Goal: Task Accomplishment & Management: Manage account settings

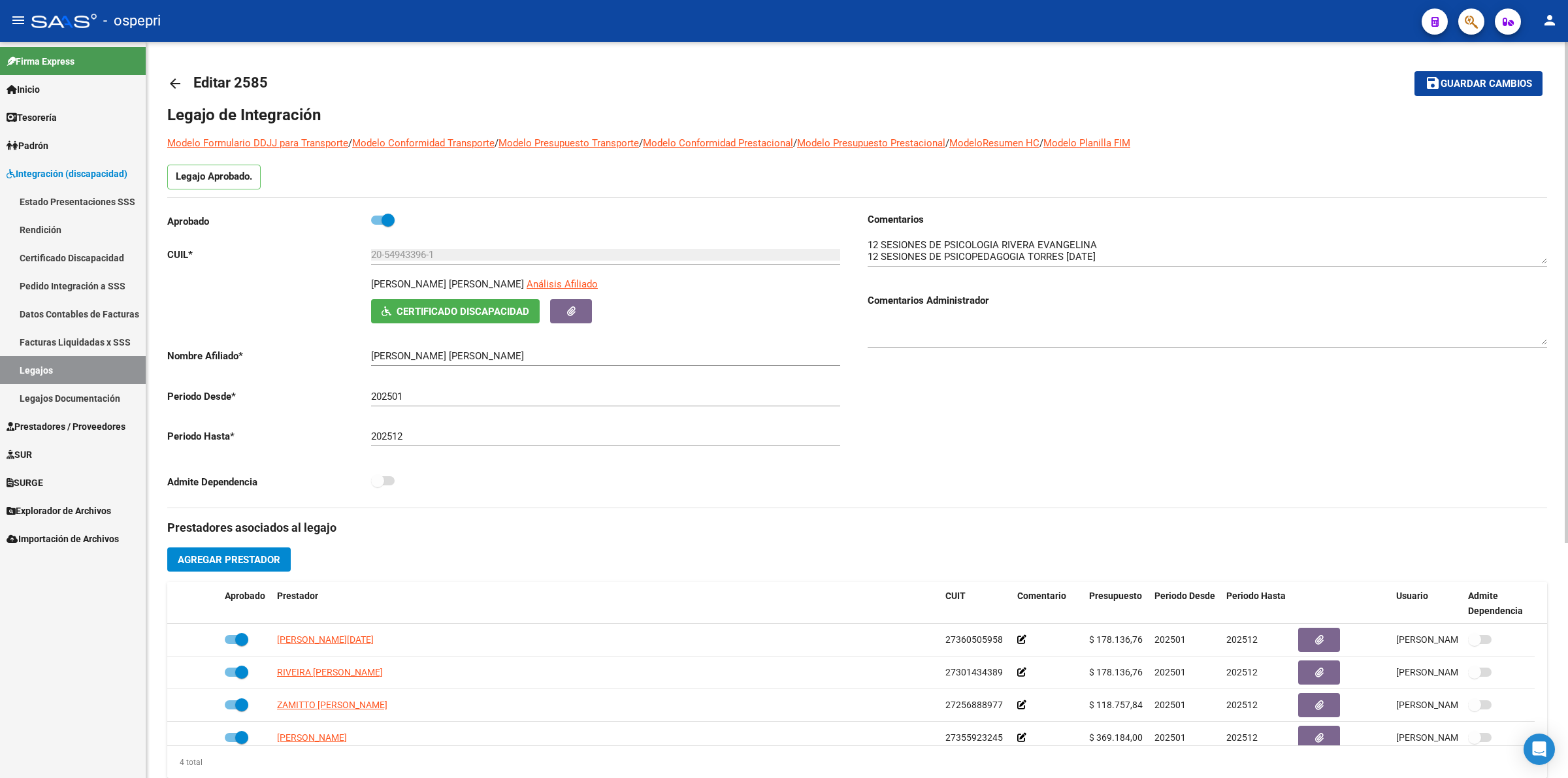
click at [174, 80] on mat-icon "arrow_back" at bounding box center [175, 83] width 15 height 15
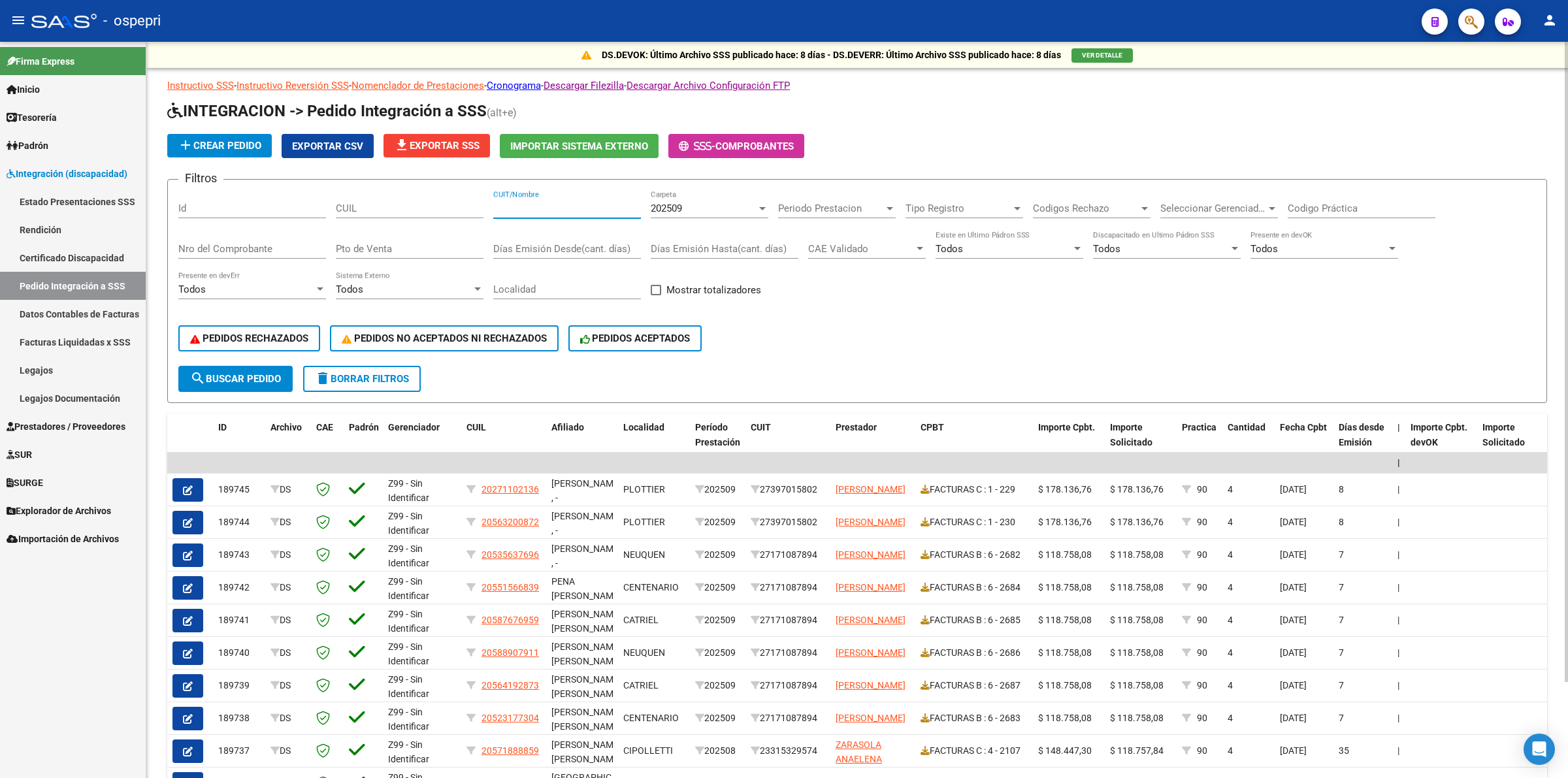
click at [550, 206] on input "CUIT/Nombre" at bounding box center [567, 208] width 148 height 12
paste input "27355923245"
type input "27355923245"
click at [269, 375] on span "search Buscar Pedido" at bounding box center [235, 379] width 91 height 12
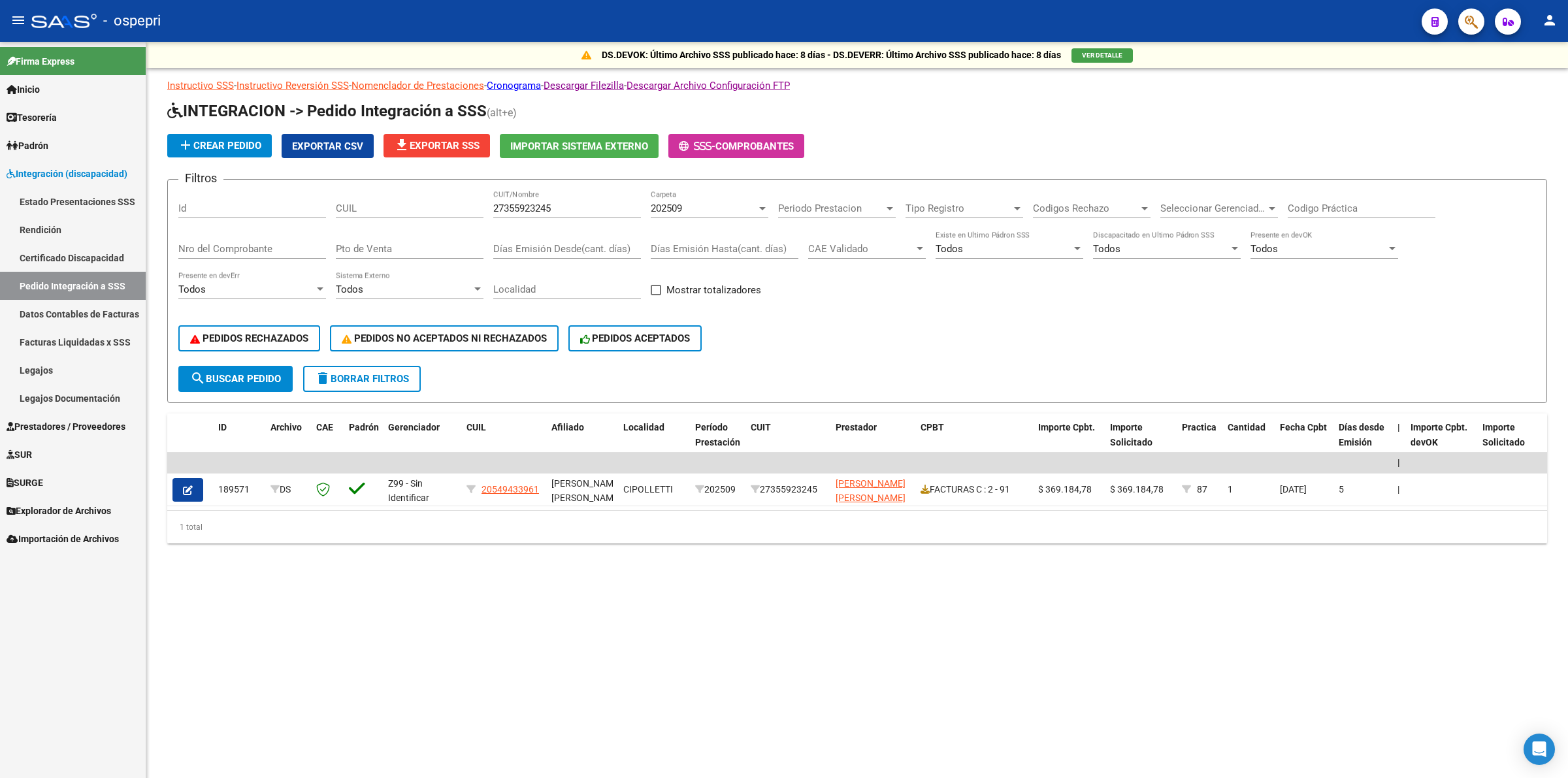
click at [83, 419] on span "Prestadores / Proveedores" at bounding box center [66, 426] width 119 height 14
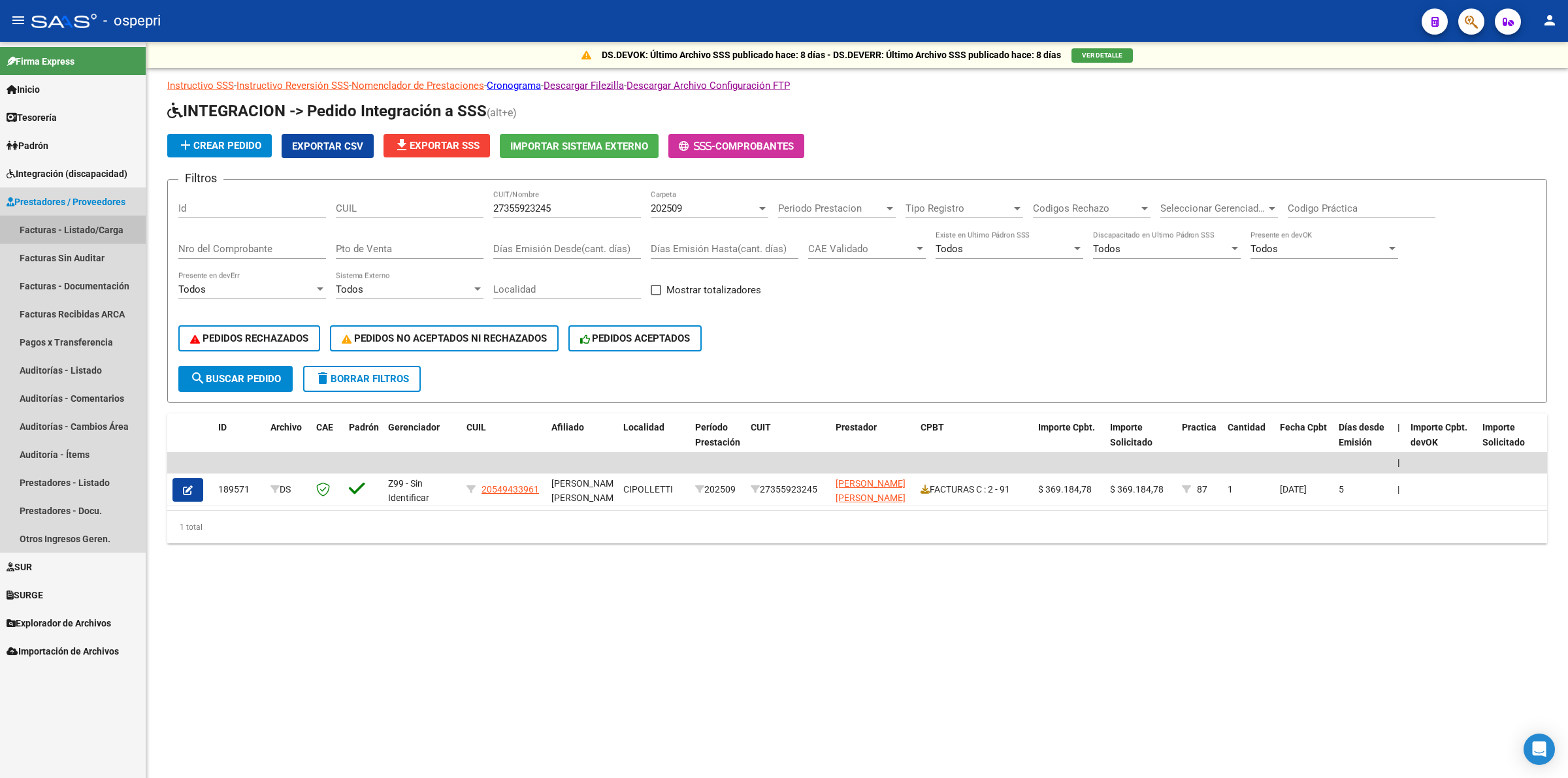
click at [102, 232] on link "Facturas - Listado/Carga" at bounding box center [72, 229] width 145 height 28
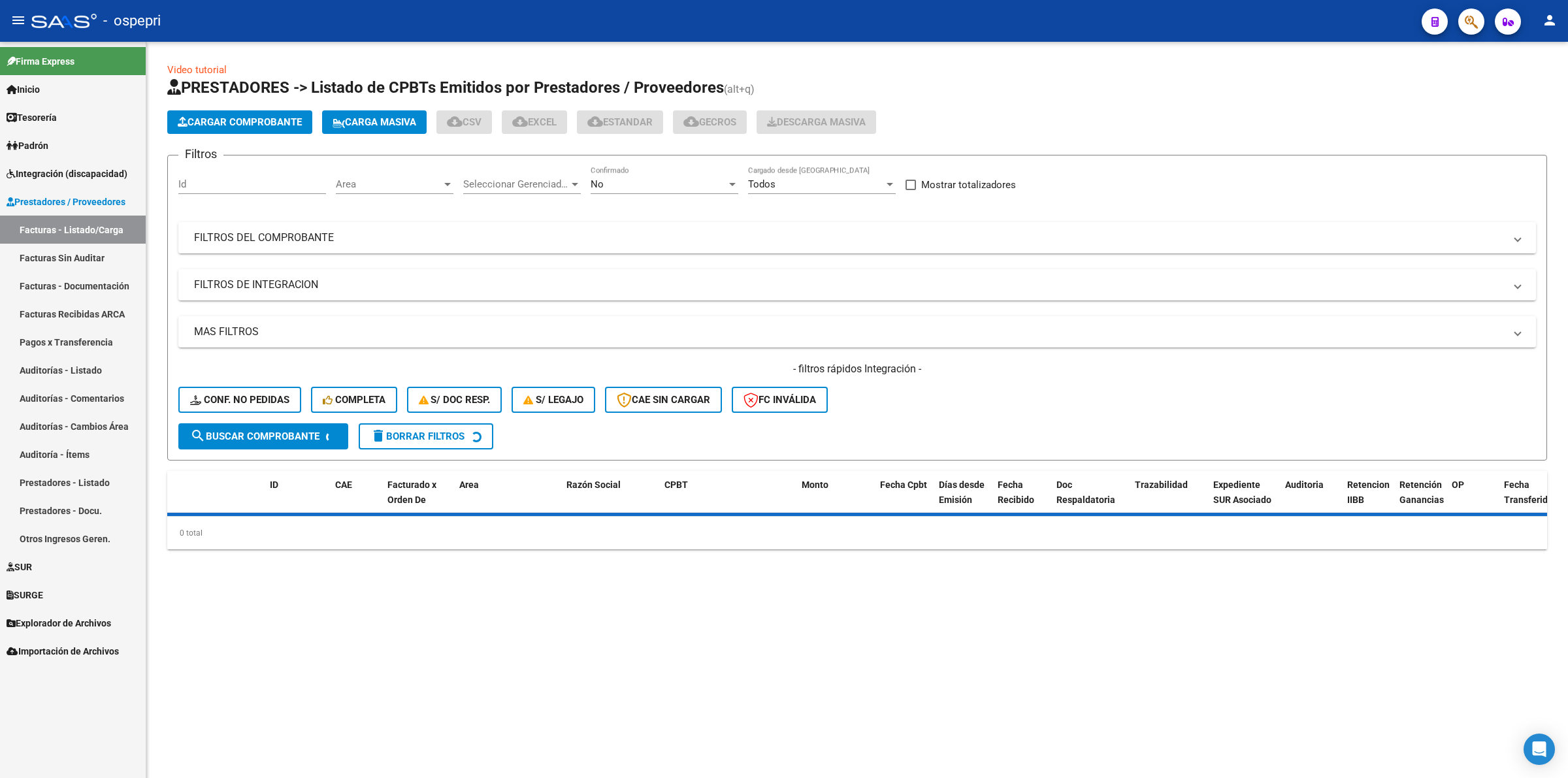
click at [322, 237] on mat-panel-title "FILTROS DEL COMPROBANTE" at bounding box center [849, 237] width 1310 height 14
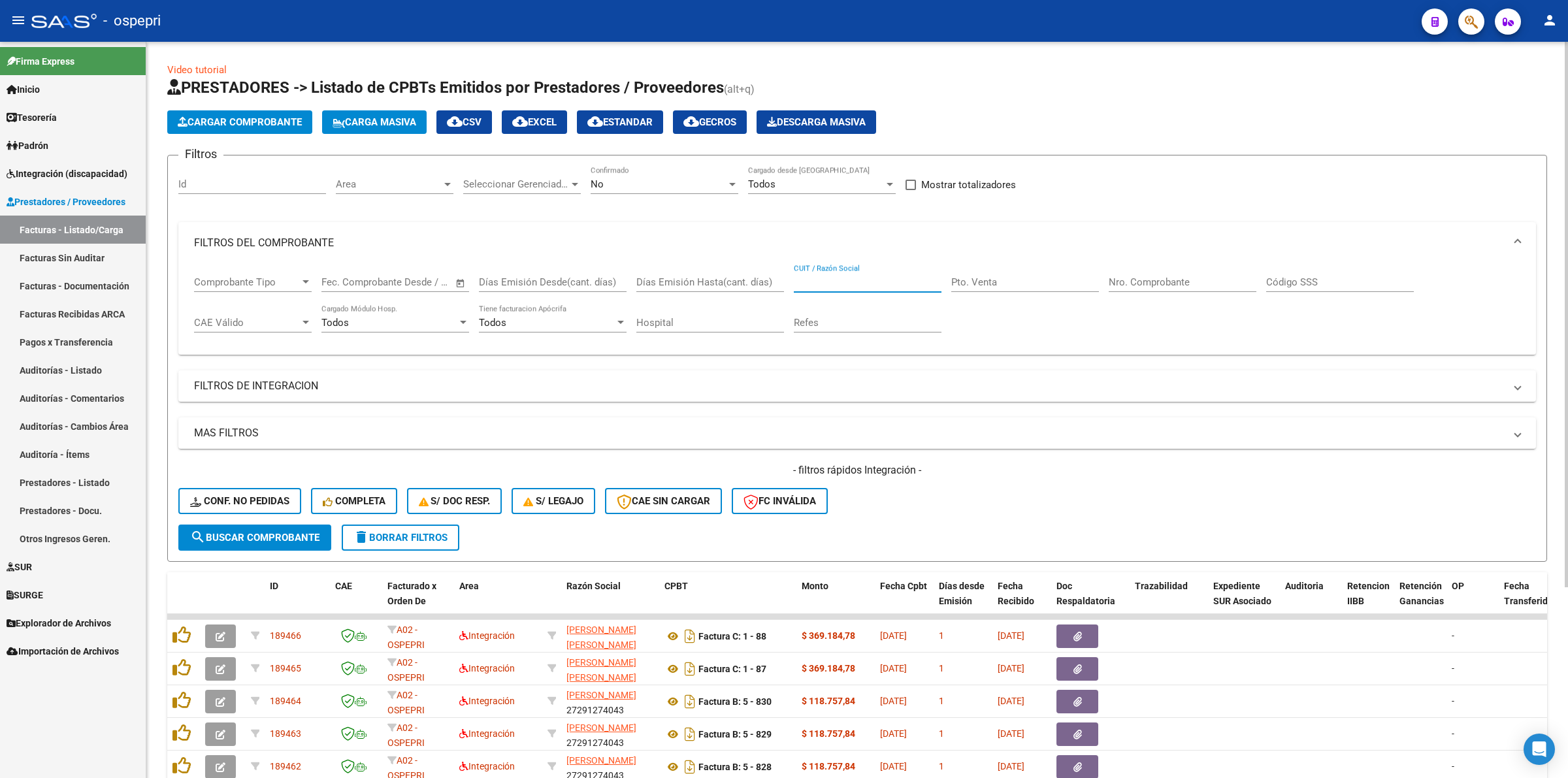
click at [867, 277] on input "CUIT / Razón Social" at bounding box center [868, 282] width 148 height 12
paste input "27355961791"
type input "27355961791"
click at [277, 538] on span "search Buscar Comprobante" at bounding box center [255, 538] width 129 height 12
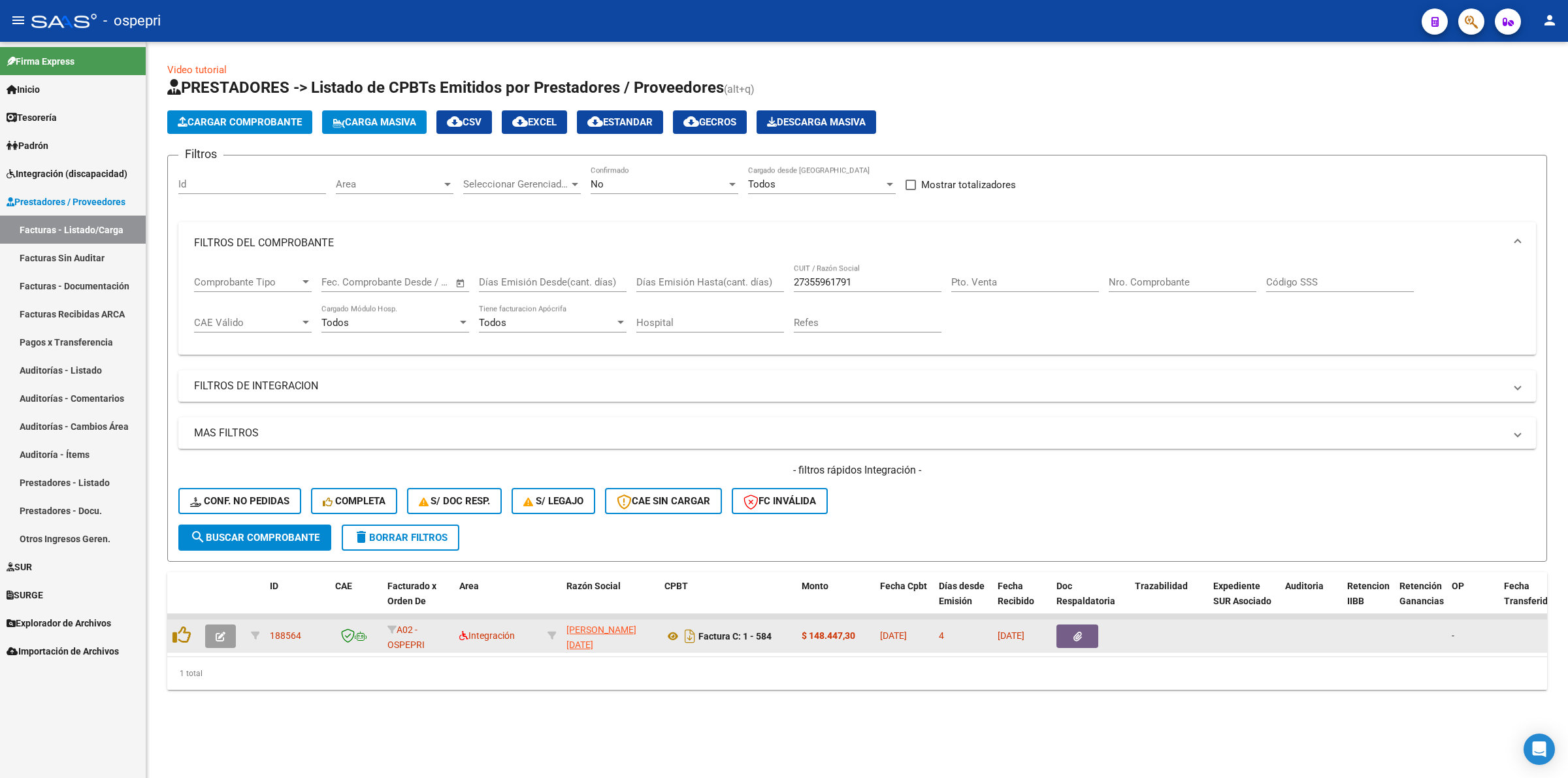
click at [237, 631] on div at bounding box center [223, 636] width 35 height 24
click at [231, 628] on button "button" at bounding box center [221, 636] width 31 height 24
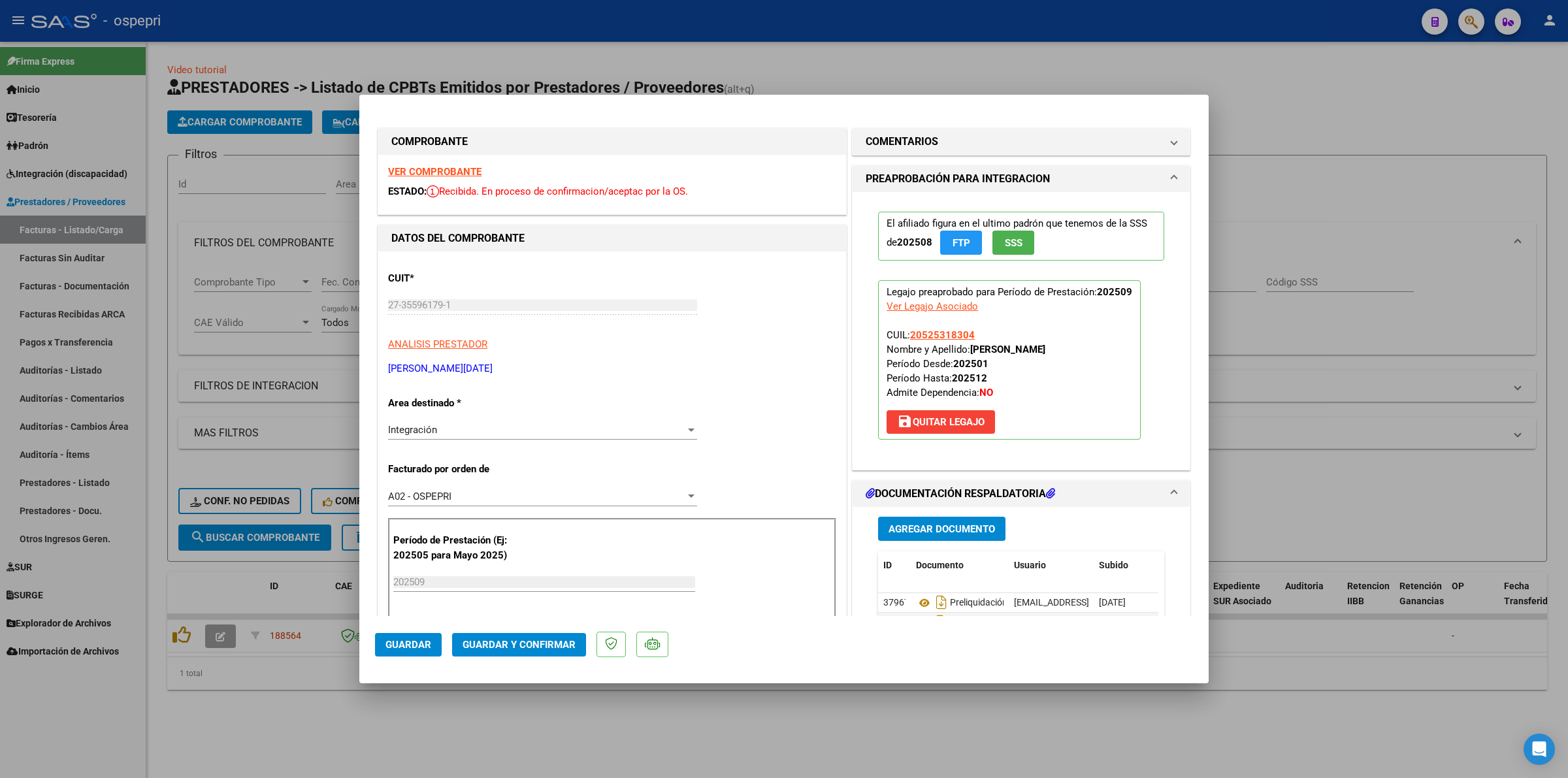
click at [444, 168] on strong "VER COMPROBANTE" at bounding box center [435, 172] width 94 height 12
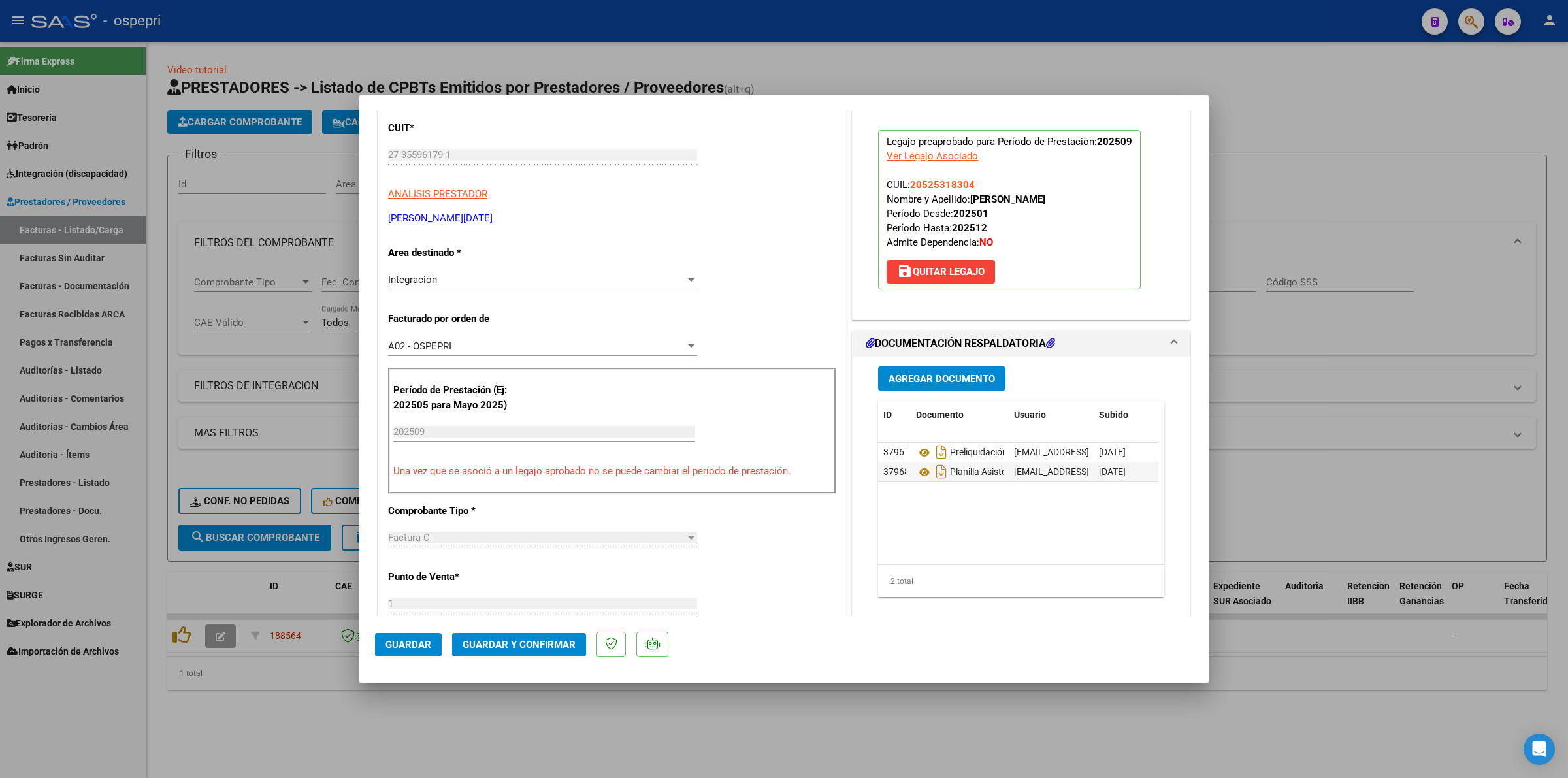
scroll to position [163, 0]
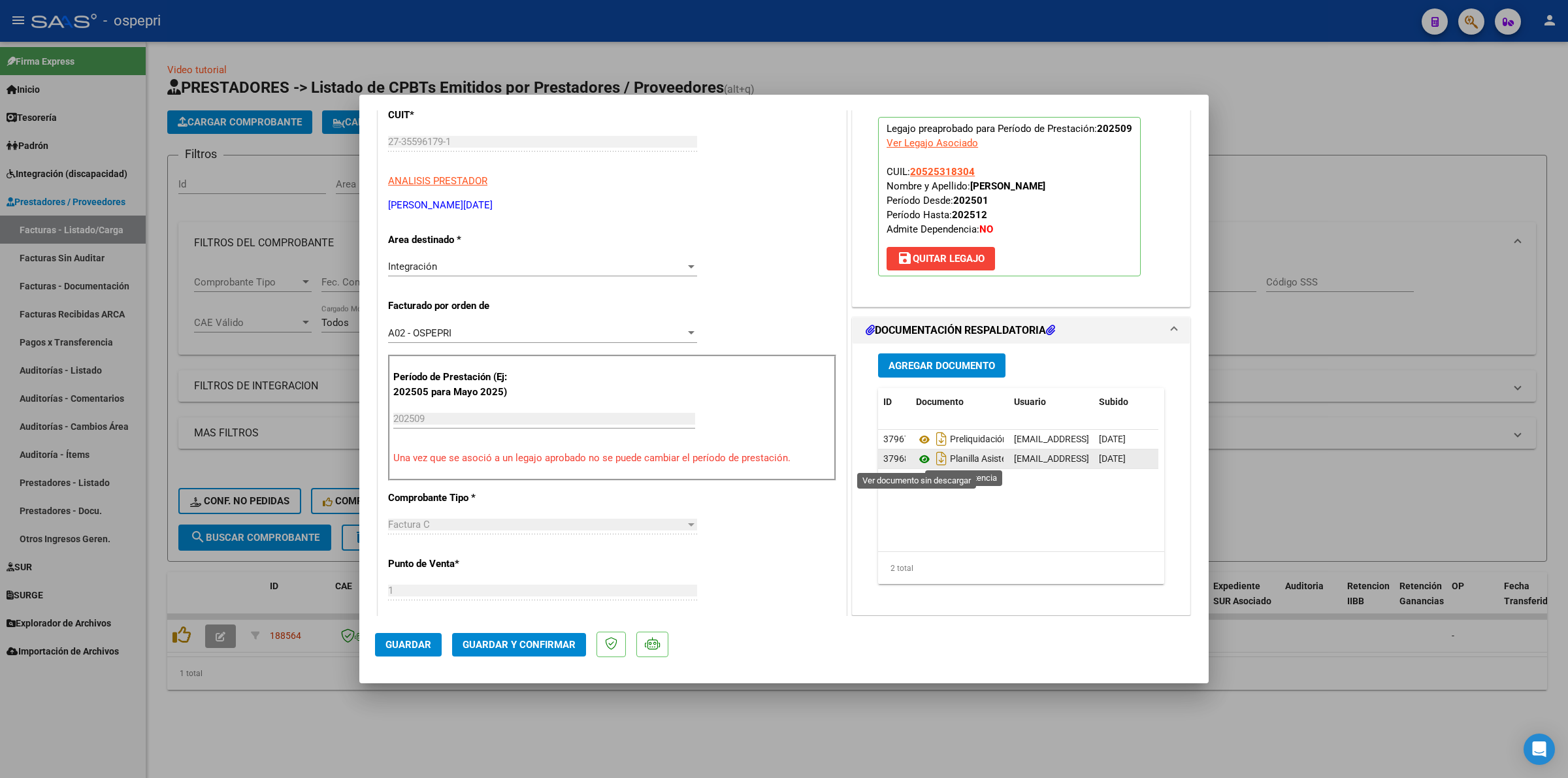
click at [922, 459] on icon at bounding box center [924, 459] width 17 height 15
click at [553, 637] on button "Guardar y Confirmar" at bounding box center [519, 645] width 134 height 24
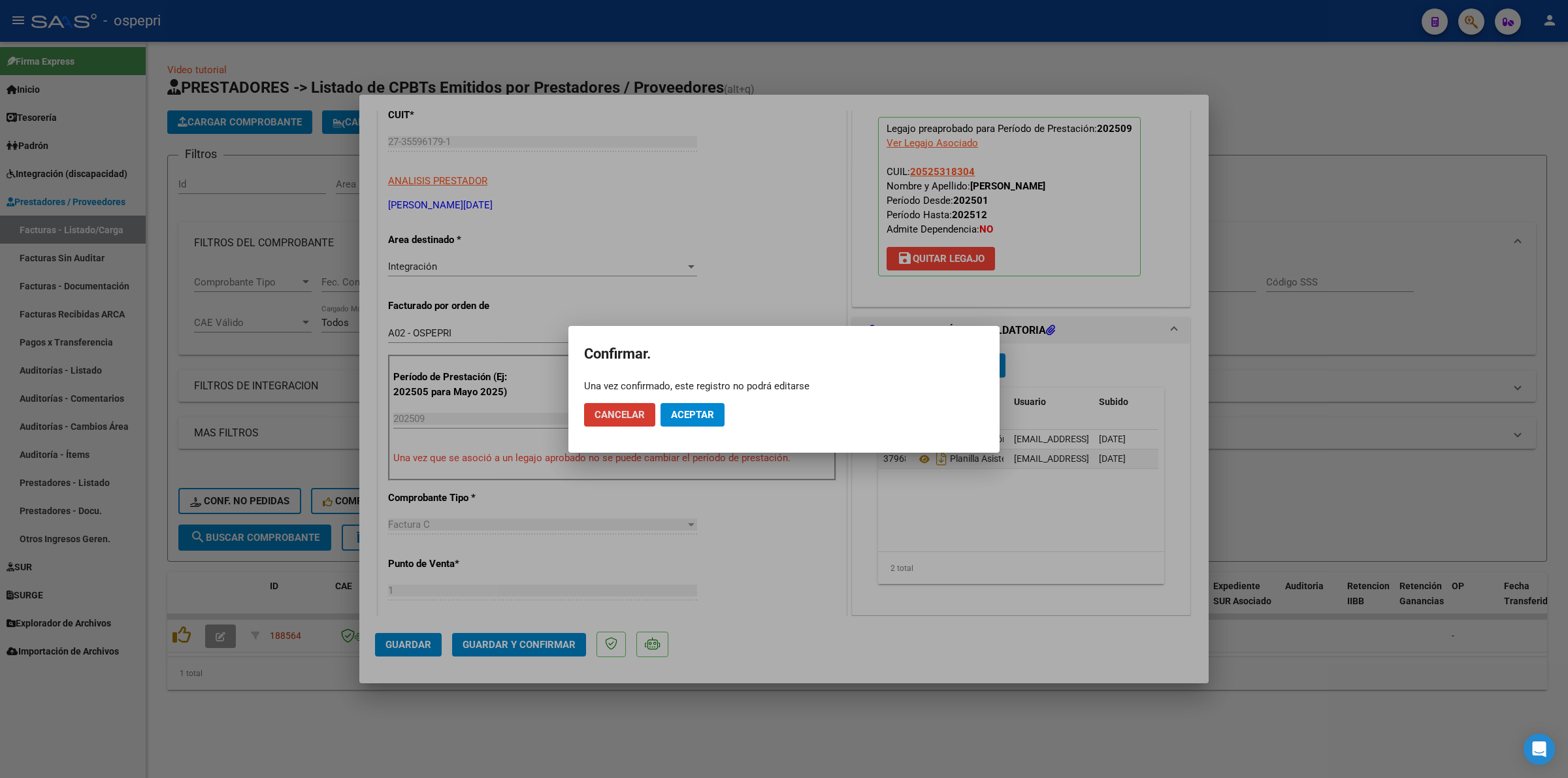
click at [671, 406] on button "Aceptar" at bounding box center [692, 414] width 64 height 24
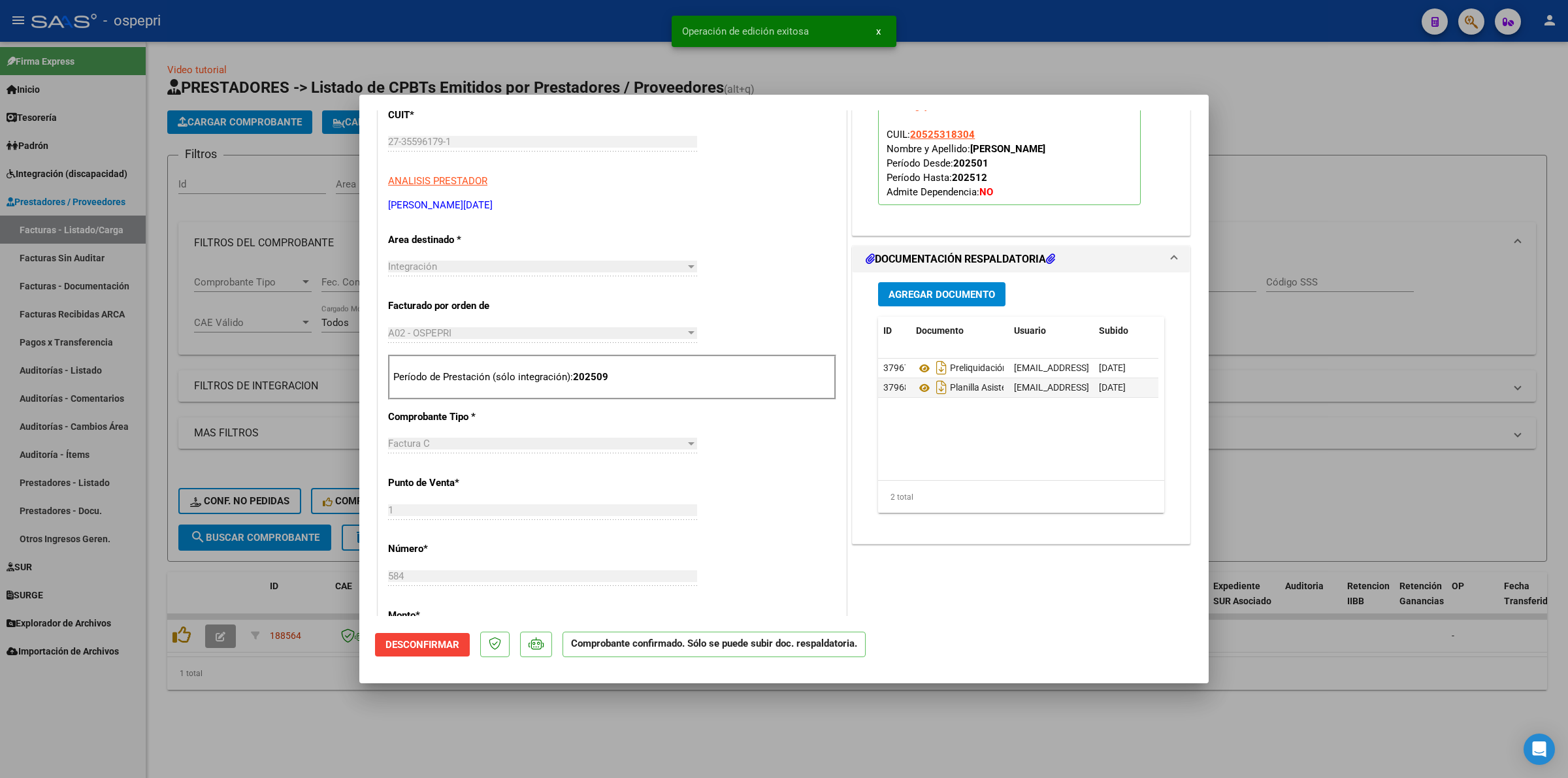
type input "$ 0,00"
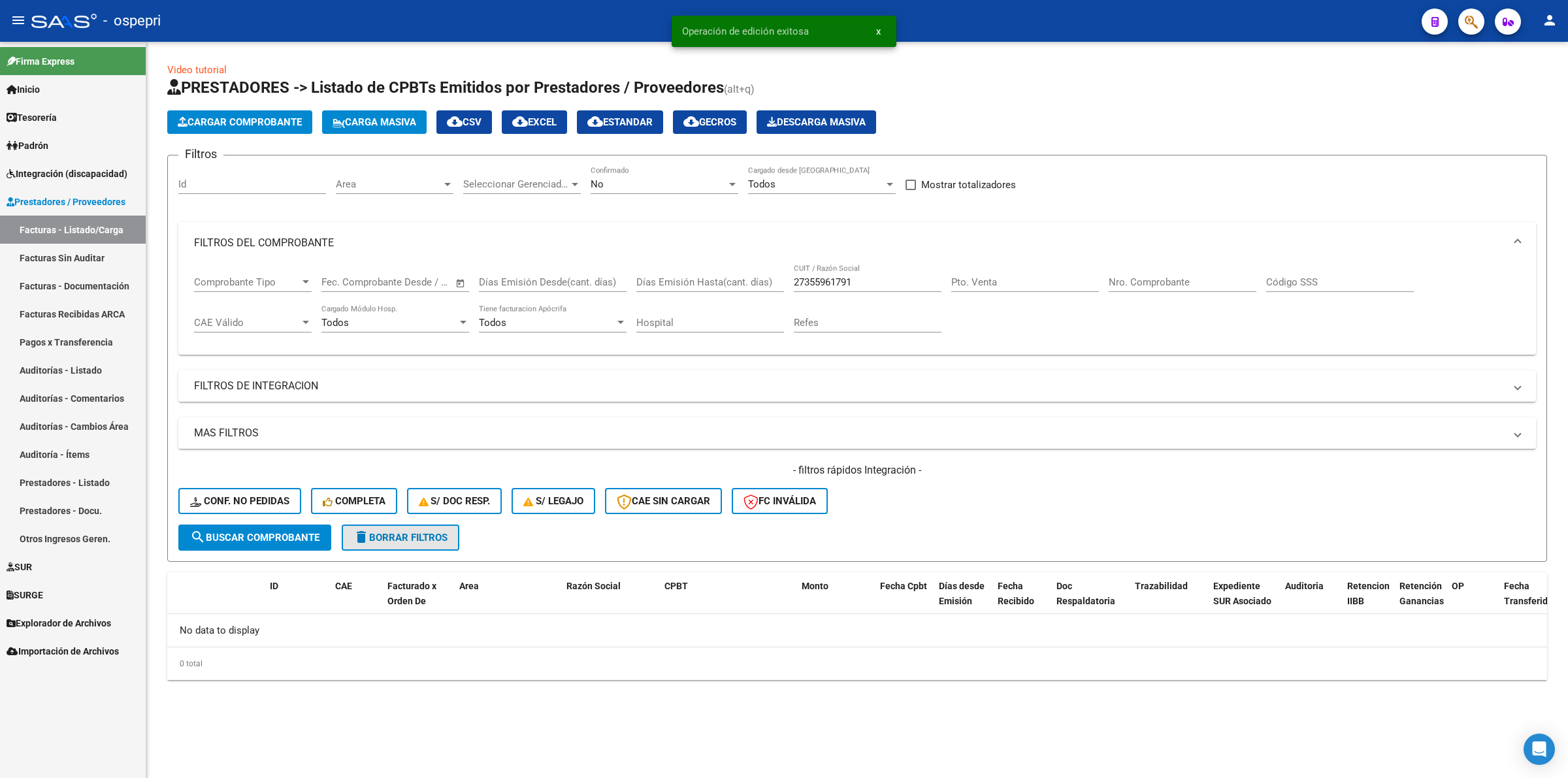
click at [429, 535] on span "delete Borrar Filtros" at bounding box center [401, 538] width 94 height 12
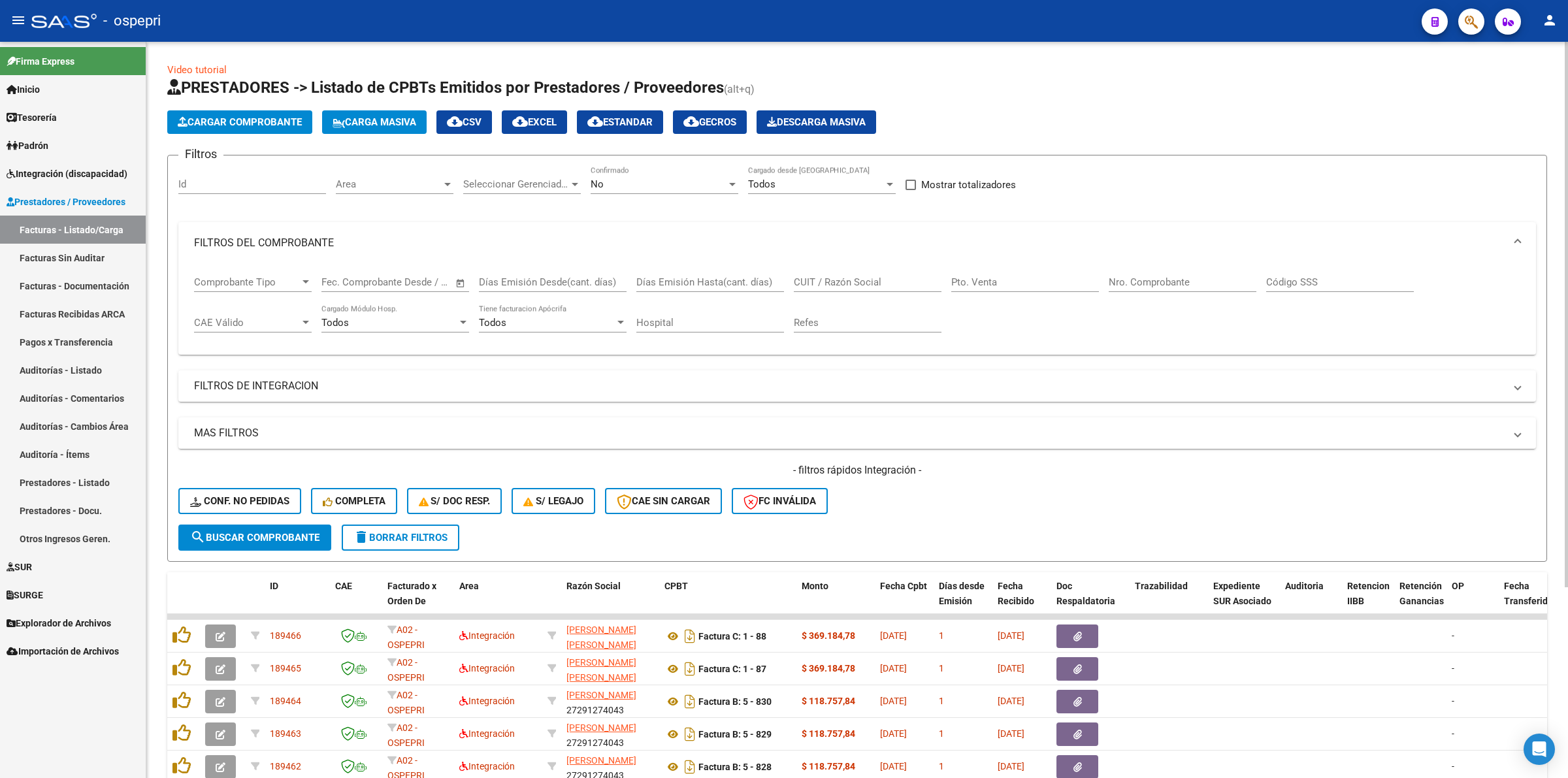
click at [850, 282] on input "CUIT / Razón Social" at bounding box center [868, 282] width 148 height 12
paste input "23367509694"
type input "23367509694"
click at [305, 533] on span "search Buscar Comprobante" at bounding box center [255, 538] width 129 height 12
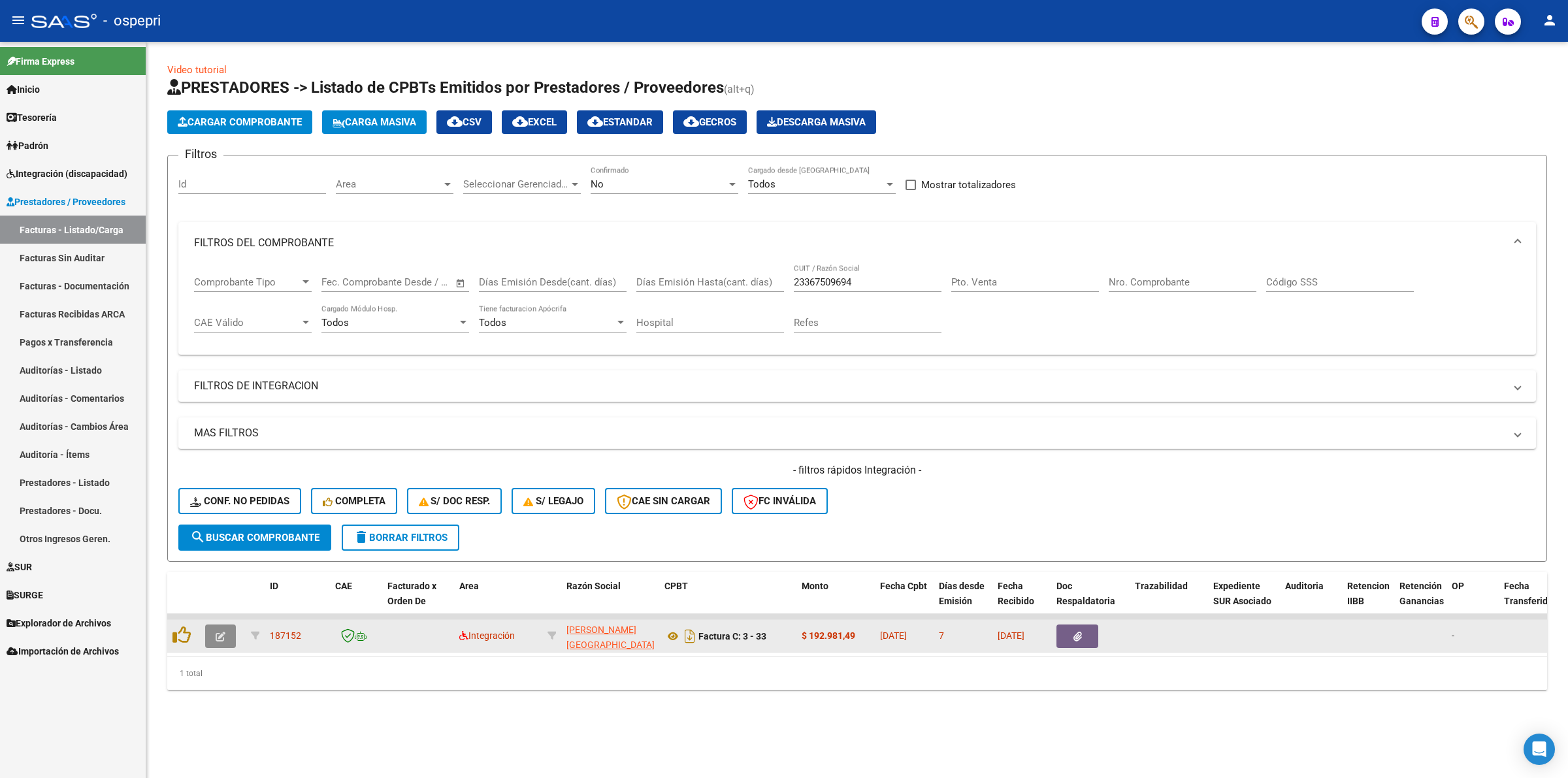
click at [210, 629] on button "button" at bounding box center [221, 636] width 31 height 24
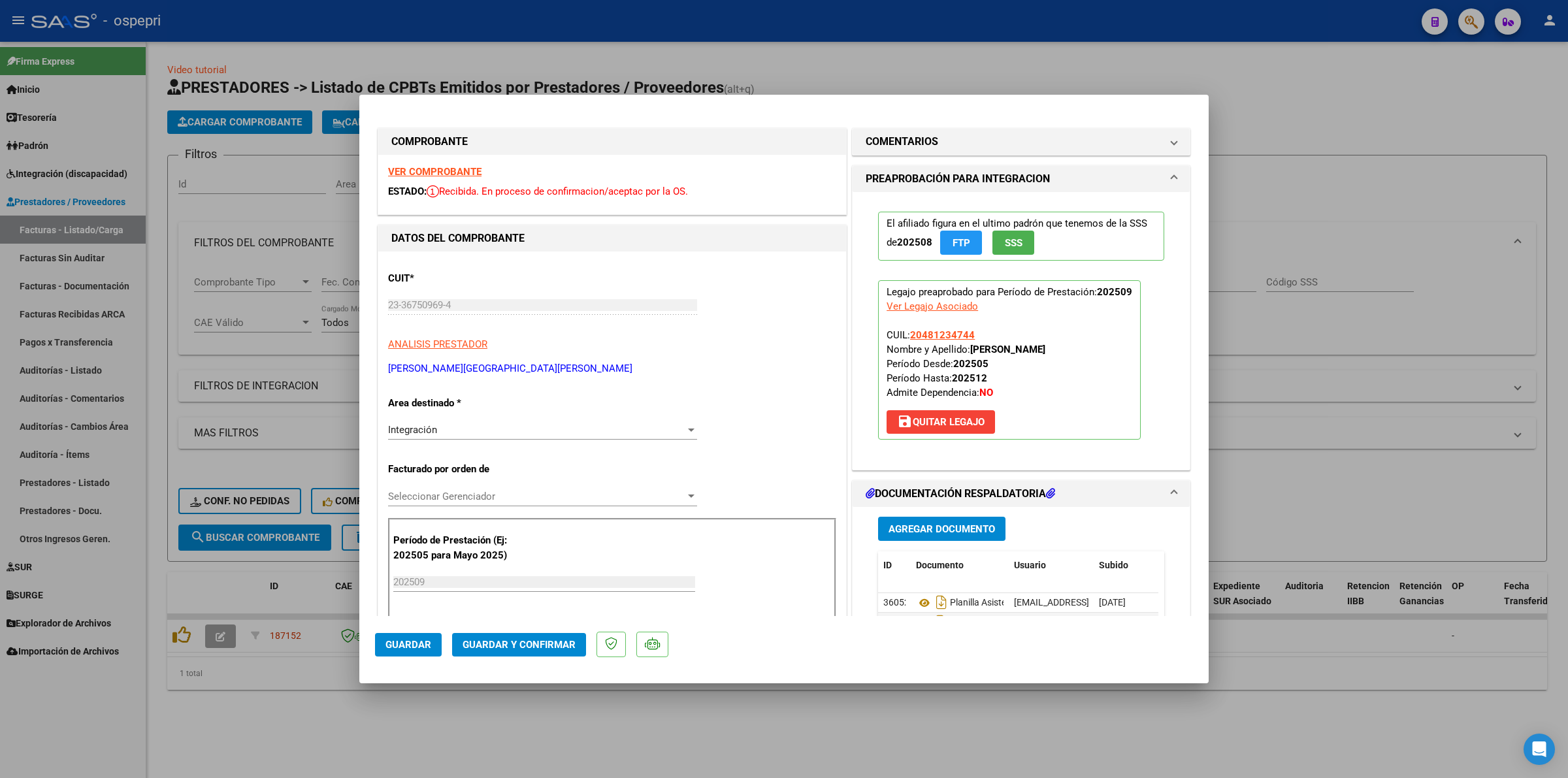
click at [412, 167] on strong "VER COMPROBANTE" at bounding box center [435, 172] width 94 height 12
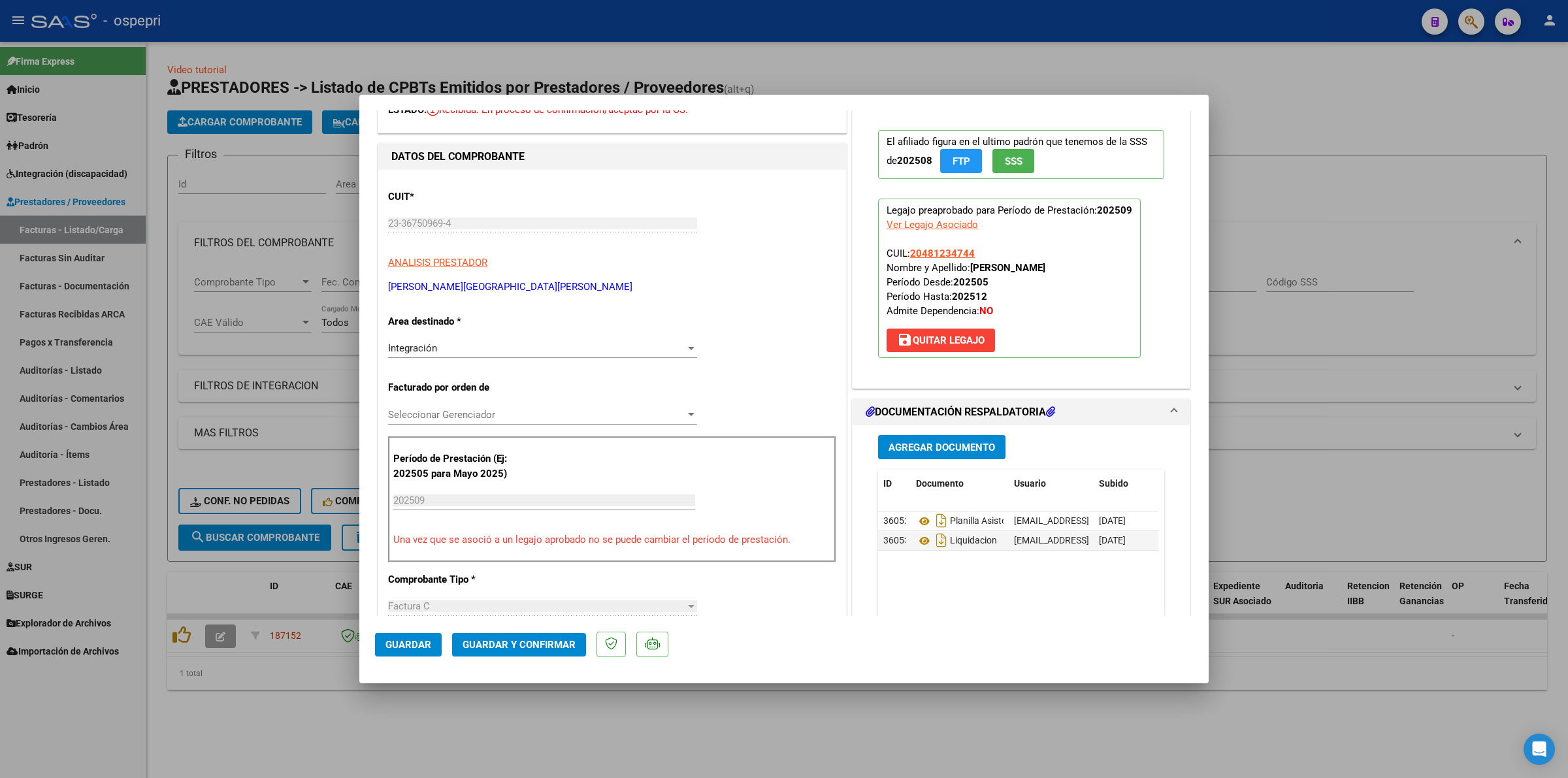
scroll to position [163, 0]
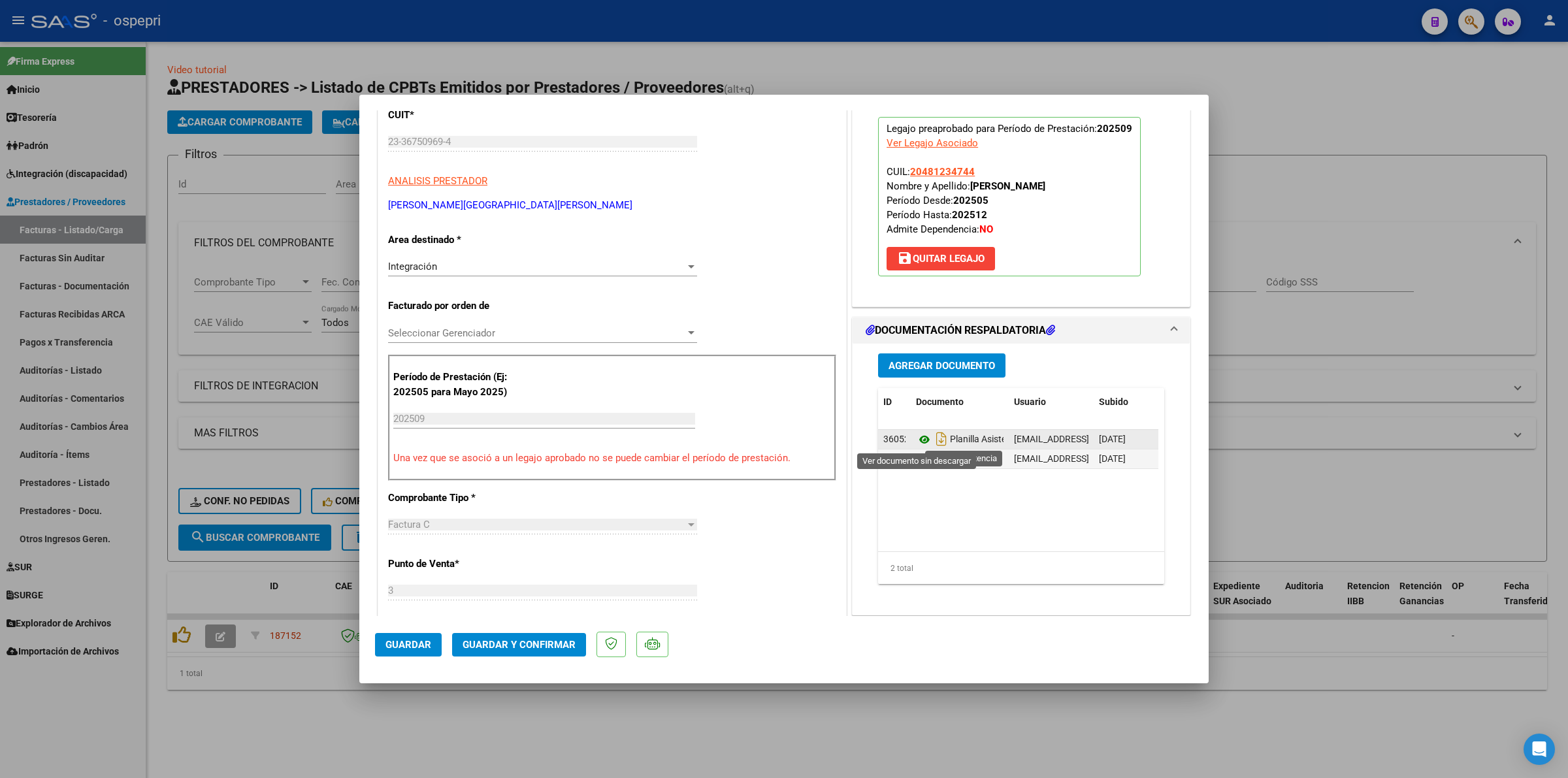
click at [916, 437] on icon at bounding box center [924, 439] width 17 height 15
drag, startPoint x: 514, startPoint y: 637, endPoint x: 601, endPoint y: 586, distance: 100.8
click at [521, 625] on mat-dialog-actions "Guardar Guardar y Confirmar" at bounding box center [784, 642] width 818 height 52
click at [582, 653] on button "Guardar y Confirmar" at bounding box center [519, 645] width 134 height 24
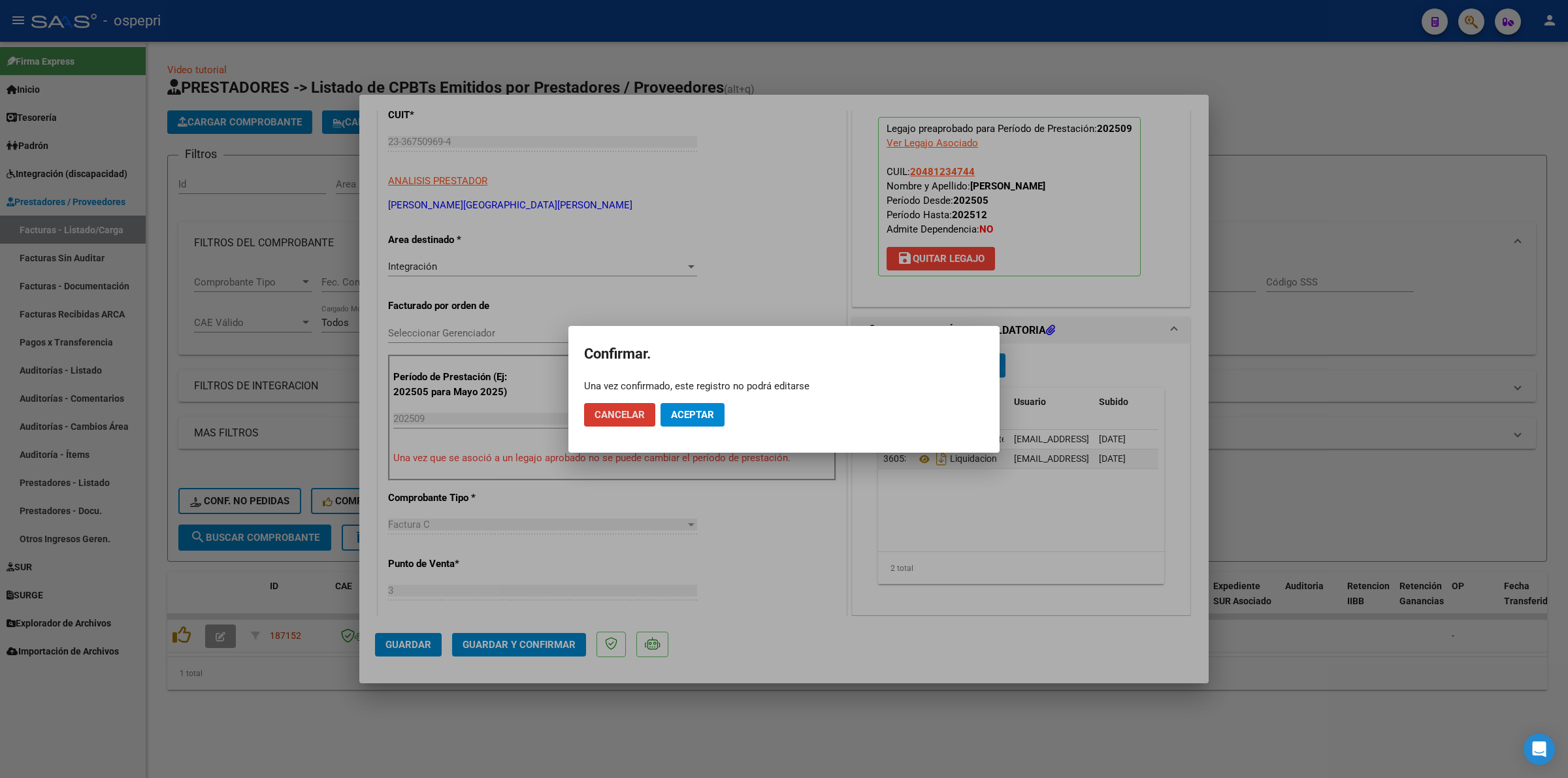
click at [712, 409] on span "Aceptar" at bounding box center [692, 414] width 43 height 12
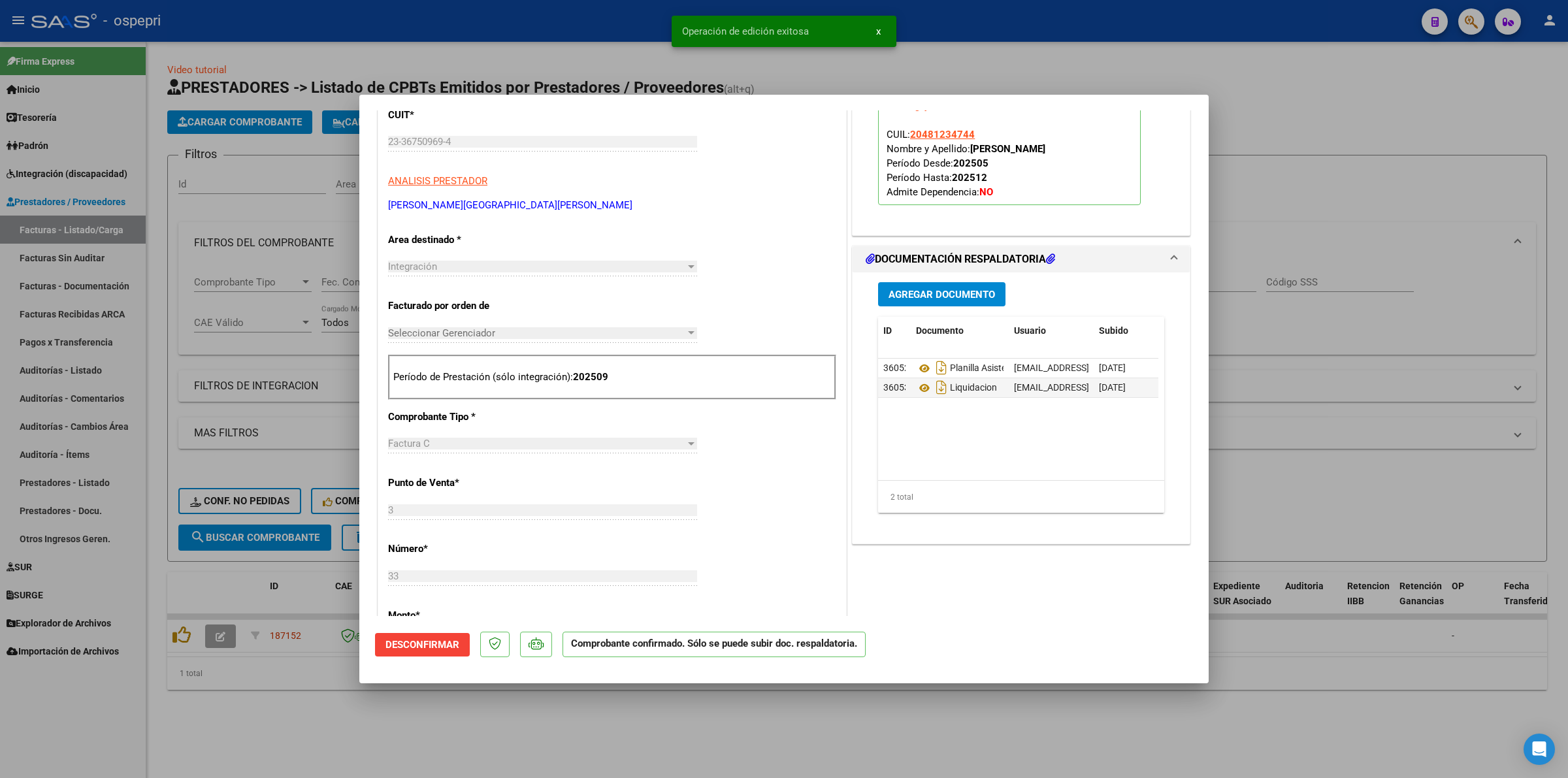
type input "$ 0,00"
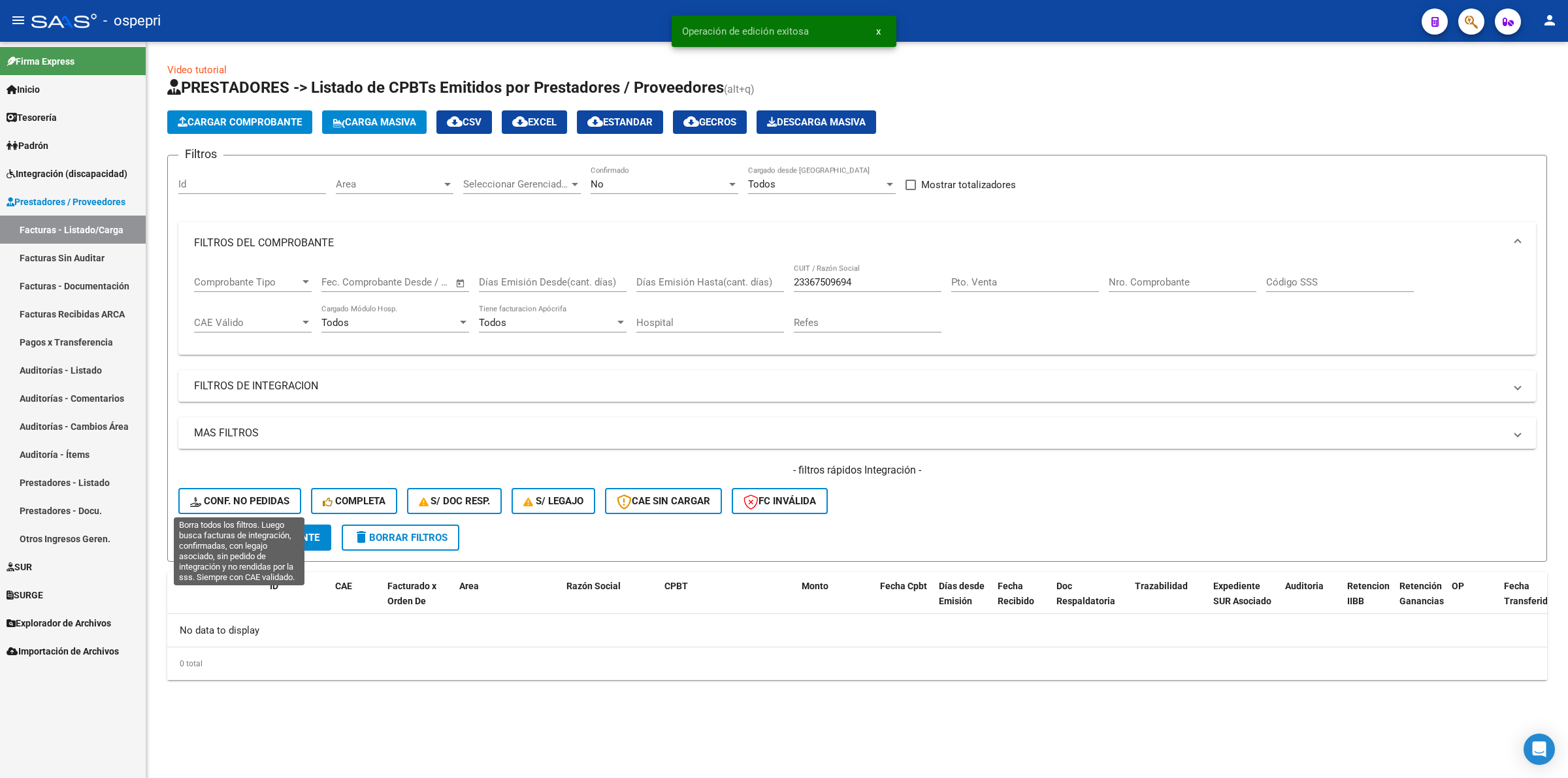
click at [265, 496] on span "Conf. no pedidas" at bounding box center [240, 501] width 100 height 12
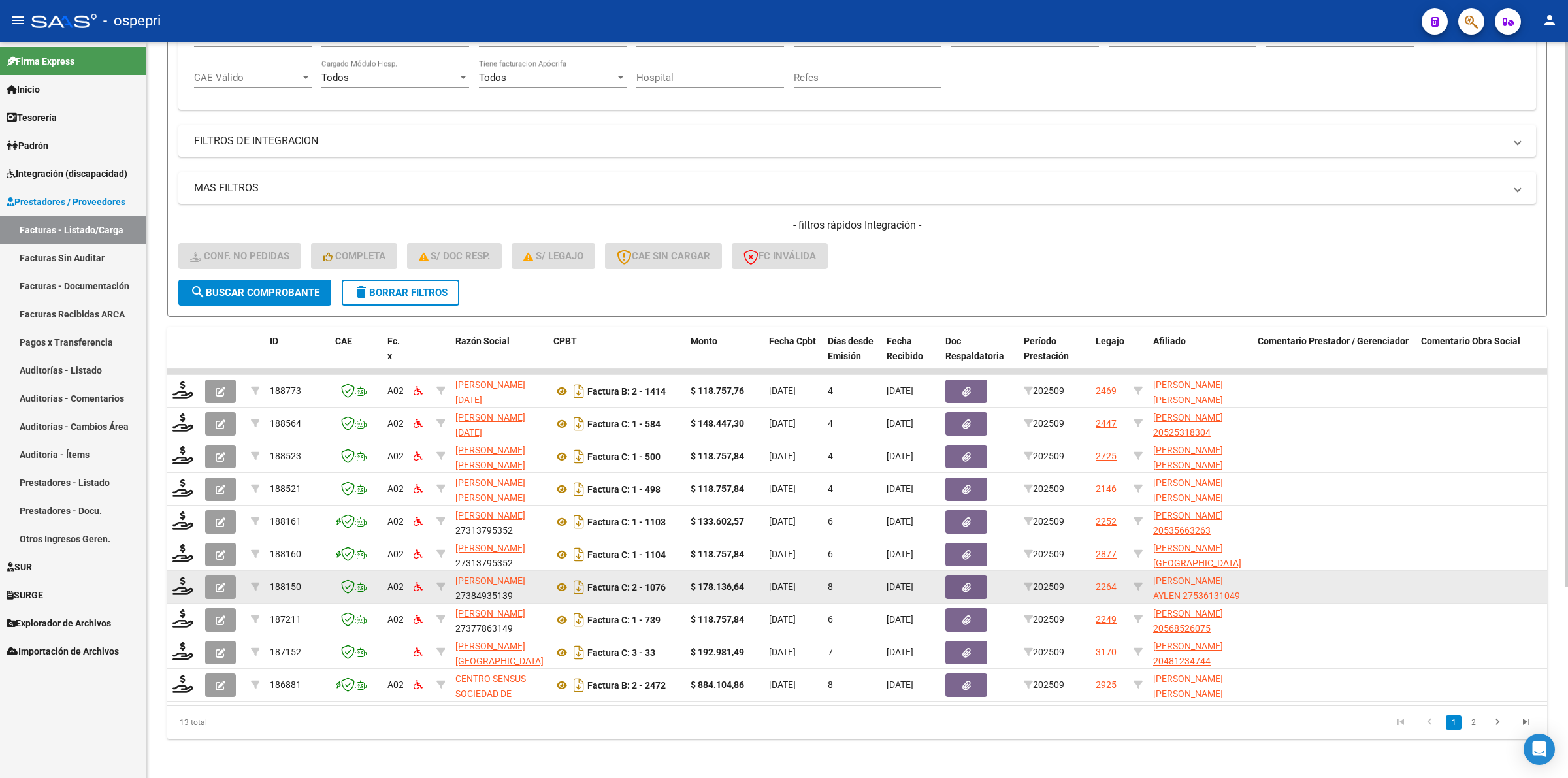
scroll to position [257, 0]
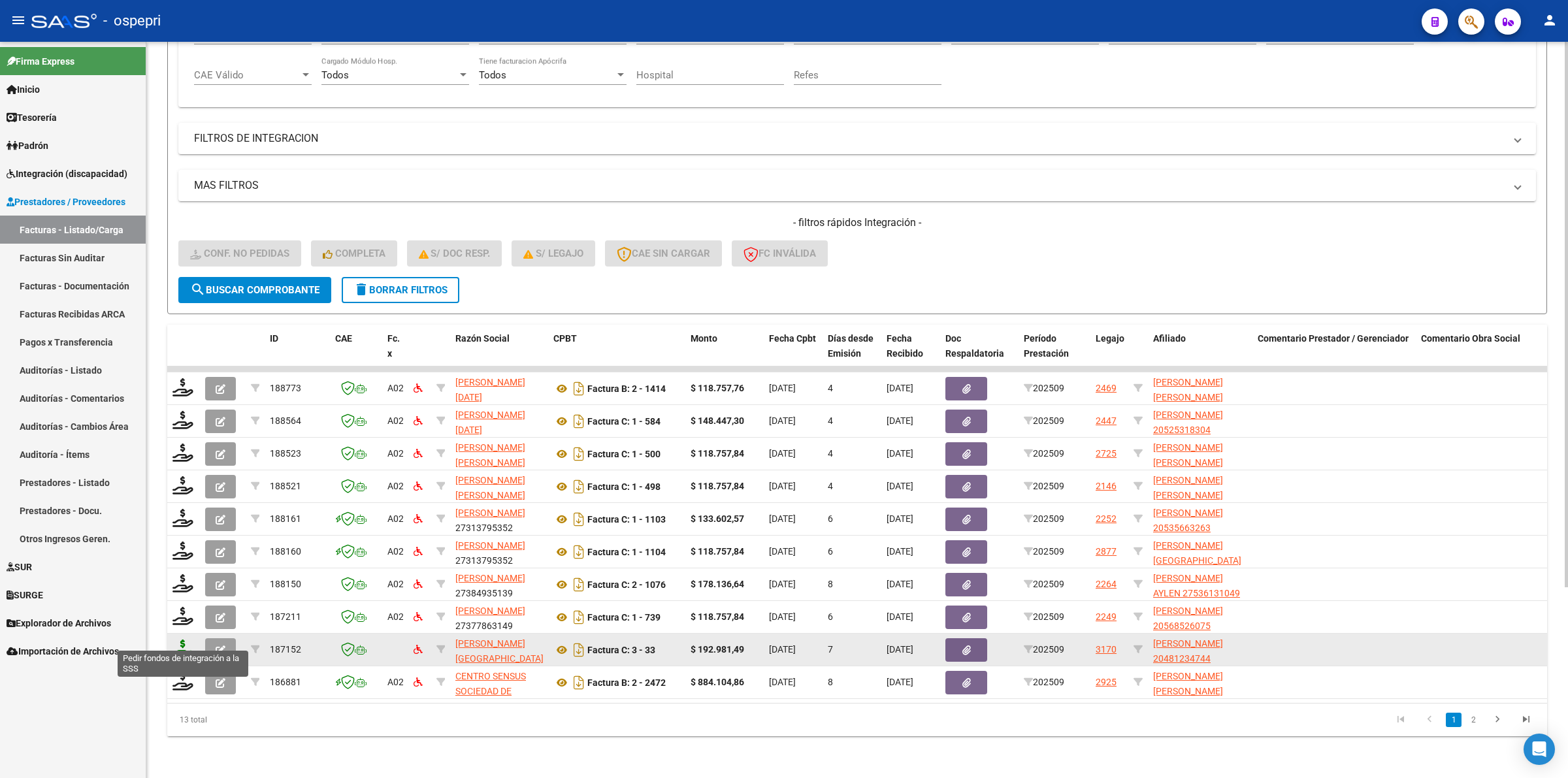
click at [180, 639] on icon at bounding box center [183, 648] width 21 height 18
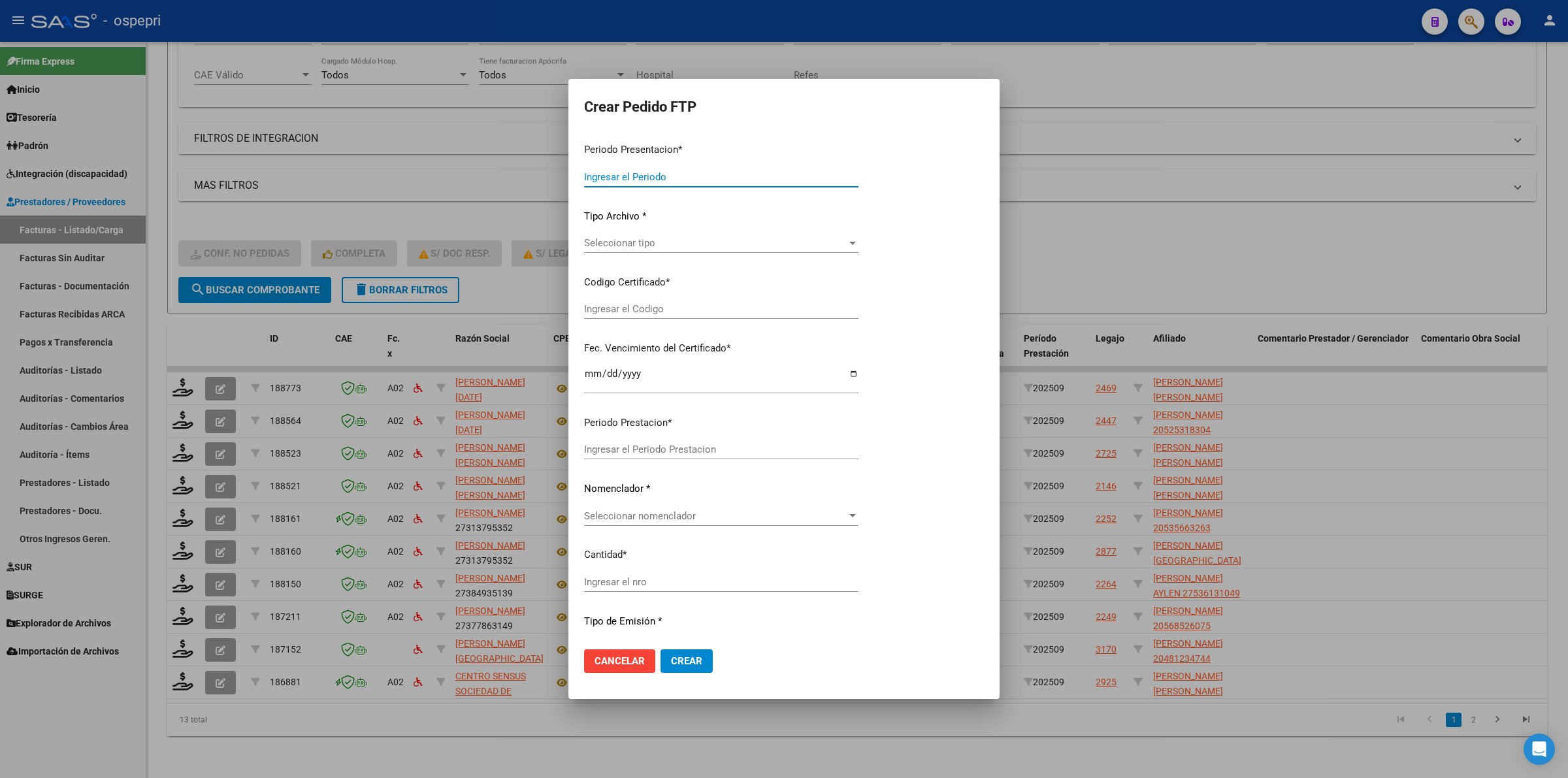
type input "202509"
type input "$ 192.981,49"
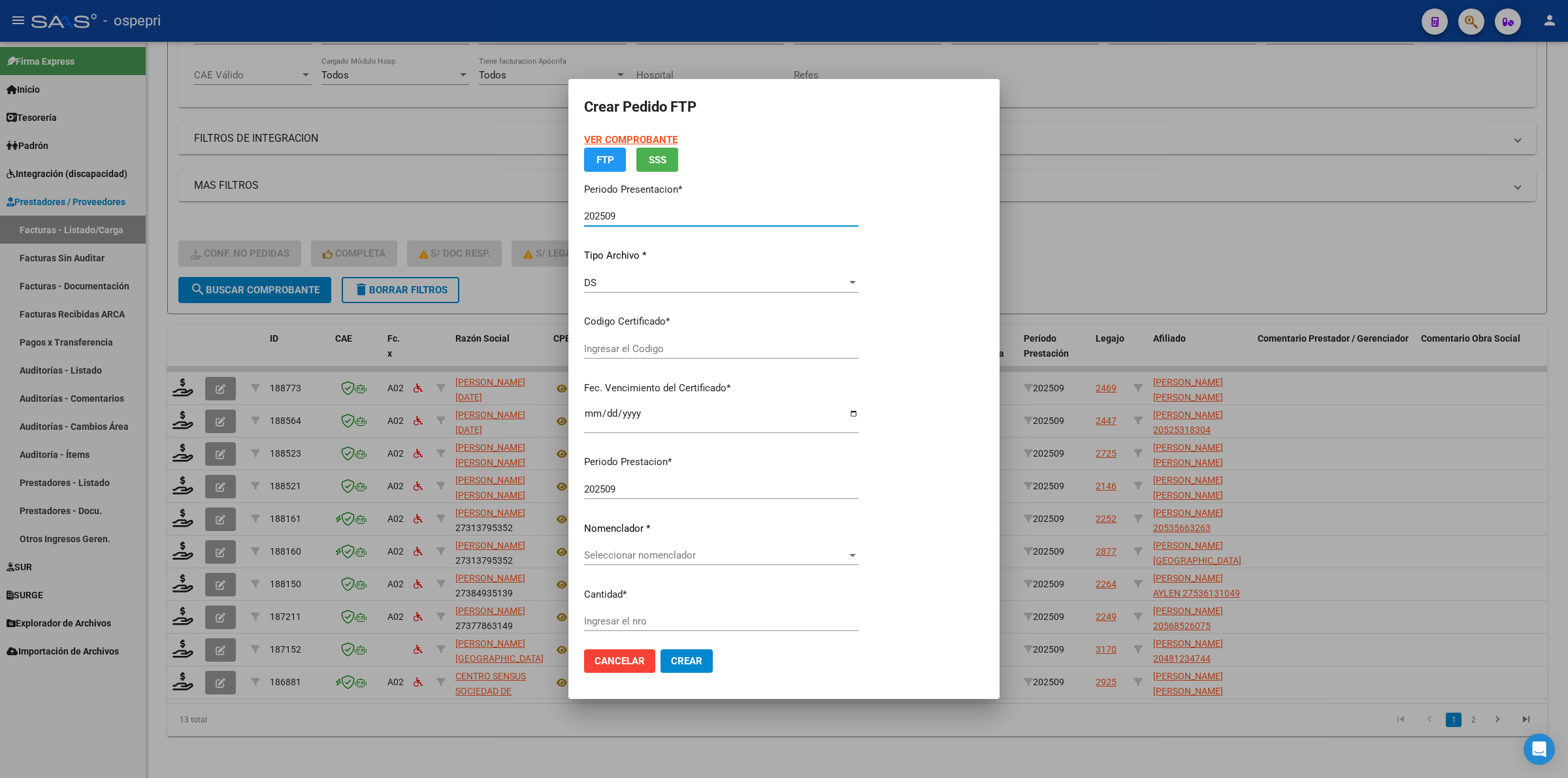
type input "20481234744"
type input "2025-11-15"
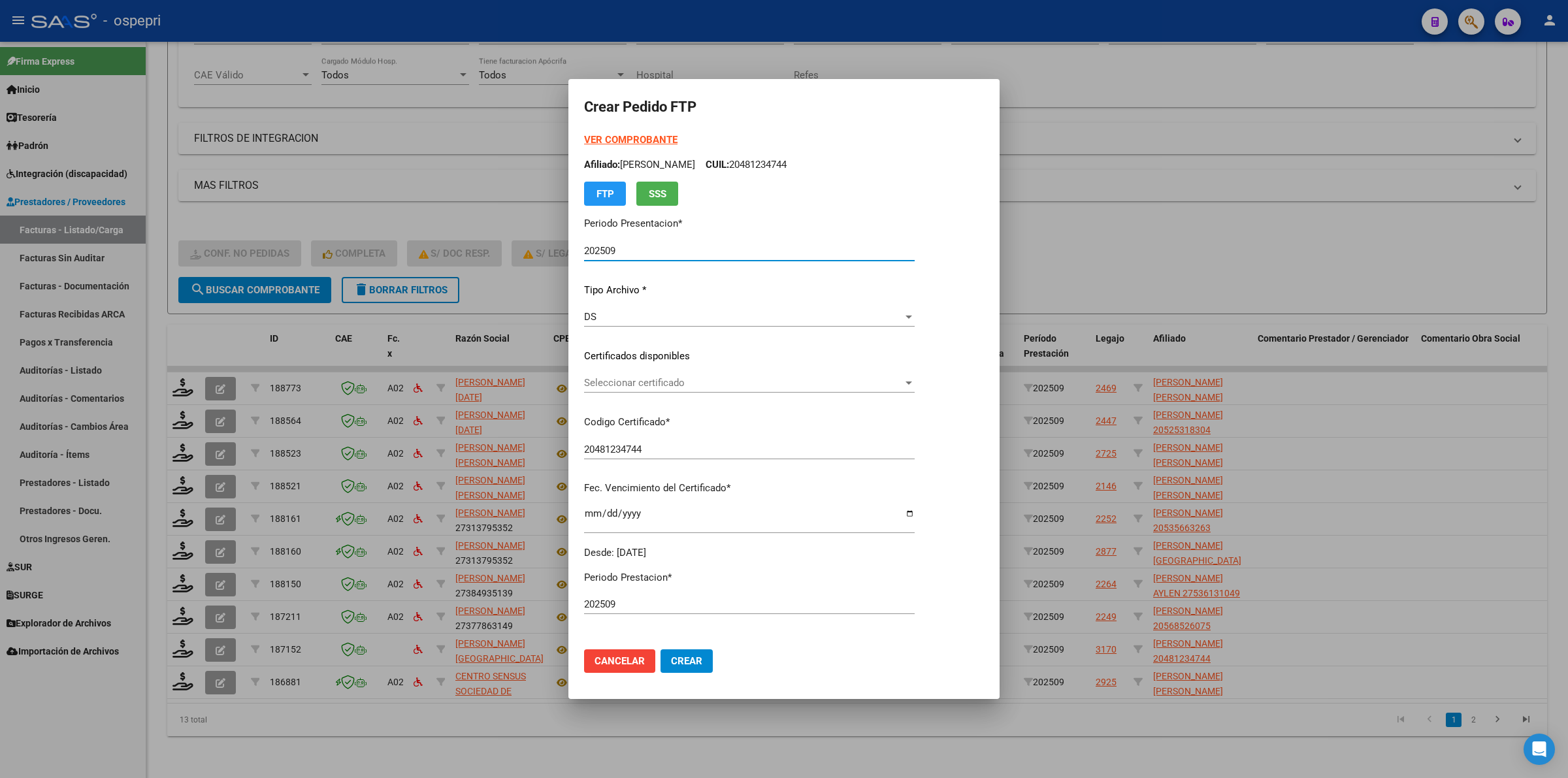
drag, startPoint x: 600, startPoint y: 352, endPoint x: 600, endPoint y: 375, distance: 23.0
click at [600, 353] on p "Certificados disponibles" at bounding box center [750, 356] width 331 height 15
click at [600, 379] on span "Seleccionar certificado" at bounding box center [744, 383] width 319 height 12
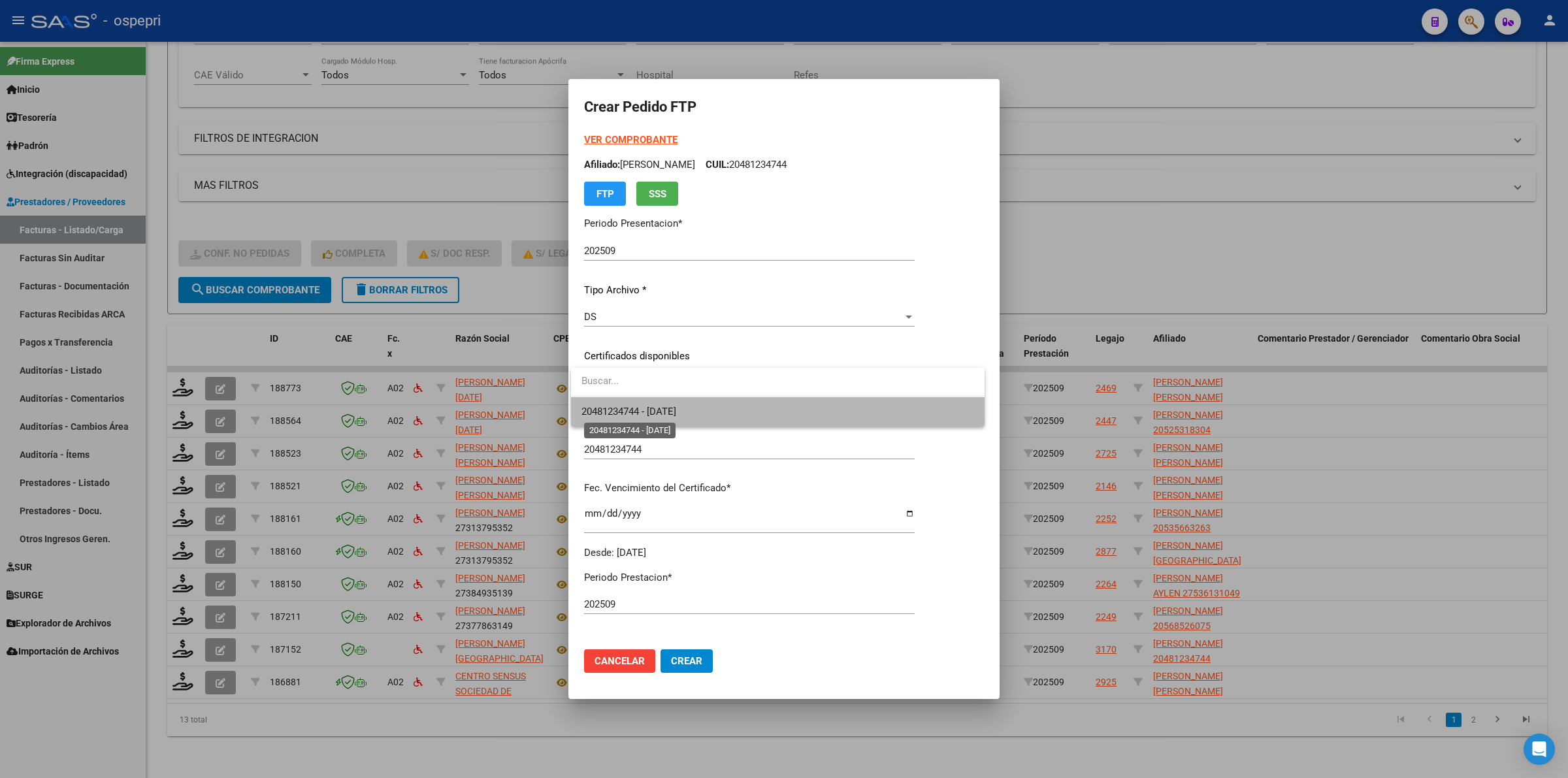
click at [612, 407] on span "20481234744 - 2025-11-15" at bounding box center [629, 411] width 94 height 12
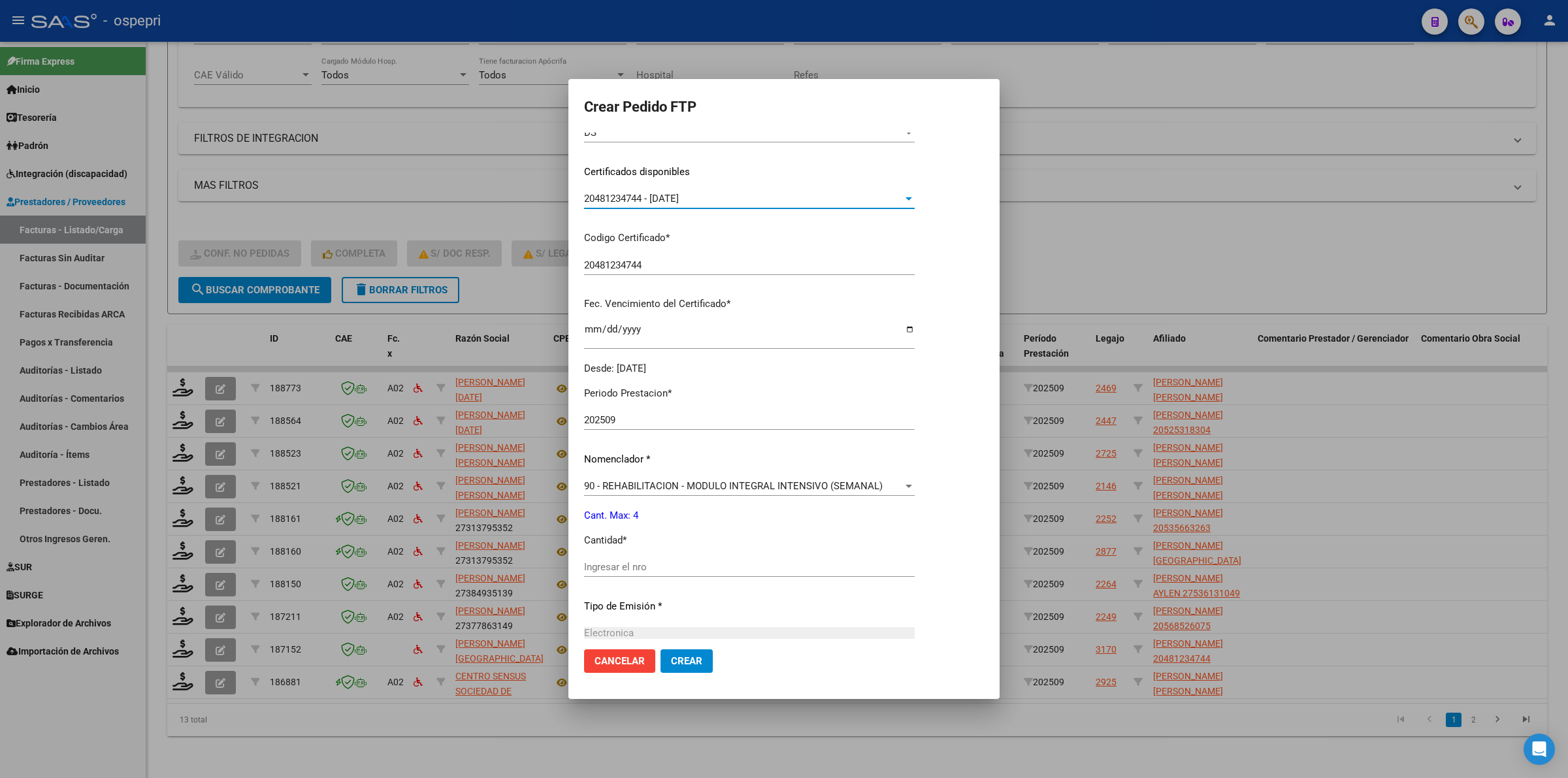
scroll to position [245, 0]
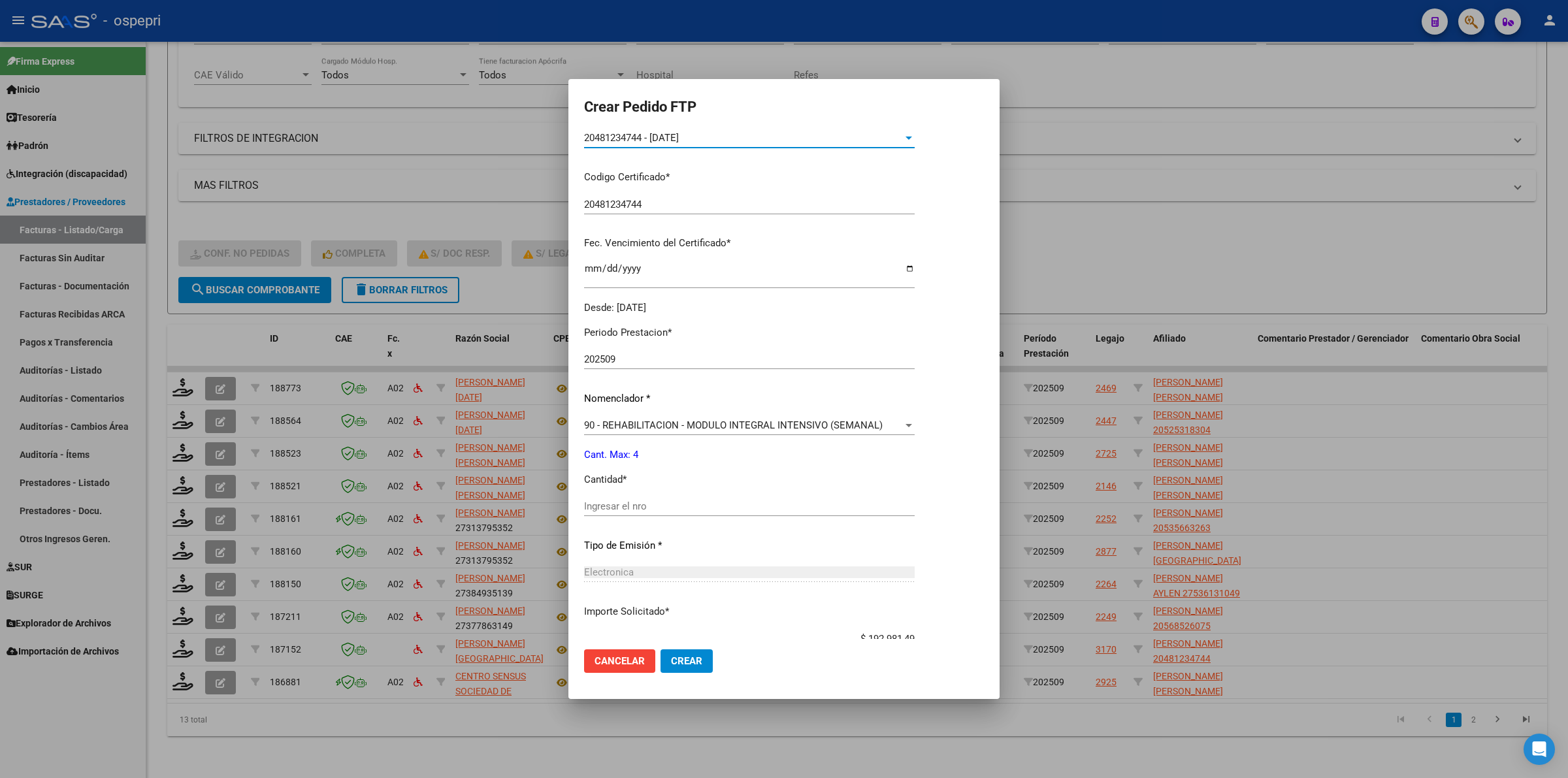
click at [602, 510] on input "Ingresar el nro" at bounding box center [750, 506] width 331 height 12
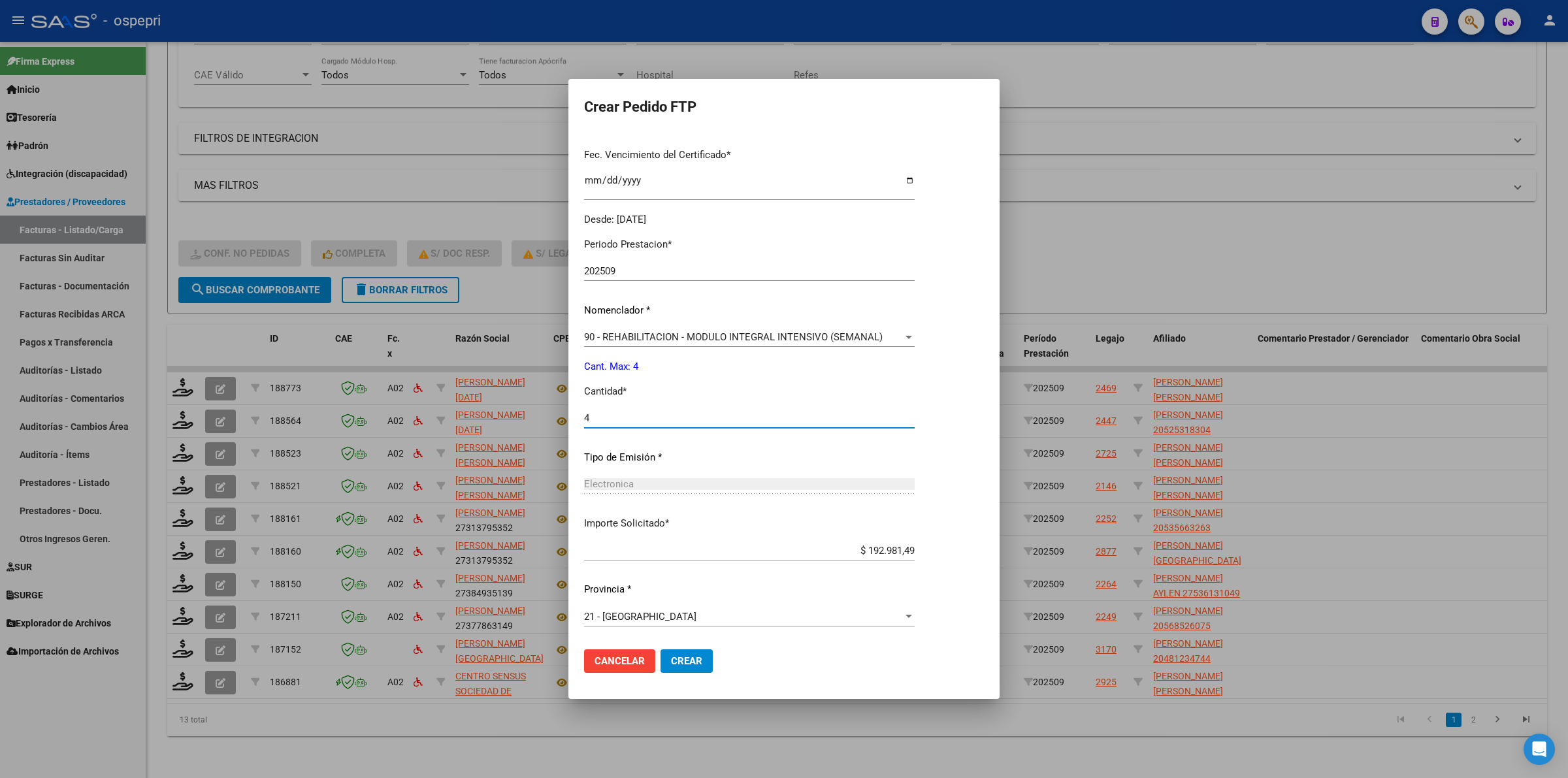
type input "4"
click at [693, 661] on span "Crear" at bounding box center [686, 661] width 32 height 12
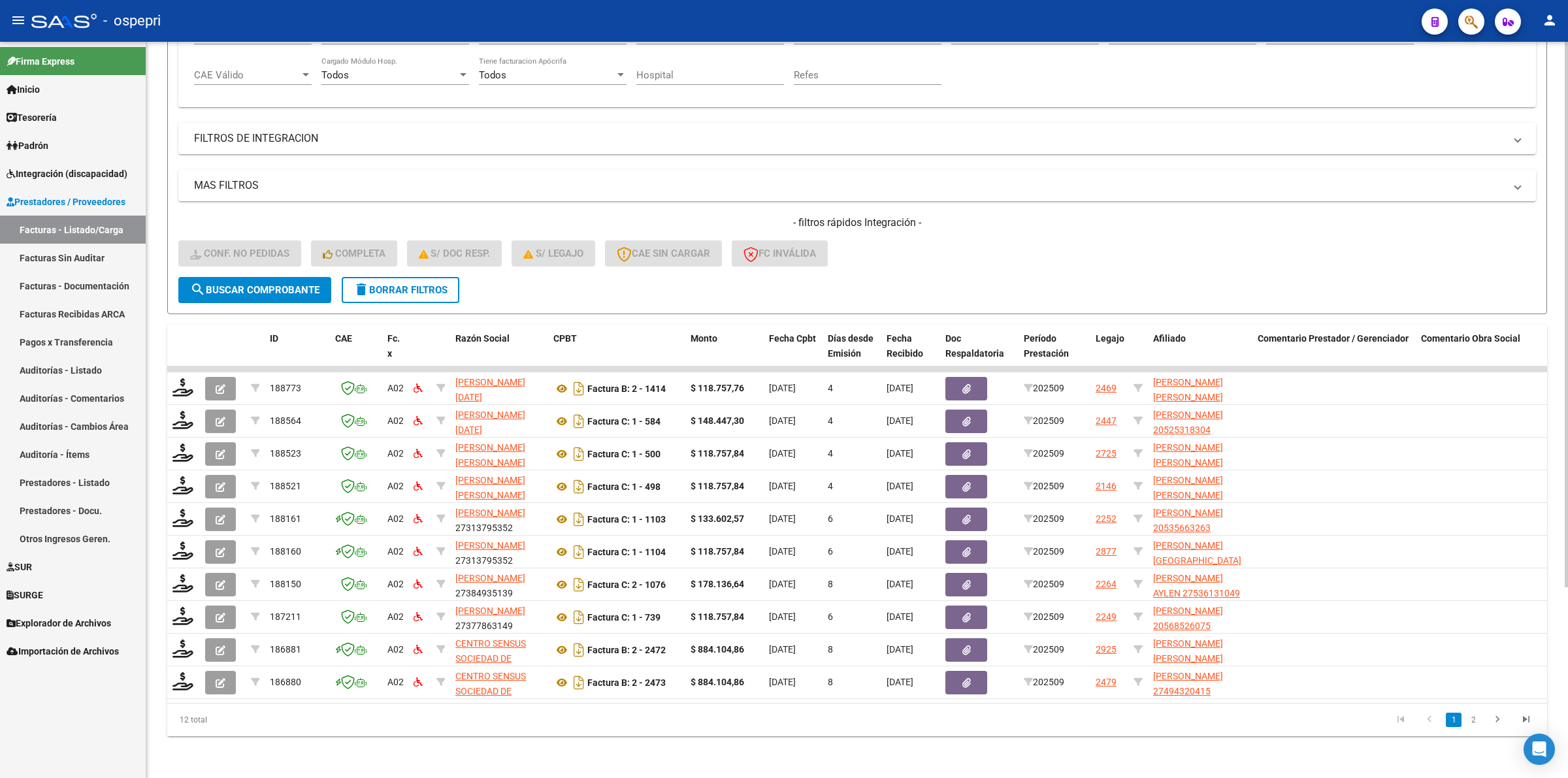
click at [400, 284] on span "delete Borrar Filtros" at bounding box center [401, 290] width 94 height 12
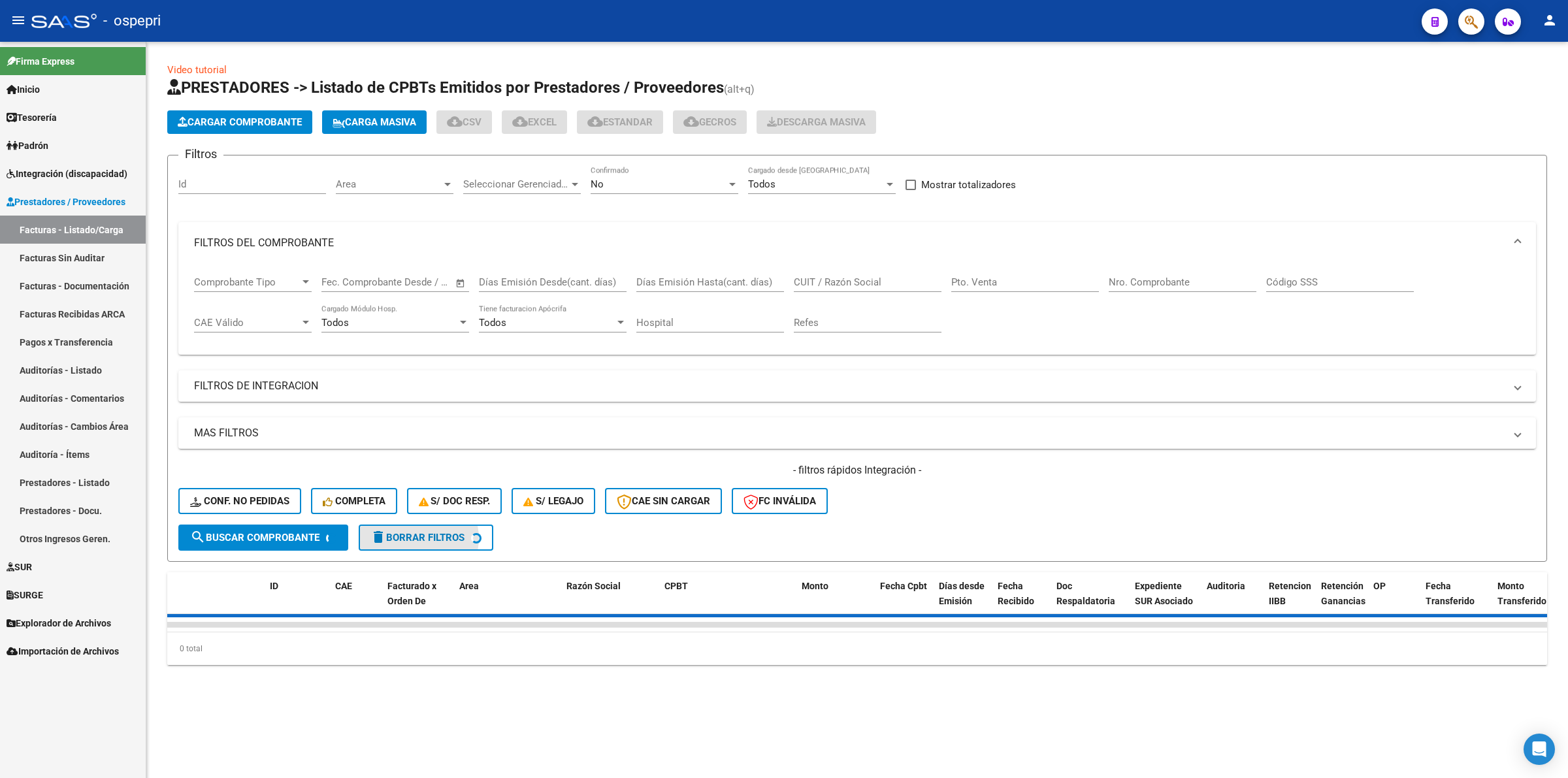
scroll to position [0, 0]
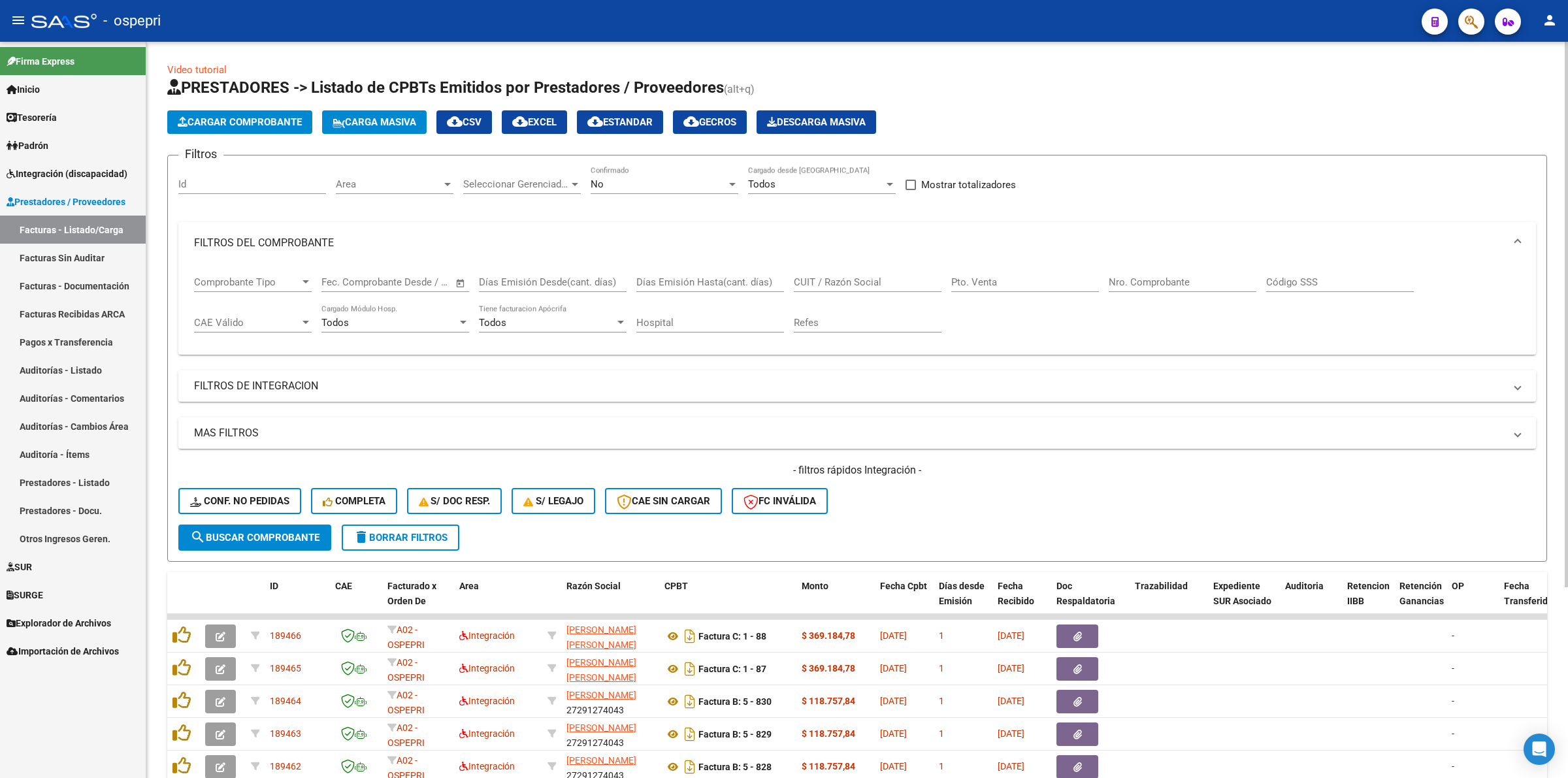
click at [863, 286] on input "CUIT / Razón Social" at bounding box center [868, 282] width 148 height 12
paste input "23367509694"
drag, startPoint x: 278, startPoint y: 539, endPoint x: 350, endPoint y: 537, distance: 72.0
click at [278, 539] on span "search Buscar Comprobante" at bounding box center [255, 538] width 129 height 12
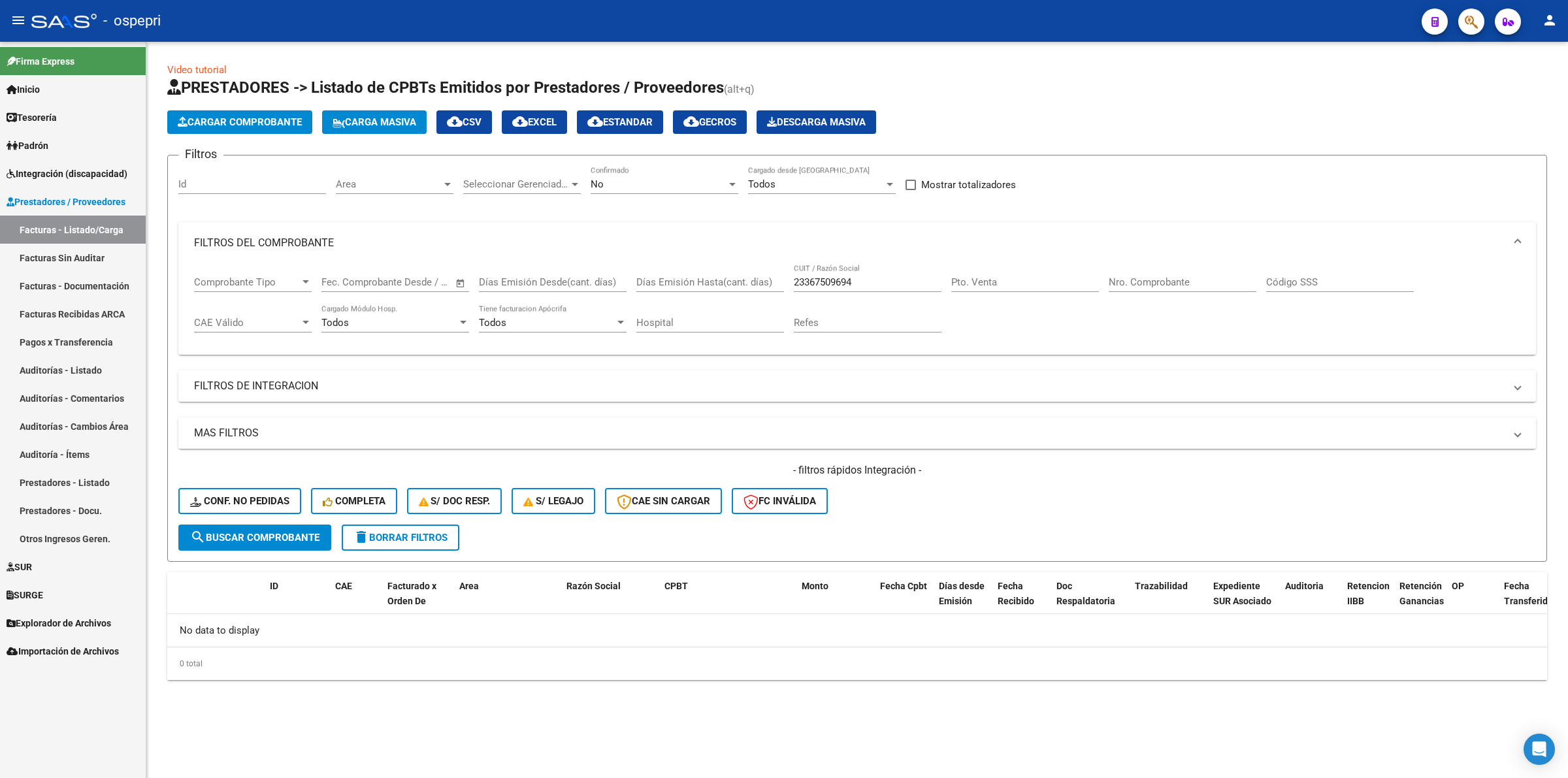
drag, startPoint x: 874, startPoint y: 271, endPoint x: 821, endPoint y: 278, distance: 53.5
click at [674, 268] on div "Comprobante Tipo Comprobante Tipo Fecha inicio – Fecha fin Fec. Comprobante Des…" at bounding box center [857, 305] width 1326 height 81
click at [905, 288] on div "23367509694 CUIT / Razón Social" at bounding box center [868, 278] width 148 height 28
click at [905, 286] on div "23367509694 CUIT / Razón Social" at bounding box center [868, 278] width 148 height 28
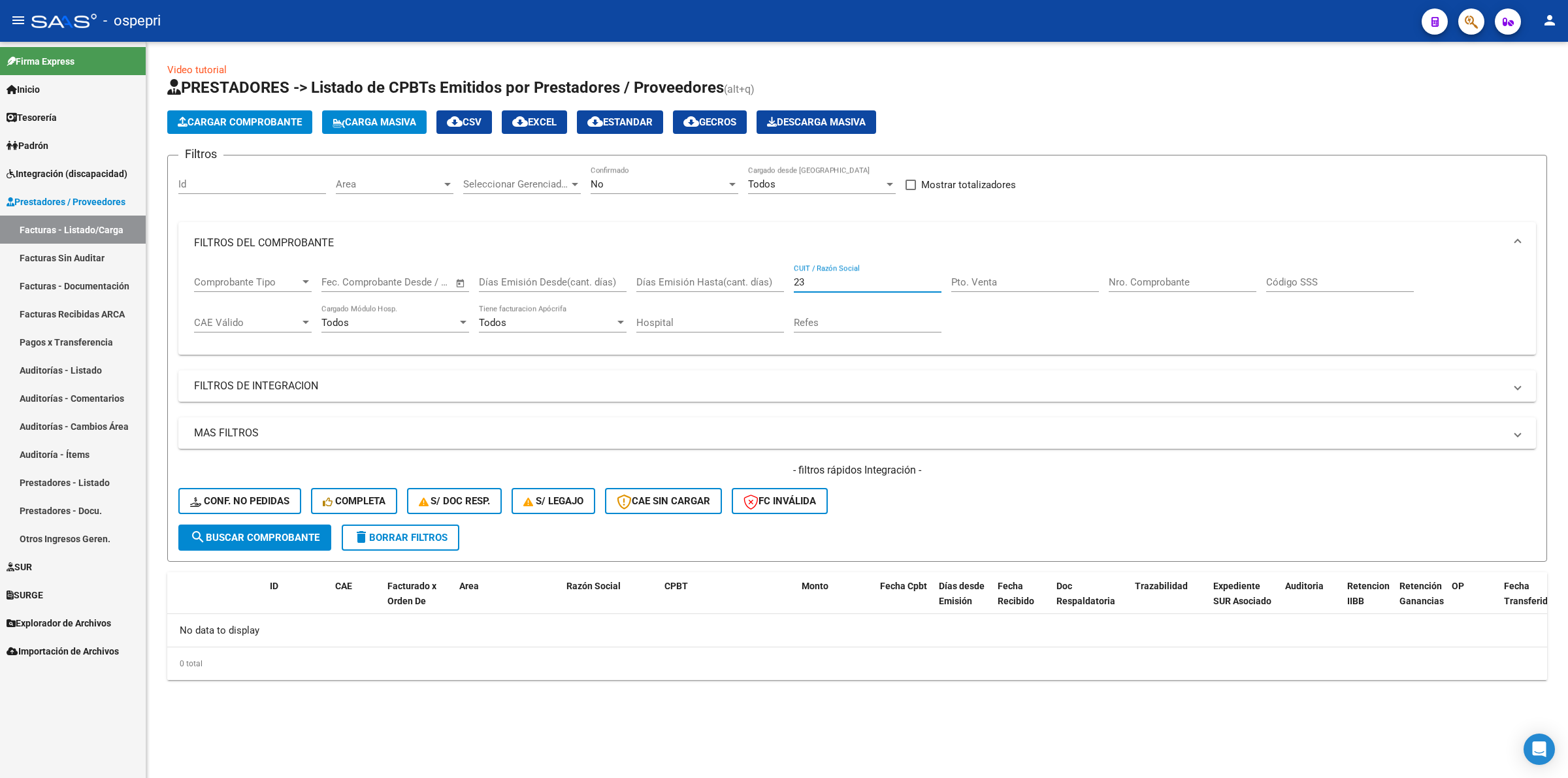
type input "2"
paste input "27312520422"
type input "27312520422"
drag, startPoint x: 213, startPoint y: 537, endPoint x: 638, endPoint y: 453, distance: 433.2
click at [214, 534] on span "search Buscar Comprobante" at bounding box center [255, 538] width 129 height 12
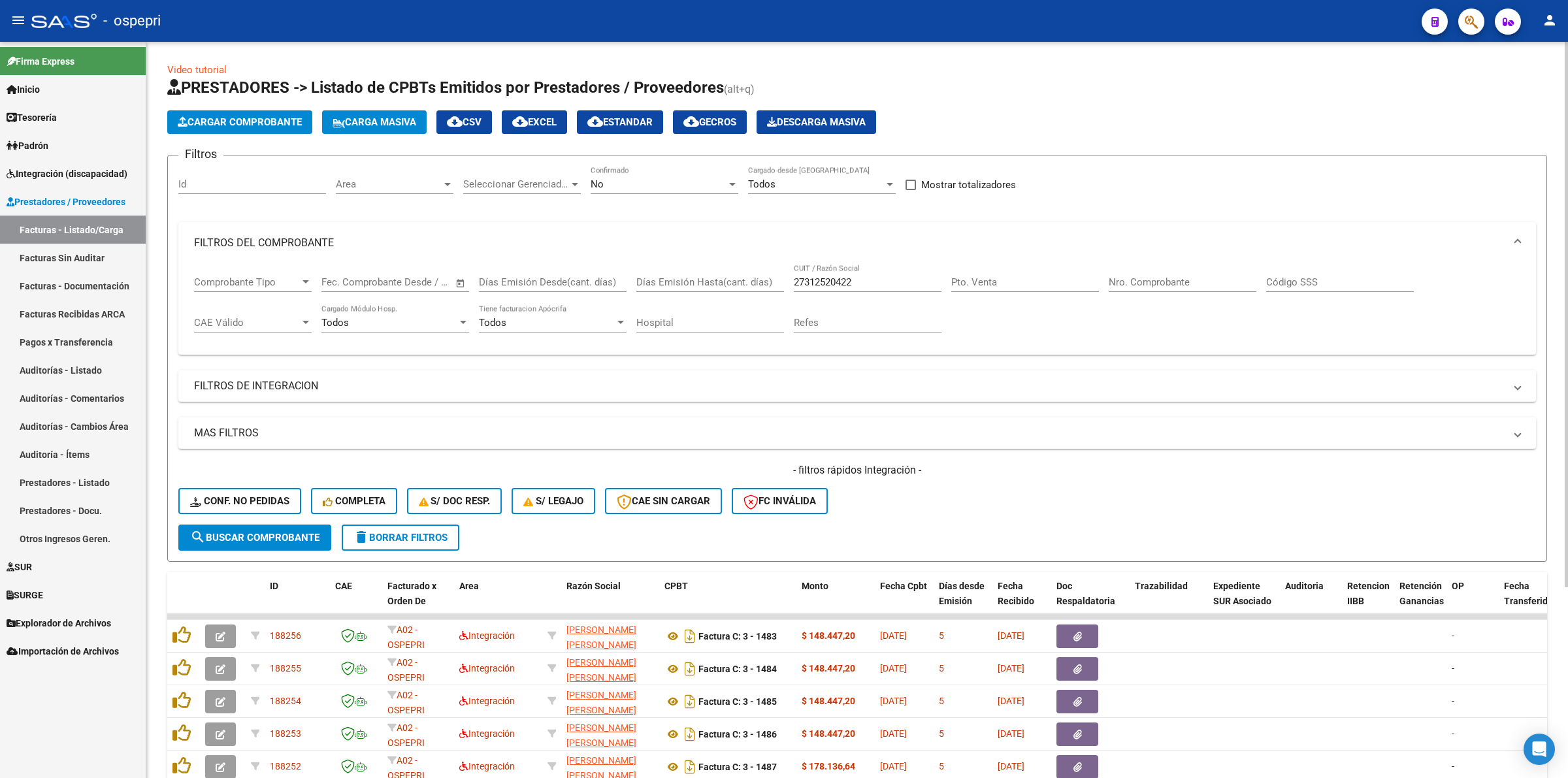
click at [289, 532] on span "search Buscar Comprobante" at bounding box center [255, 538] width 129 height 12
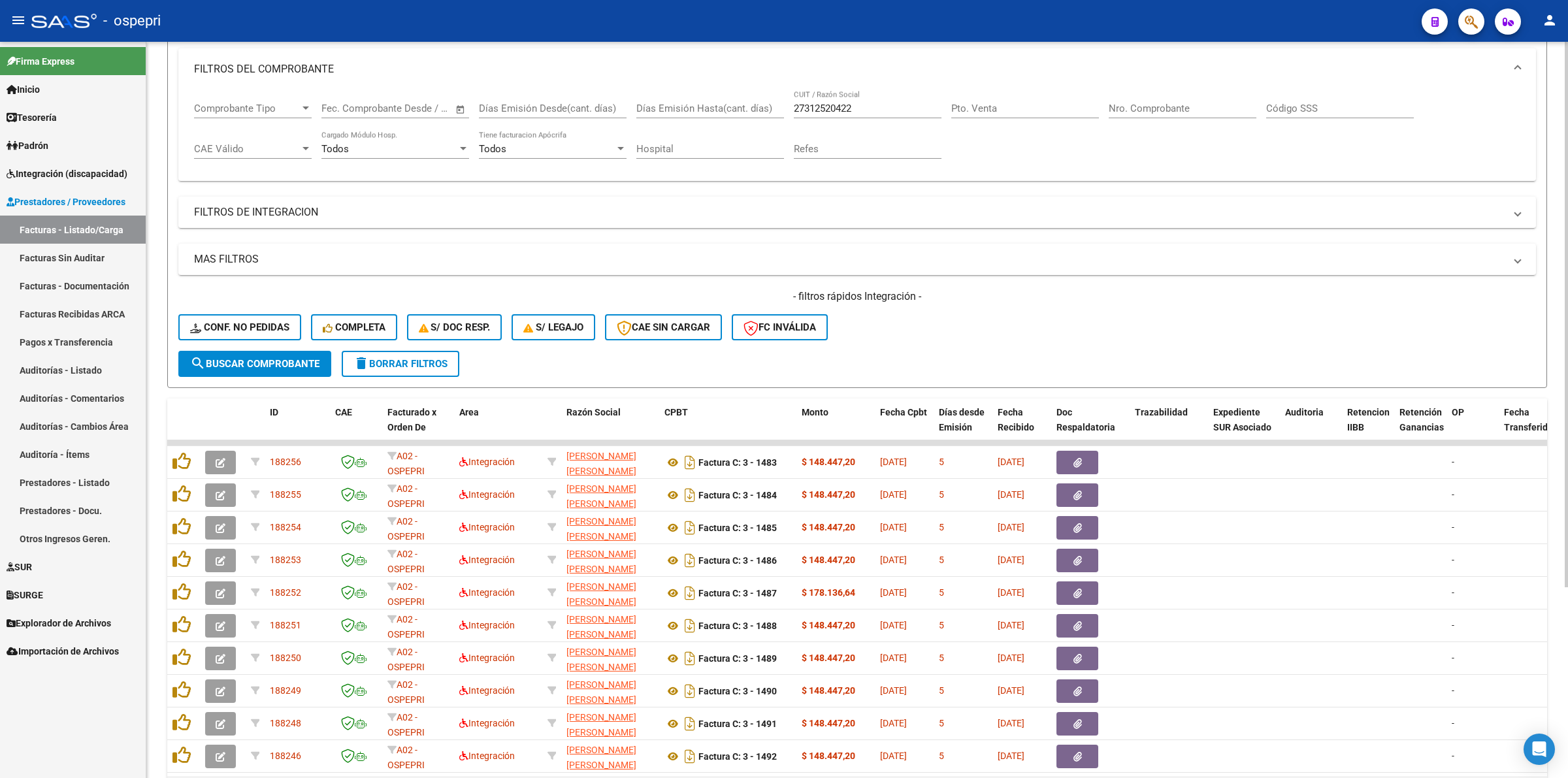
scroll to position [256, 0]
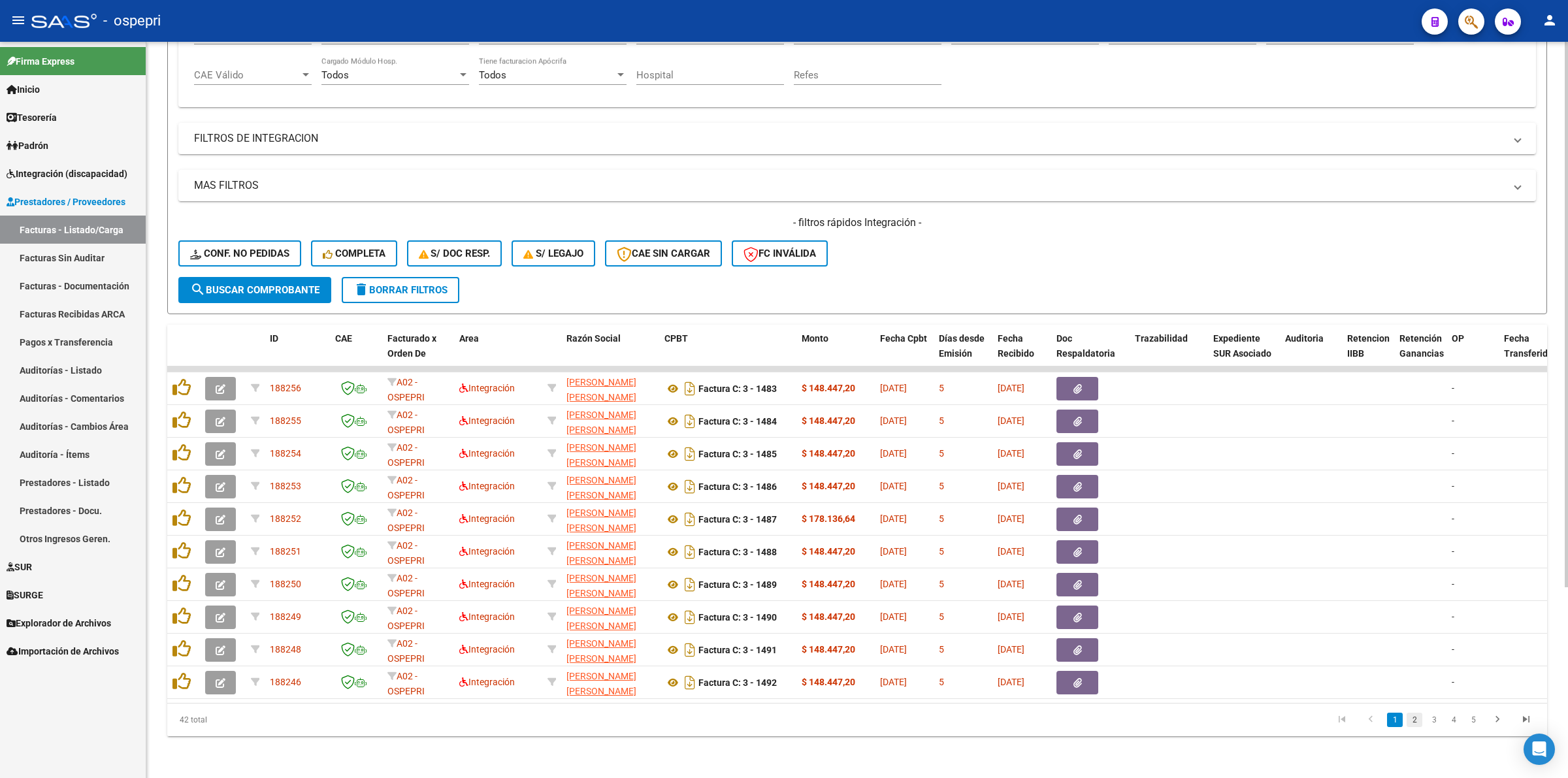
click at [1416, 719] on link "2" at bounding box center [1414, 719] width 15 height 14
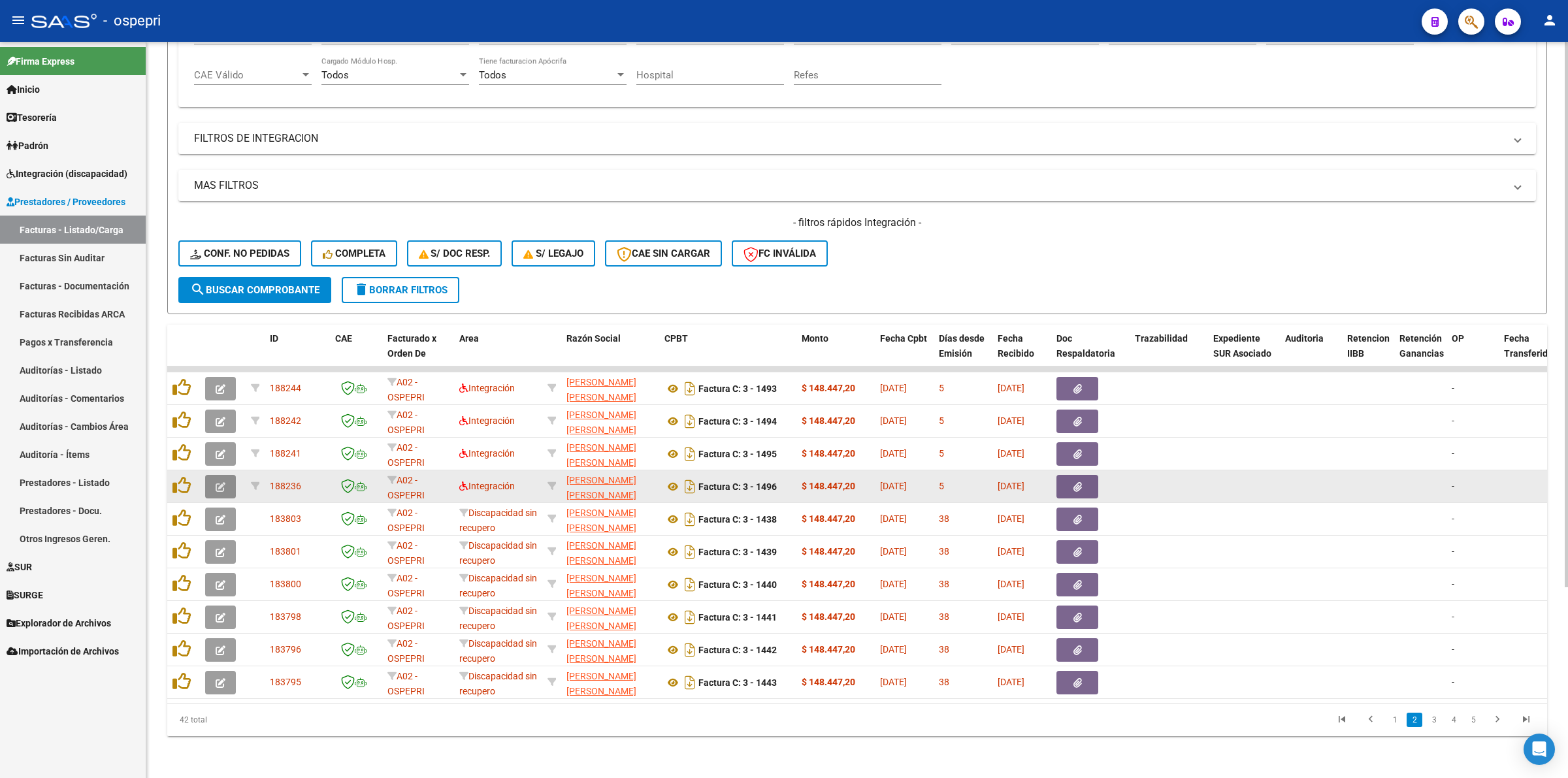
click at [217, 475] on button "button" at bounding box center [221, 487] width 31 height 24
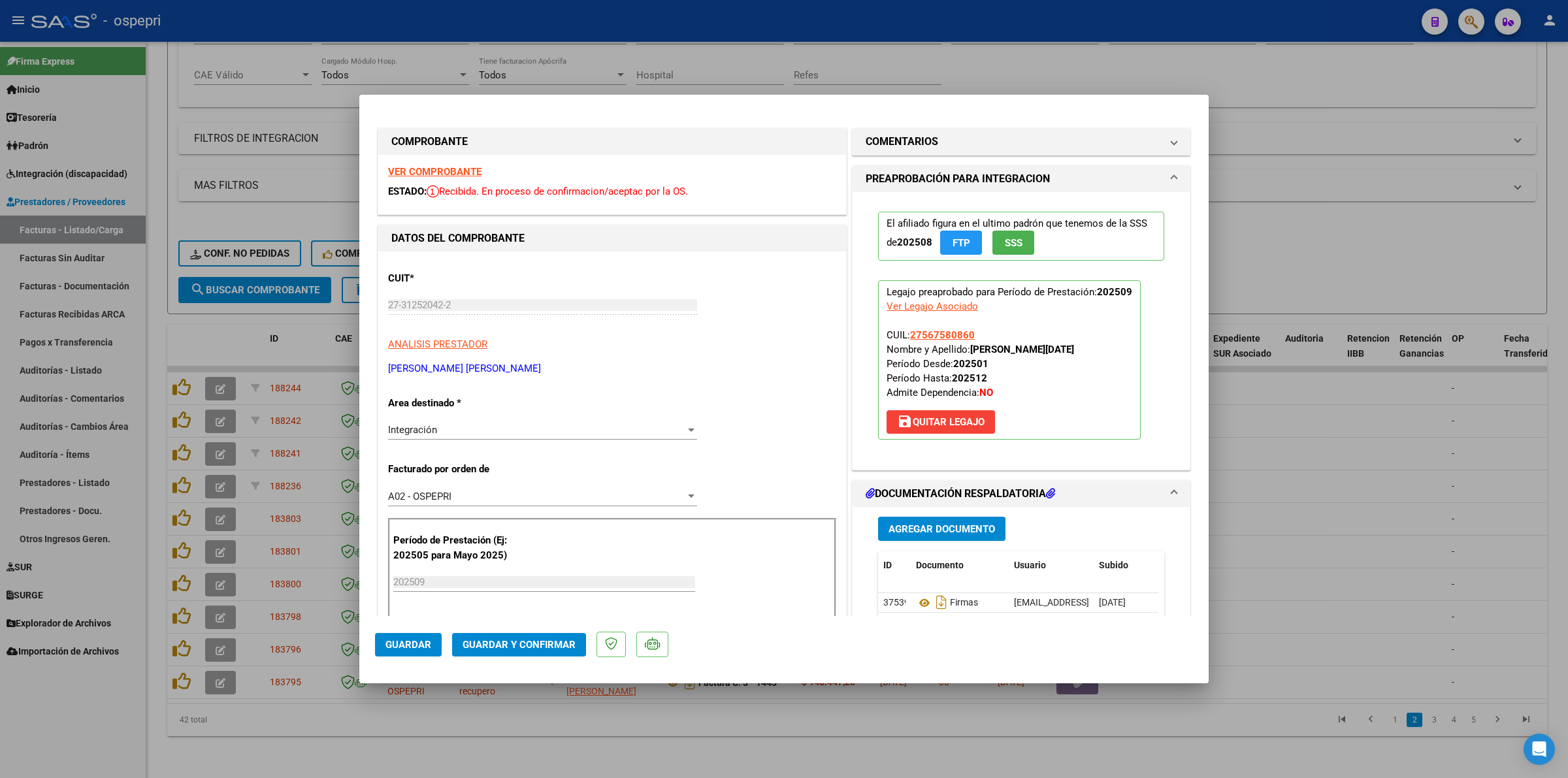
click at [461, 170] on strong "VER COMPROBANTE" at bounding box center [435, 172] width 94 height 12
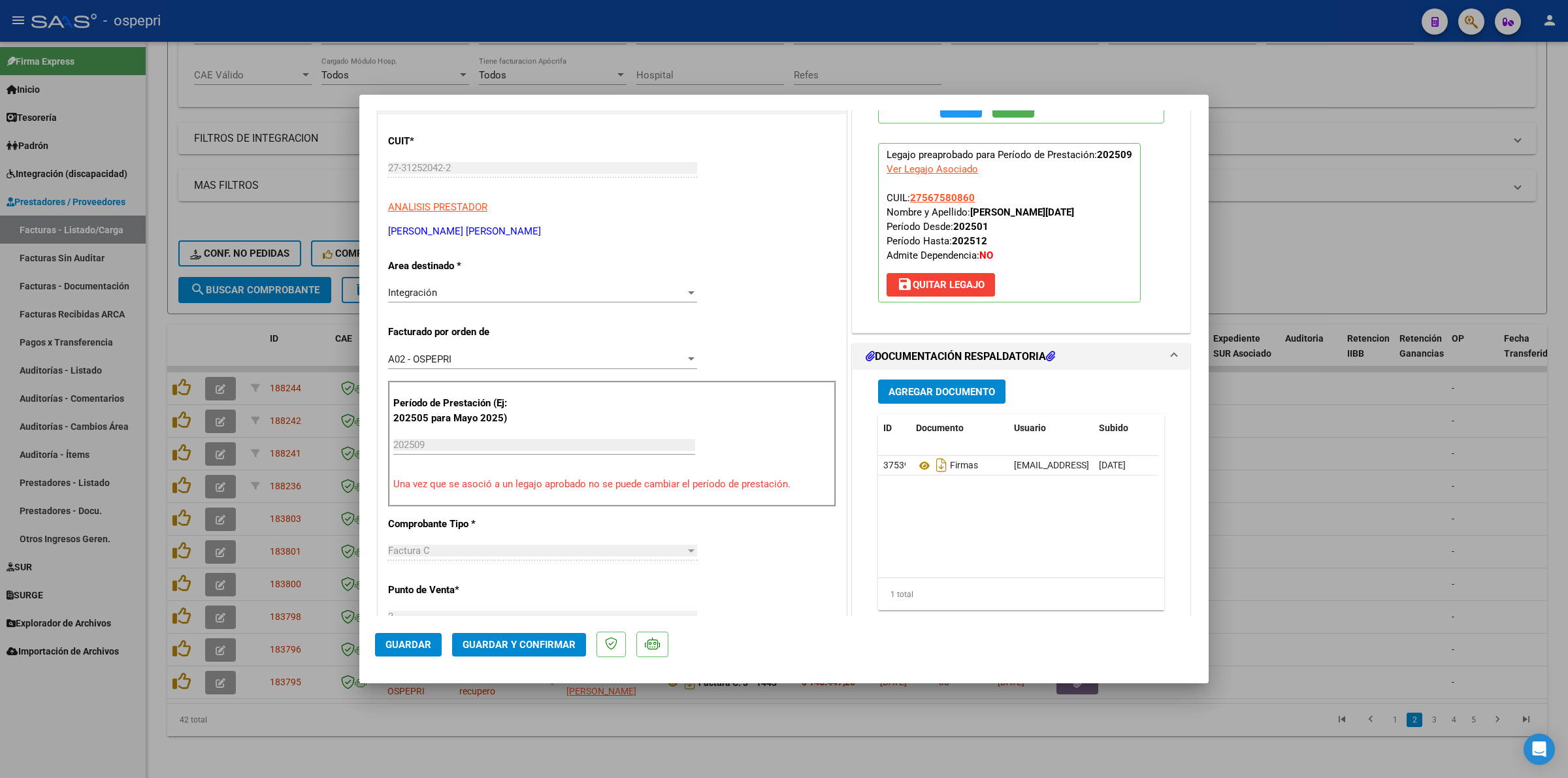
scroll to position [245, 0]
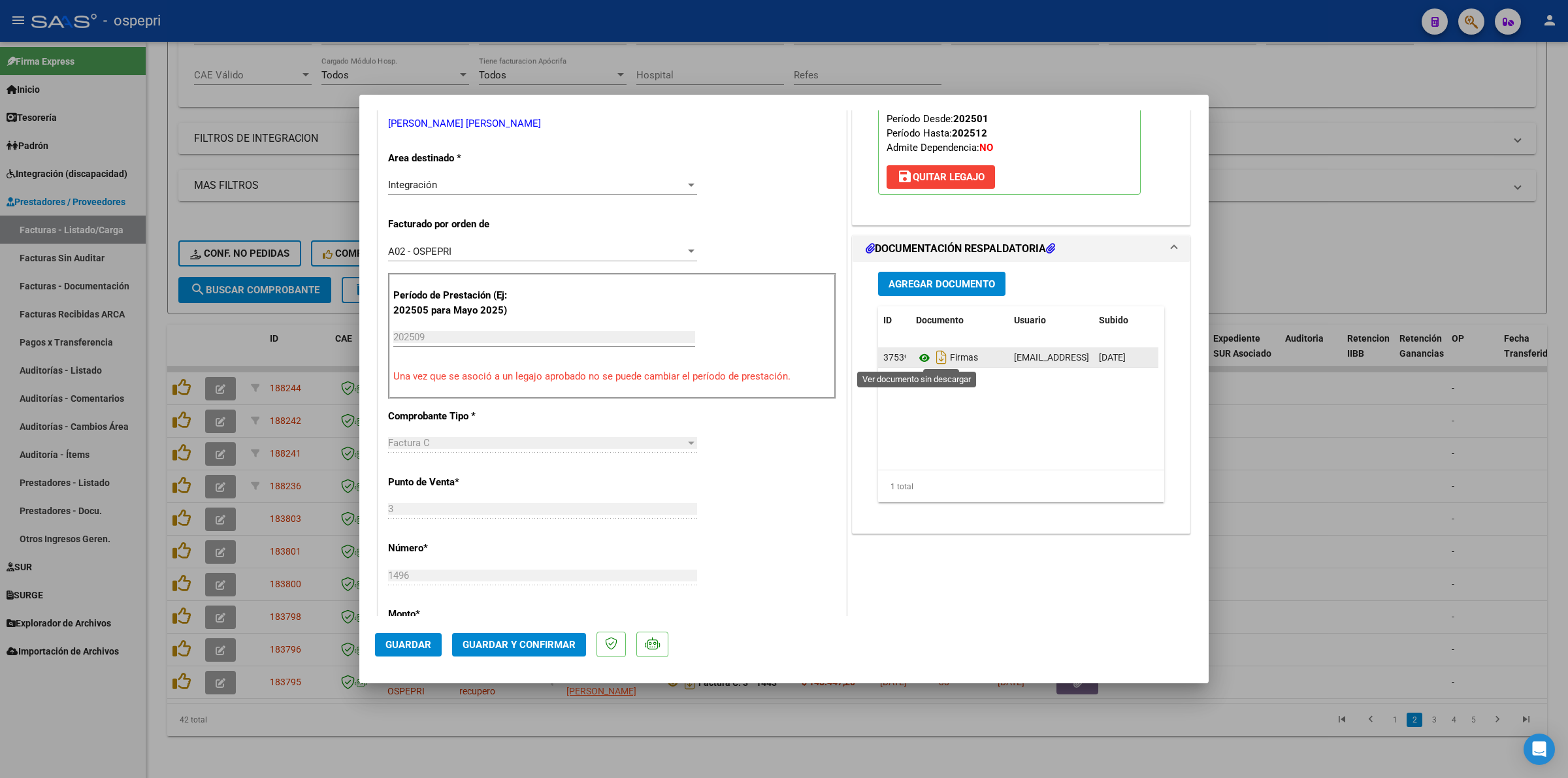
click at [916, 358] on icon at bounding box center [924, 358] width 17 height 15
click at [522, 653] on button "Guardar y Confirmar" at bounding box center [519, 645] width 134 height 24
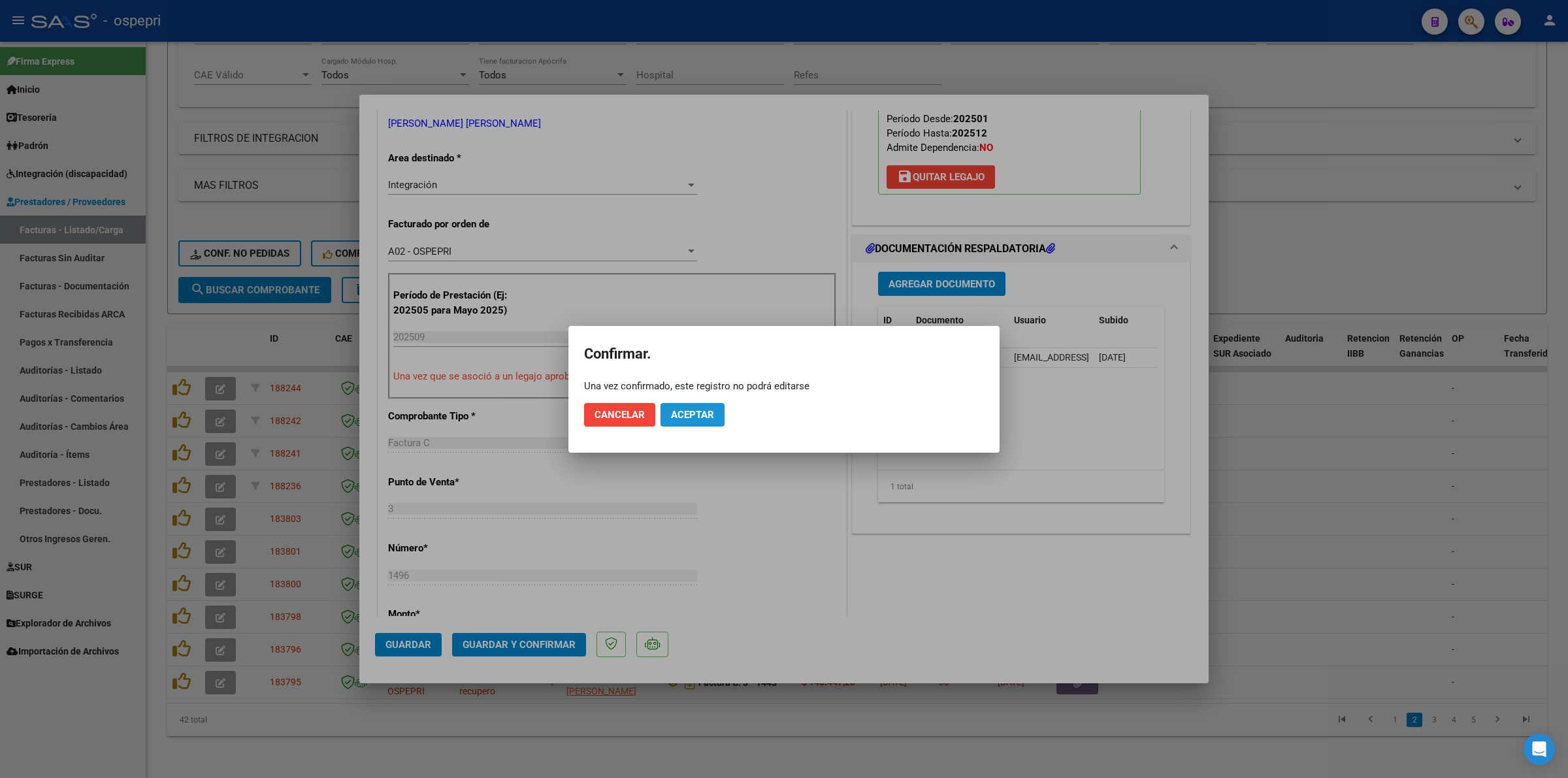
drag, startPoint x: 691, startPoint y: 409, endPoint x: 781, endPoint y: 132, distance: 291.3
click at [691, 409] on span "Aceptar" at bounding box center [692, 414] width 43 height 12
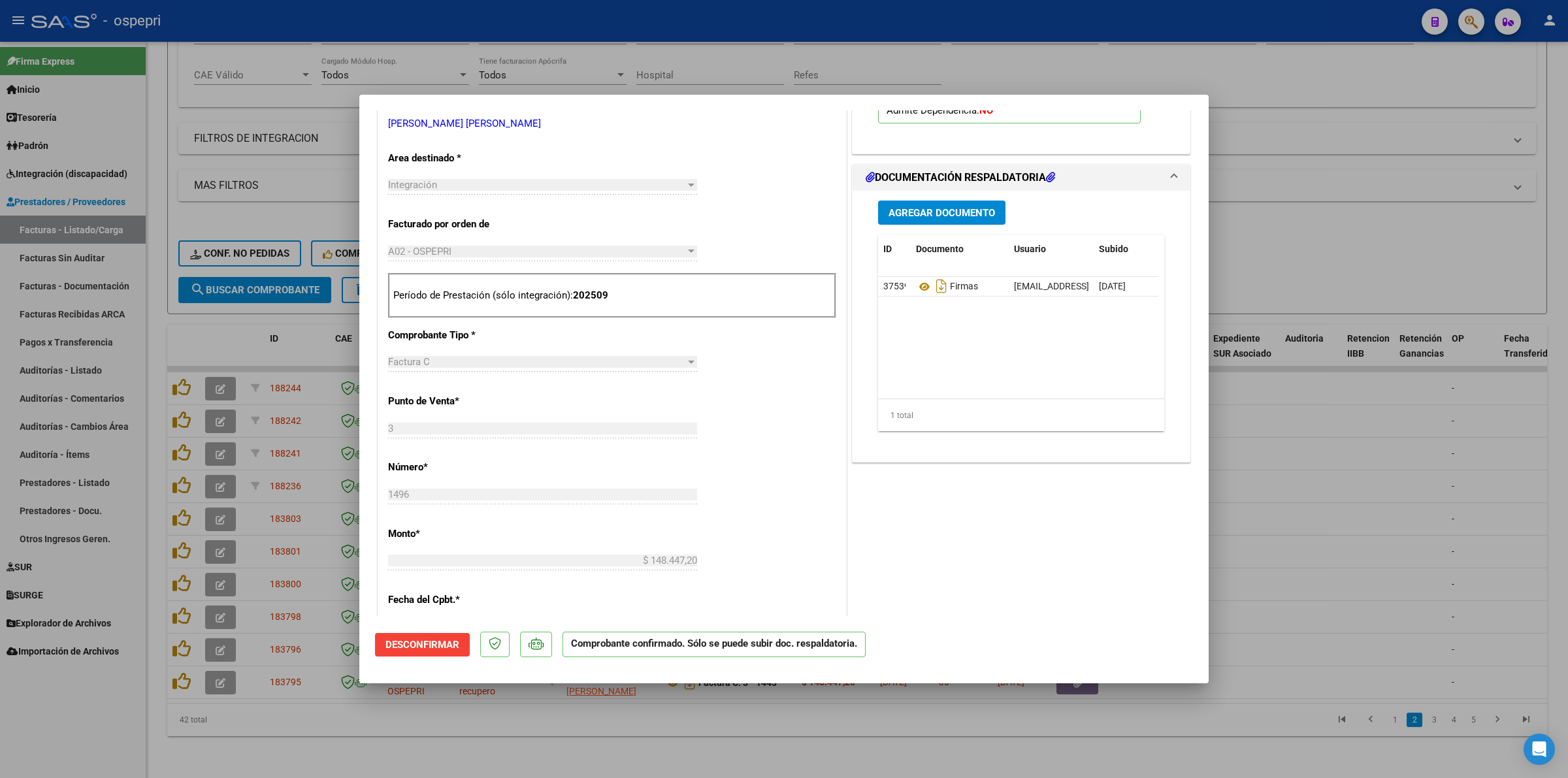
type input "$ 0,00"
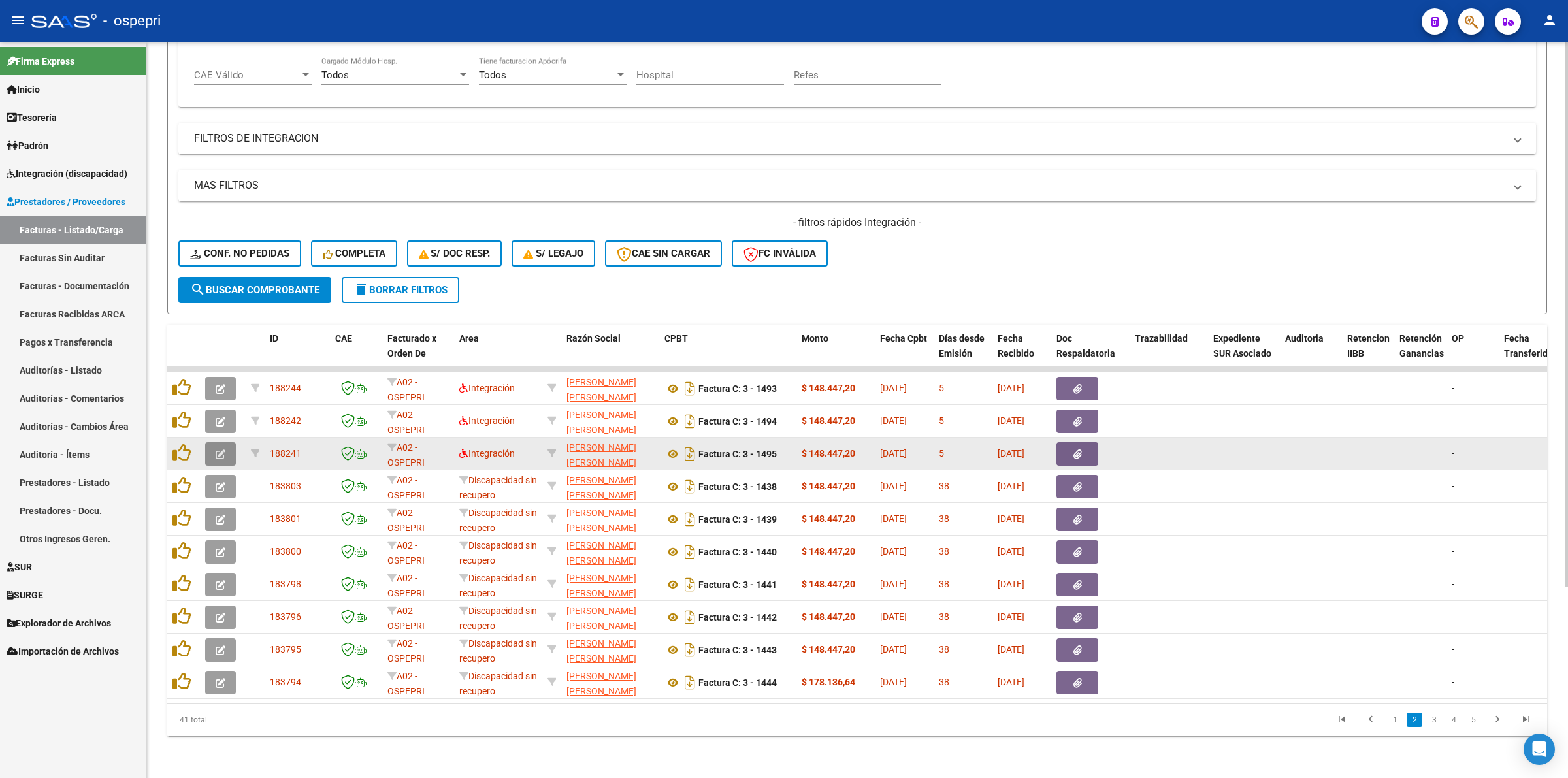
click at [224, 449] on icon "button" at bounding box center [220, 454] width 10 height 10
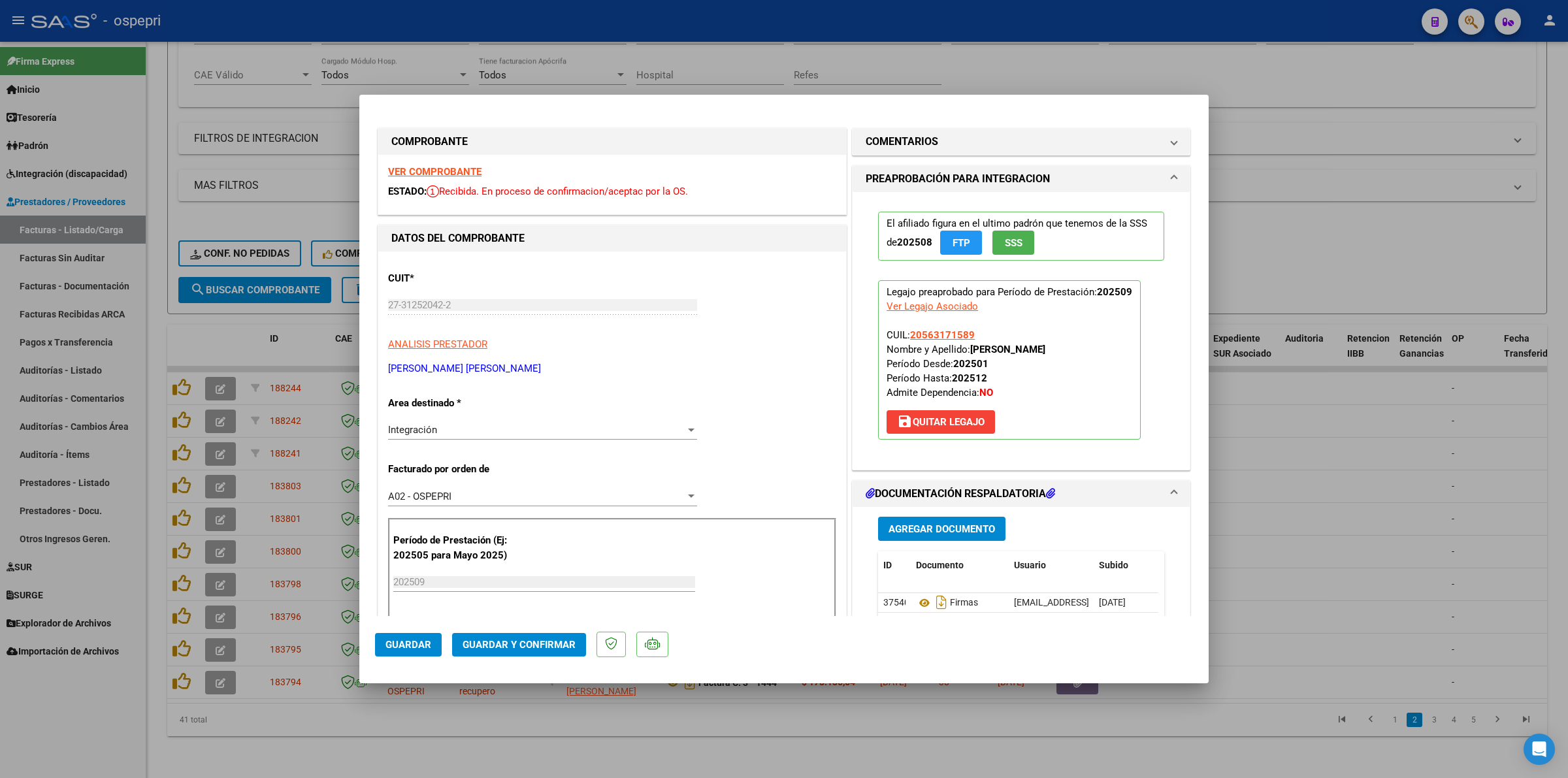
click at [474, 167] on strong "VER COMPROBANTE" at bounding box center [435, 172] width 94 height 12
click at [916, 602] on icon at bounding box center [924, 602] width 17 height 15
drag, startPoint x: 548, startPoint y: 656, endPoint x: 549, endPoint y: 645, distance: 11.0
click at [548, 654] on mat-dialog-actions "Guardar Guardar y Confirmar" at bounding box center [784, 642] width 818 height 52
click at [550, 645] on span "Guardar y Confirmar" at bounding box center [519, 645] width 113 height 12
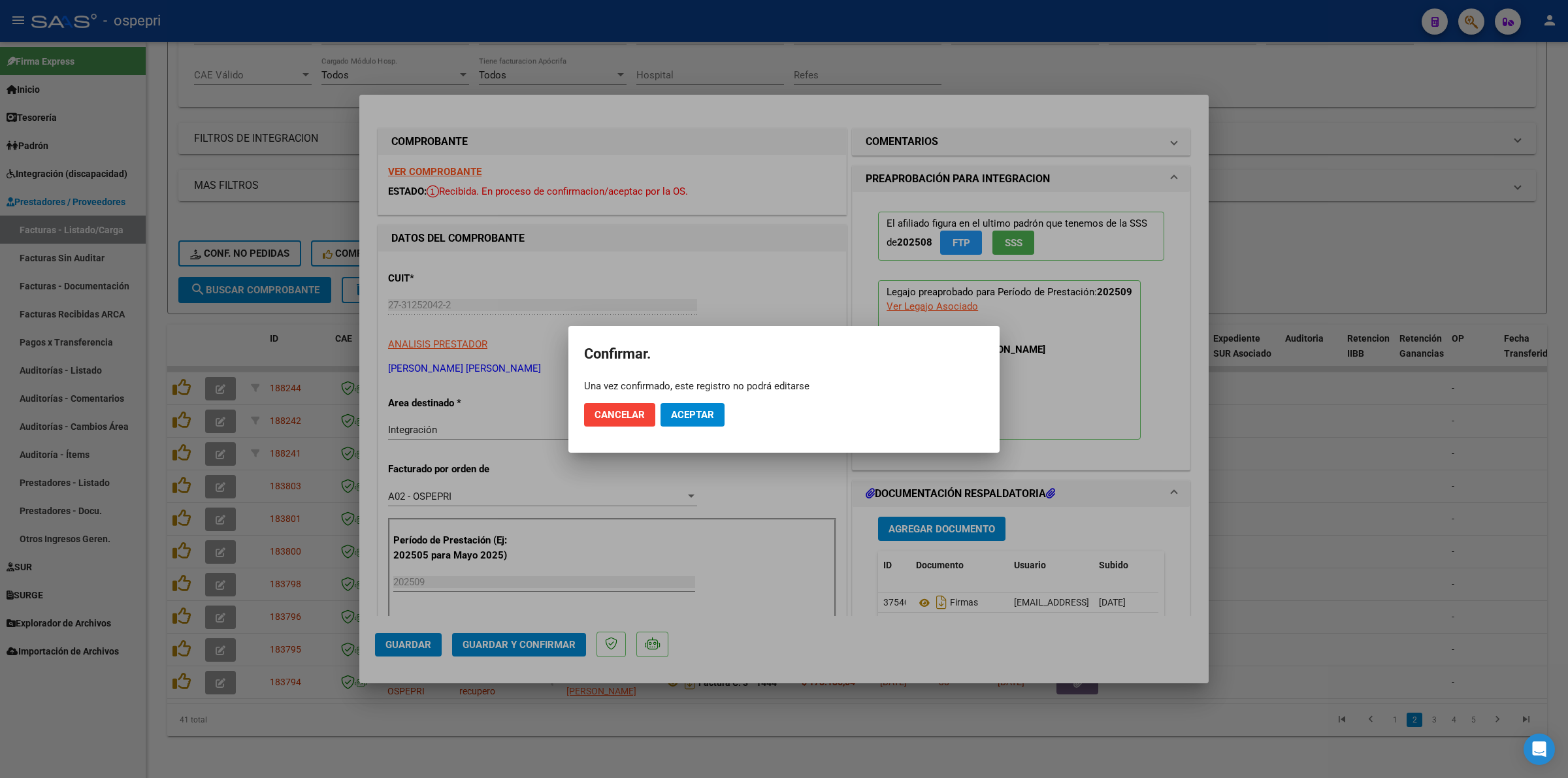
drag, startPoint x: 682, startPoint y: 396, endPoint x: 687, endPoint y: 419, distance: 23.5
click at [682, 400] on mat-dialog-actions "Cancelar Aceptar" at bounding box center [784, 414] width 400 height 44
click at [687, 419] on span "Aceptar" at bounding box center [692, 414] width 43 height 12
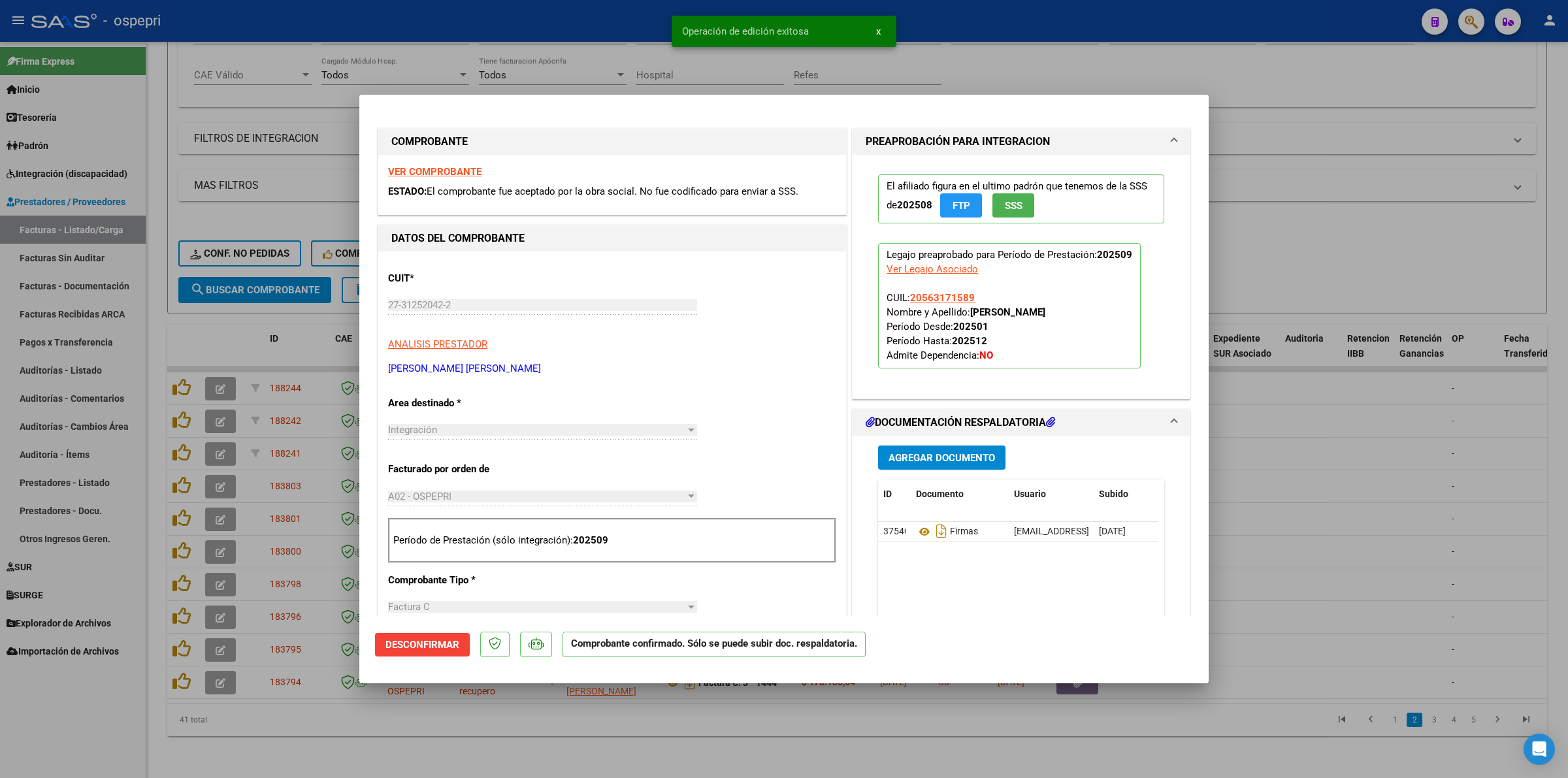
type input "$ 0,00"
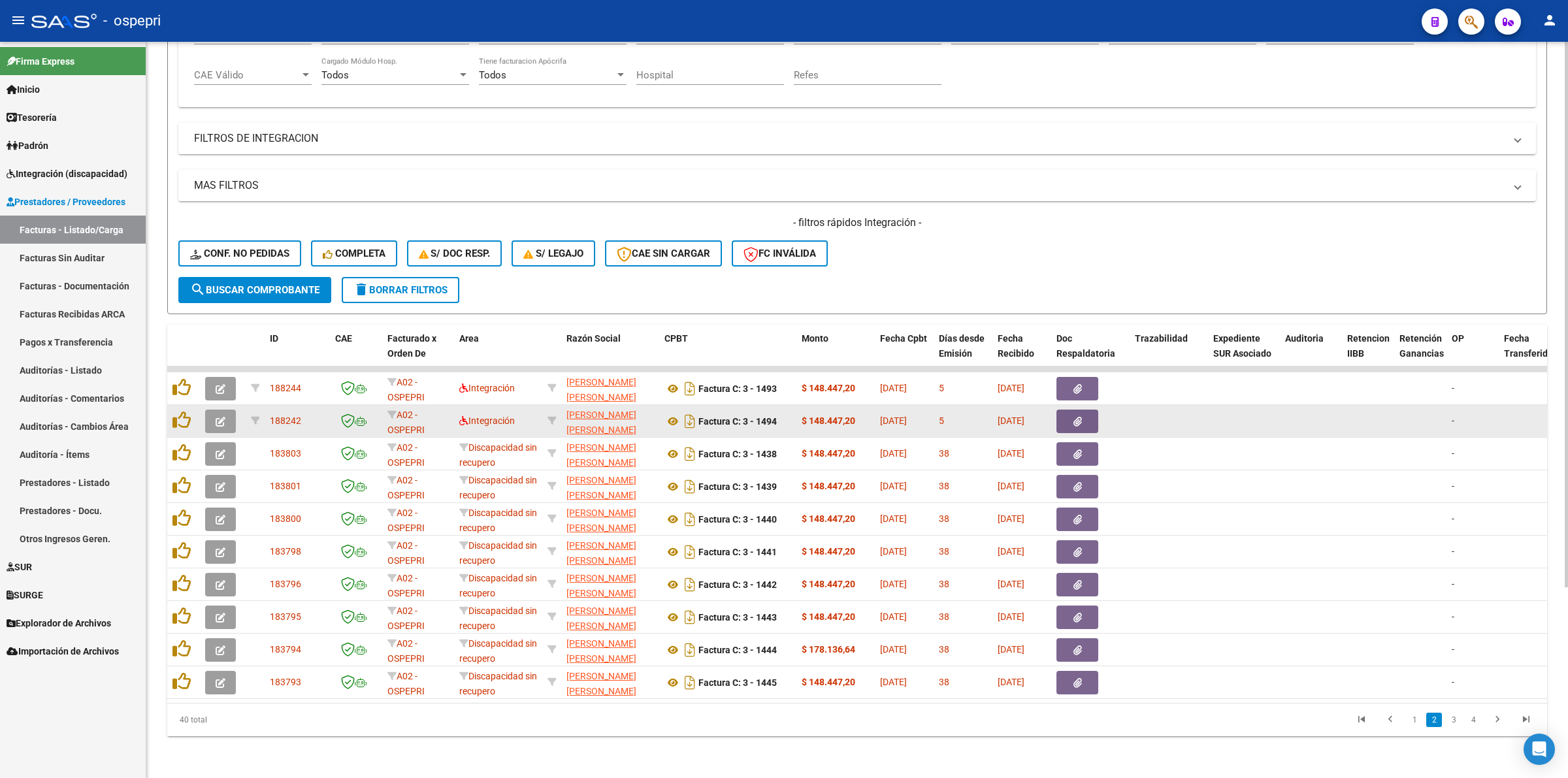
click at [223, 417] on icon "button" at bounding box center [220, 421] width 10 height 10
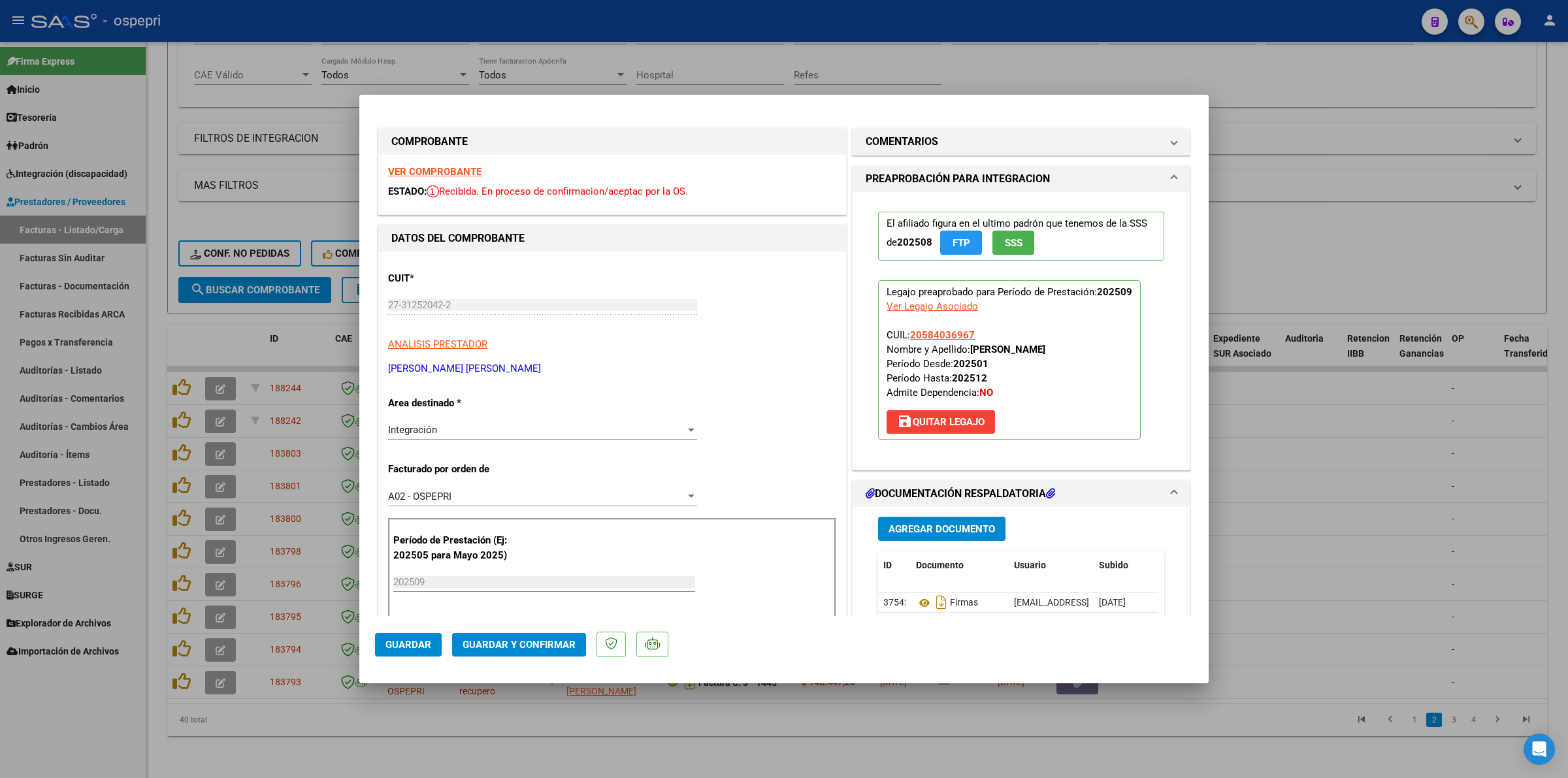
click at [408, 166] on strong "VER COMPROBANTE" at bounding box center [435, 172] width 94 height 12
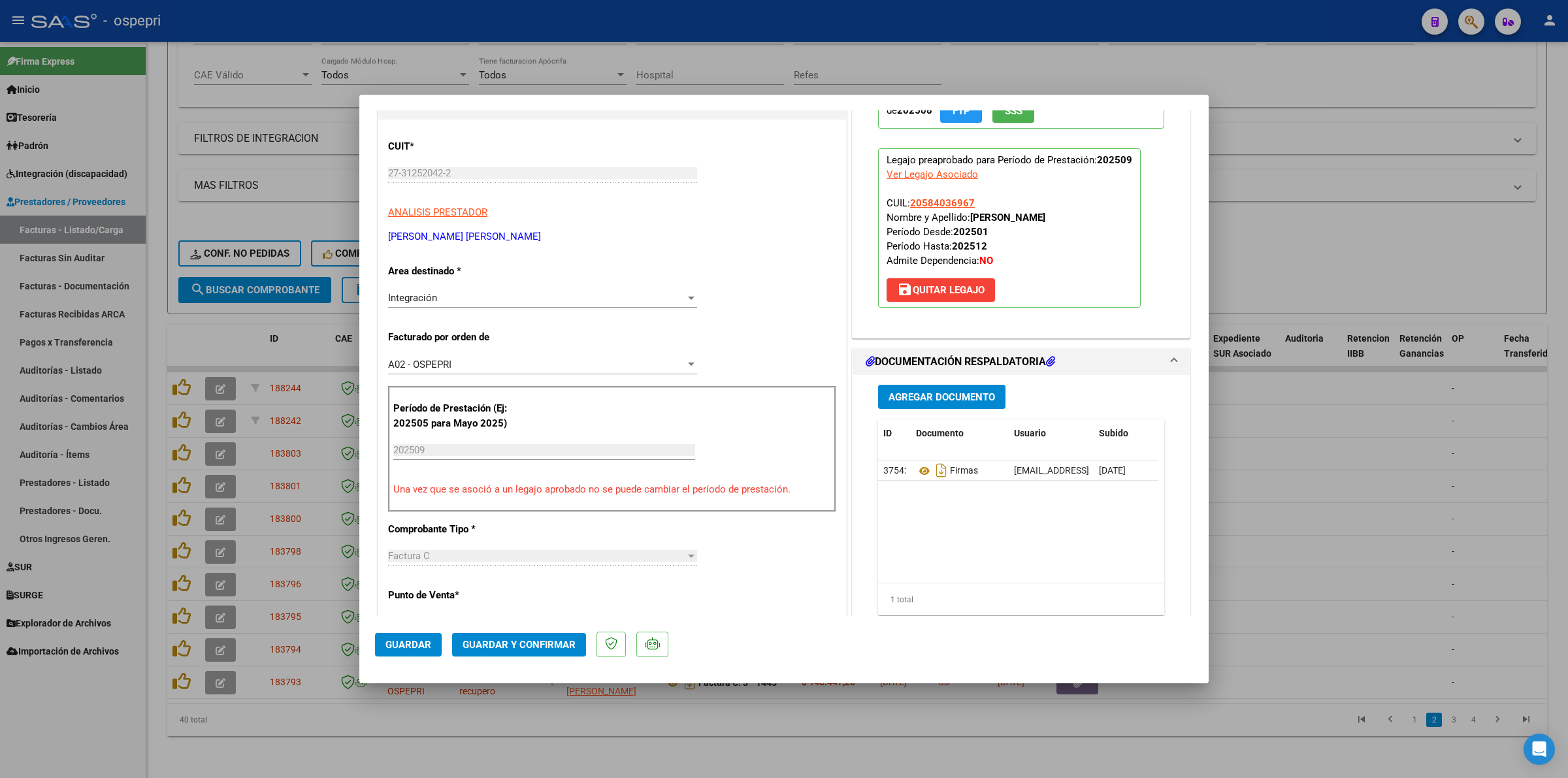
scroll to position [163, 0]
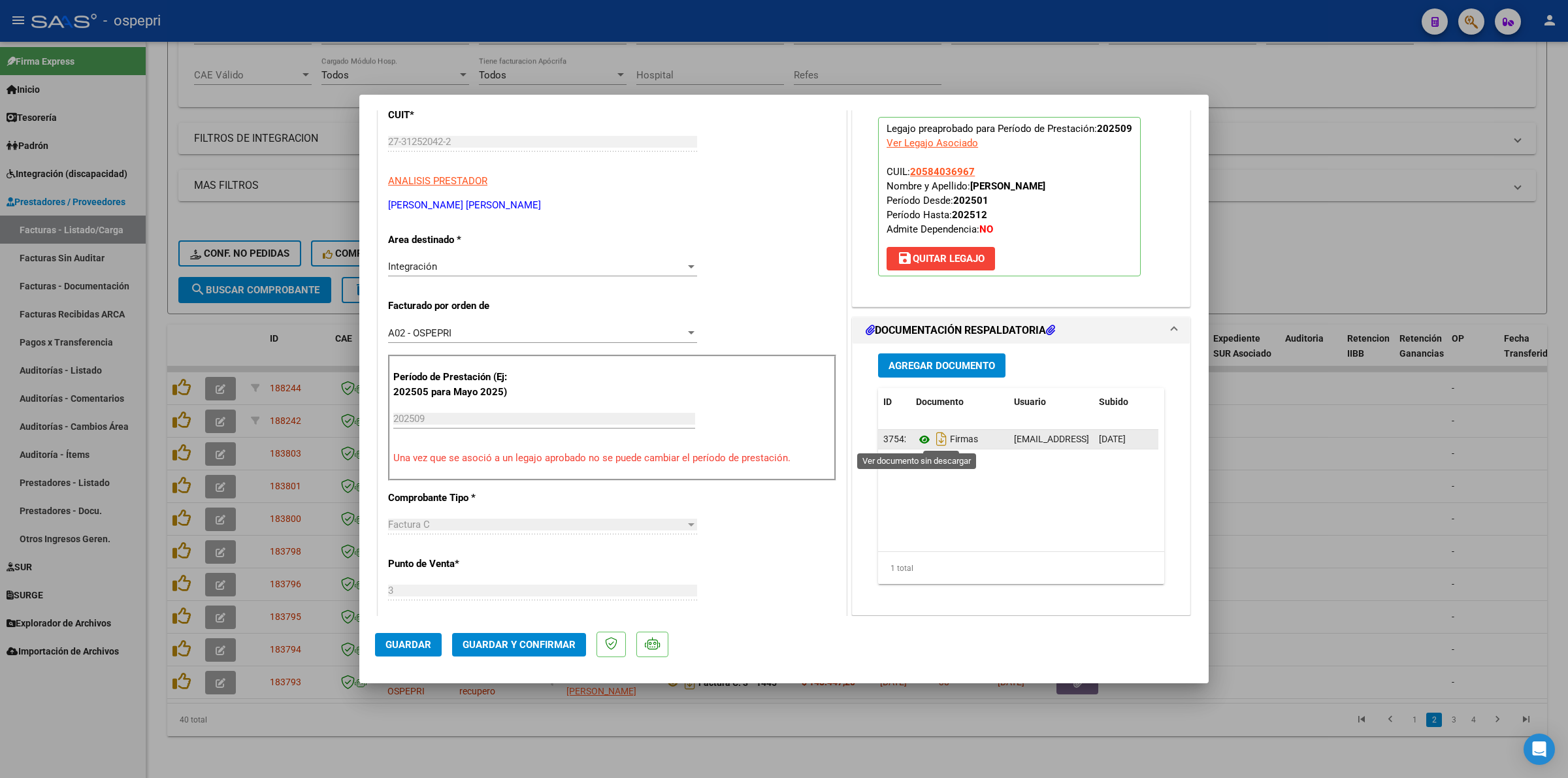
click at [916, 436] on icon at bounding box center [924, 439] width 17 height 15
click at [521, 650] on button "Guardar y Confirmar" at bounding box center [519, 645] width 134 height 24
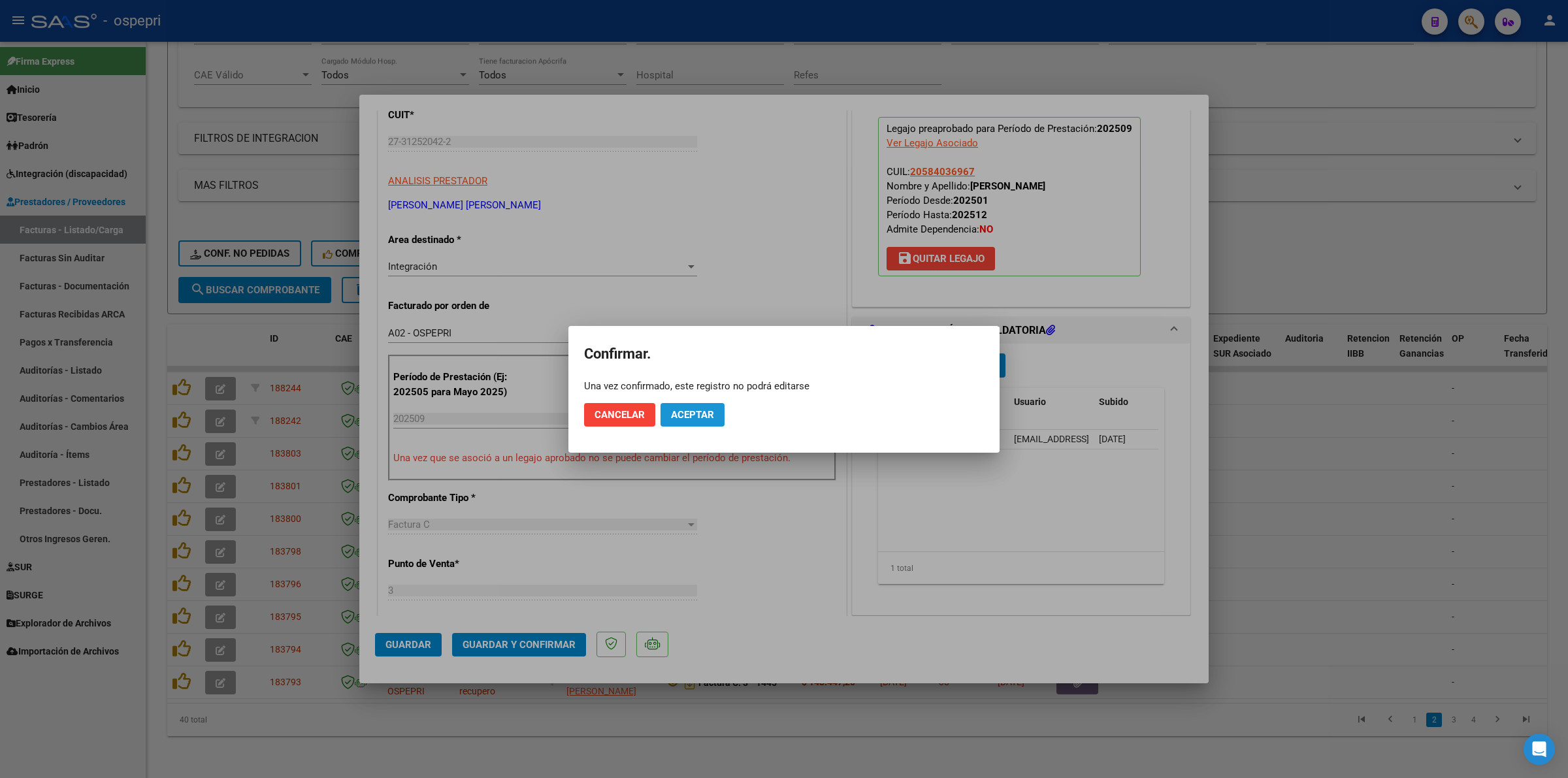
drag, startPoint x: 680, startPoint y: 421, endPoint x: 680, endPoint y: 292, distance: 129.0
click at [680, 418] on button "Aceptar" at bounding box center [692, 414] width 64 height 24
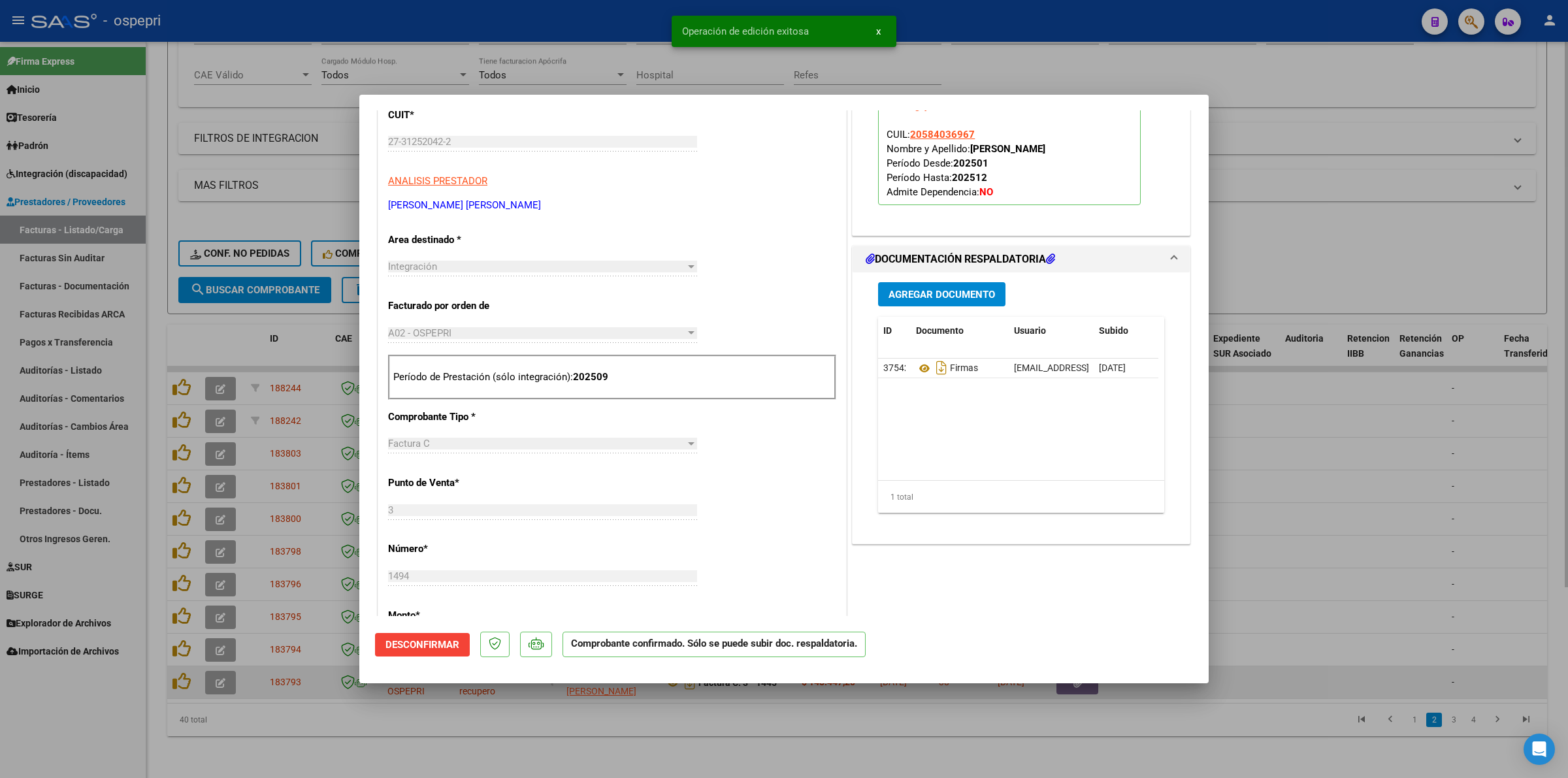
type input "$ 0,00"
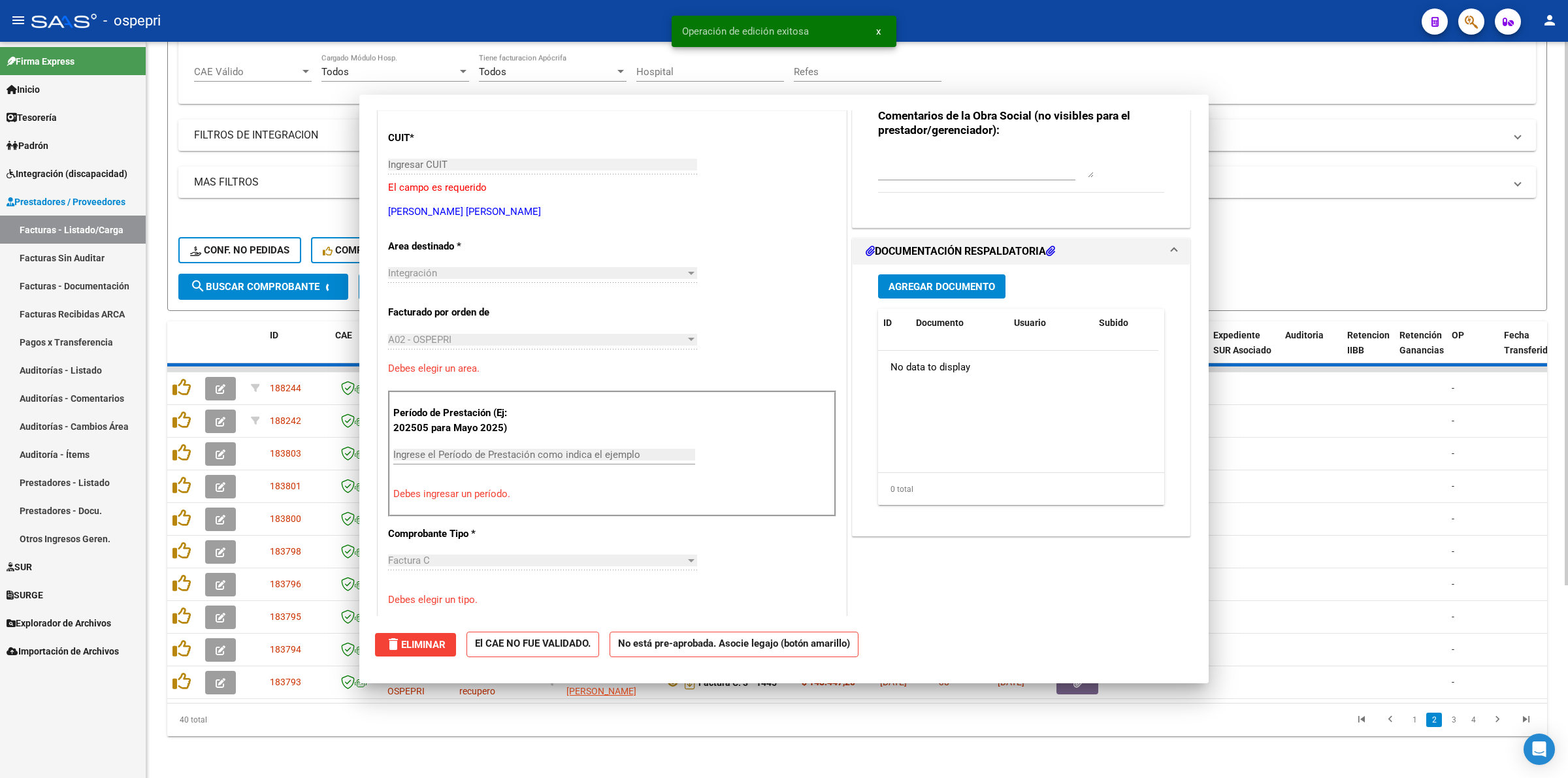
scroll to position [186, 0]
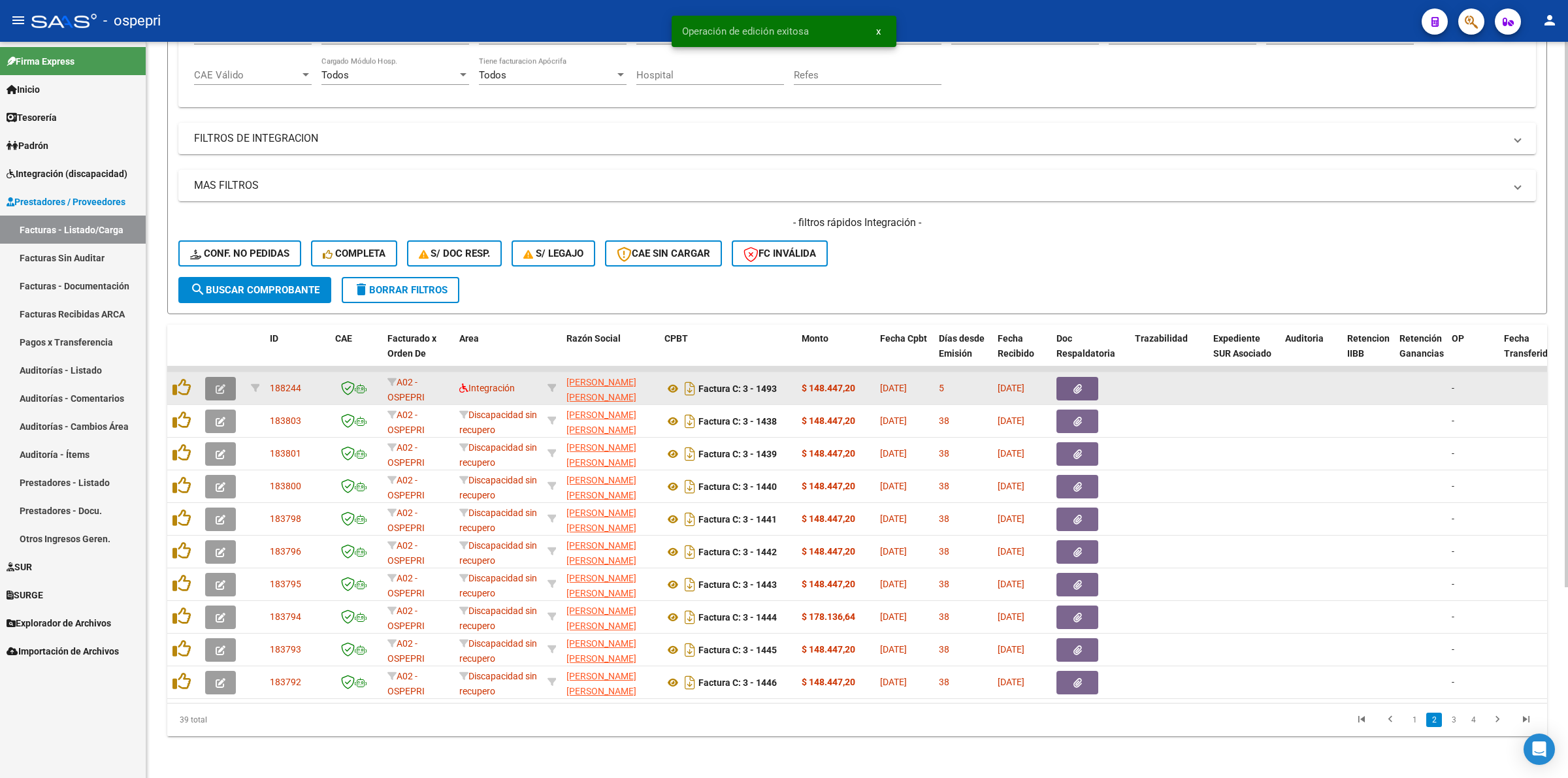
click at [222, 384] on icon "button" at bounding box center [220, 389] width 10 height 10
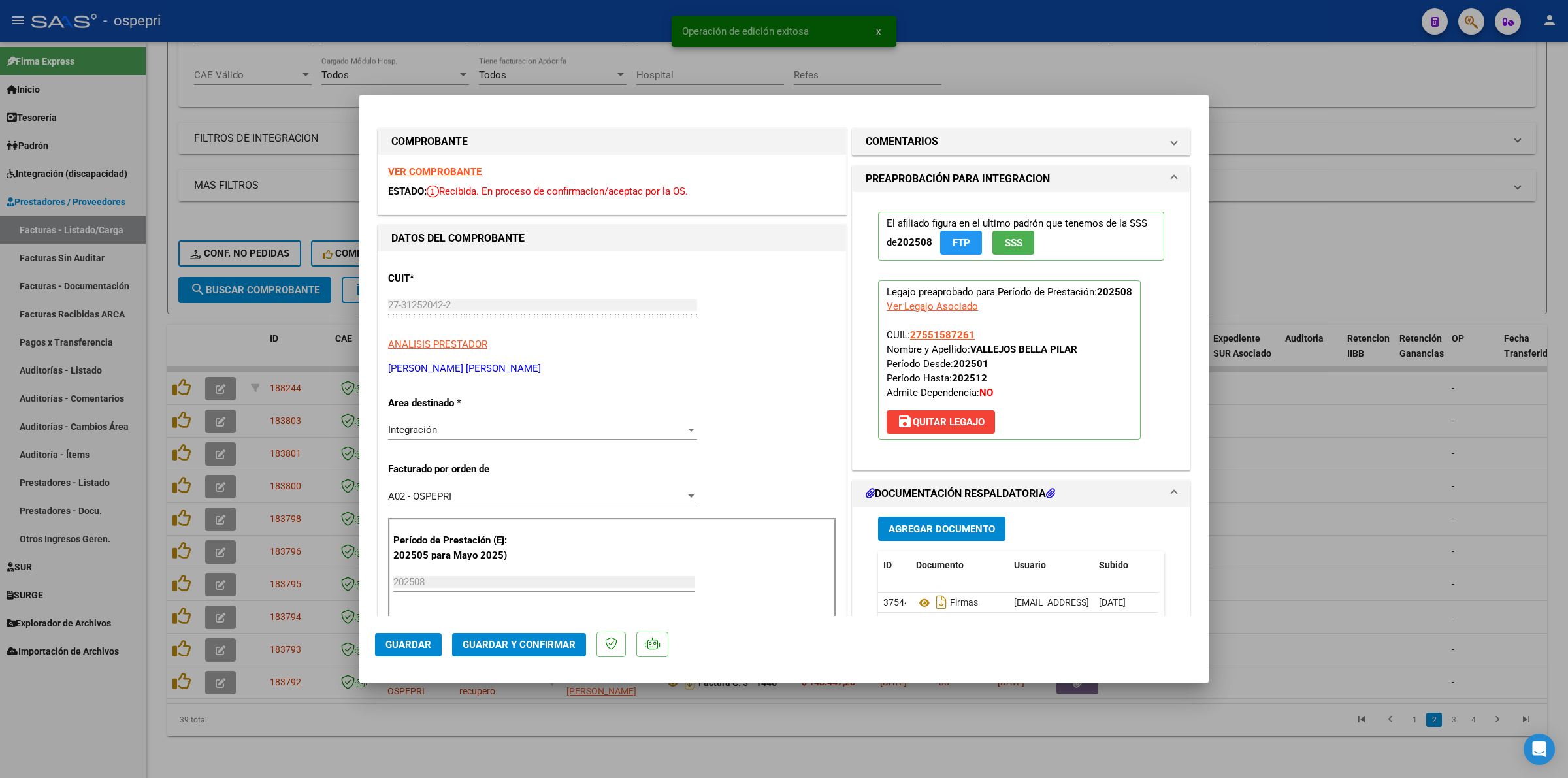
click at [469, 168] on strong "VER COMPROBANTE" at bounding box center [435, 172] width 94 height 12
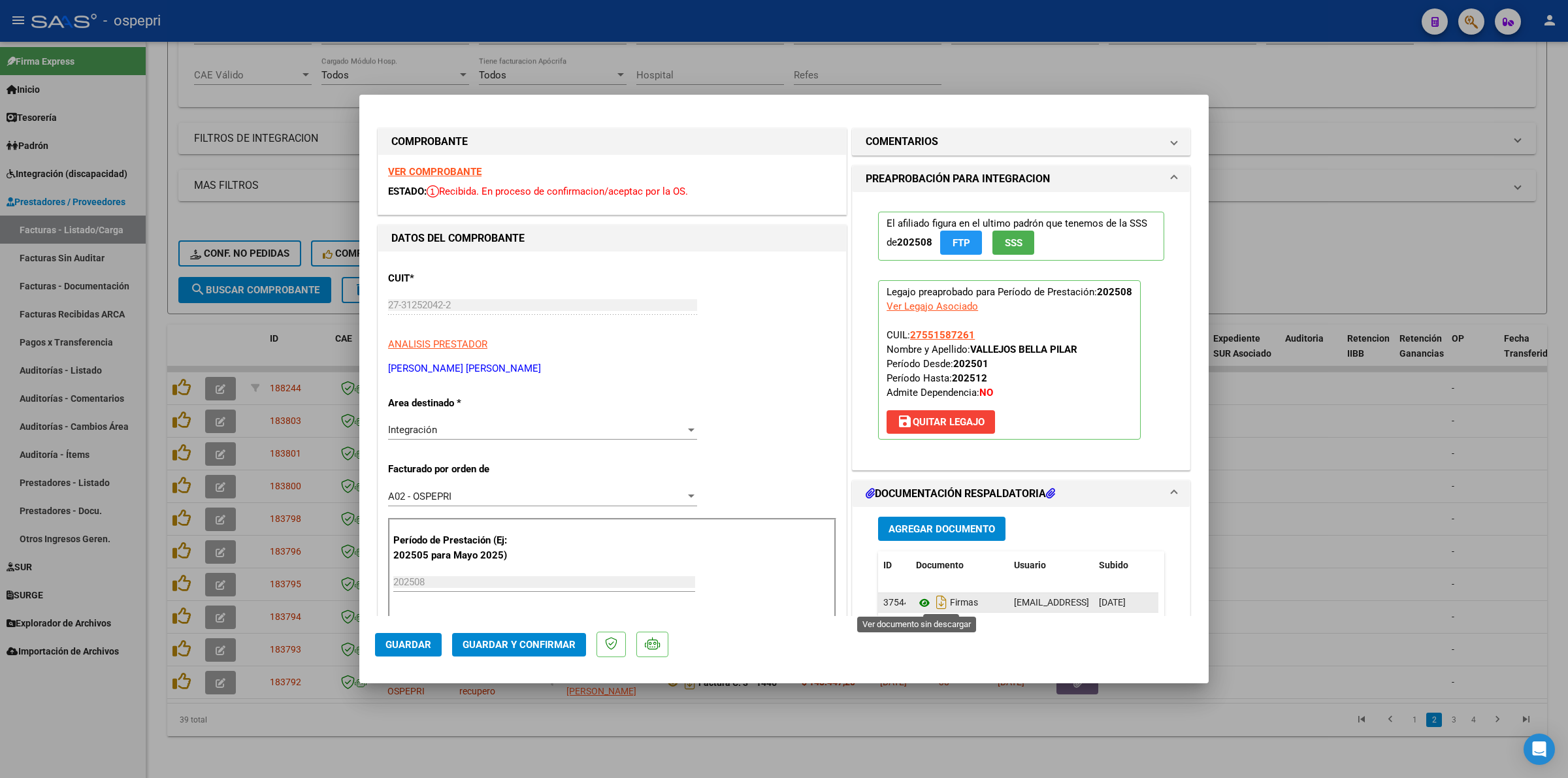
click at [922, 602] on icon at bounding box center [924, 602] width 17 height 15
click at [916, 413] on button "save Quitar Legajo" at bounding box center [941, 422] width 108 height 24
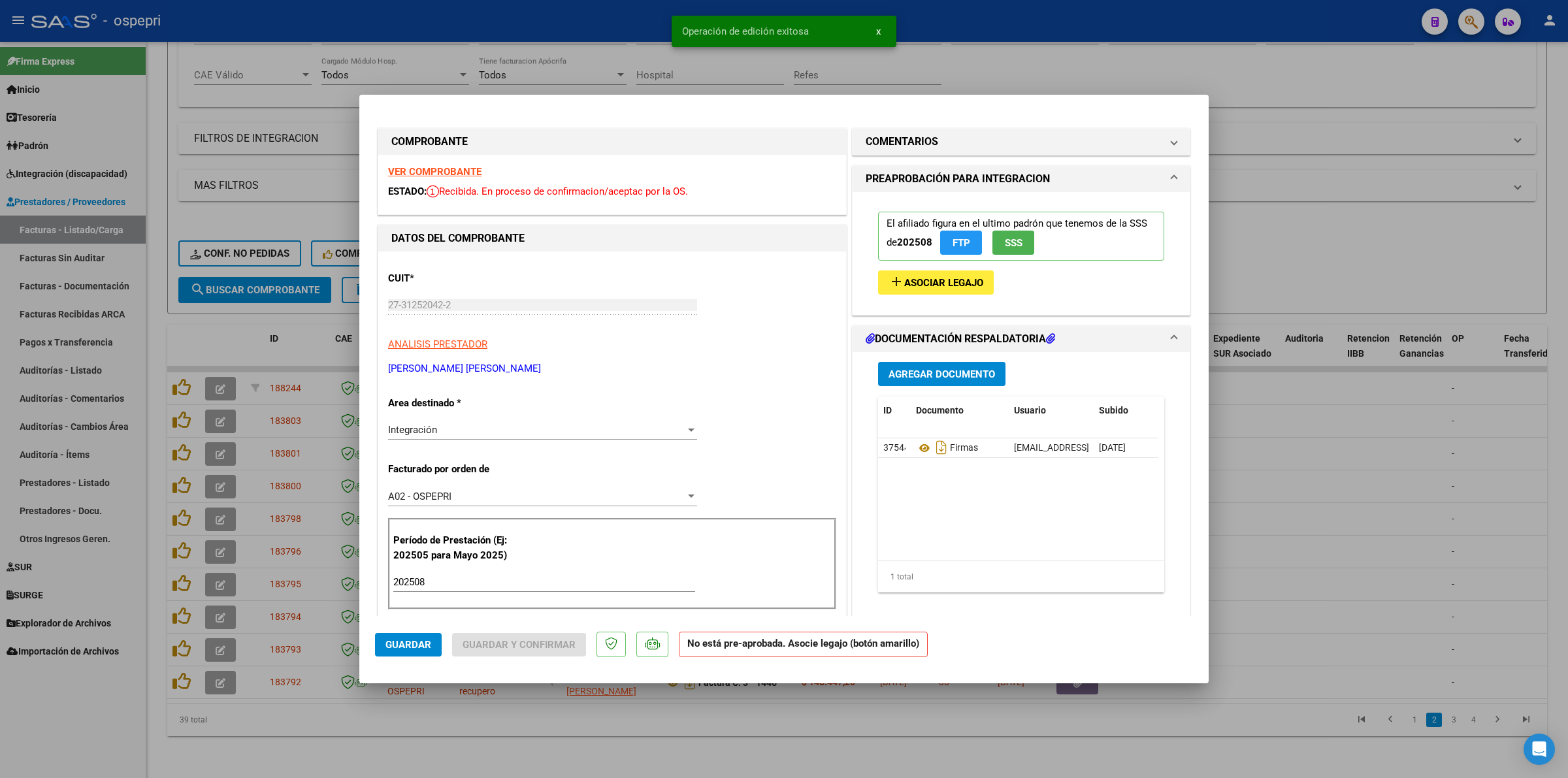
click at [457, 586] on input "202508" at bounding box center [544, 582] width 302 height 12
type input "202509"
click at [922, 285] on span "Asociar Legajo" at bounding box center [943, 282] width 79 height 12
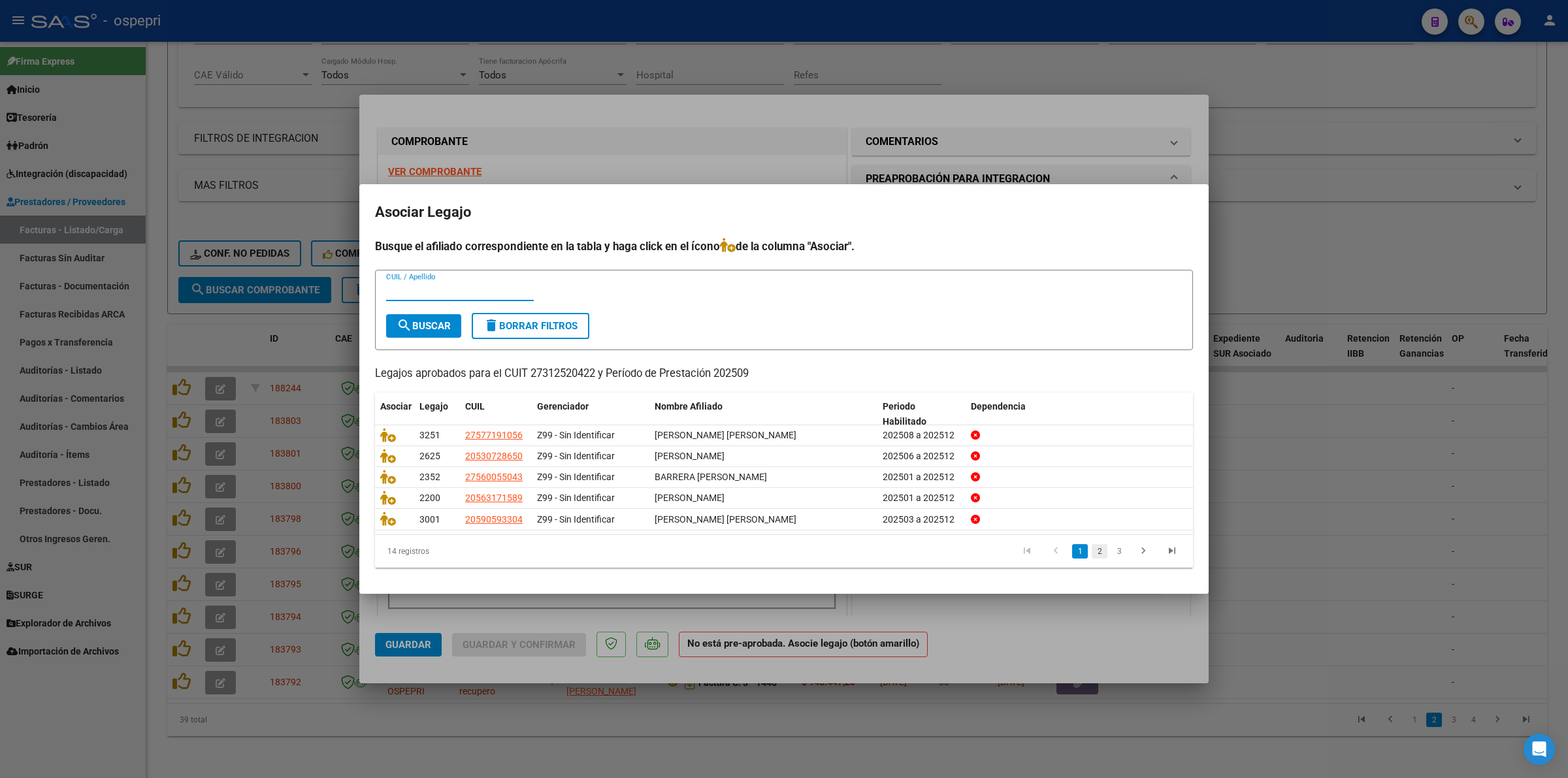
click at [1103, 549] on link "2" at bounding box center [1099, 551] width 15 height 14
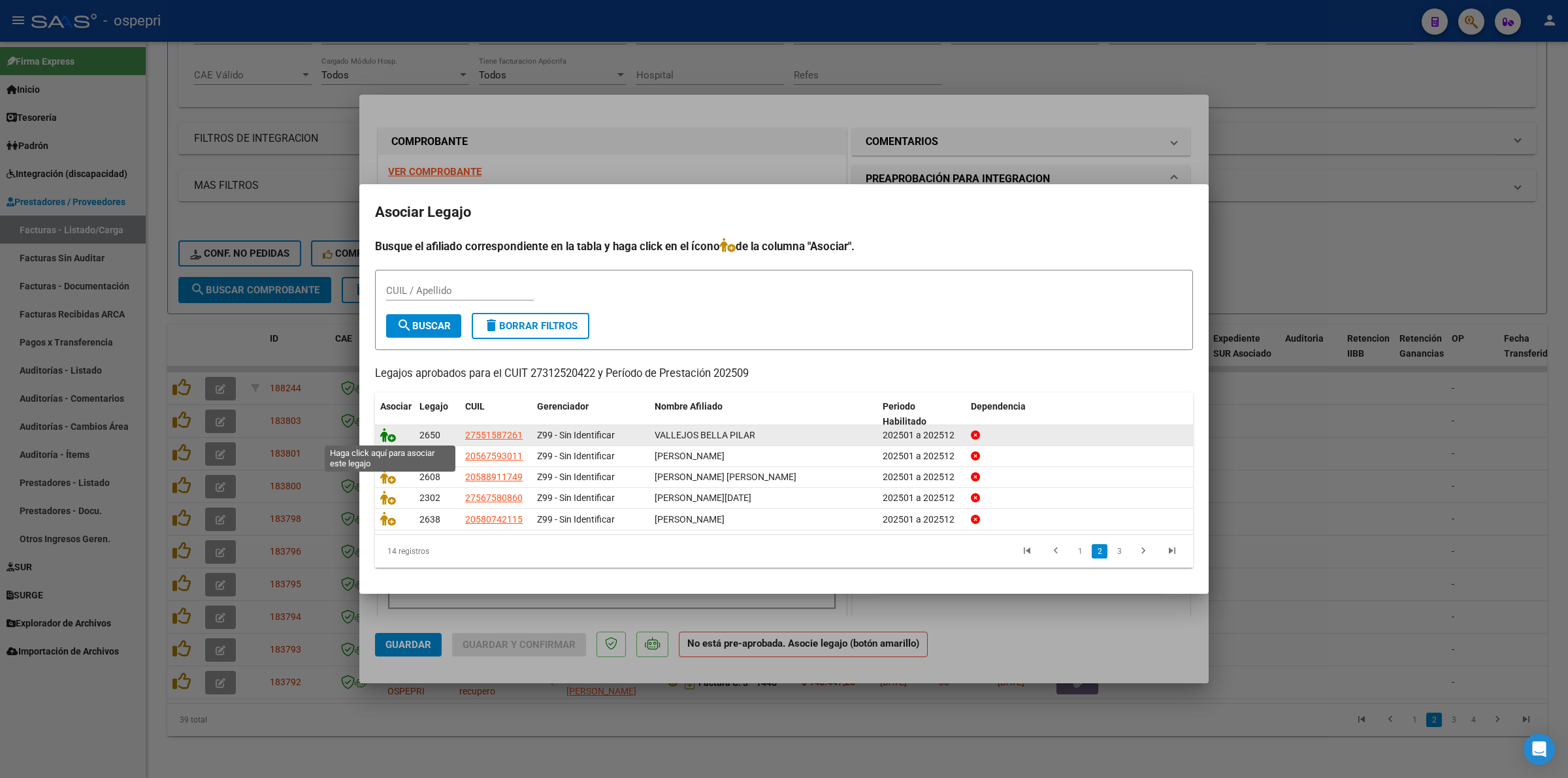
click at [390, 433] on icon at bounding box center [387, 434] width 15 height 14
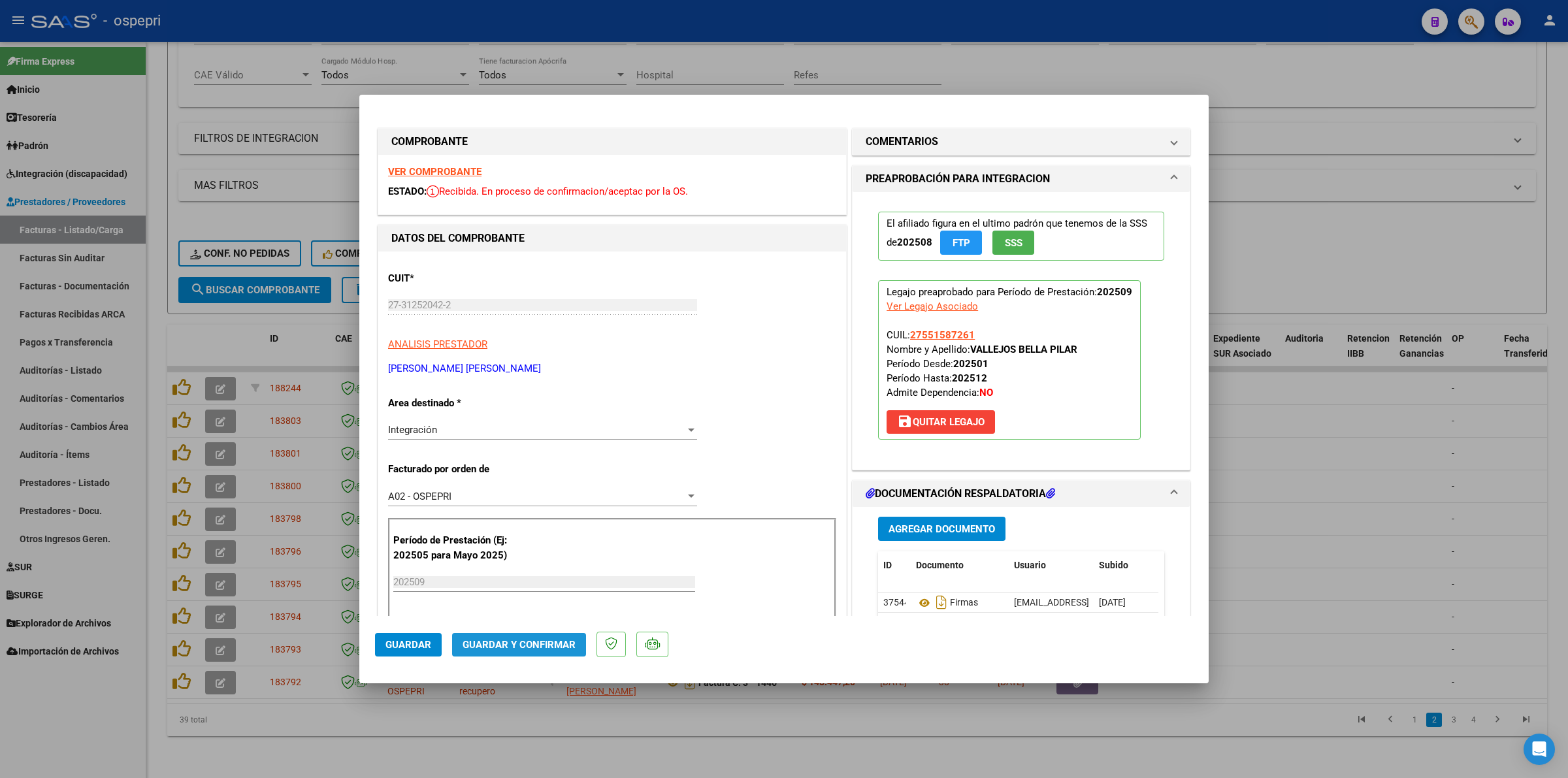
click at [553, 639] on span "Guardar y Confirmar" at bounding box center [519, 645] width 113 height 12
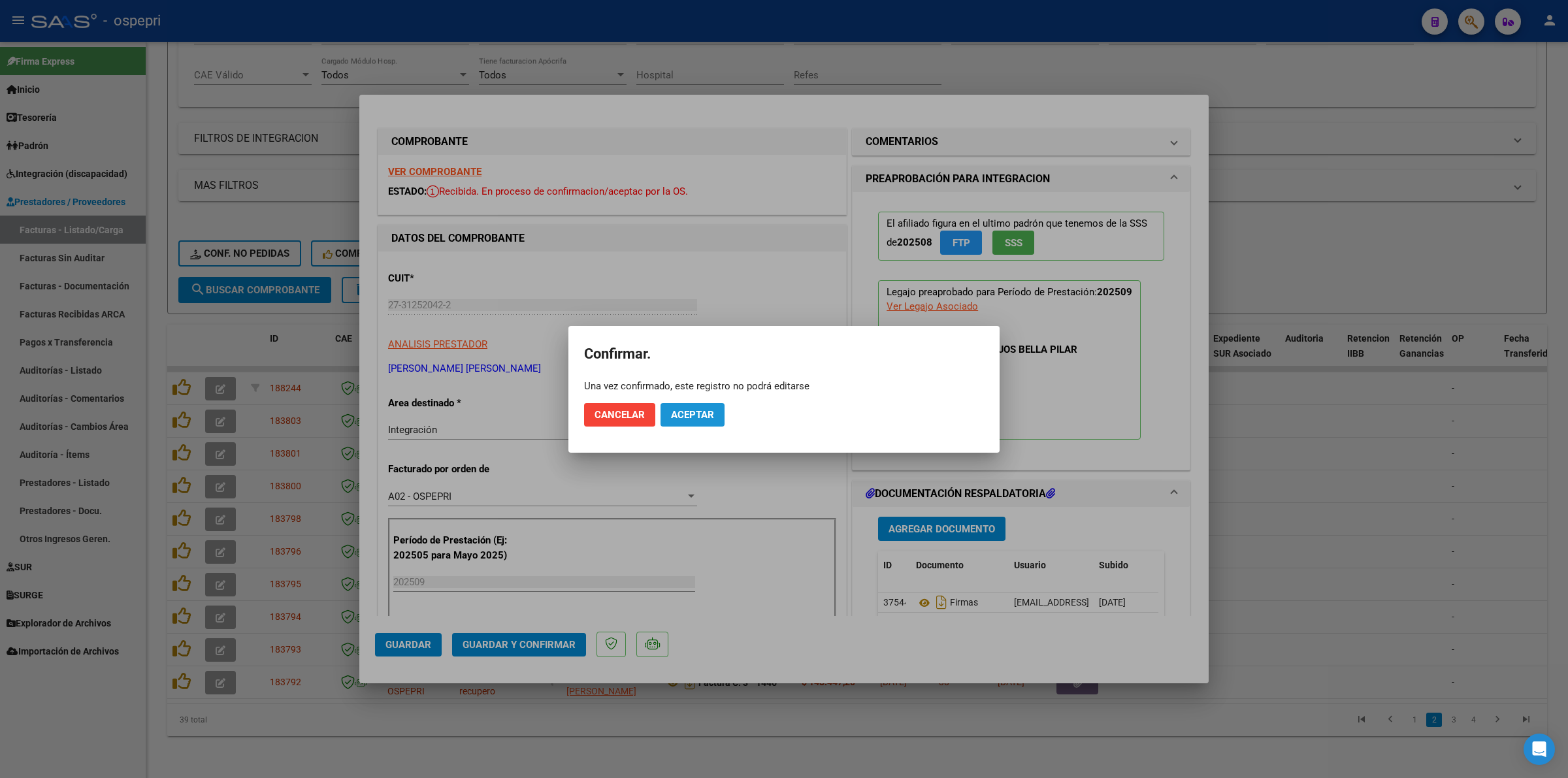
click at [716, 406] on button "Aceptar" at bounding box center [692, 414] width 64 height 24
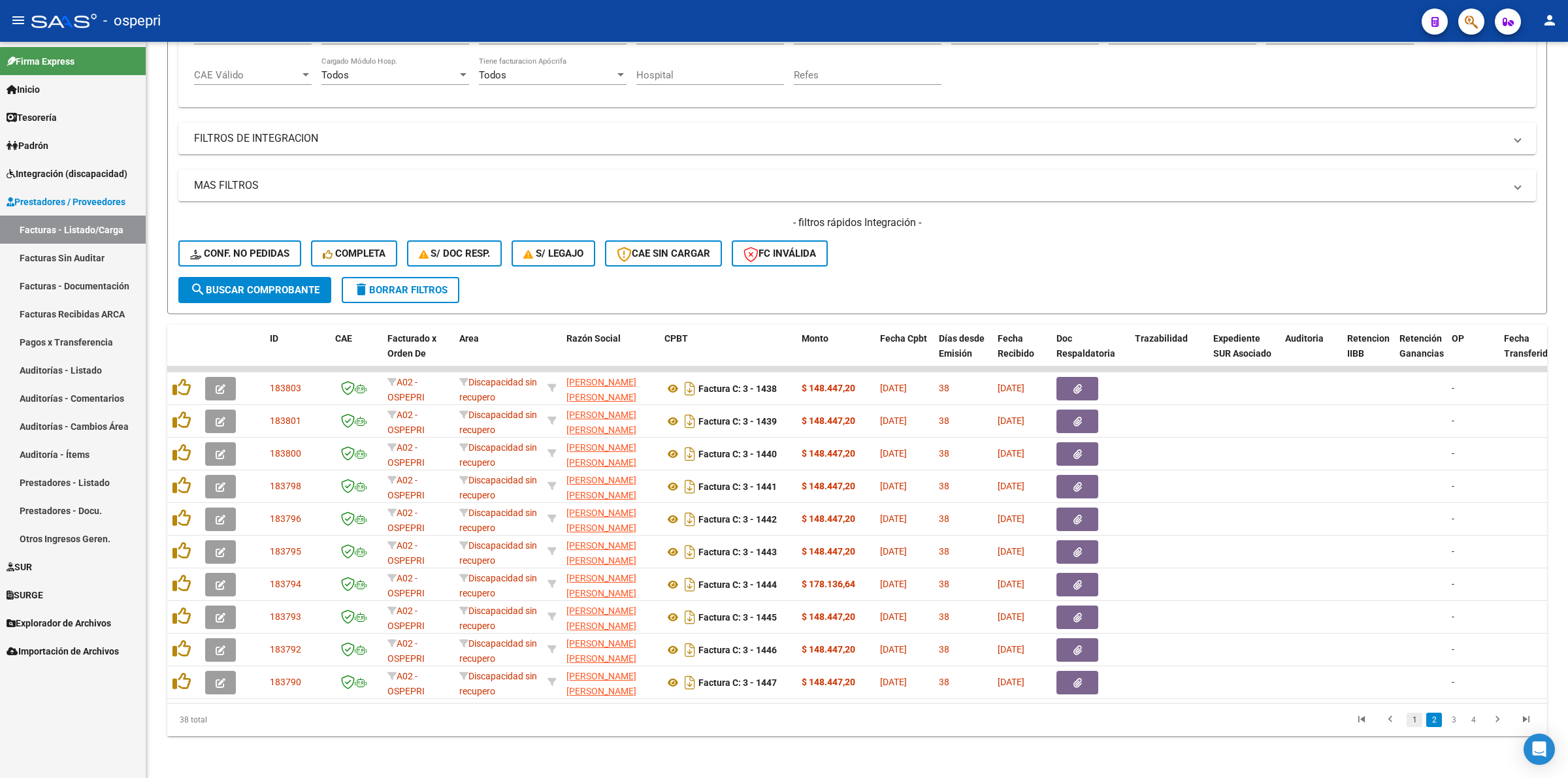
click at [1417, 725] on link "1" at bounding box center [1414, 719] width 15 height 14
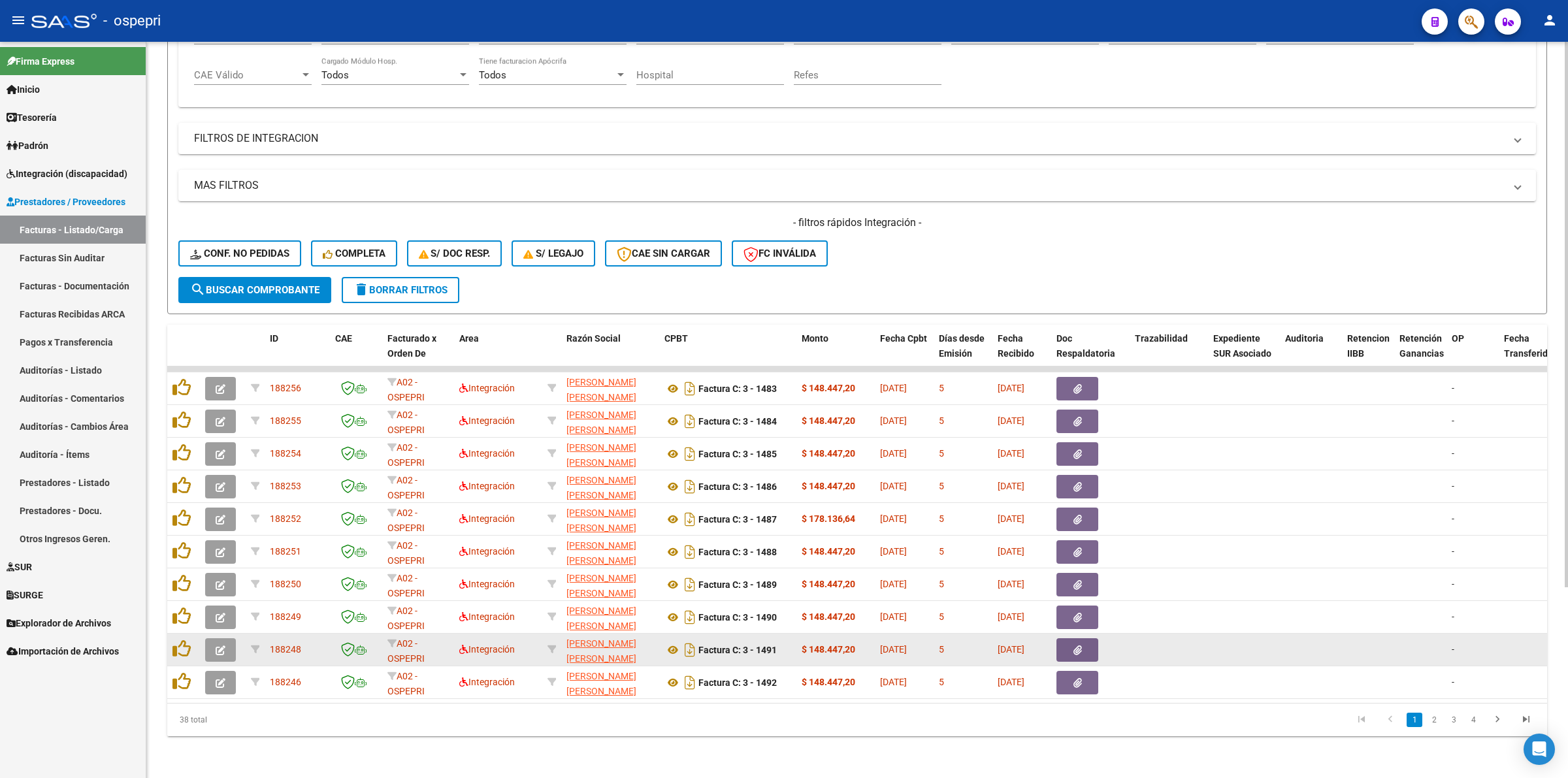
scroll to position [257, 0]
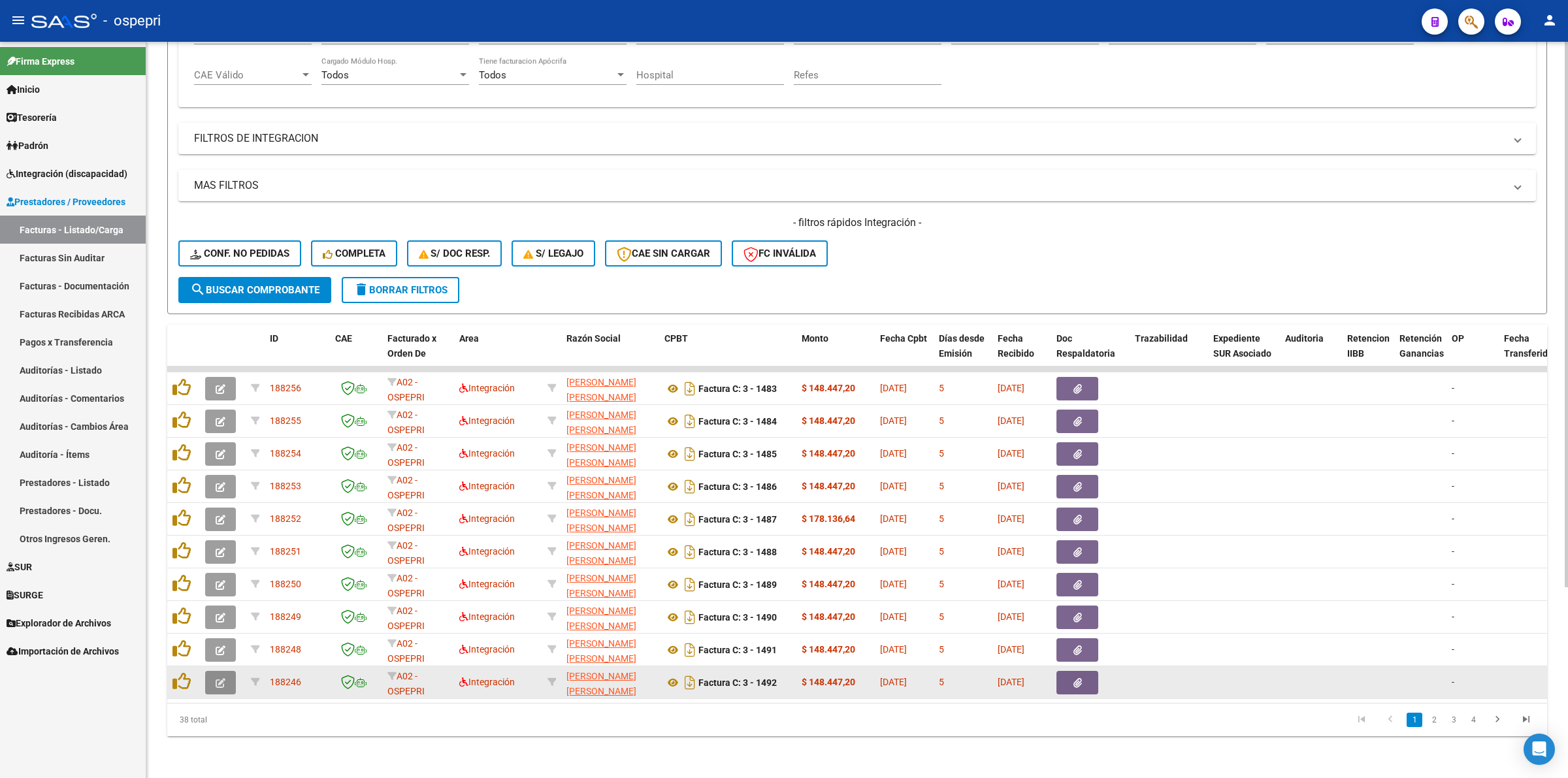
click at [222, 670] on button "button" at bounding box center [221, 682] width 31 height 24
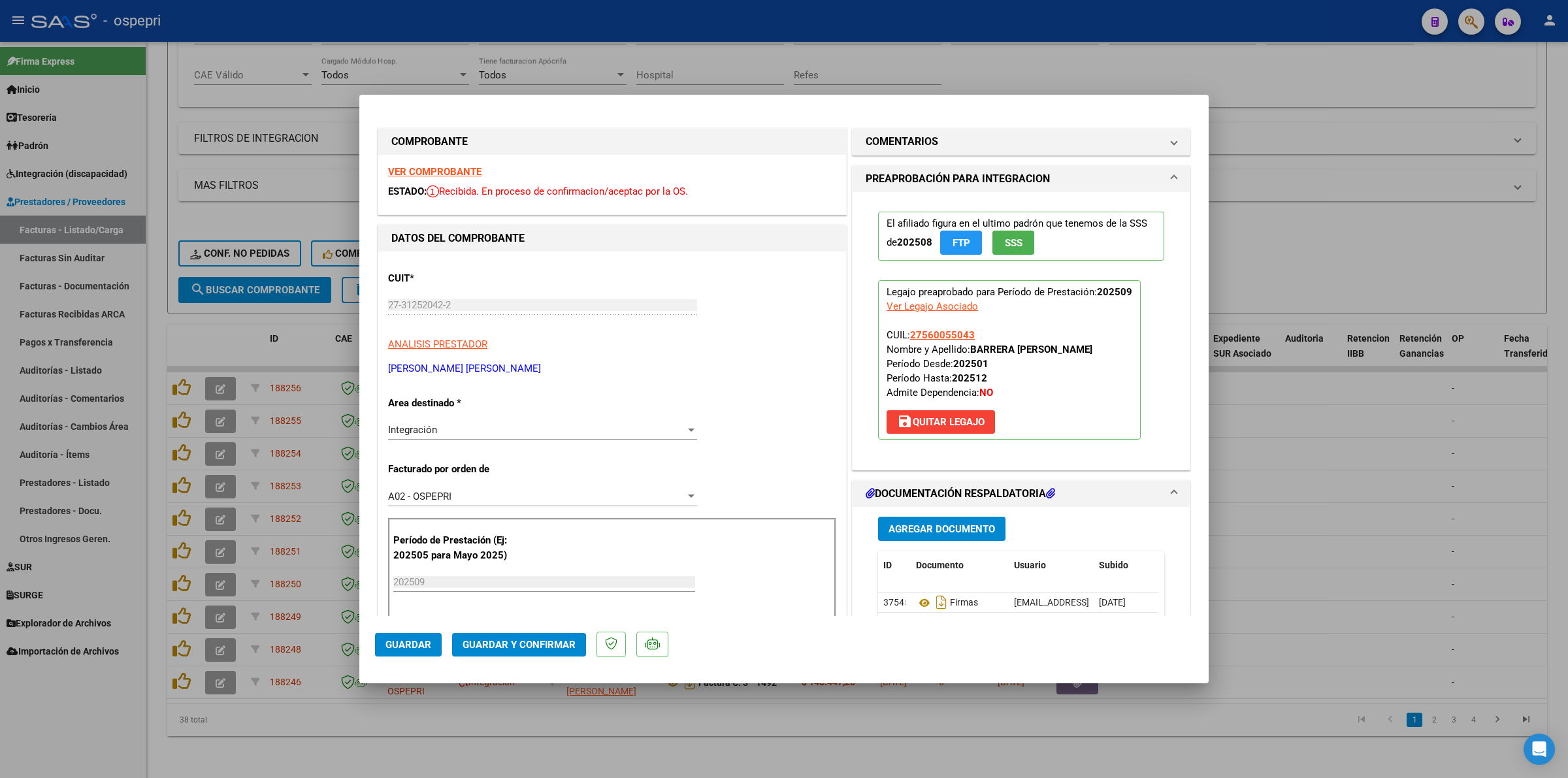
click at [465, 170] on strong "VER COMPROBANTE" at bounding box center [435, 172] width 94 height 12
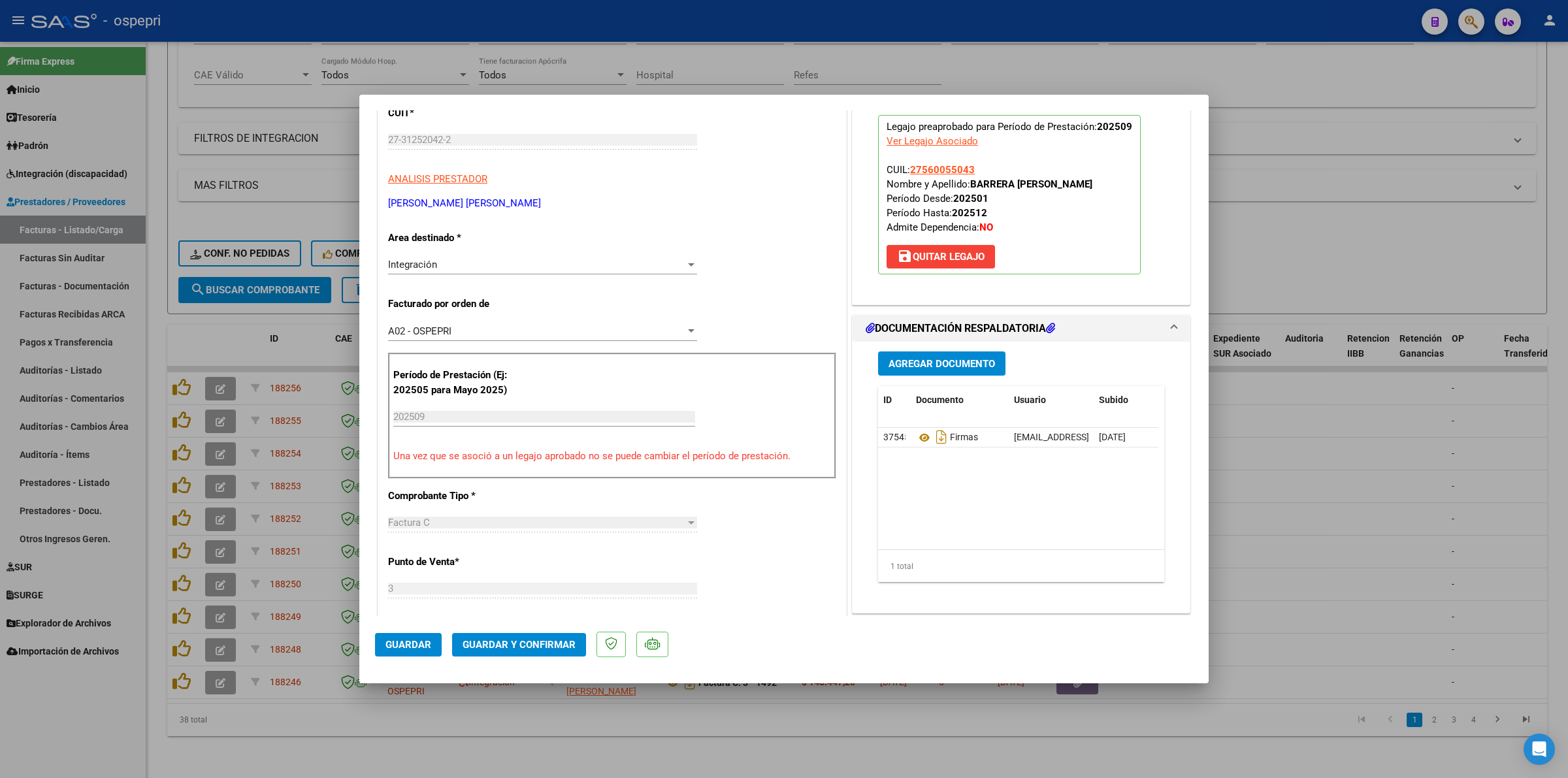
scroll to position [245, 0]
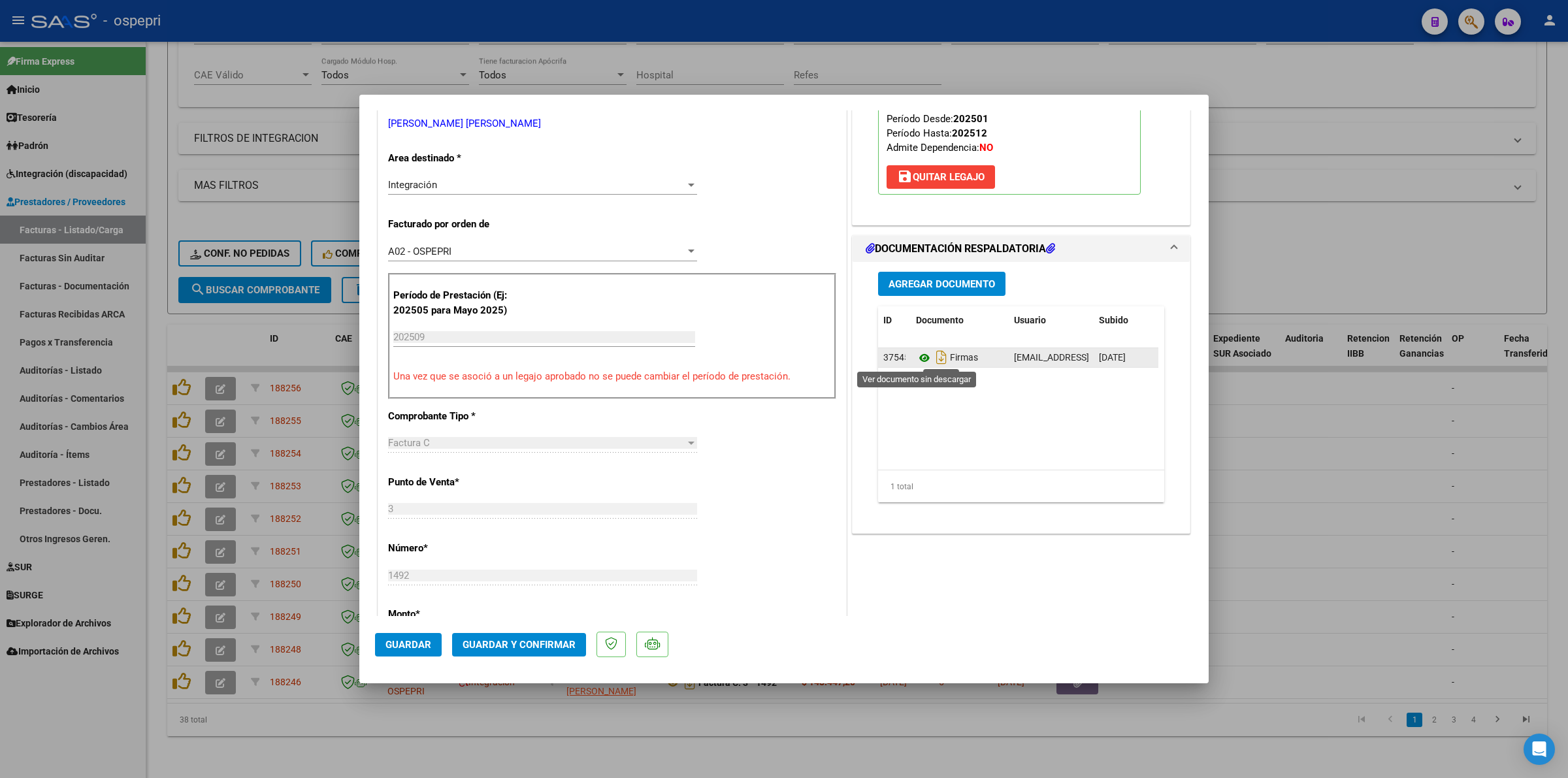
click at [916, 354] on icon at bounding box center [924, 358] width 17 height 15
click at [492, 640] on span "Guardar y Confirmar" at bounding box center [519, 645] width 113 height 12
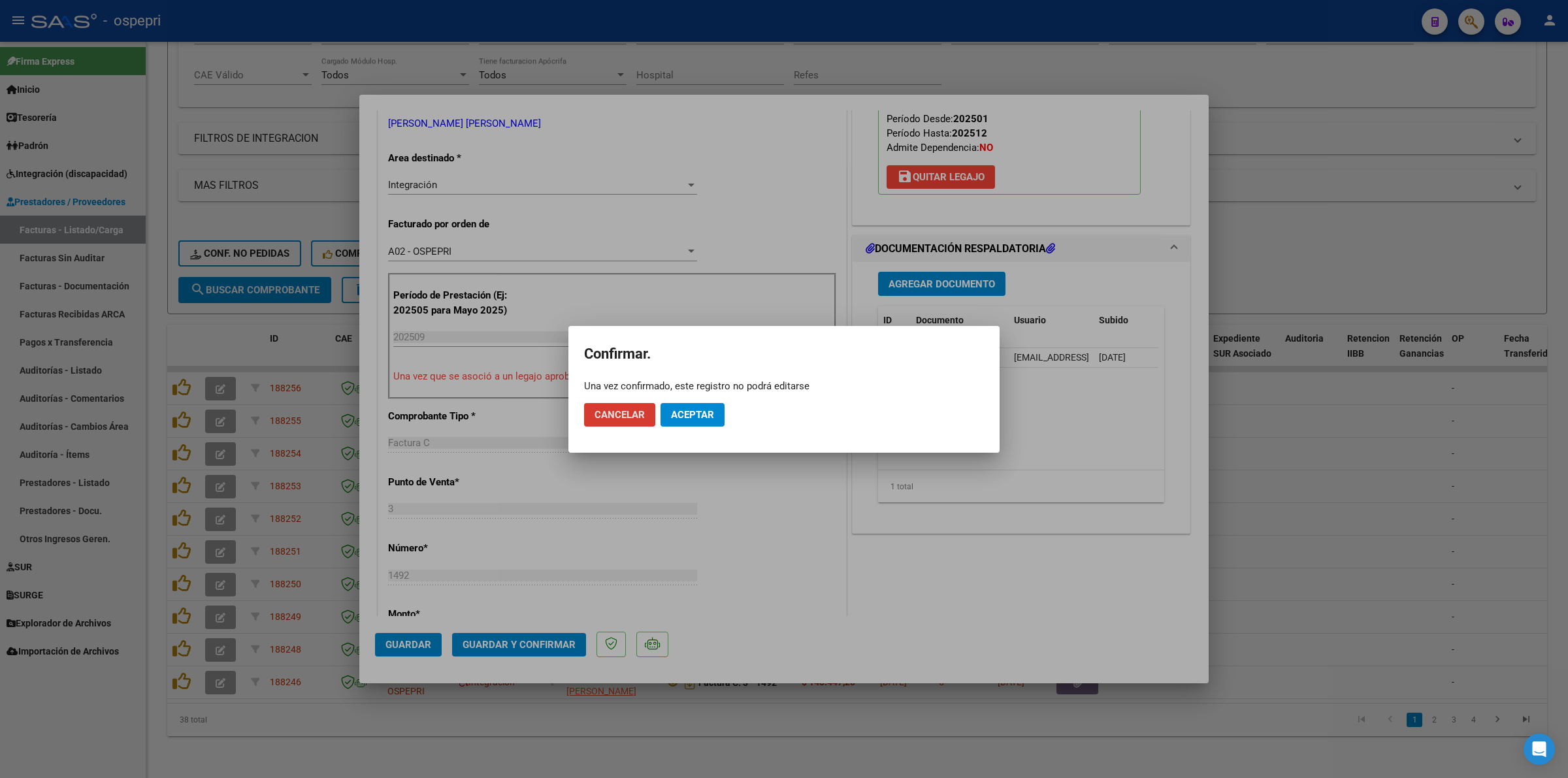
drag, startPoint x: 693, startPoint y: 418, endPoint x: 704, endPoint y: 330, distance: 88.7
click at [694, 416] on span "Aceptar" at bounding box center [692, 414] width 43 height 12
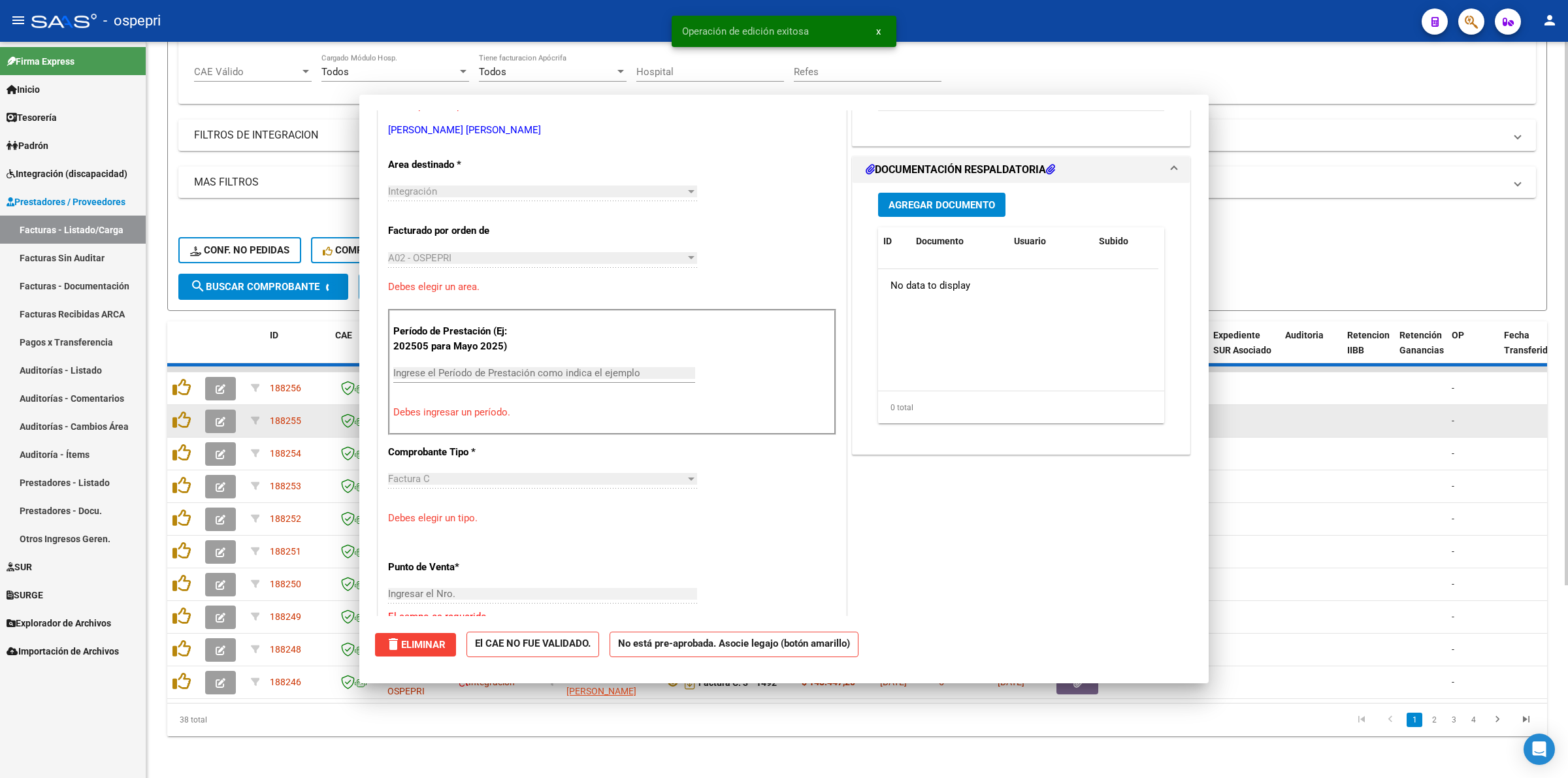
scroll to position [0, 0]
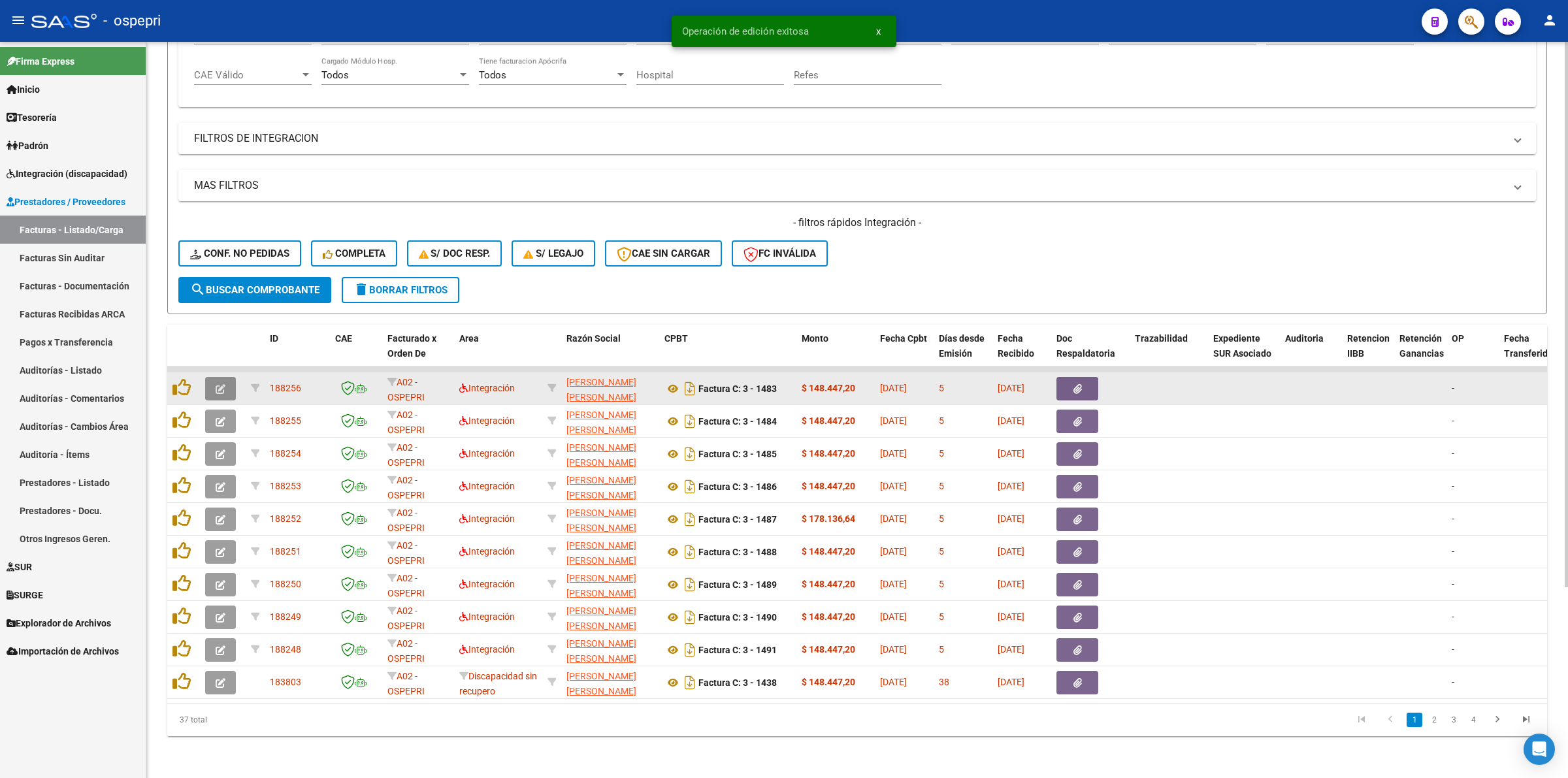
click at [225, 377] on button "button" at bounding box center [221, 389] width 31 height 24
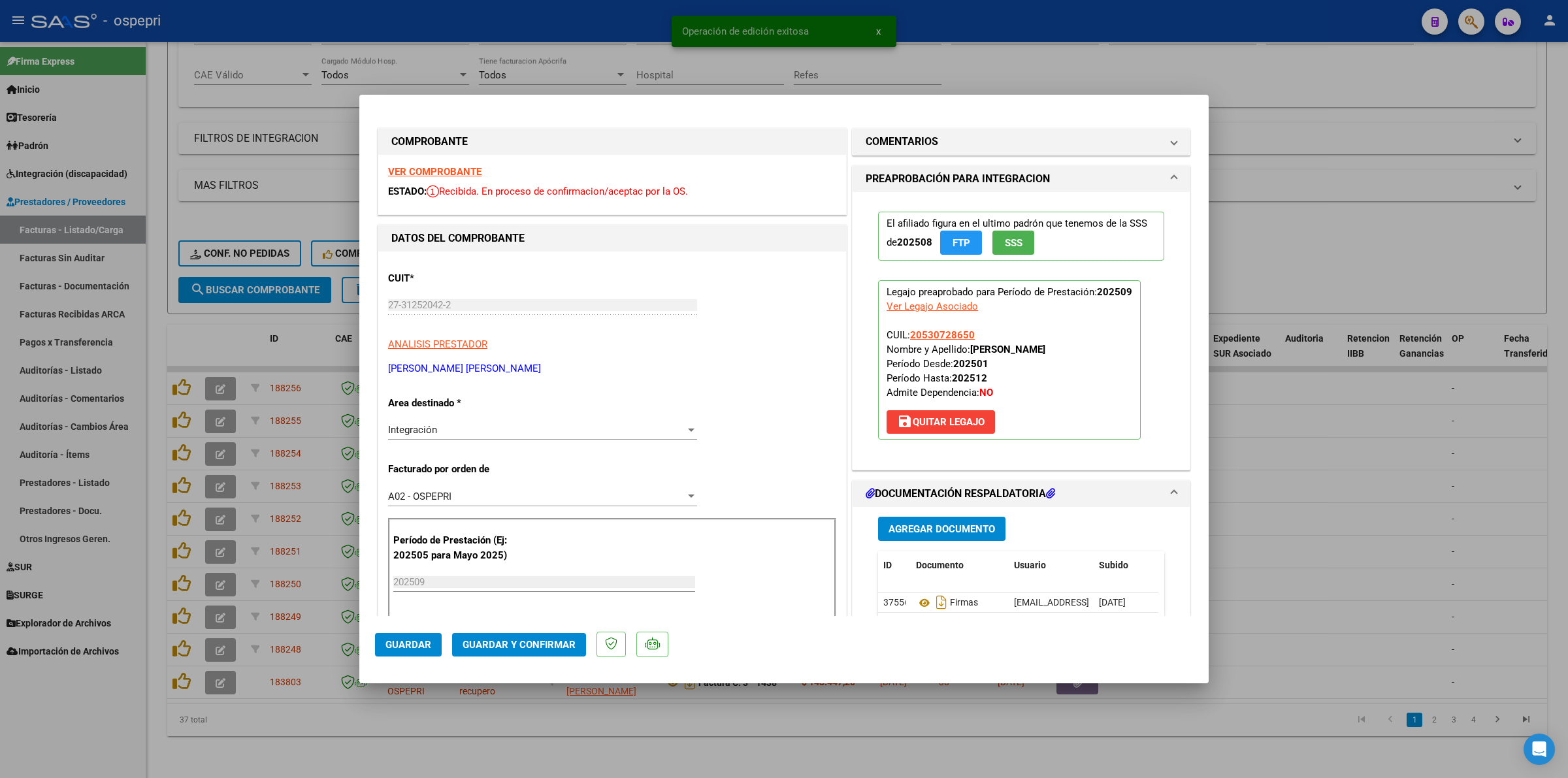
click at [463, 173] on strong "VER COMPROBANTE" at bounding box center [435, 172] width 94 height 12
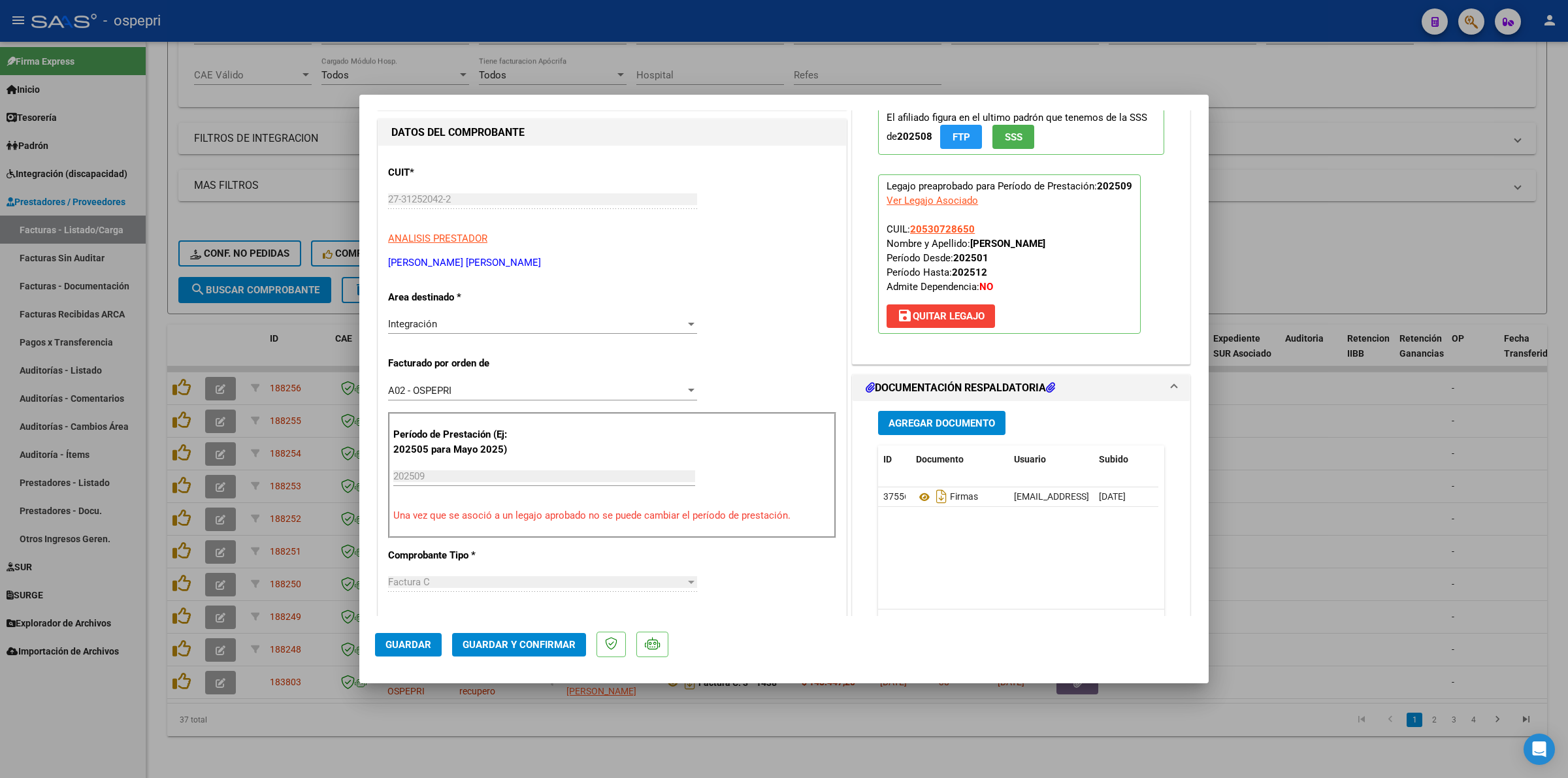
scroll to position [163, 0]
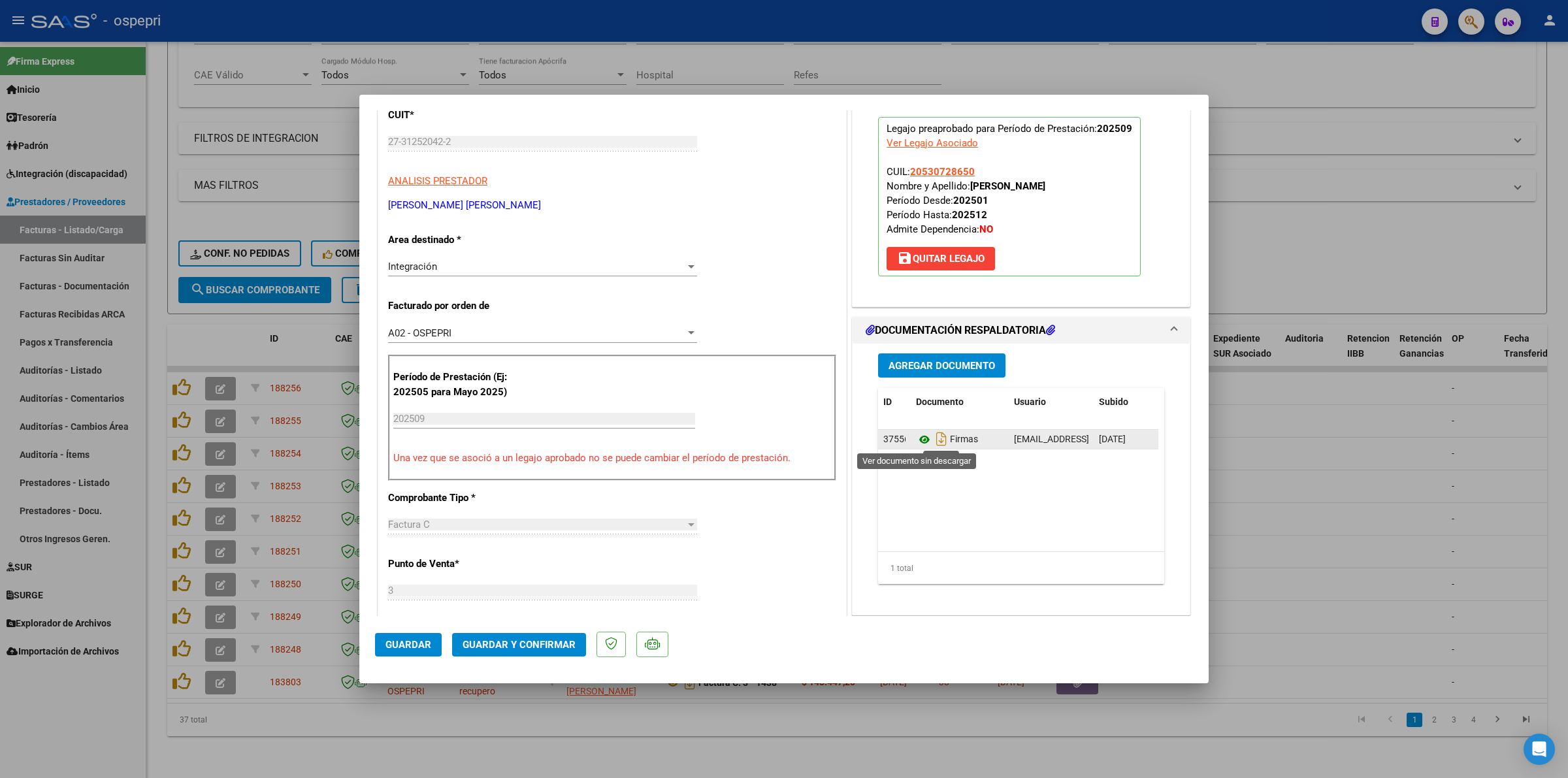
click at [916, 437] on icon at bounding box center [924, 439] width 17 height 15
click at [494, 643] on span "Guardar y Confirmar" at bounding box center [519, 645] width 113 height 12
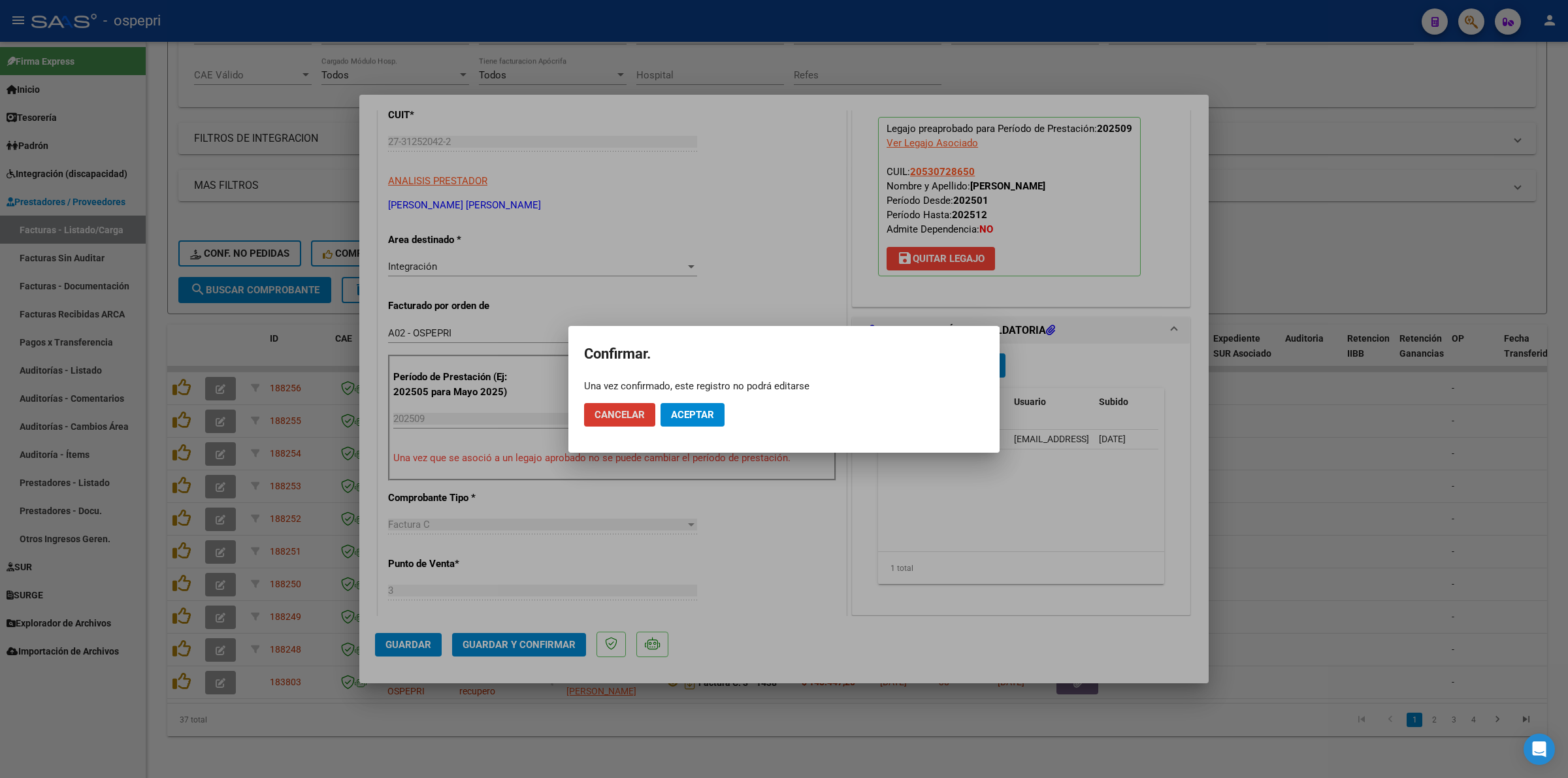
click at [691, 403] on button "Aceptar" at bounding box center [692, 414] width 64 height 24
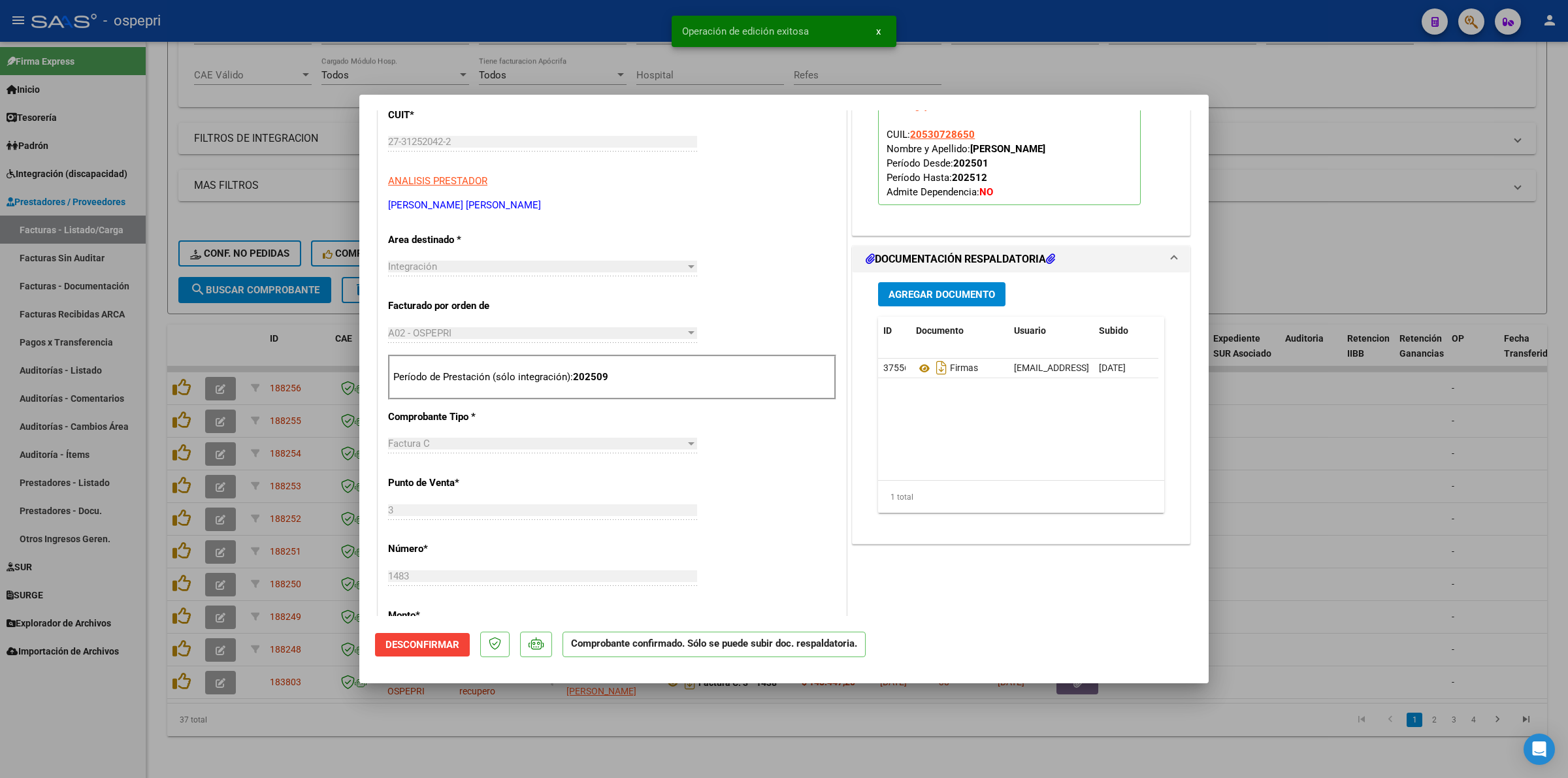
type input "$ 0,00"
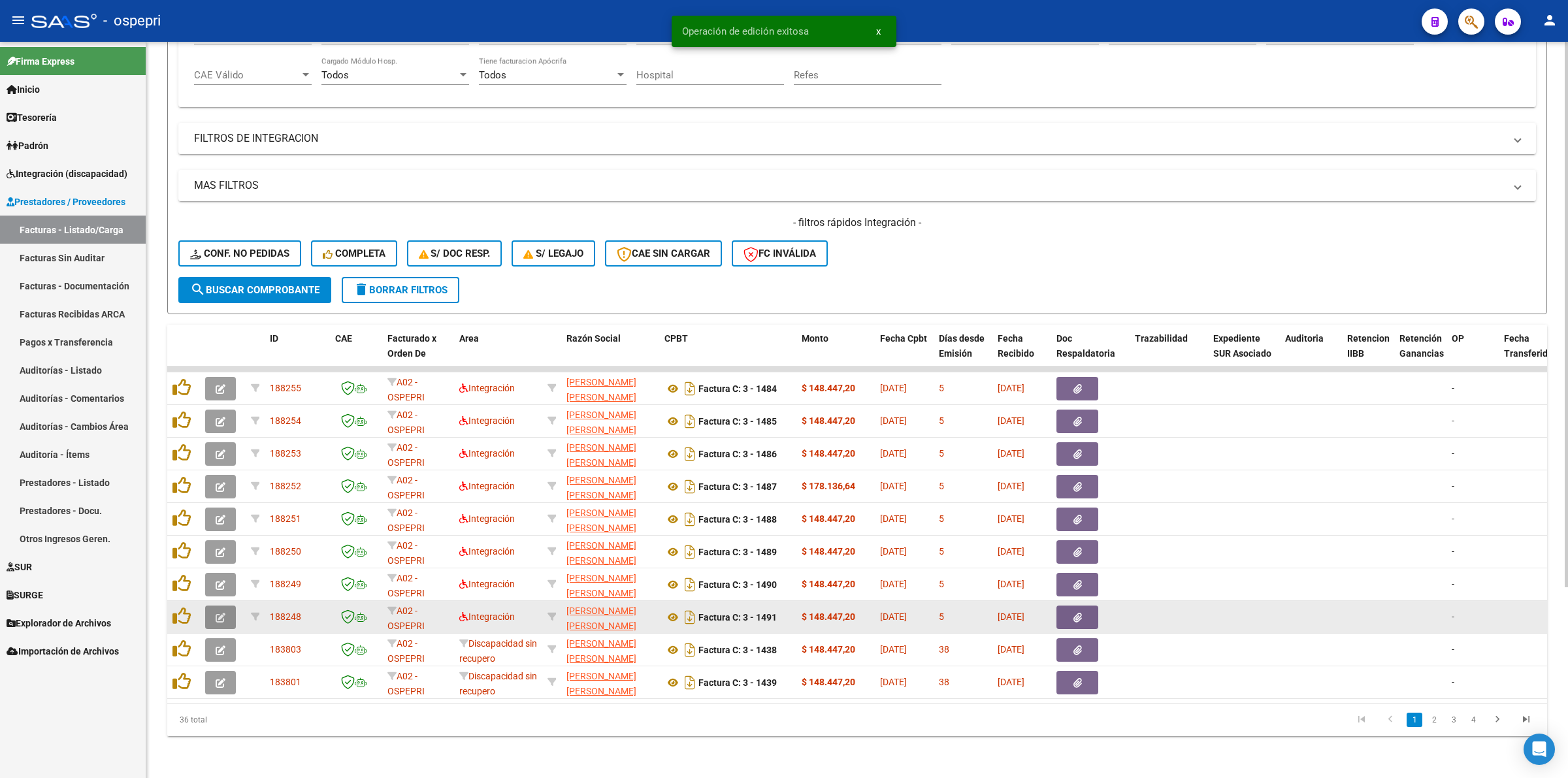
click at [217, 613] on icon "button" at bounding box center [220, 617] width 10 height 10
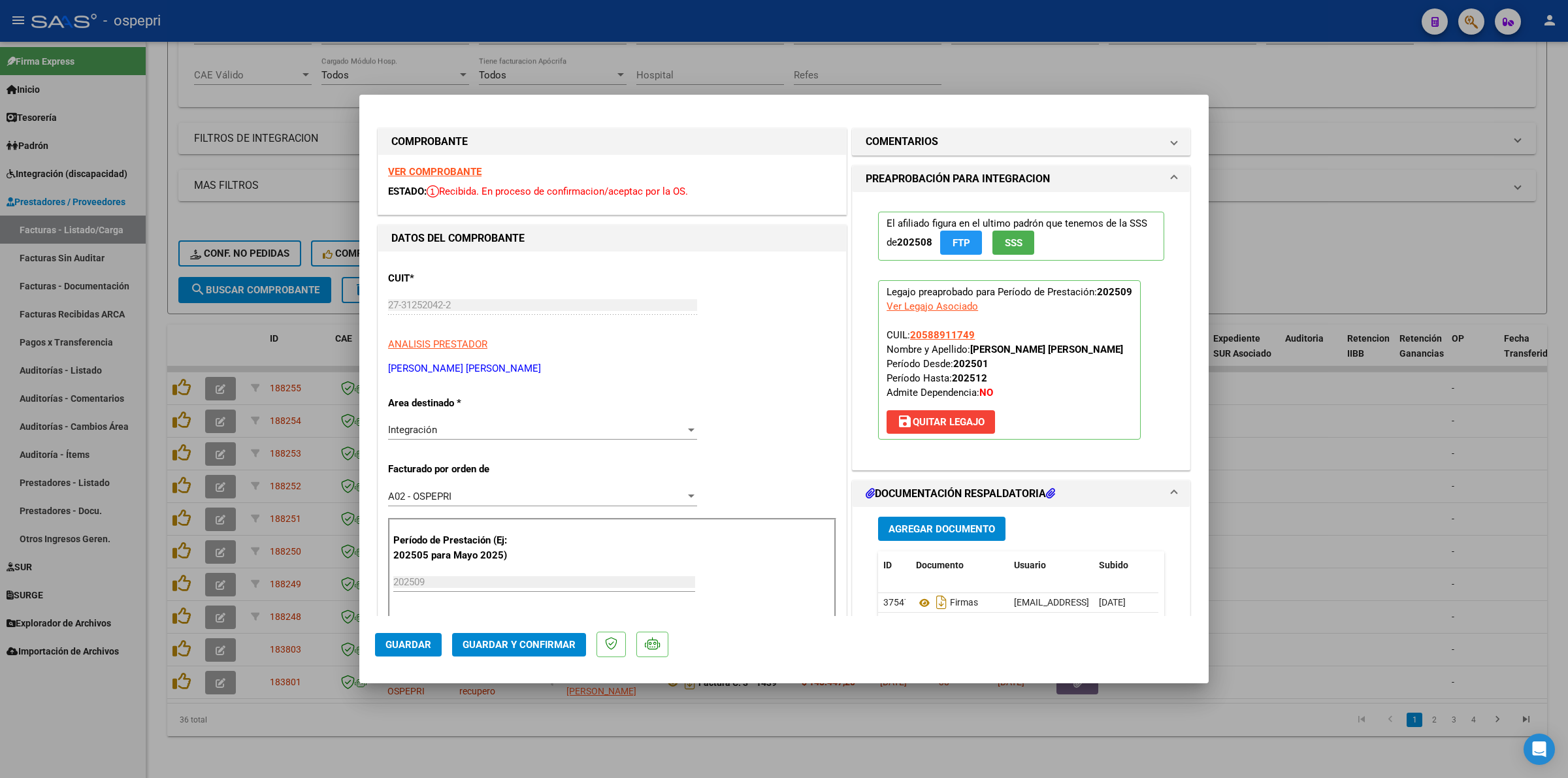
click at [400, 170] on strong "VER COMPROBANTE" at bounding box center [435, 172] width 94 height 12
click at [916, 604] on icon at bounding box center [924, 602] width 17 height 15
click at [556, 645] on span "Guardar y Confirmar" at bounding box center [519, 645] width 113 height 12
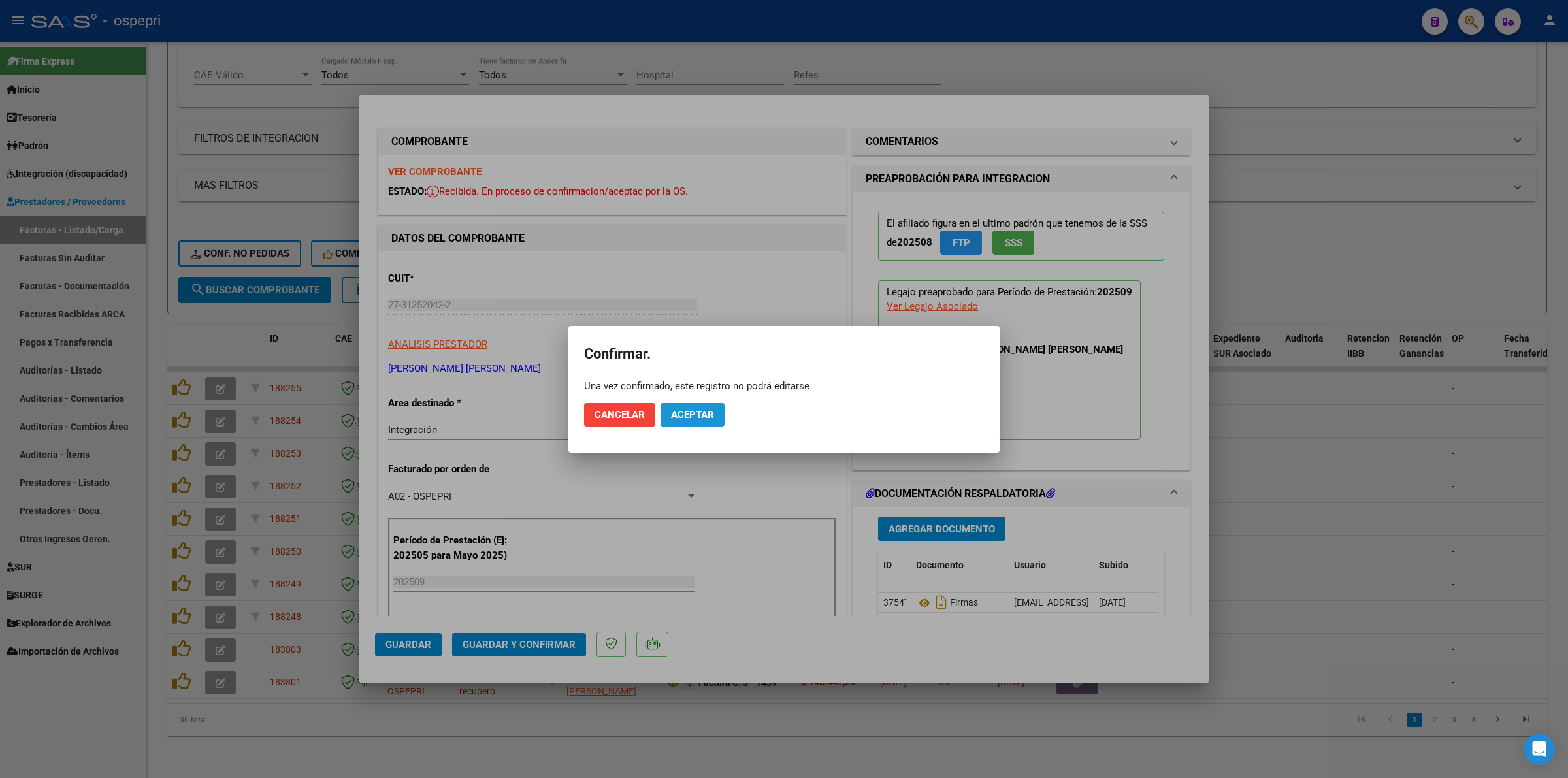
click at [694, 406] on button "Aceptar" at bounding box center [692, 414] width 64 height 24
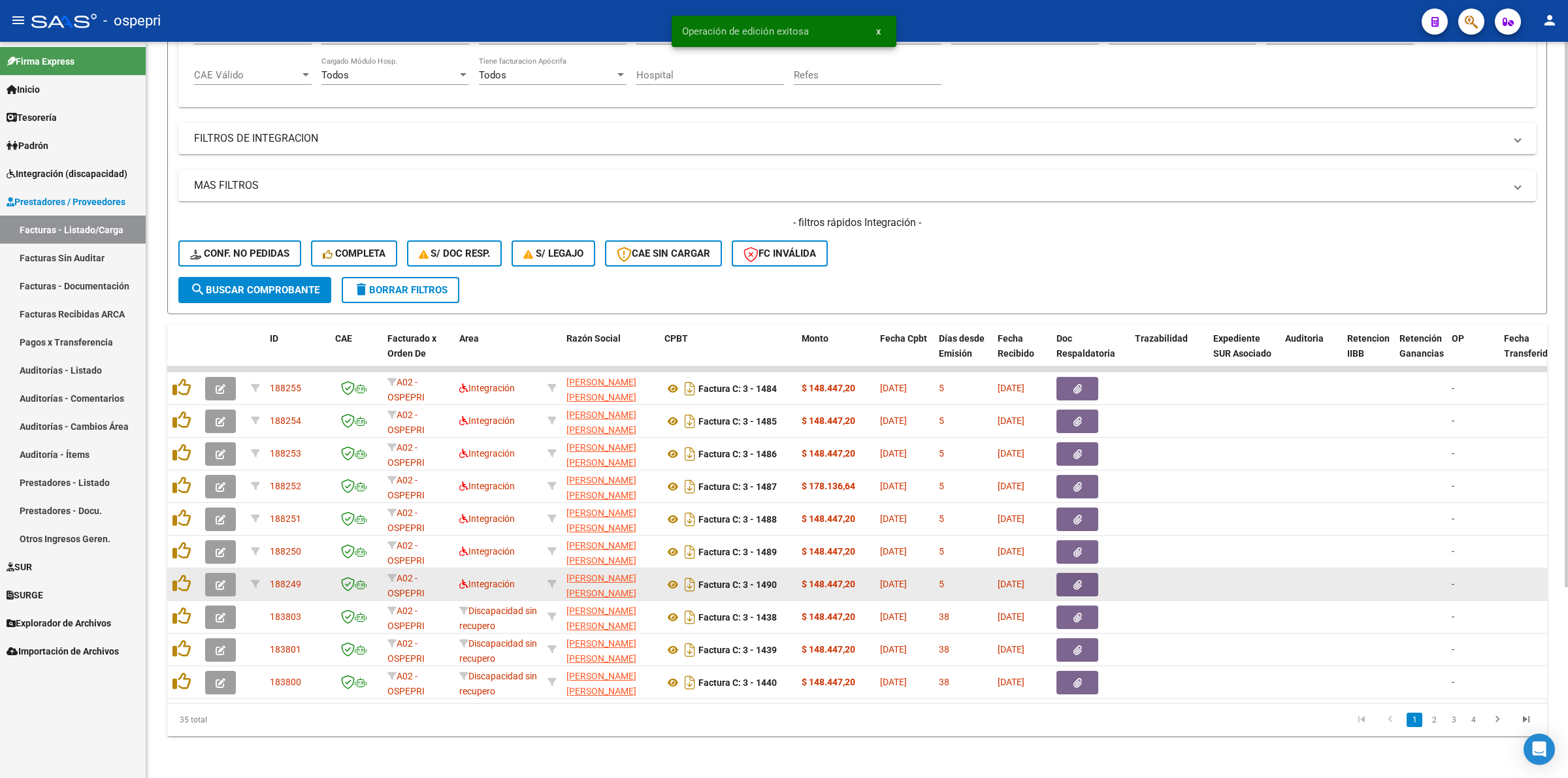
click at [230, 573] on button "button" at bounding box center [221, 585] width 31 height 24
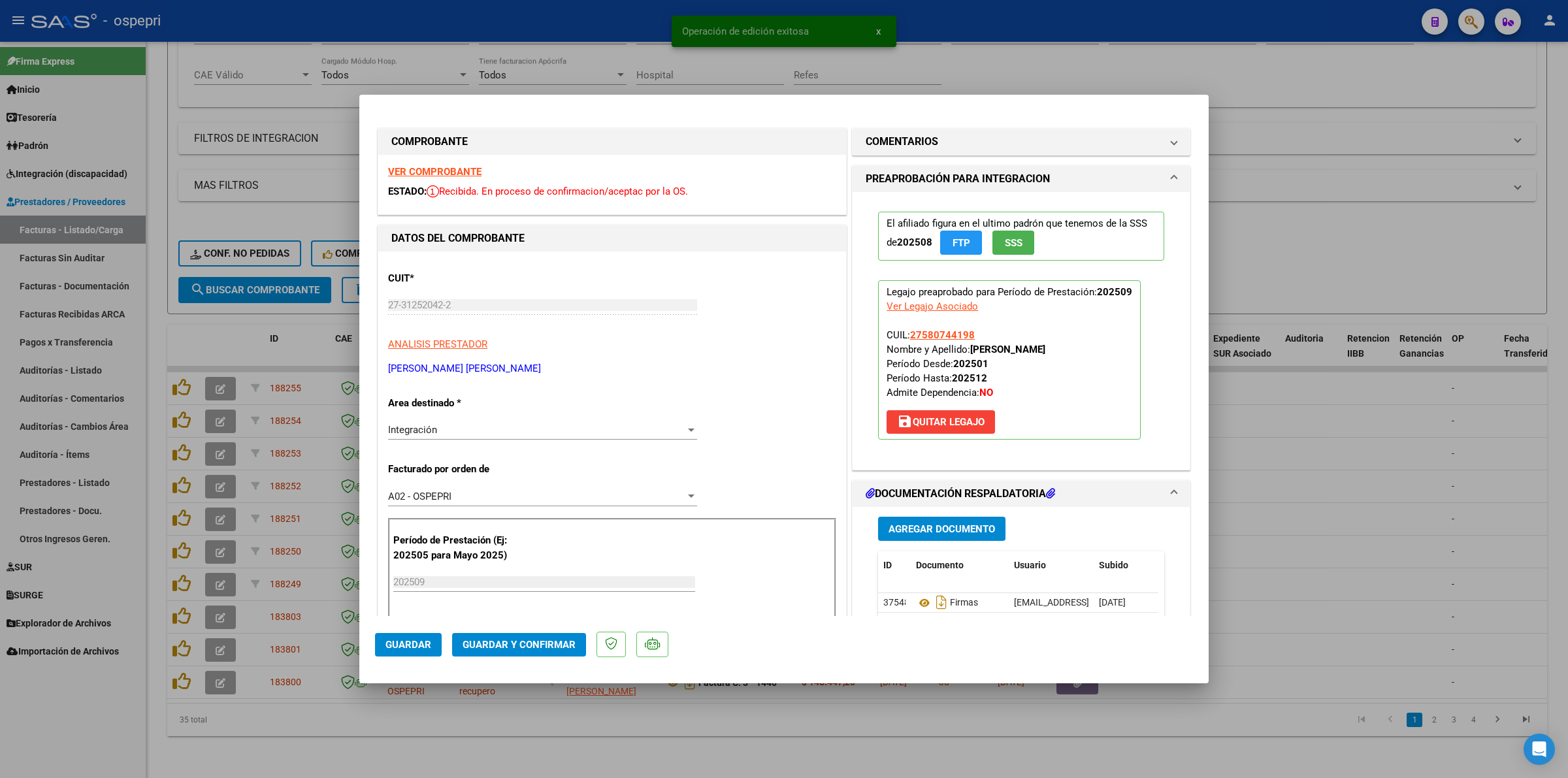
click at [436, 168] on strong "VER COMPROBANTE" at bounding box center [435, 172] width 94 height 12
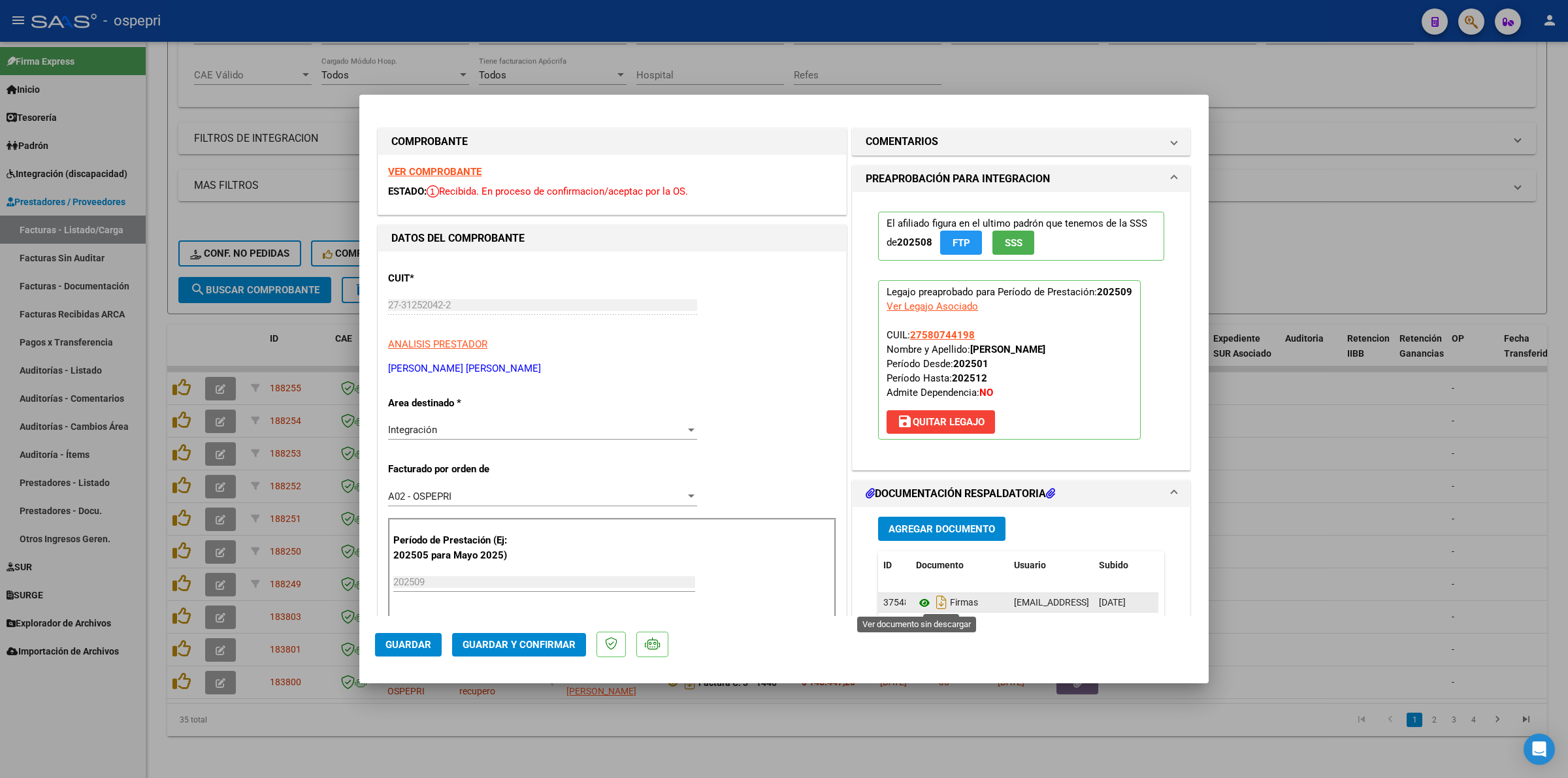
click at [922, 604] on icon at bounding box center [924, 602] width 17 height 15
click at [536, 635] on button "Guardar y Confirmar" at bounding box center [519, 645] width 134 height 24
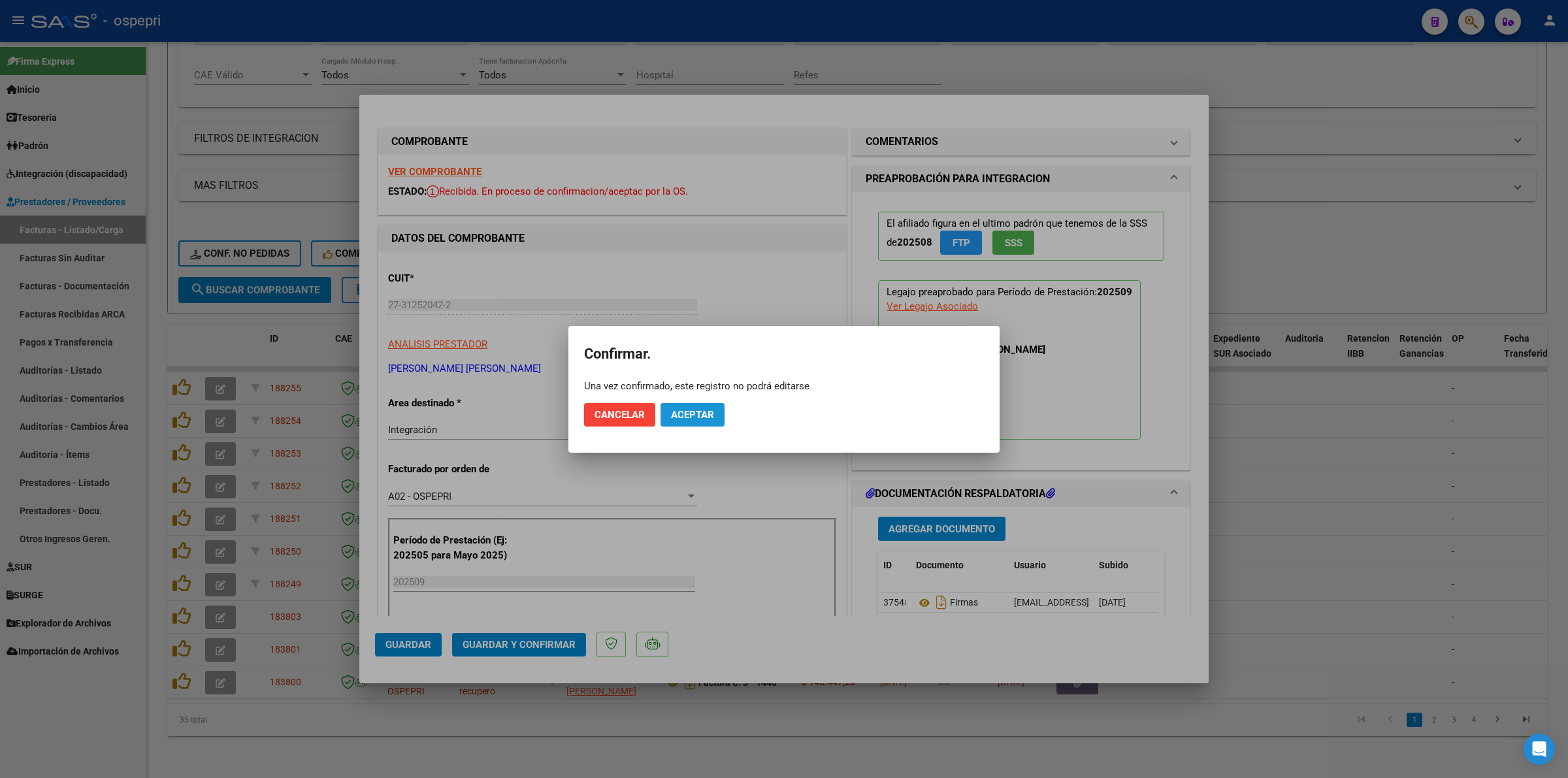
drag, startPoint x: 703, startPoint y: 416, endPoint x: 736, endPoint y: 225, distance: 193.8
click at [705, 414] on span "Aceptar" at bounding box center [692, 414] width 43 height 12
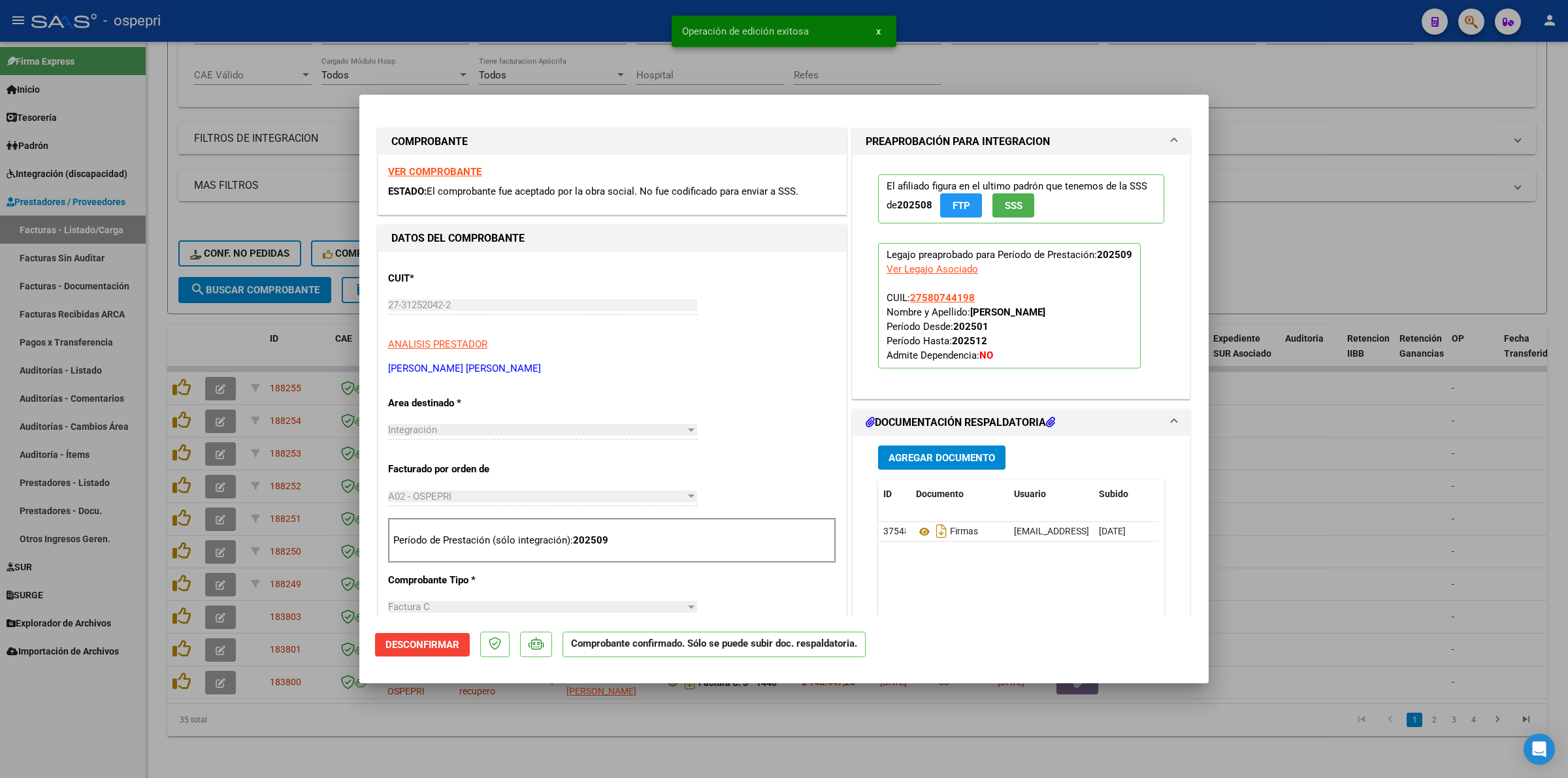
type input "$ 0,00"
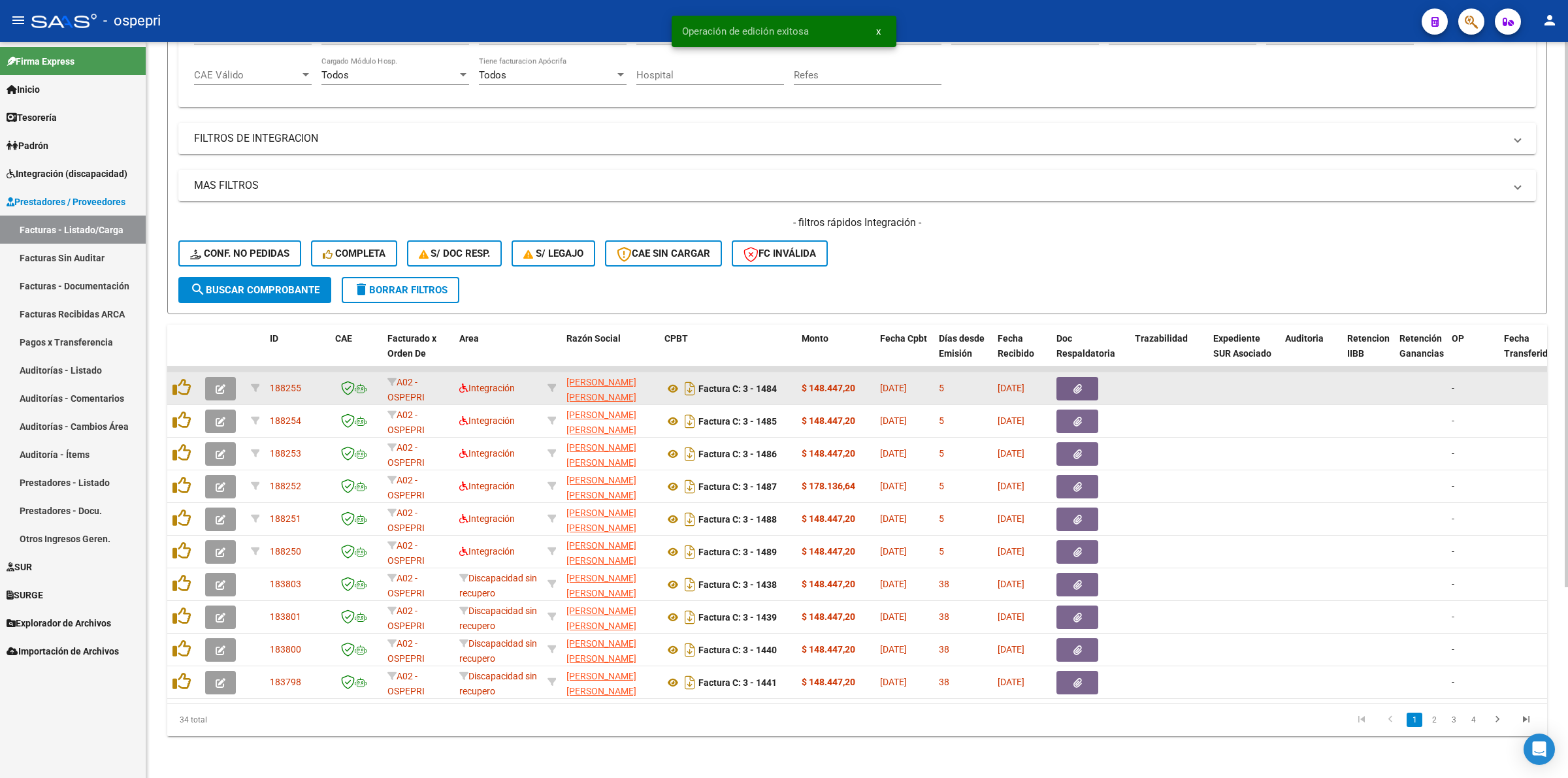
click at [227, 377] on button "button" at bounding box center [221, 389] width 31 height 24
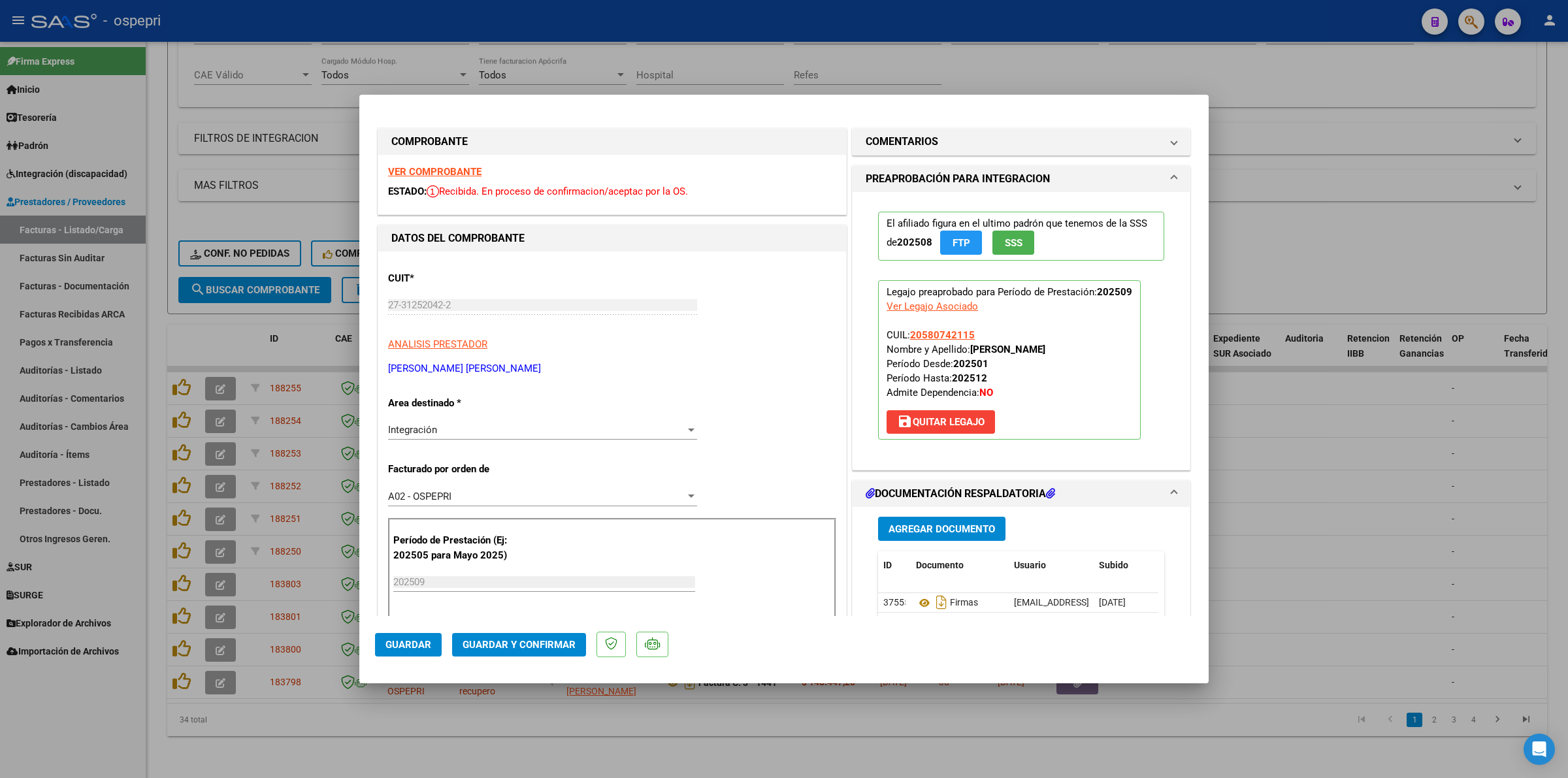
click at [443, 170] on strong "VER COMPROBANTE" at bounding box center [435, 172] width 94 height 12
click at [922, 601] on icon at bounding box center [924, 602] width 17 height 15
click at [562, 647] on span "Guardar y Confirmar" at bounding box center [519, 645] width 113 height 12
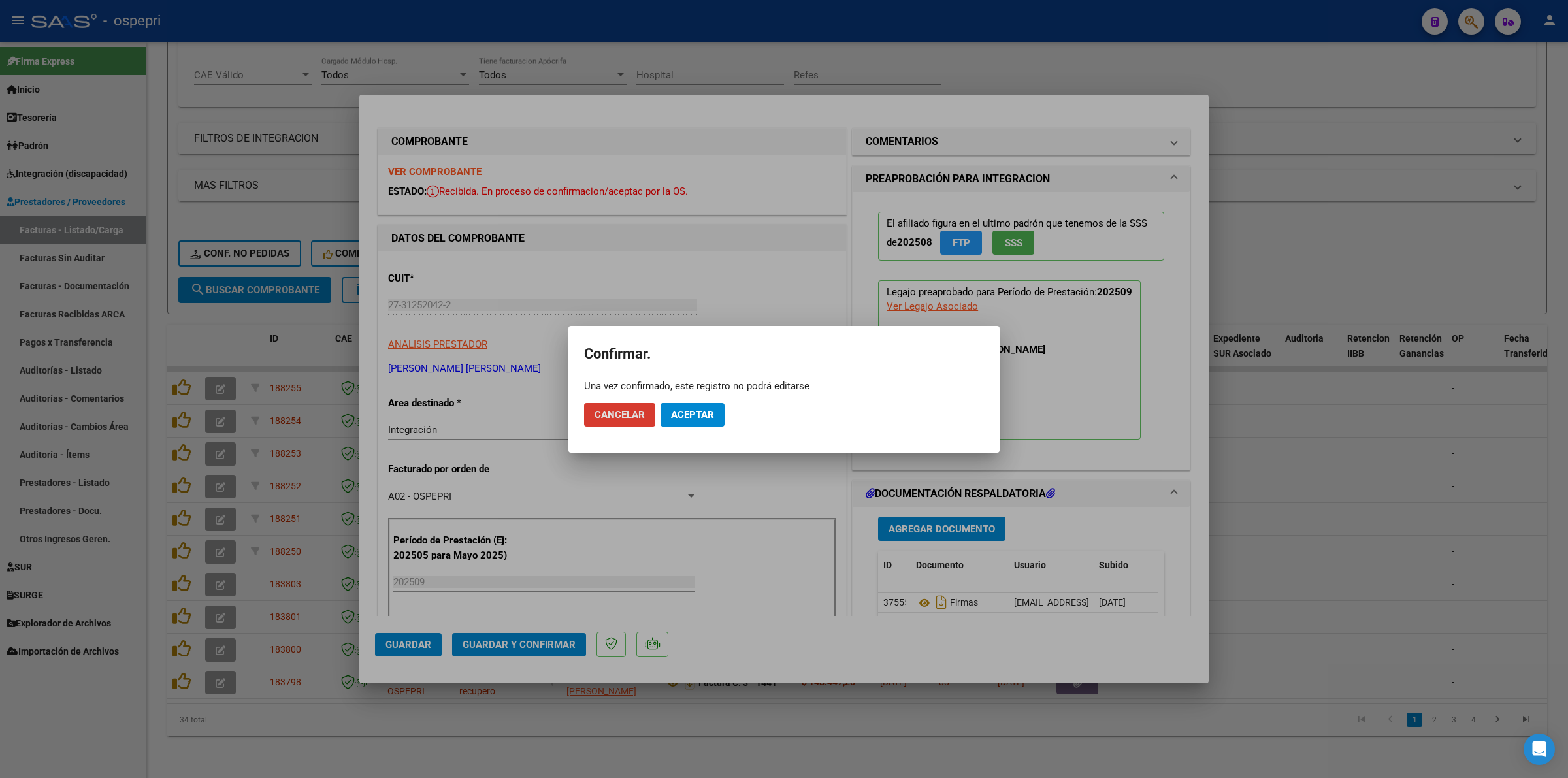
drag, startPoint x: 688, startPoint y: 419, endPoint x: 690, endPoint y: 382, distance: 37.1
click at [688, 415] on span "Aceptar" at bounding box center [692, 414] width 43 height 12
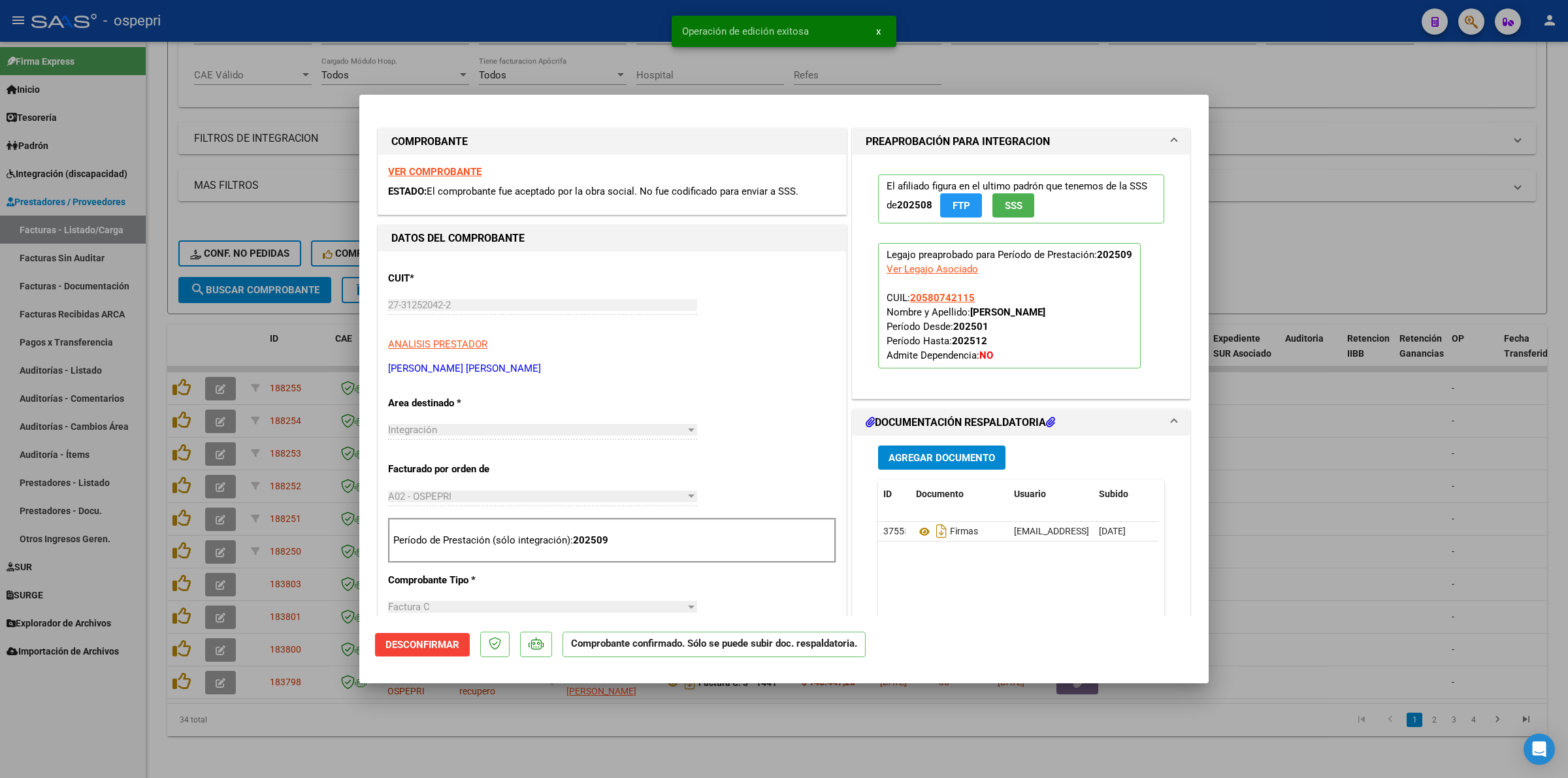
type input "$ 0,00"
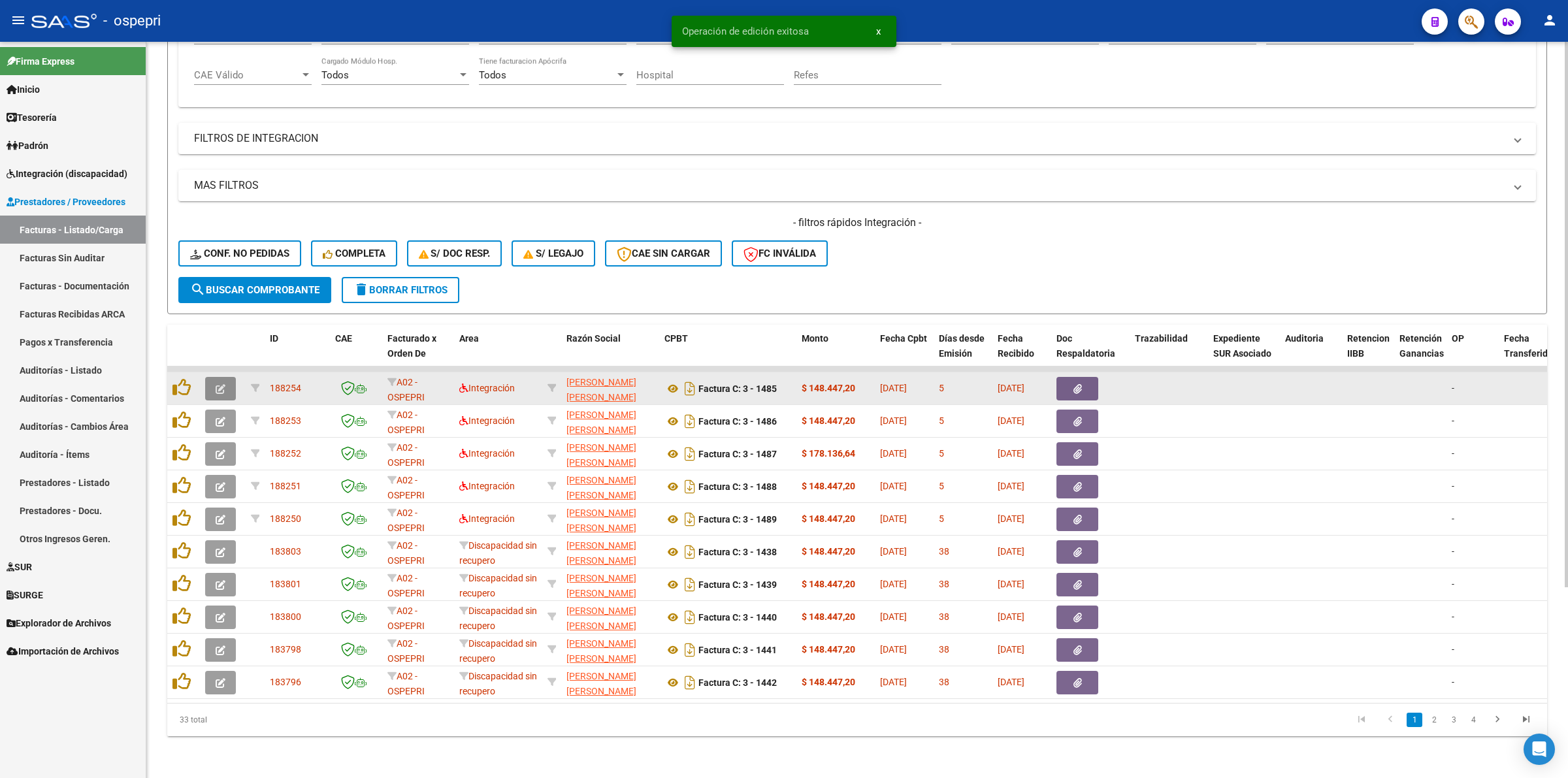
click at [225, 377] on button "button" at bounding box center [221, 389] width 31 height 24
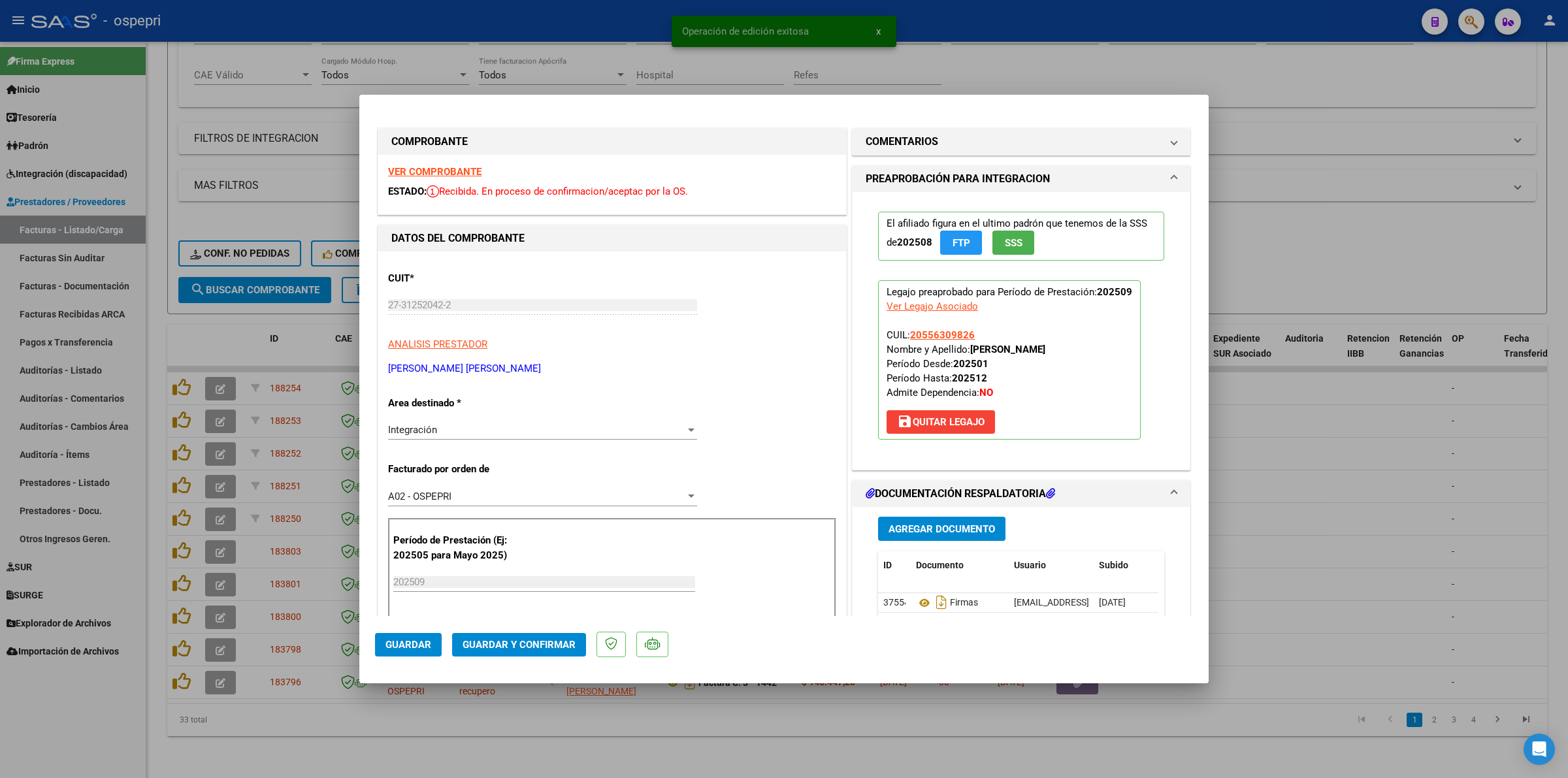
click at [457, 168] on strong "VER COMPROBANTE" at bounding box center [435, 172] width 94 height 12
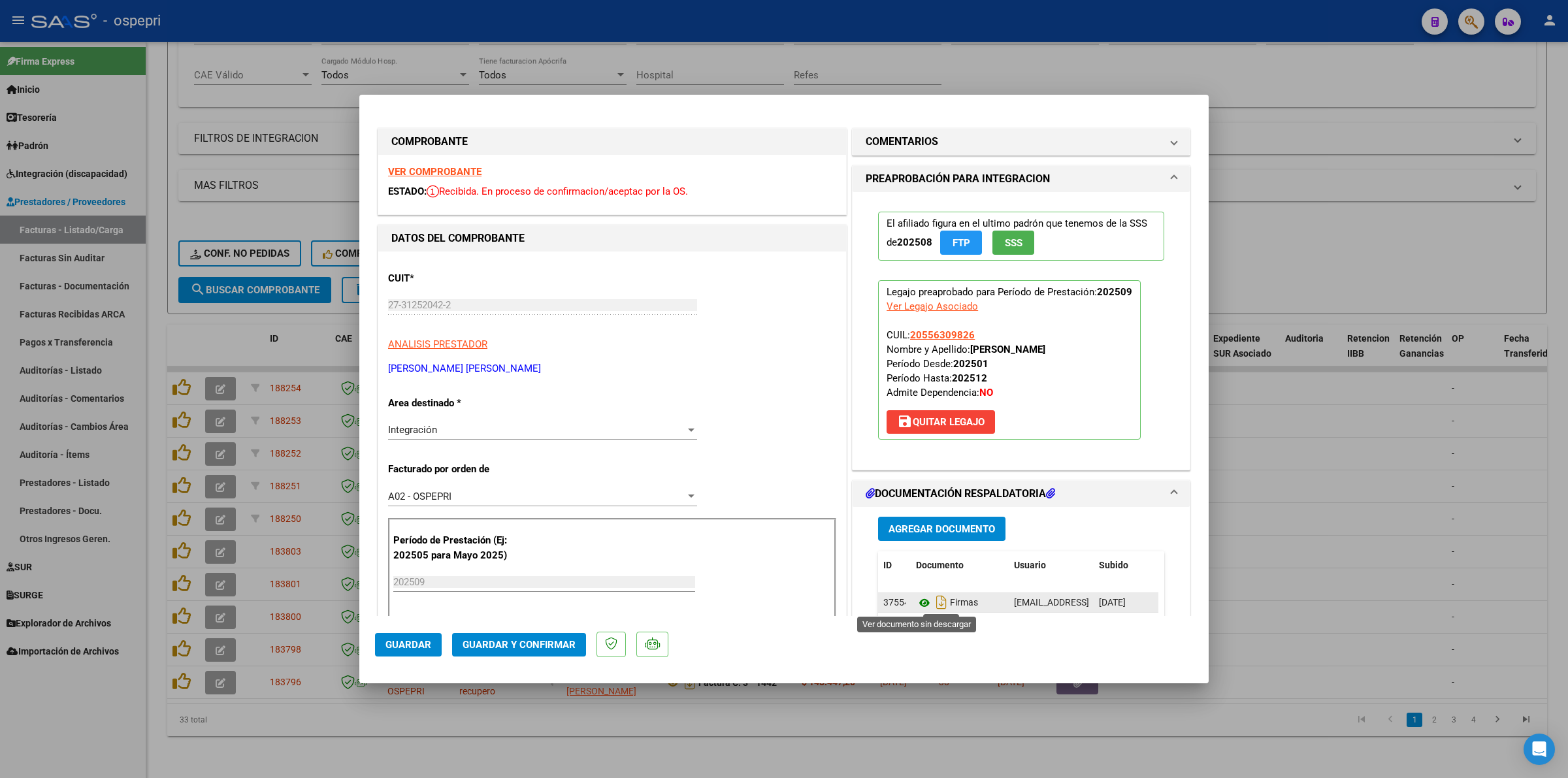
click at [916, 602] on icon at bounding box center [924, 602] width 17 height 15
click at [523, 647] on span "Guardar y Confirmar" at bounding box center [519, 645] width 113 height 12
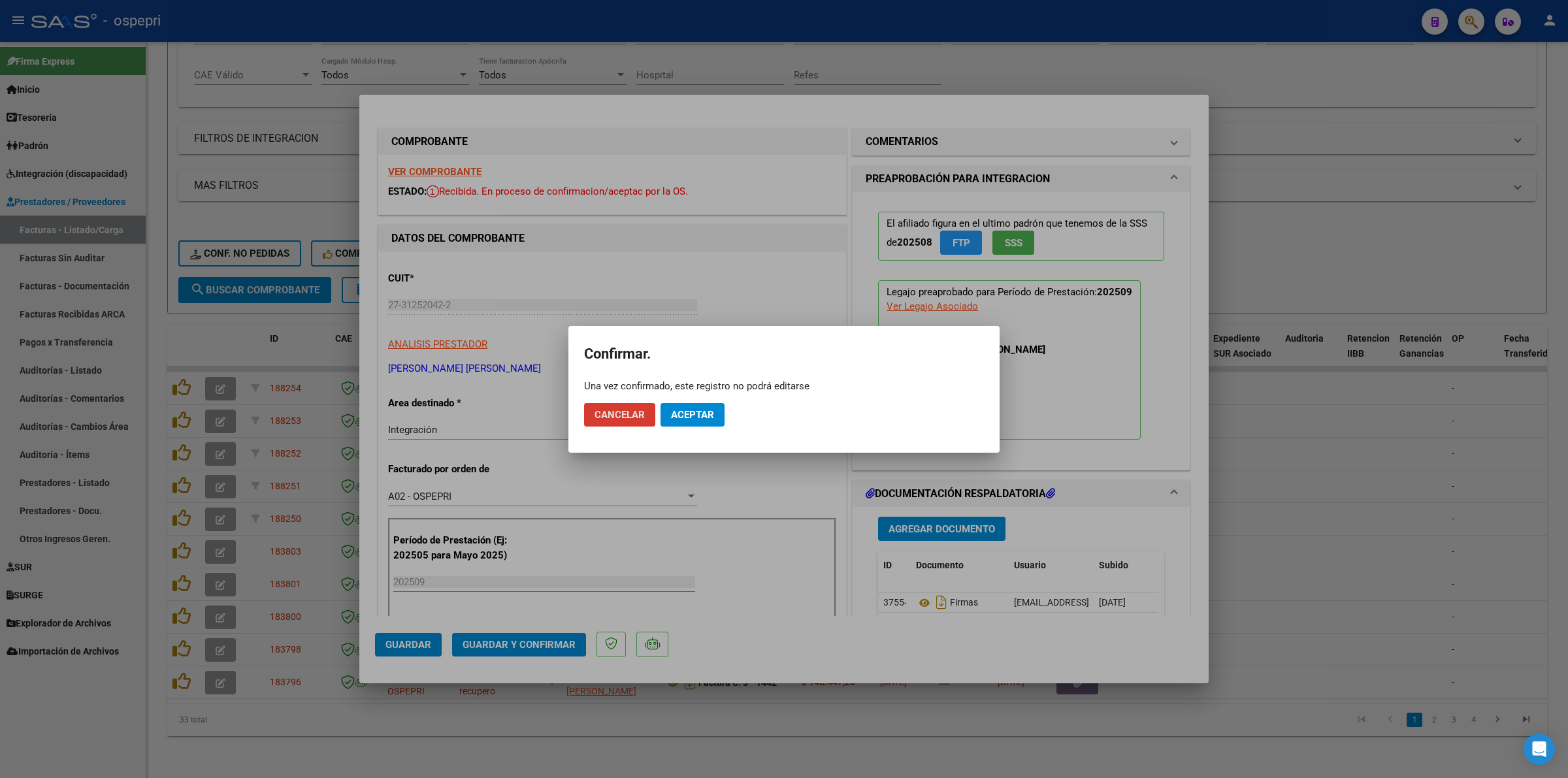
click at [707, 409] on span "Aceptar" at bounding box center [692, 414] width 43 height 12
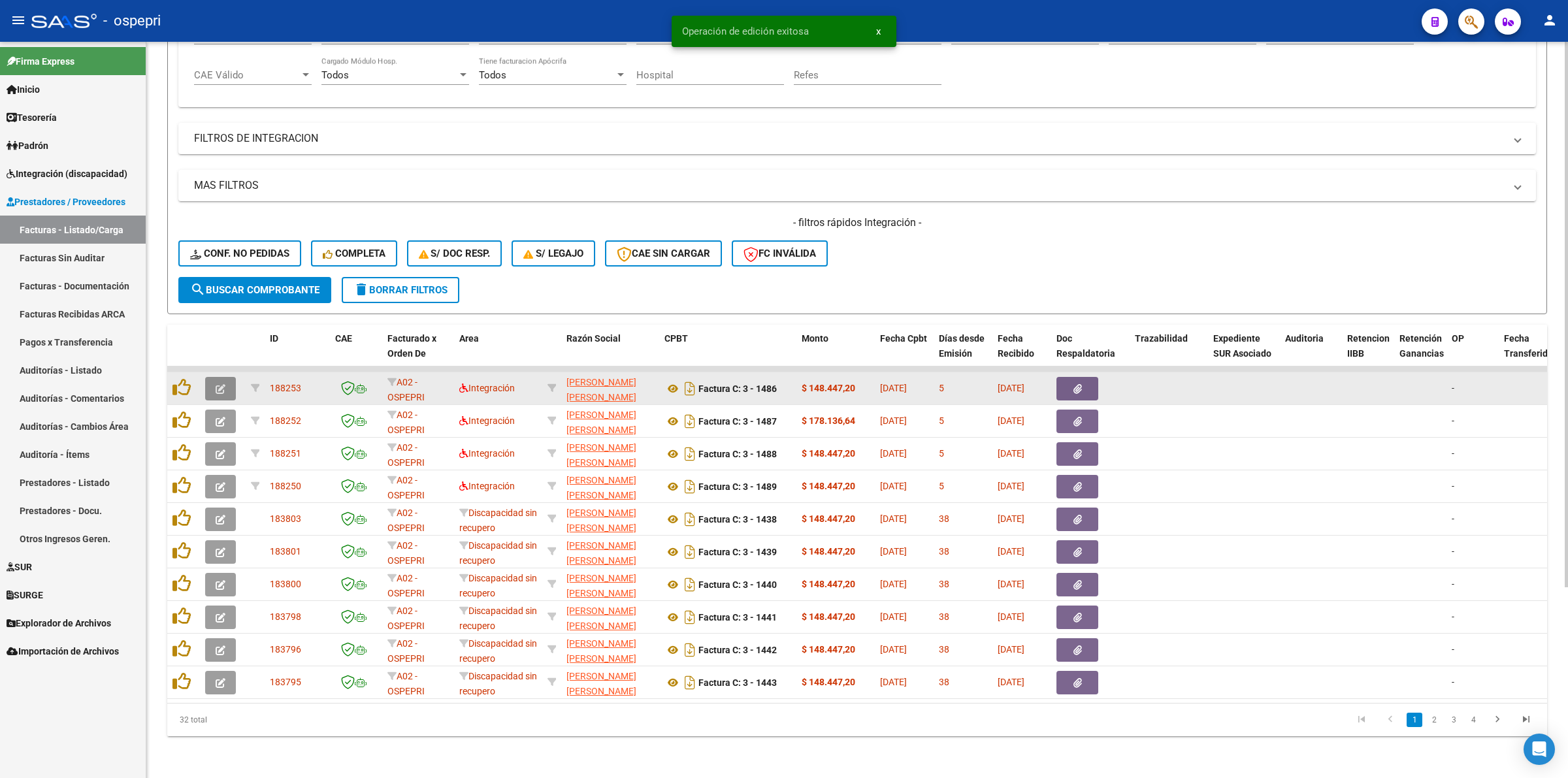
click at [220, 384] on icon "button" at bounding box center [220, 389] width 10 height 10
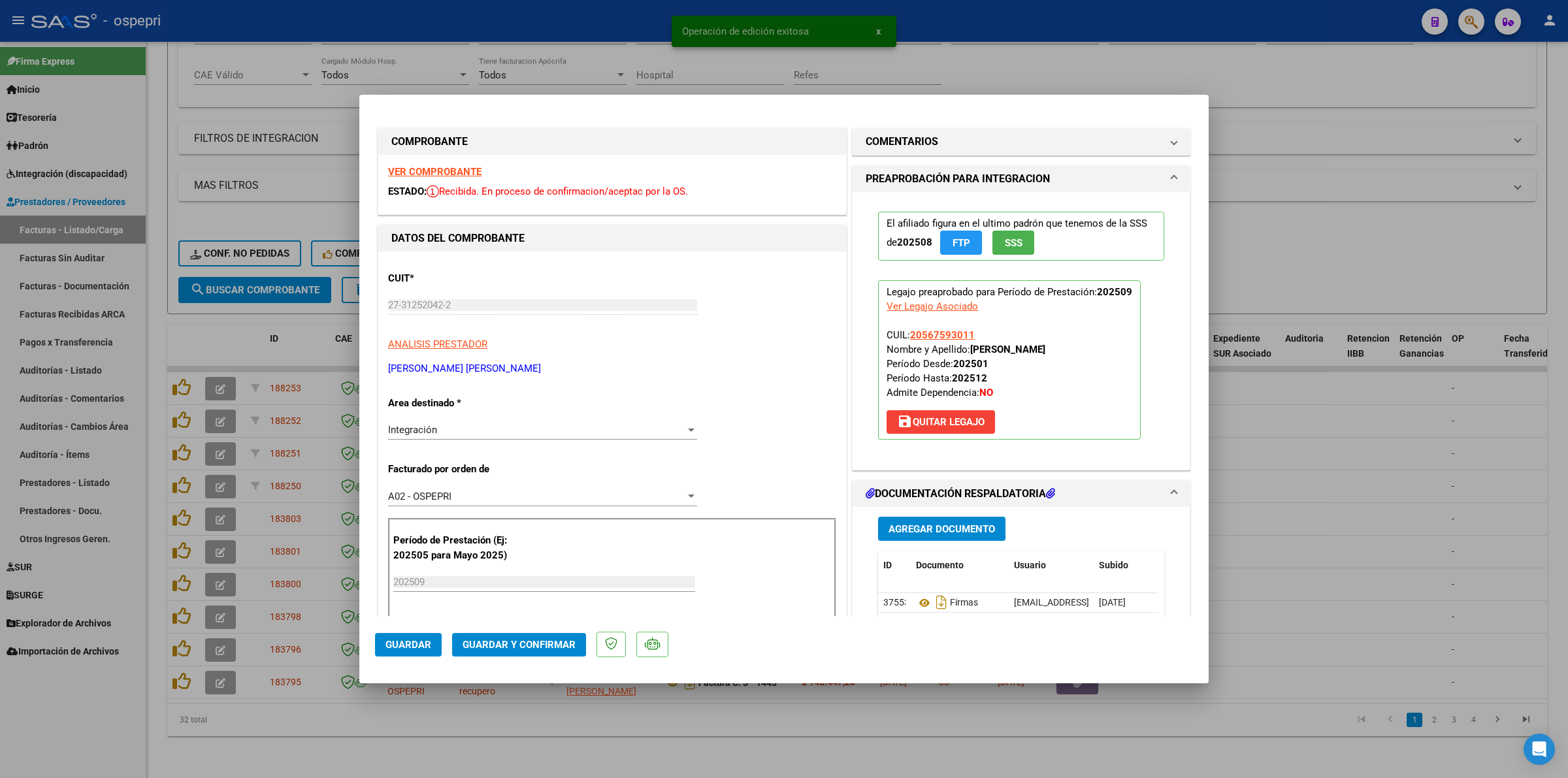
click at [406, 168] on strong "VER COMPROBANTE" at bounding box center [435, 172] width 94 height 12
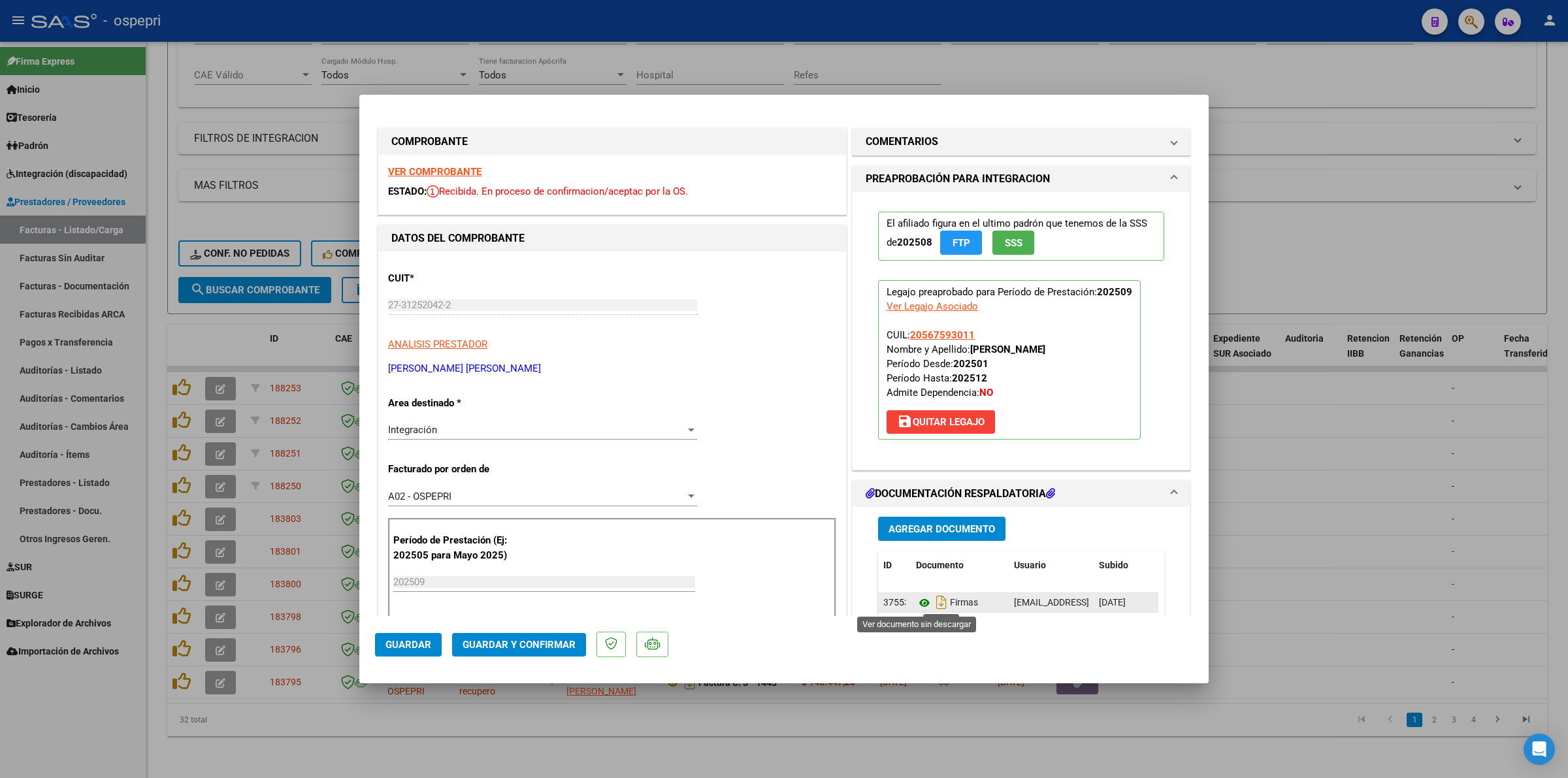
click at [916, 602] on icon at bounding box center [924, 602] width 17 height 15
click at [547, 642] on span "Guardar y Confirmar" at bounding box center [519, 645] width 113 height 12
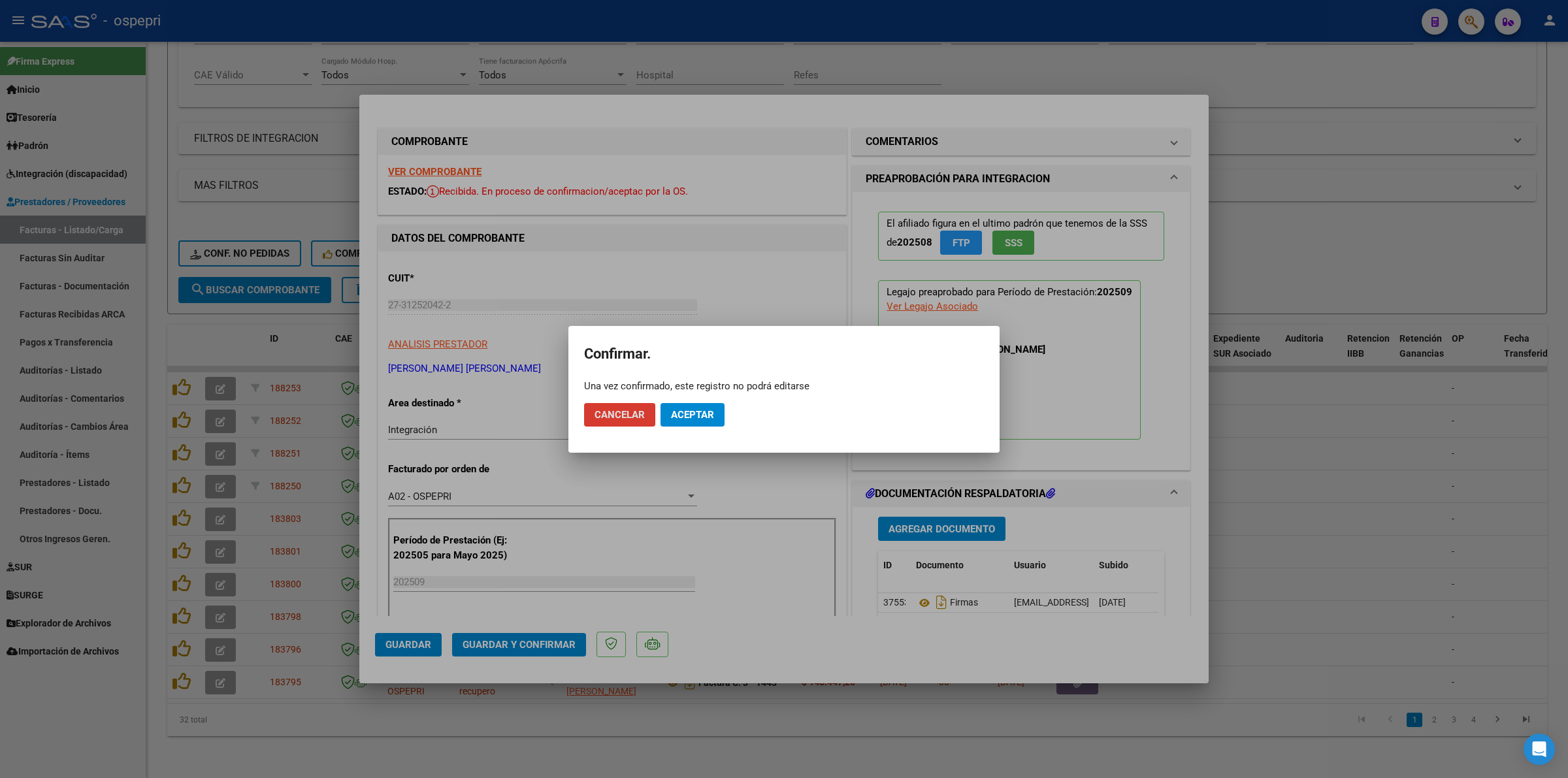
drag, startPoint x: 699, startPoint y: 398, endPoint x: 705, endPoint y: 416, distance: 19.0
click at [700, 403] on mat-dialog-actions "Cancelar Aceptar" at bounding box center [784, 414] width 400 height 44
click at [705, 416] on span "Aceptar" at bounding box center [692, 414] width 43 height 12
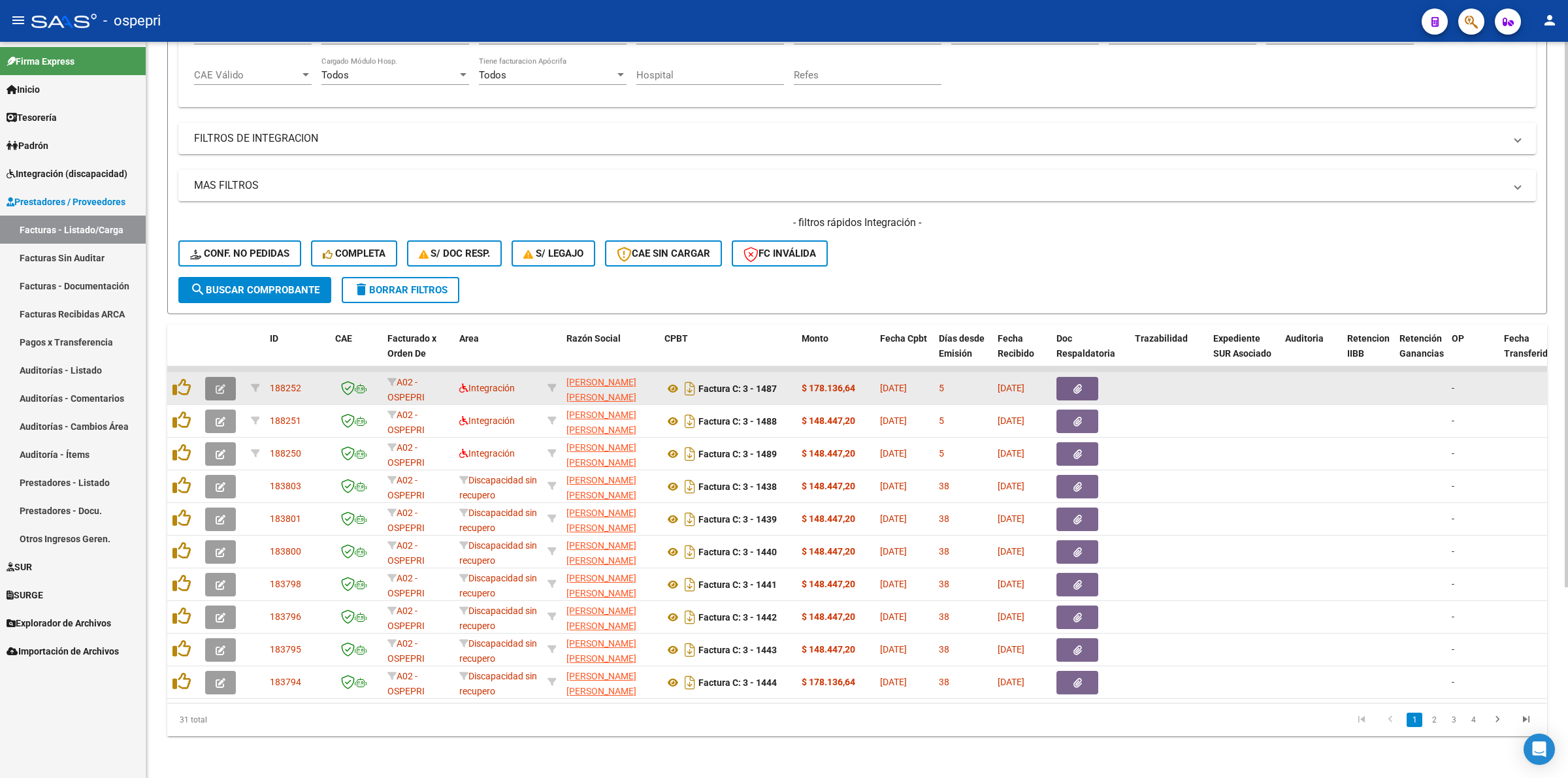
click at [224, 384] on icon "button" at bounding box center [220, 389] width 10 height 10
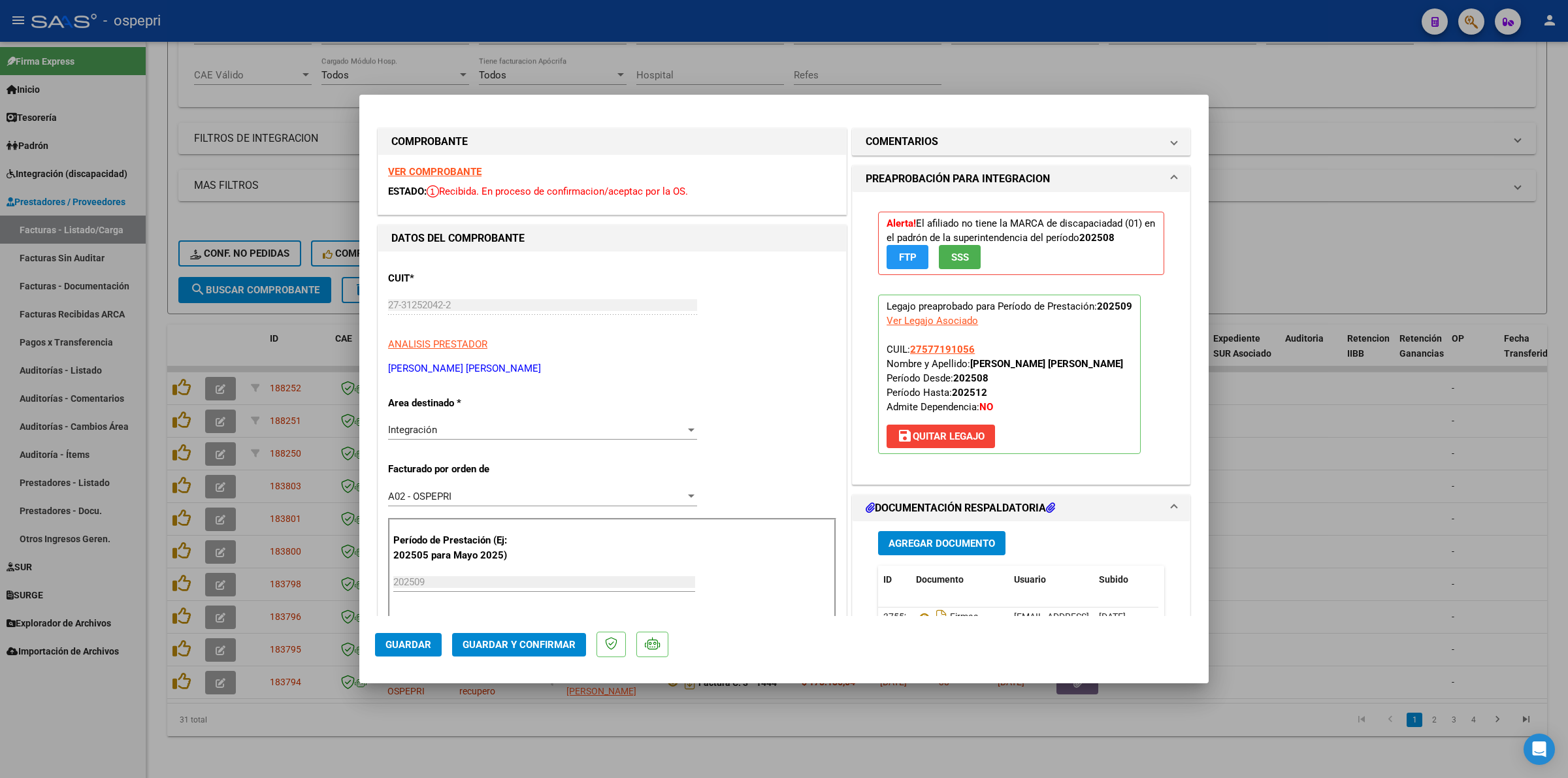
click at [472, 171] on strong "VER COMPROBANTE" at bounding box center [435, 172] width 94 height 12
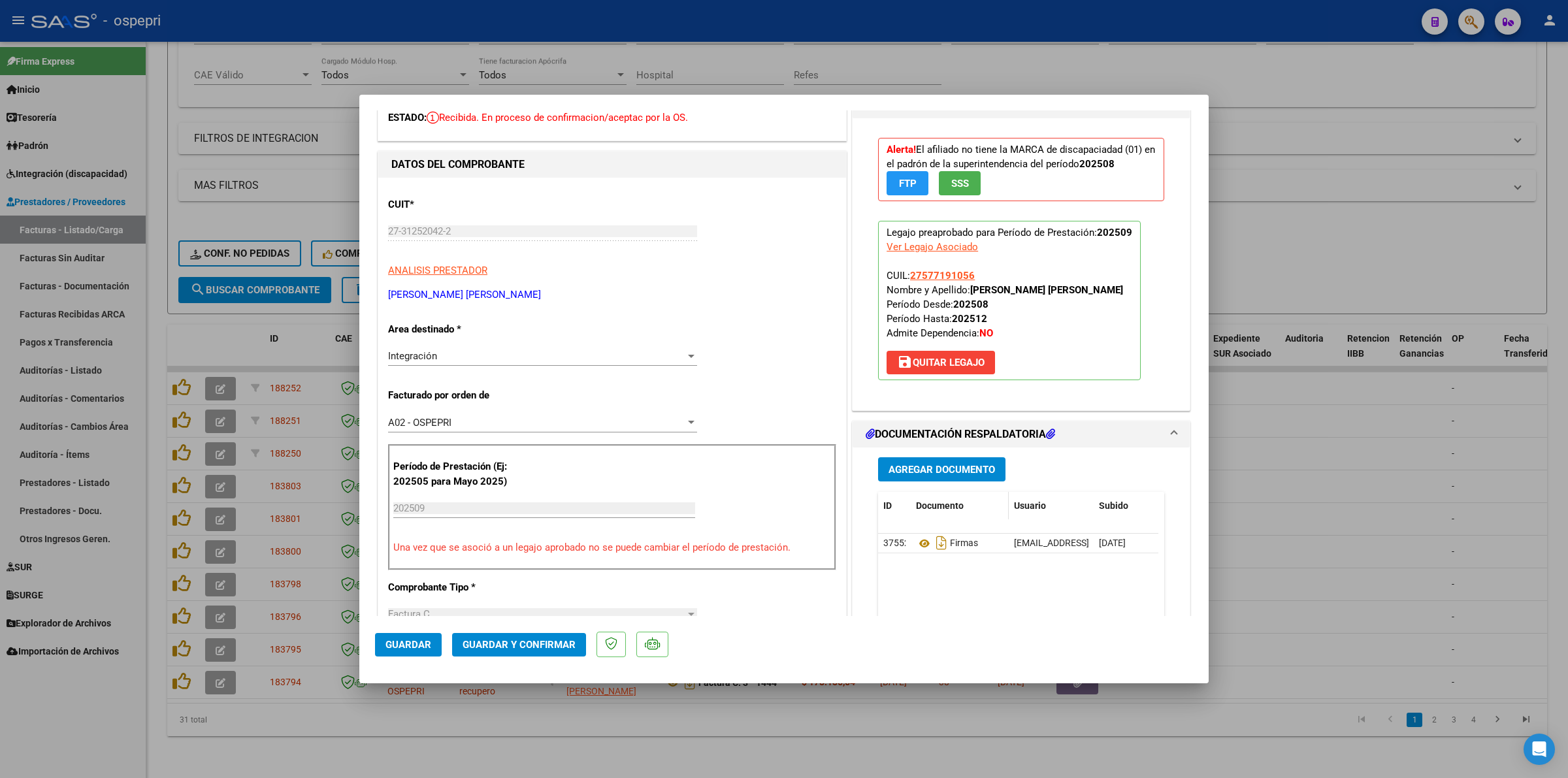
scroll to position [82, 0]
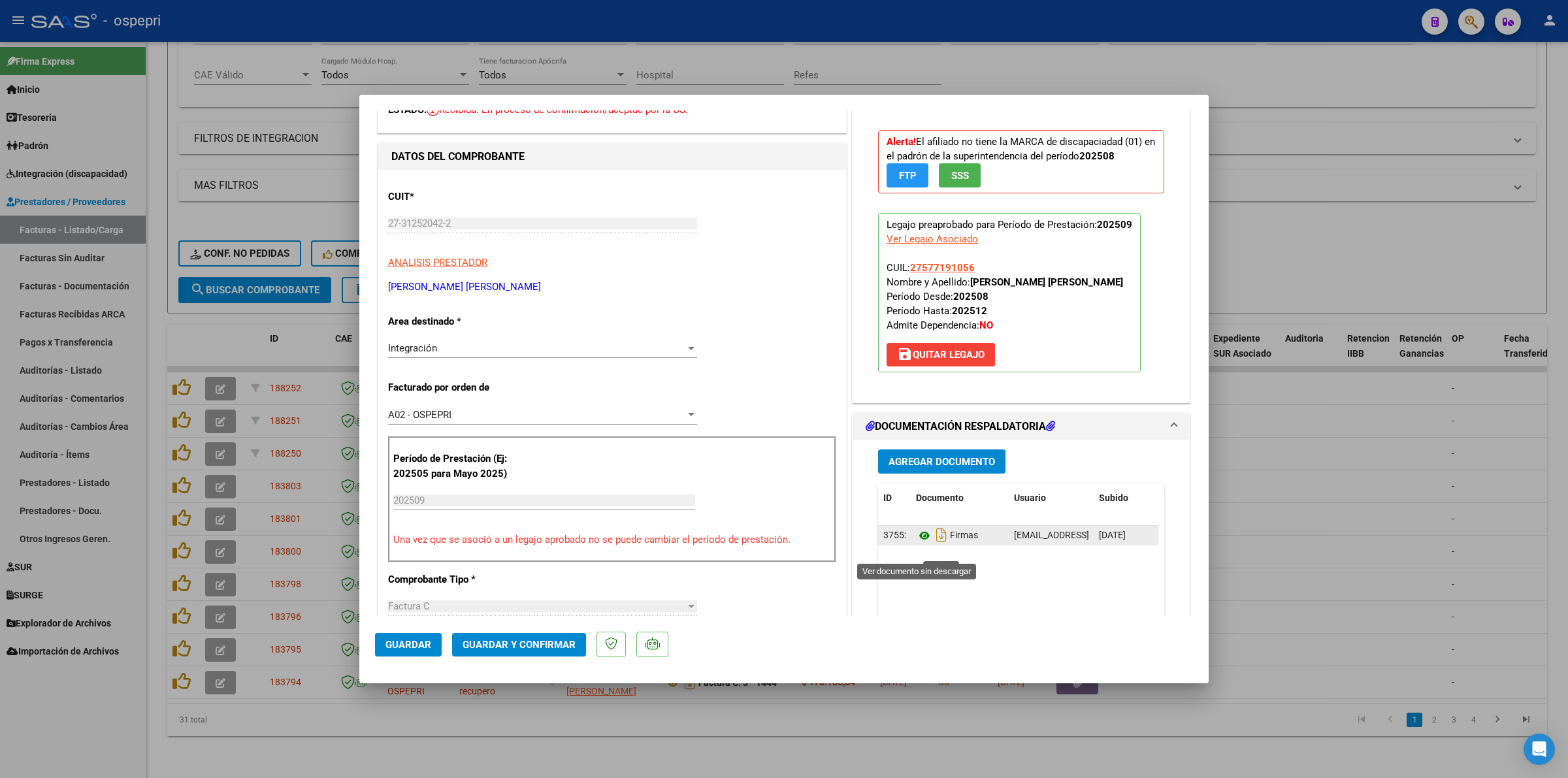
click at [922, 543] on icon at bounding box center [924, 535] width 17 height 15
click at [522, 645] on span "Guardar y Confirmar" at bounding box center [519, 645] width 113 height 12
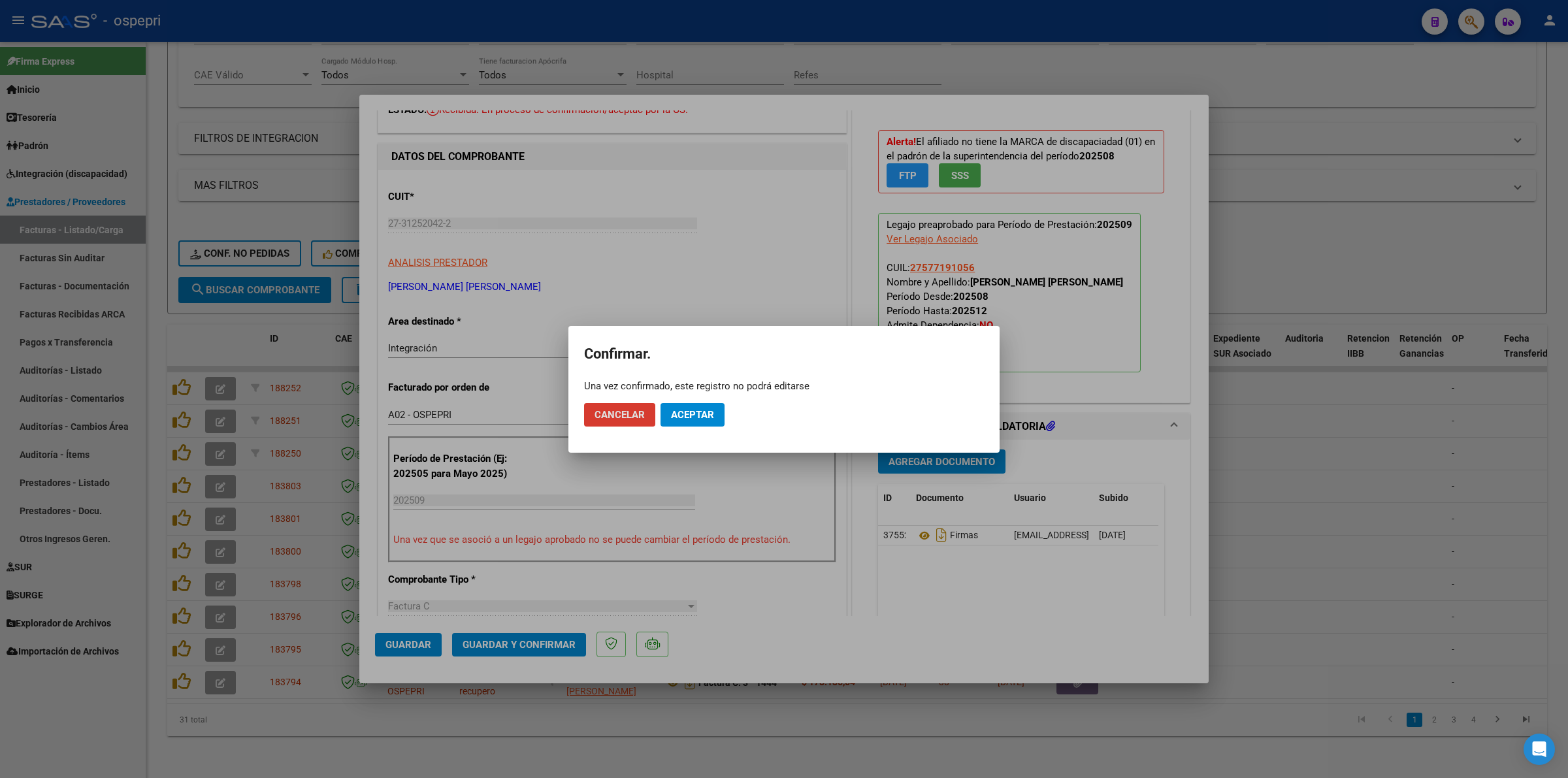
click at [700, 416] on span "Aceptar" at bounding box center [692, 414] width 43 height 12
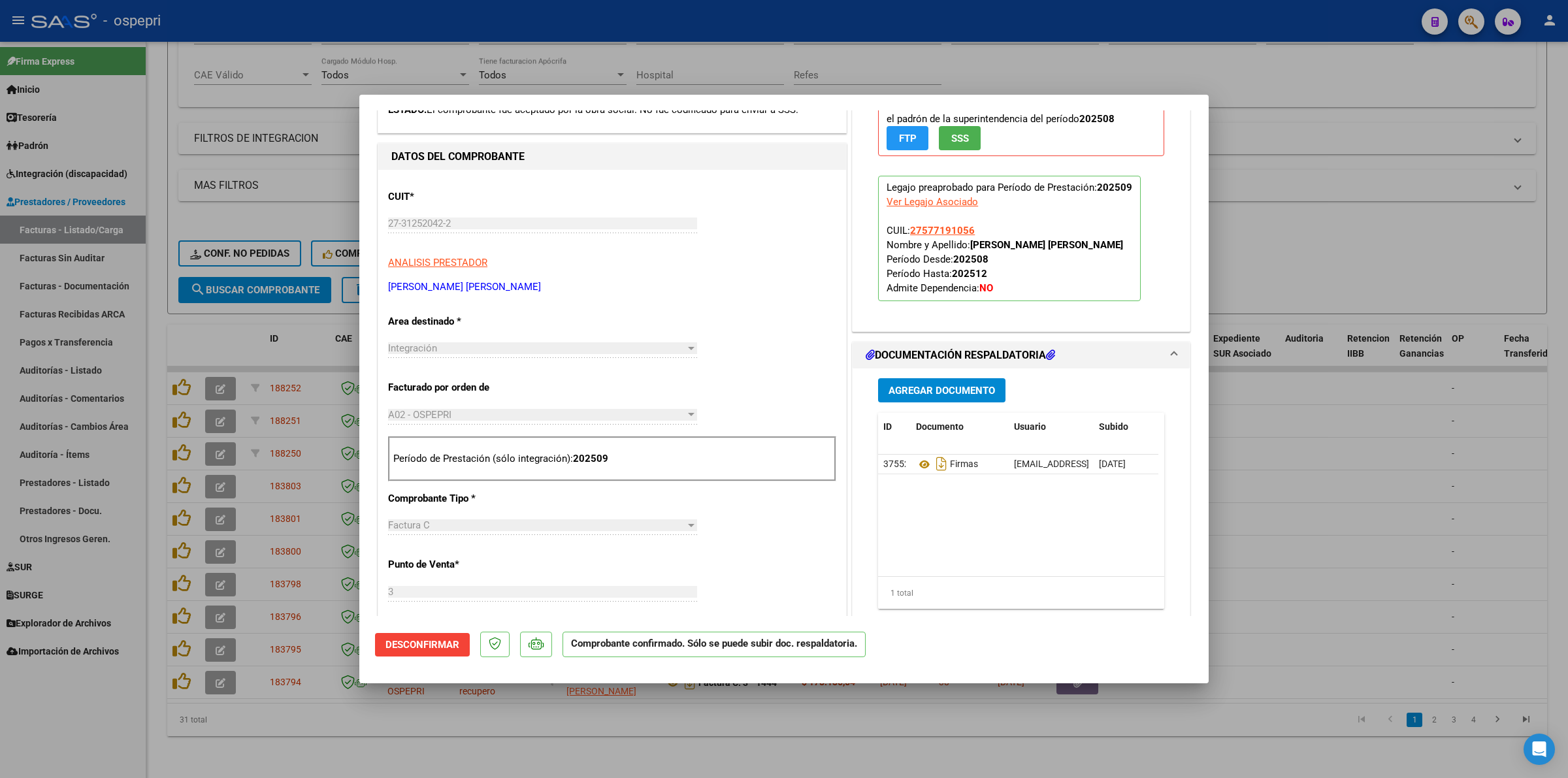
type input "$ 0,00"
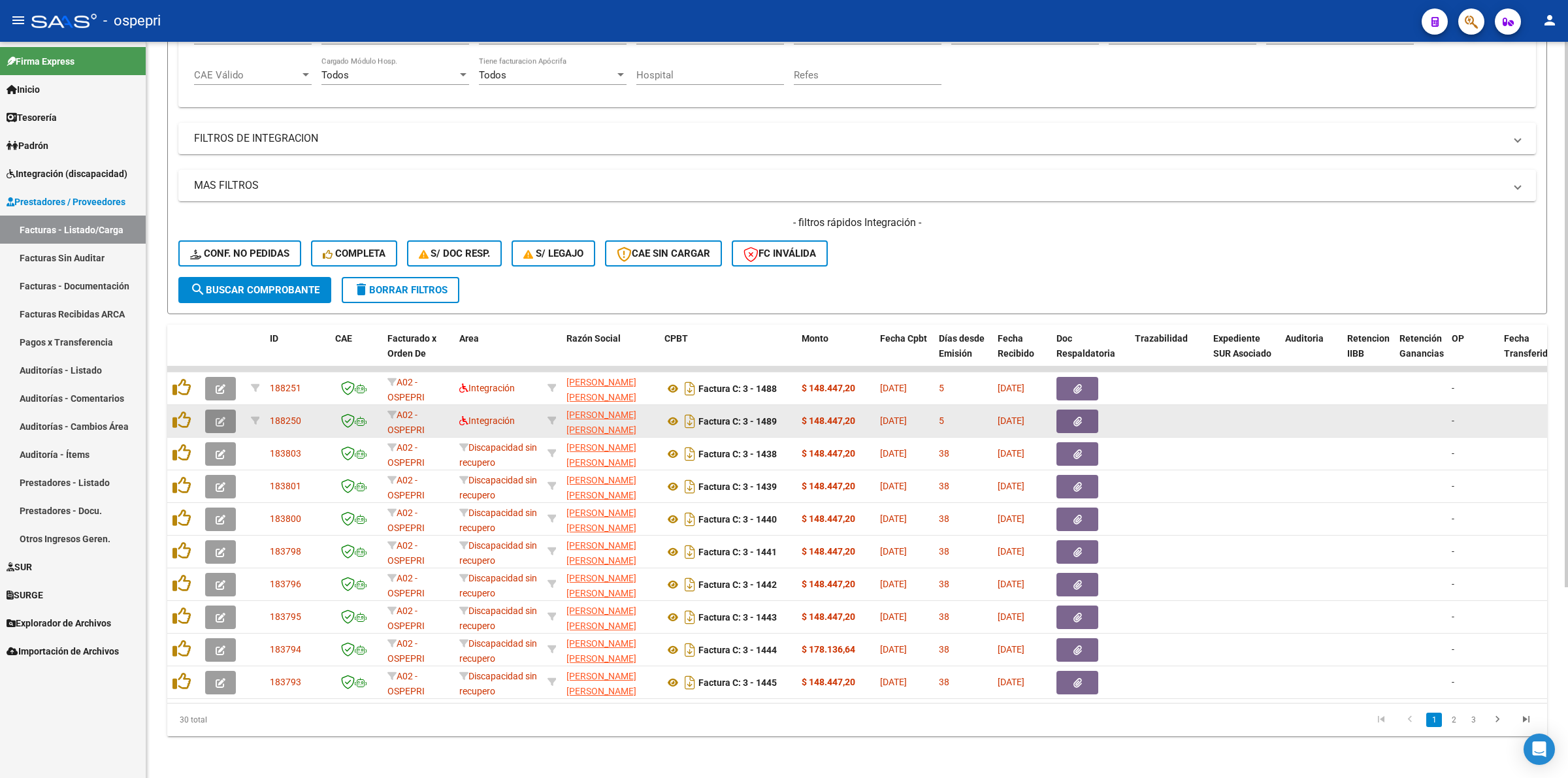
click at [218, 417] on button "button" at bounding box center [221, 421] width 31 height 24
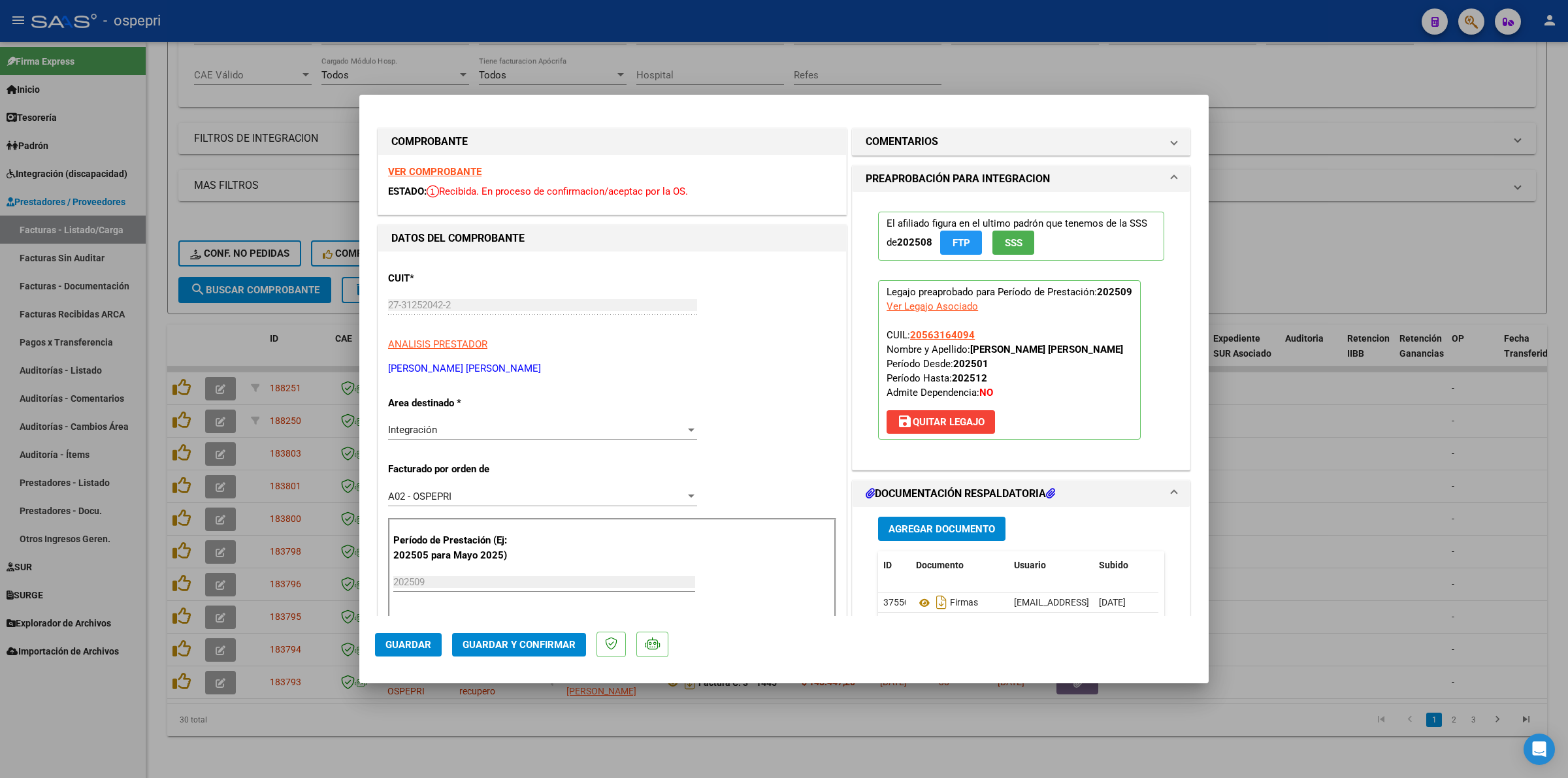
drag, startPoint x: 456, startPoint y: 162, endPoint x: 457, endPoint y: 168, distance: 6.1
click at [457, 164] on div "VER COMPROBANTE ESTADO: Recibida. En proceso de confirmacion/aceptac por la OS." at bounding box center [612, 184] width 468 height 60
click at [458, 170] on strong "VER COMPROBANTE" at bounding box center [435, 172] width 94 height 12
click at [922, 604] on icon at bounding box center [924, 602] width 17 height 15
click at [507, 642] on span "Guardar y Confirmar" at bounding box center [519, 645] width 113 height 12
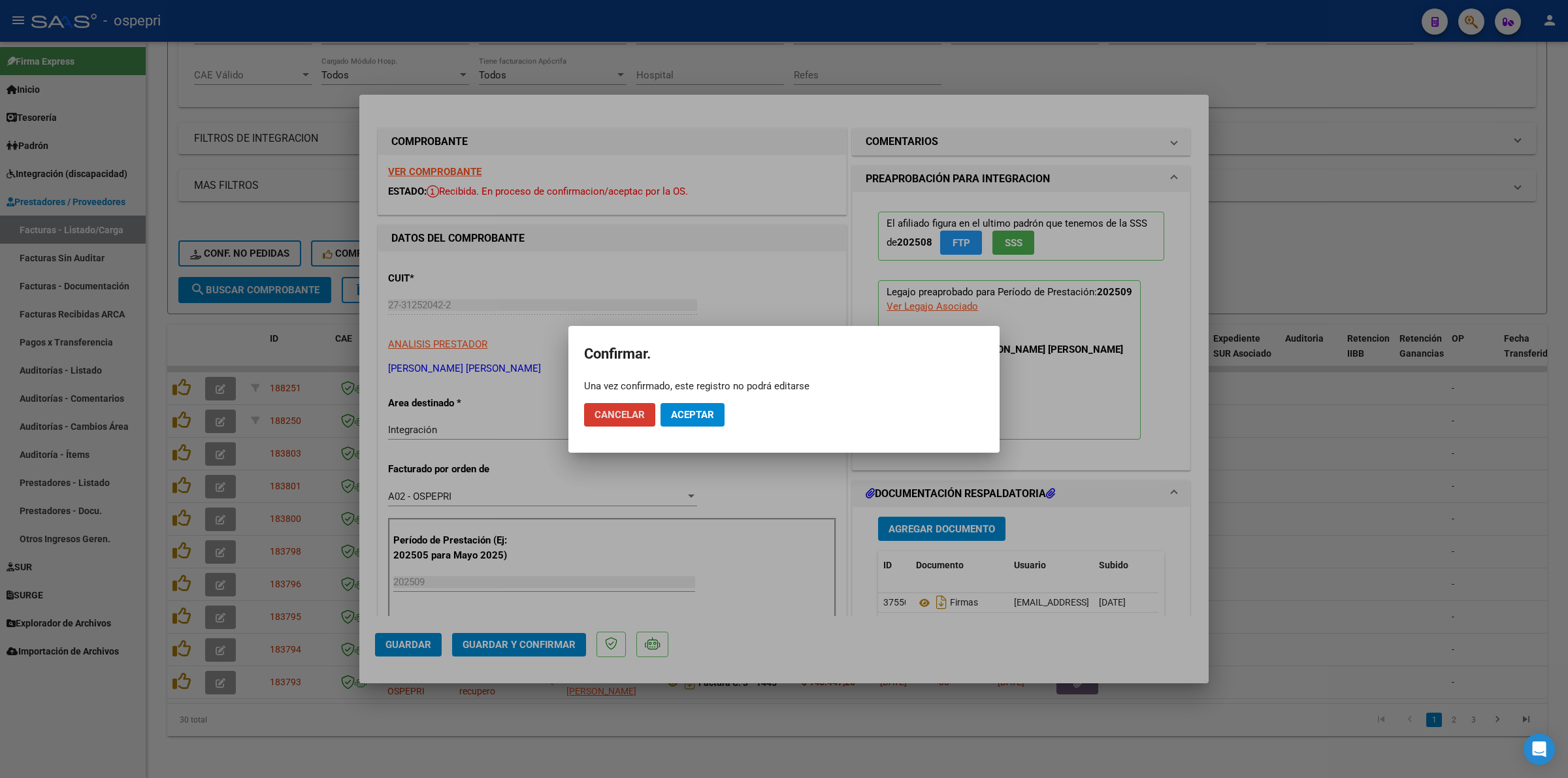
click at [693, 413] on span "Aceptar" at bounding box center [692, 414] width 43 height 12
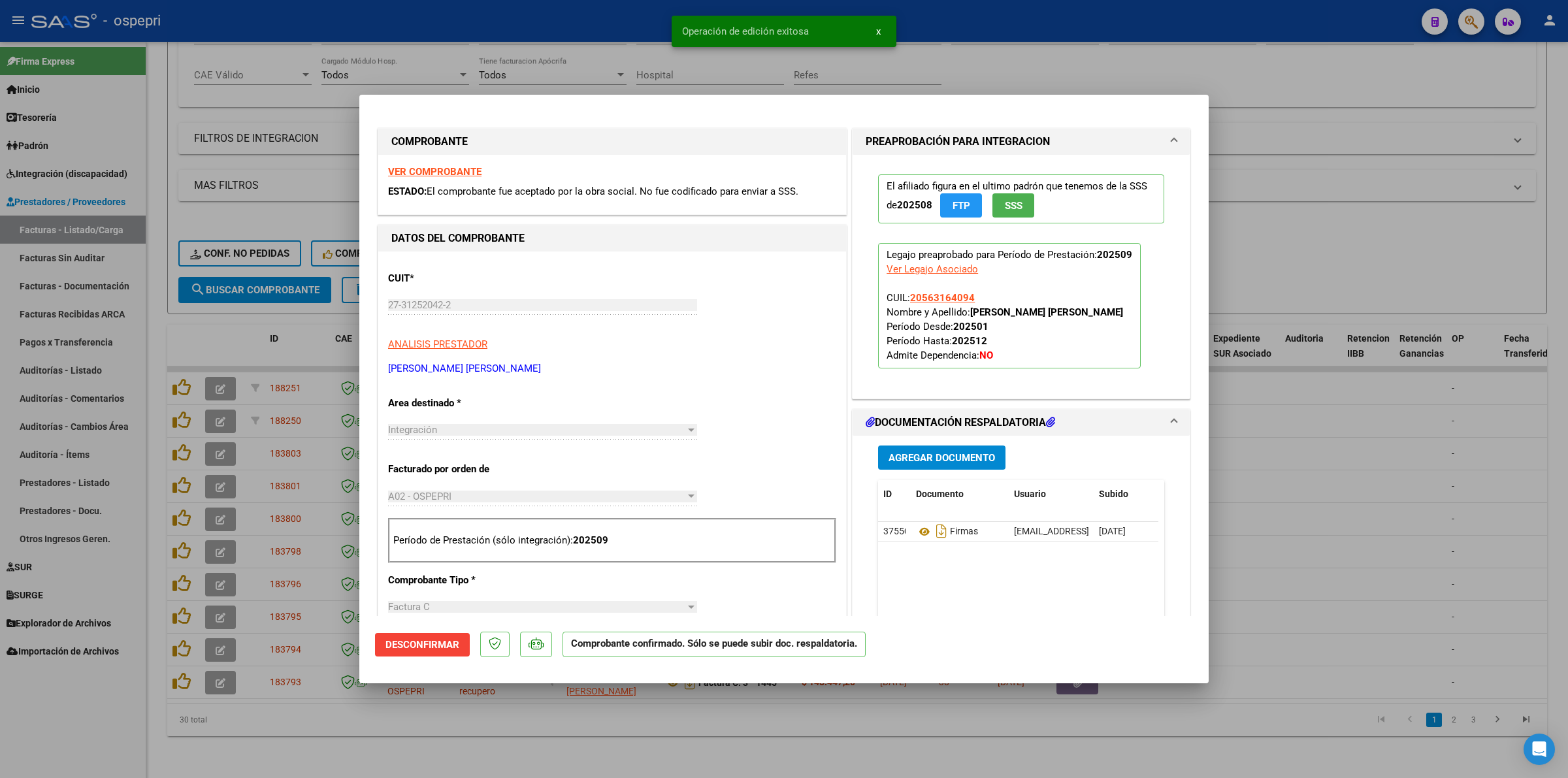
type input "$ 0,00"
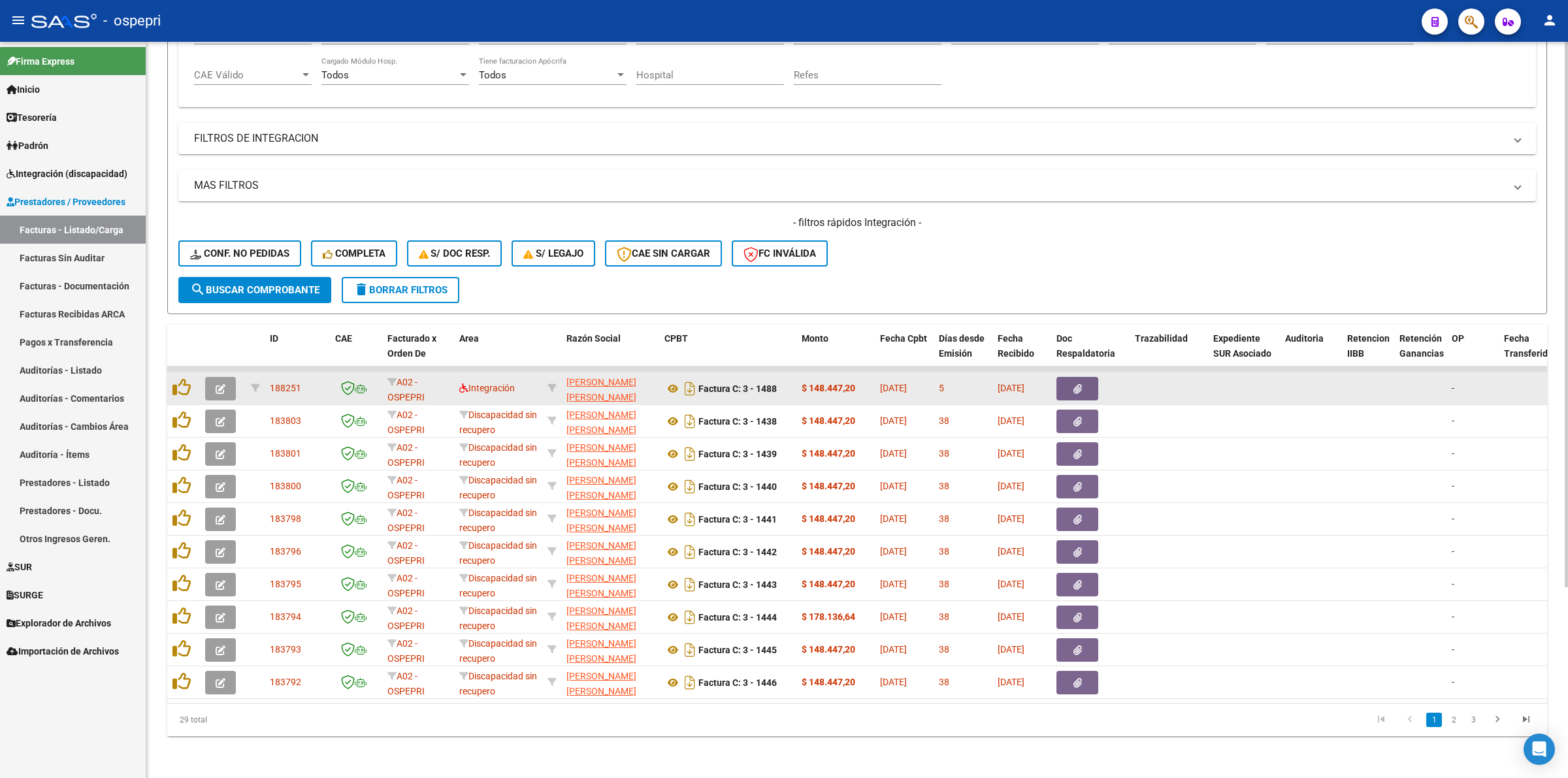
click at [227, 377] on button "button" at bounding box center [221, 389] width 31 height 24
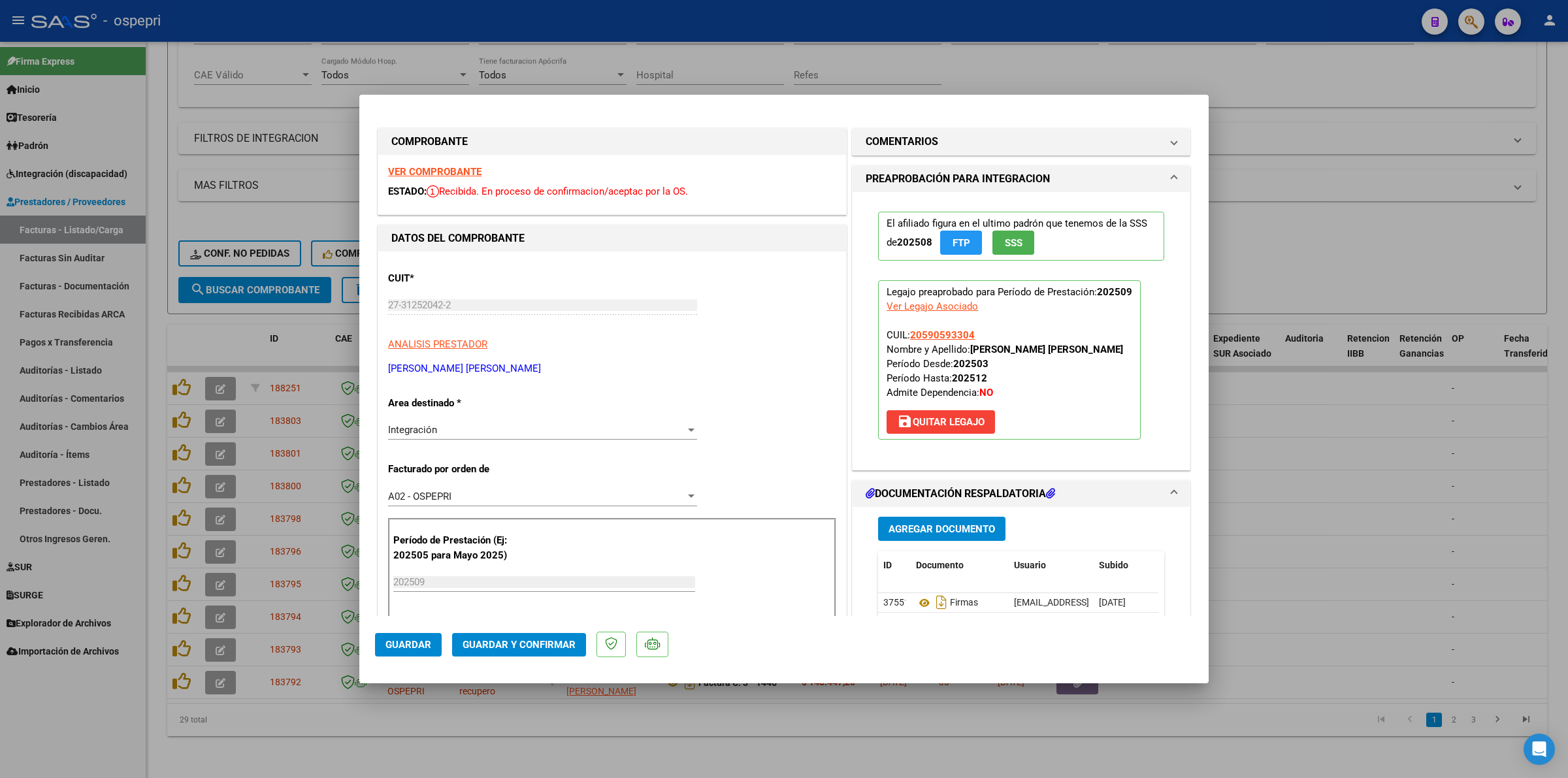
click at [457, 170] on strong "VER COMPROBANTE" at bounding box center [435, 172] width 94 height 12
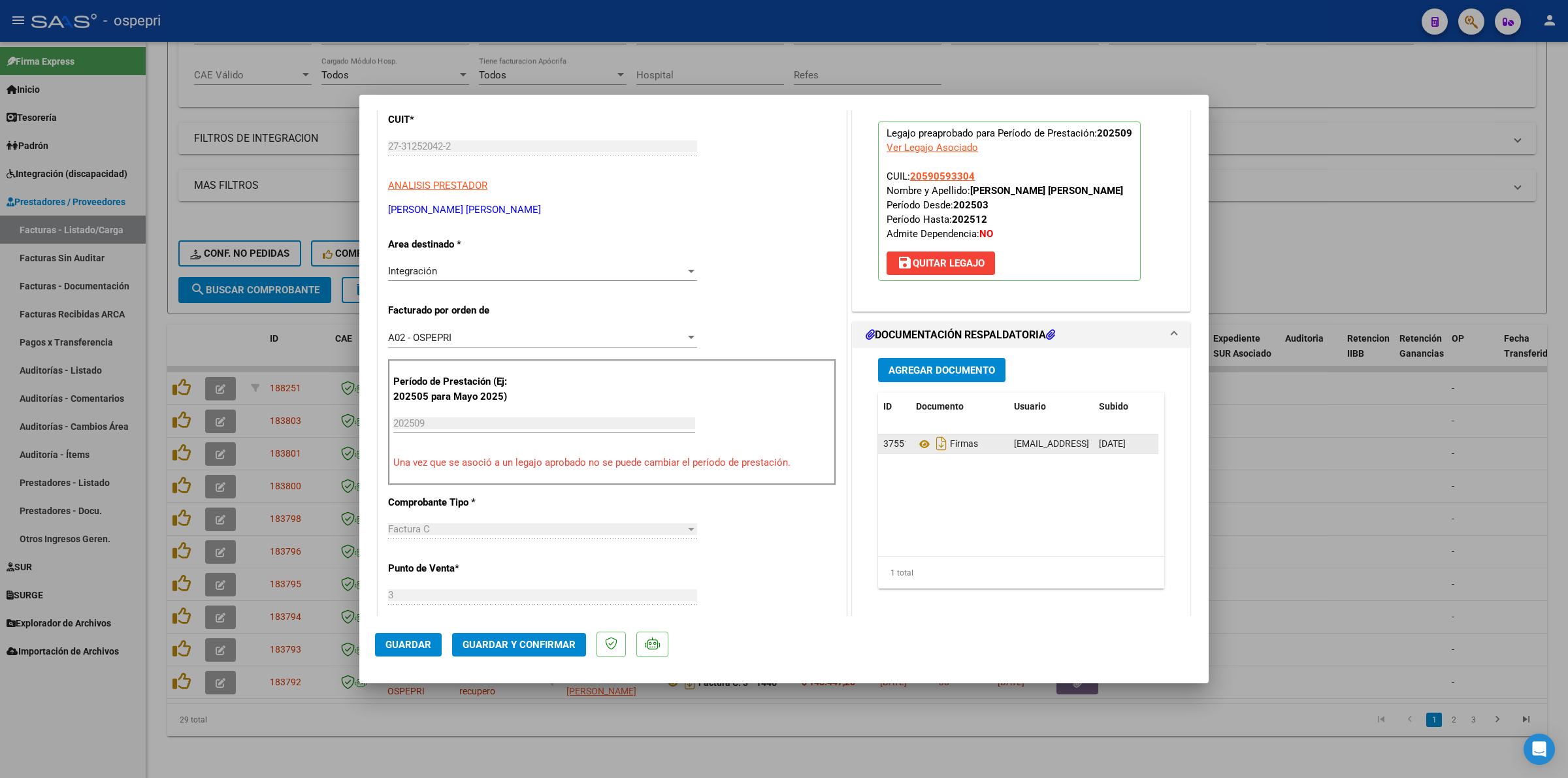
scroll to position [163, 0]
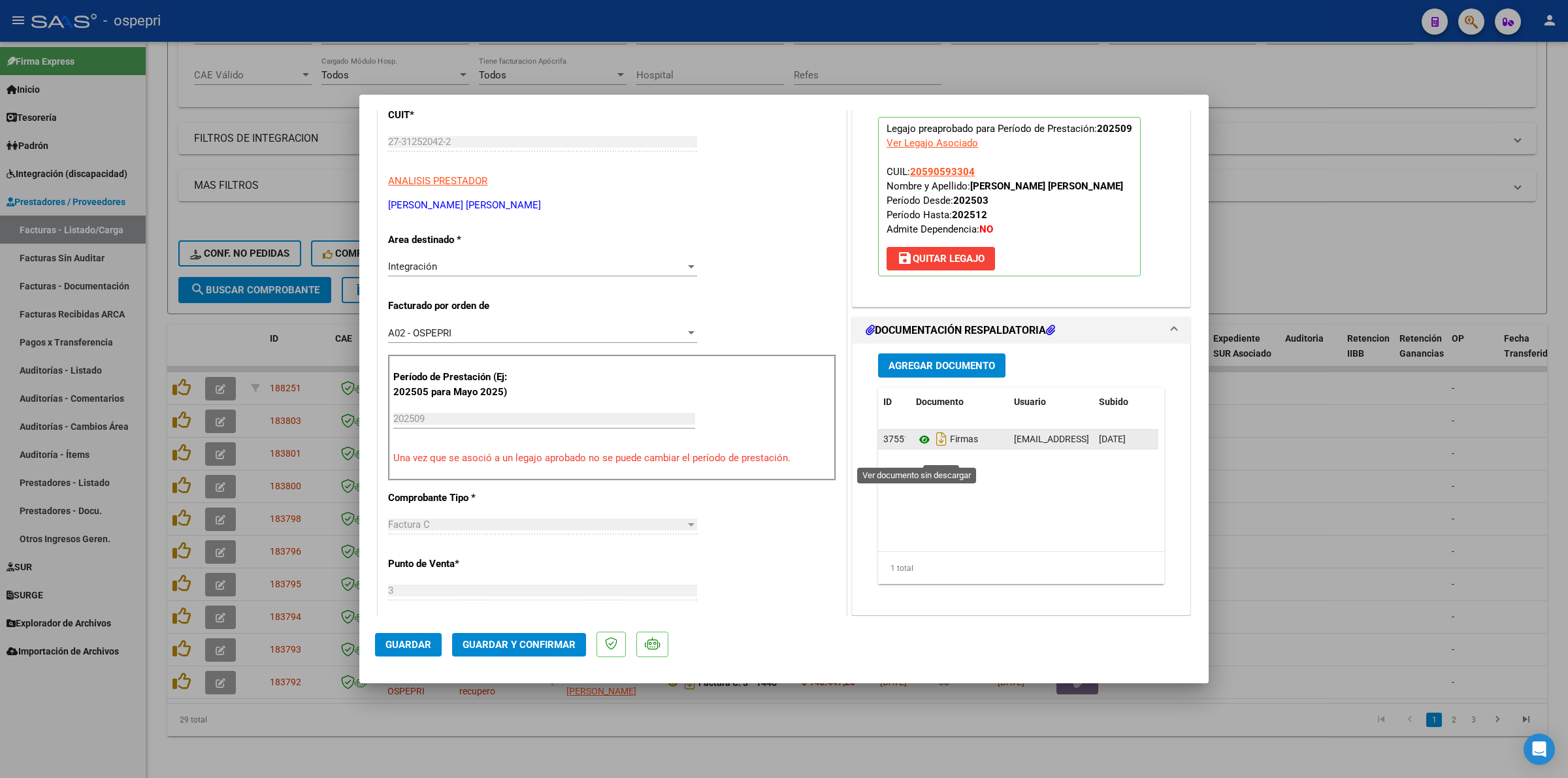
click at [916, 448] on icon at bounding box center [924, 439] width 17 height 15
click at [579, 650] on button "Guardar y Confirmar" at bounding box center [519, 645] width 134 height 24
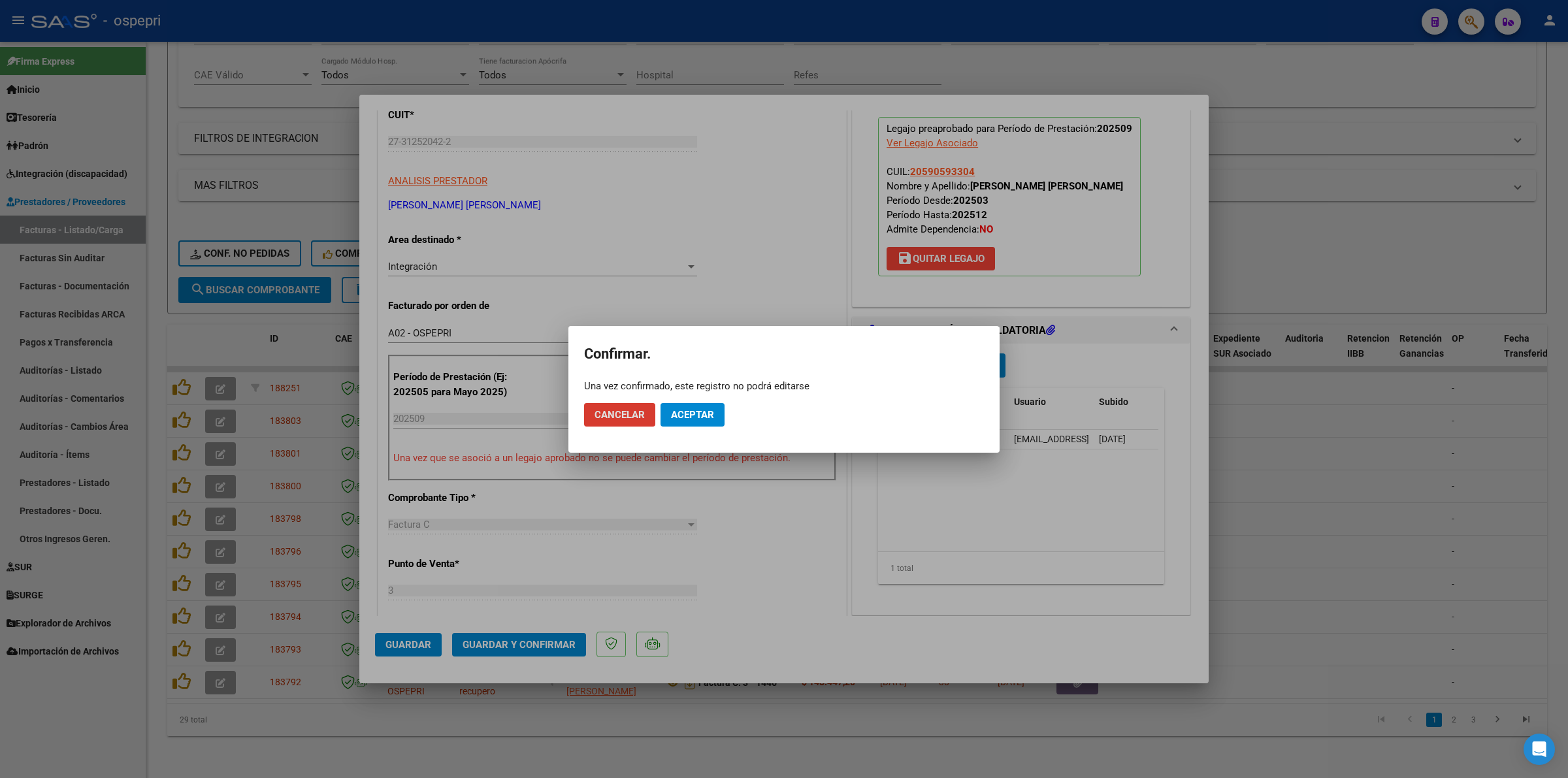
click at [712, 415] on span "Aceptar" at bounding box center [692, 414] width 43 height 12
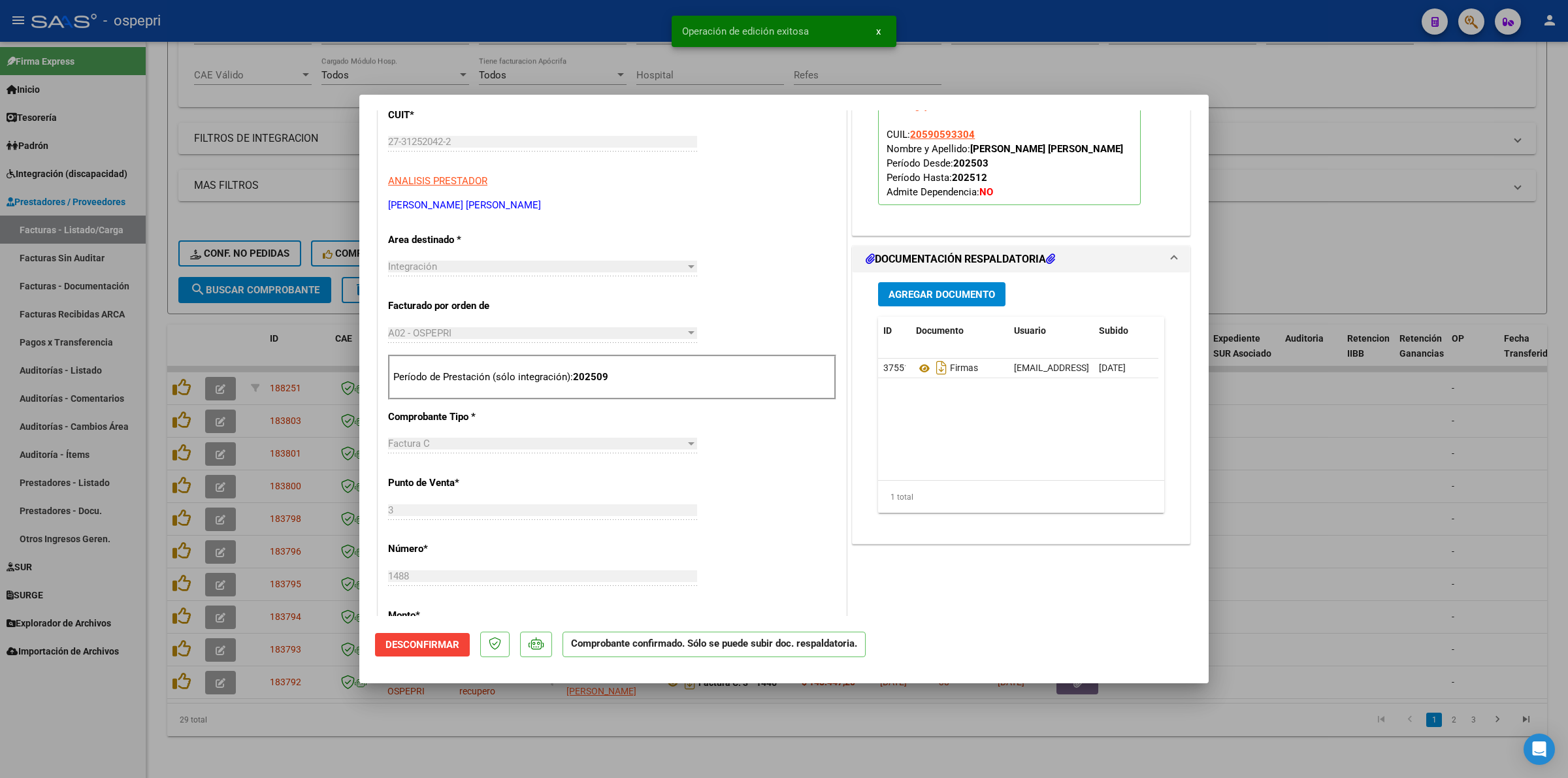
type input "$ 0,00"
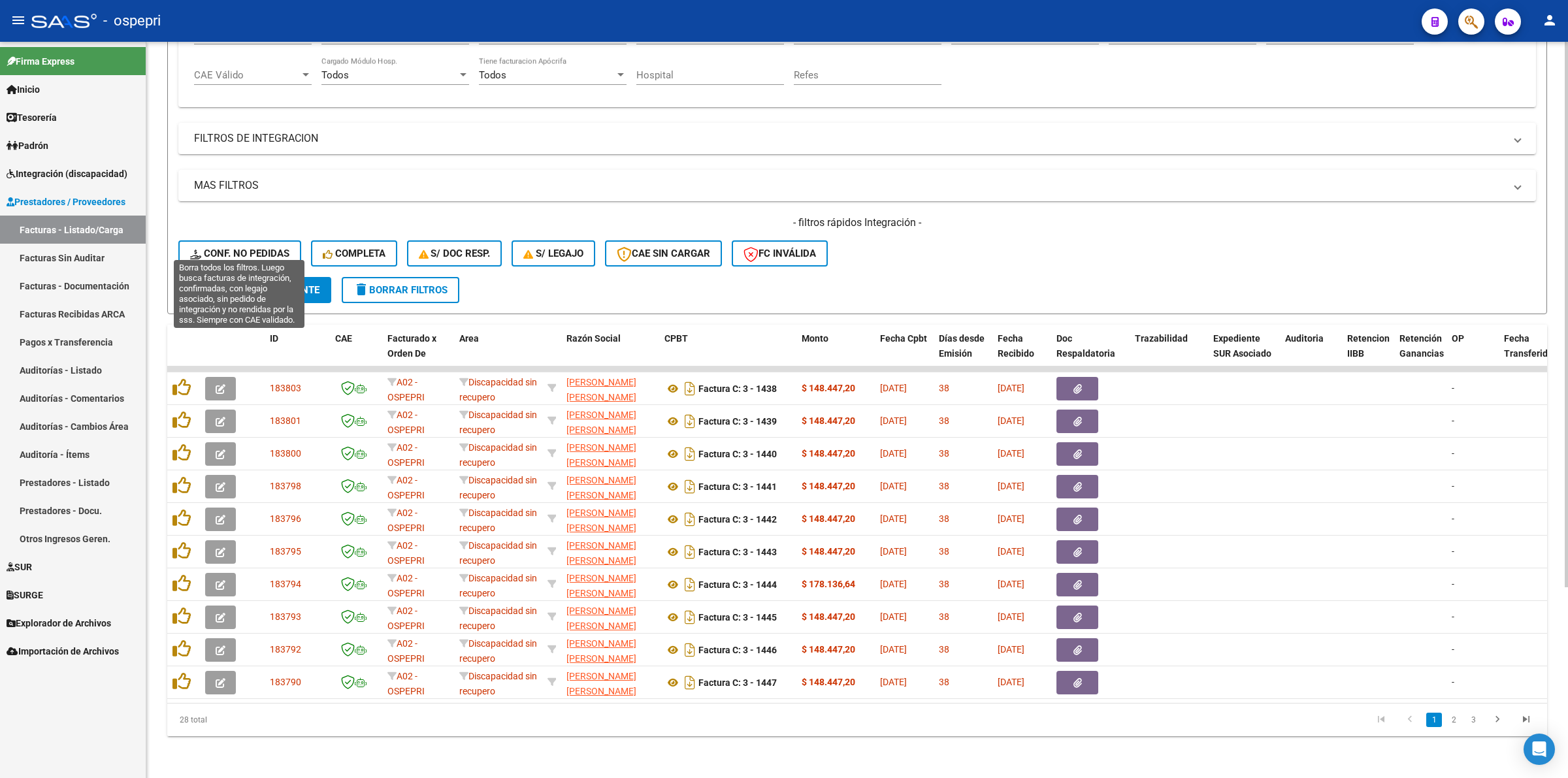
click at [233, 248] on span "Conf. no pedidas" at bounding box center [240, 254] width 100 height 12
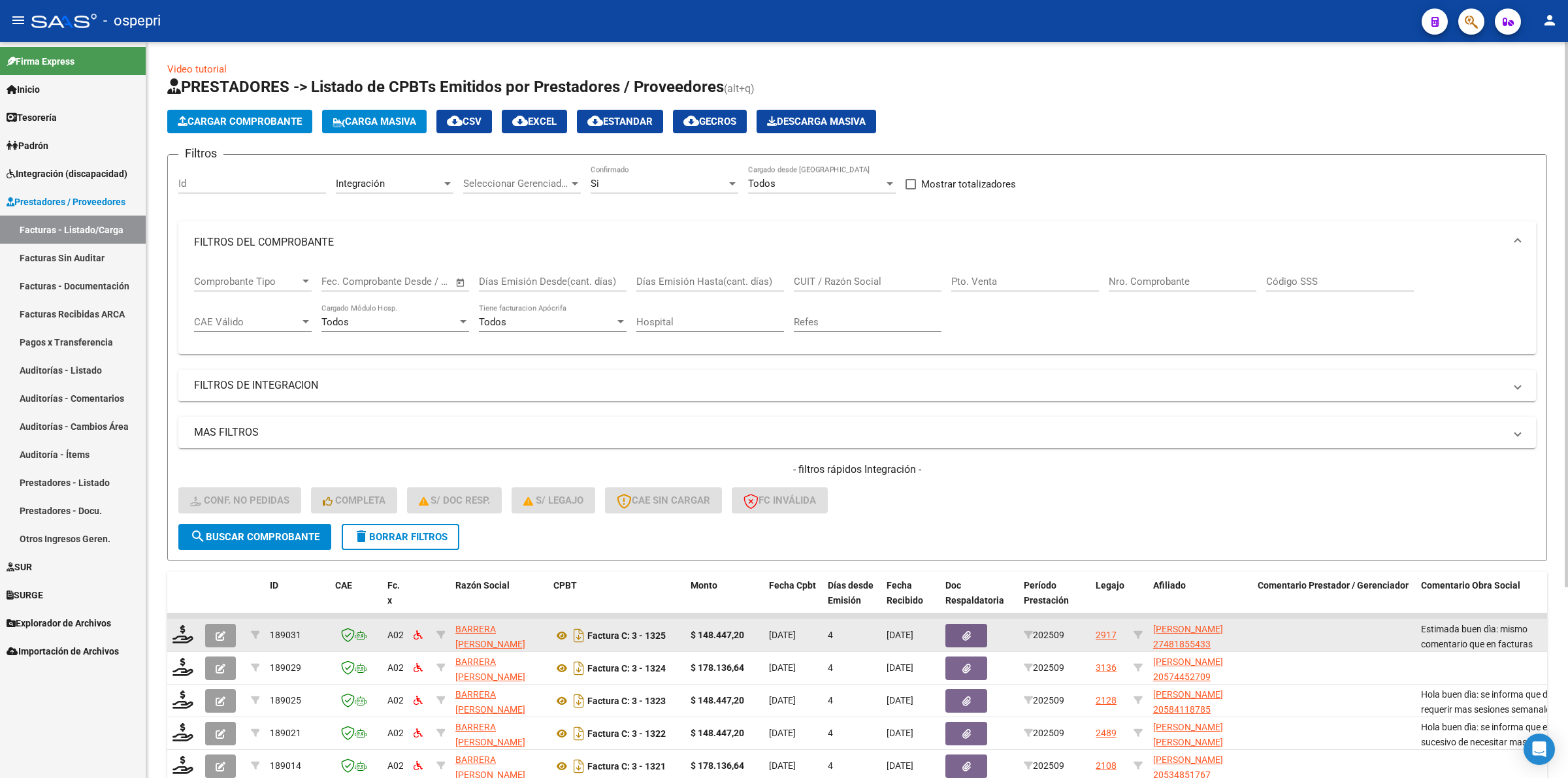
scroll to position [0, 0]
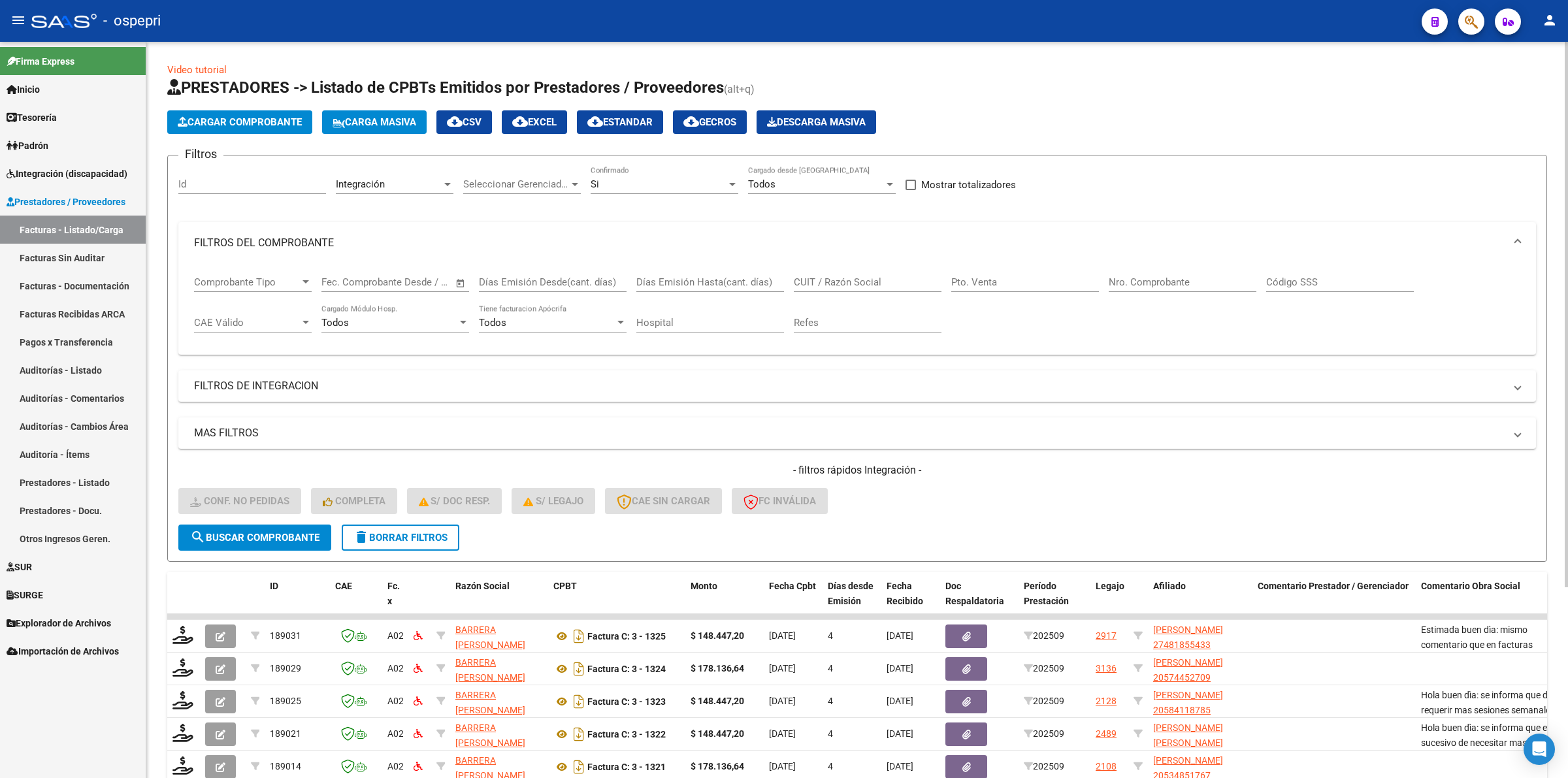
click at [892, 282] on input "CUIT / Razón Social" at bounding box center [868, 282] width 148 height 12
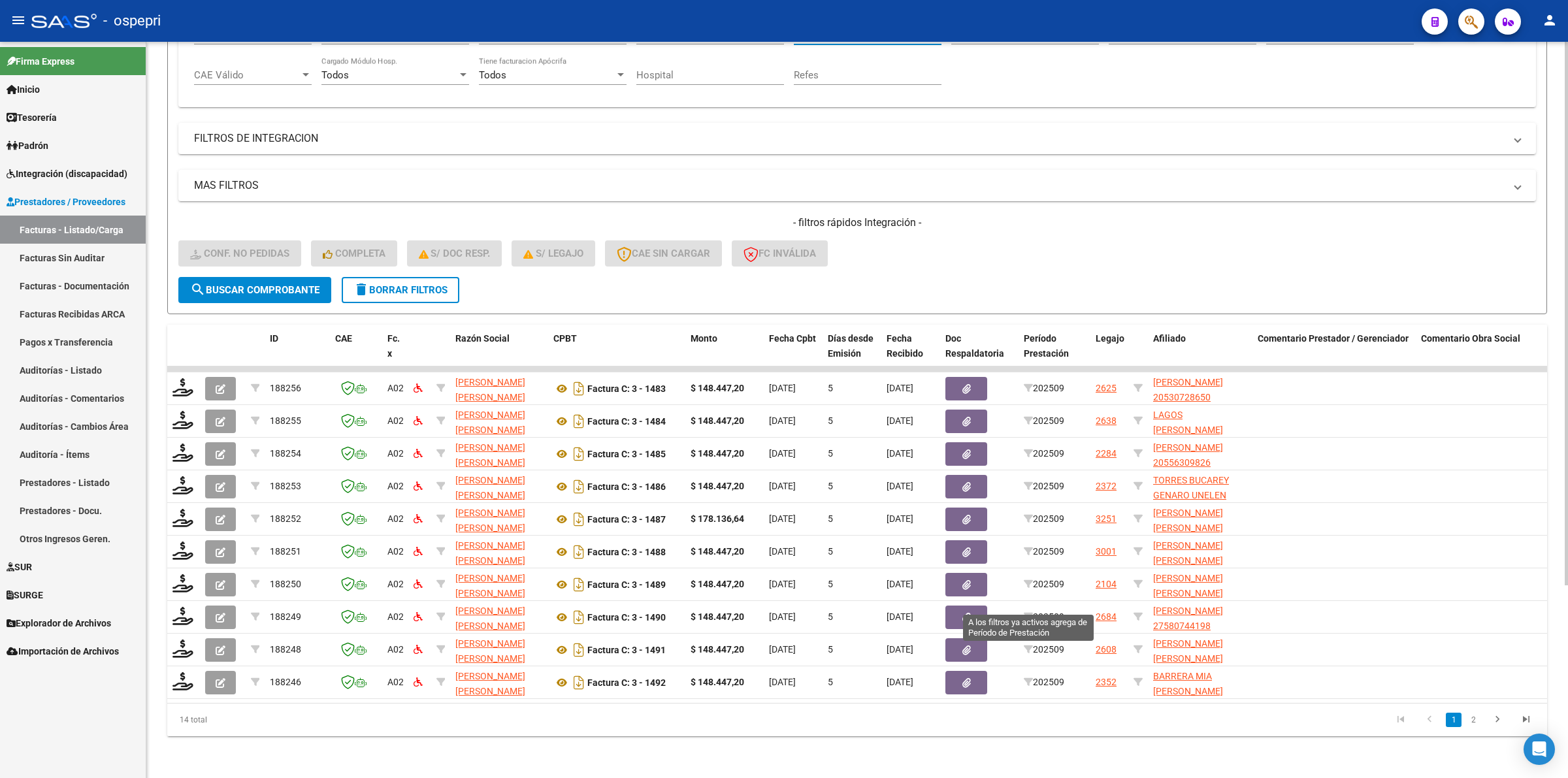
scroll to position [257, 0]
type input "muñiz"
click at [1474, 722] on link "2" at bounding box center [1473, 719] width 15 height 14
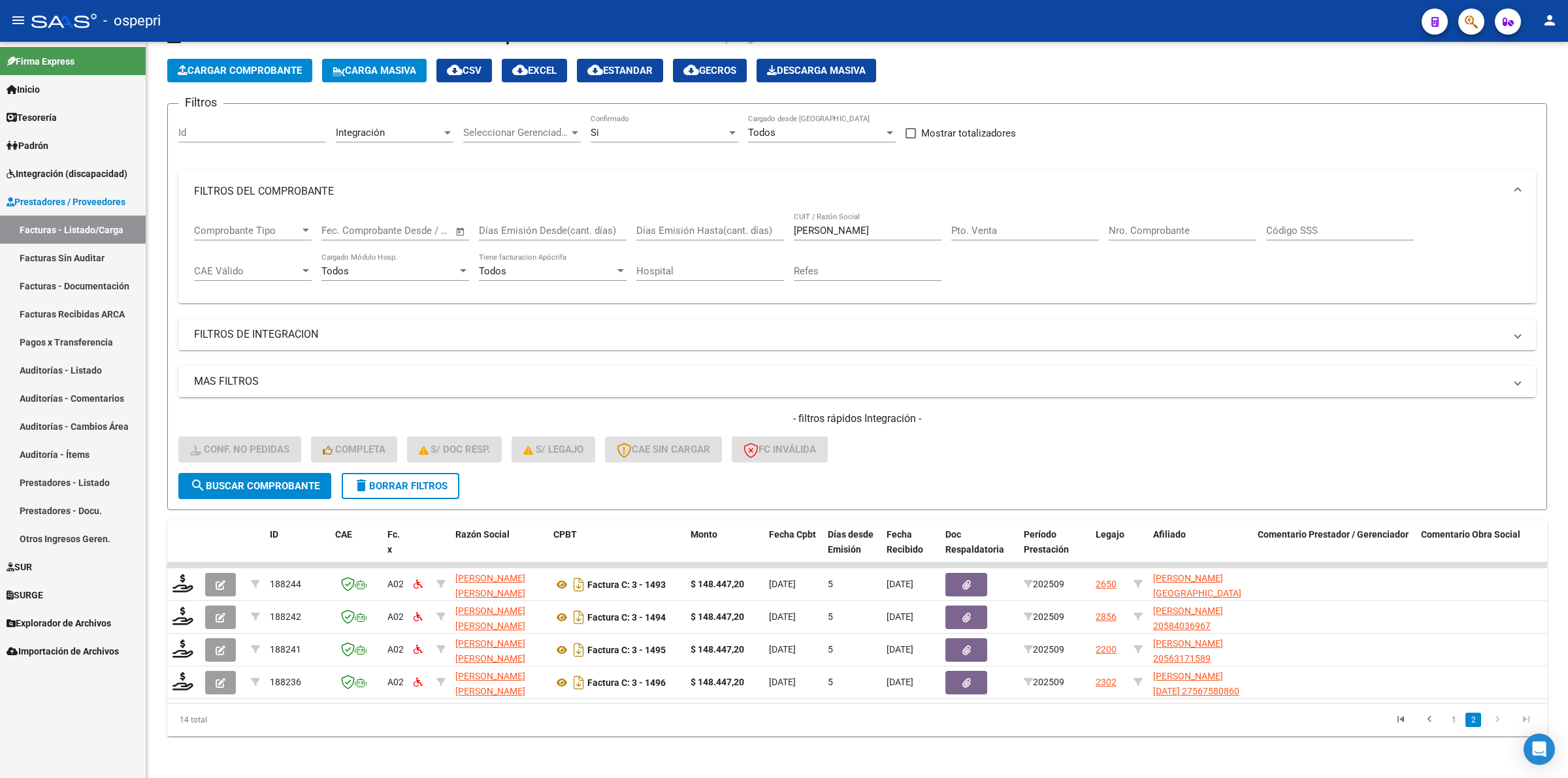
scroll to position [60, 0]
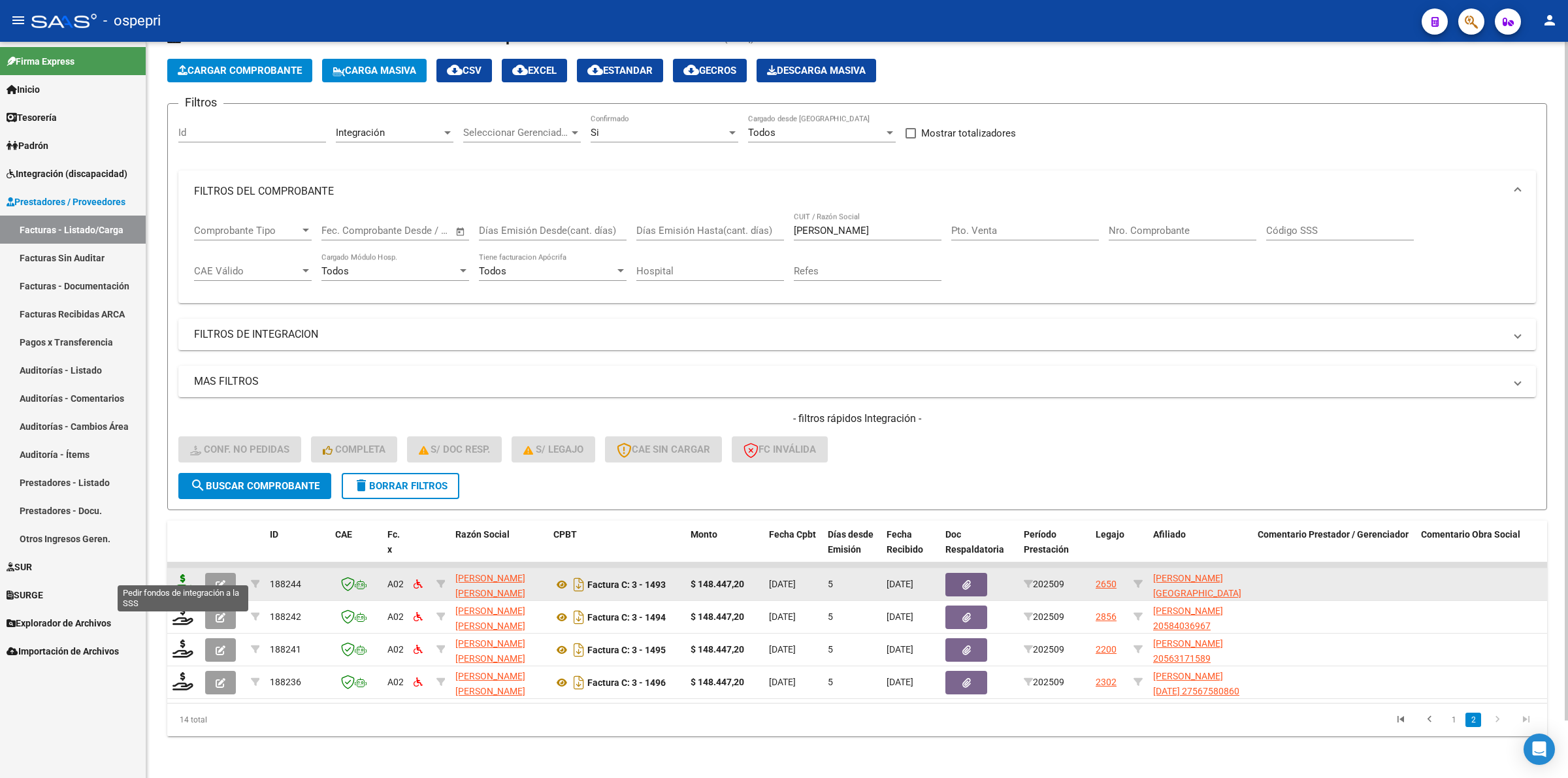
click at [179, 574] on icon at bounding box center [183, 583] width 21 height 18
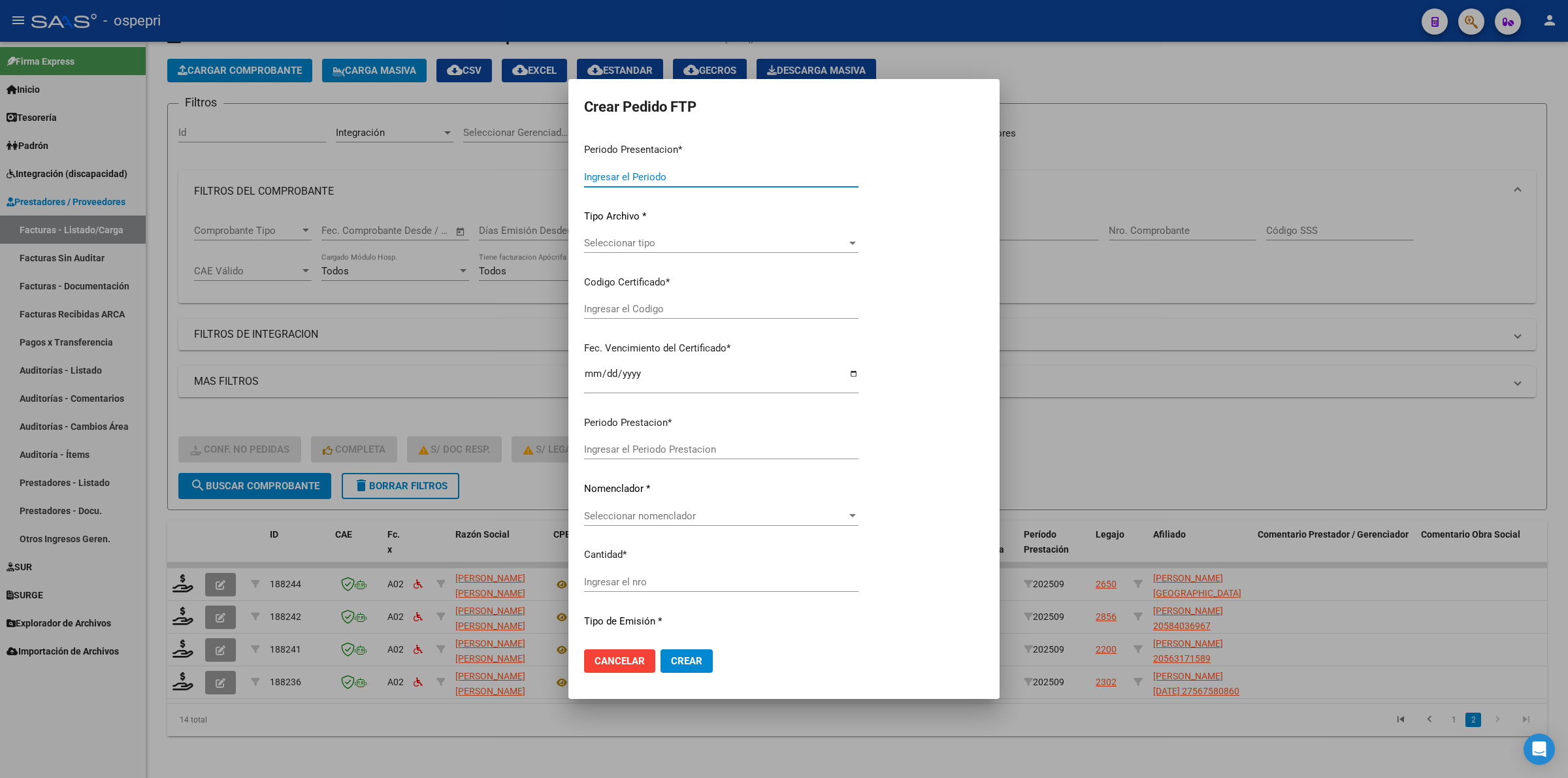
type input "202509"
type input "$ 148.447,20"
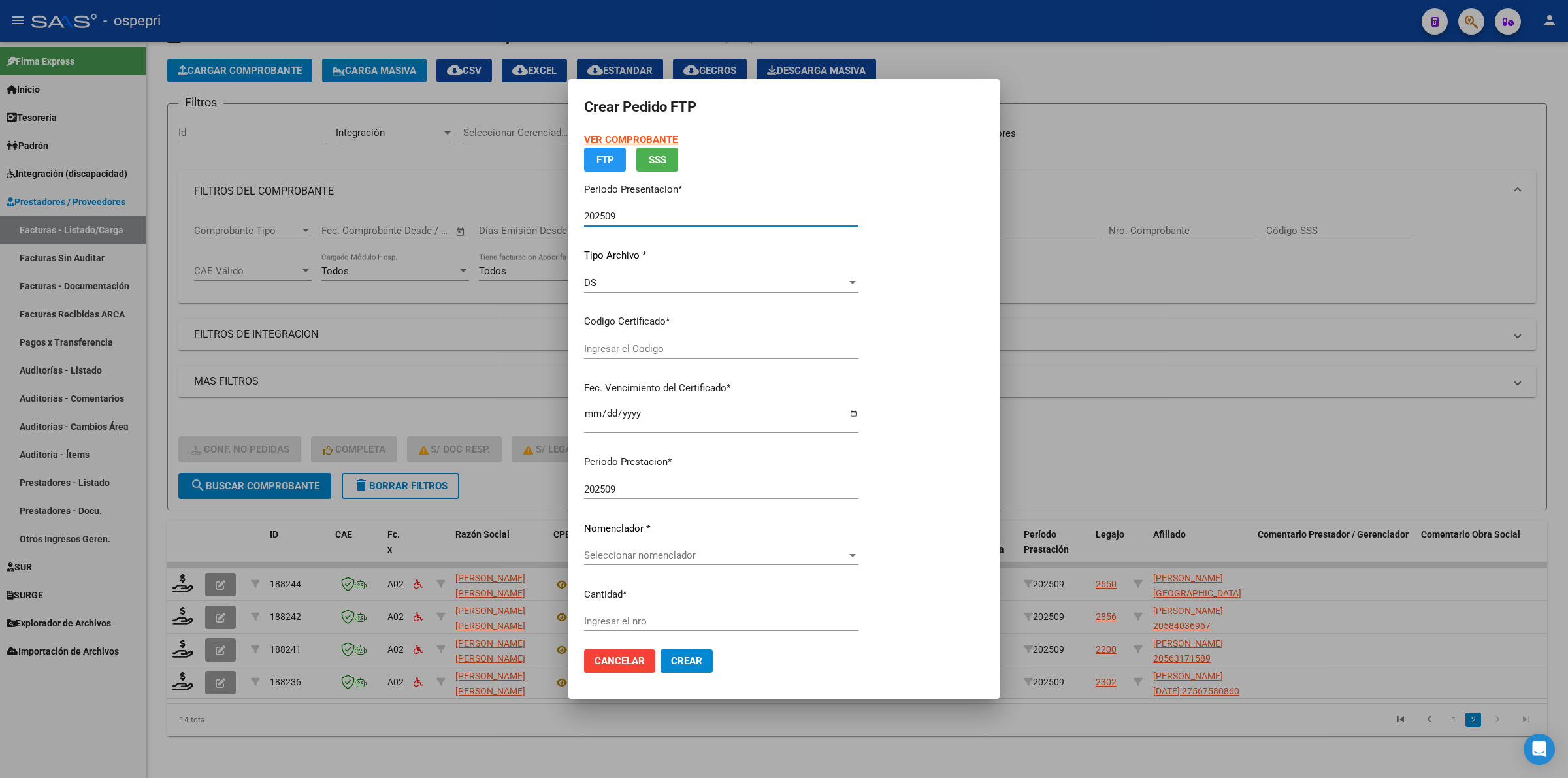
type input "2755158726-1"
type input "2032-08-26"
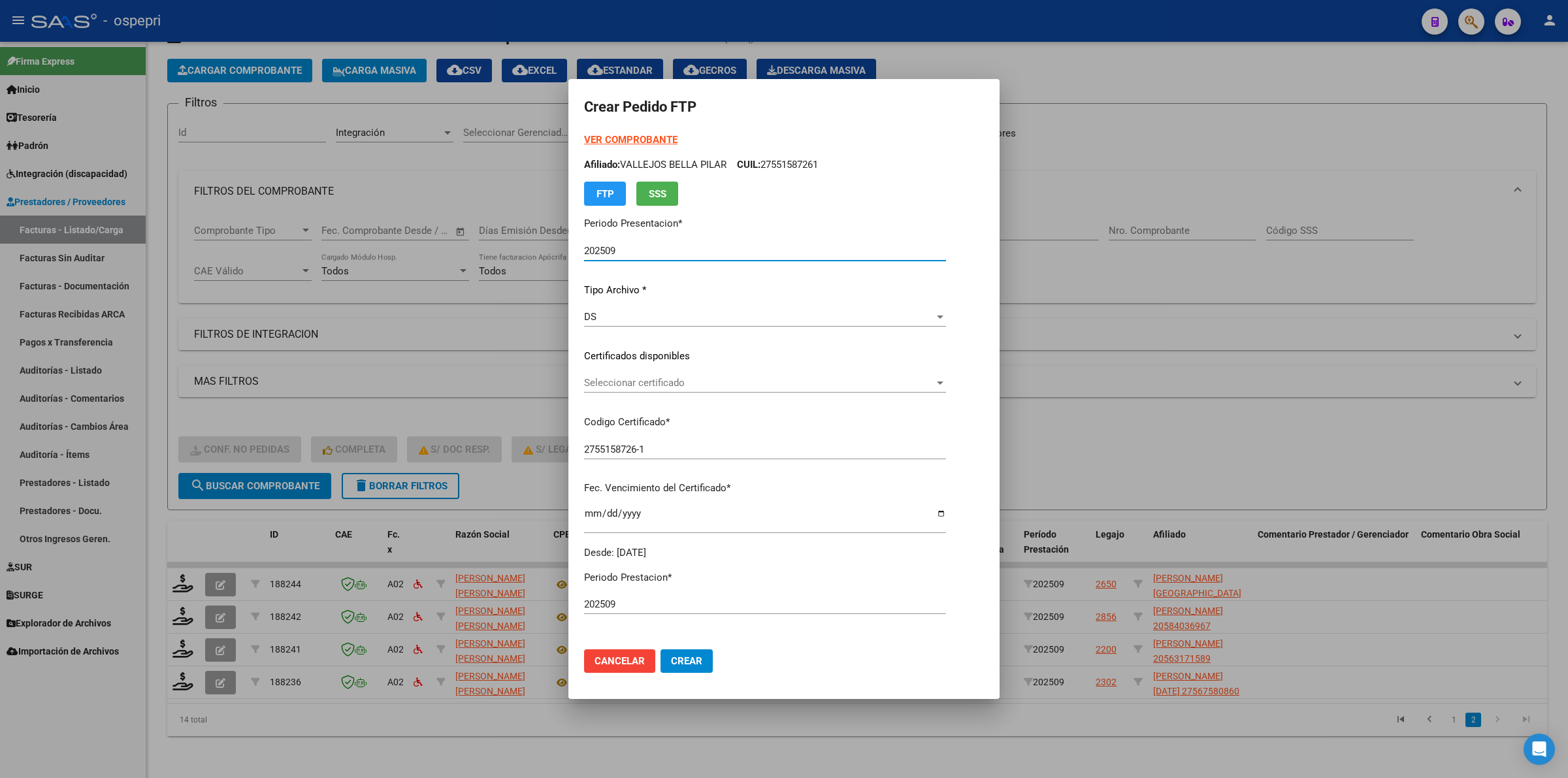
click at [645, 383] on span "Seleccionar certificado" at bounding box center [759, 383] width 350 height 12
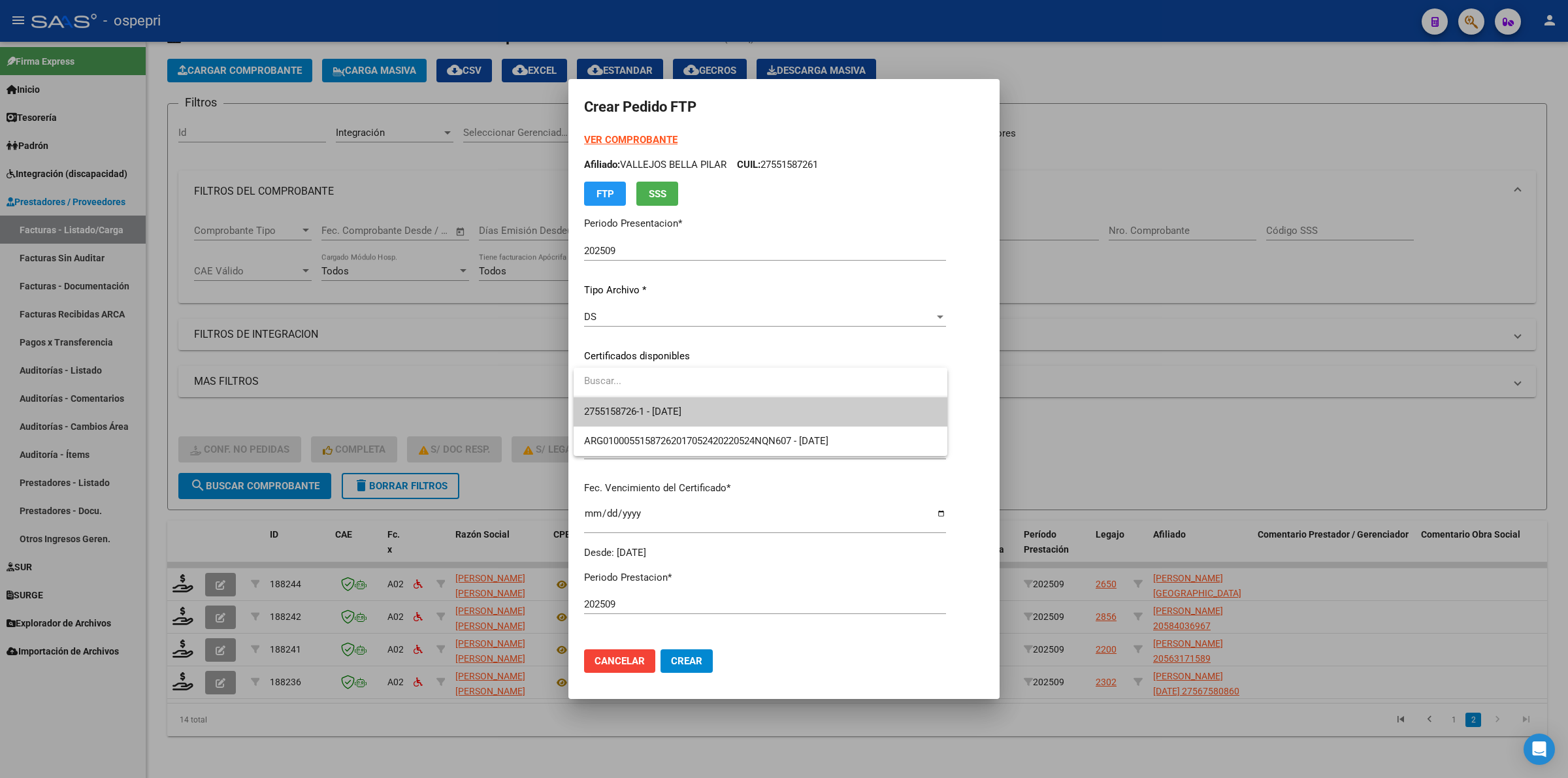
click at [657, 407] on span "2755158726-1 - 2032-08-26" at bounding box center [633, 411] width 97 height 12
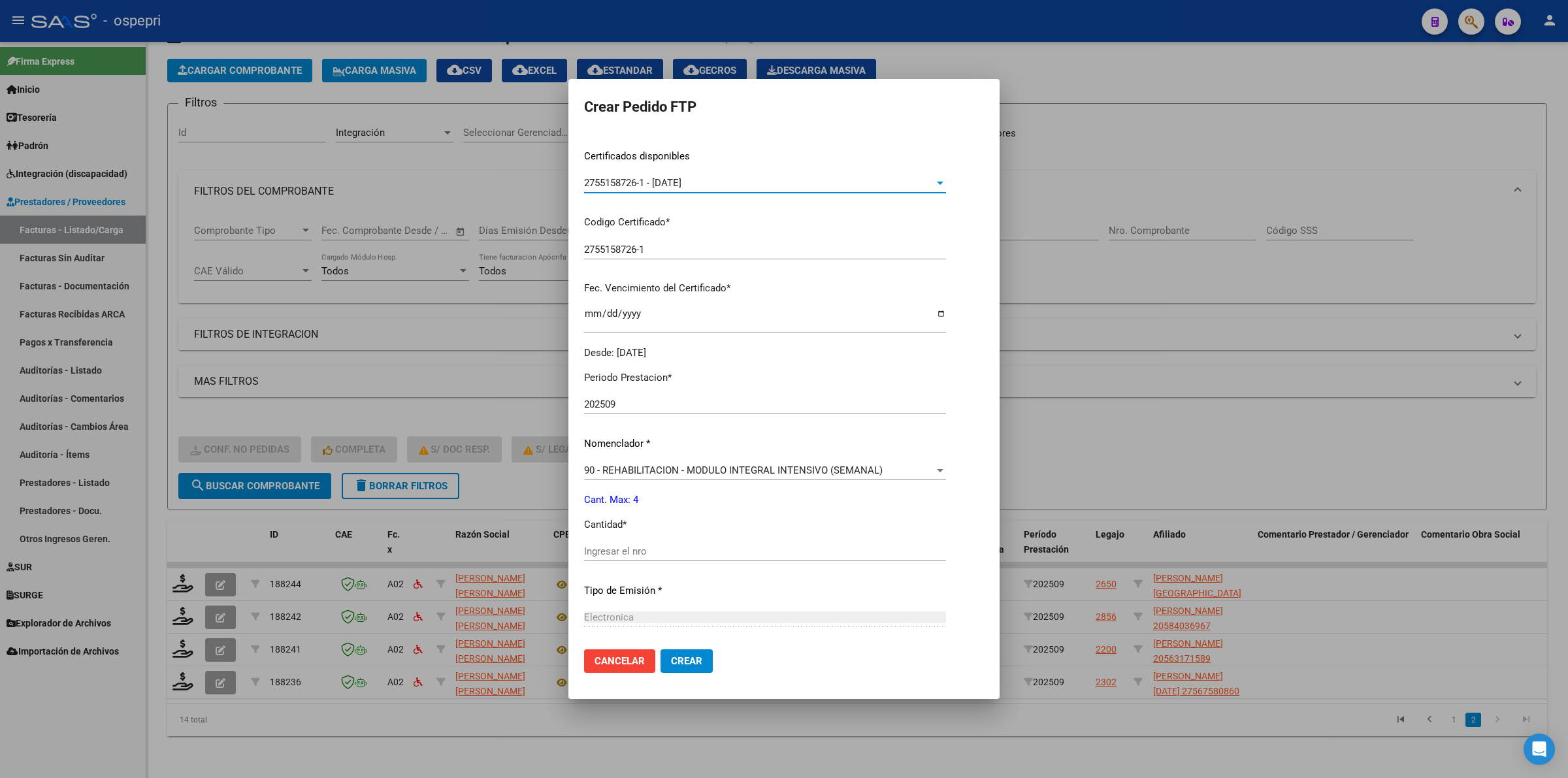
scroll to position [327, 0]
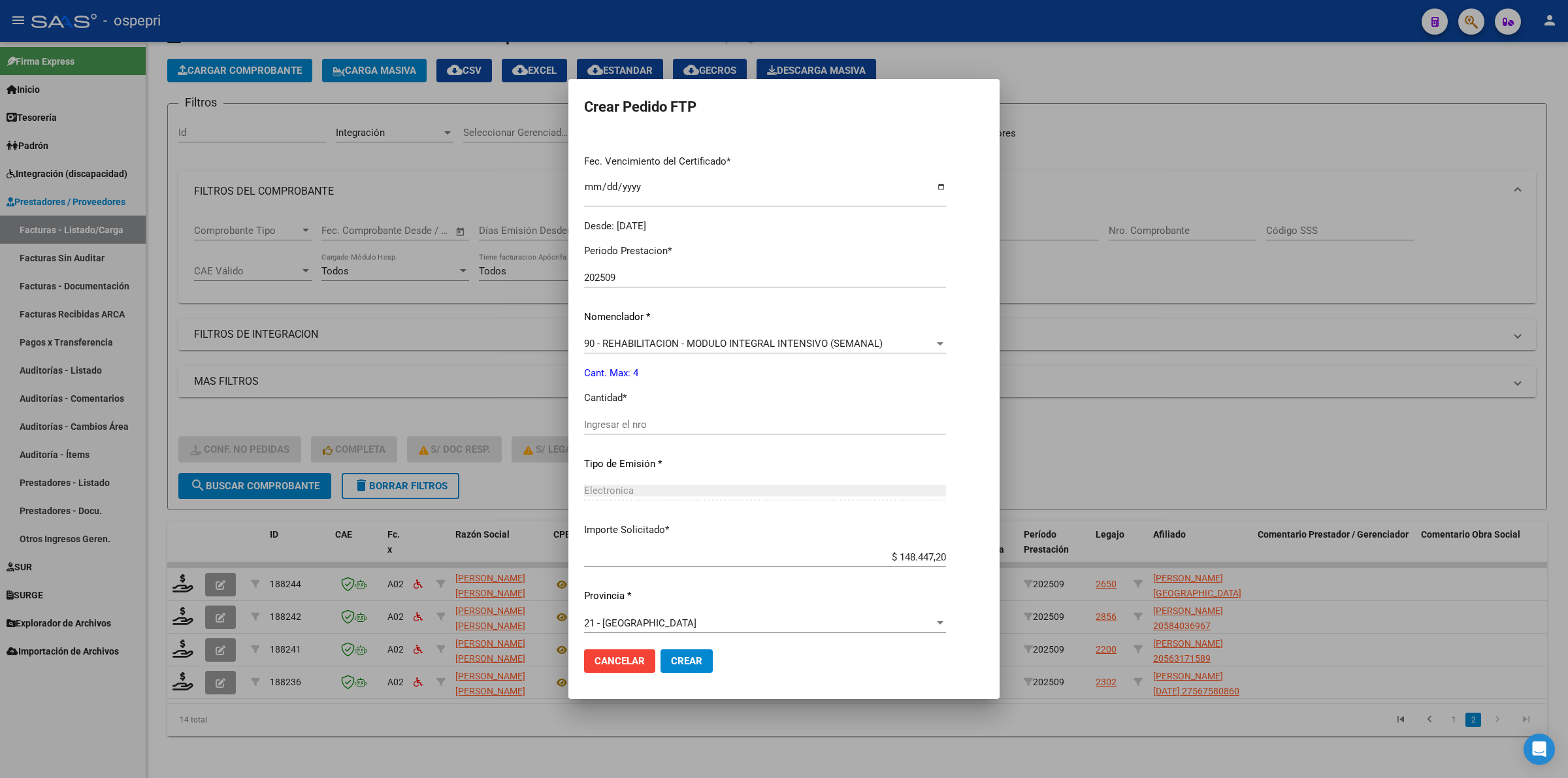
click at [652, 413] on div "Periodo Prestacion * 202509 Ingresar el Periodo Prestacion Nomenclador * 90 - R…" at bounding box center [765, 440] width 362 height 411
click at [662, 432] on div "Ingresar el nro" at bounding box center [765, 424] width 362 height 20
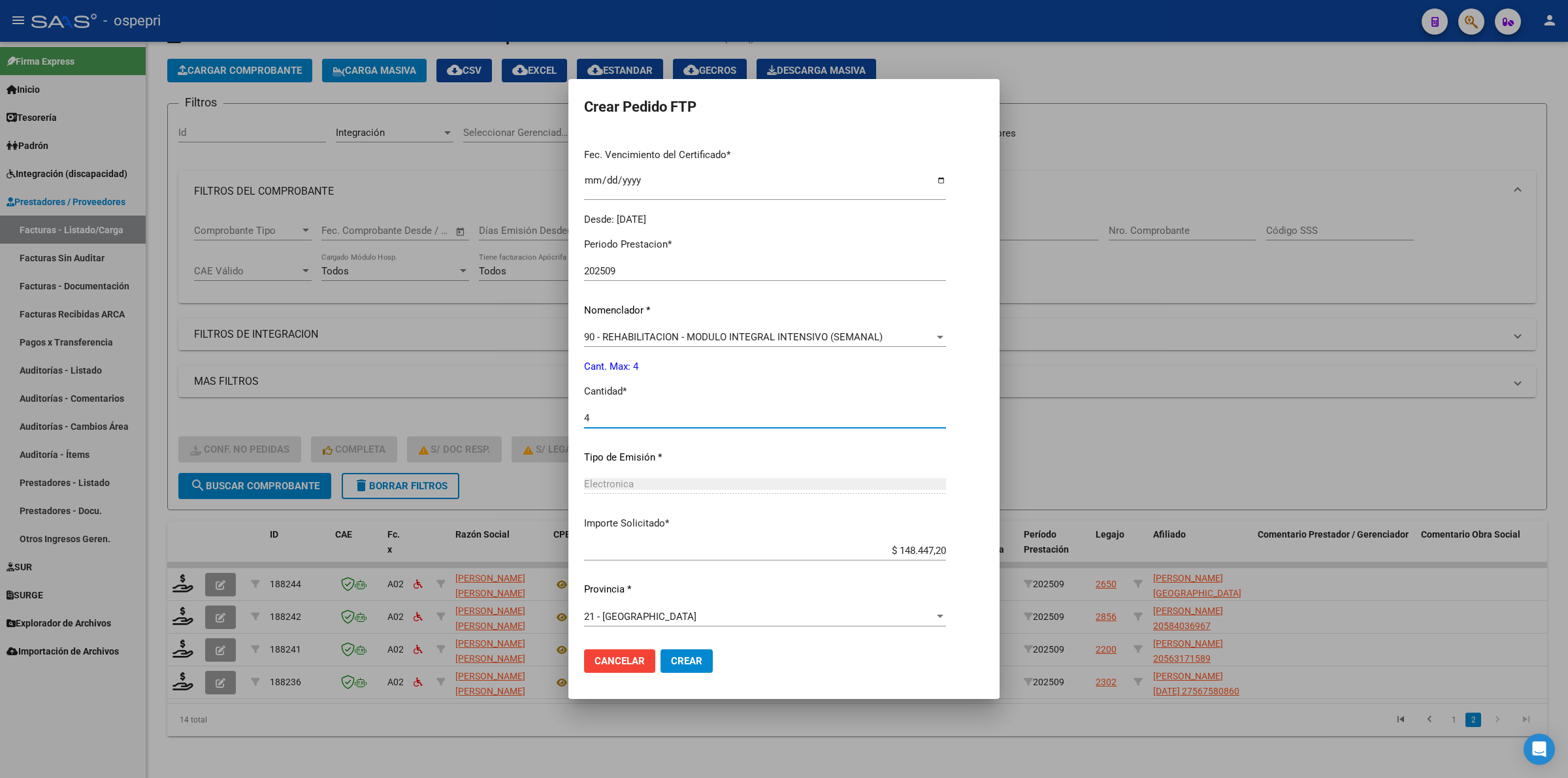
type input "4"
click at [690, 664] on span "Crear" at bounding box center [686, 661] width 32 height 12
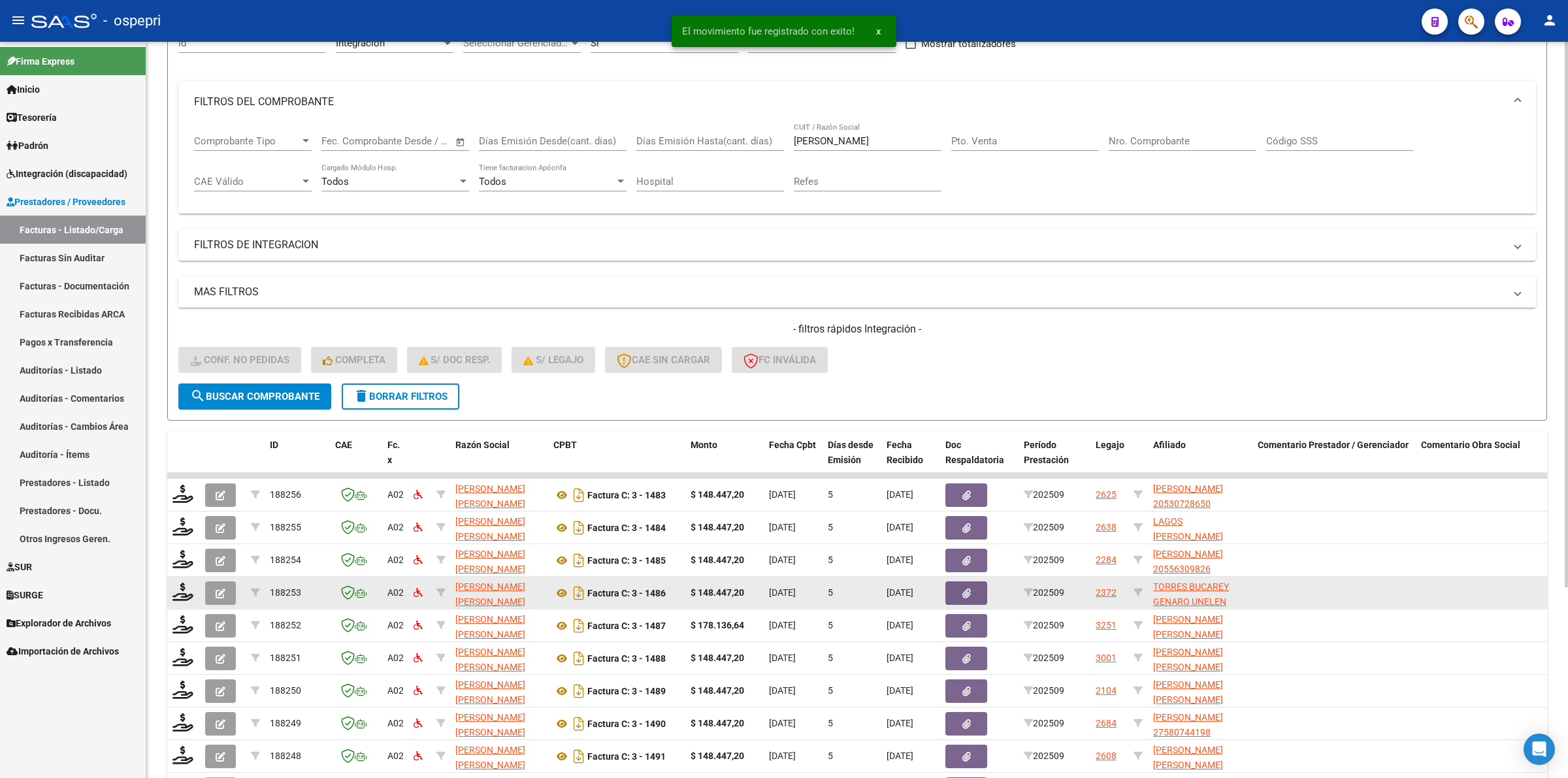
scroll to position [257, 0]
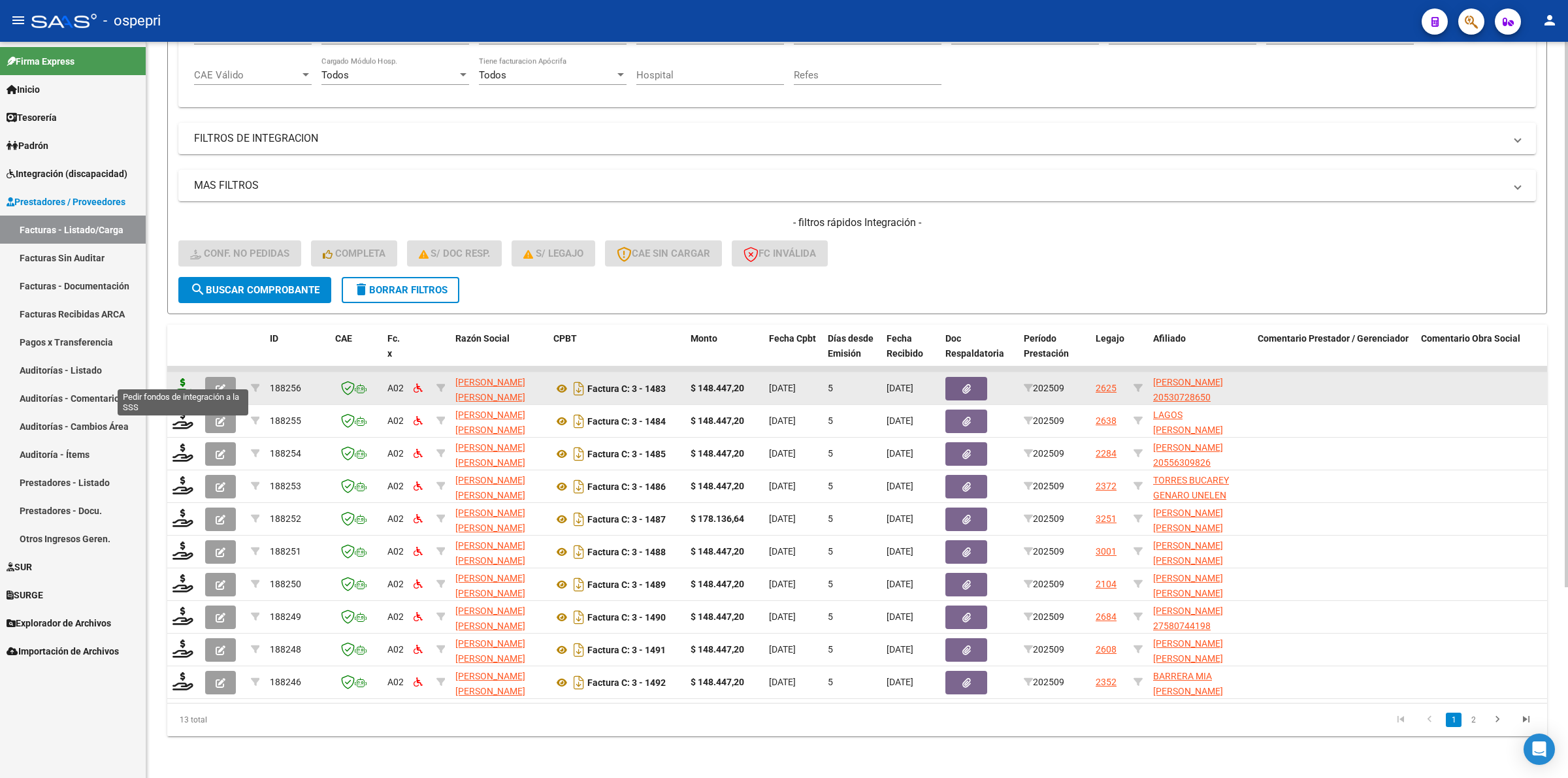
click at [180, 378] on icon at bounding box center [183, 387] width 21 height 18
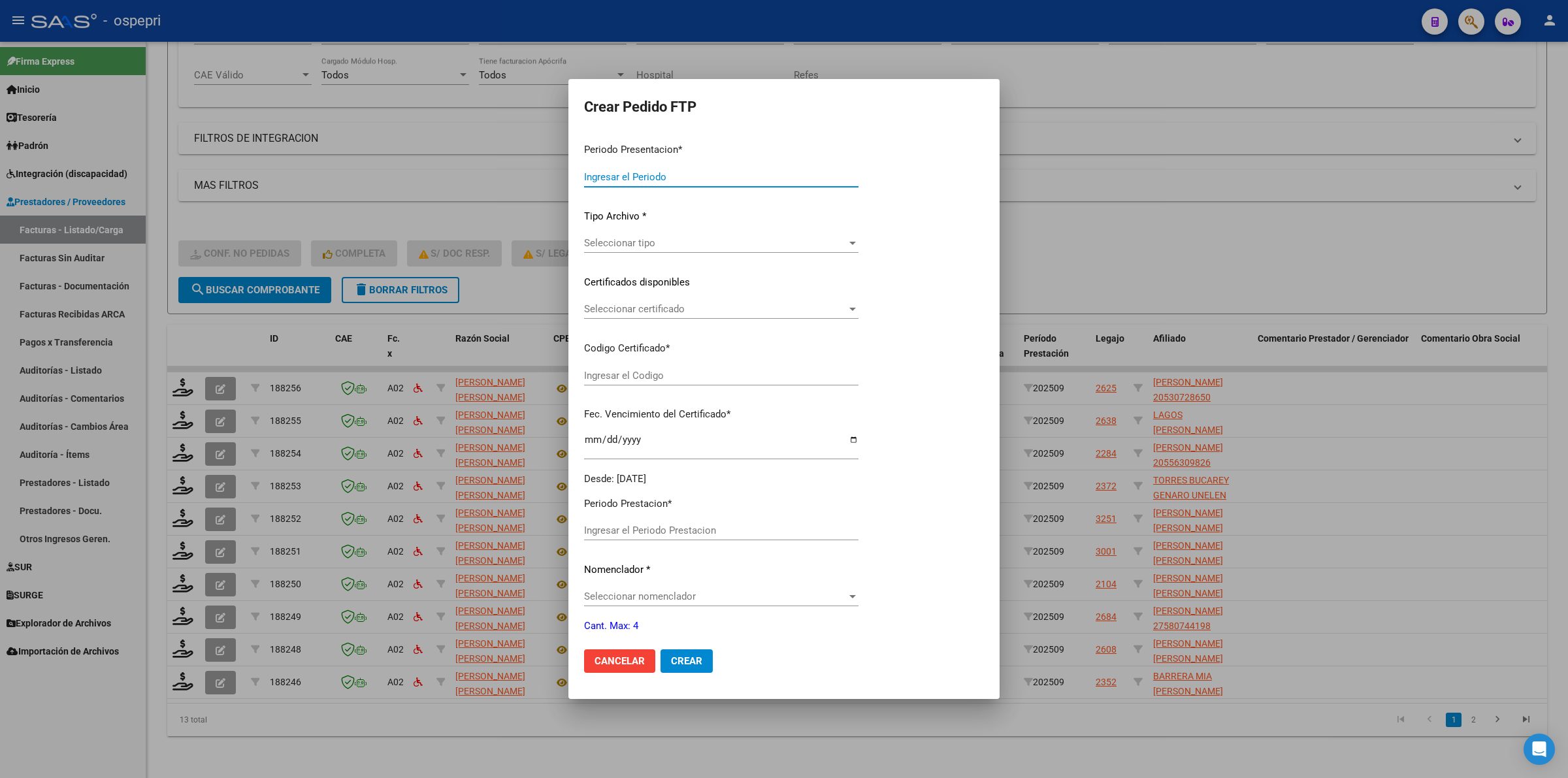
type input "202509"
type input "$ 148.447,20"
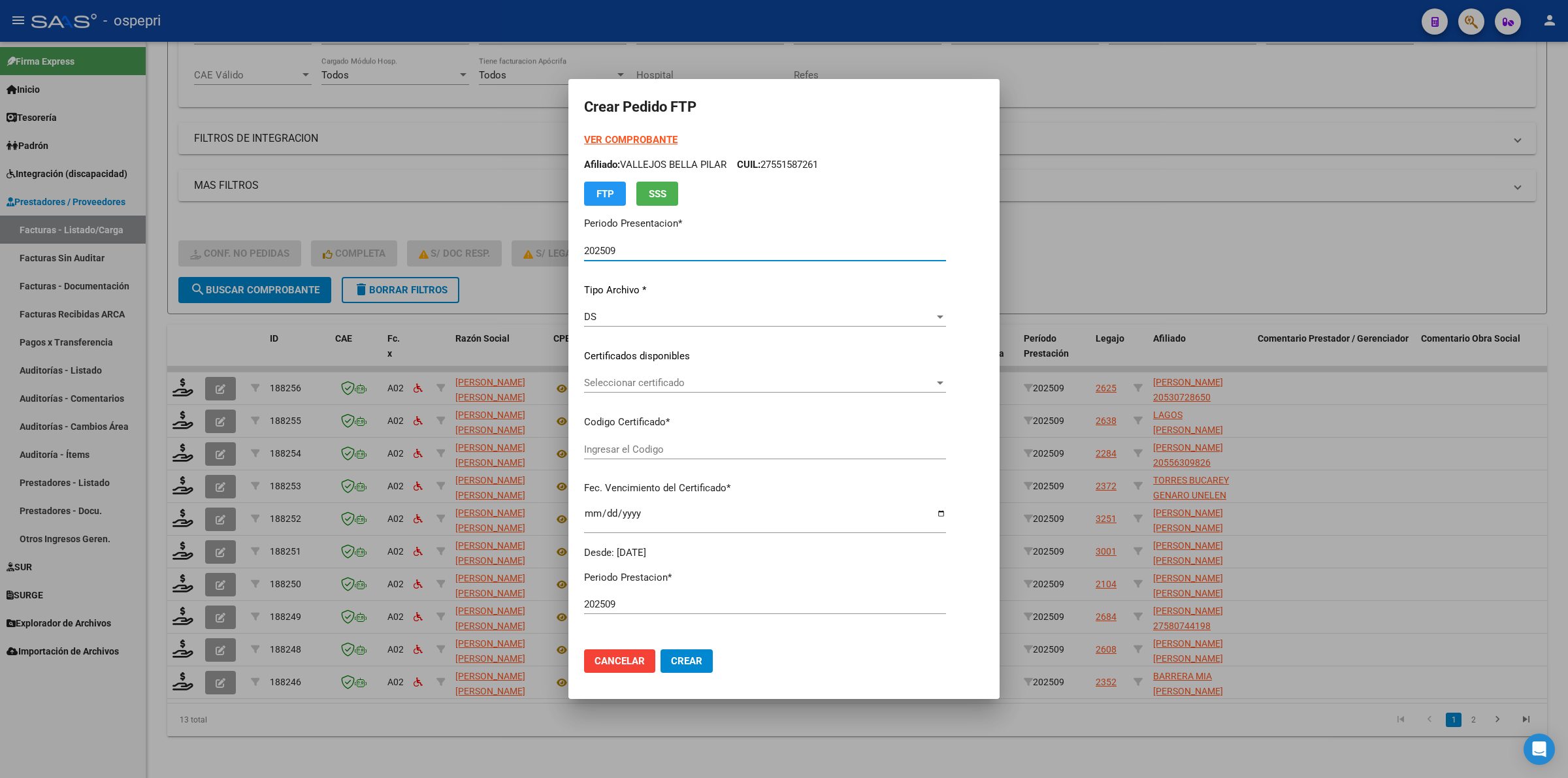
type input "2053072865-0"
type input "2034-03-01"
click at [669, 390] on div "Seleccionar certificado Seleccionar certificado" at bounding box center [750, 383] width 331 height 20
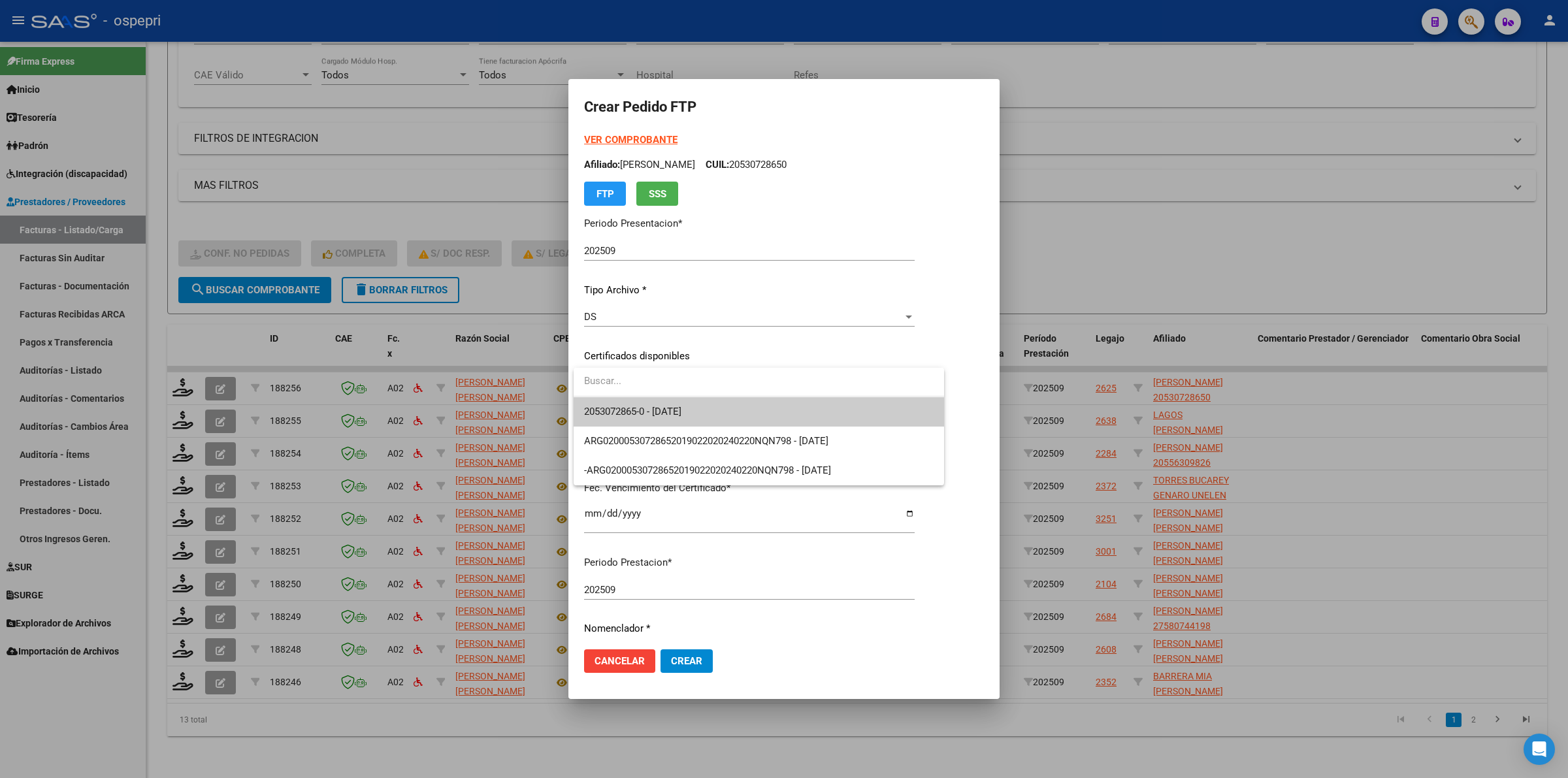
click at [681, 403] on span "2053072865-0 - 2034-03-01" at bounding box center [759, 411] width 350 height 29
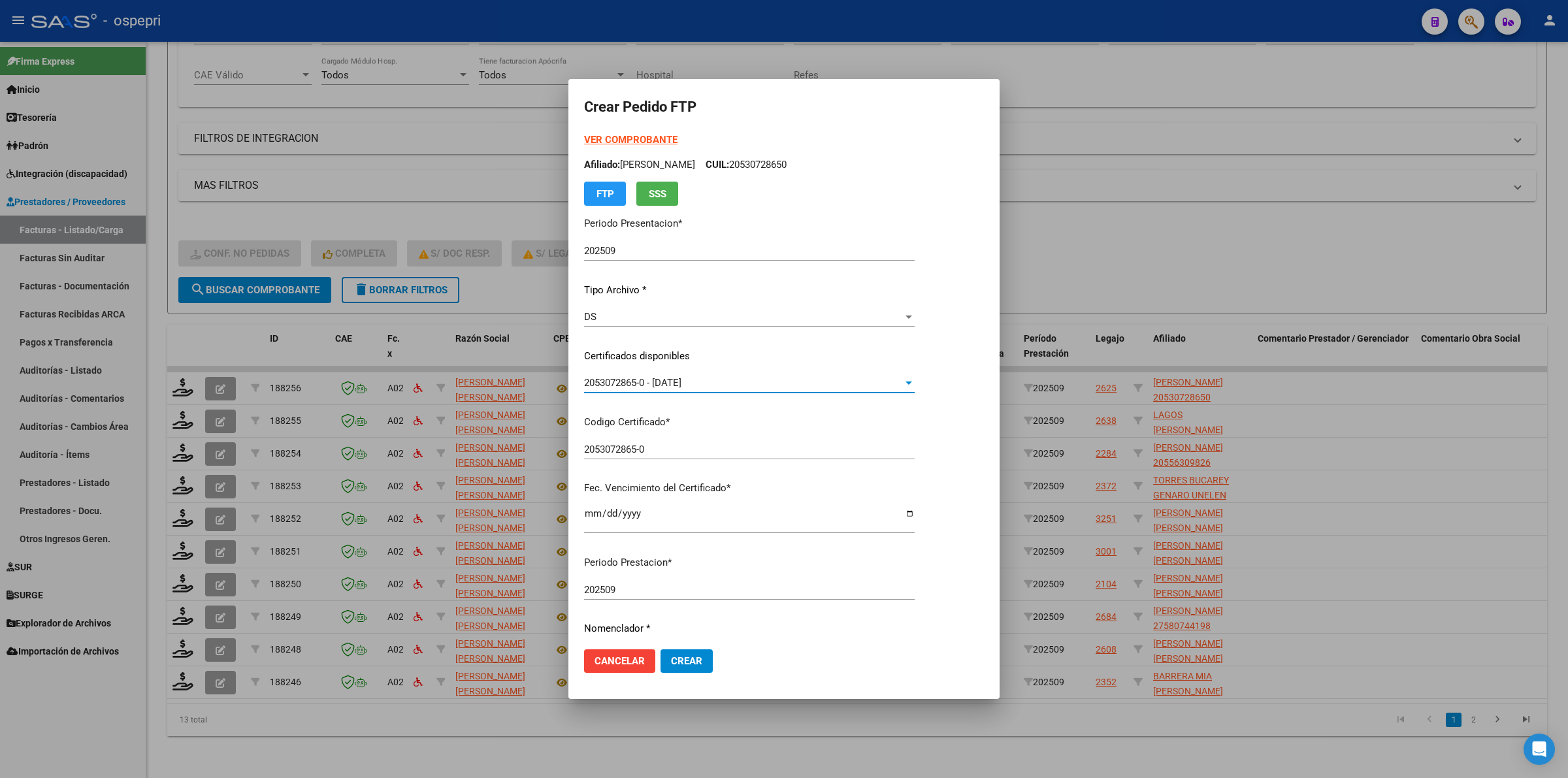
scroll to position [245, 0]
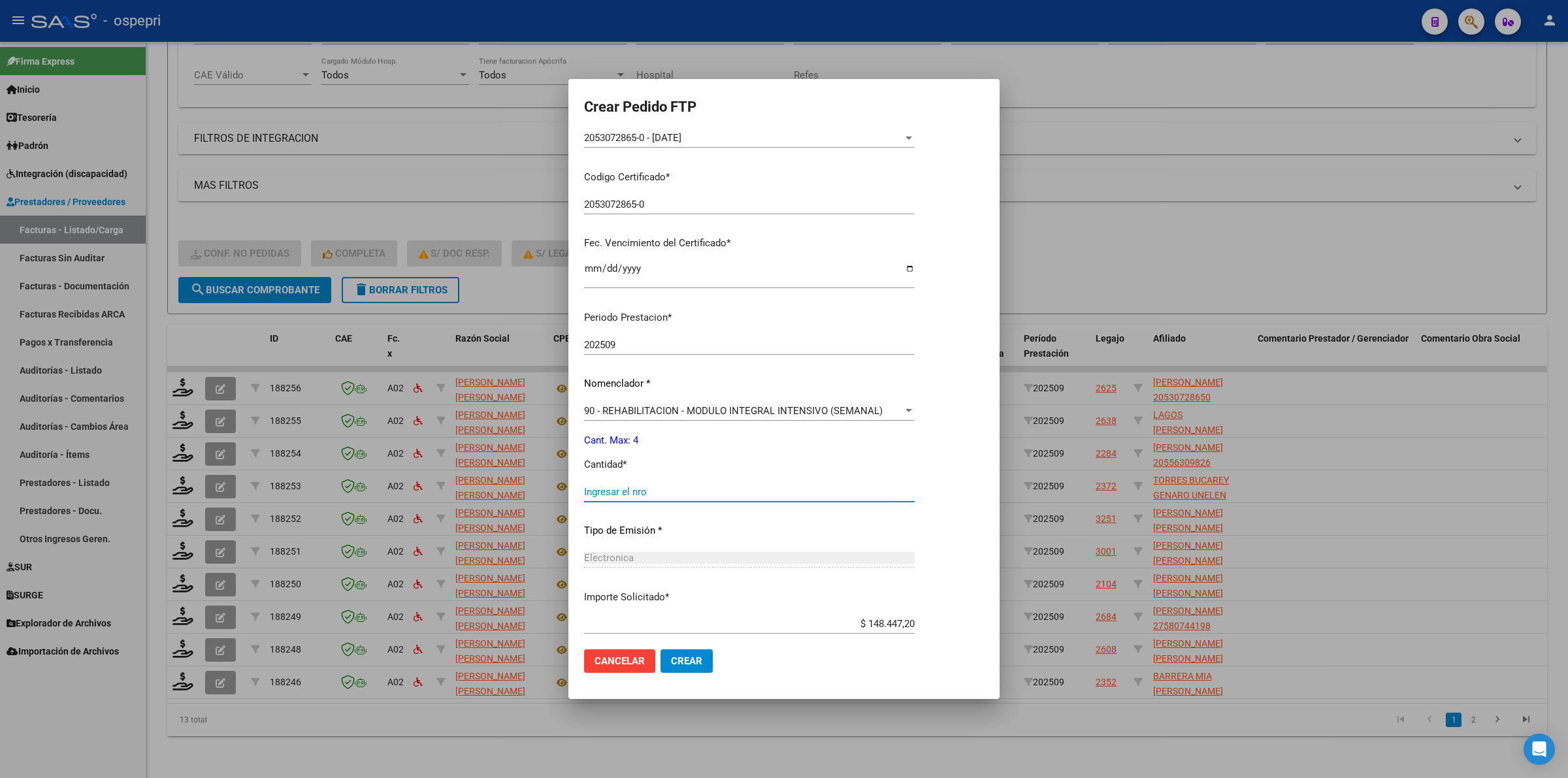
click at [686, 487] on input "Ingresar el nro" at bounding box center [750, 492] width 331 height 12
type input "4"
click at [698, 663] on span "Crear" at bounding box center [686, 661] width 32 height 12
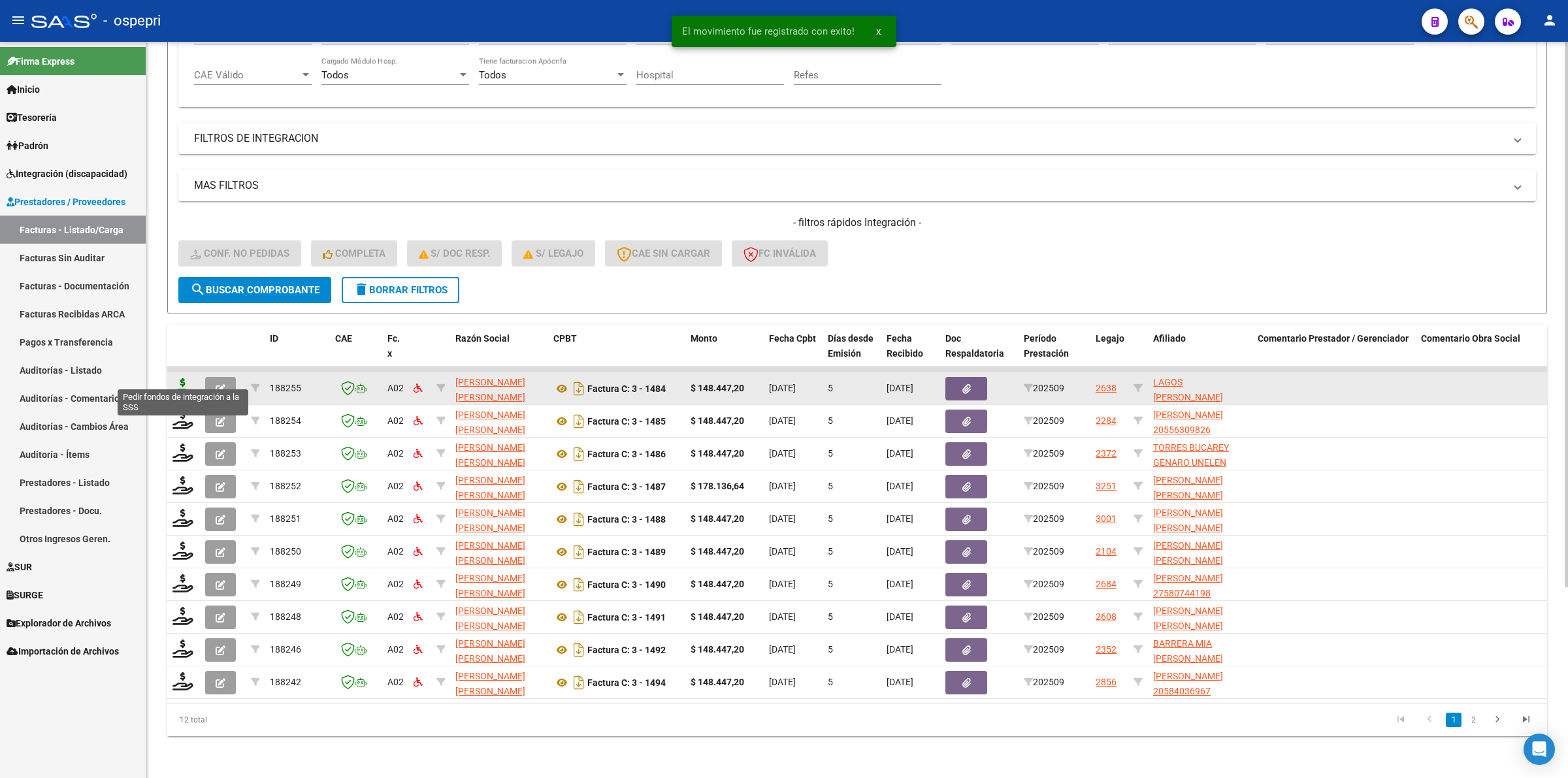
click at [180, 378] on icon at bounding box center [183, 387] width 21 height 18
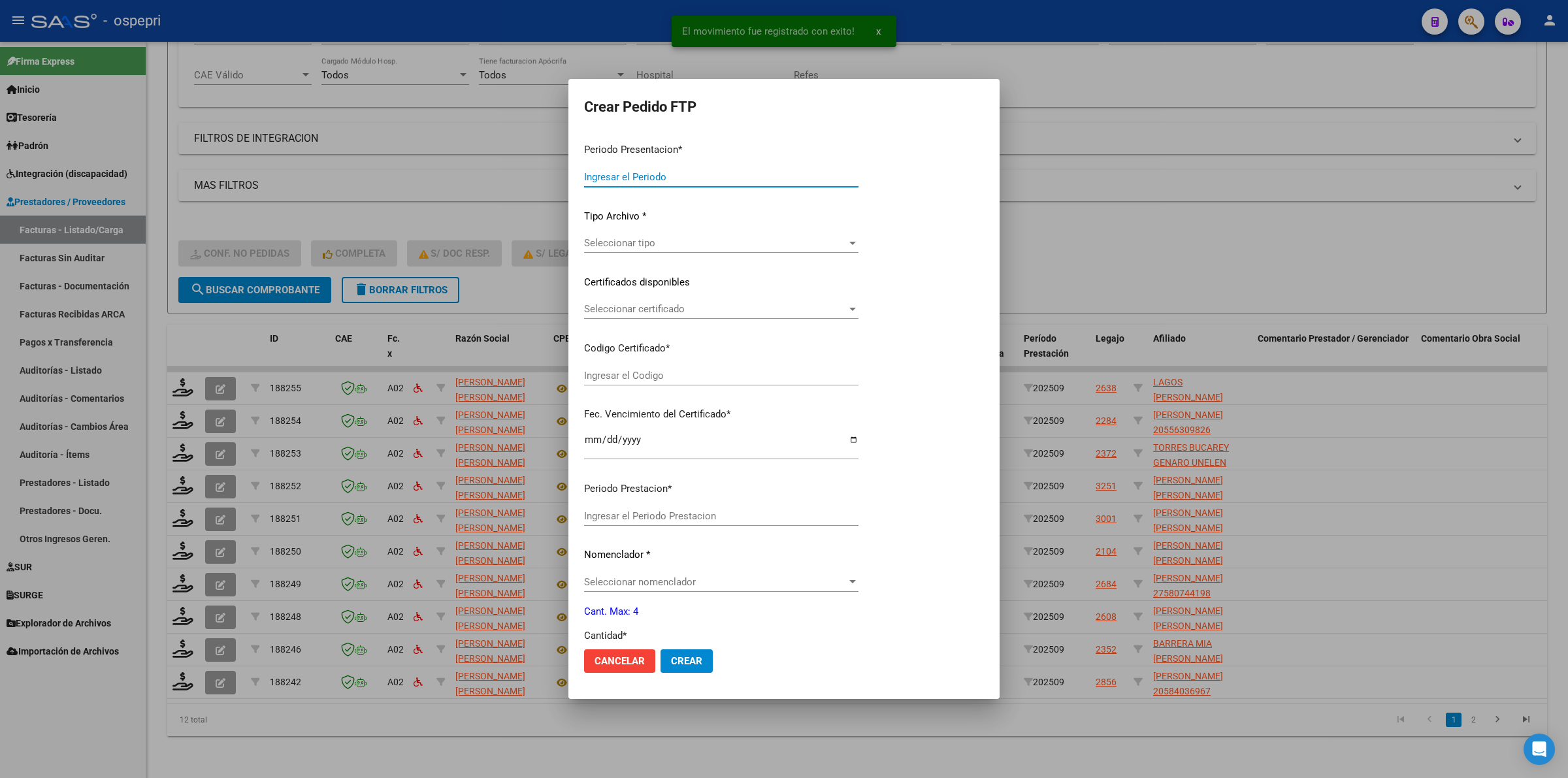
type input "202509"
type input "$ 148.447,20"
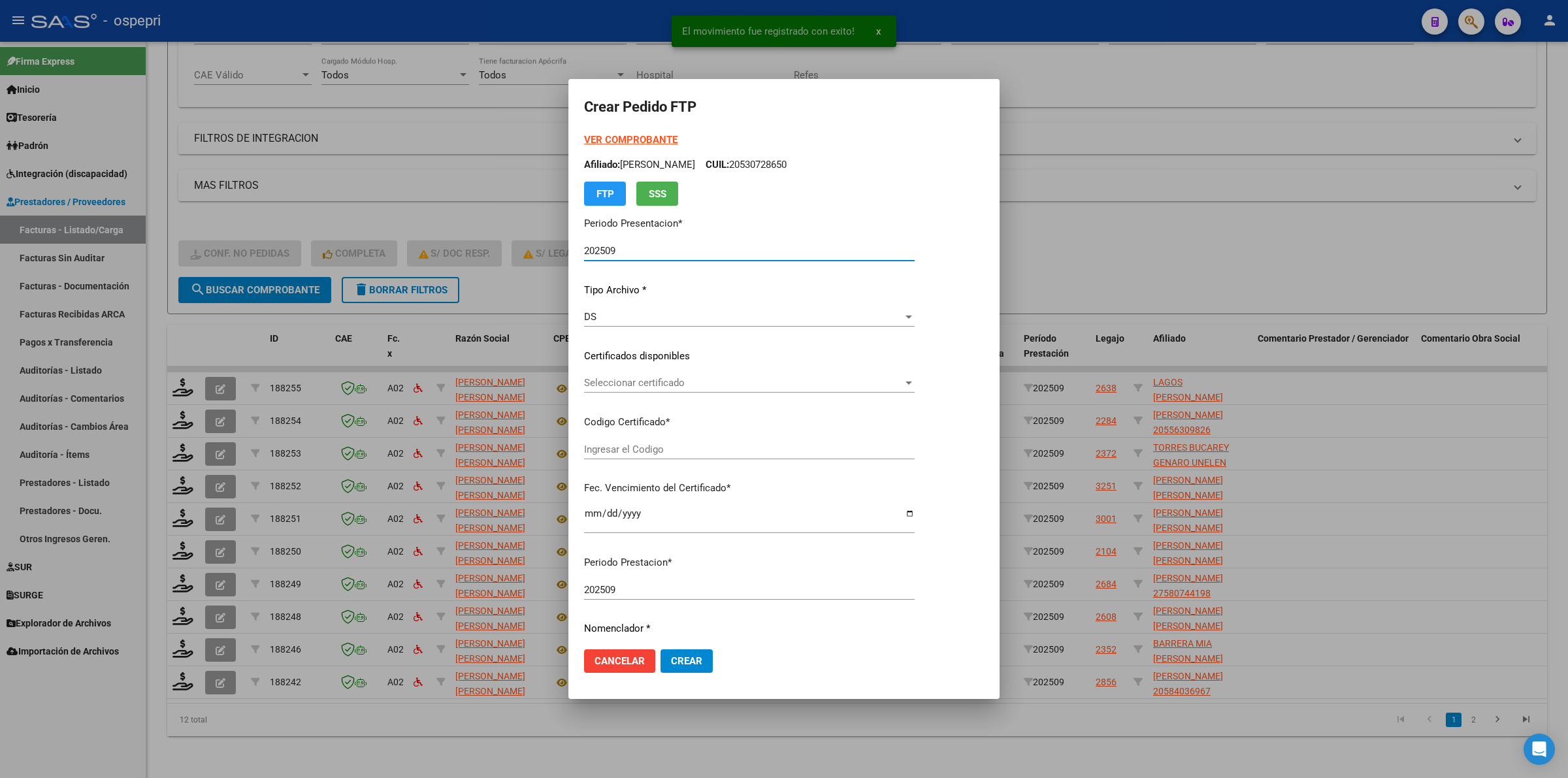
type input "2058074211-5"
type input "2026-08-04"
click at [636, 383] on span "Seleccionar certificado" at bounding box center [744, 383] width 319 height 12
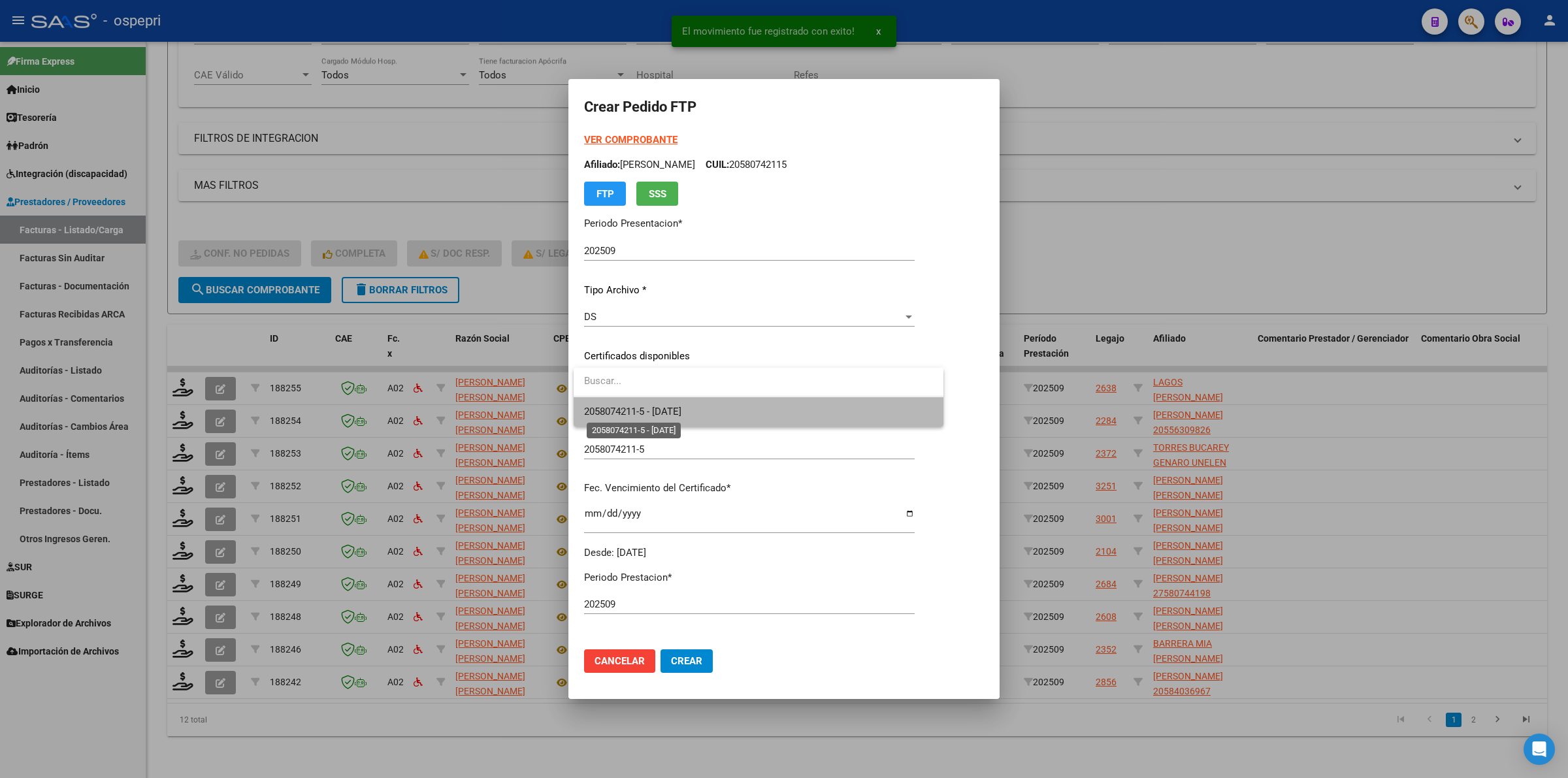
click at [642, 406] on span "2058074211-5 - 2026-08-04" at bounding box center [633, 411] width 97 height 12
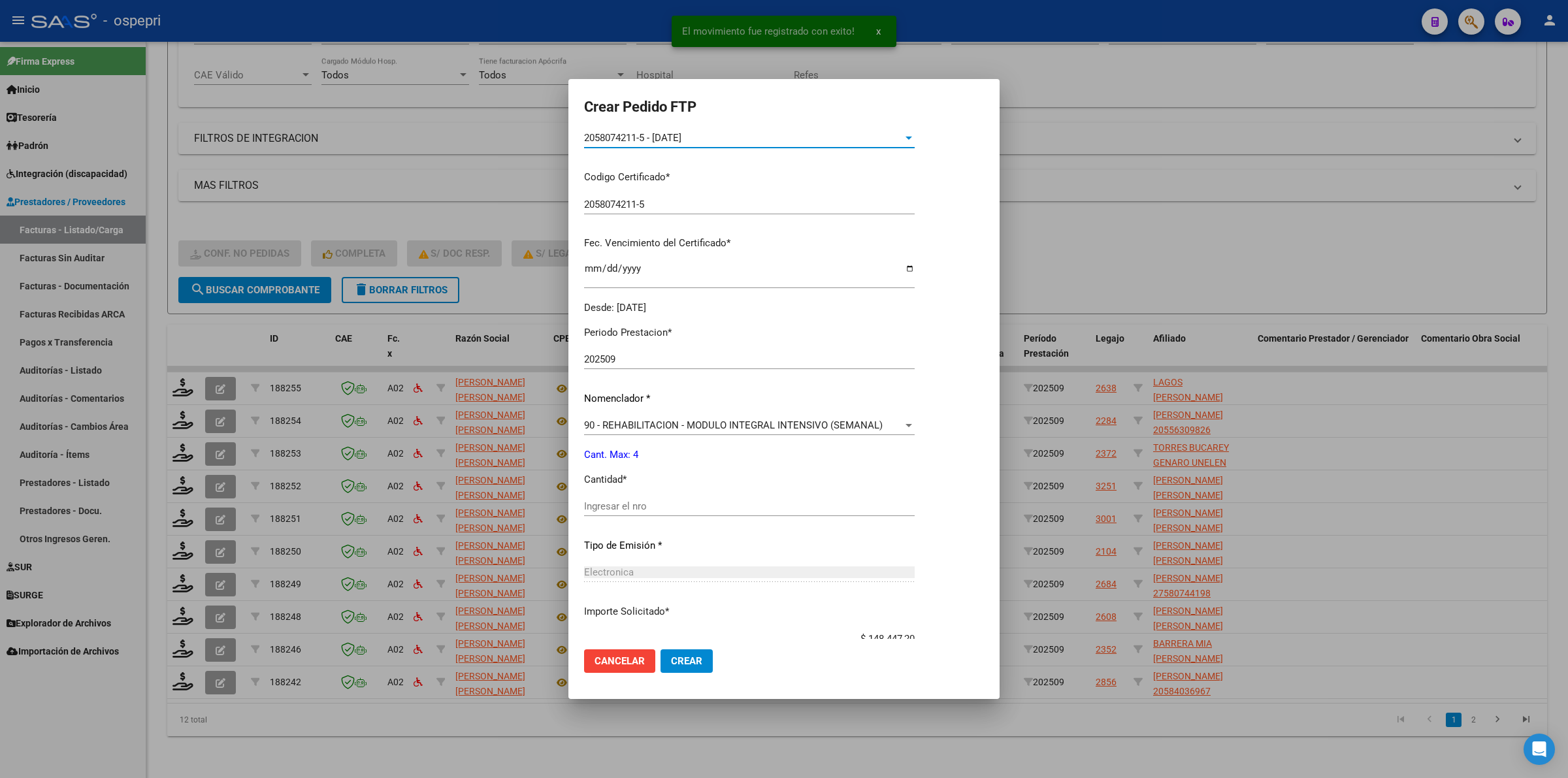
click at [663, 510] on input "Ingresar el nro" at bounding box center [750, 506] width 331 height 12
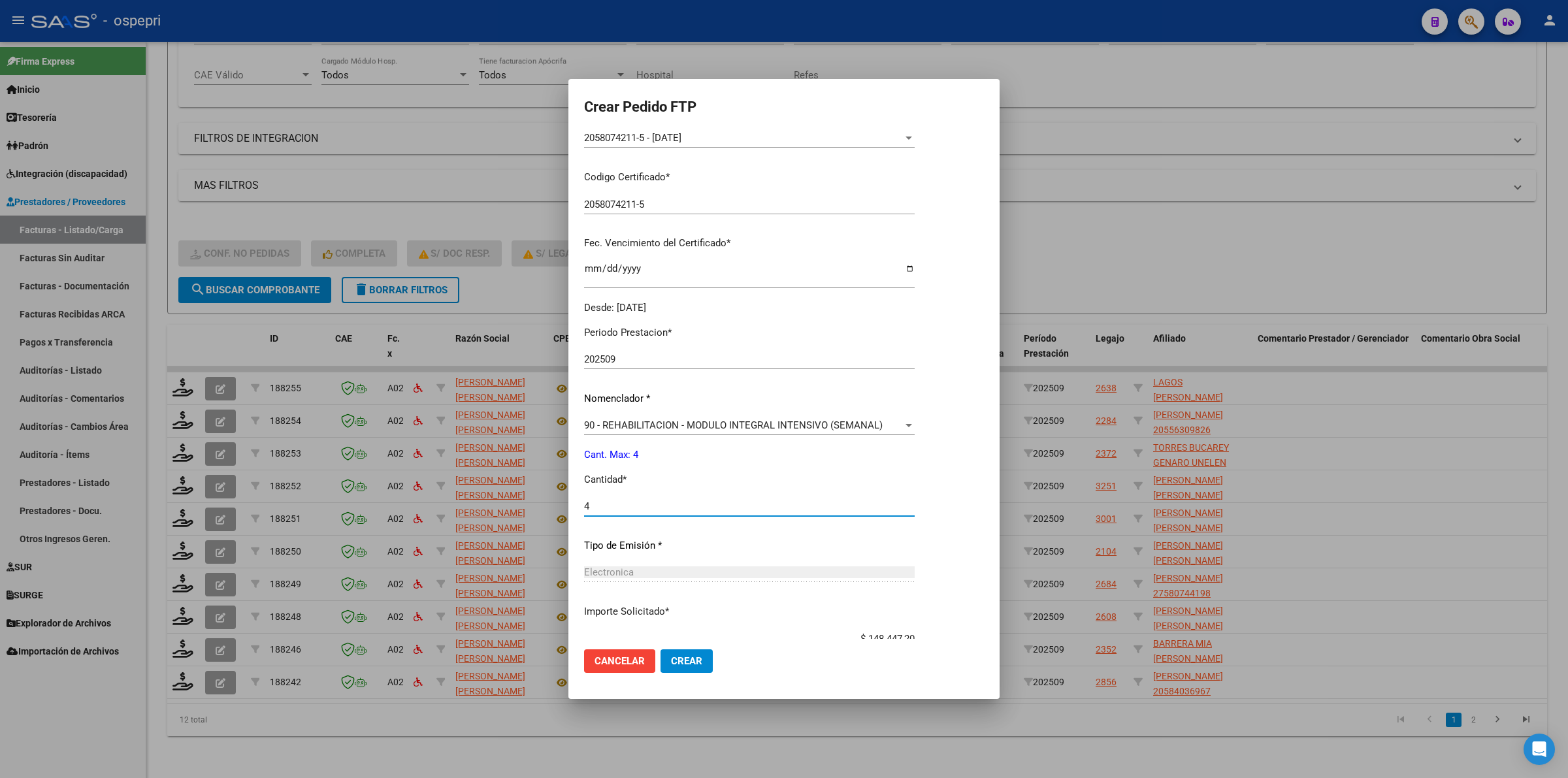
type input "4"
click at [703, 667] on button "Crear" at bounding box center [686, 661] width 52 height 24
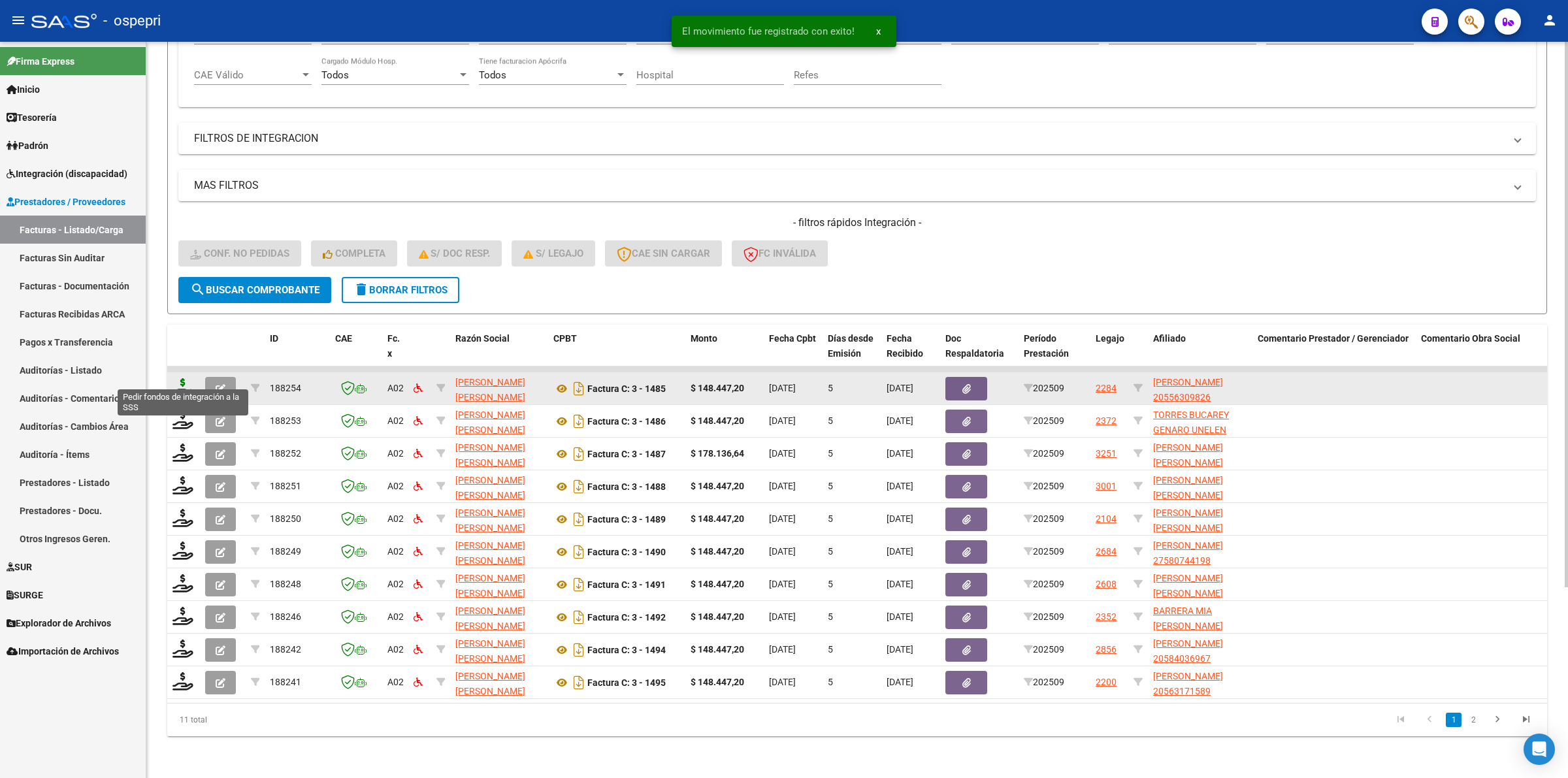
click at [184, 378] on icon at bounding box center [183, 387] width 21 height 18
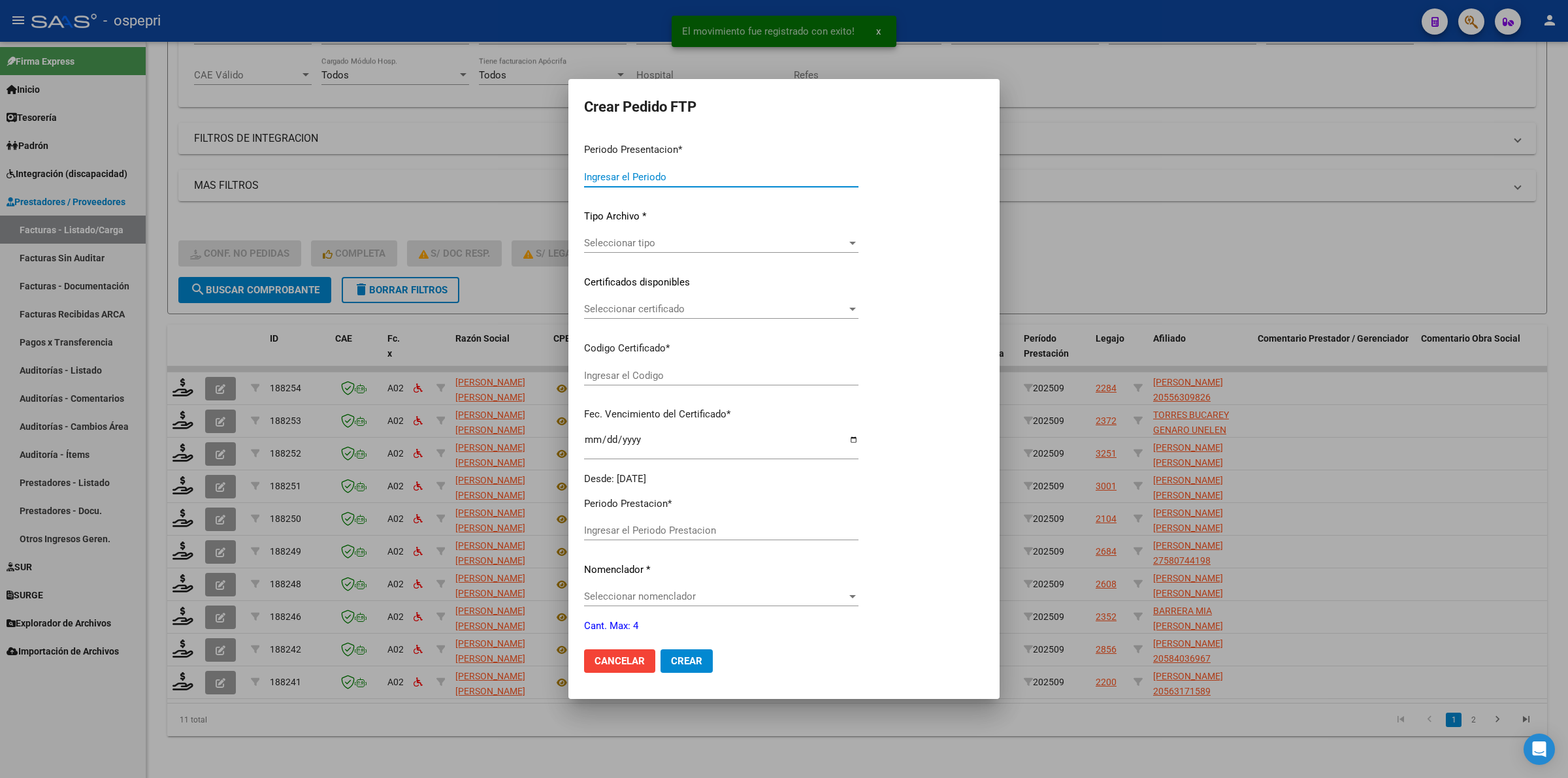
type input "202509"
type input "$ 148.447,20"
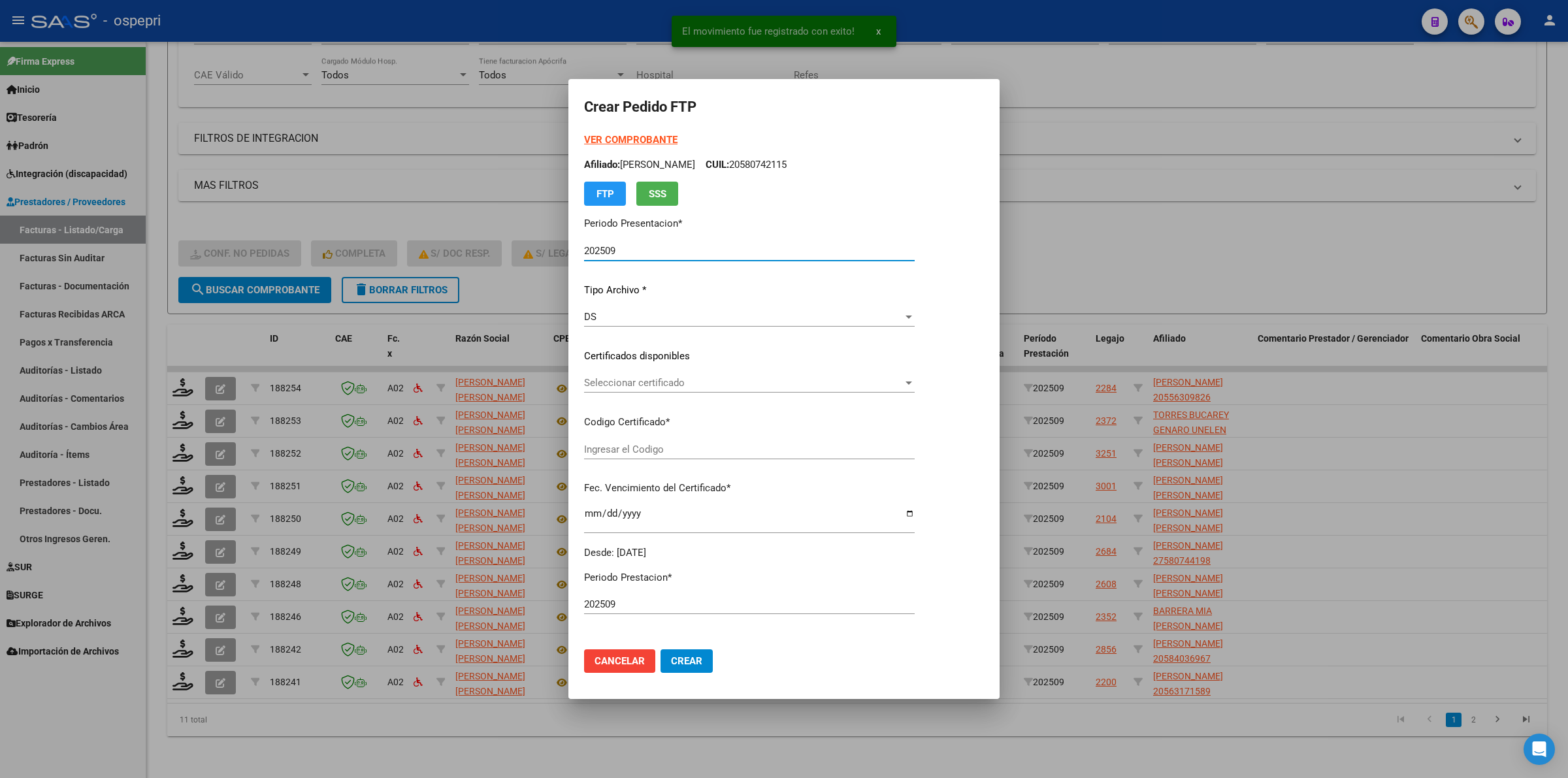
type input "20556309826"
type input "2028-07-18"
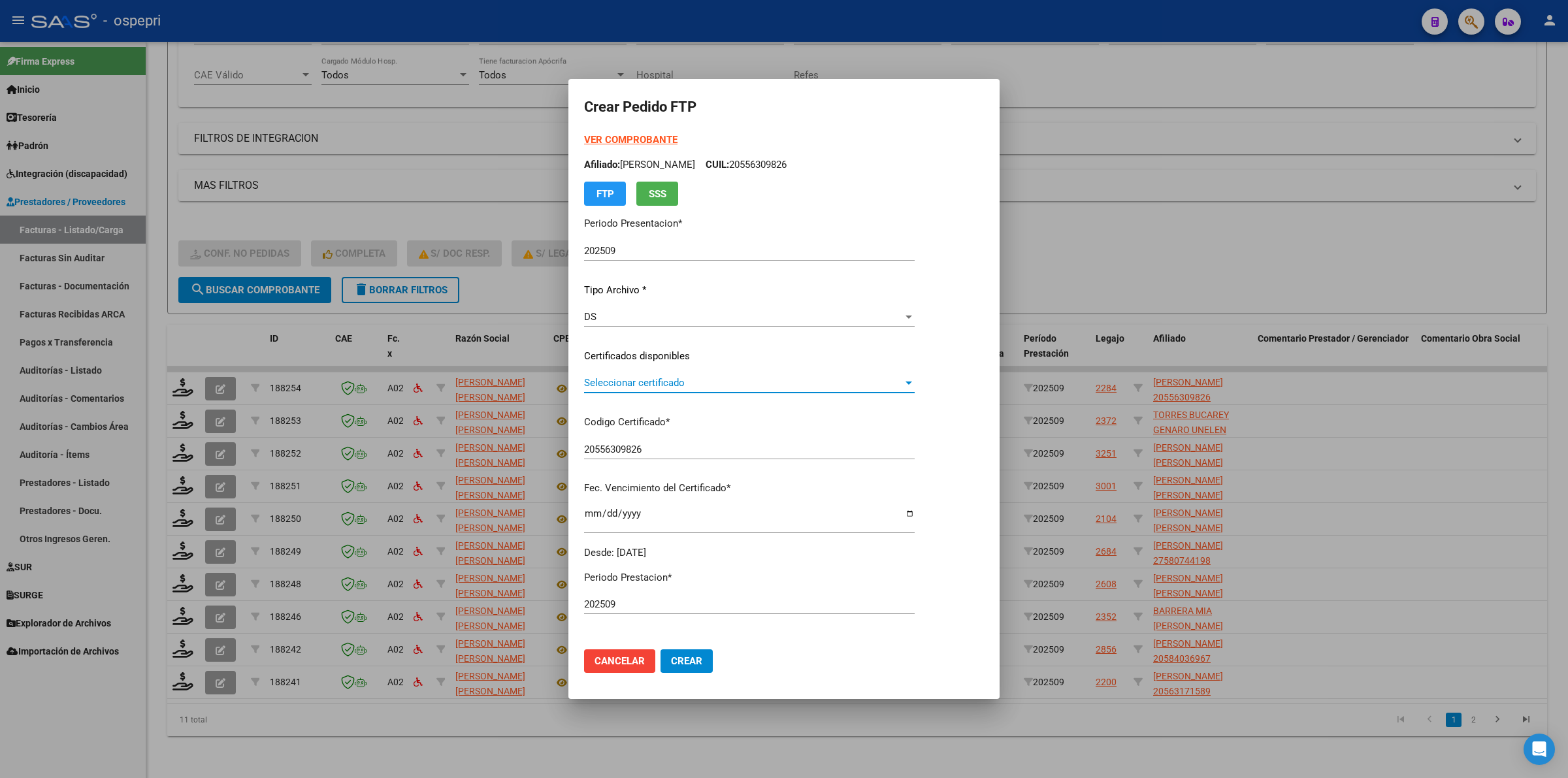
click at [650, 380] on span "Seleccionar certificado" at bounding box center [744, 383] width 319 height 12
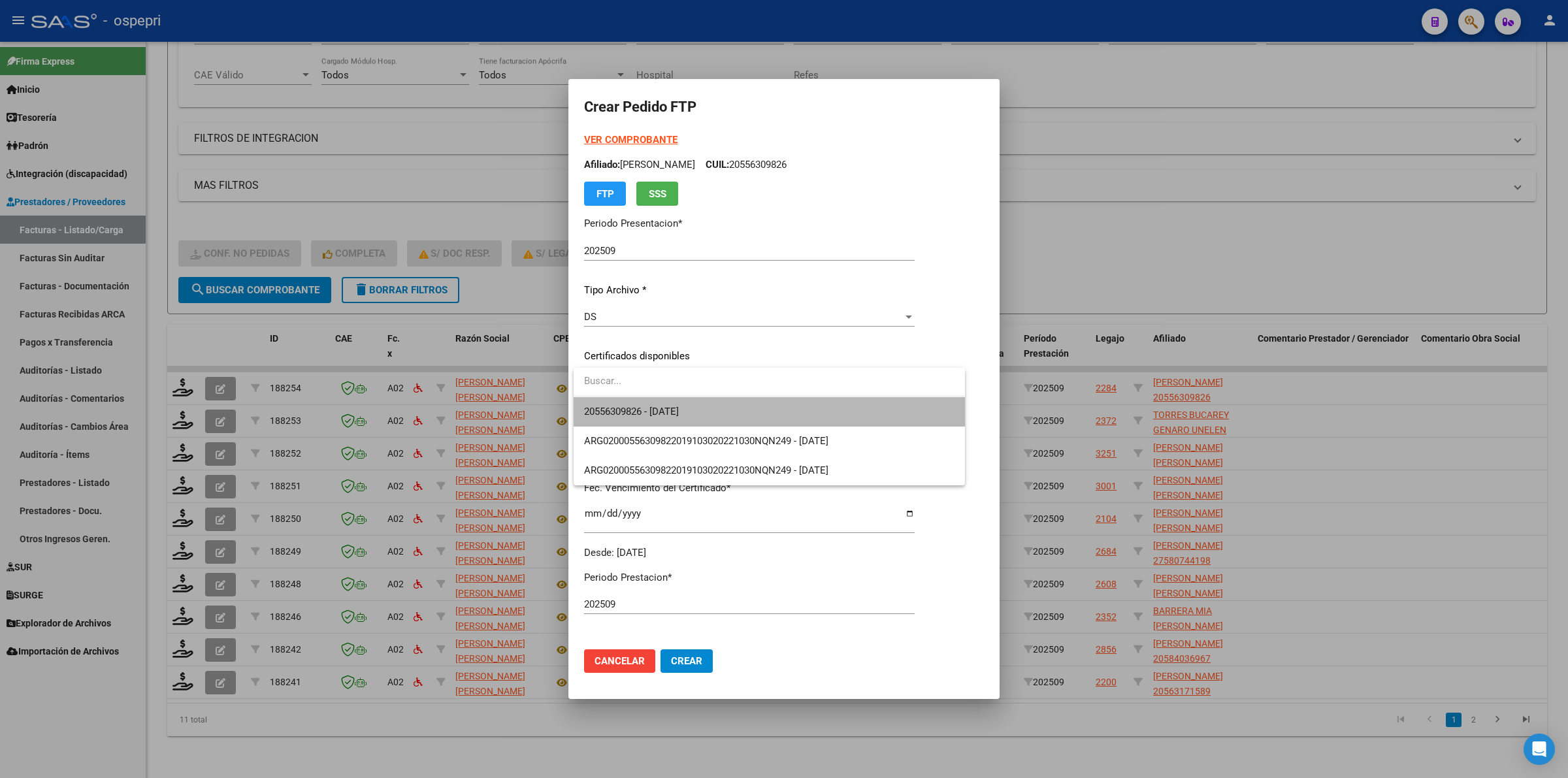
click at [670, 420] on span "20556309826 - 2028-07-18" at bounding box center [770, 411] width 370 height 29
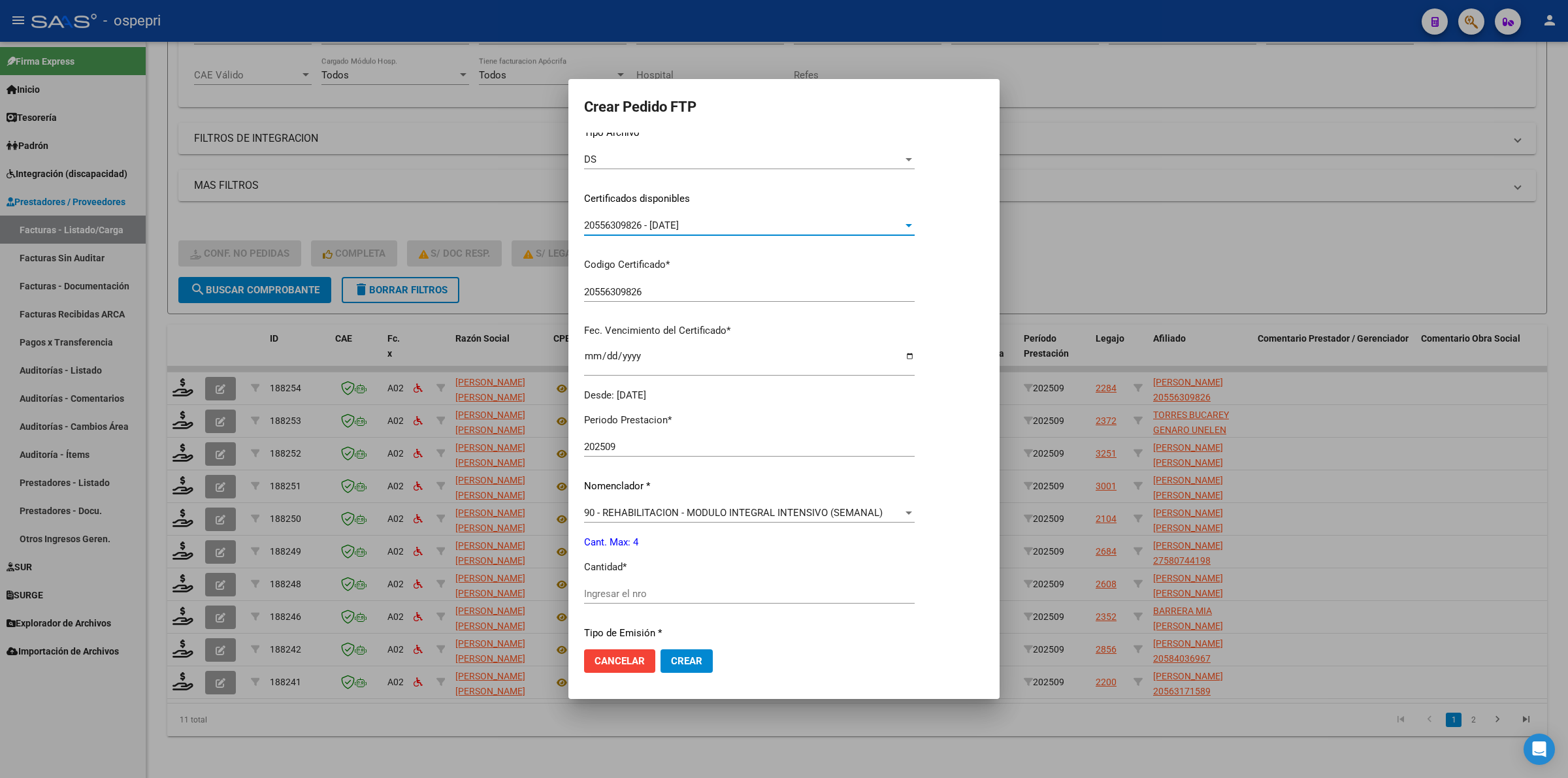
scroll to position [327, 0]
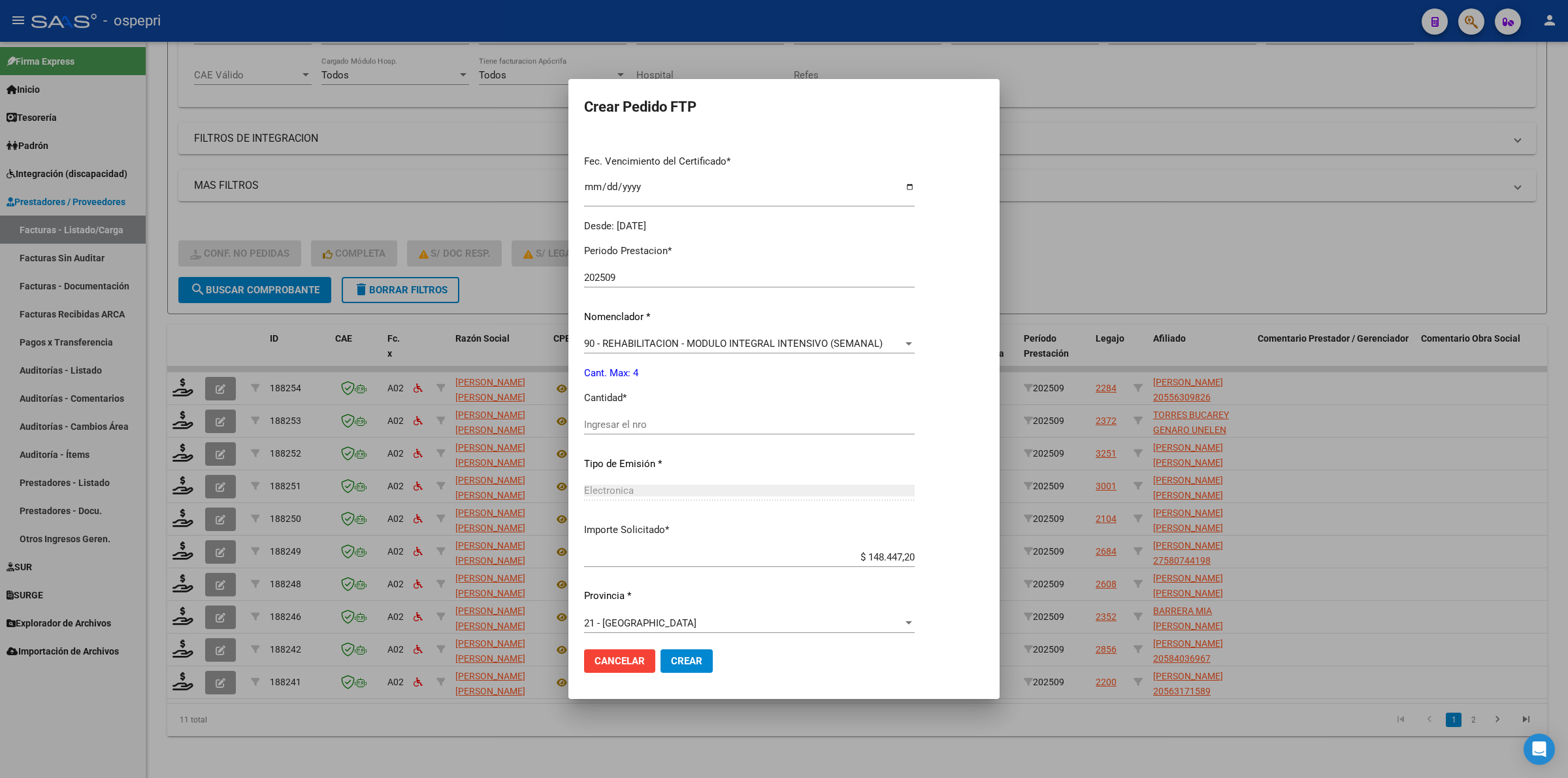
click at [657, 425] on input "Ingresar el nro" at bounding box center [750, 425] width 331 height 12
type input "4"
drag, startPoint x: 691, startPoint y: 659, endPoint x: 720, endPoint y: 631, distance: 40.3
click at [702, 647] on mat-dialog-actions "Cancelar Crear" at bounding box center [784, 661] width 400 height 44
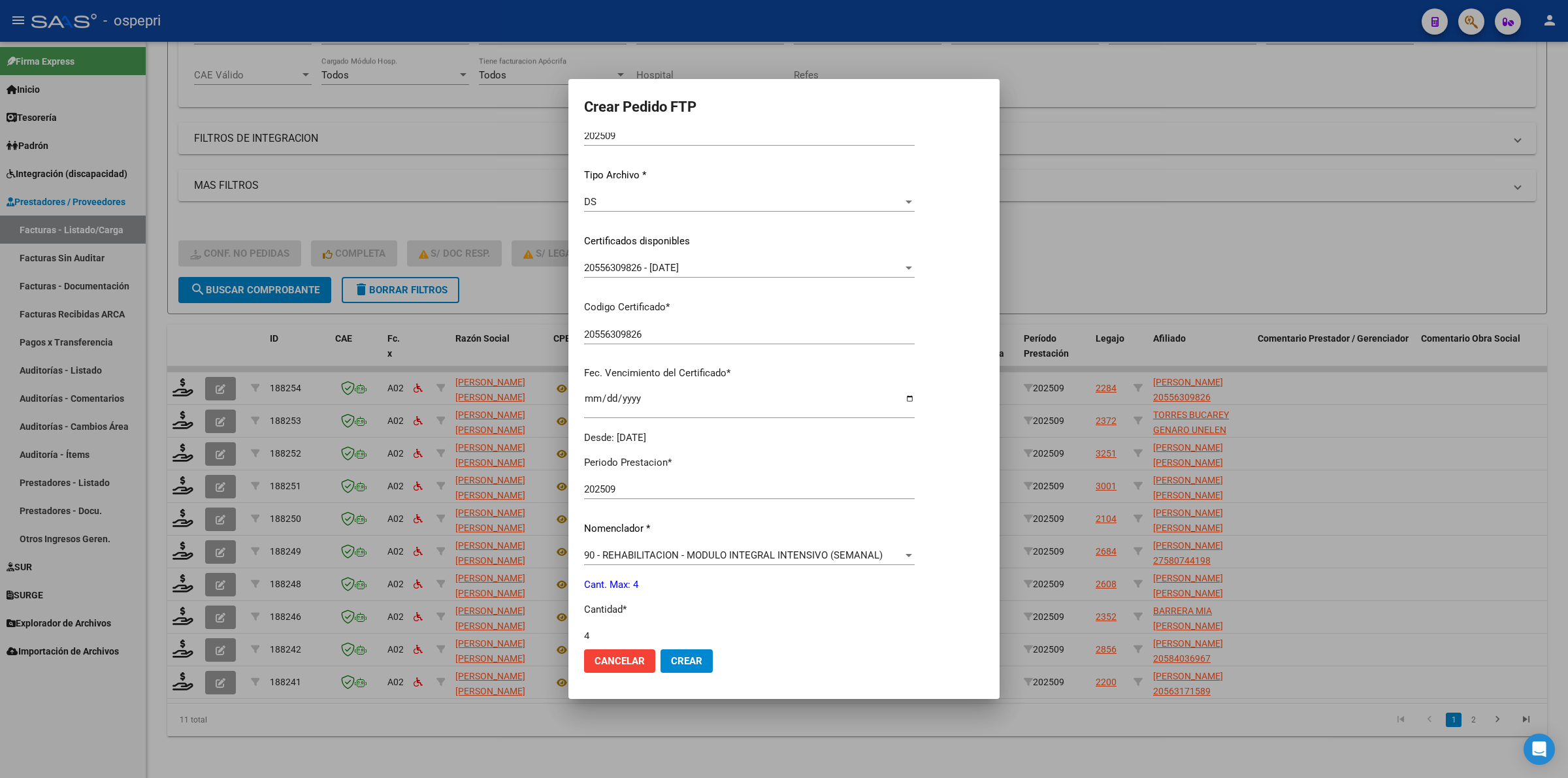
scroll to position [0, 0]
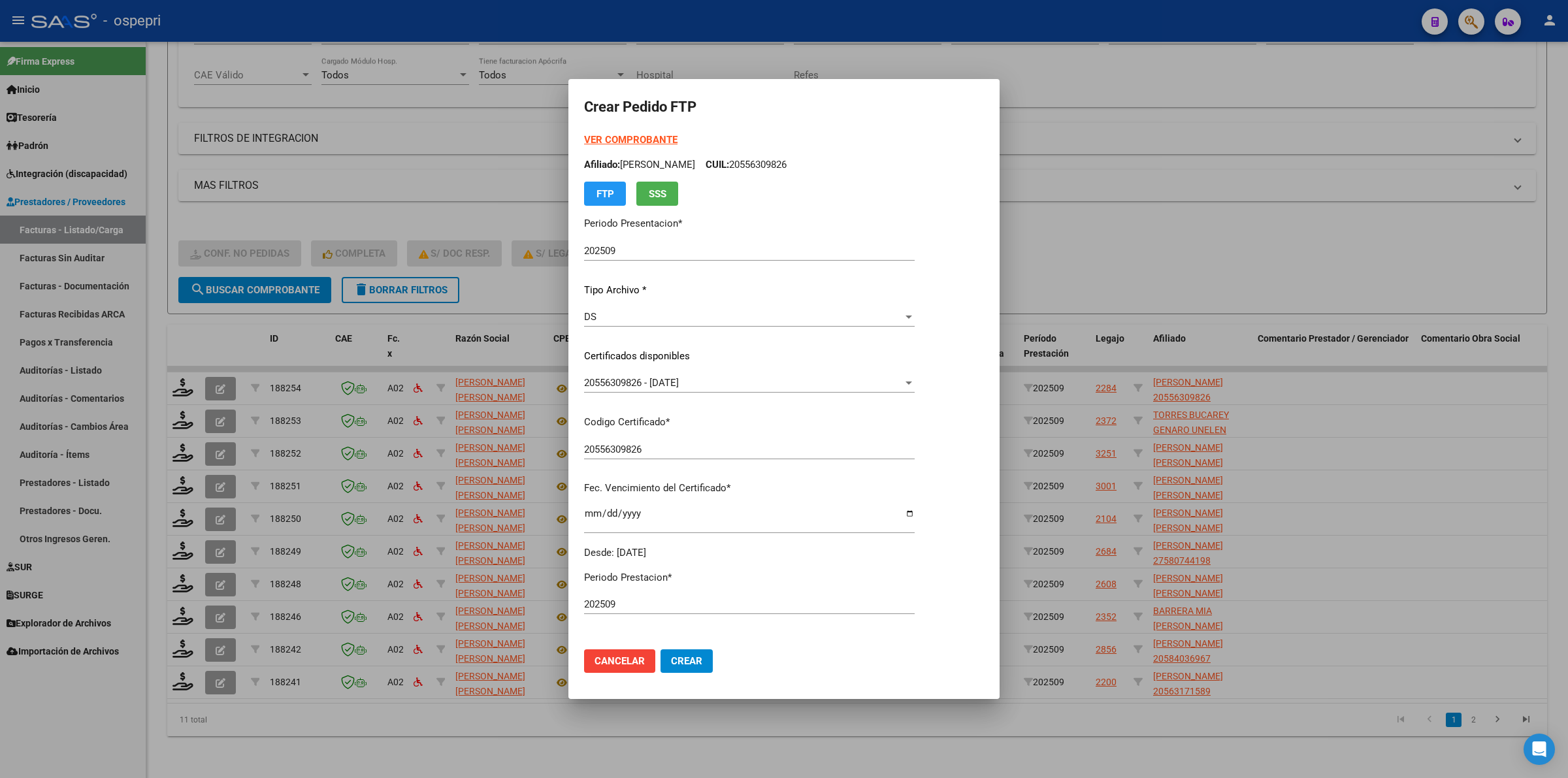
click at [700, 659] on span "Crear" at bounding box center [686, 661] width 32 height 12
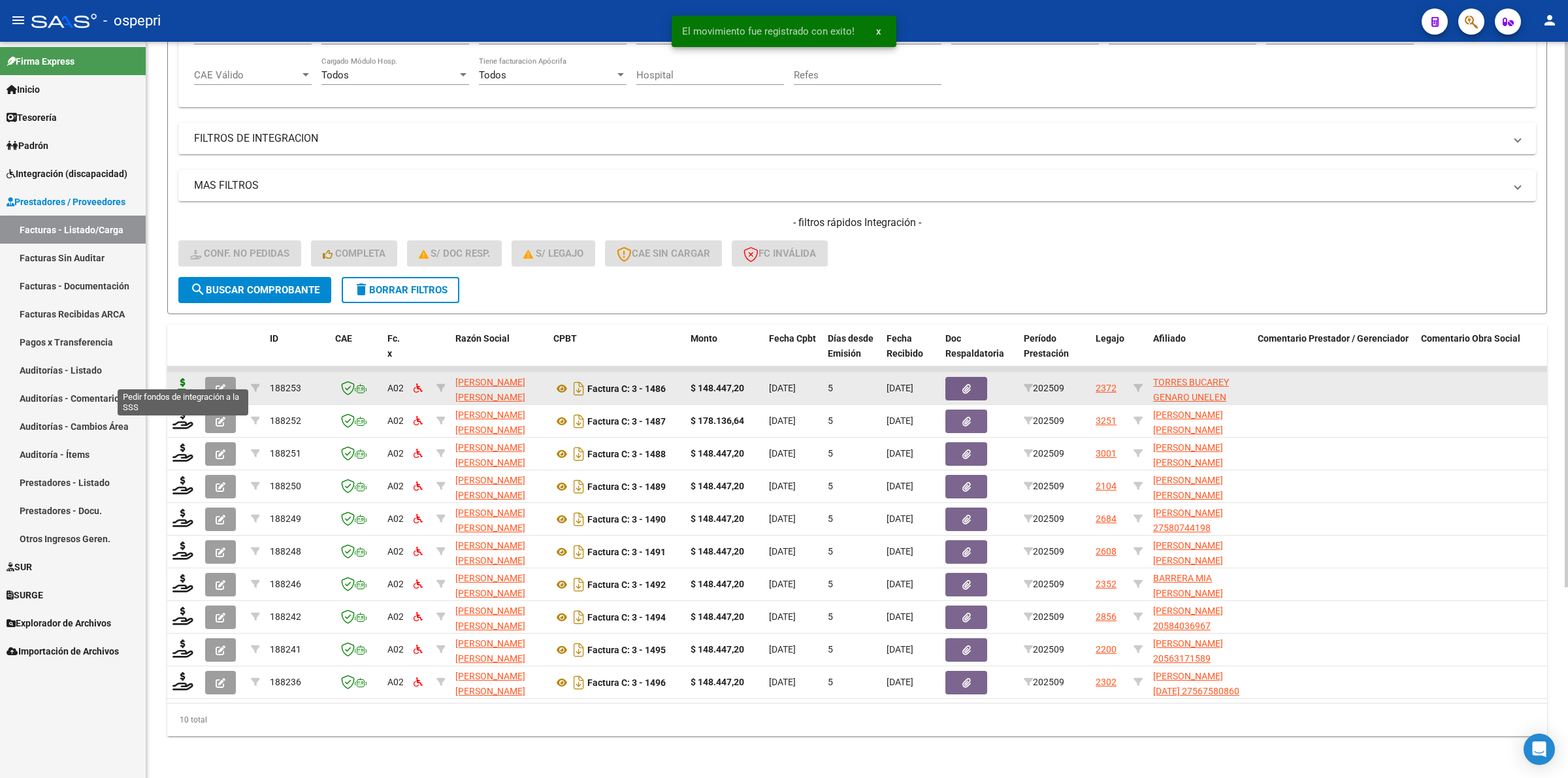
click at [184, 378] on icon at bounding box center [183, 387] width 21 height 18
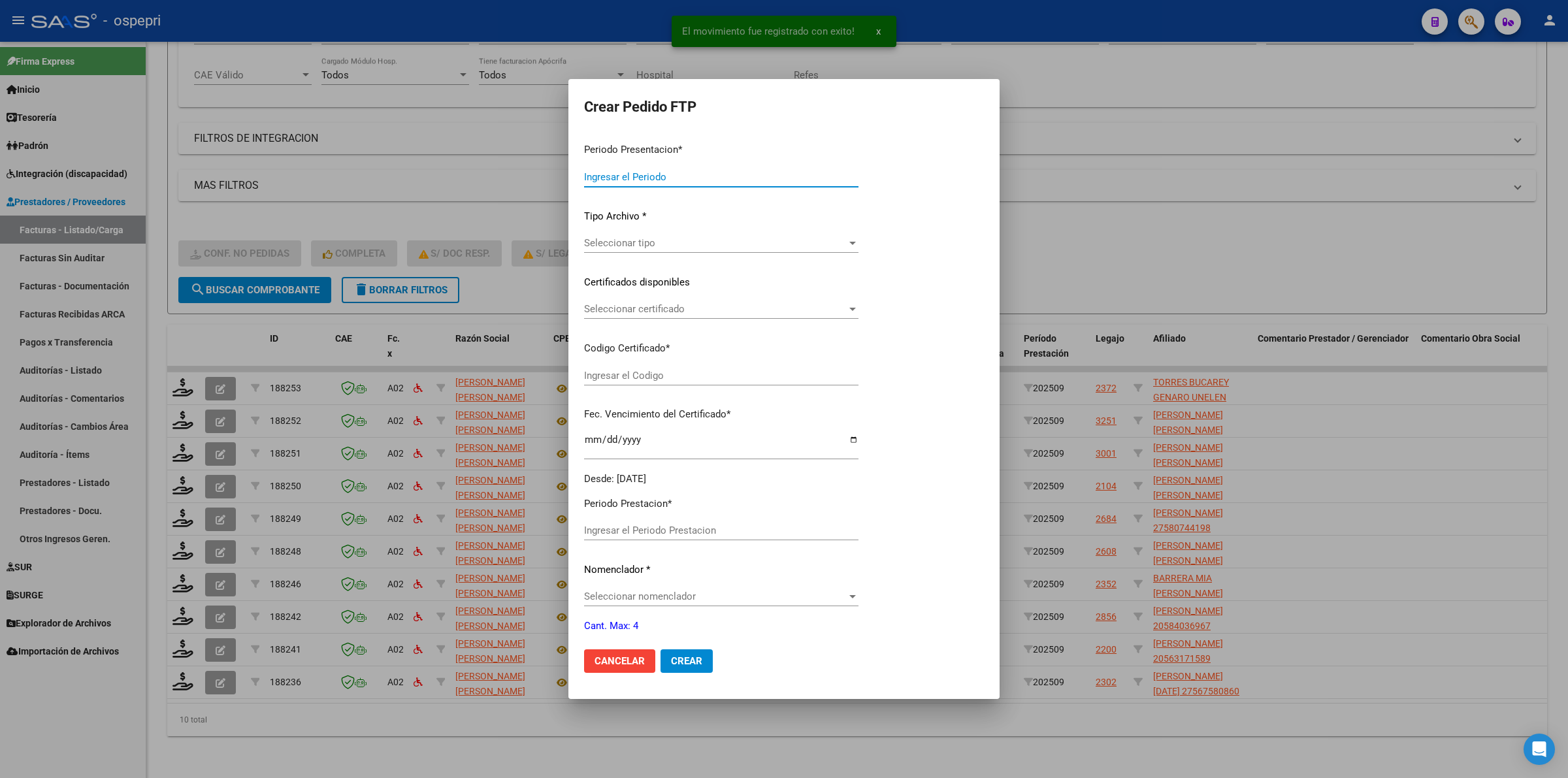
type input "202509"
type input "$ 148.447,20"
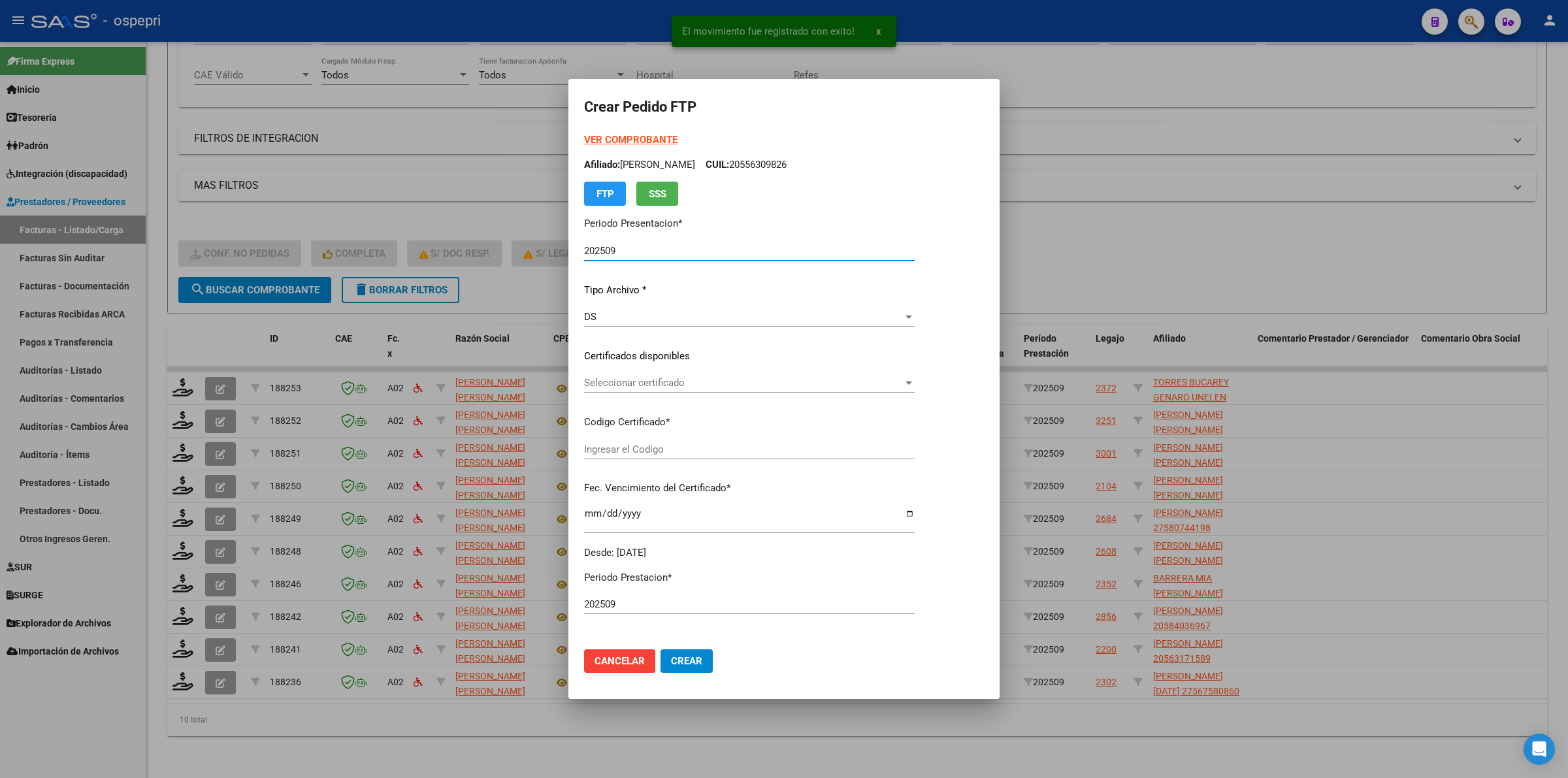
type input "2056759301-1"
type input "2029-01-19"
click at [666, 390] on div "Seleccionar certificado Seleccionar certificado" at bounding box center [750, 383] width 331 height 20
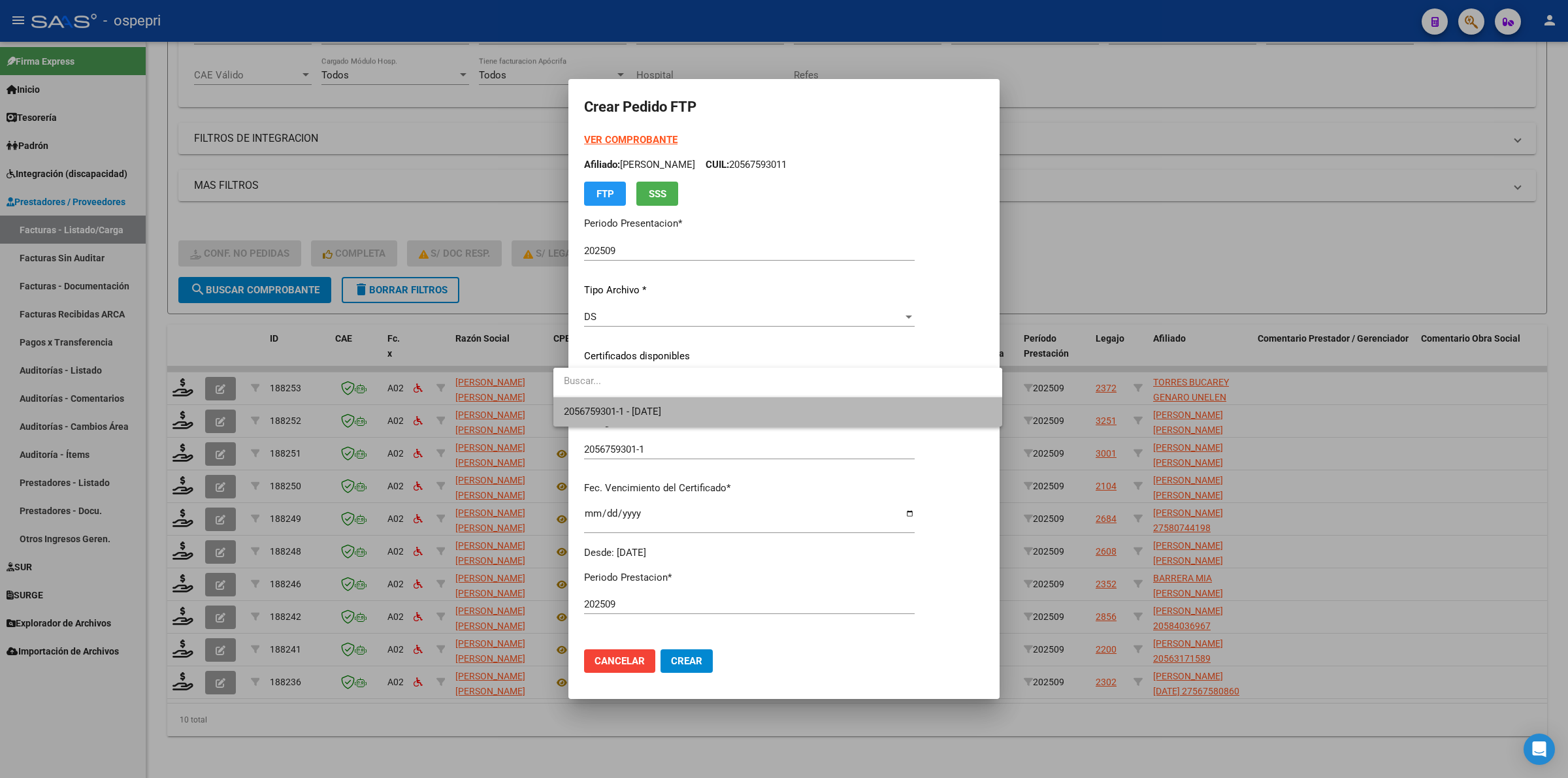
drag, startPoint x: 691, startPoint y: 419, endPoint x: 691, endPoint y: 451, distance: 32.0
click at [691, 419] on span "2056759301-1 - 2029-01-19" at bounding box center [778, 411] width 428 height 29
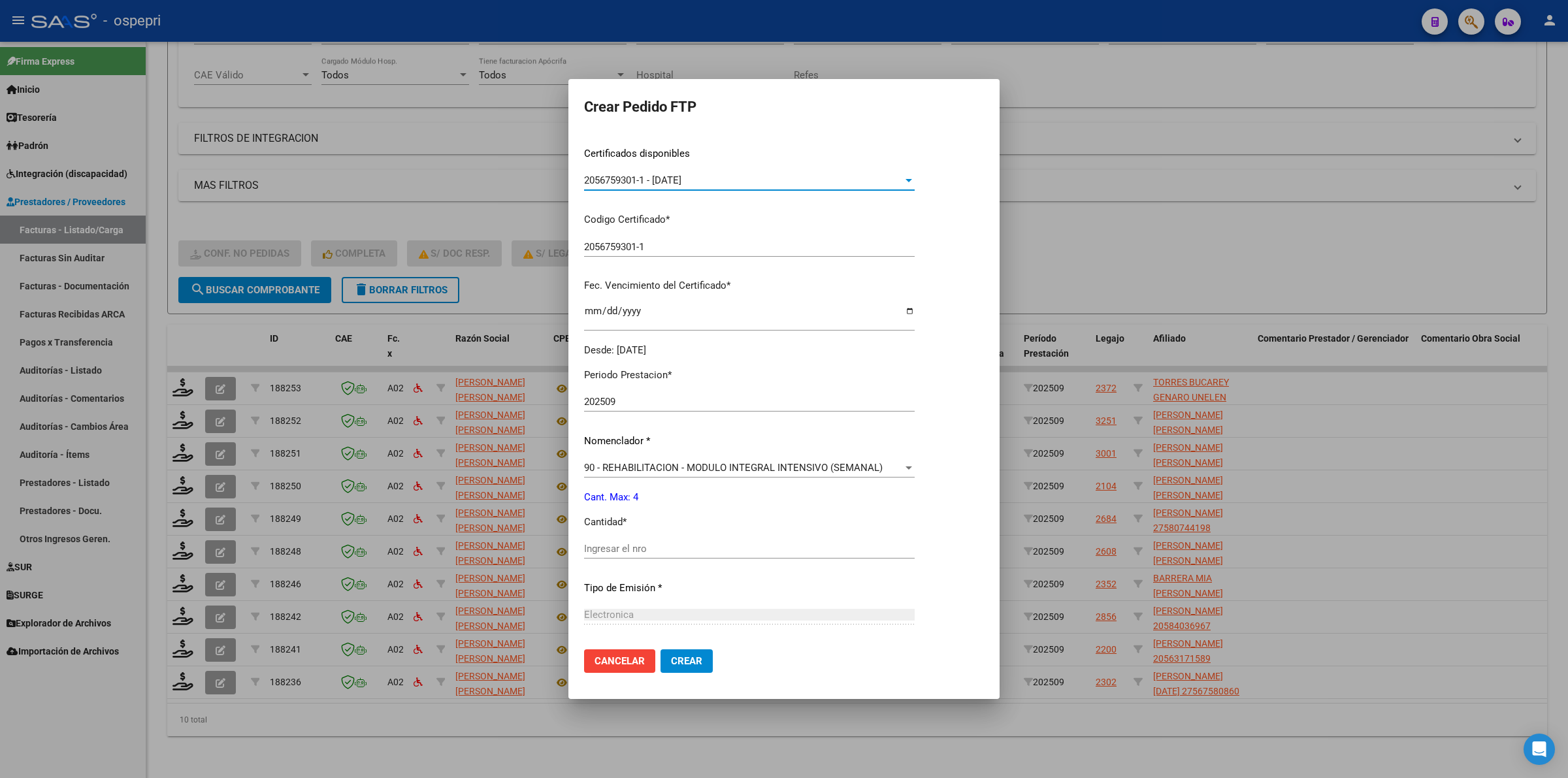
scroll to position [245, 0]
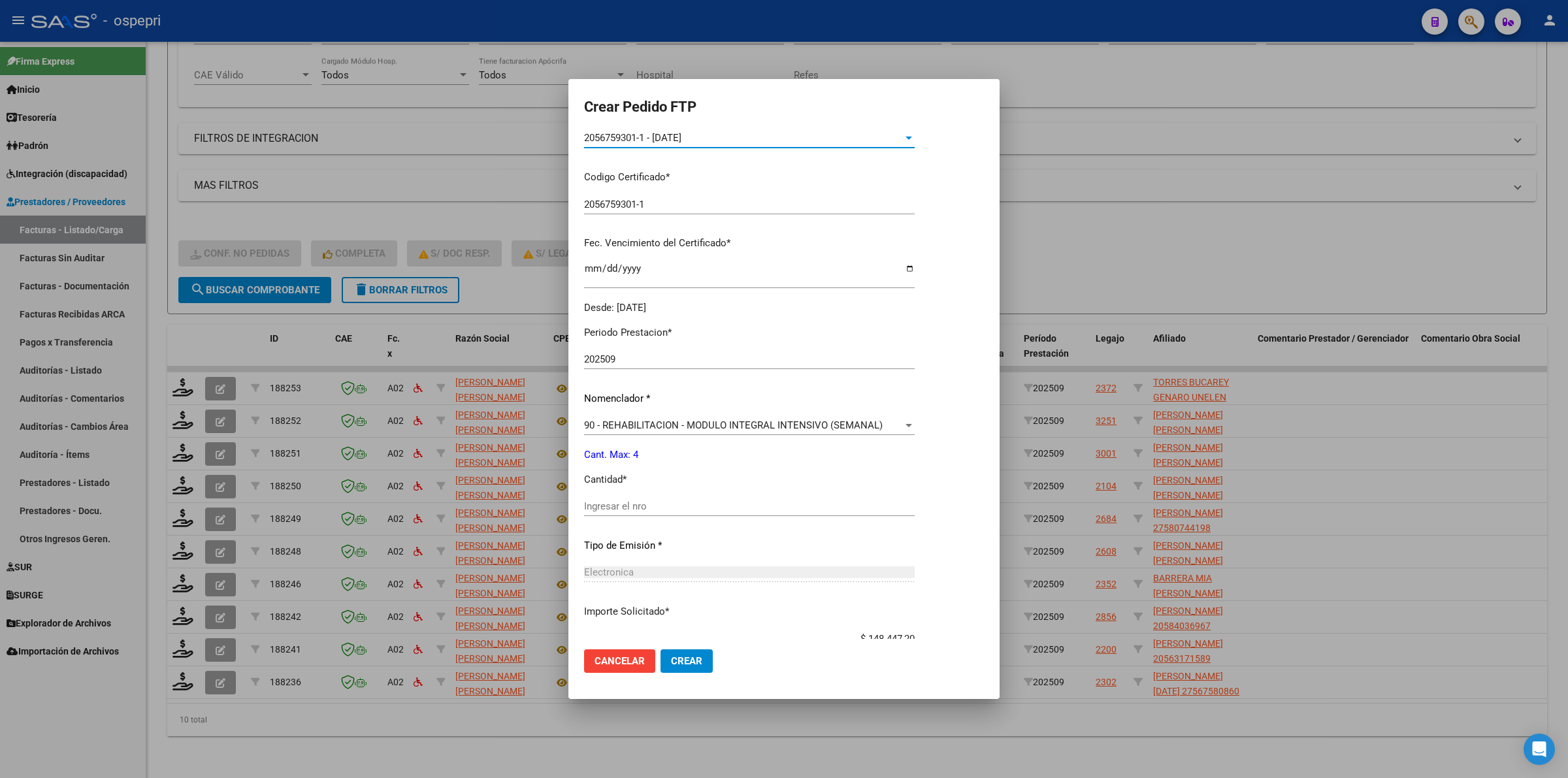
click at [671, 497] on div "Ingresar el nro" at bounding box center [750, 506] width 331 height 20
click at [676, 503] on input "Ingresar el nro" at bounding box center [750, 506] width 331 height 12
type input "4"
click at [671, 659] on span "Crear" at bounding box center [686, 661] width 32 height 12
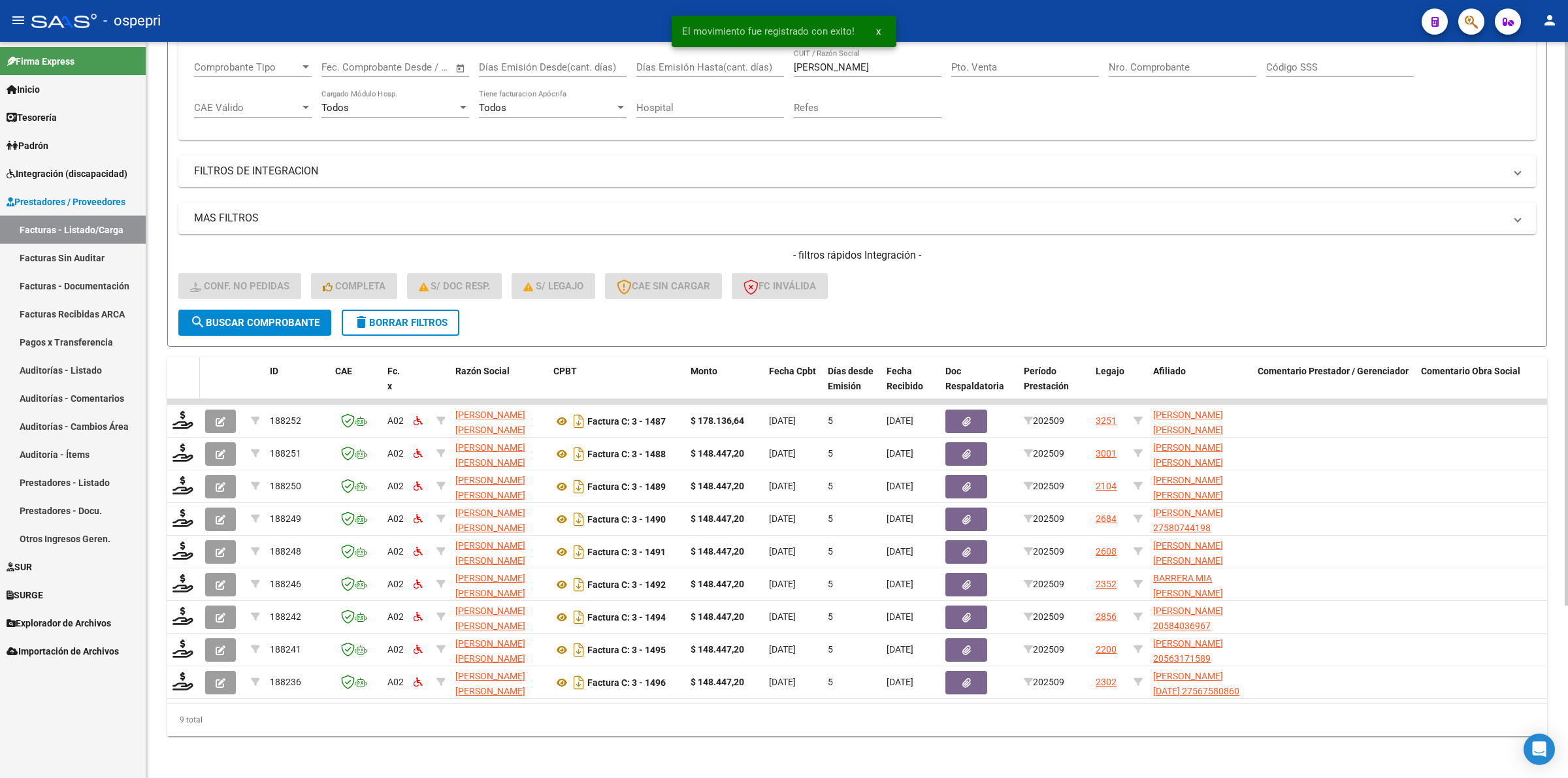
scroll to position [224, 0]
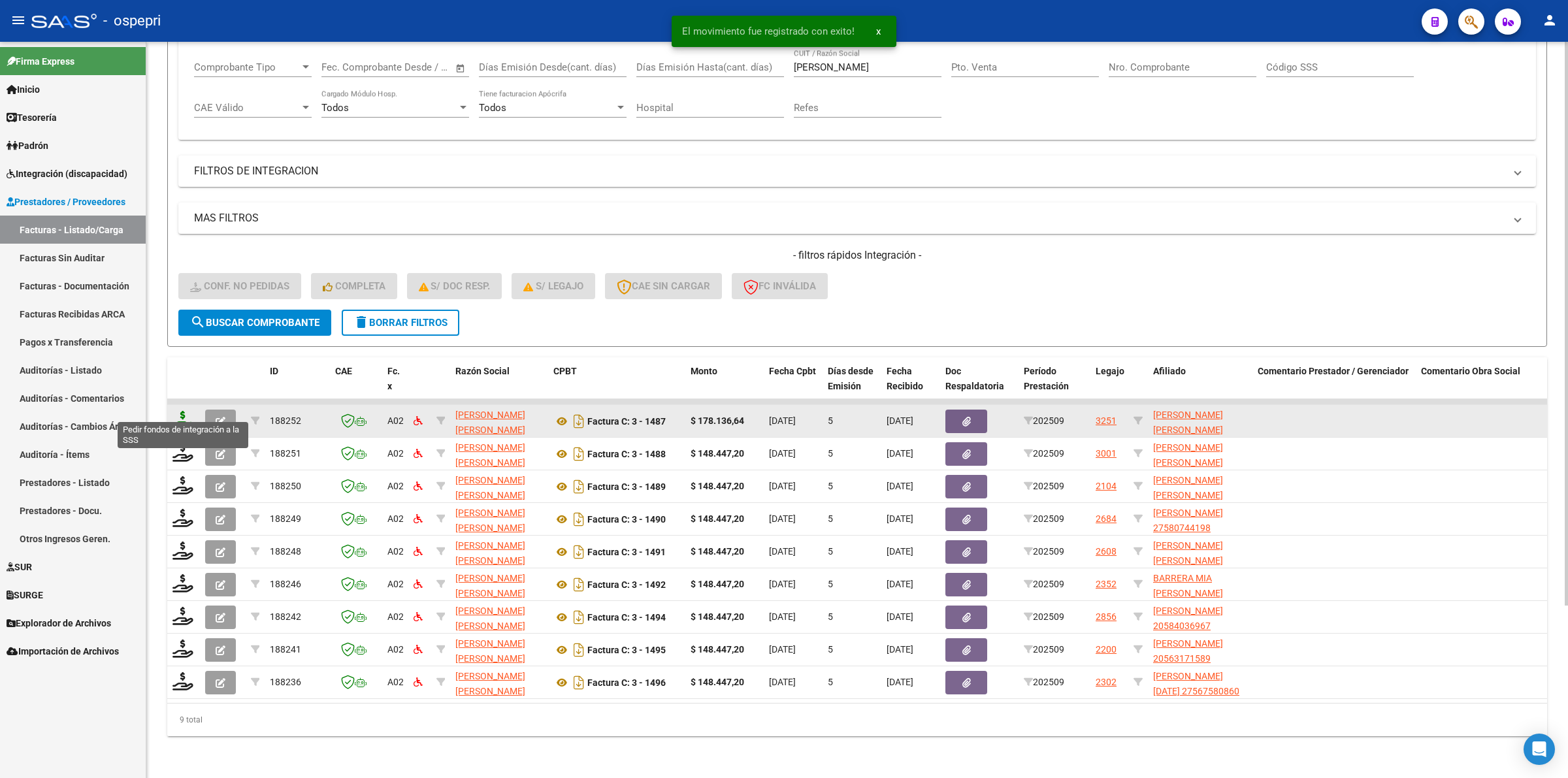
click at [184, 413] on icon at bounding box center [183, 420] width 21 height 18
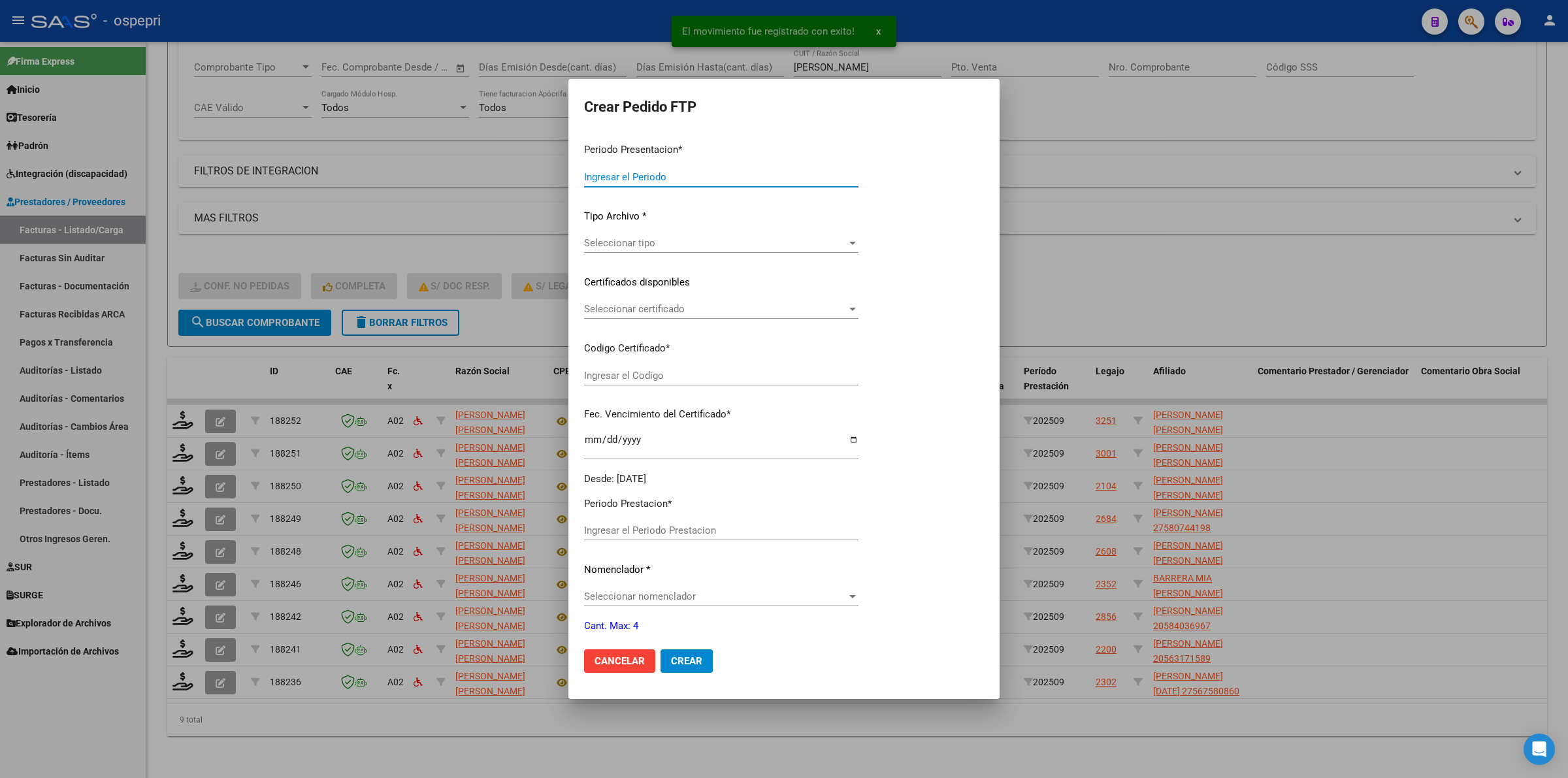
type input "202509"
type input "$ 178.136,64"
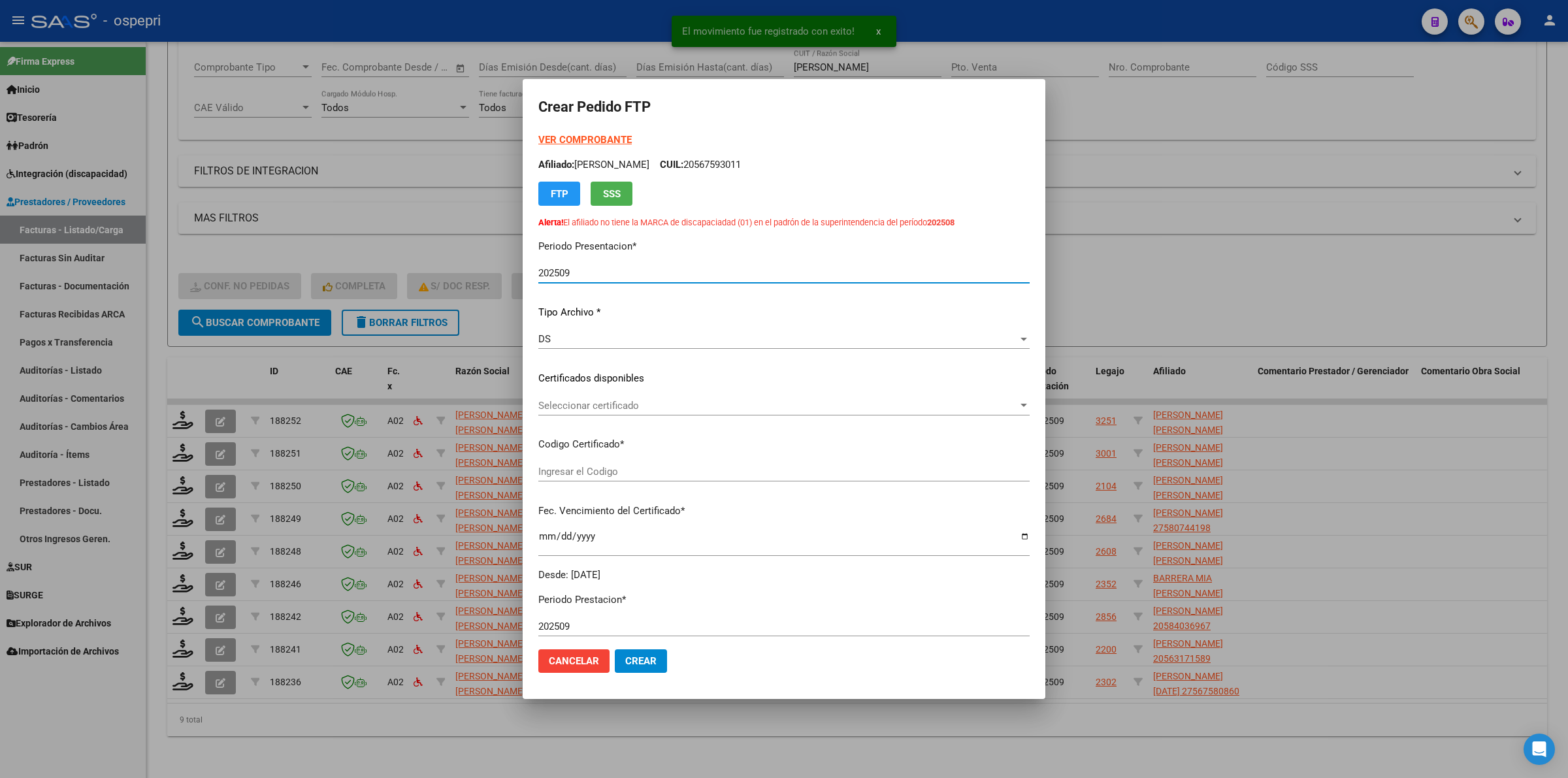
click at [605, 384] on p "Certificados disponibles" at bounding box center [784, 378] width 491 height 15
click at [618, 413] on div "Seleccionar certificado Seleccionar certificado" at bounding box center [784, 406] width 491 height 20
type input "2757719105-6"
type input "2027-07-21"
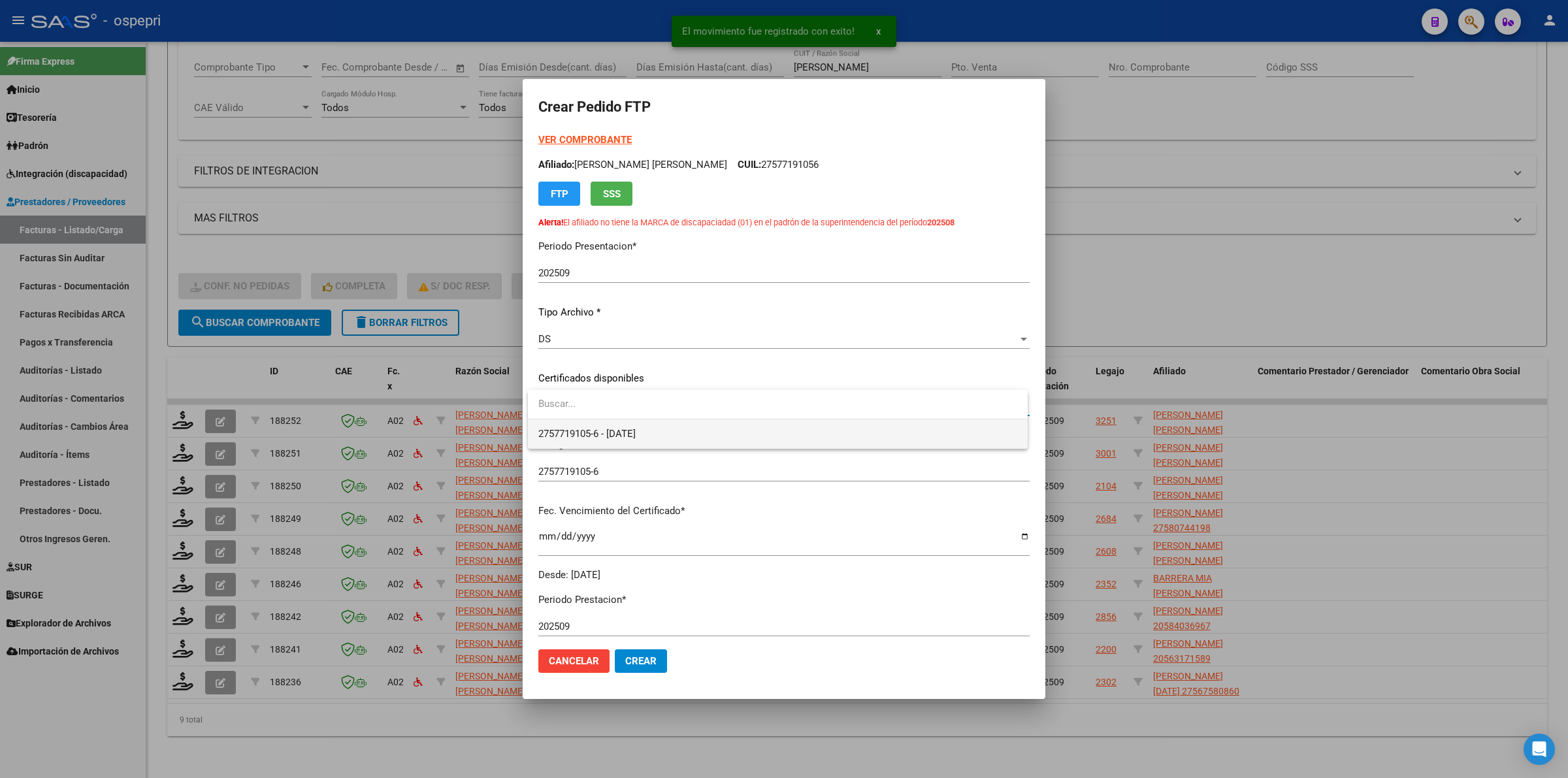
click at [668, 430] on span "2757719105-6 - 2027-07-21" at bounding box center [778, 434] width 479 height 29
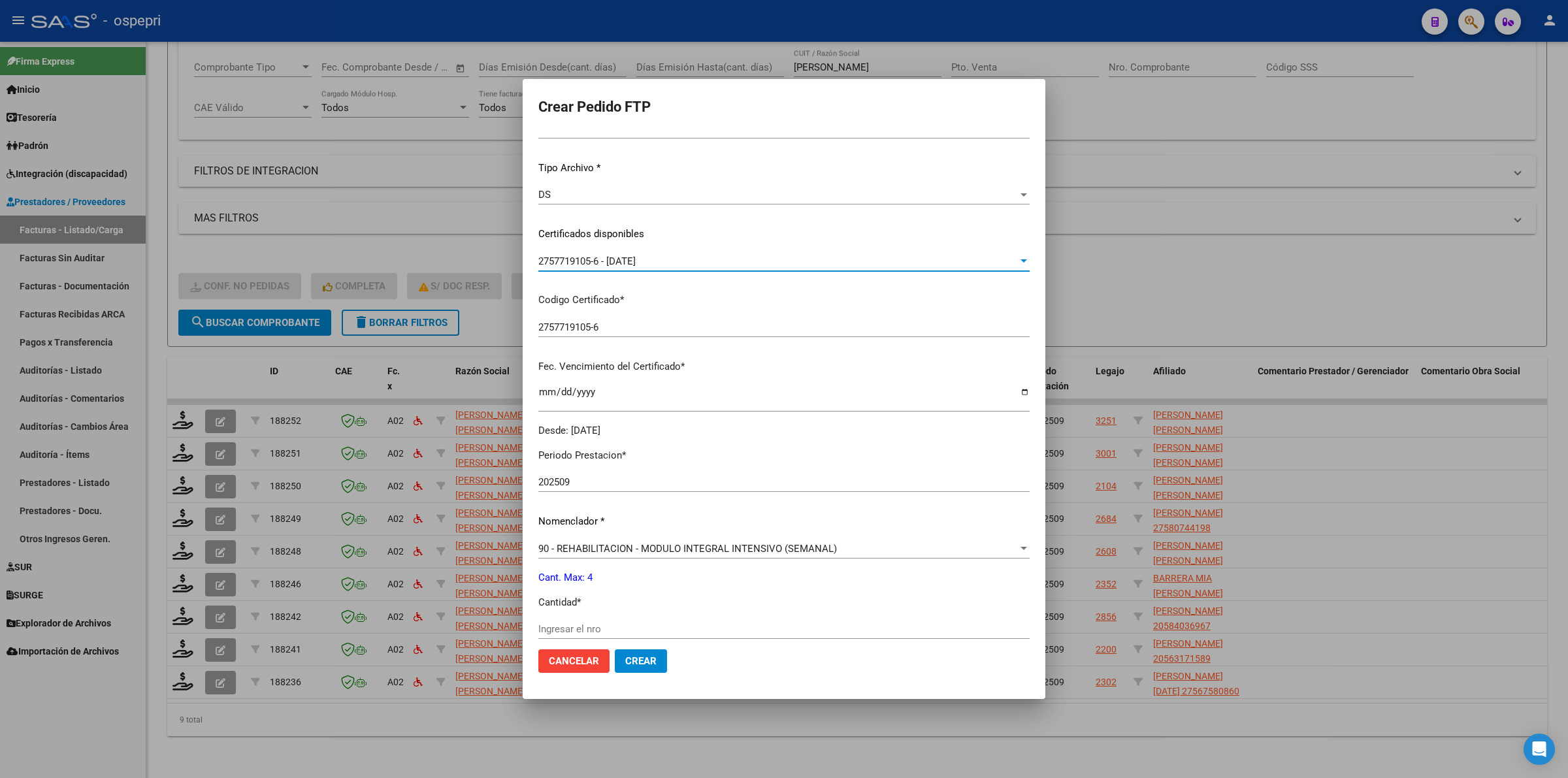
scroll to position [245, 0]
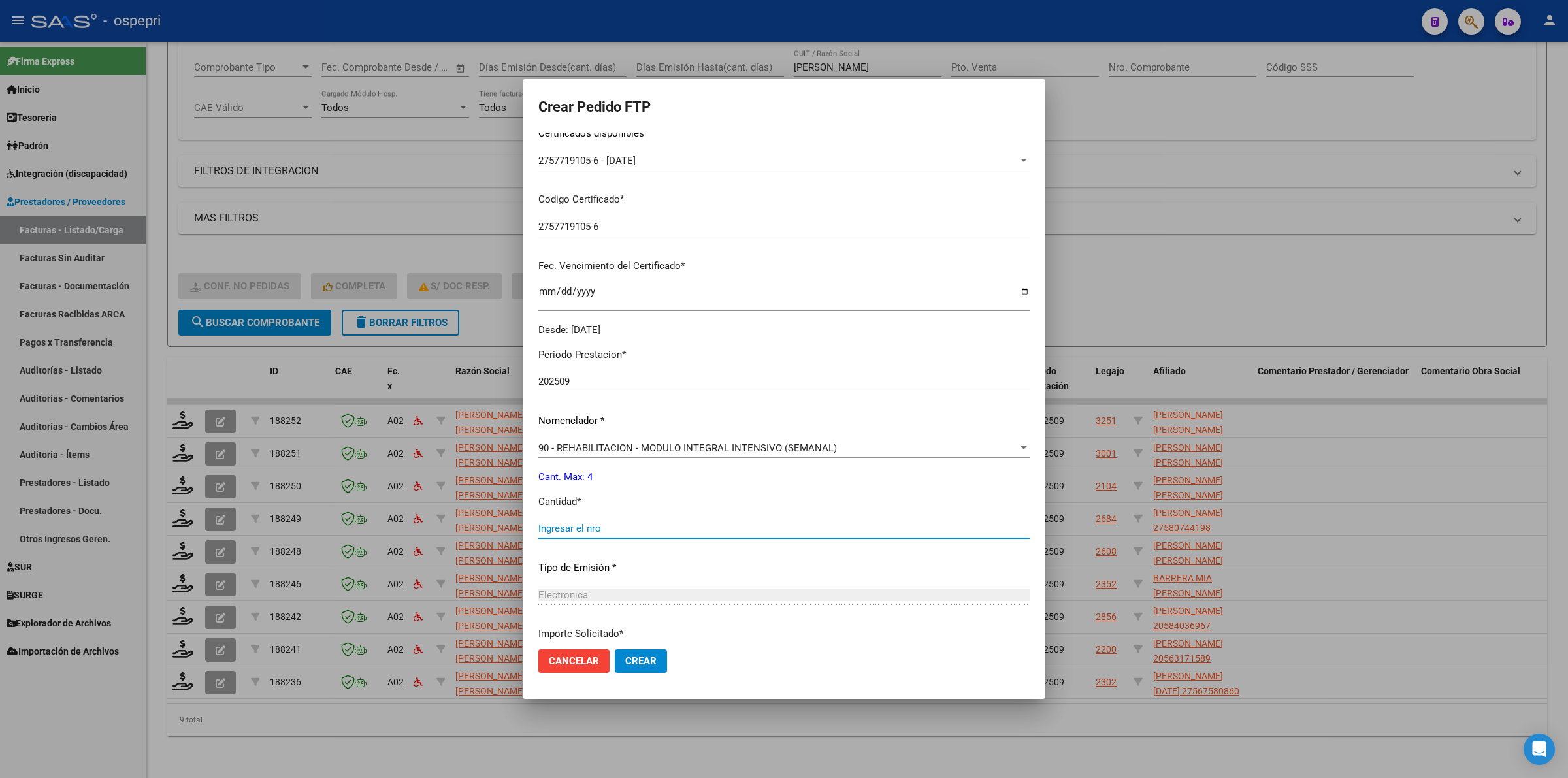
click at [655, 522] on input "Ingresar el nro" at bounding box center [784, 528] width 491 height 12
type input "4"
click at [645, 659] on span "Crear" at bounding box center [640, 661] width 32 height 12
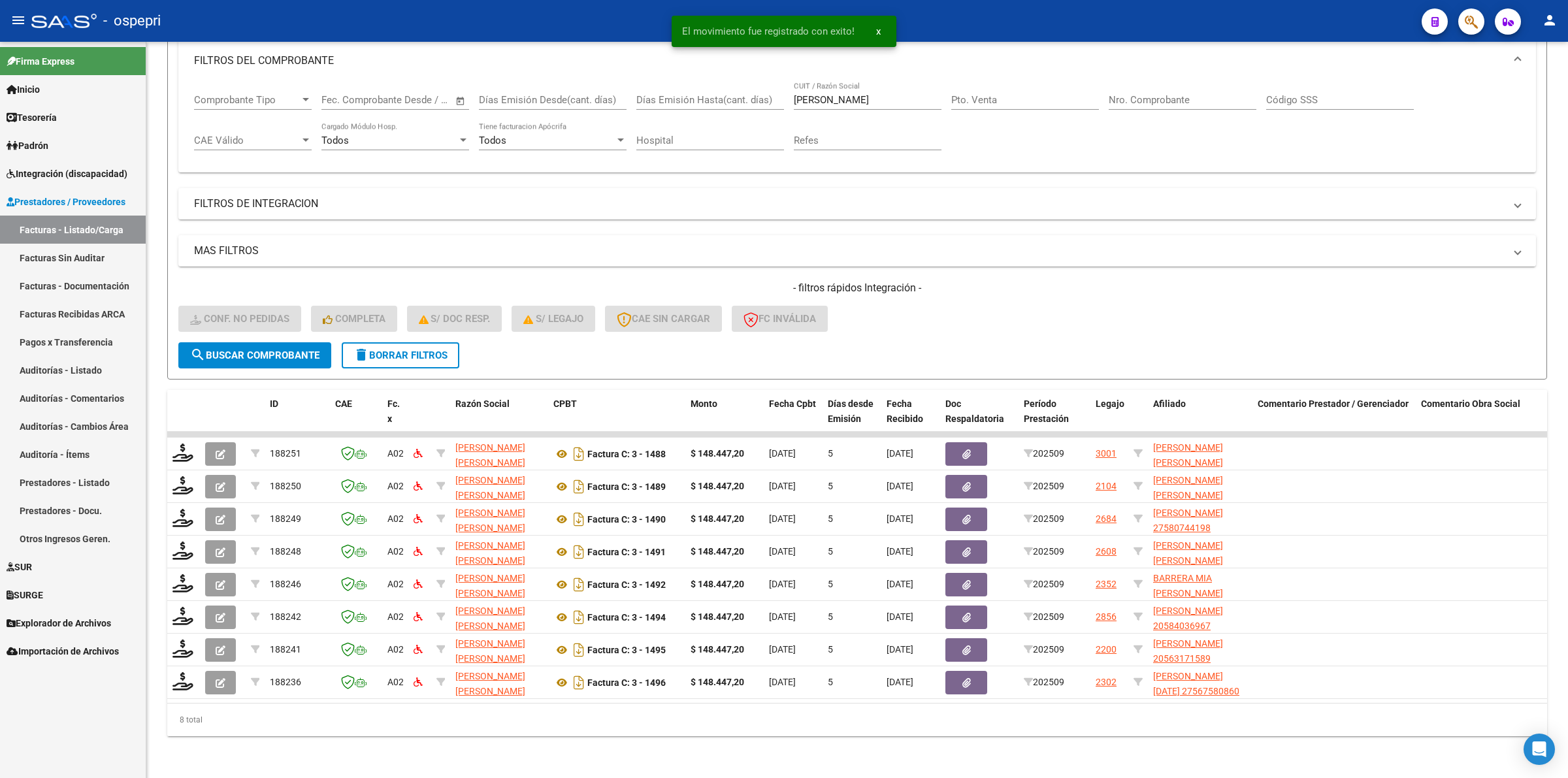
scroll to position [191, 0]
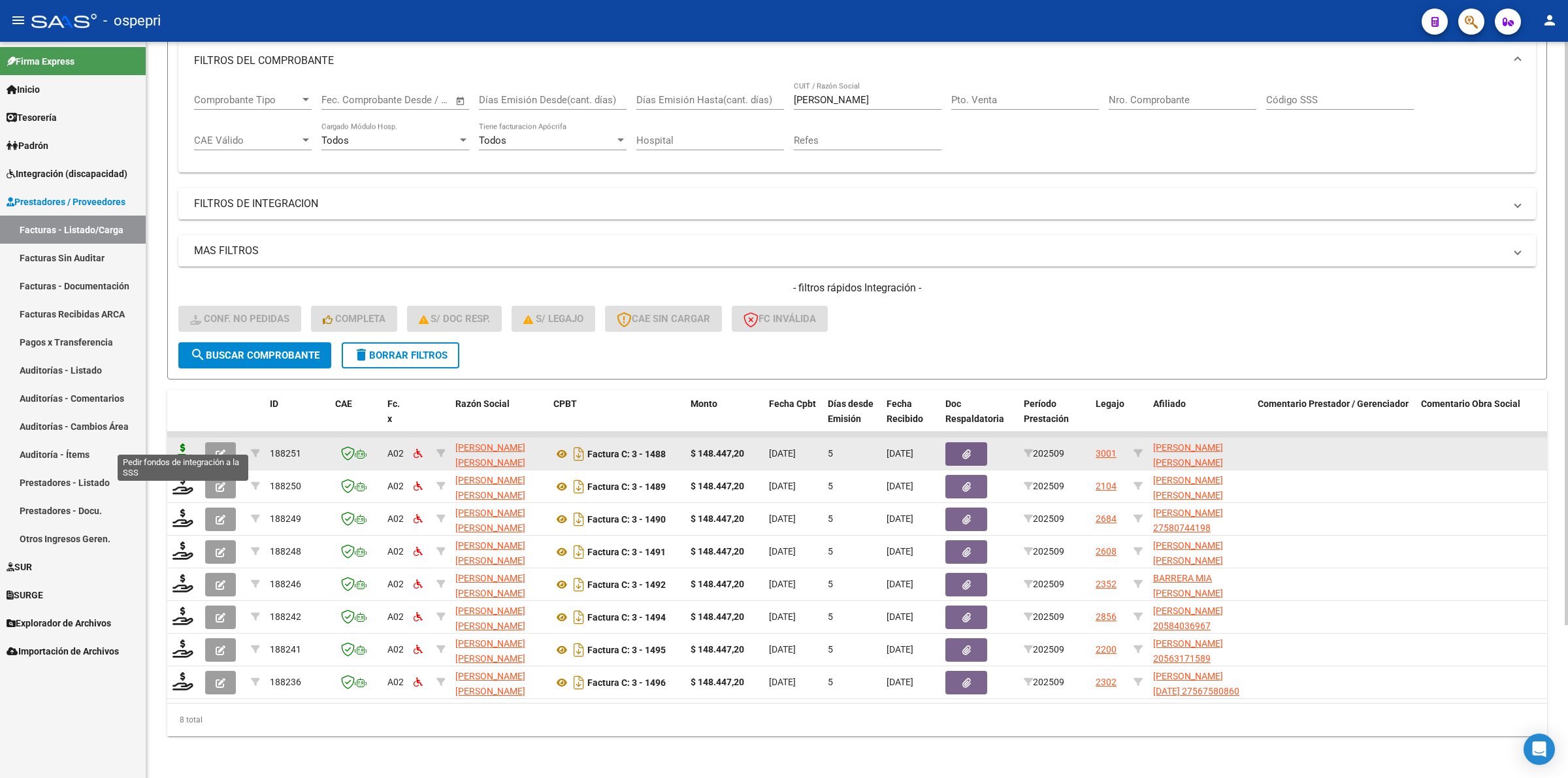
click at [178, 445] on icon at bounding box center [183, 452] width 21 height 18
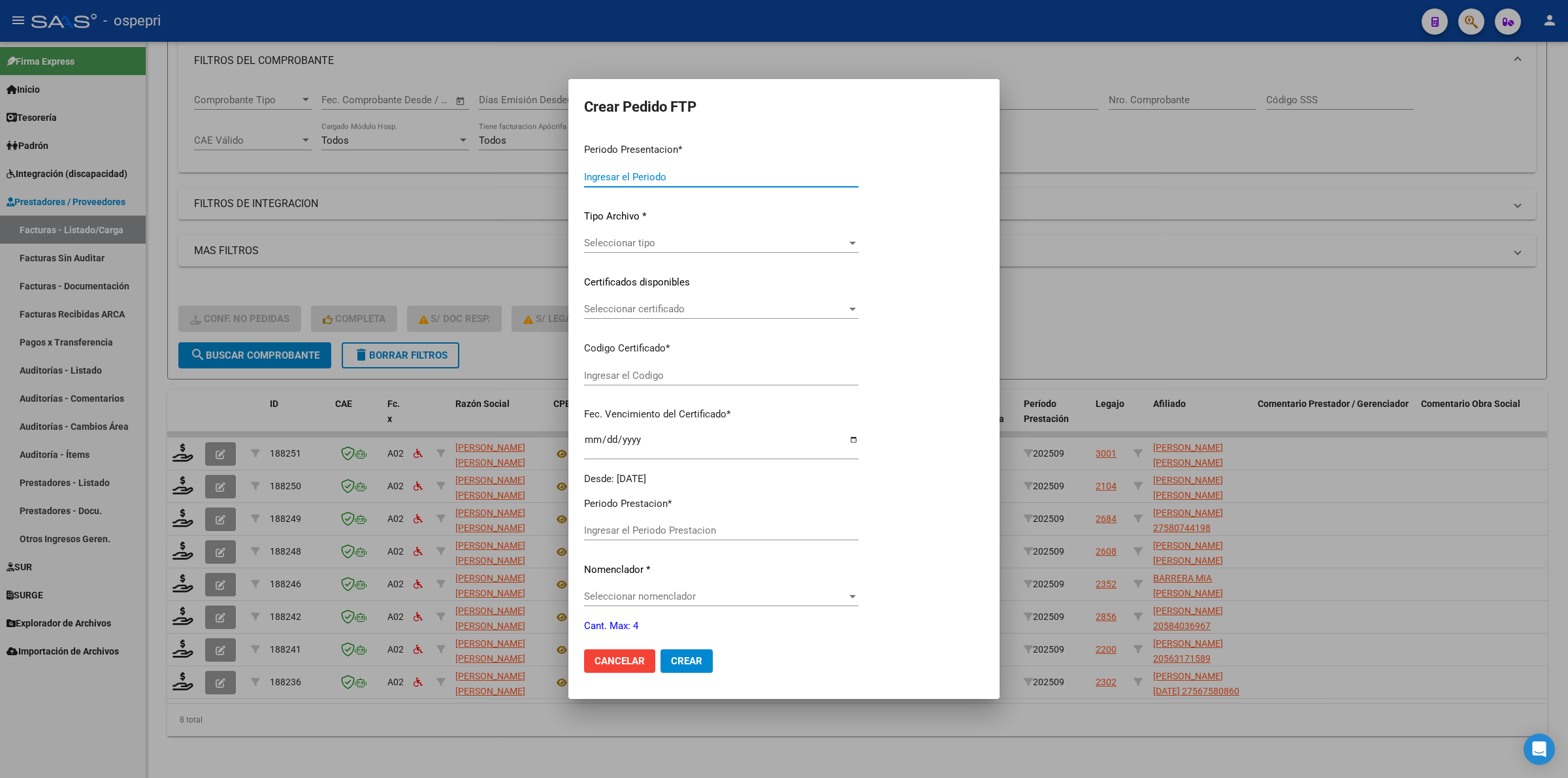
type input "202509"
type input "$ 148.447,20"
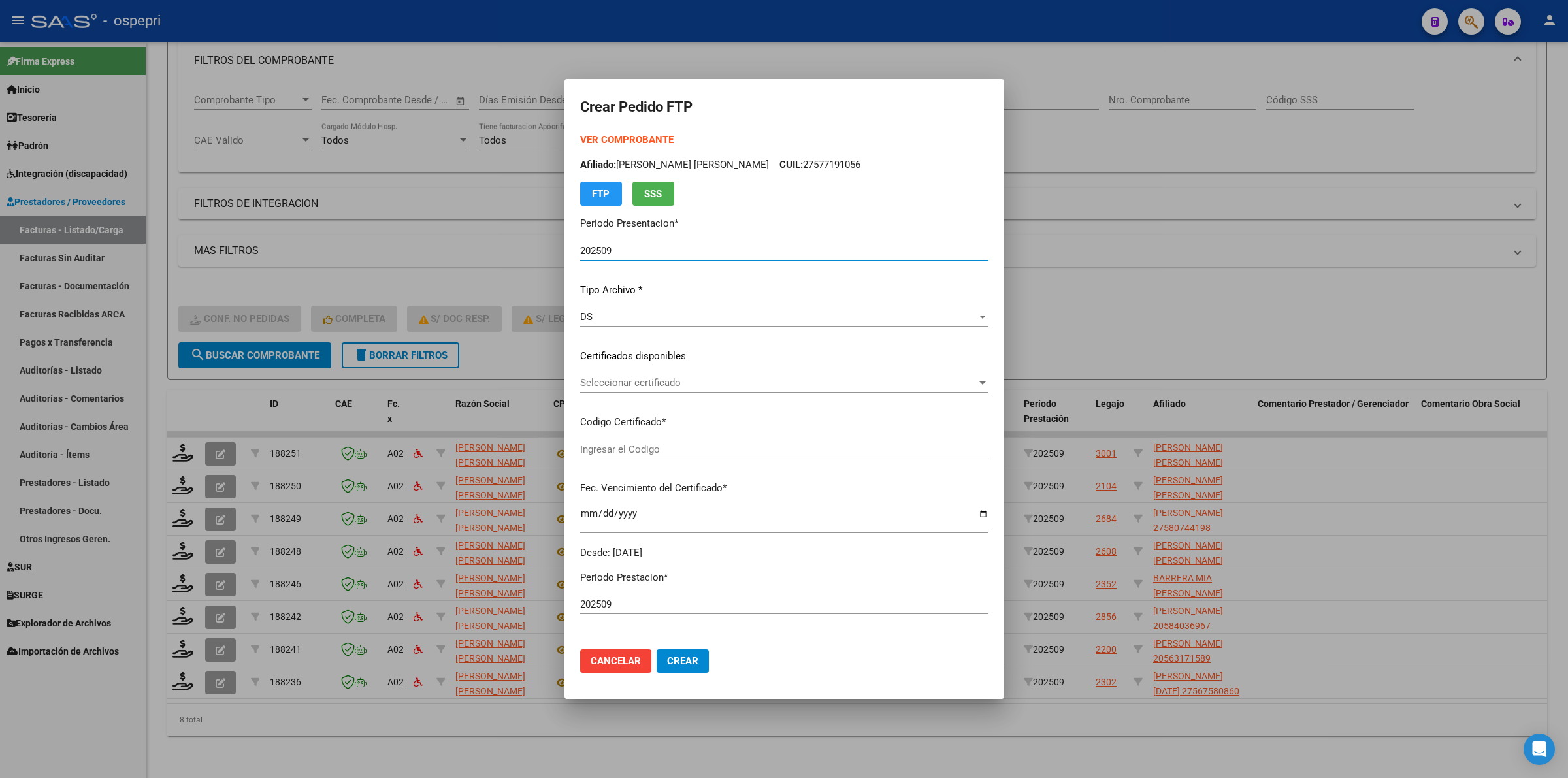
type input "2059059330-4"
type input "2030-02-20"
click at [637, 390] on div "Seleccionar certificado Seleccionar certificado" at bounding box center [784, 383] width 408 height 20
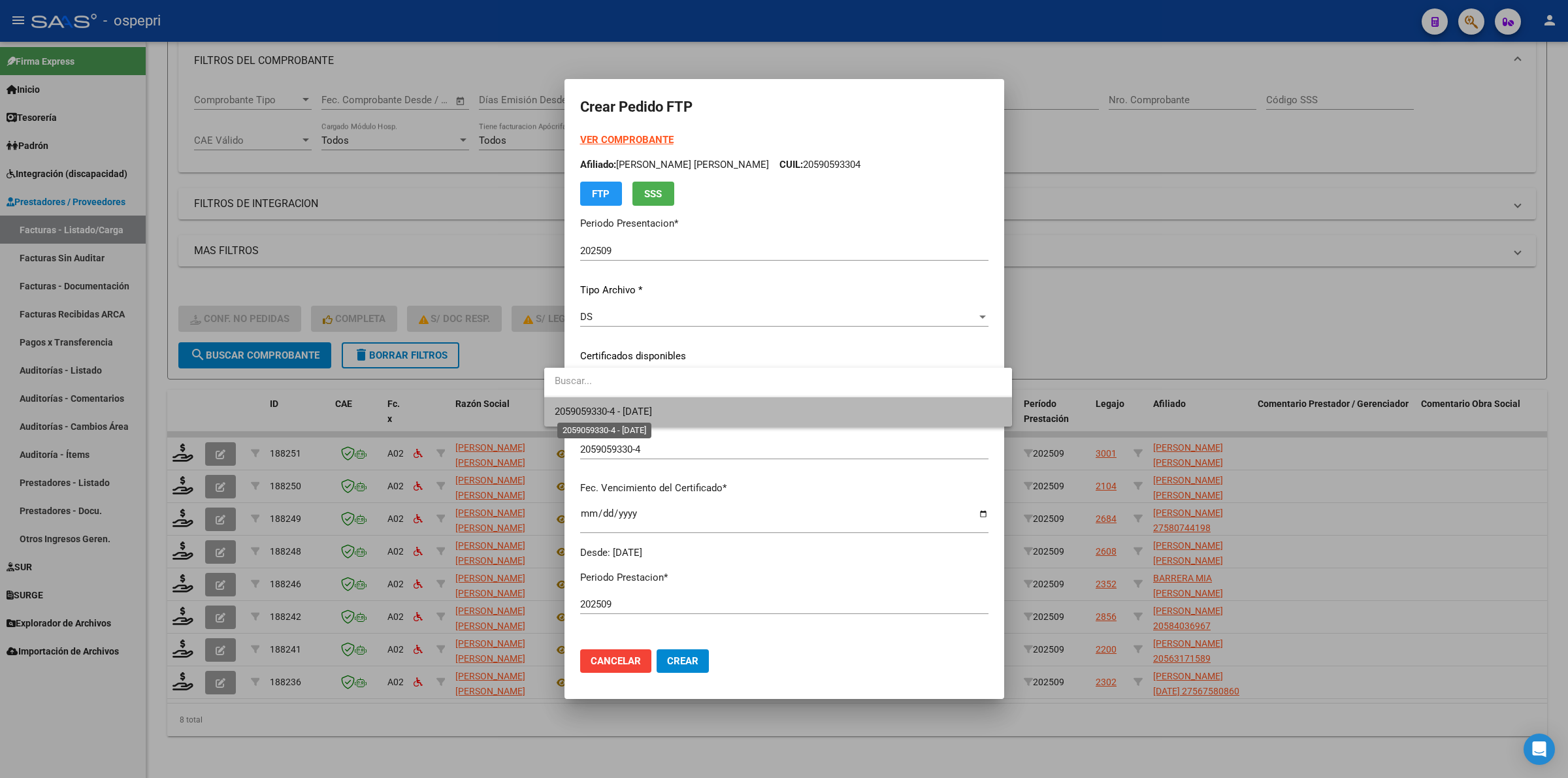
click at [644, 409] on span "2059059330-4 - 2030-02-20" at bounding box center [604, 411] width 97 height 12
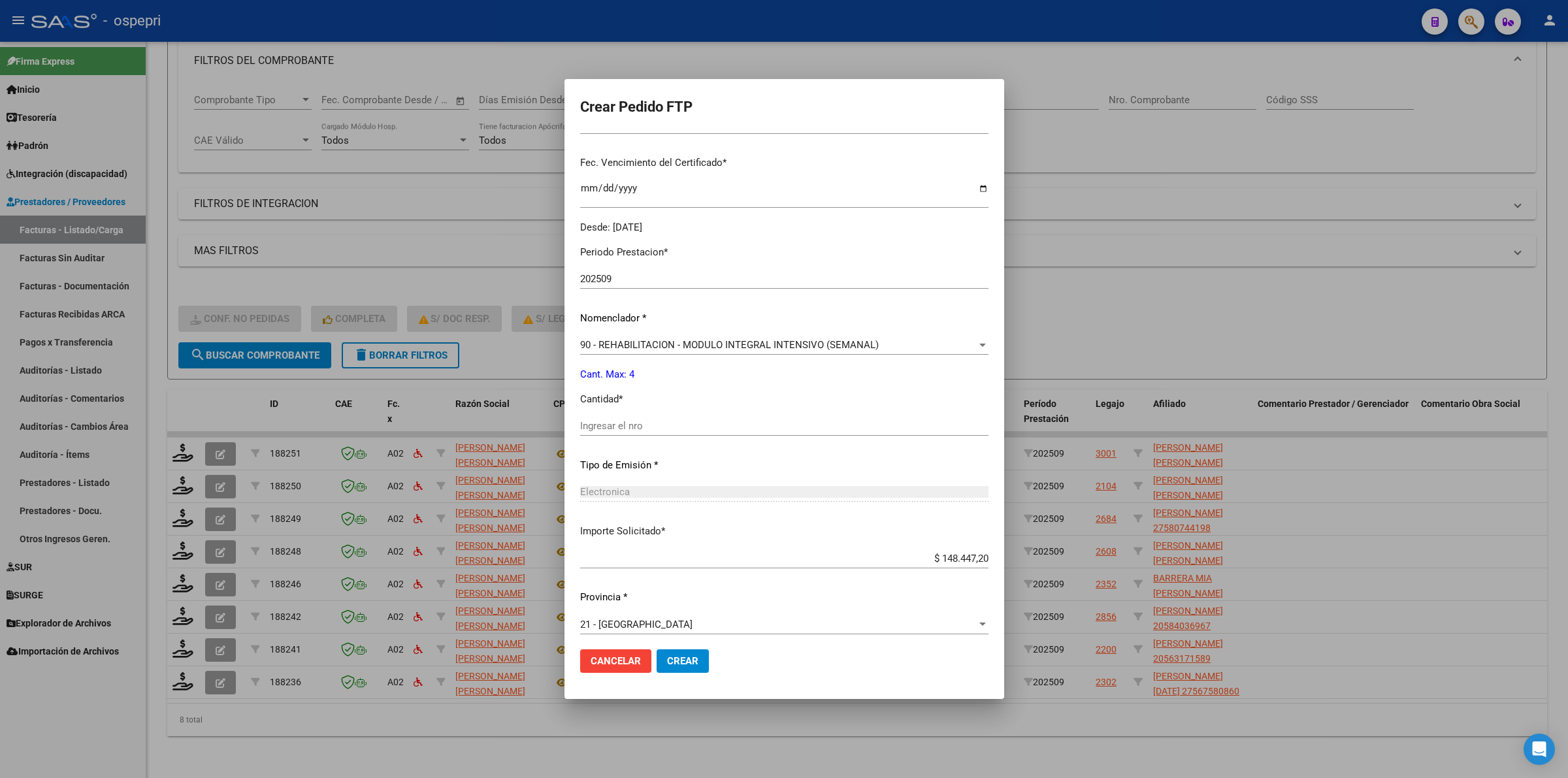
scroll to position [327, 0]
click at [623, 432] on div "Ingresar el nro" at bounding box center [784, 424] width 408 height 20
click at [625, 428] on input "Ingresar el nro" at bounding box center [784, 425] width 408 height 12
type input "4"
click at [667, 655] on span "Crear" at bounding box center [683, 661] width 32 height 12
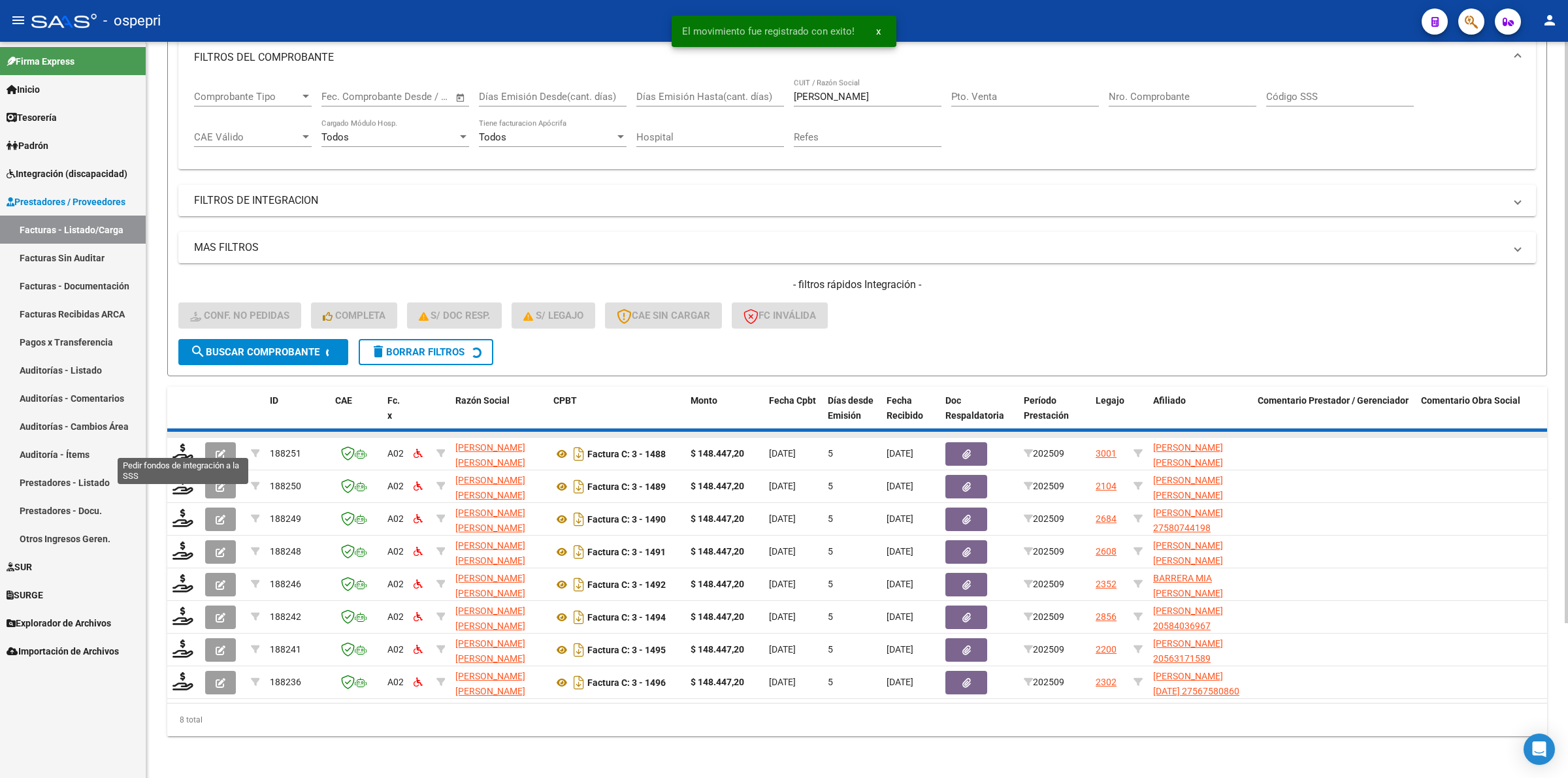
scroll to position [159, 0]
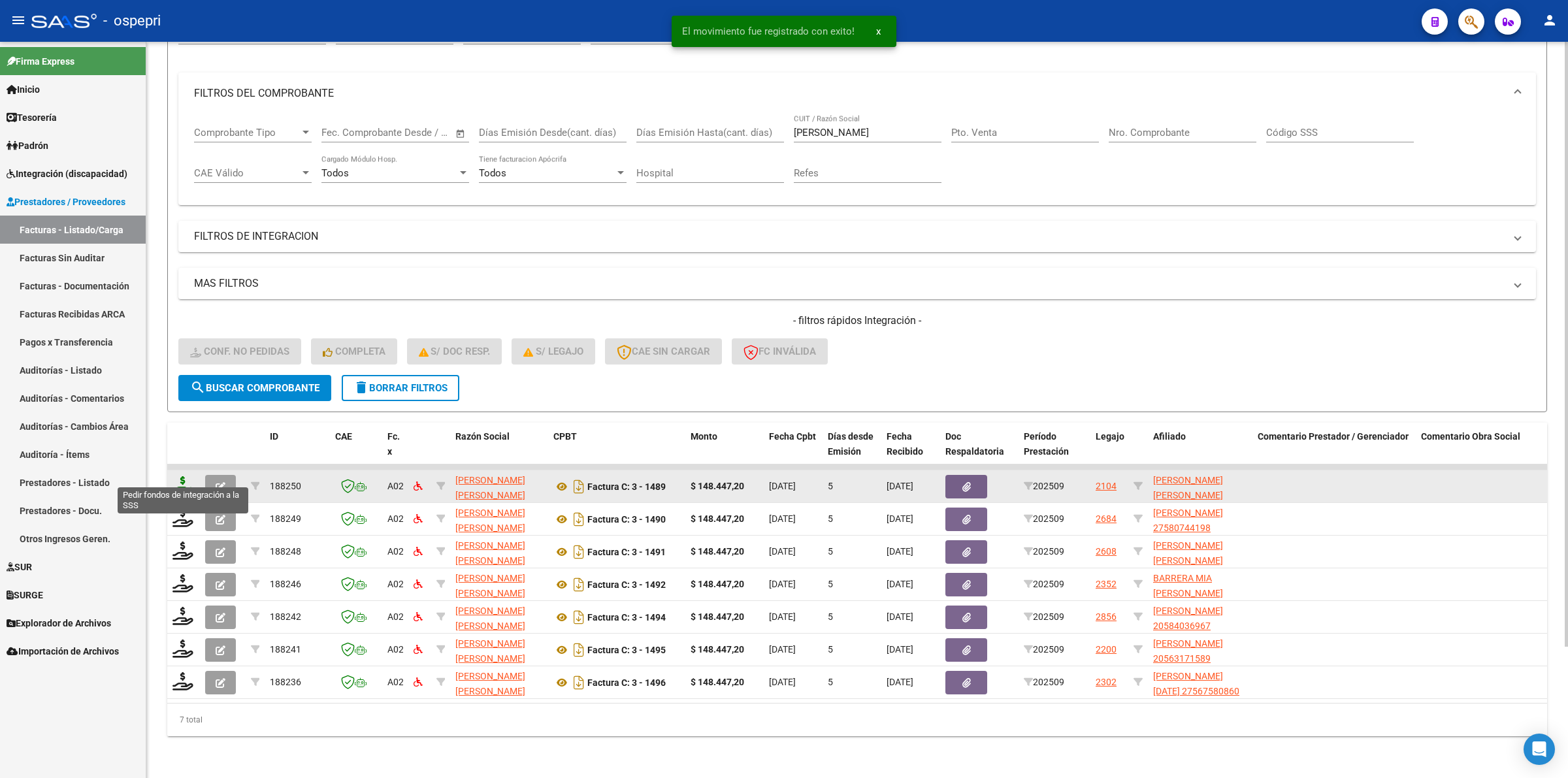
click at [187, 476] on icon at bounding box center [183, 485] width 21 height 18
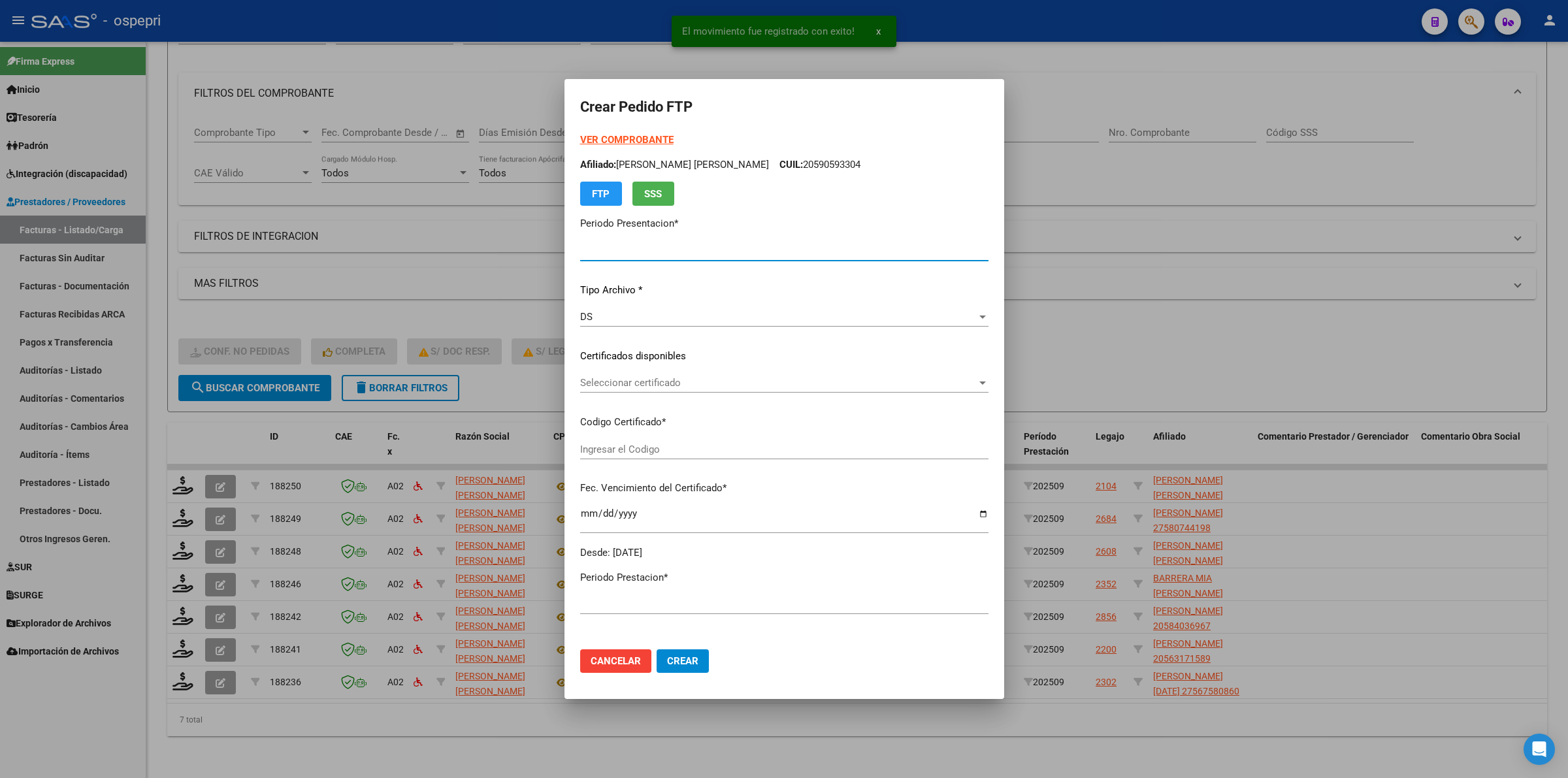
type input "202509"
type input "$ 148.447,20"
type input "ARG02000563164092020092820210928NQN249"
type input "2027-12-22"
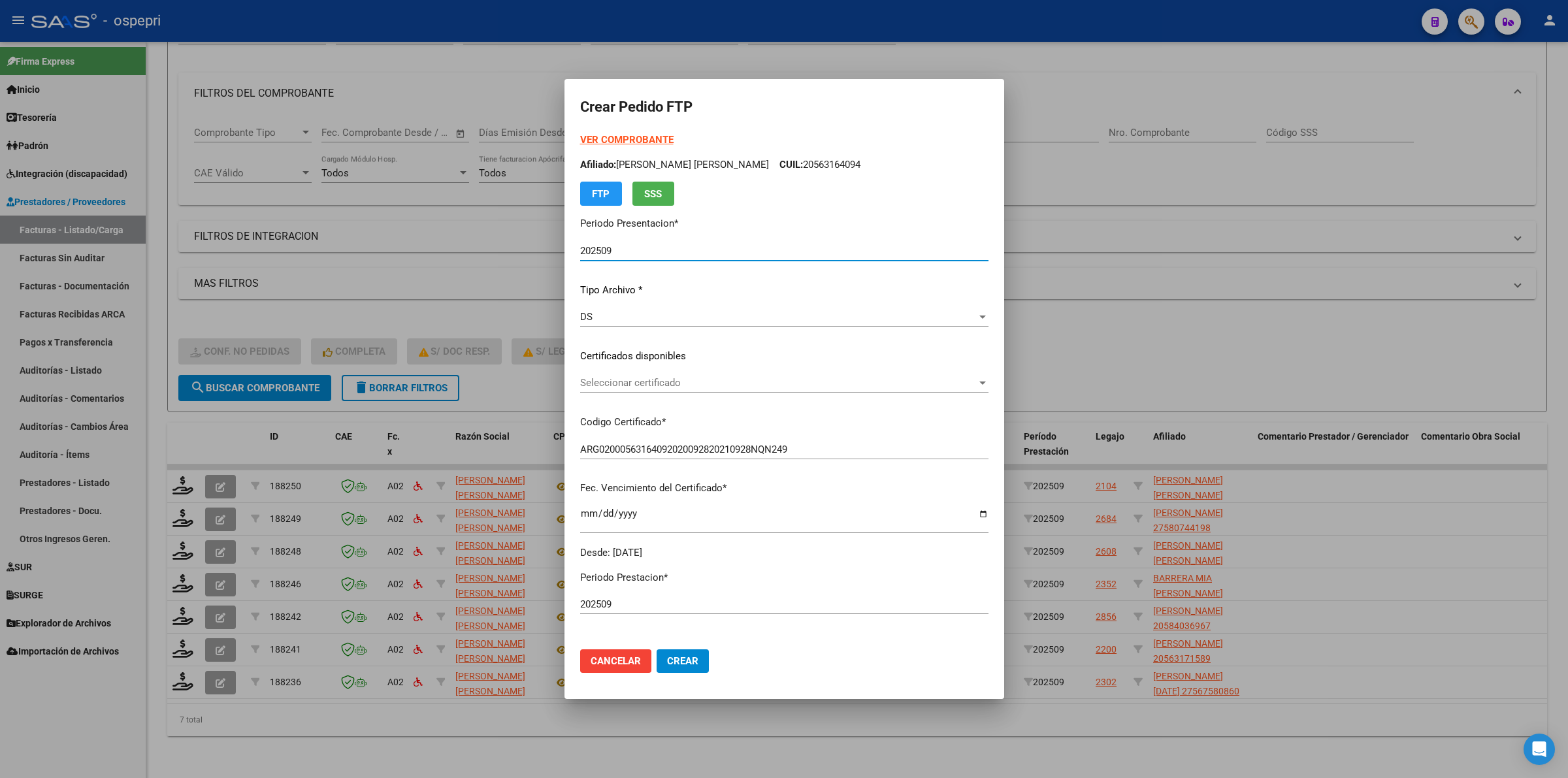
click at [657, 384] on span "Seleccionar certificado" at bounding box center [778, 383] width 396 height 12
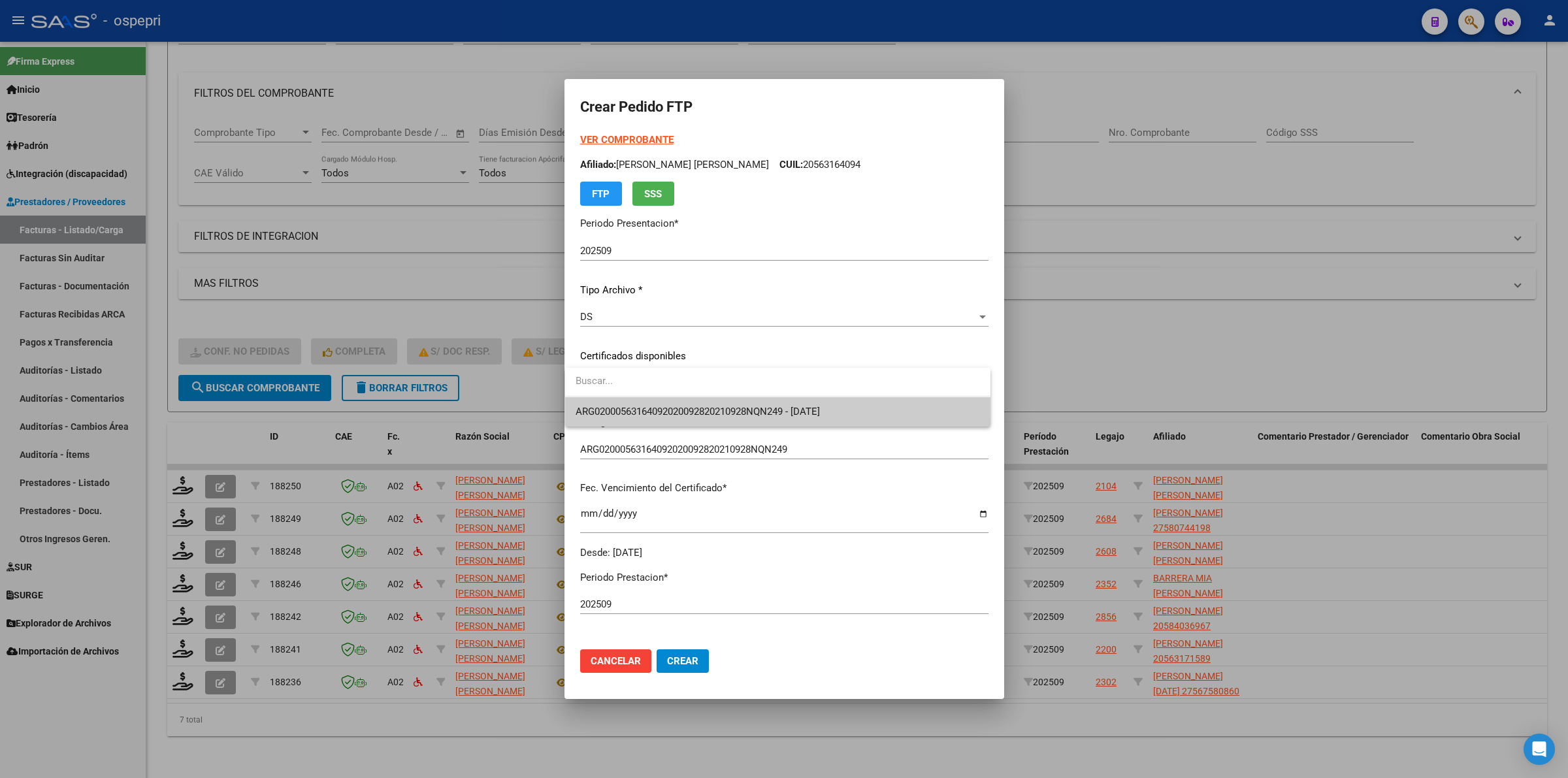
click at [661, 405] on span "ARG02000563164092020092820210928NQN249 - 2027-12-22" at bounding box center [778, 411] width 404 height 29
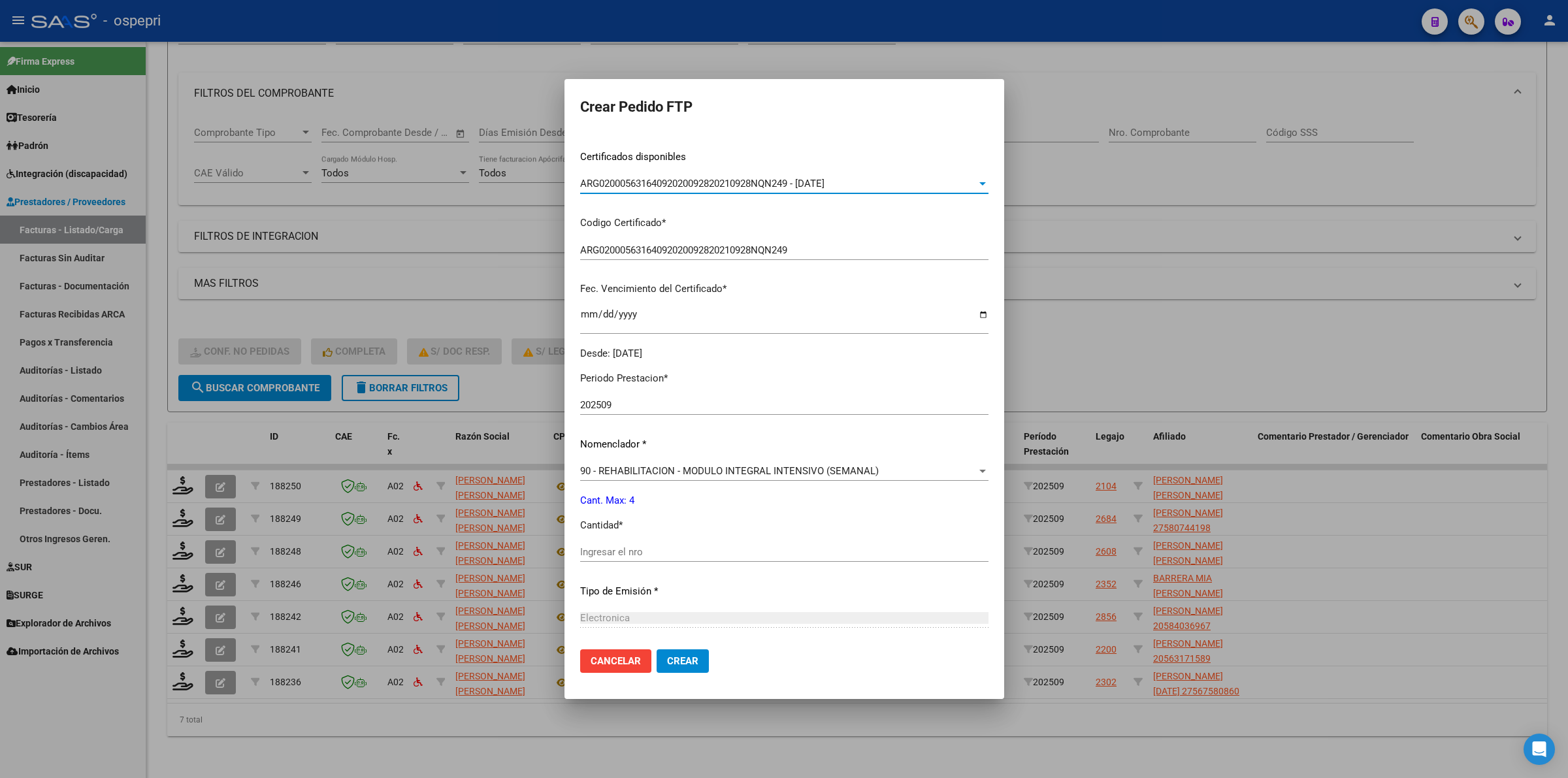
scroll to position [245, 0]
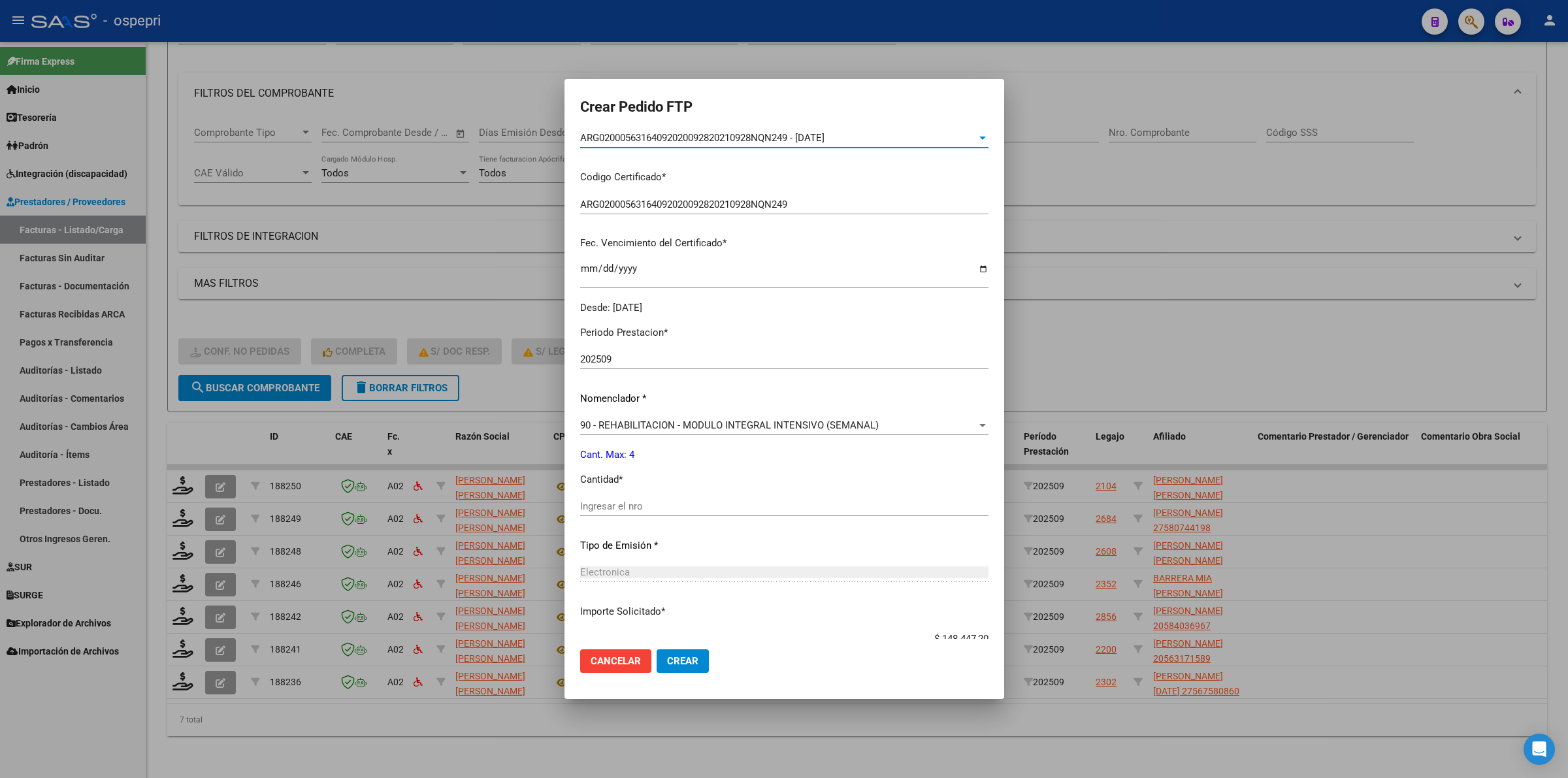
click at [621, 507] on input "Ingresar el nro" at bounding box center [784, 506] width 408 height 12
type input "4"
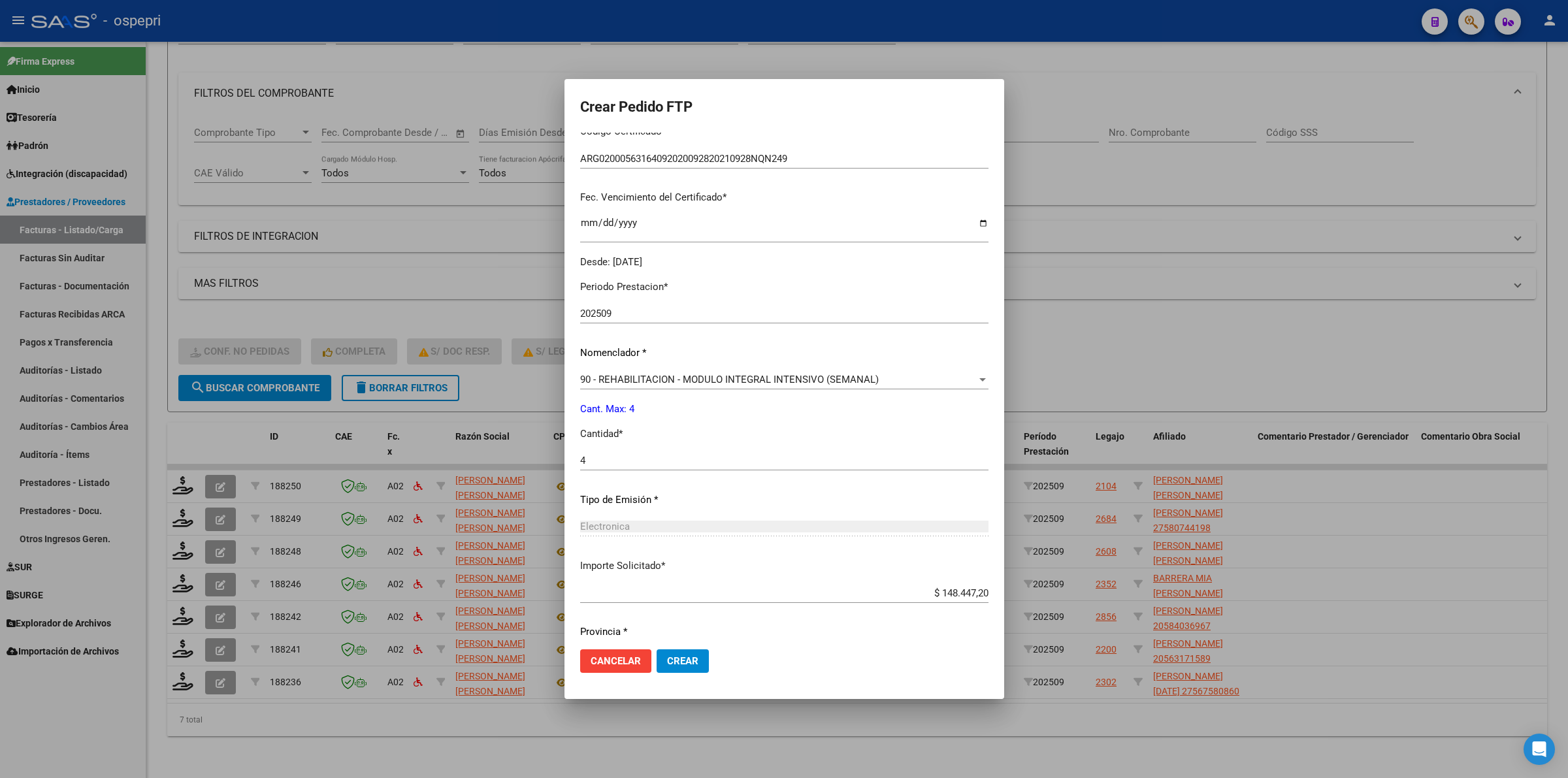
scroll to position [333, 0]
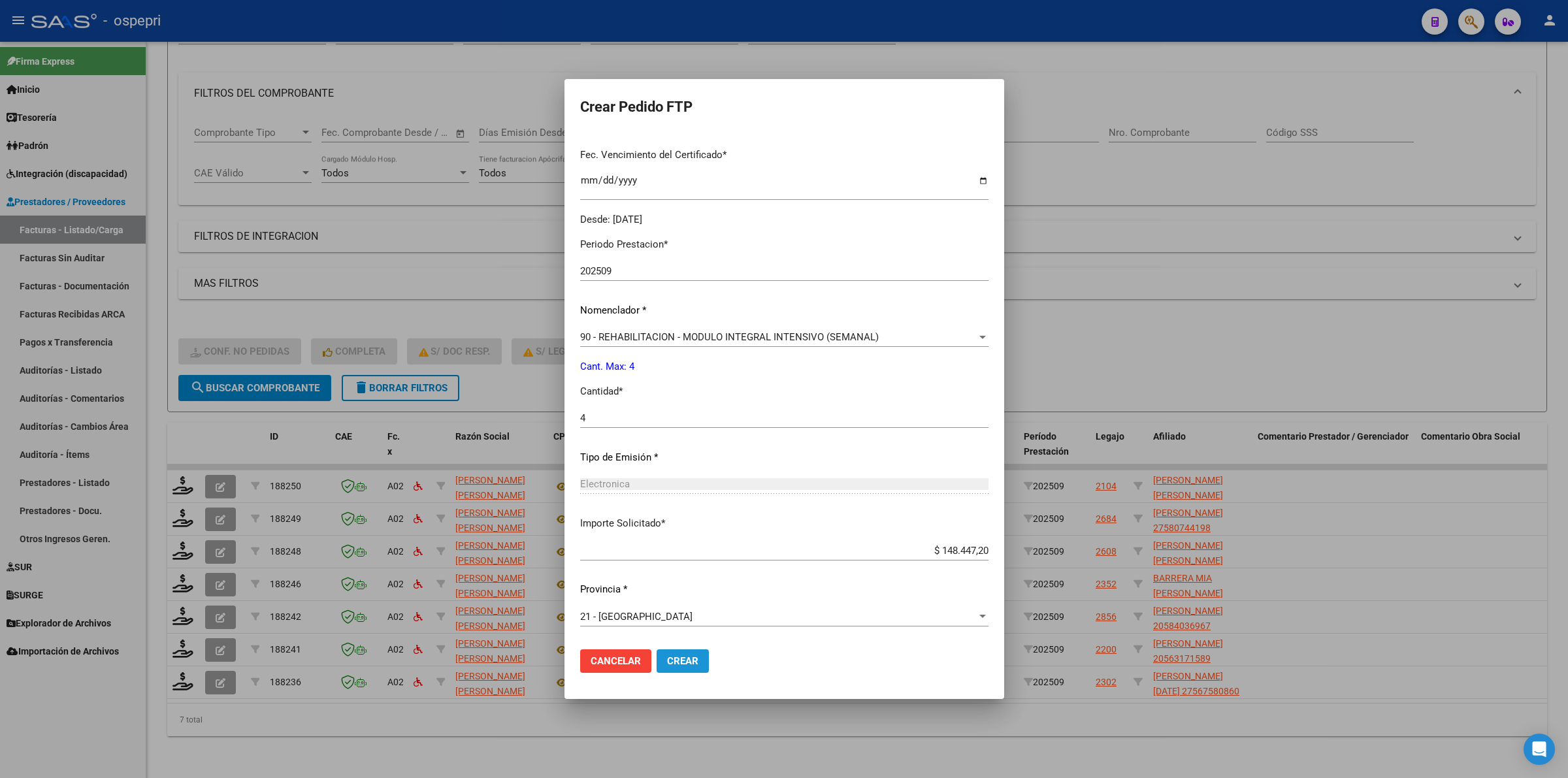
click at [684, 664] on span "Crear" at bounding box center [683, 661] width 32 height 12
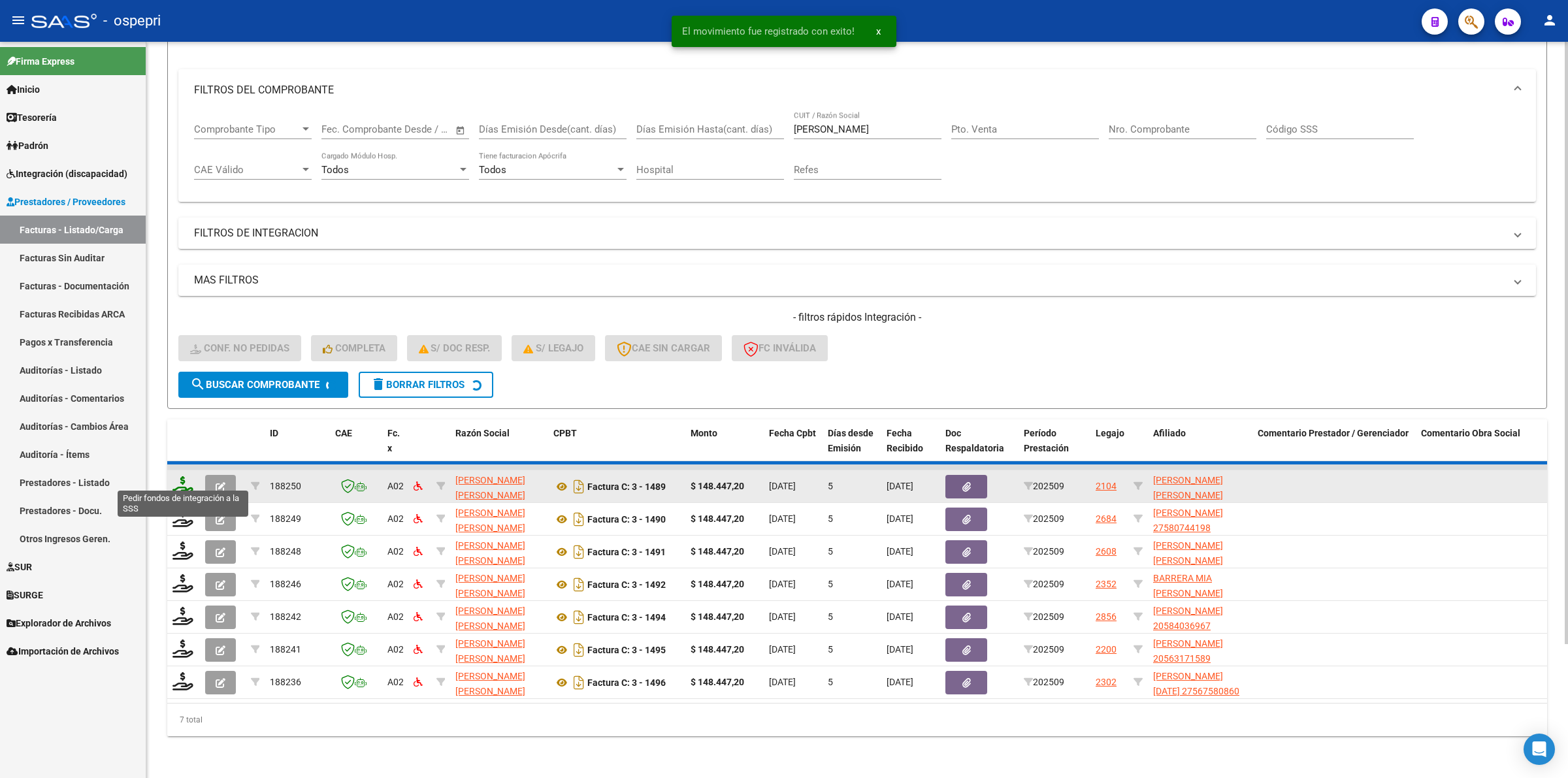
scroll to position [126, 0]
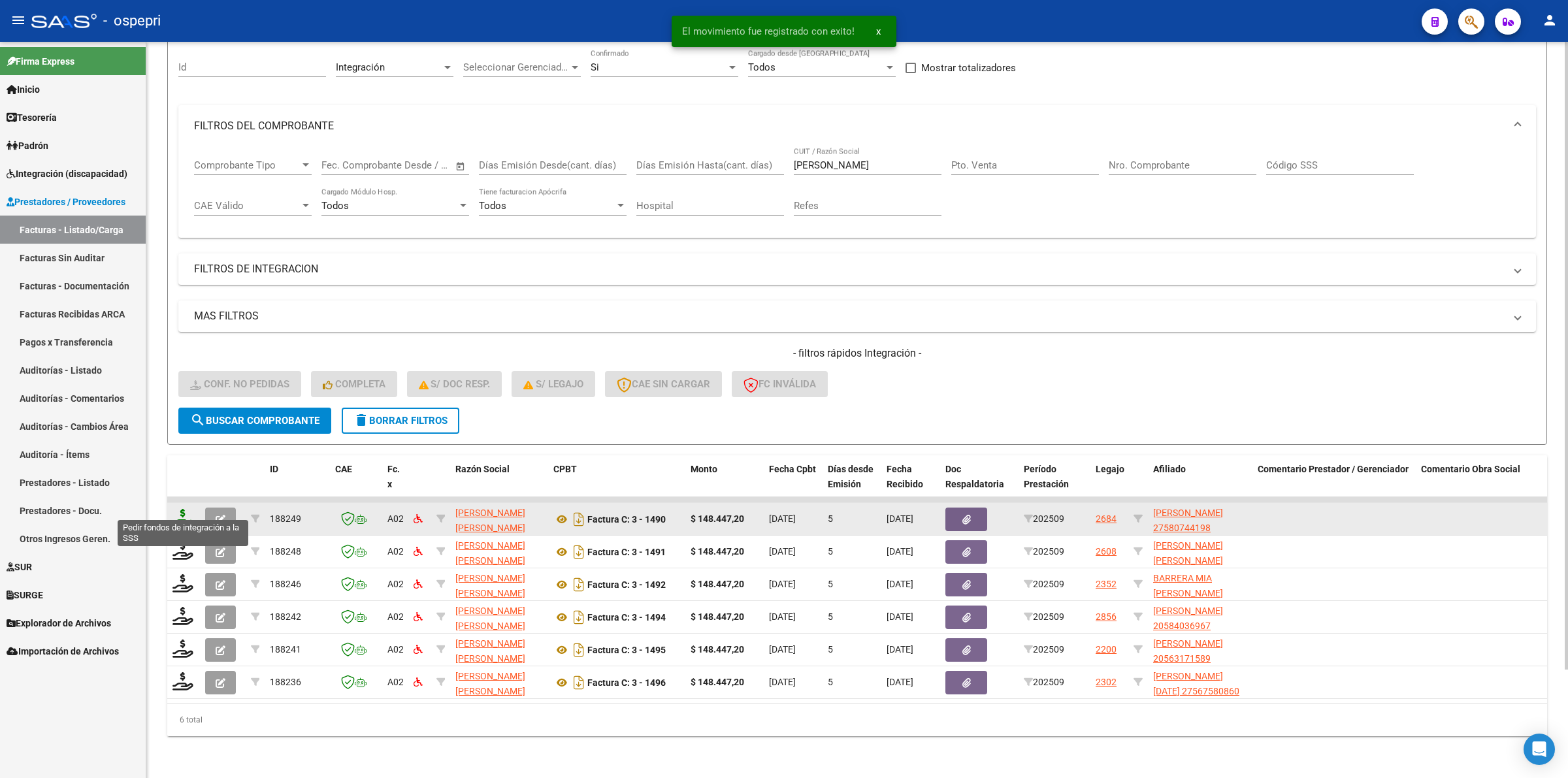
click at [184, 510] on icon at bounding box center [183, 518] width 21 height 18
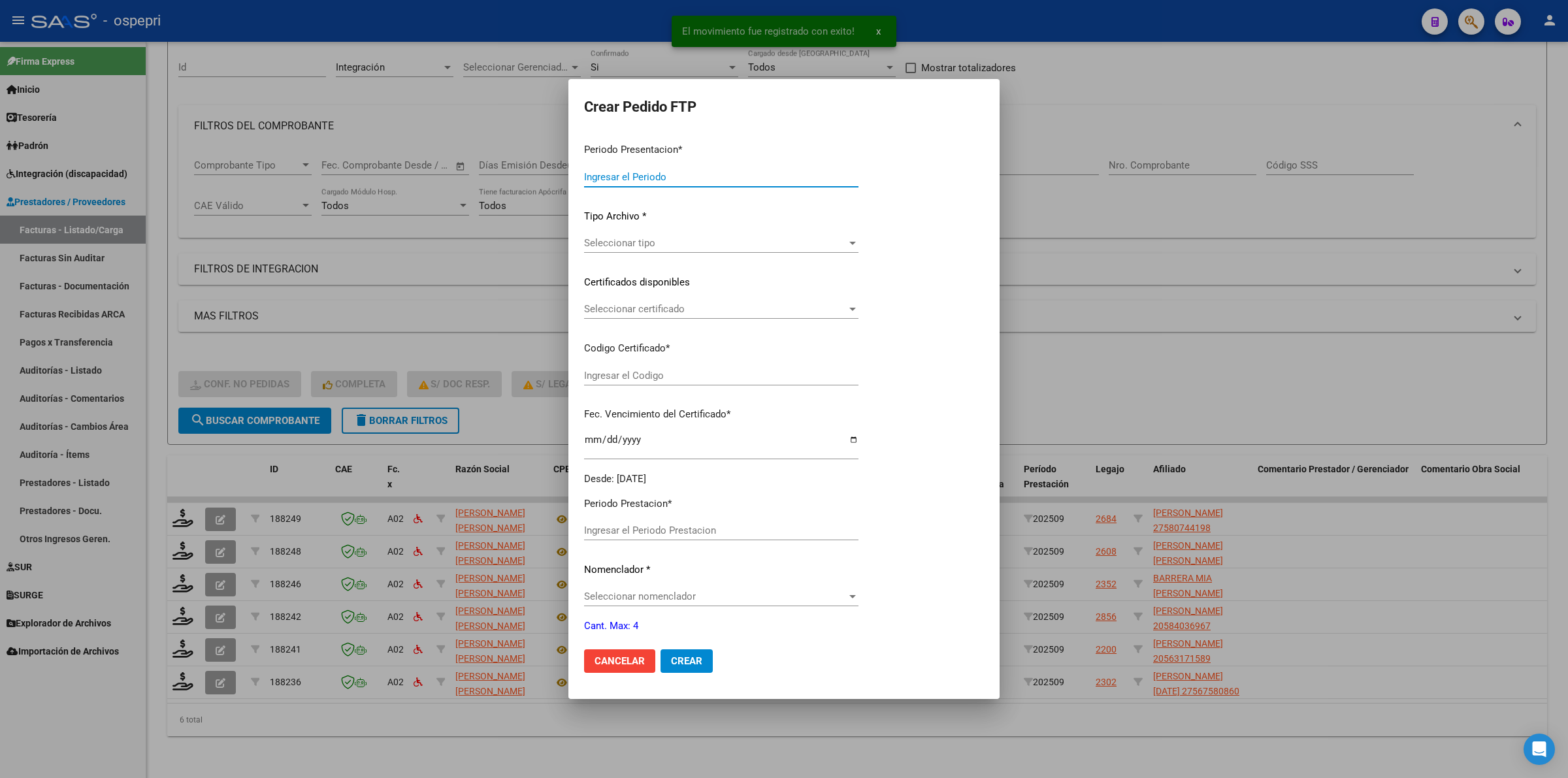
type input "202509"
type input "$ 148.447,20"
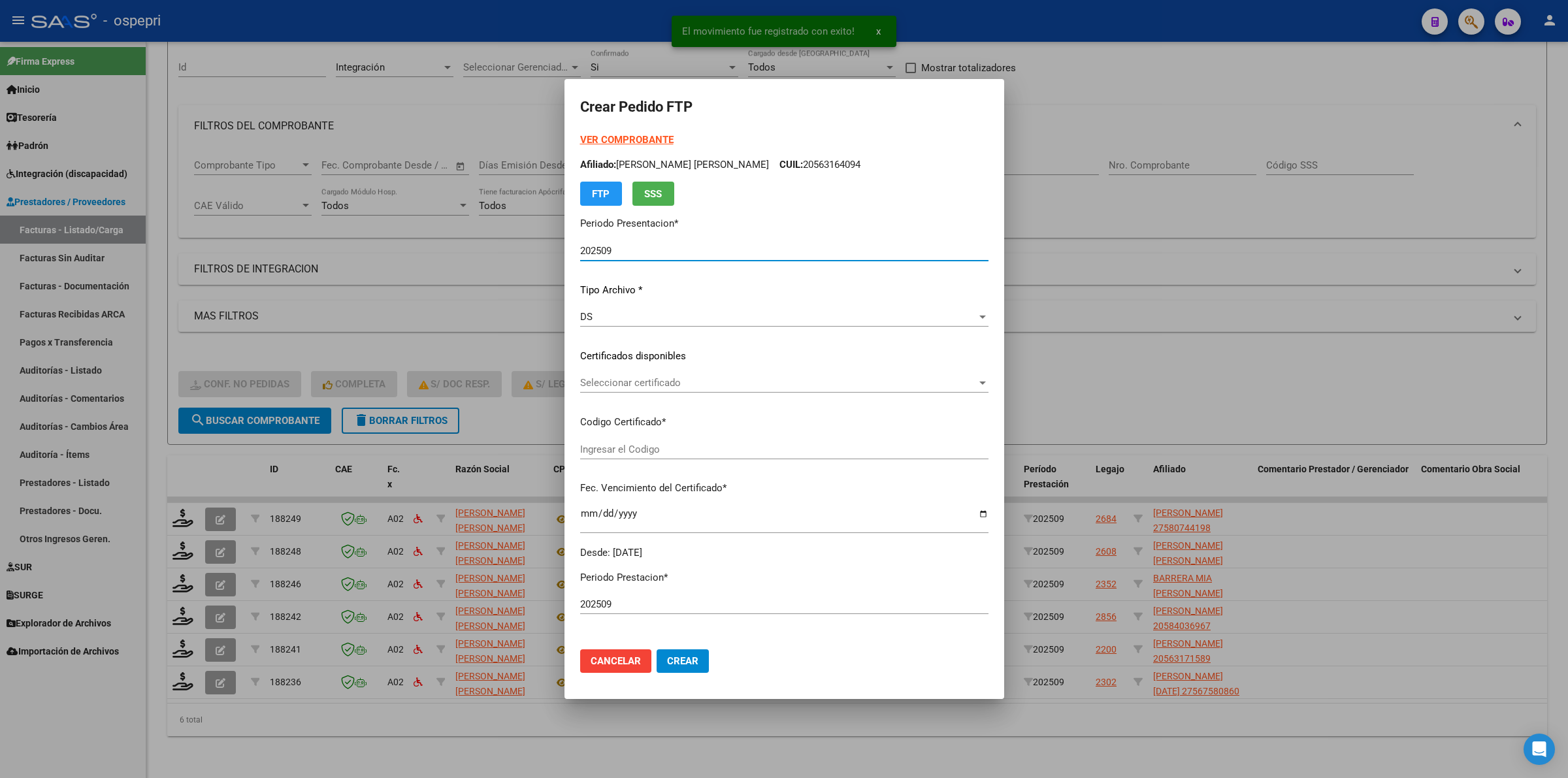
type input "2758074419-8"
type input "2026-02-16"
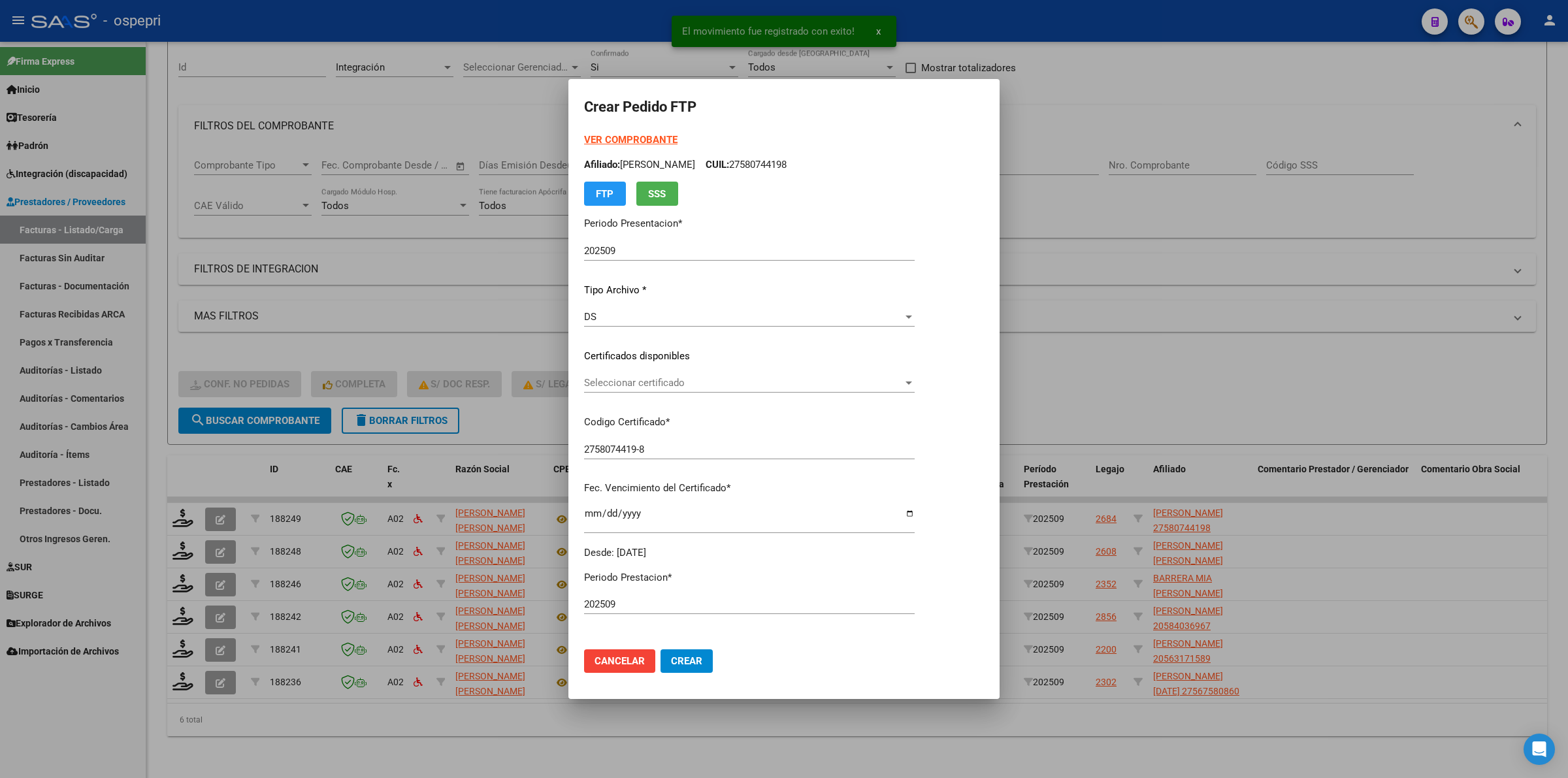
click at [666, 389] on div "Seleccionar certificado Seleccionar certificado" at bounding box center [750, 383] width 331 height 20
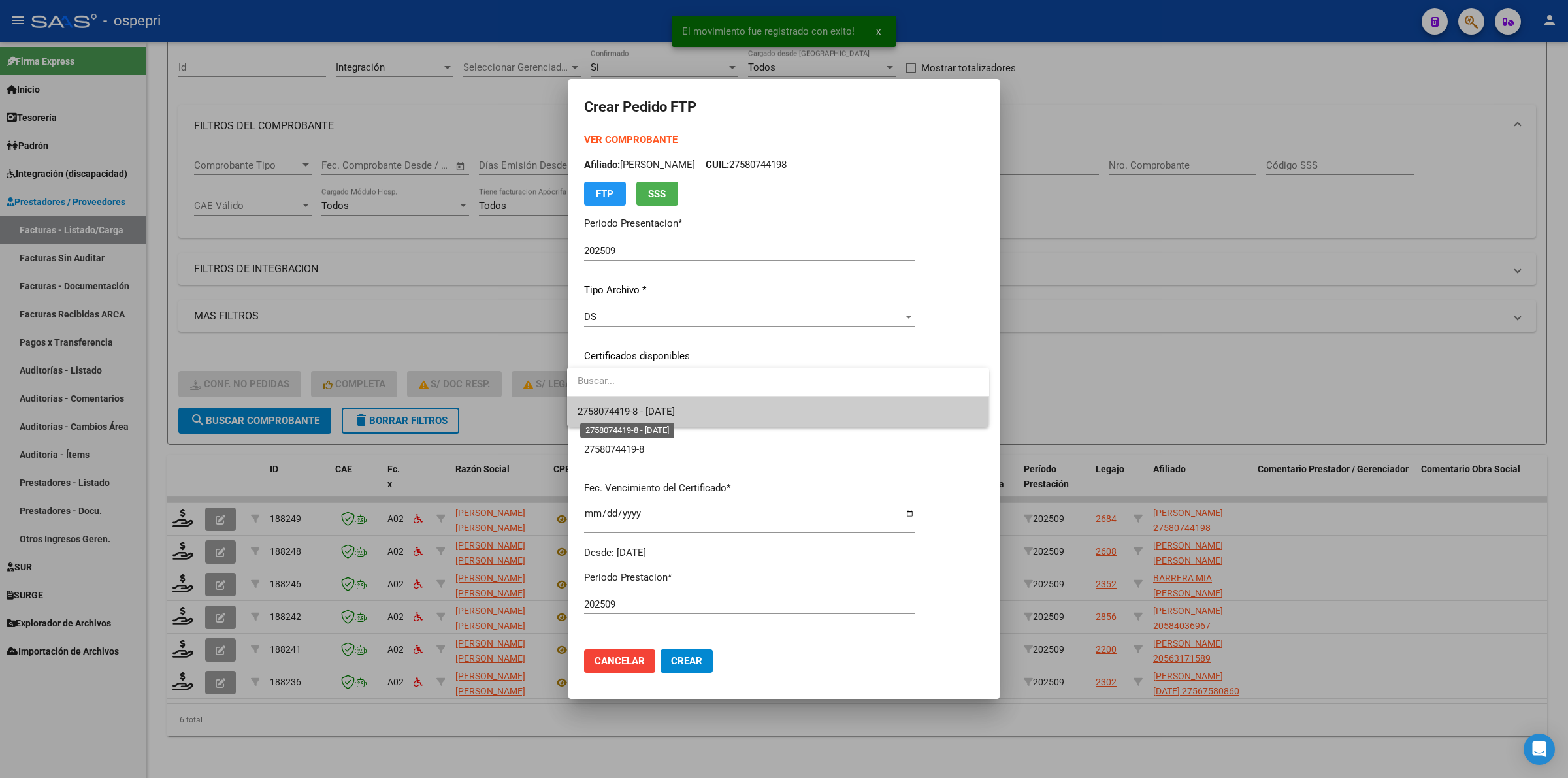
drag, startPoint x: 666, startPoint y: 389, endPoint x: 674, endPoint y: 409, distance: 21.5
click at [674, 408] on span "2758074419-8 - 2026-02-16" at bounding box center [626, 411] width 97 height 12
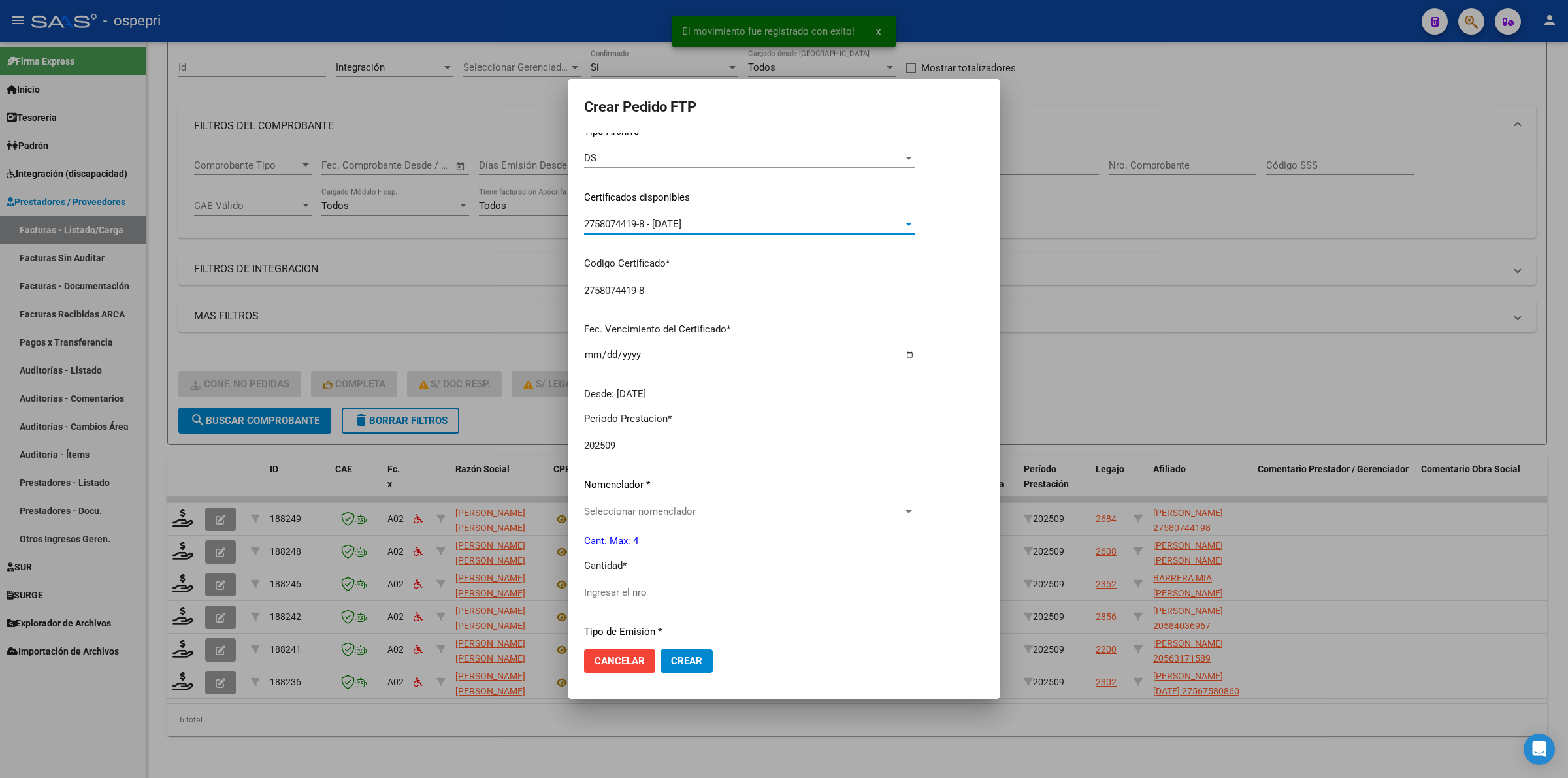
scroll to position [327, 0]
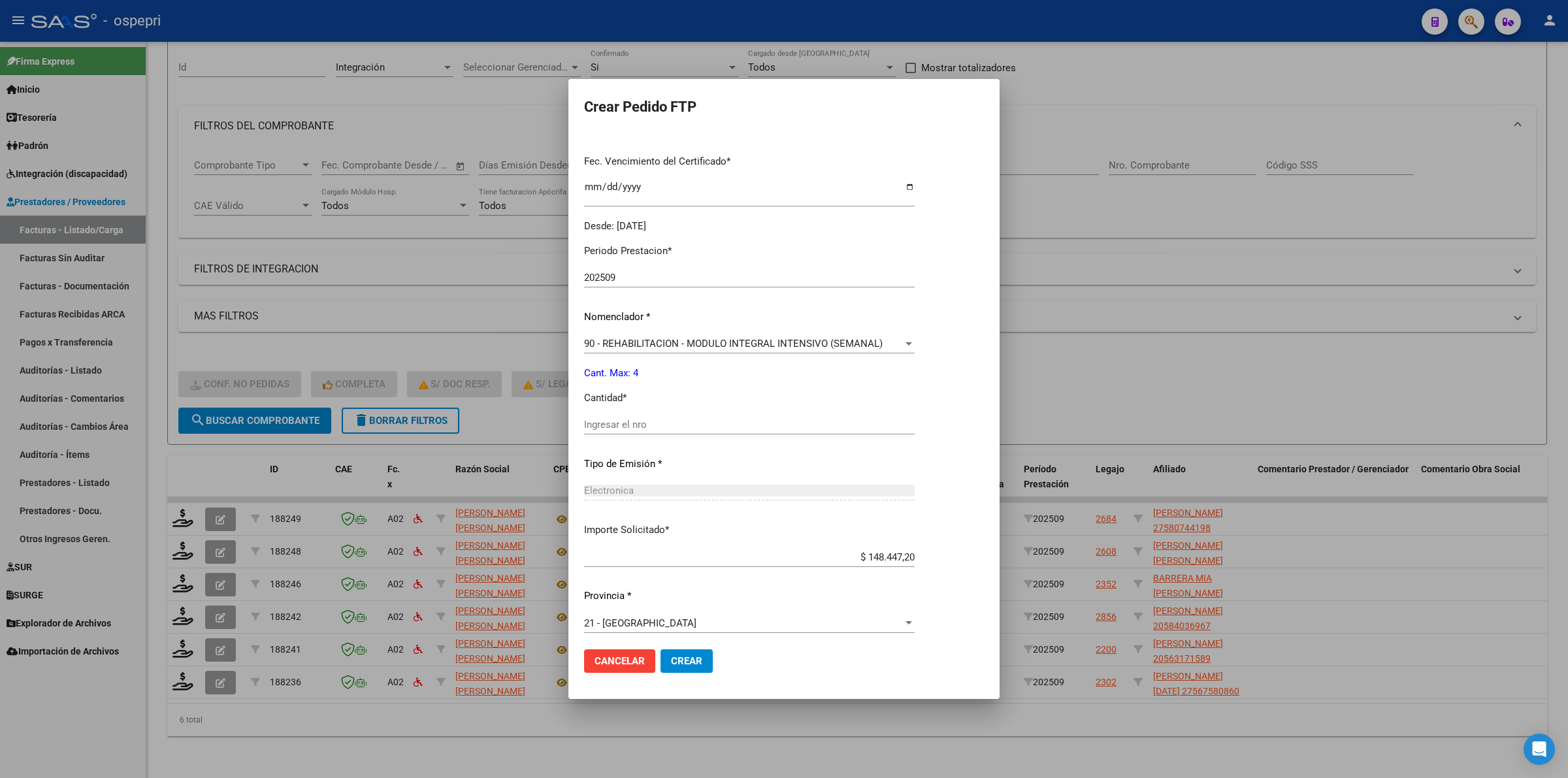
click at [652, 433] on div "Ingresar el nro" at bounding box center [750, 424] width 331 height 20
type input "4"
drag, startPoint x: 689, startPoint y: 654, endPoint x: 644, endPoint y: 667, distance: 46.8
click at [689, 653] on button "Crear" at bounding box center [686, 661] width 52 height 24
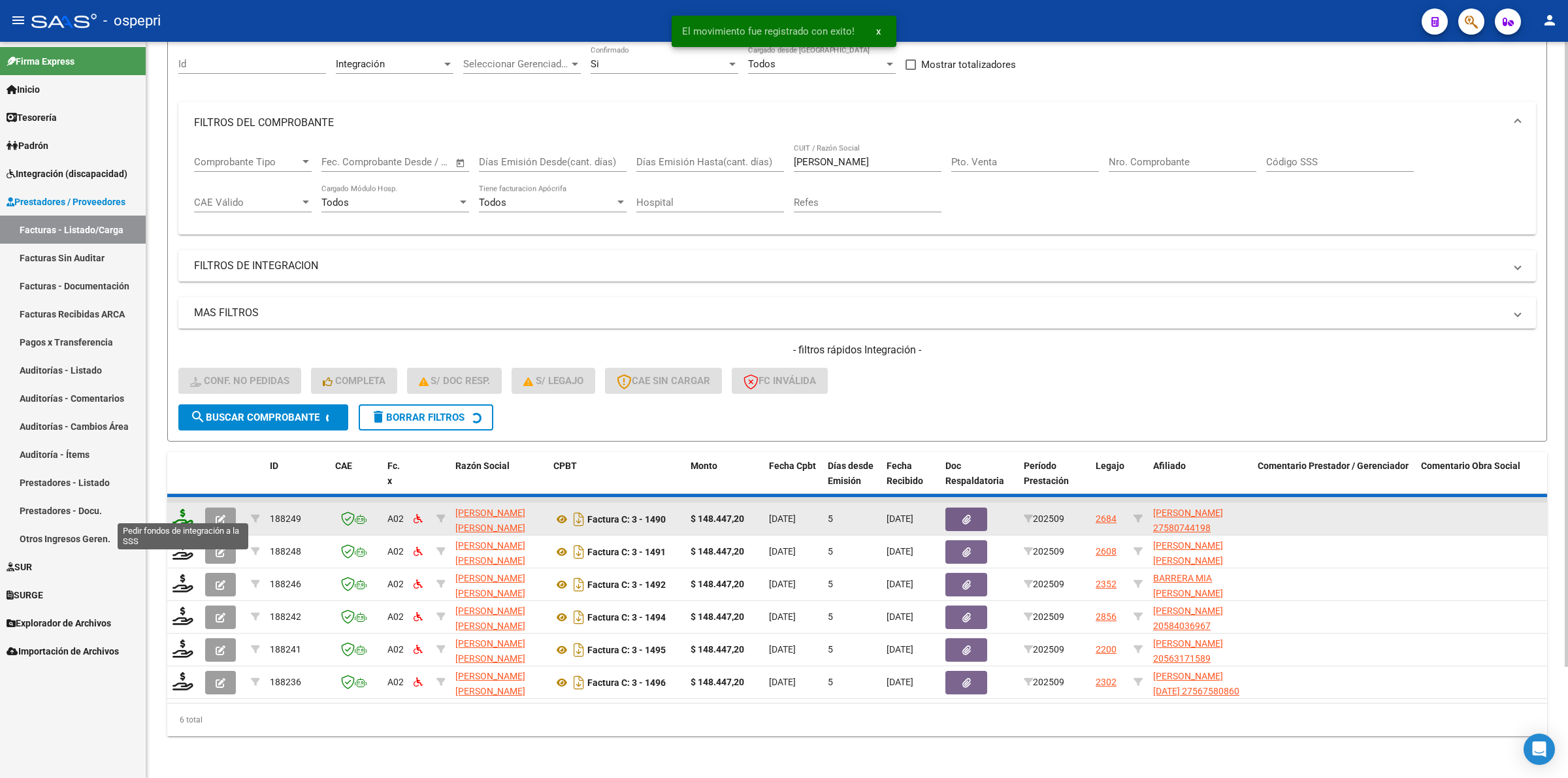
scroll to position [94, 0]
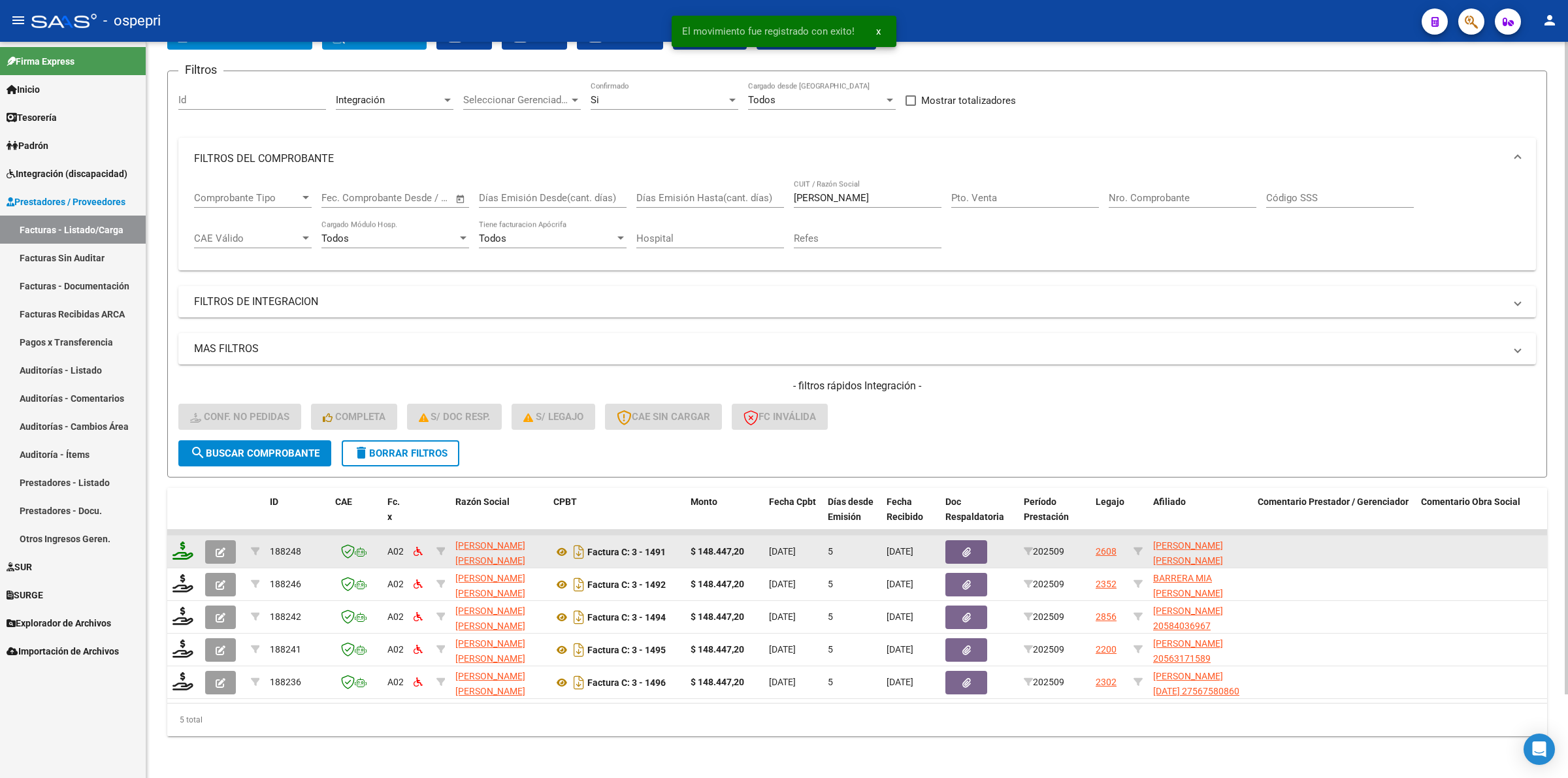
drag, startPoint x: 187, startPoint y: 547, endPoint x: 187, endPoint y: 541, distance: 6.0
click at [187, 546] on div at bounding box center [184, 551] width 22 height 20
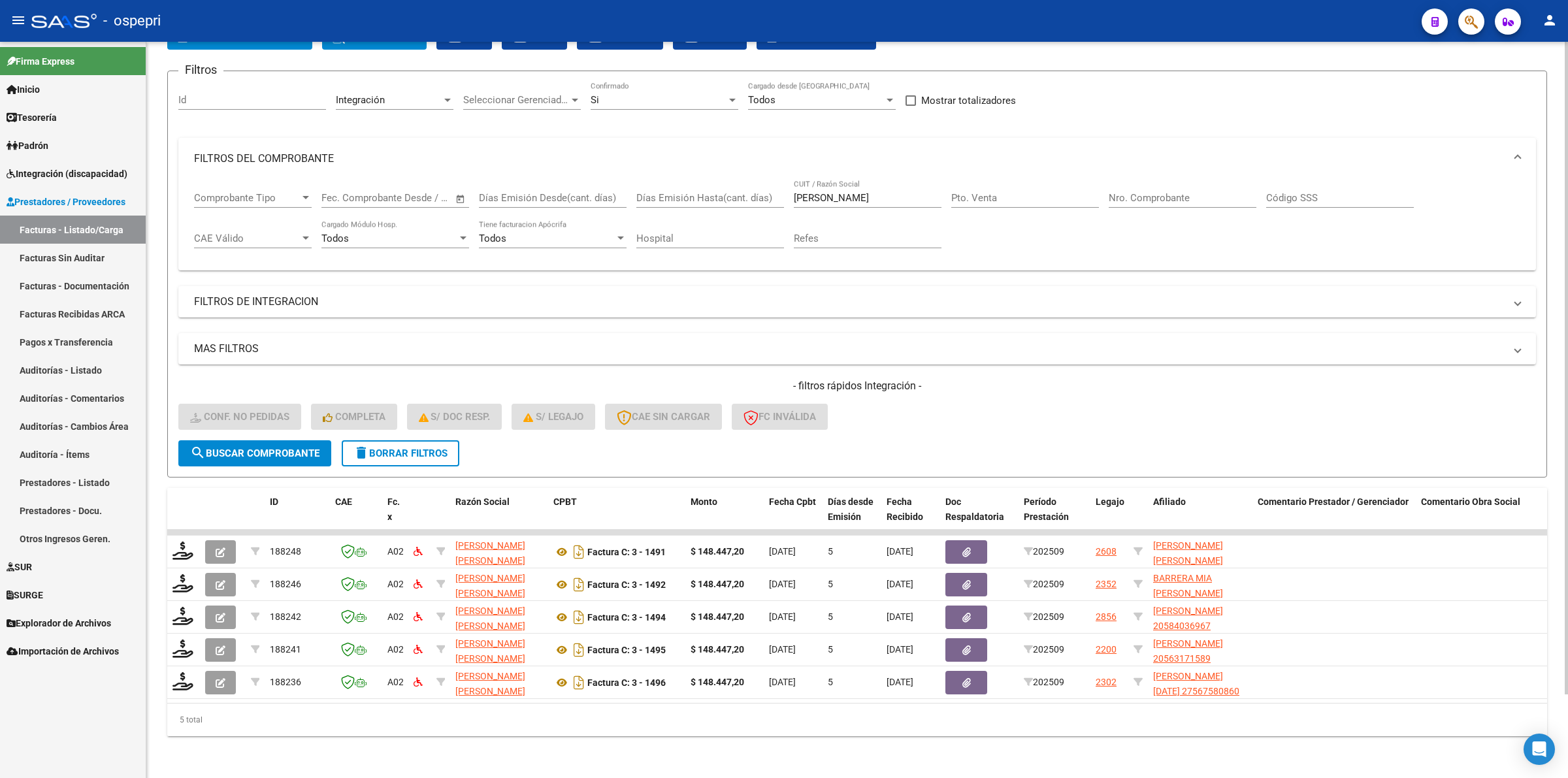
drag, startPoint x: 193, startPoint y: 533, endPoint x: 511, endPoint y: 470, distance: 324.2
click at [193, 541] on div at bounding box center [184, 551] width 22 height 20
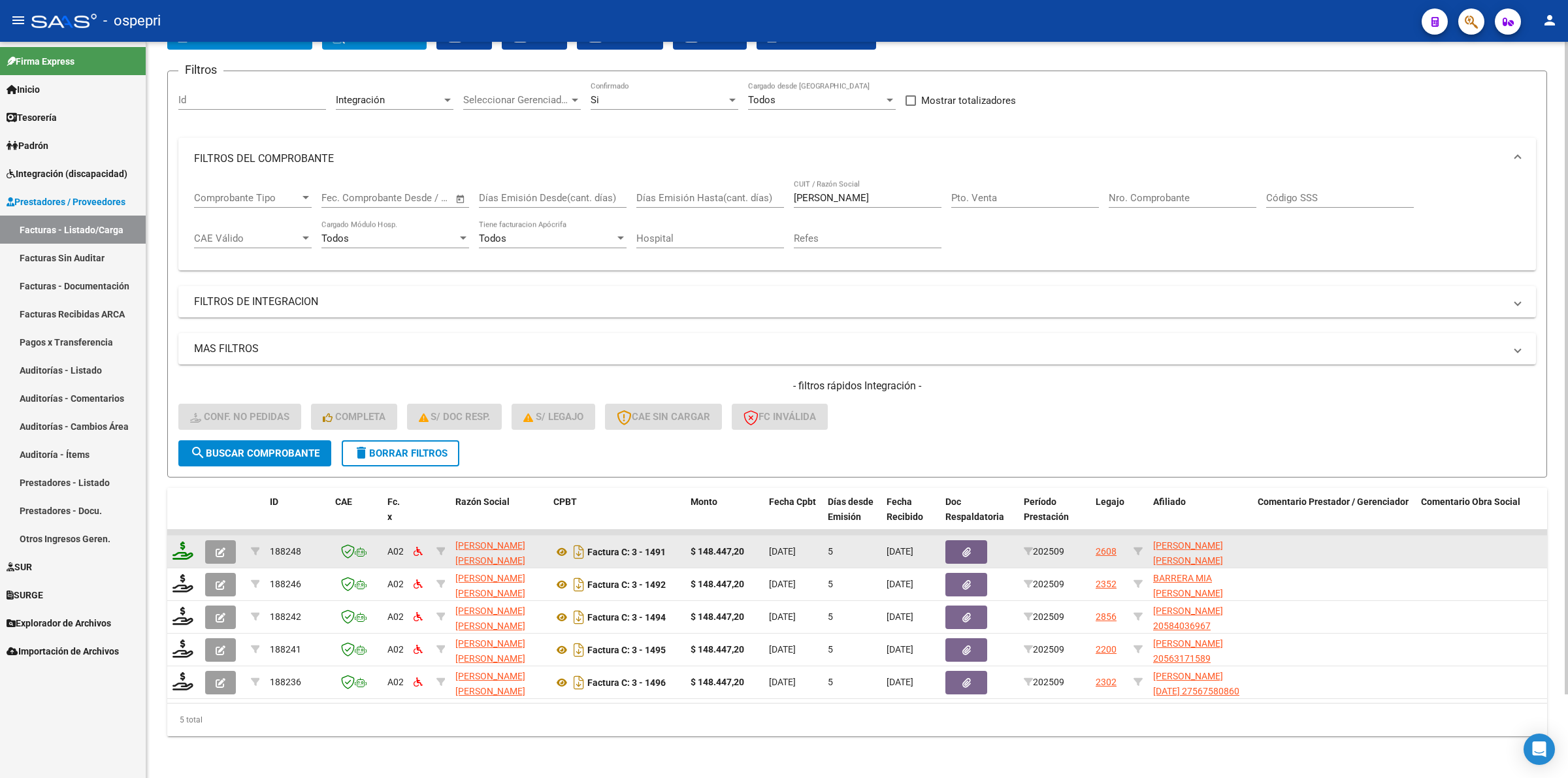
click at [190, 541] on div at bounding box center [184, 551] width 22 height 20
click at [179, 542] on icon at bounding box center [183, 550] width 21 height 18
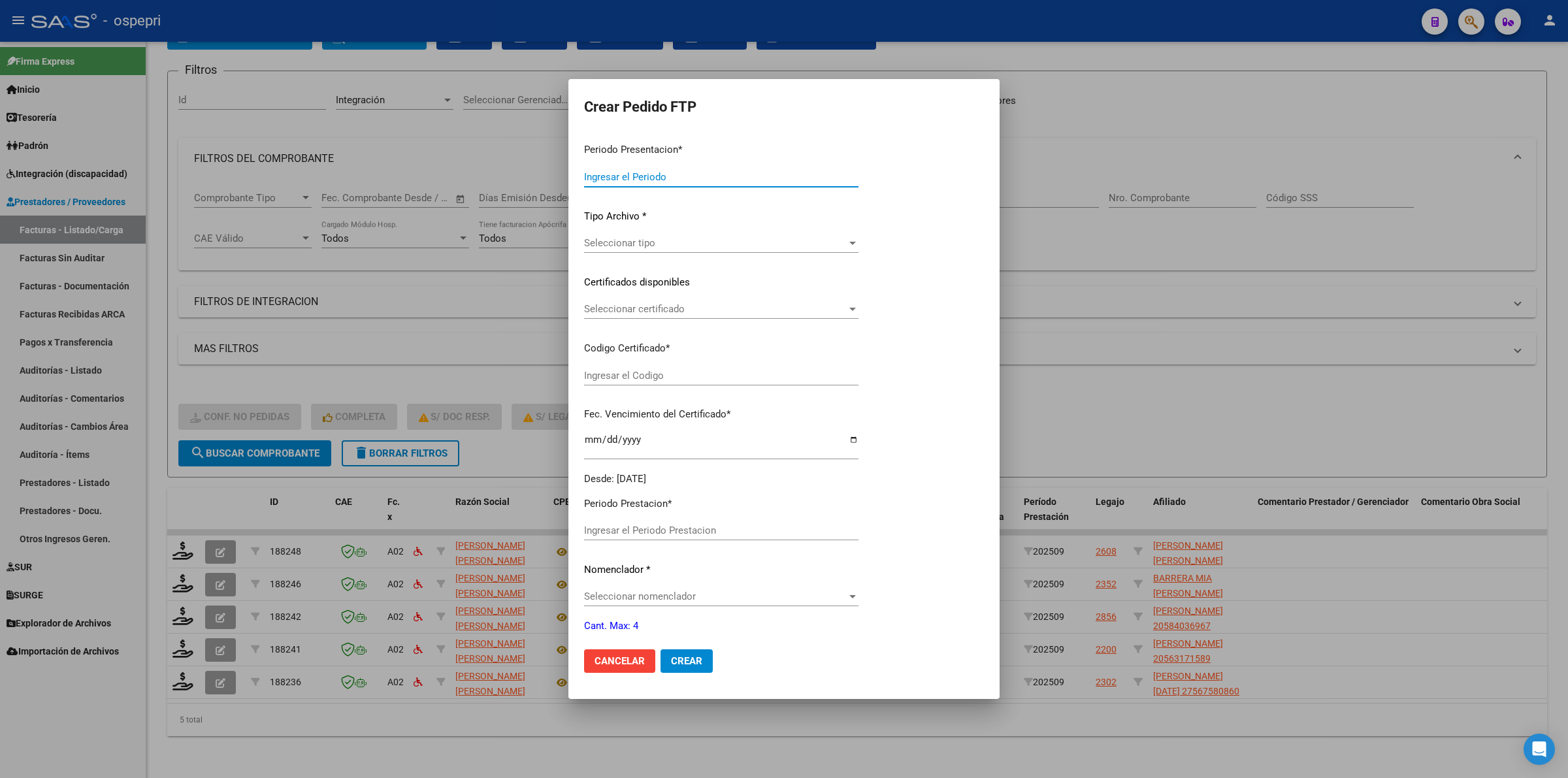
type input "202509"
type input "$ 148.447,20"
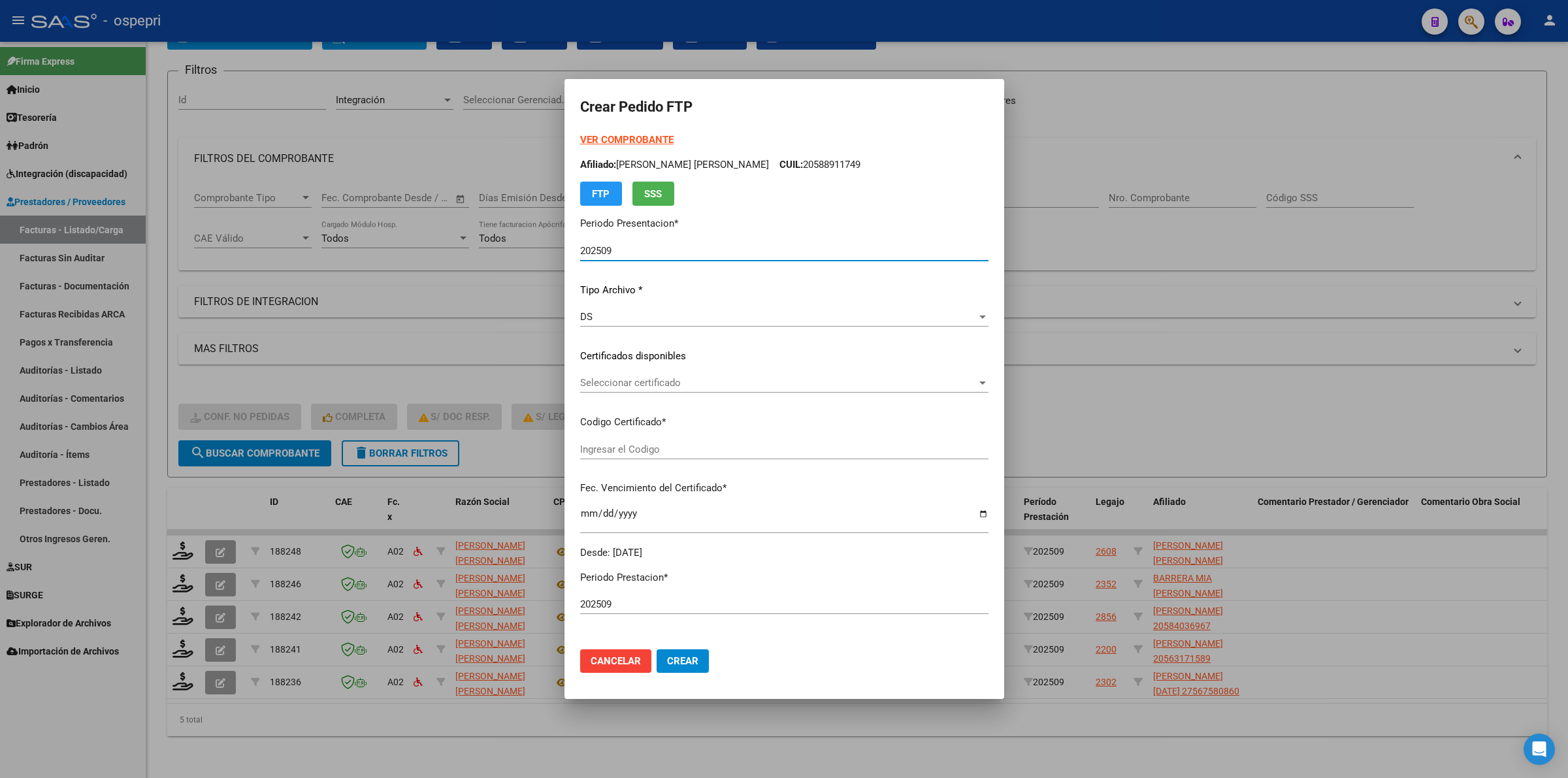
type input "2058891174-9"
type input "2026-07-01"
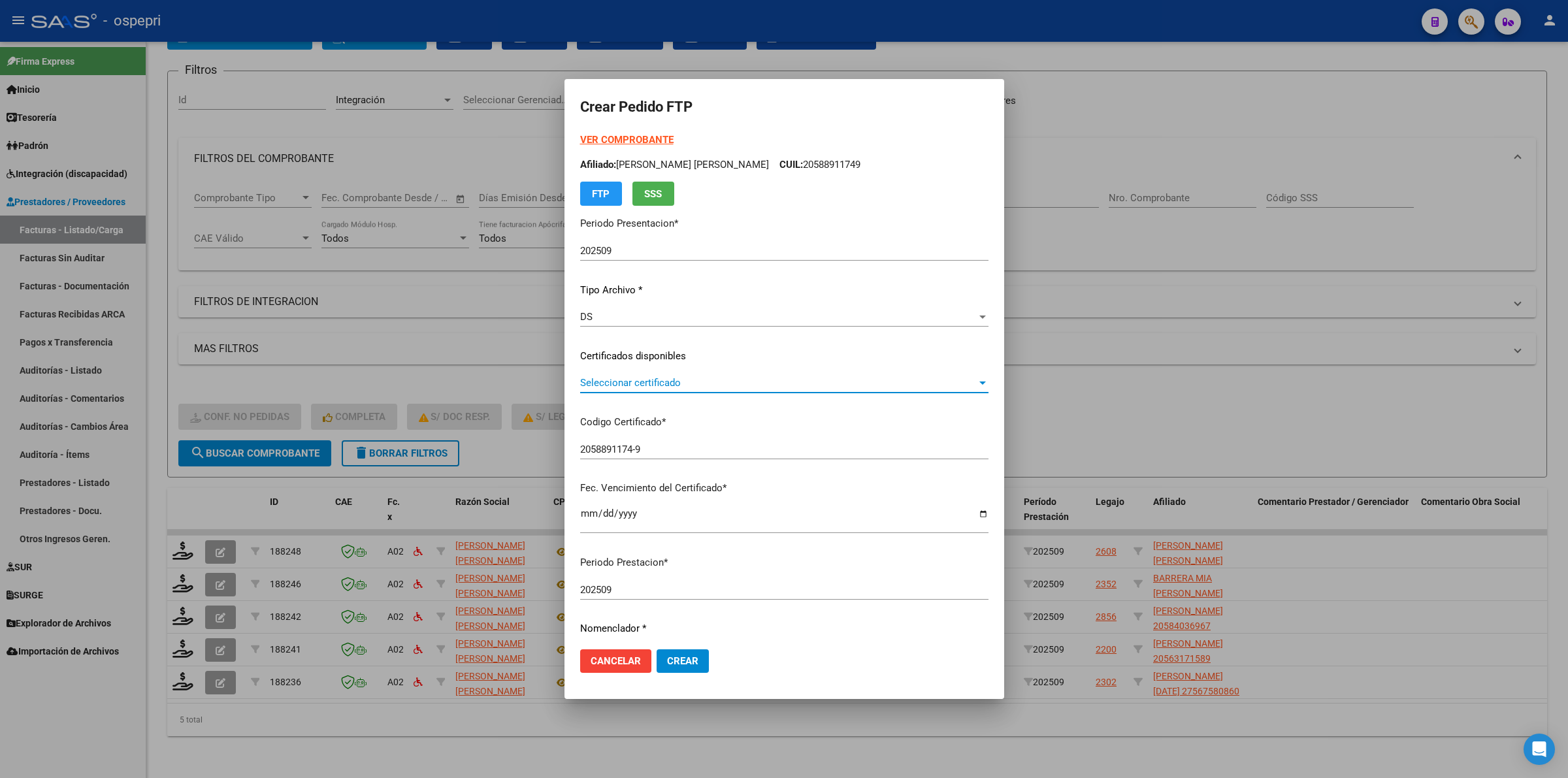
click at [607, 386] on span "Seleccionar certificado" at bounding box center [778, 383] width 396 height 12
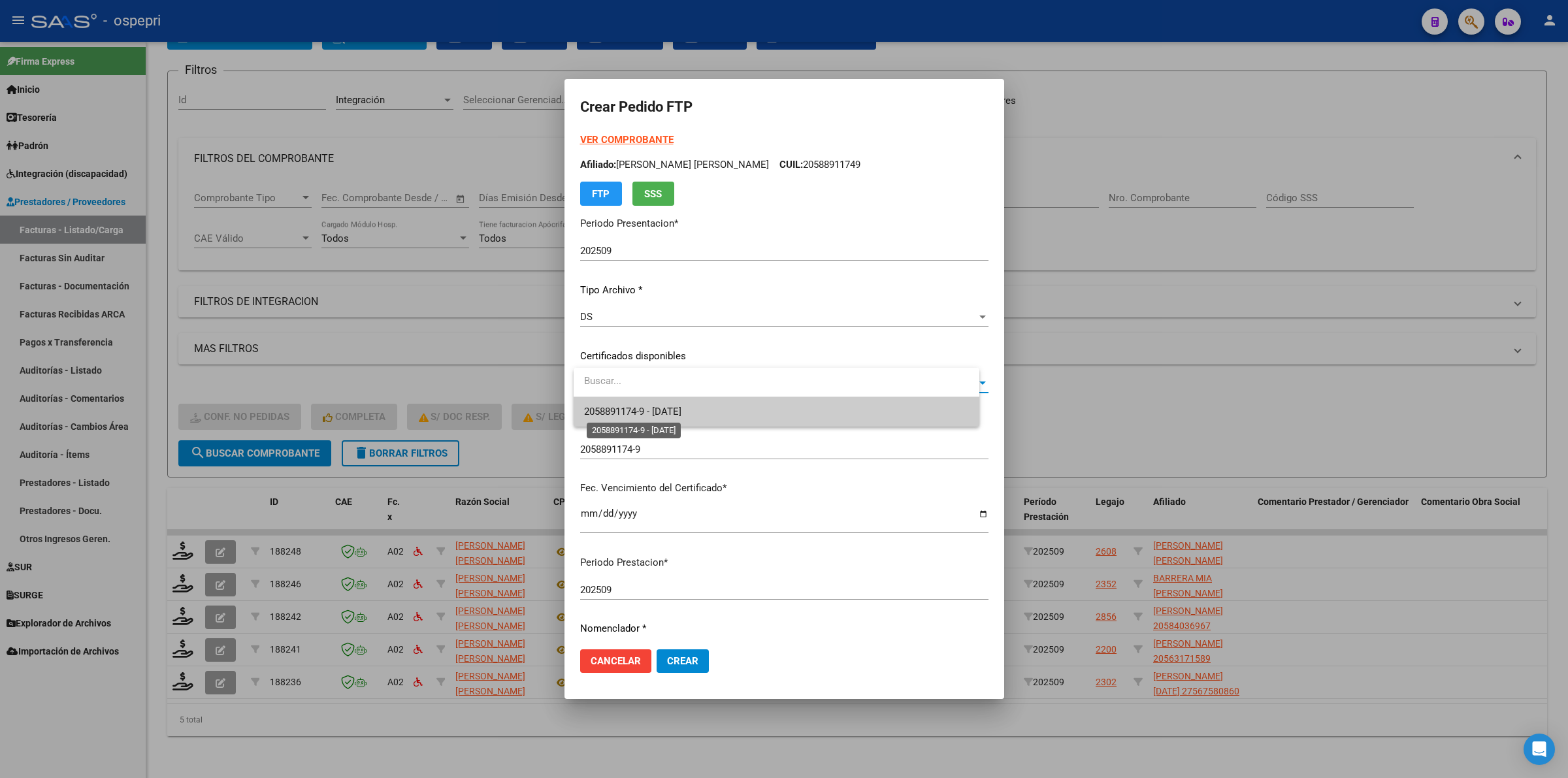
click at [628, 415] on span "2058891174-9 - 2026-07-01" at bounding box center [633, 411] width 97 height 12
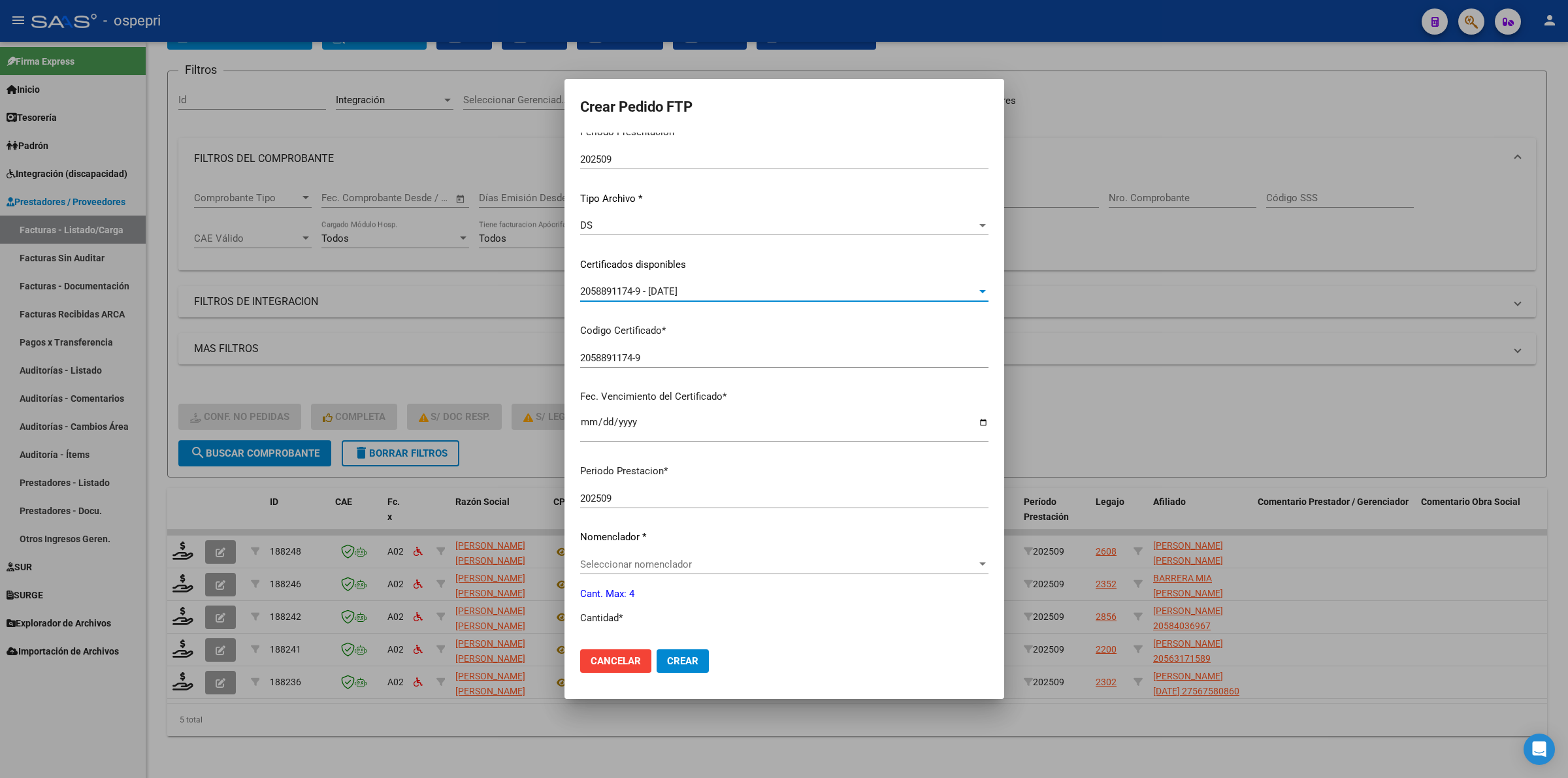
scroll to position [163, 0]
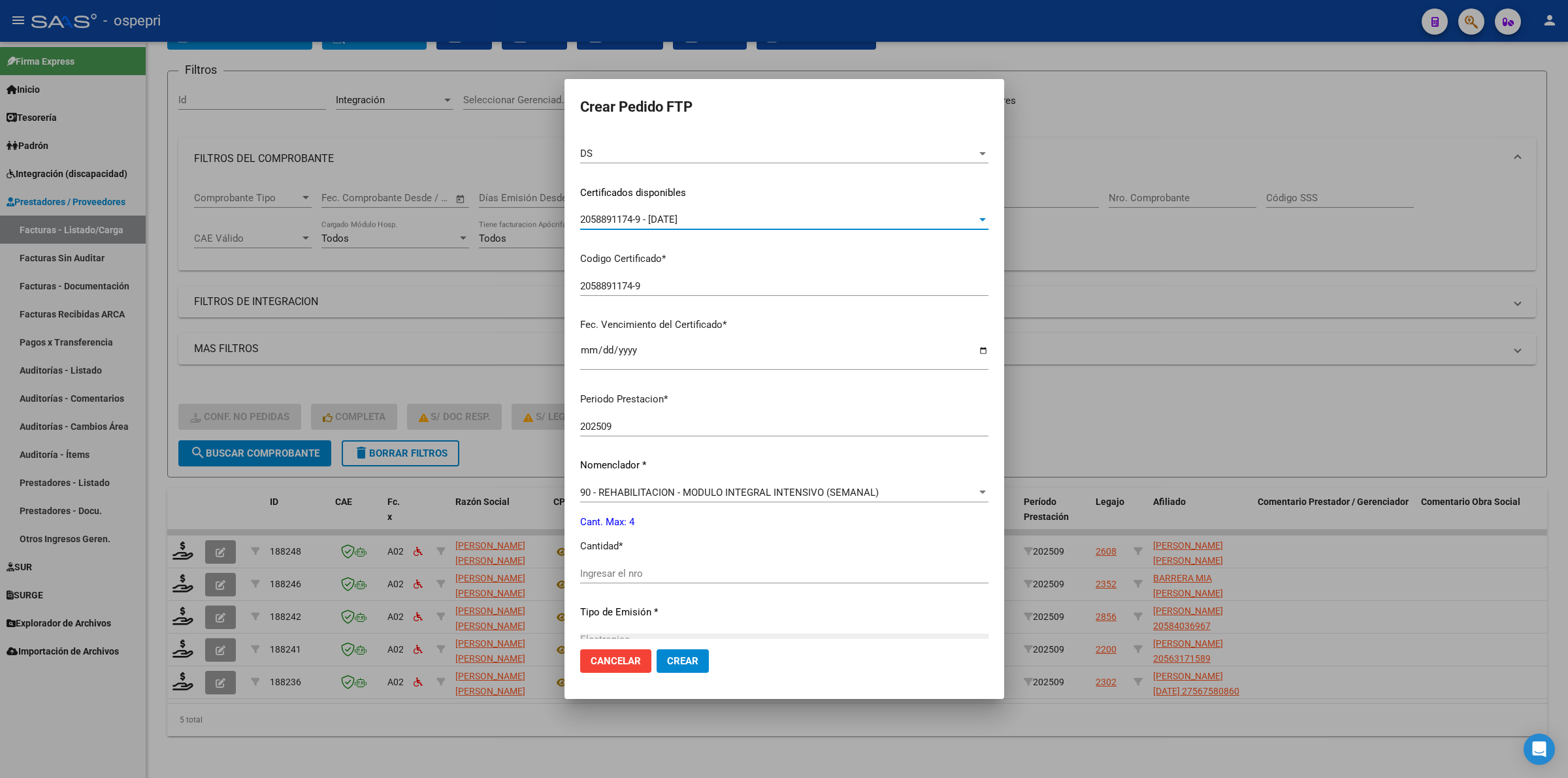
click at [632, 577] on input "Ingresar el nro" at bounding box center [784, 573] width 408 height 12
type input "4"
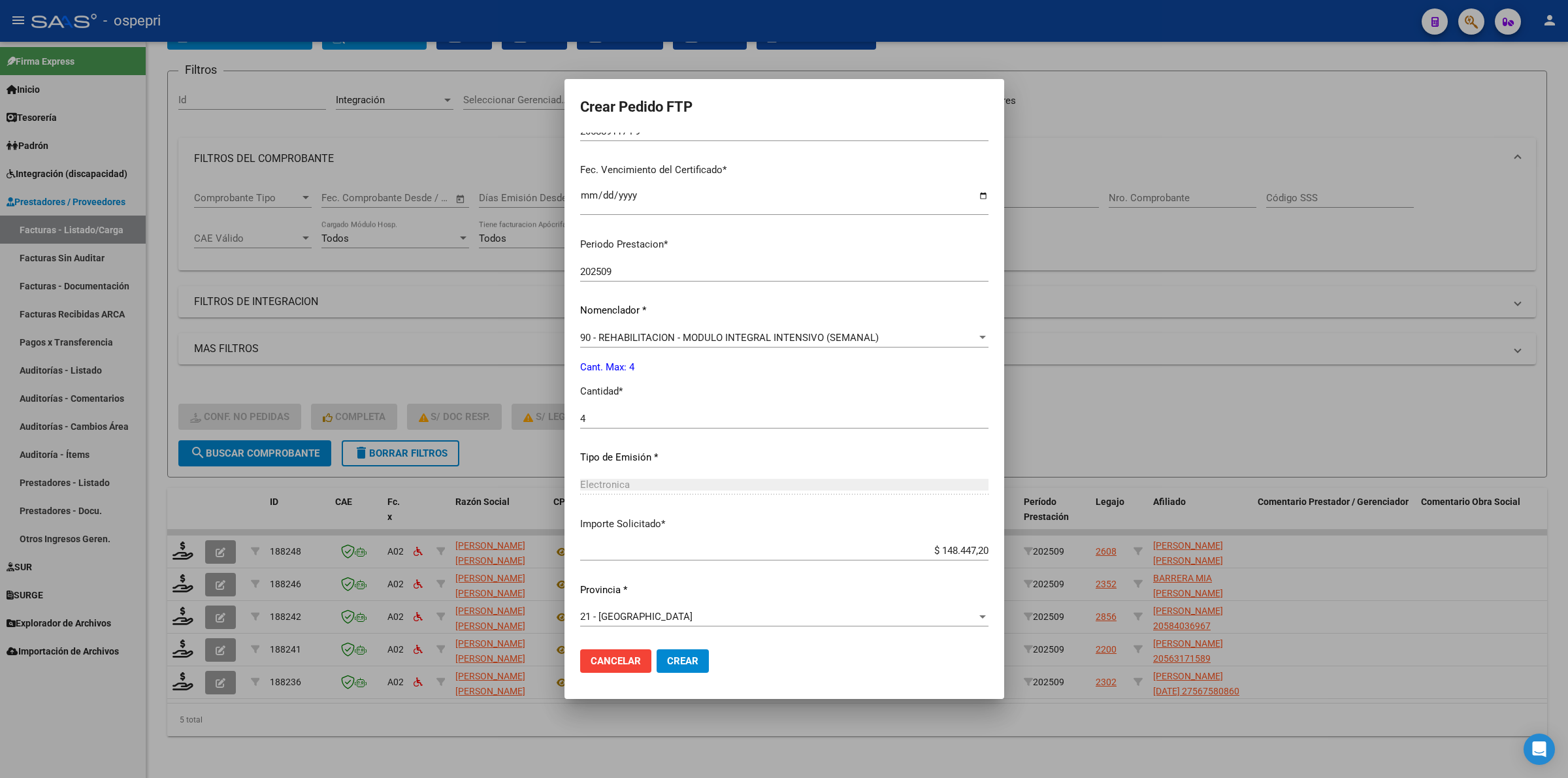
click at [693, 657] on span "Crear" at bounding box center [683, 661] width 32 height 12
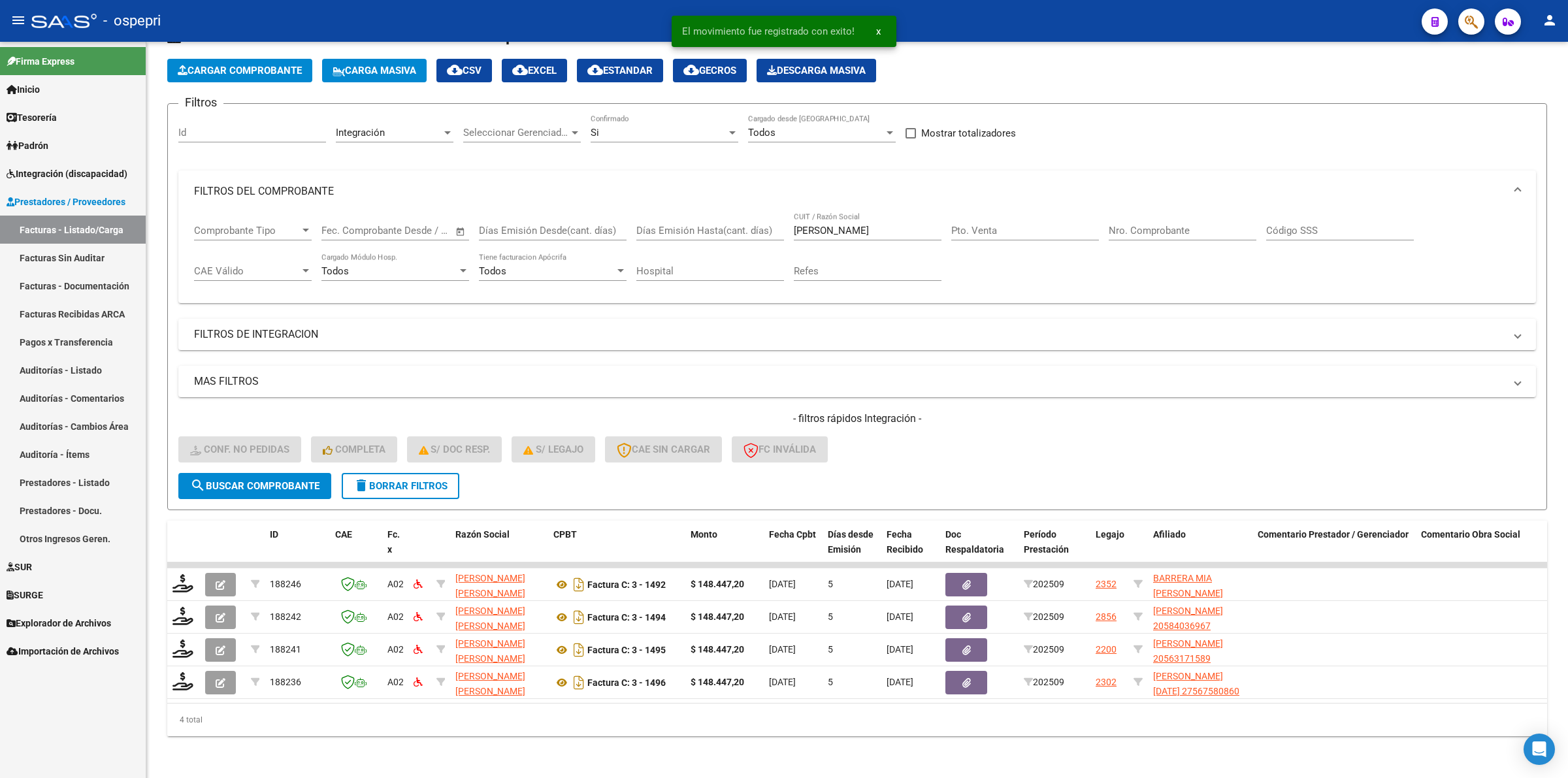
scroll to position [60, 0]
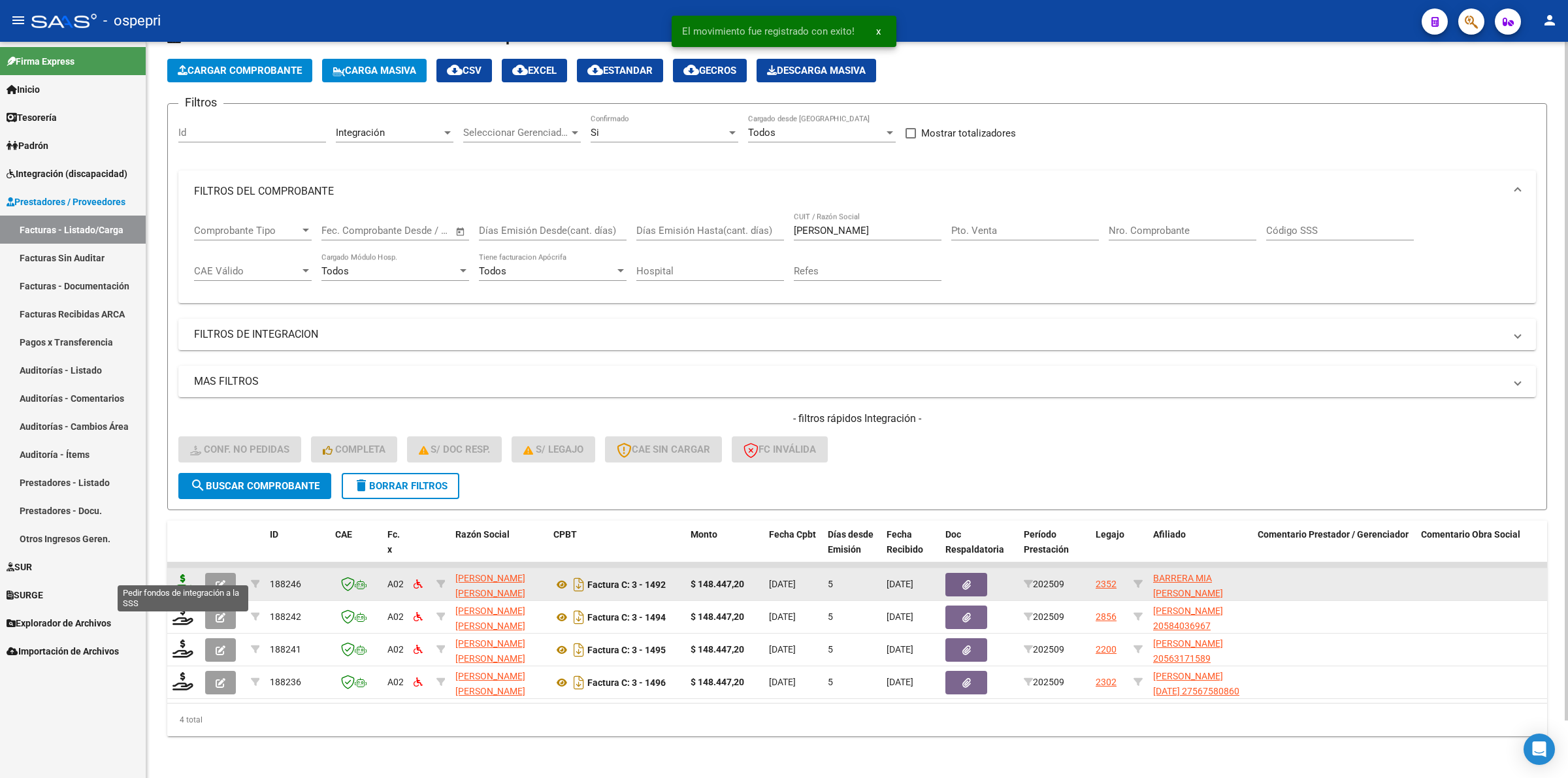
click at [184, 574] on icon at bounding box center [183, 583] width 21 height 18
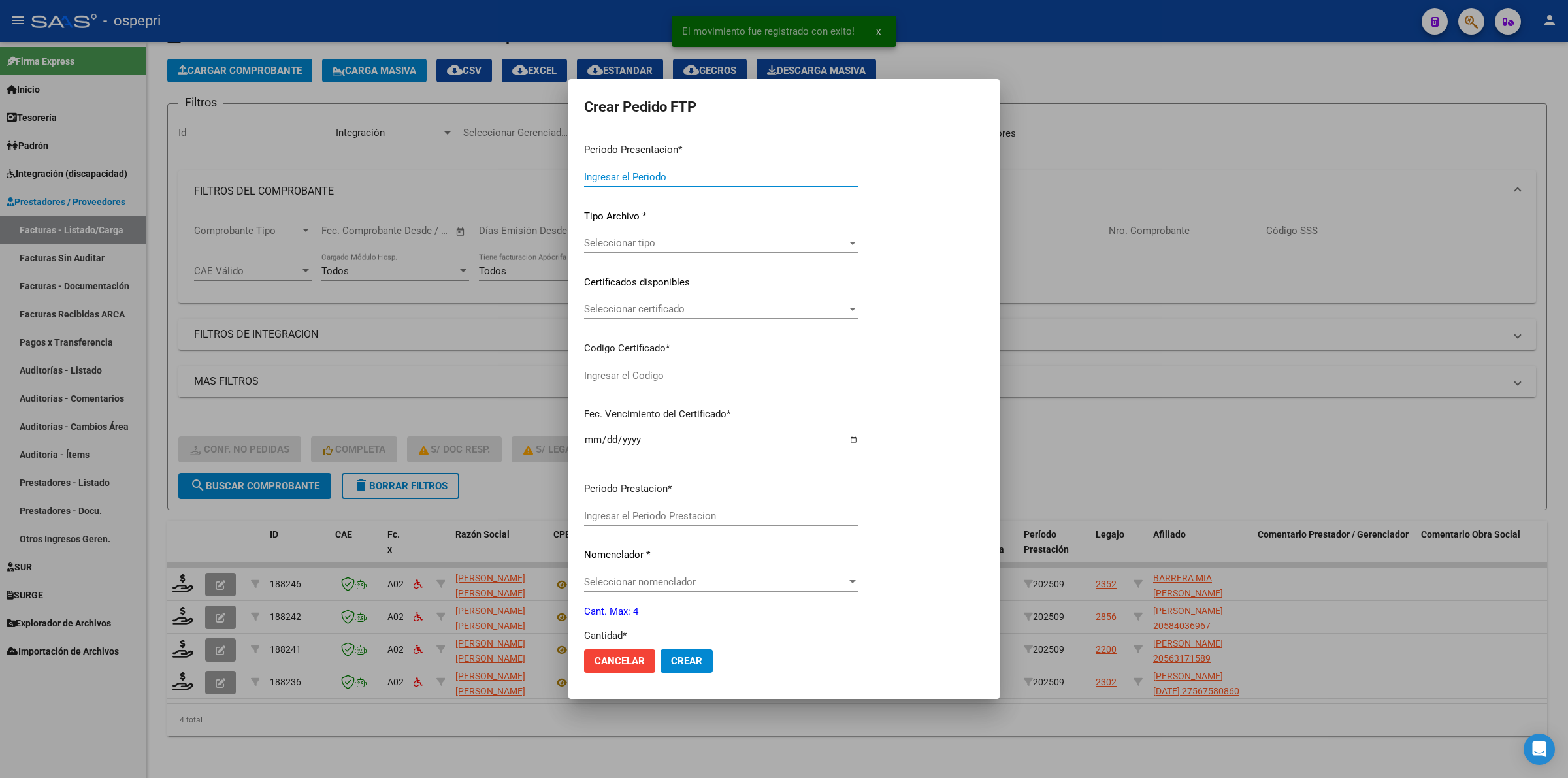
type input "202509"
type input "$ 148.447,20"
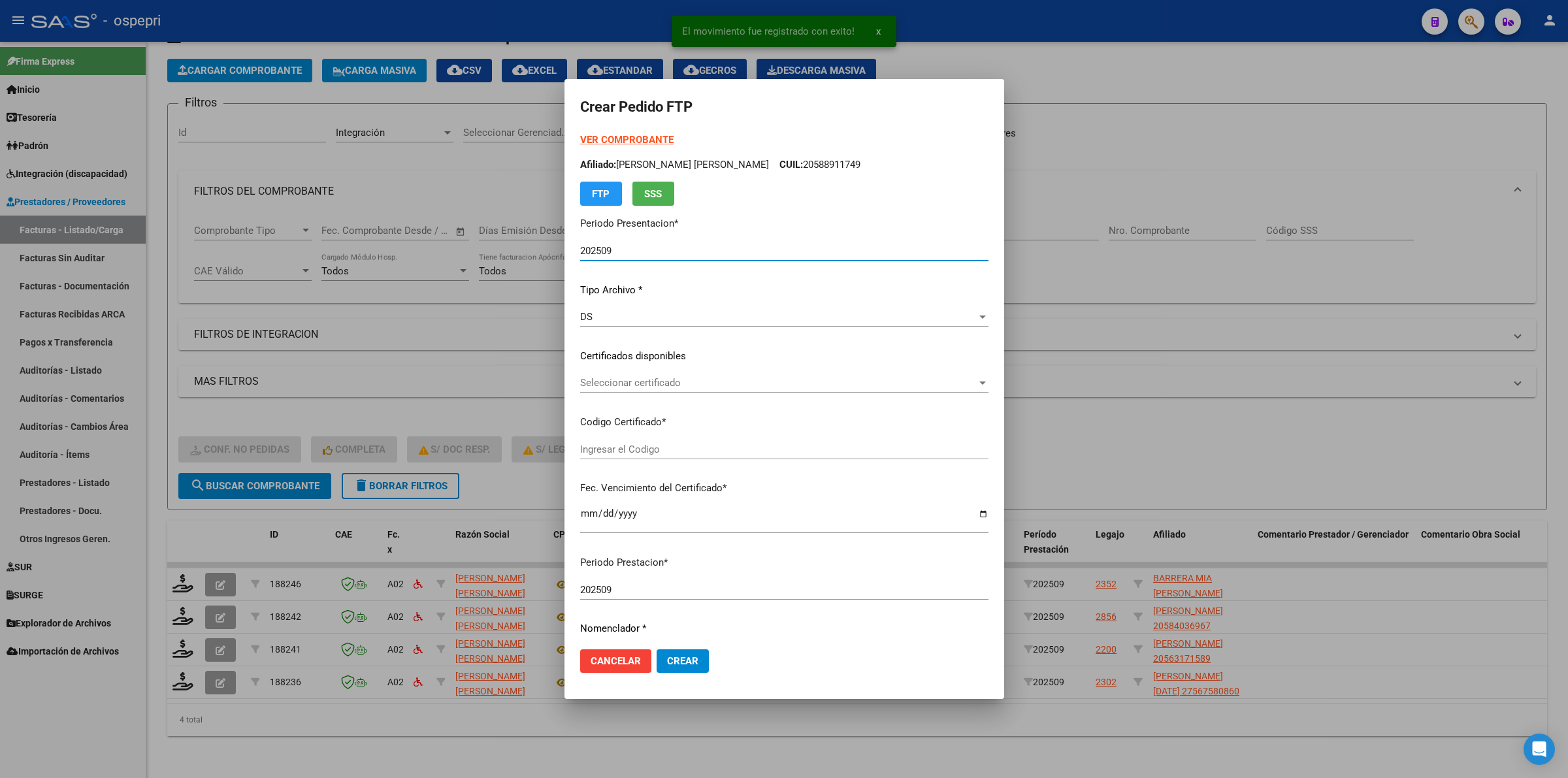
click at [603, 385] on span "Seleccionar certificado" at bounding box center [778, 383] width 396 height 12
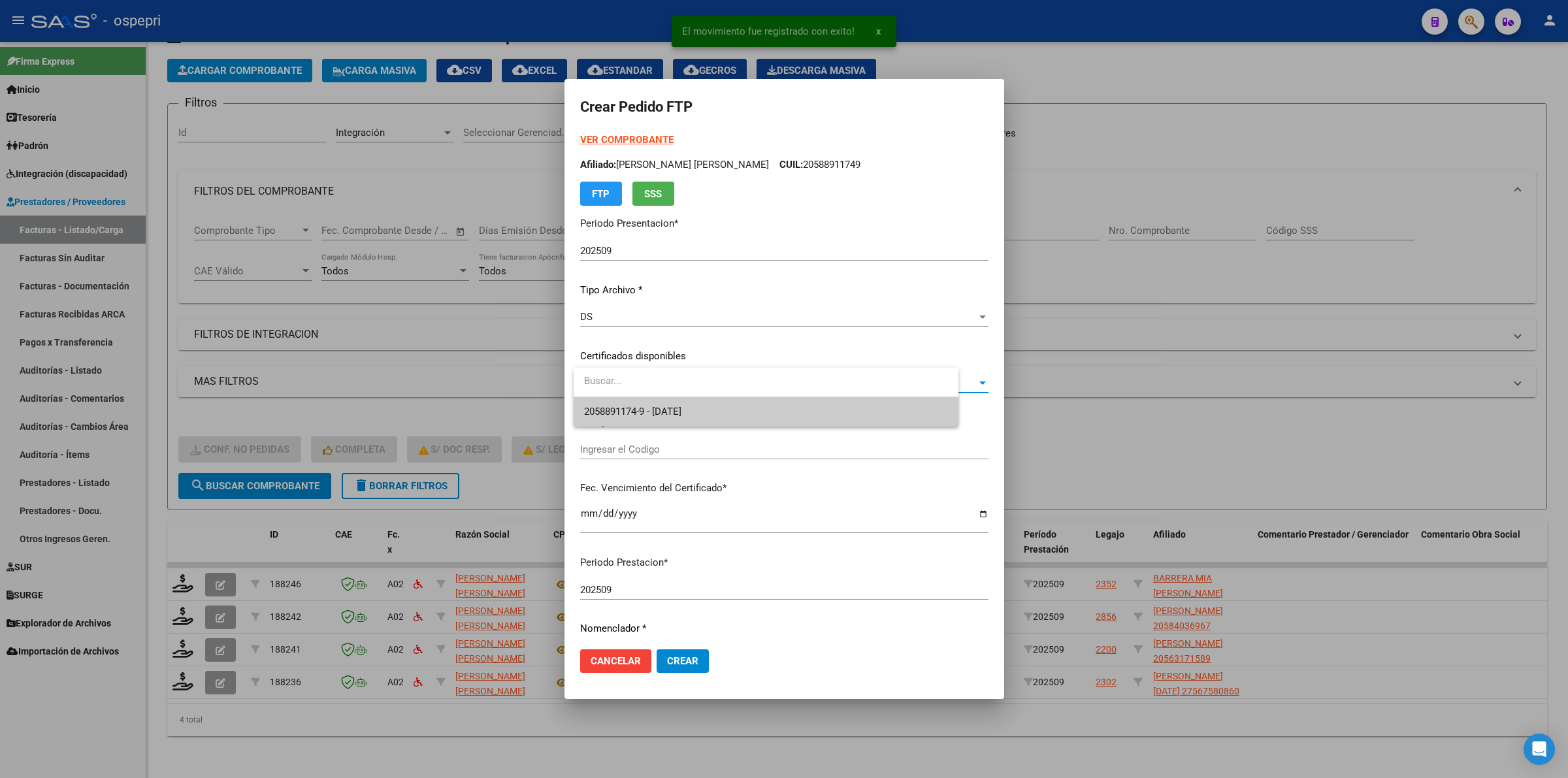
type input "27560055043"
type input "2027-12-14"
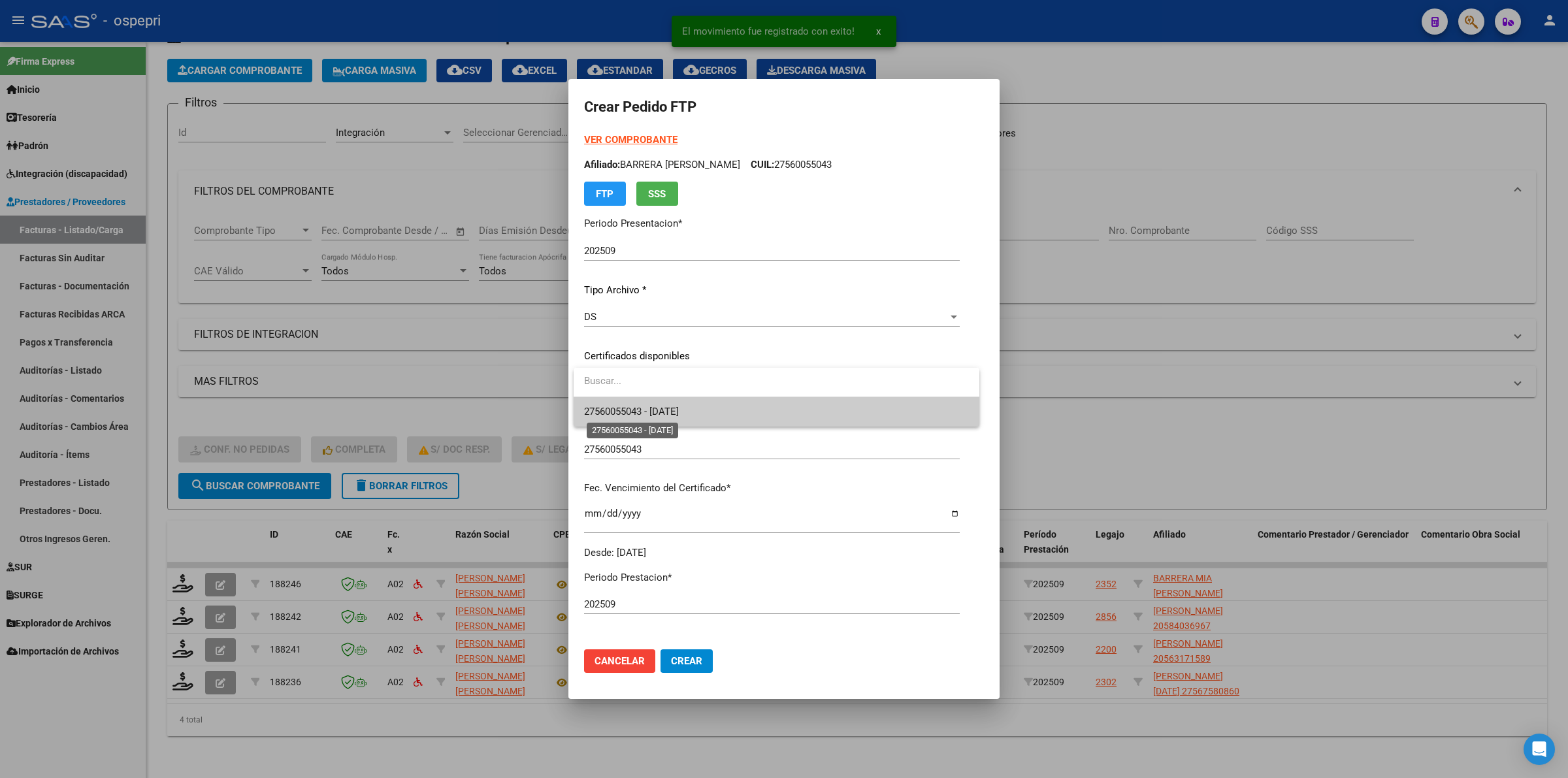
click at [608, 416] on span "27560055043 - 2027-12-14" at bounding box center [632, 411] width 94 height 12
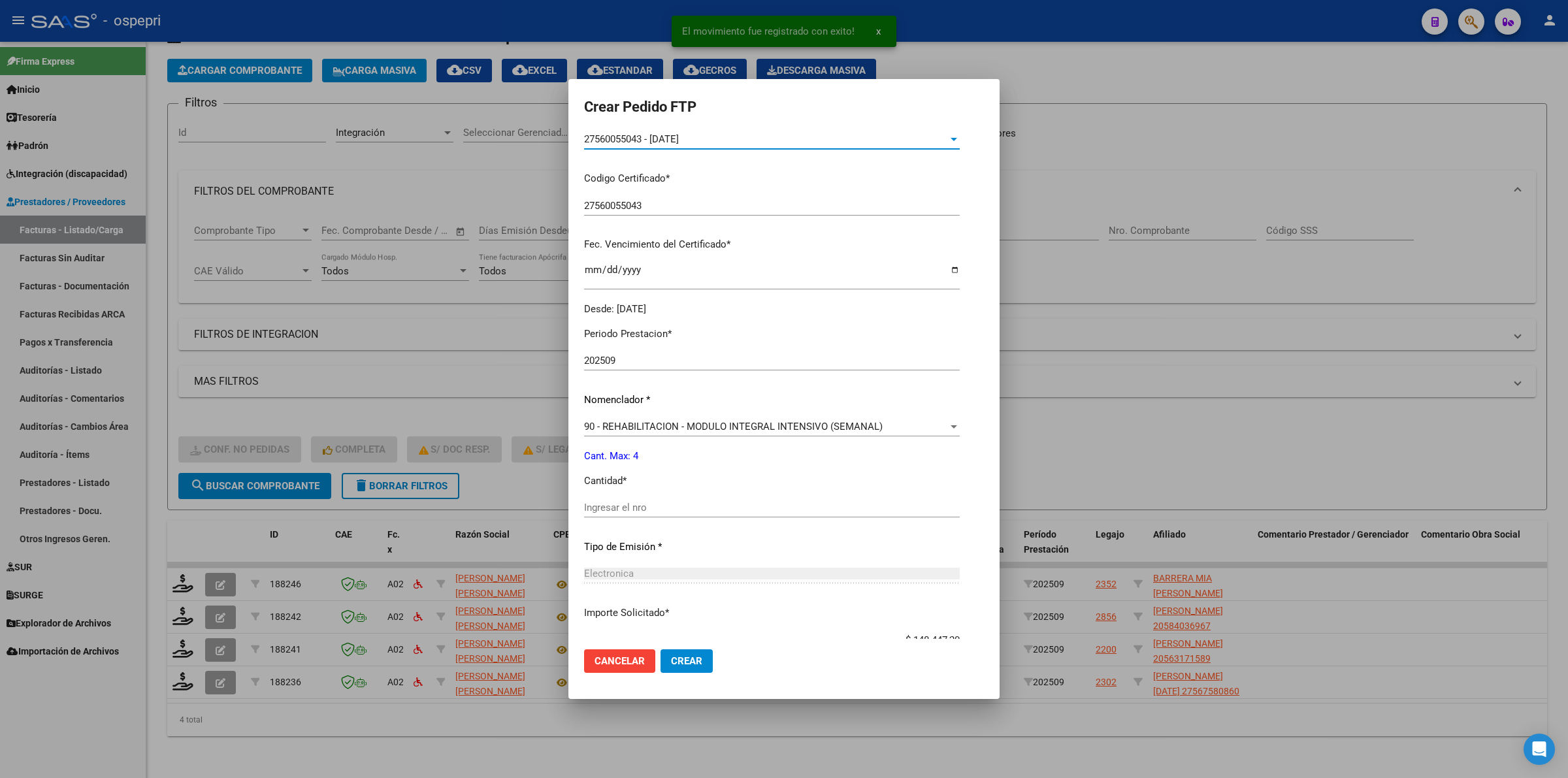
scroll to position [245, 0]
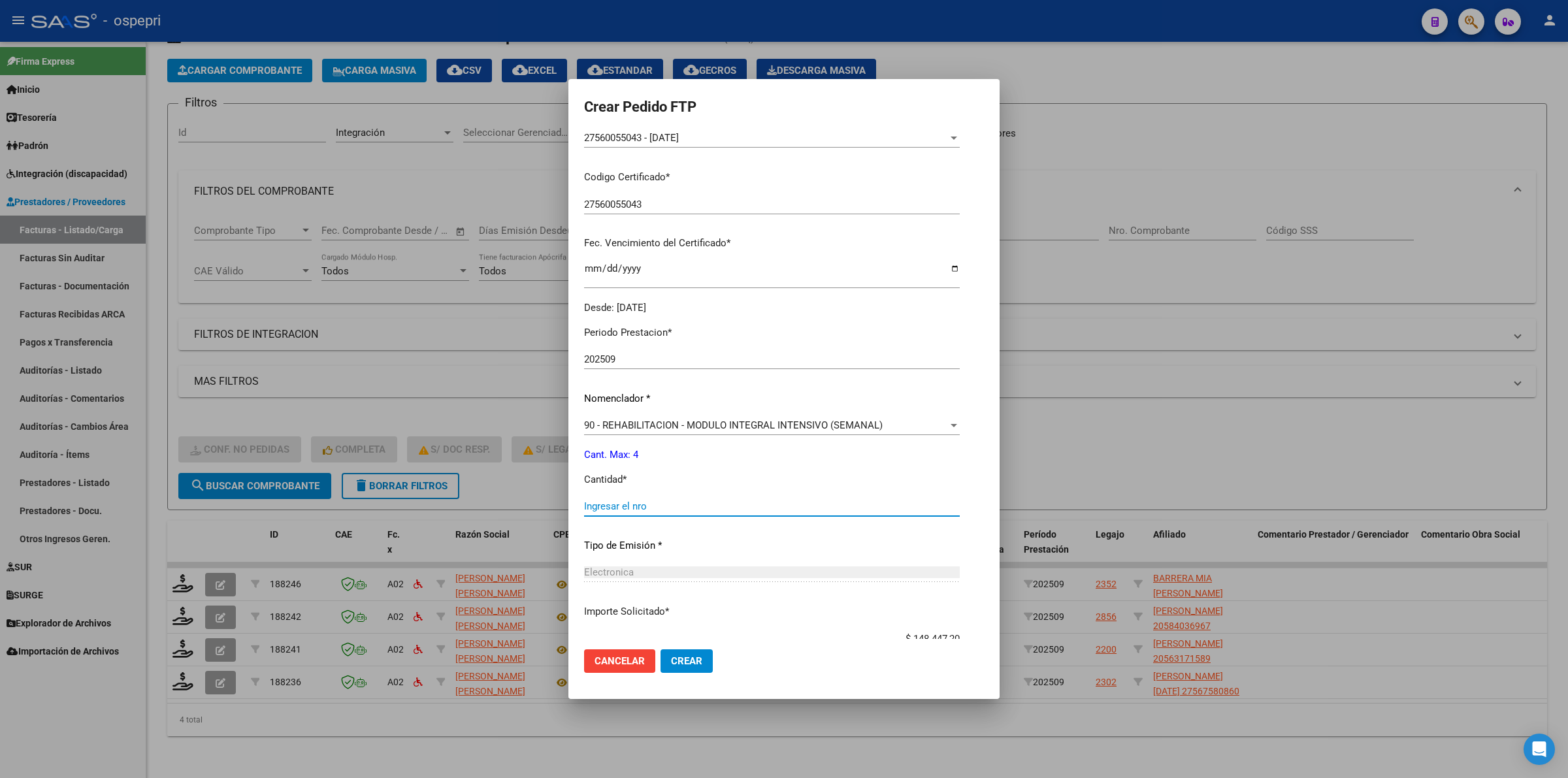
click at [618, 510] on input "Ingresar el nro" at bounding box center [772, 506] width 376 height 12
type input "4"
drag, startPoint x: 680, startPoint y: 650, endPoint x: 850, endPoint y: 661, distance: 170.4
click at [684, 650] on button "Crear" at bounding box center [686, 661] width 52 height 24
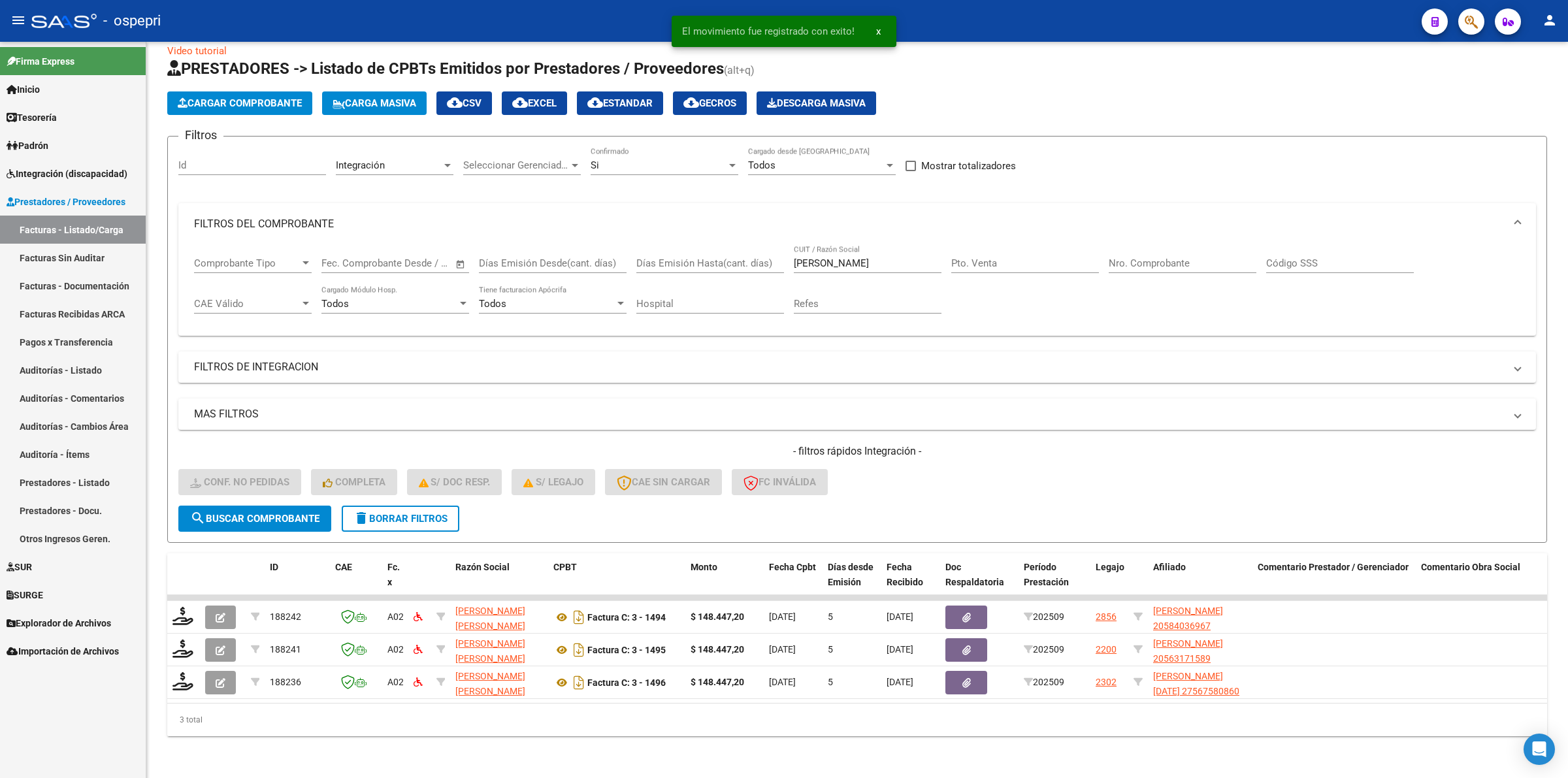
scroll to position [28, 0]
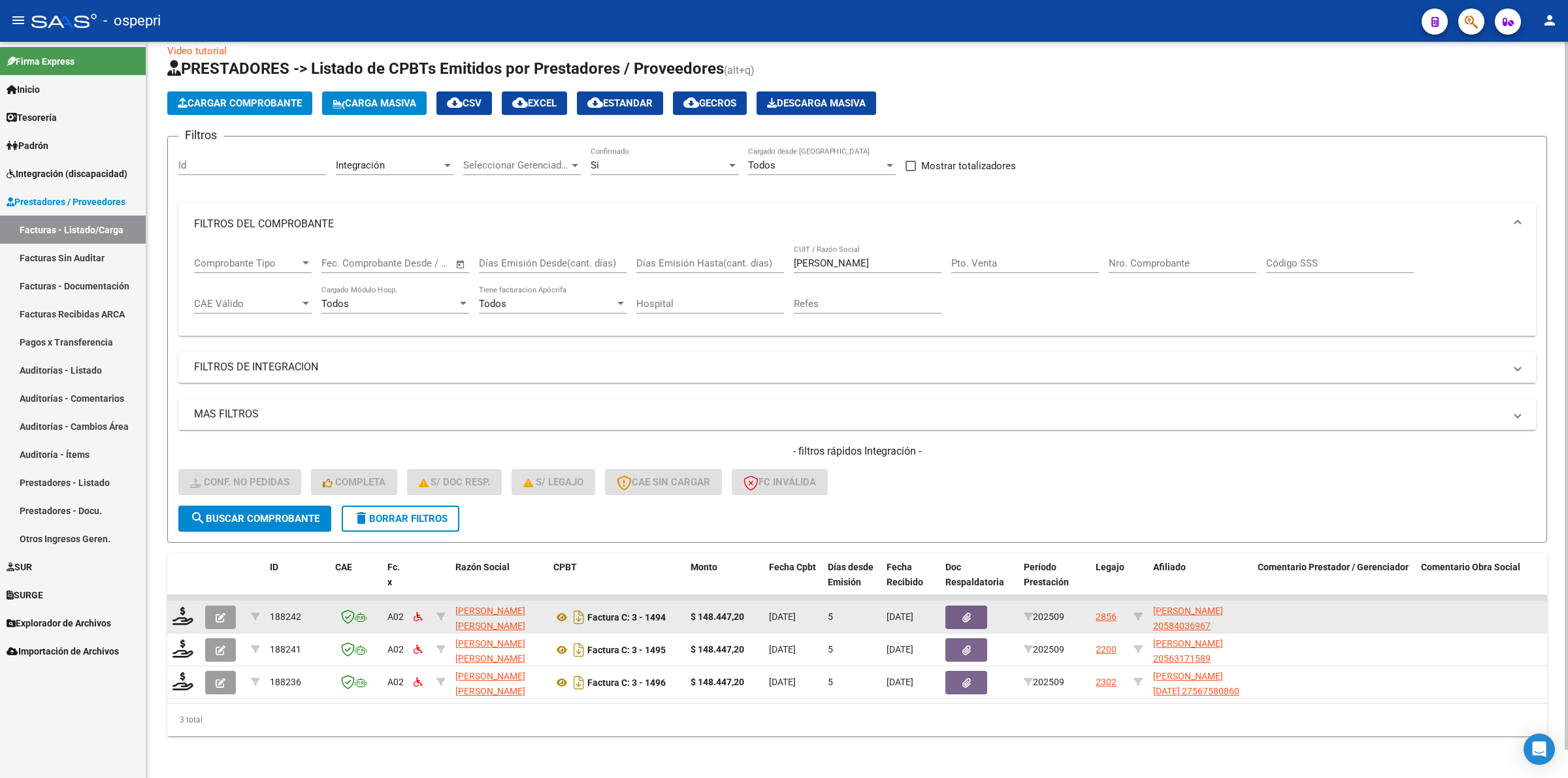
click at [193, 602] on datatable-body-cell at bounding box center [184, 617] width 32 height 32
click at [188, 607] on icon at bounding box center [183, 616] width 21 height 18
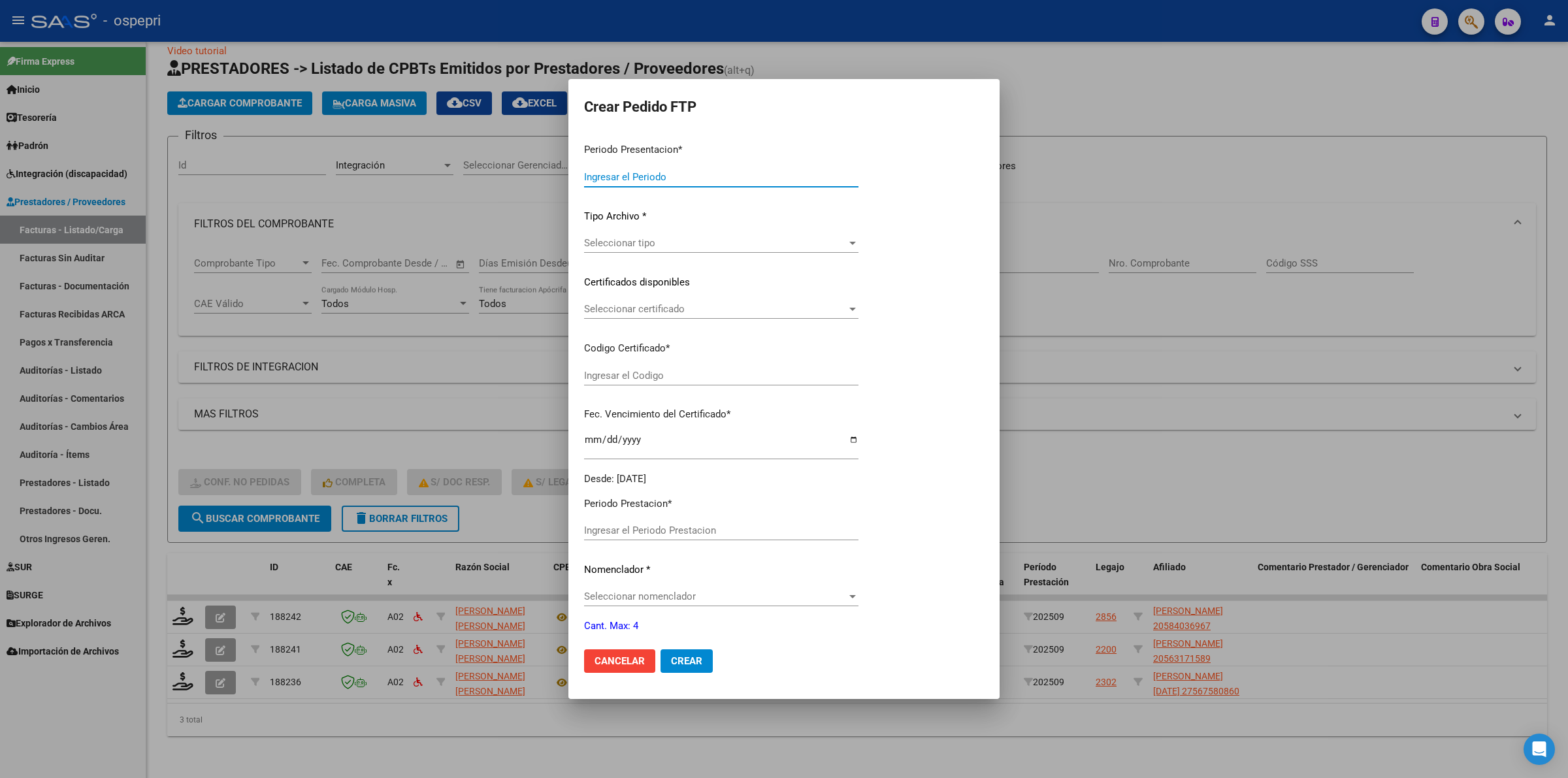
type input "202509"
type input "$ 148.447,20"
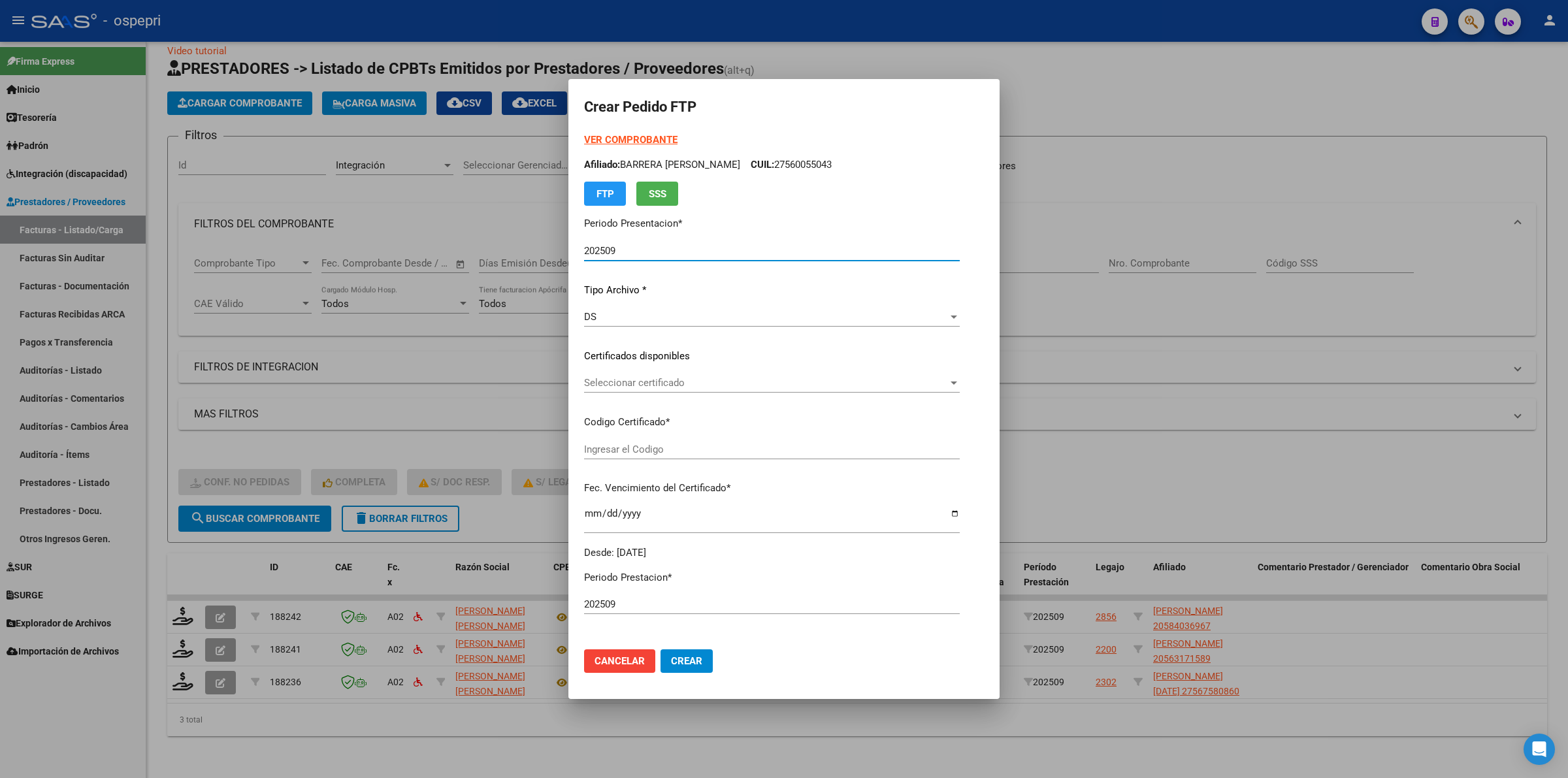
type input "2058403696-7"
type input "2026-07-27"
click at [675, 386] on span "Seleccionar certificado" at bounding box center [744, 383] width 319 height 12
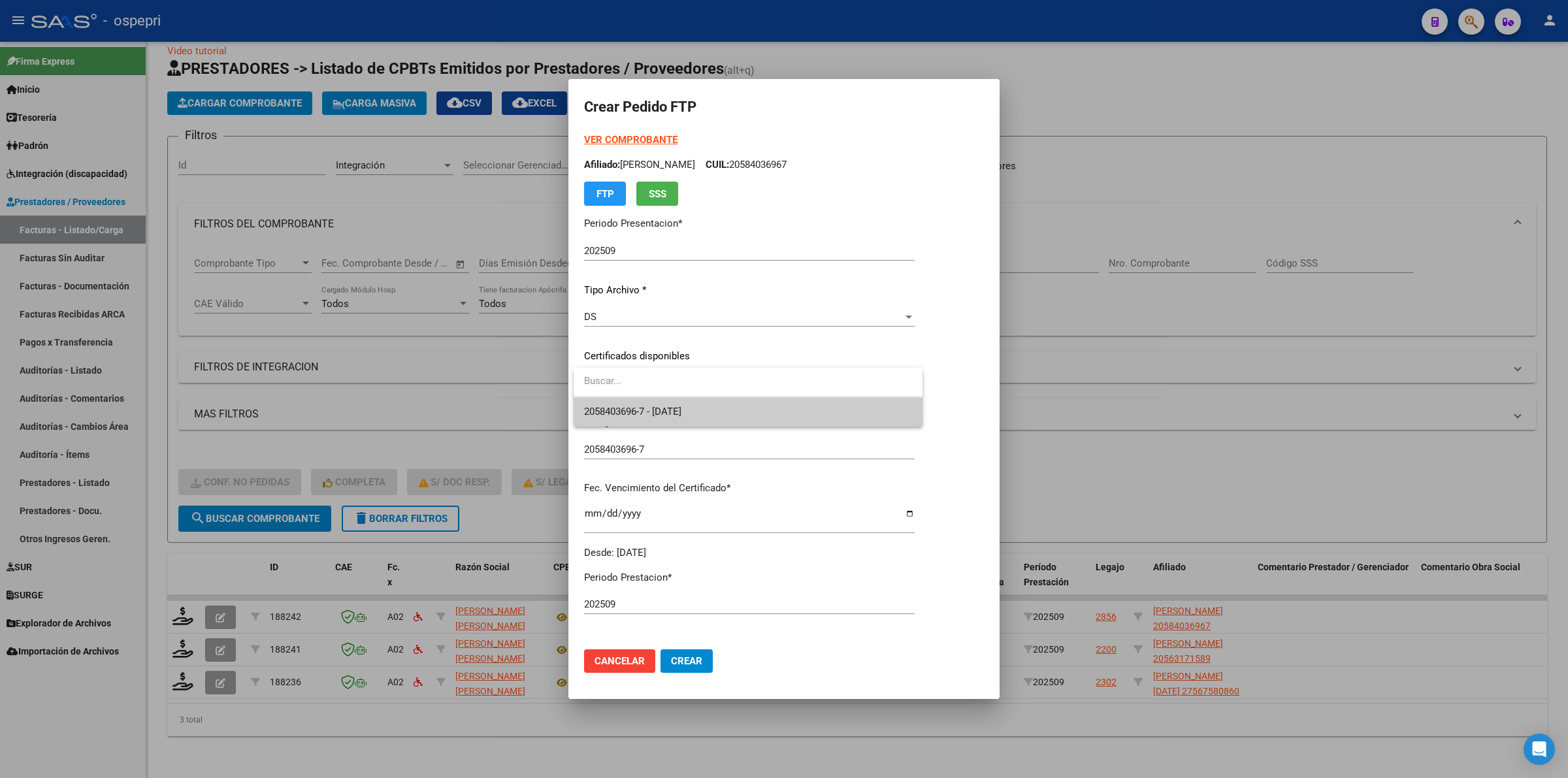
click at [680, 403] on span "2058403696-7 - 2026-07-27" at bounding box center [748, 411] width 328 height 29
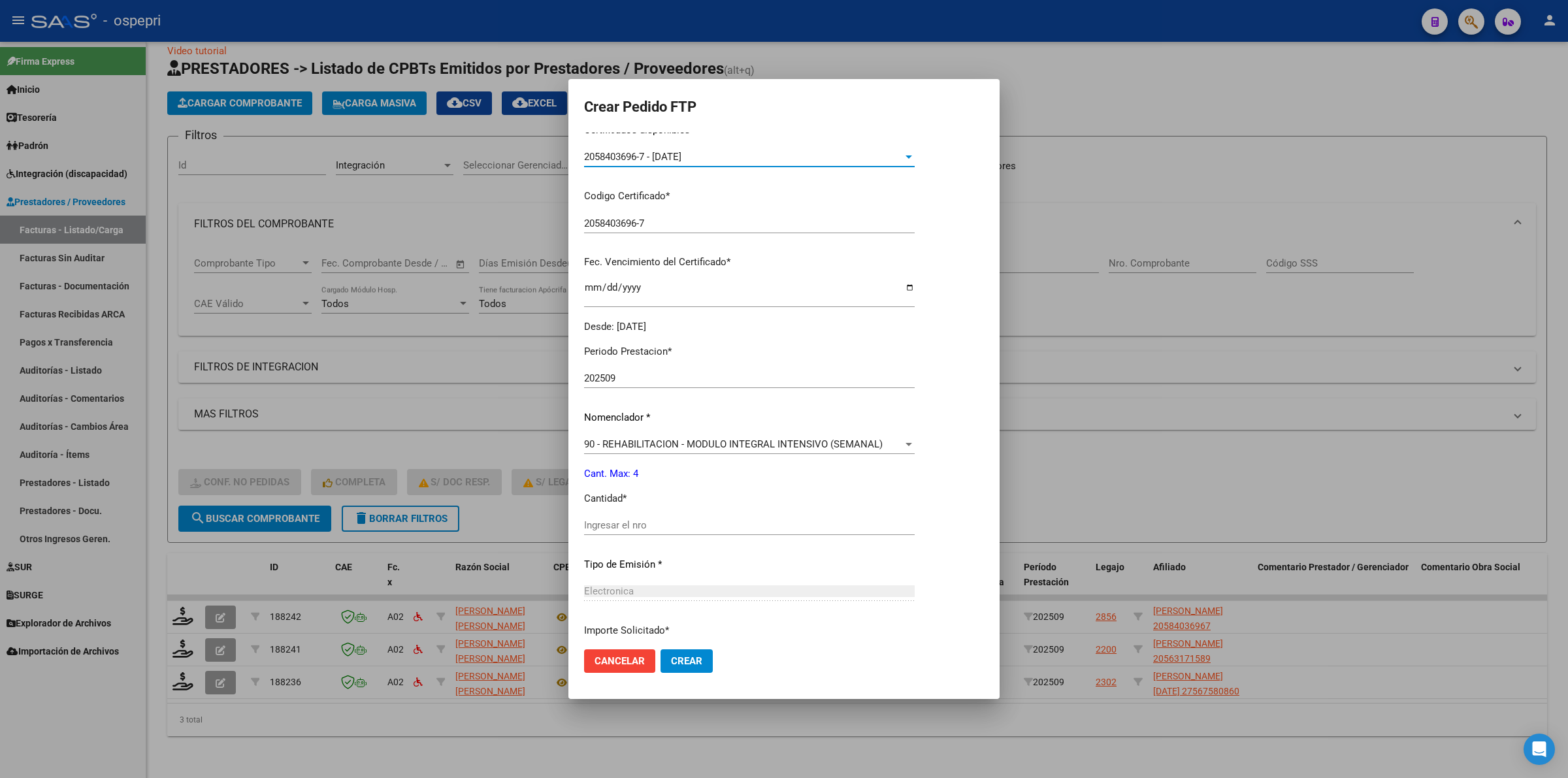
scroll to position [245, 0]
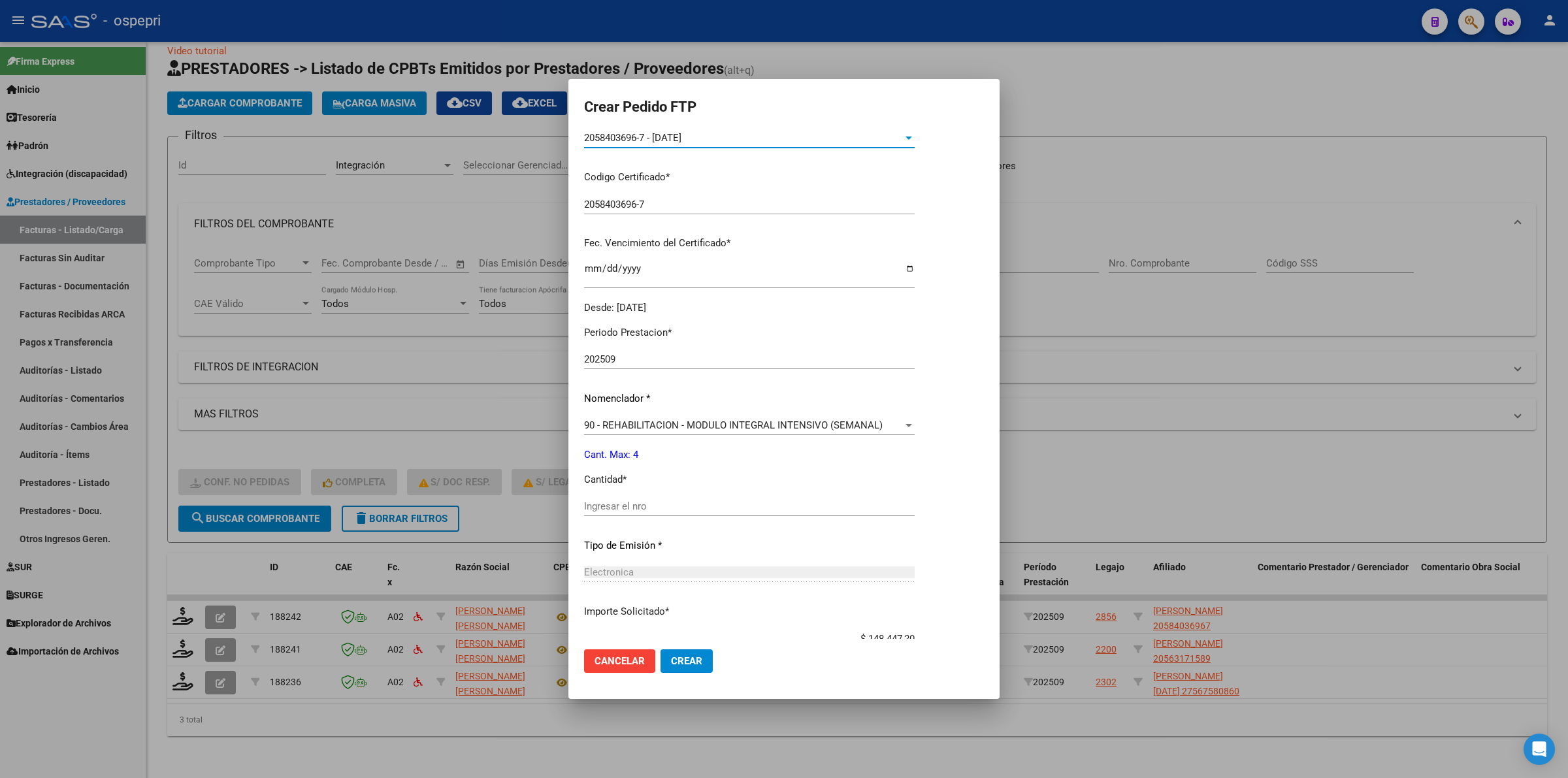
click at [686, 510] on input "Ingresar el nro" at bounding box center [750, 506] width 331 height 12
type input "4"
drag, startPoint x: 689, startPoint y: 645, endPoint x: 693, endPoint y: 664, distance: 19.4
click at [688, 651] on mat-dialog-actions "Cancelar Crear" at bounding box center [784, 661] width 400 height 44
click at [693, 664] on span "Crear" at bounding box center [686, 661] width 32 height 12
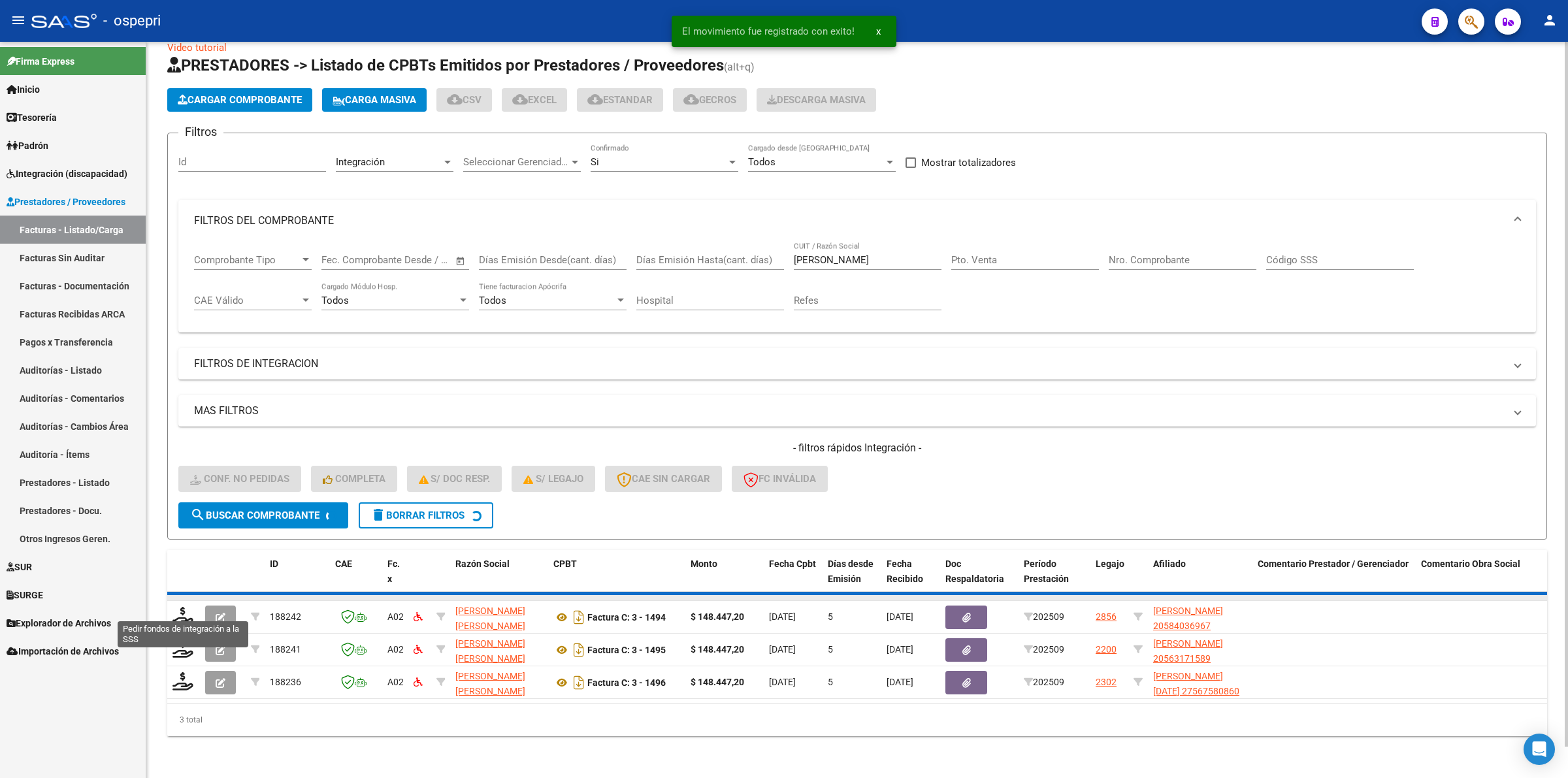
scroll to position [0, 0]
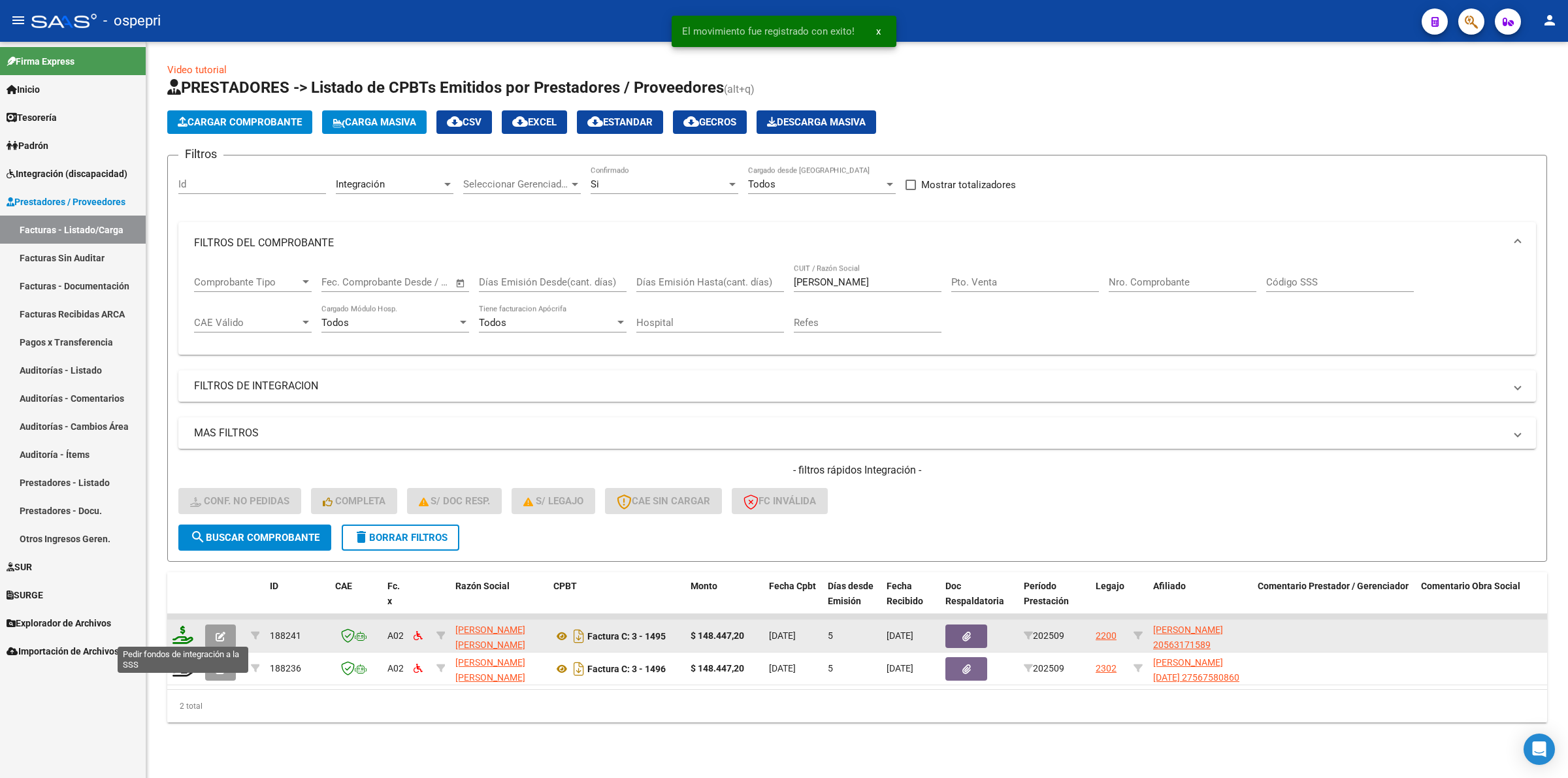
click at [175, 631] on icon at bounding box center [183, 634] width 21 height 18
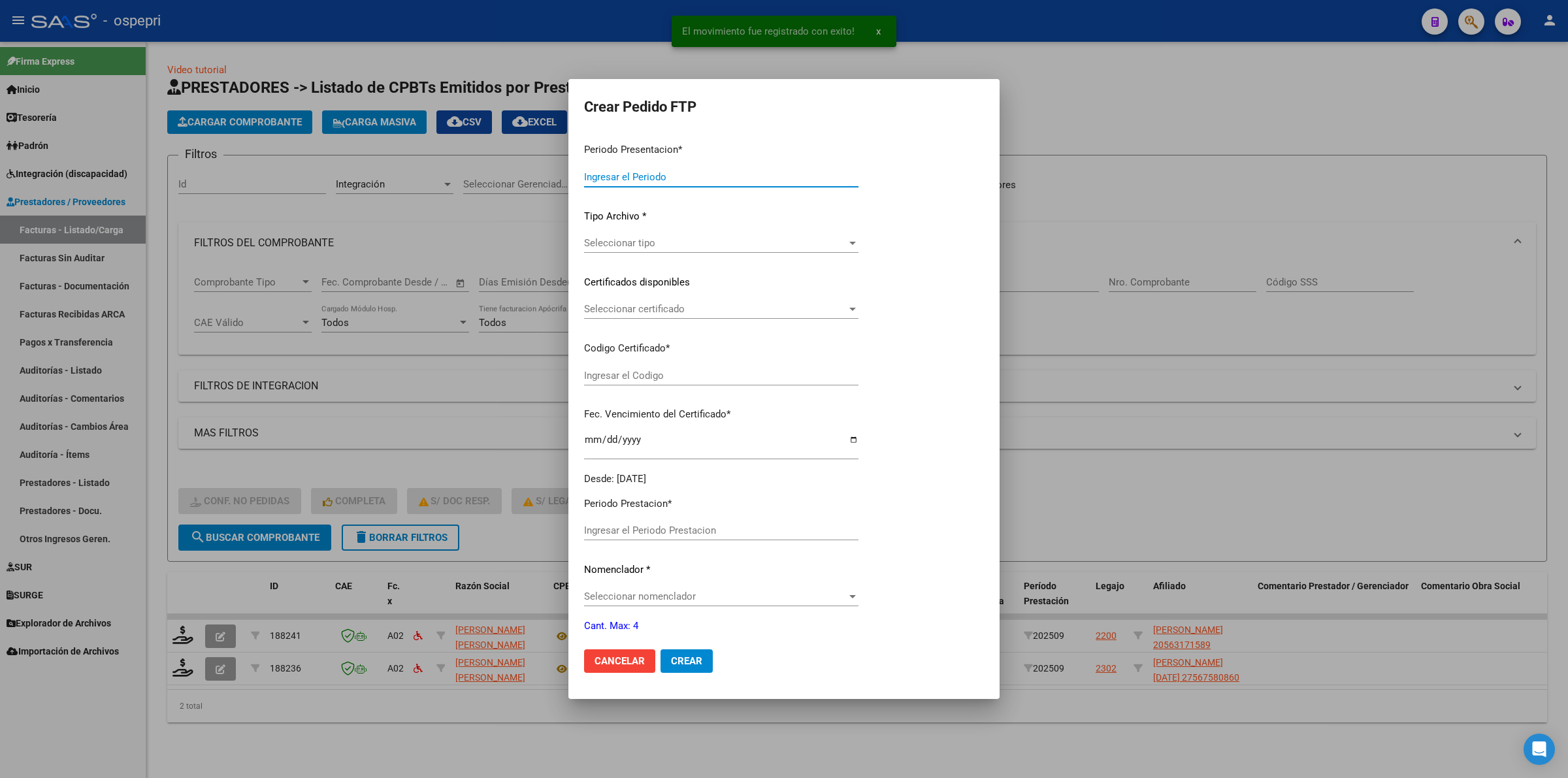
type input "202509"
type input "$ 148.447,20"
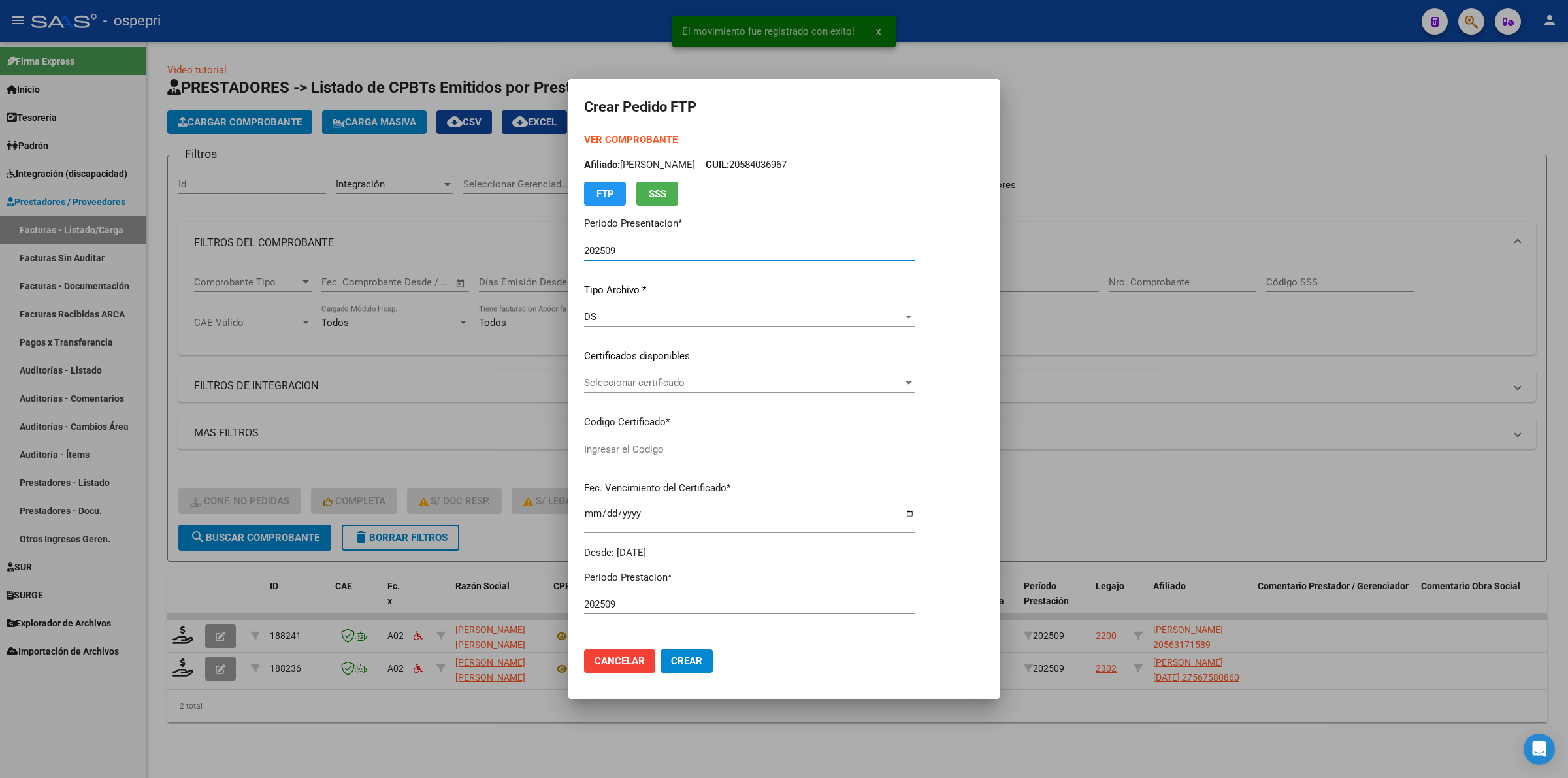
type input "20563171589"
type input "2026-01-20"
click at [611, 396] on div "Seleccionar certificado Seleccionar certificado" at bounding box center [750, 389] width 331 height 32
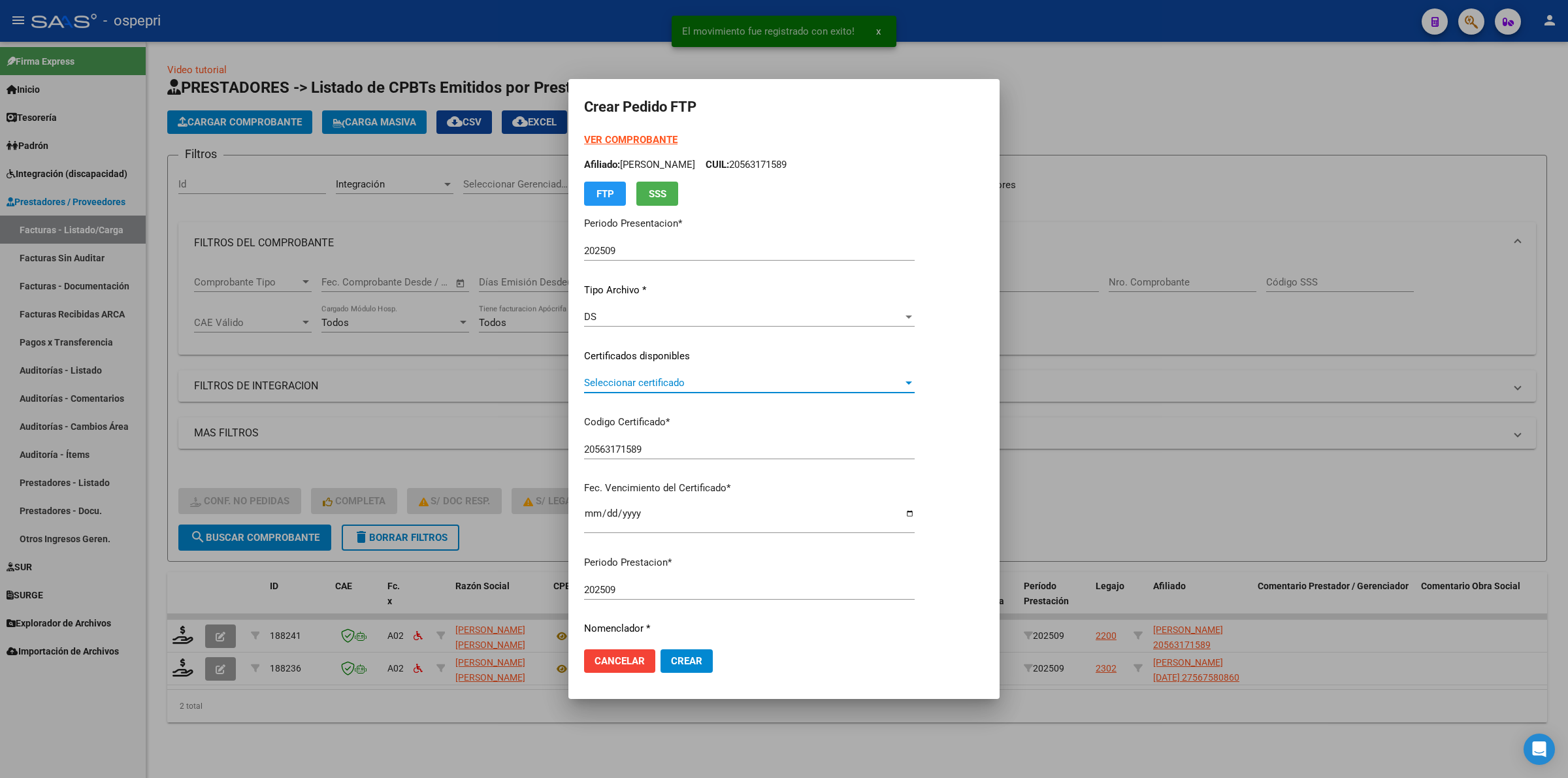
click at [619, 382] on span "Seleccionar certificado" at bounding box center [744, 383] width 319 height 12
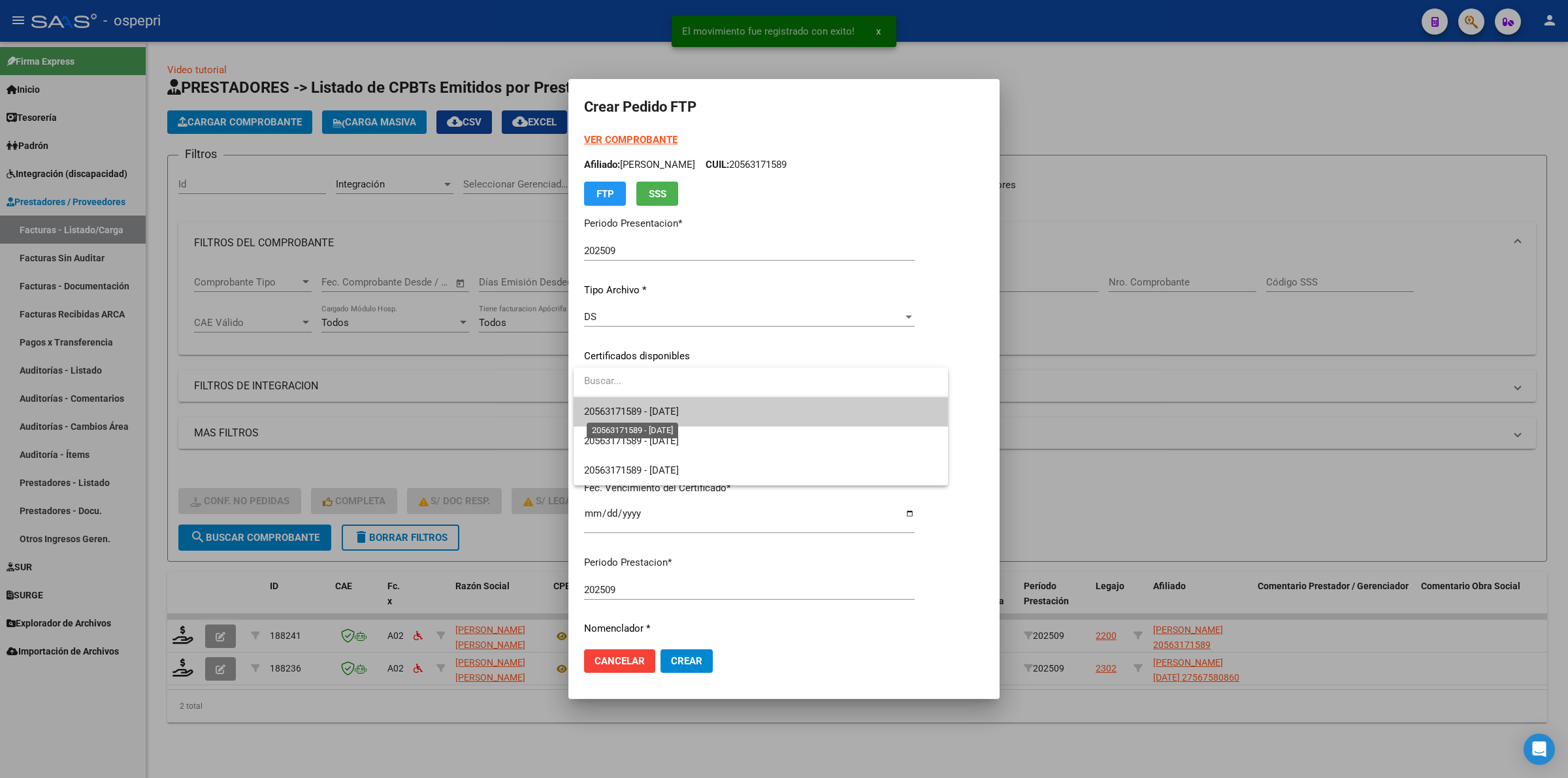
click at [634, 414] on span "20563171589 - 2026-01-20" at bounding box center [632, 411] width 94 height 12
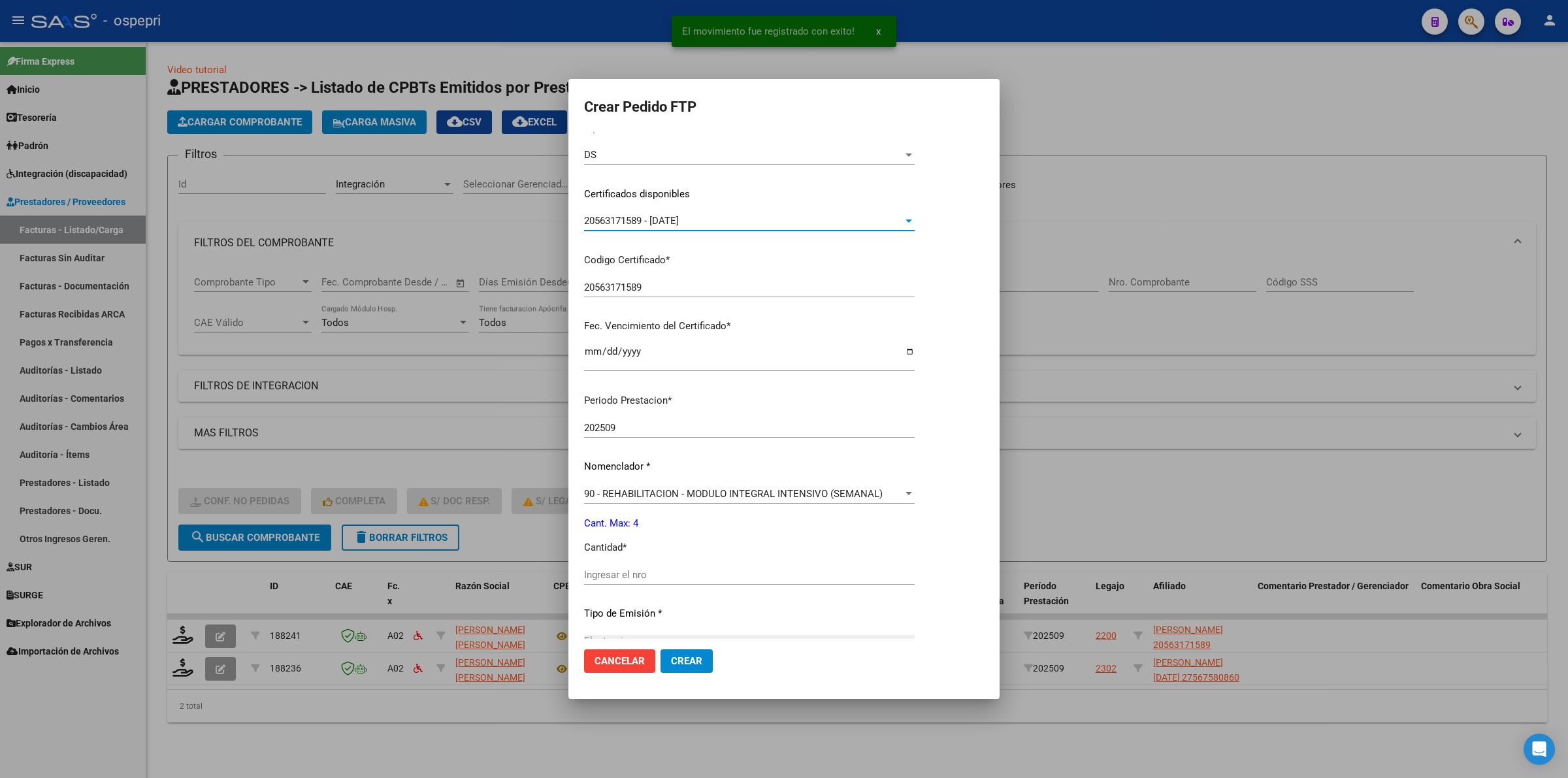
scroll to position [163, 0]
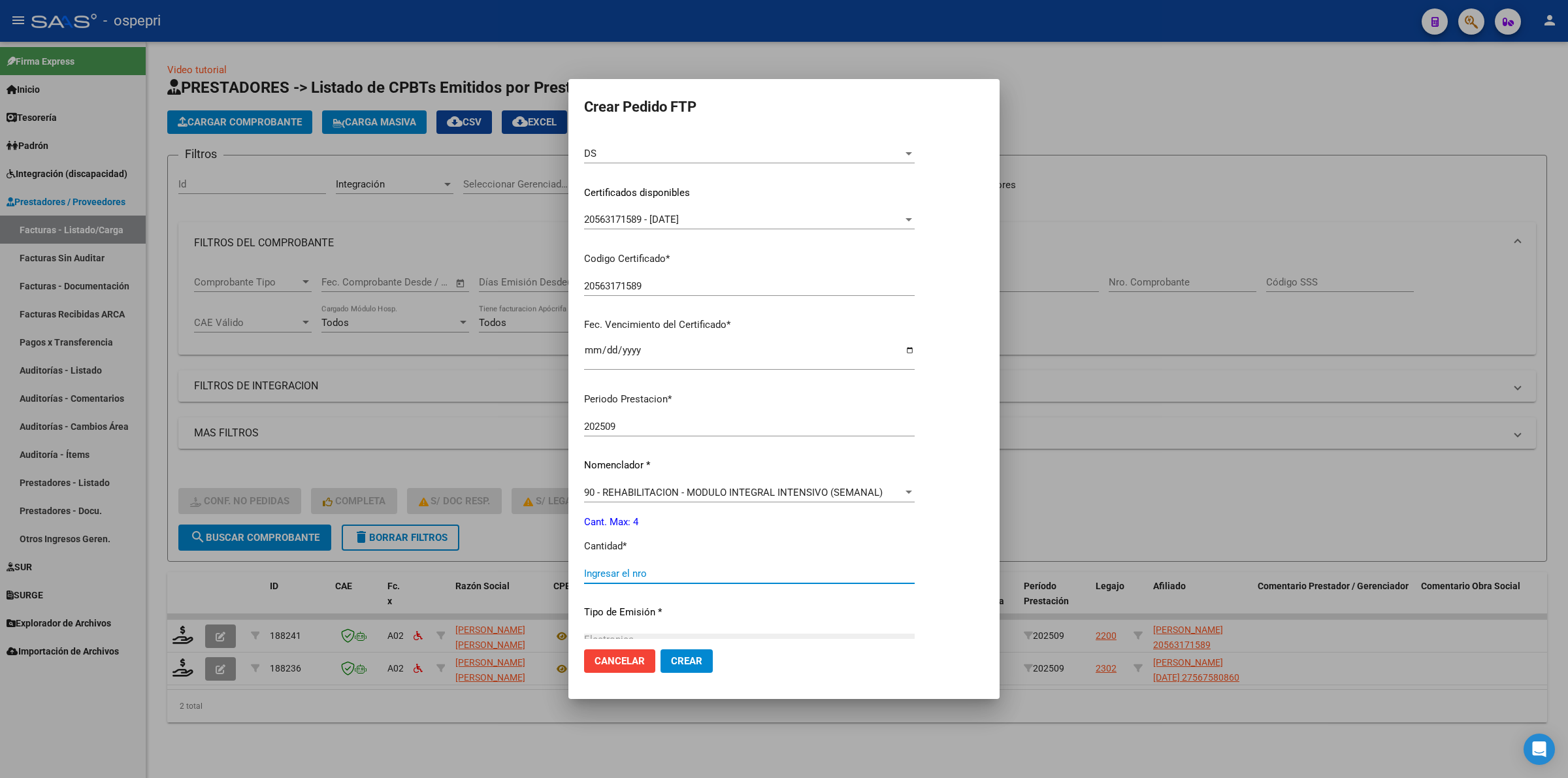
click at [634, 567] on input "Ingresar el nro" at bounding box center [750, 573] width 331 height 12
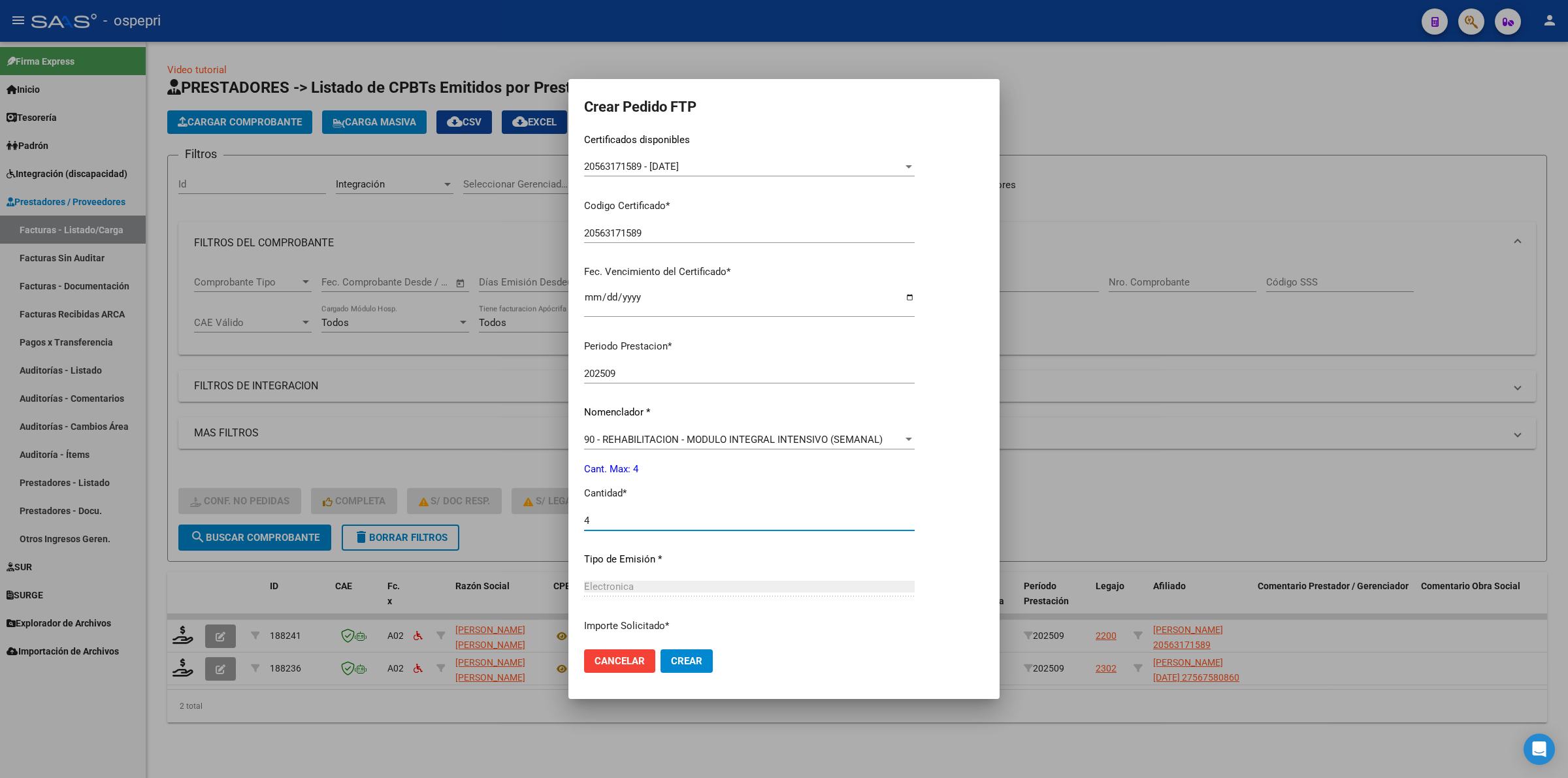
scroll to position [245, 0]
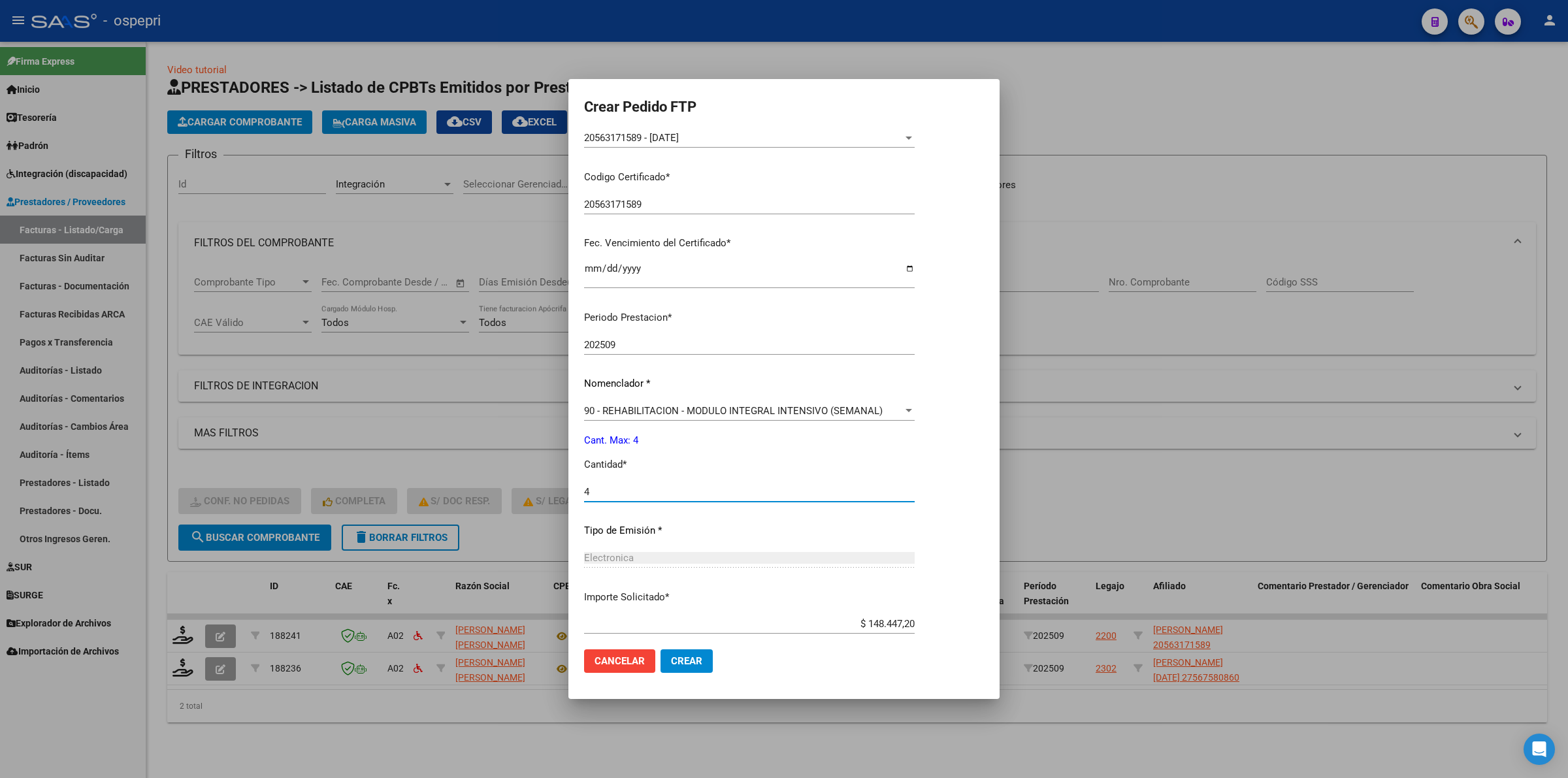
type input "4"
click at [694, 659] on span "Crear" at bounding box center [686, 661] width 32 height 12
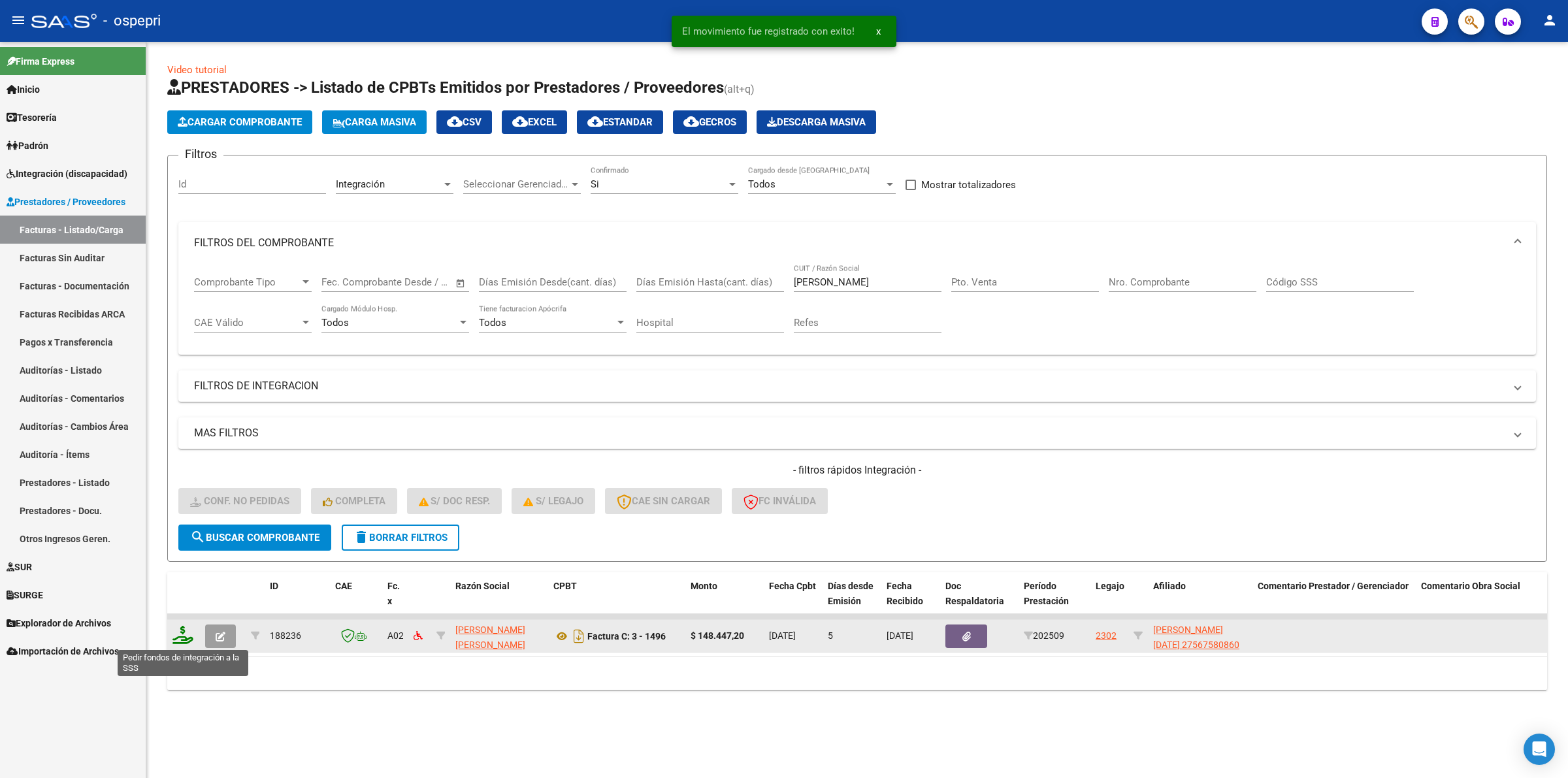
click at [181, 636] on icon at bounding box center [183, 634] width 21 height 18
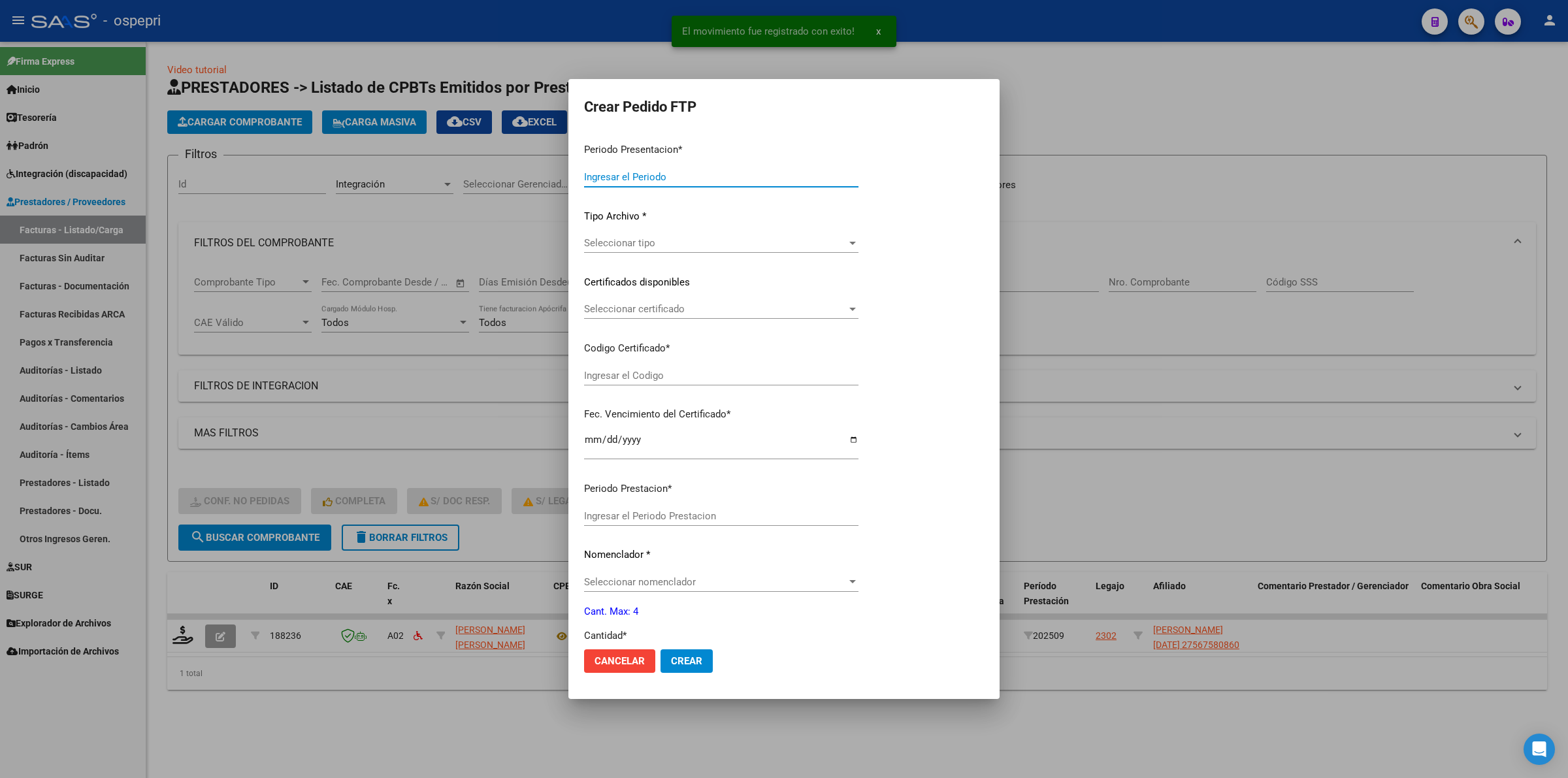
type input "202509"
type input "$ 148.447,20"
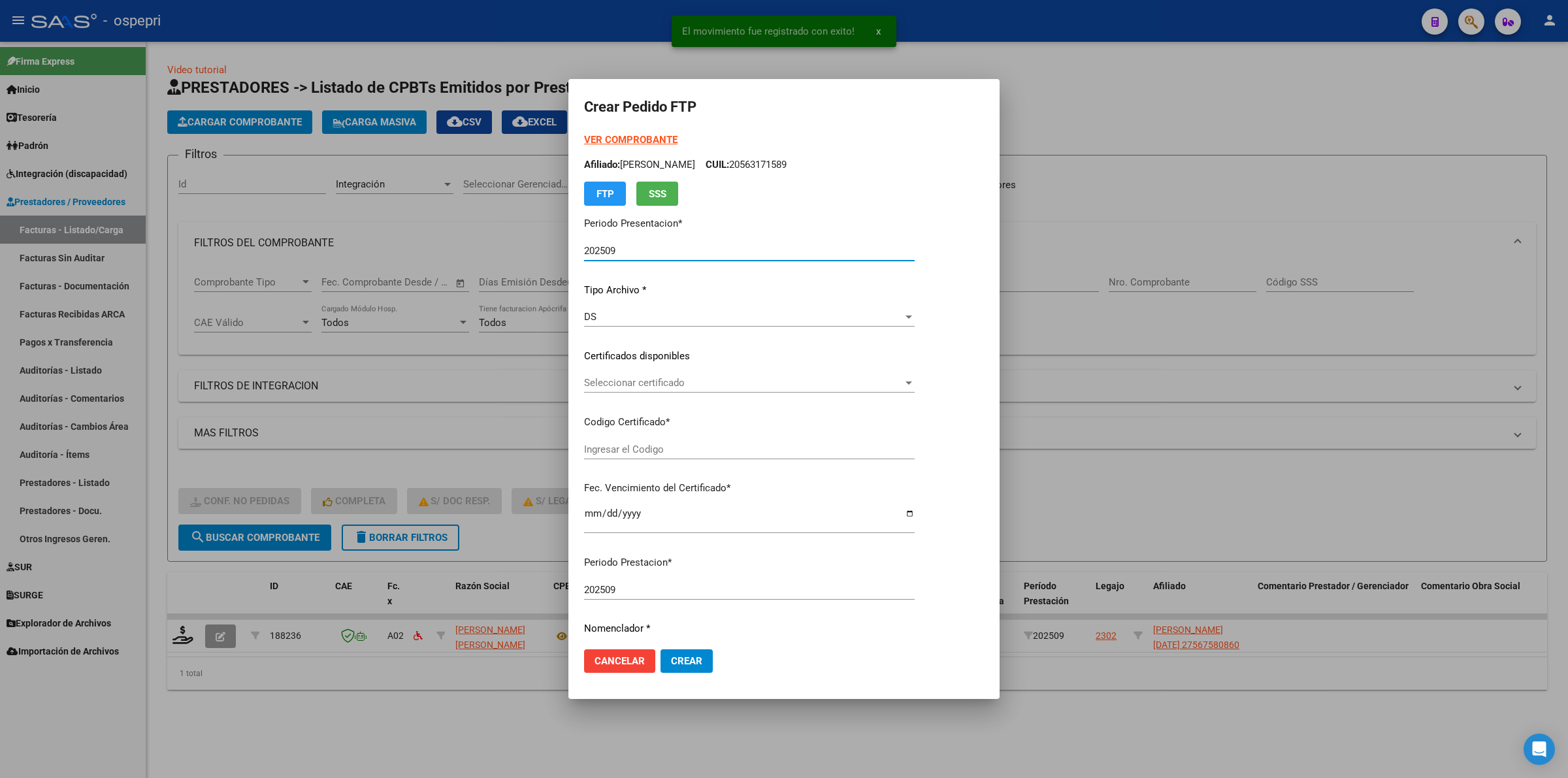
type input "2756758086-0"
type input "2026-11-16"
click at [629, 392] on div "Seleccionar certificado Seleccionar certificado" at bounding box center [750, 383] width 331 height 20
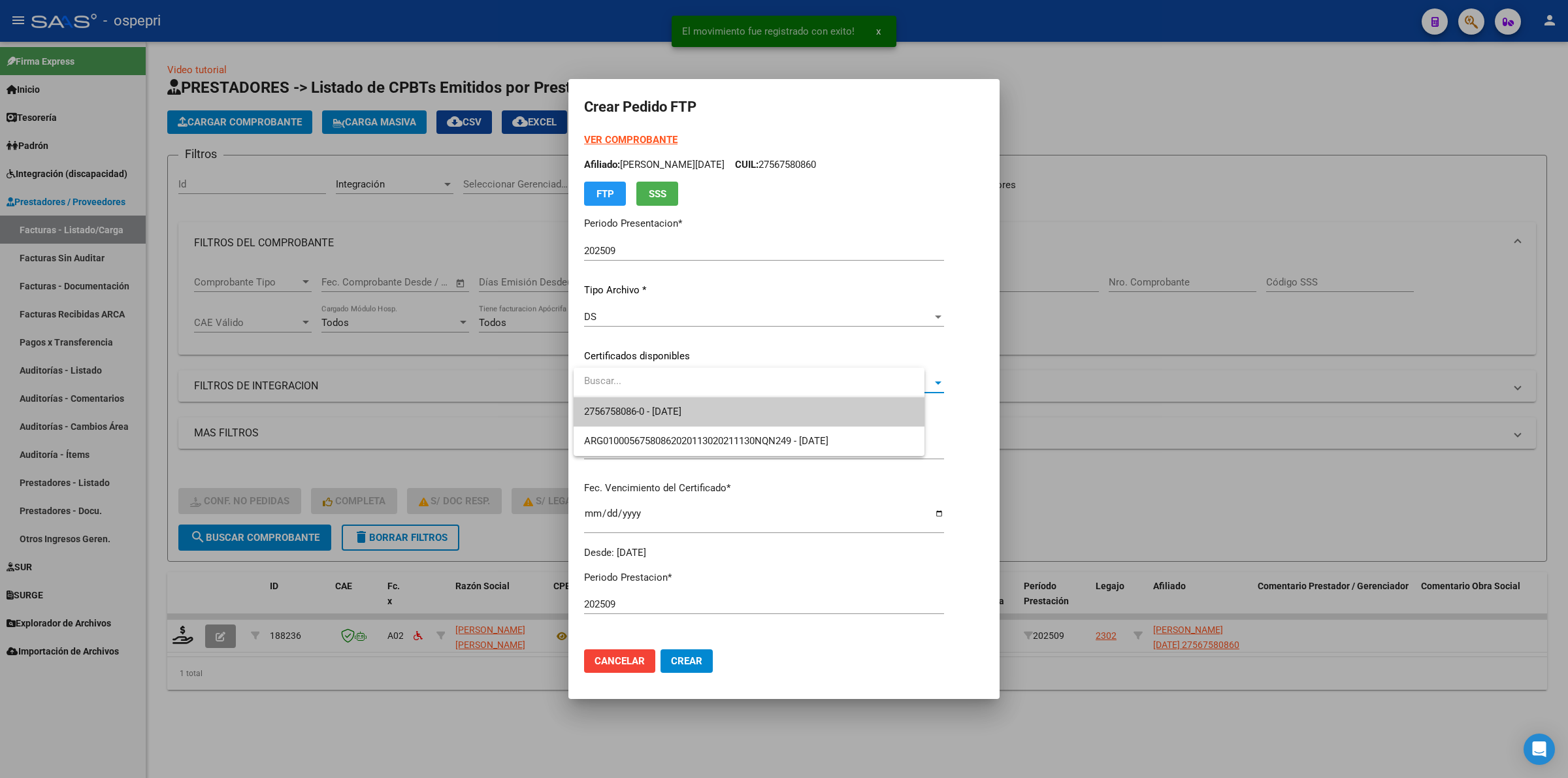
drag, startPoint x: 642, startPoint y: 402, endPoint x: 647, endPoint y: 419, distance: 17.7
click at [642, 403] on span "2756758086-0 - 2026-11-16" at bounding box center [749, 411] width 330 height 29
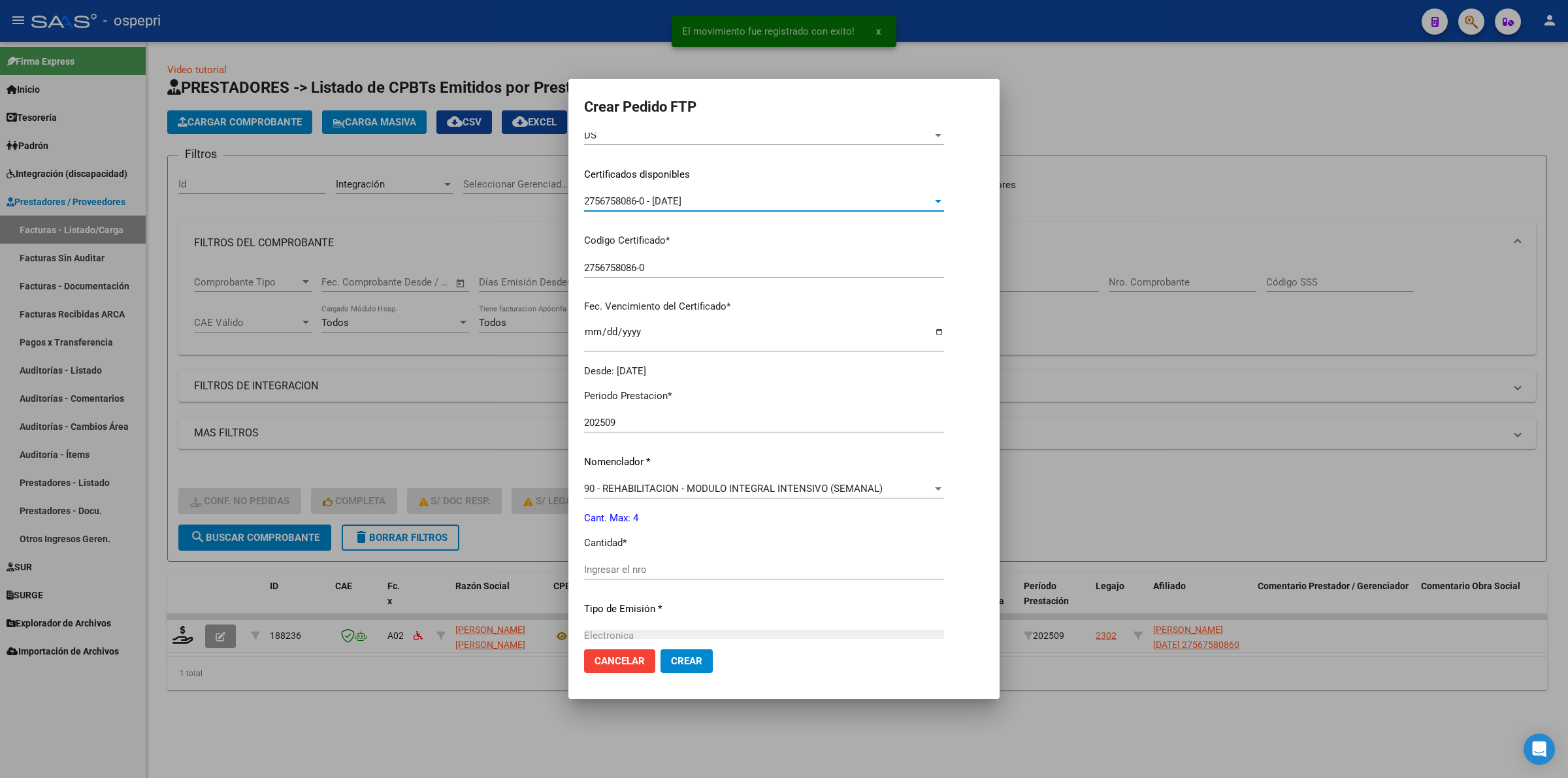
scroll to position [327, 0]
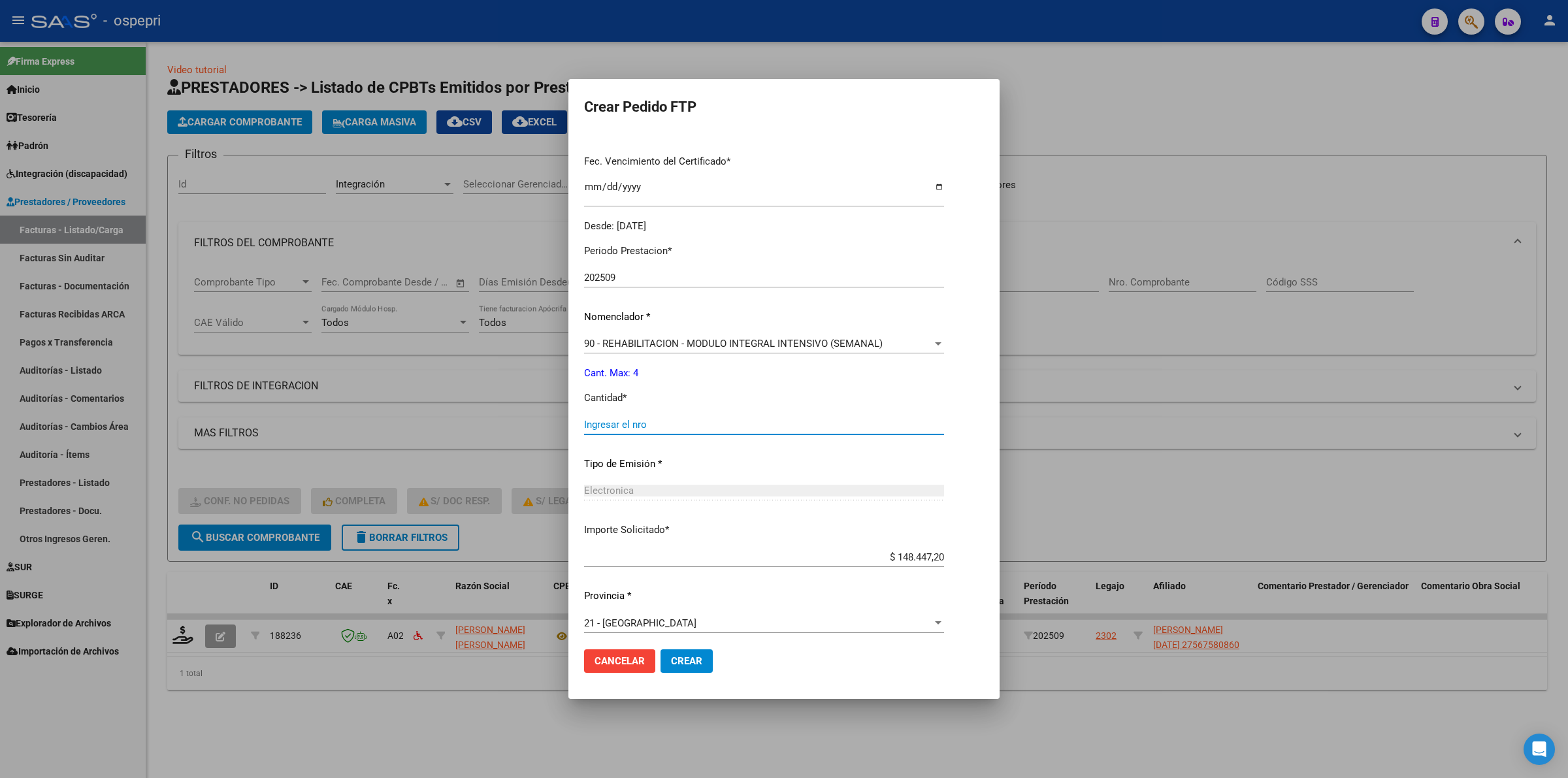
click at [651, 421] on input "Ingresar el nro" at bounding box center [764, 425] width 360 height 12
type input "4"
click at [689, 659] on span "Crear" at bounding box center [686, 661] width 32 height 12
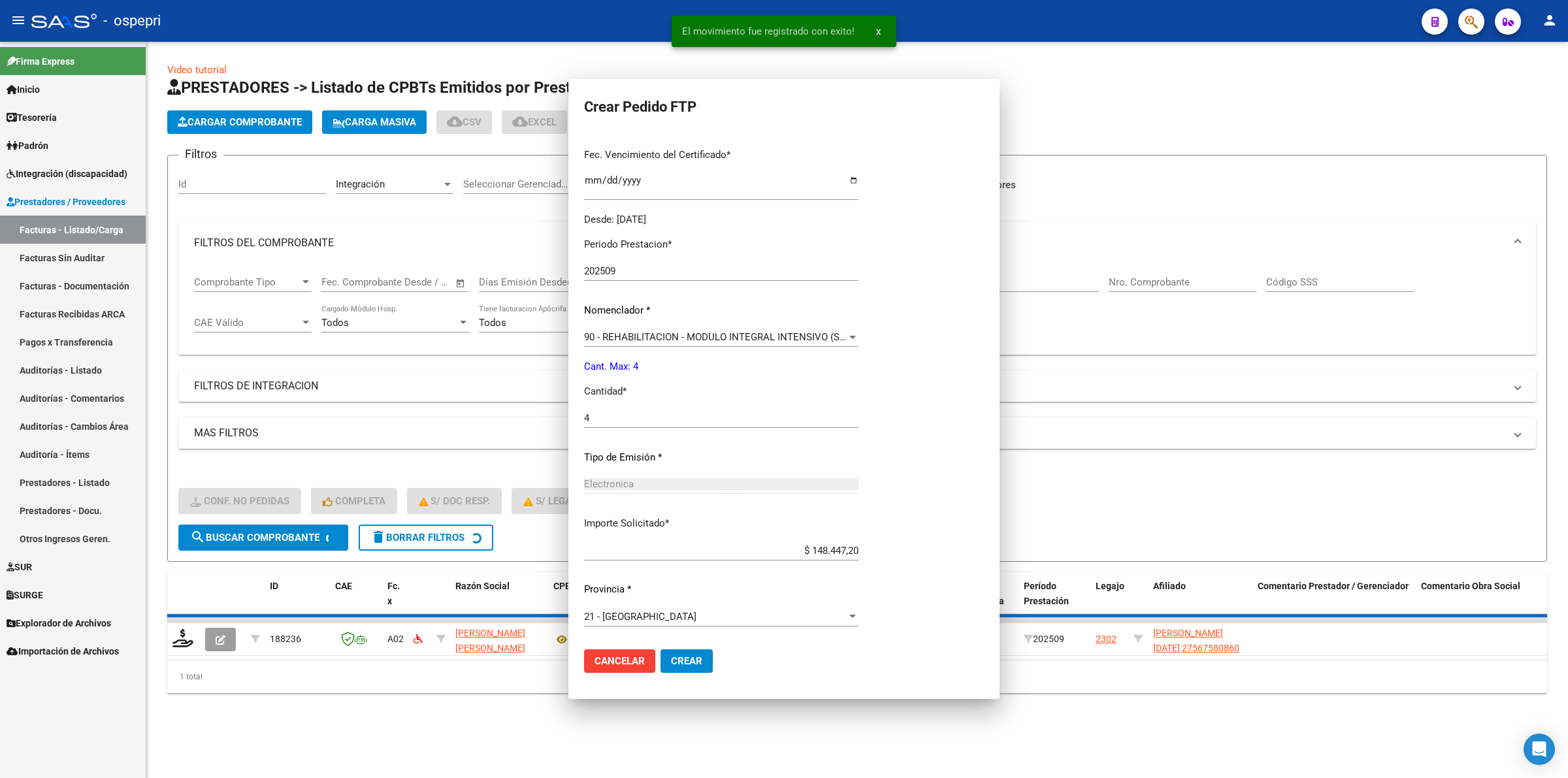
scroll to position [0, 0]
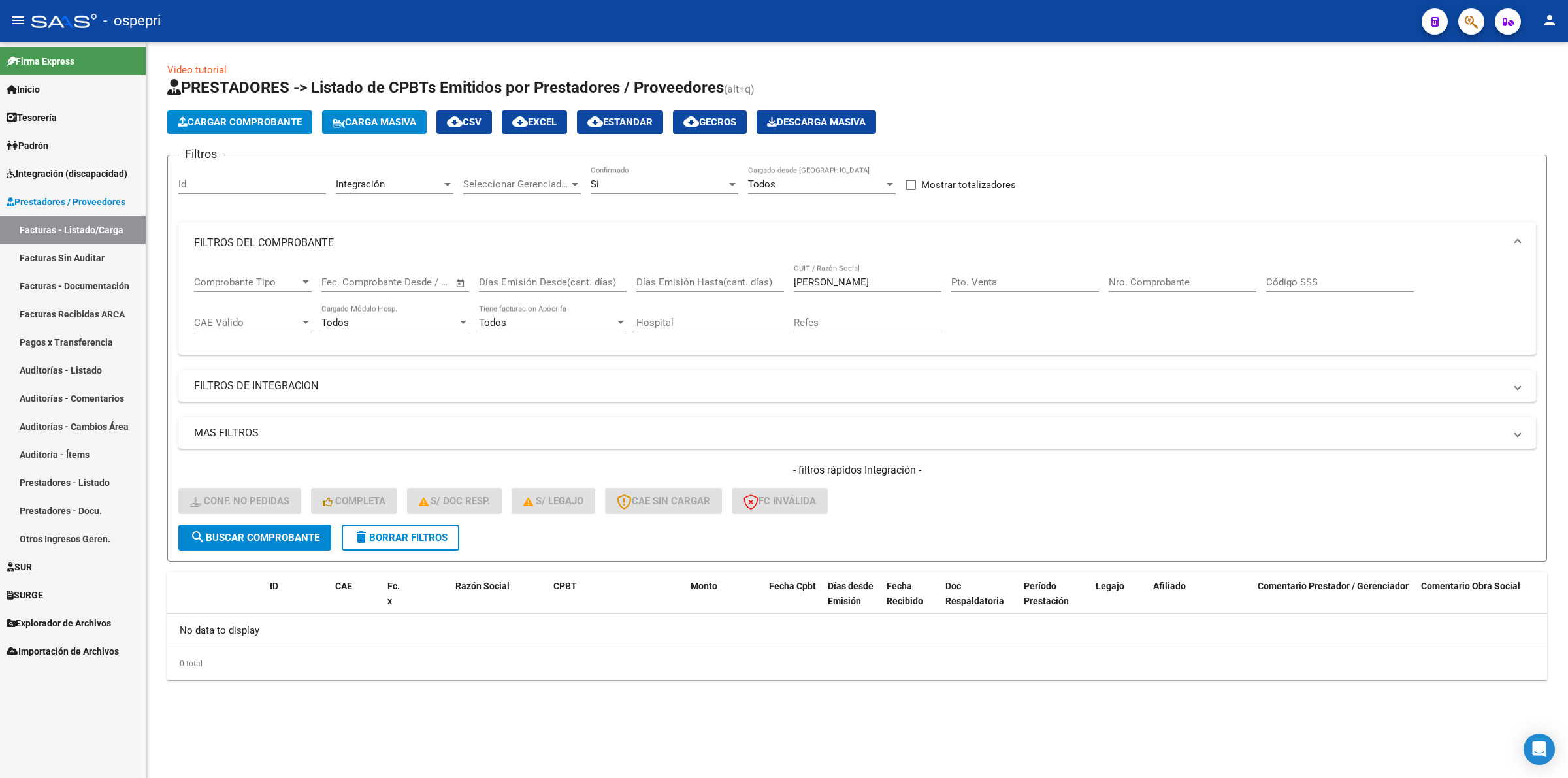
click at [425, 539] on span "delete Borrar Filtros" at bounding box center [401, 538] width 94 height 12
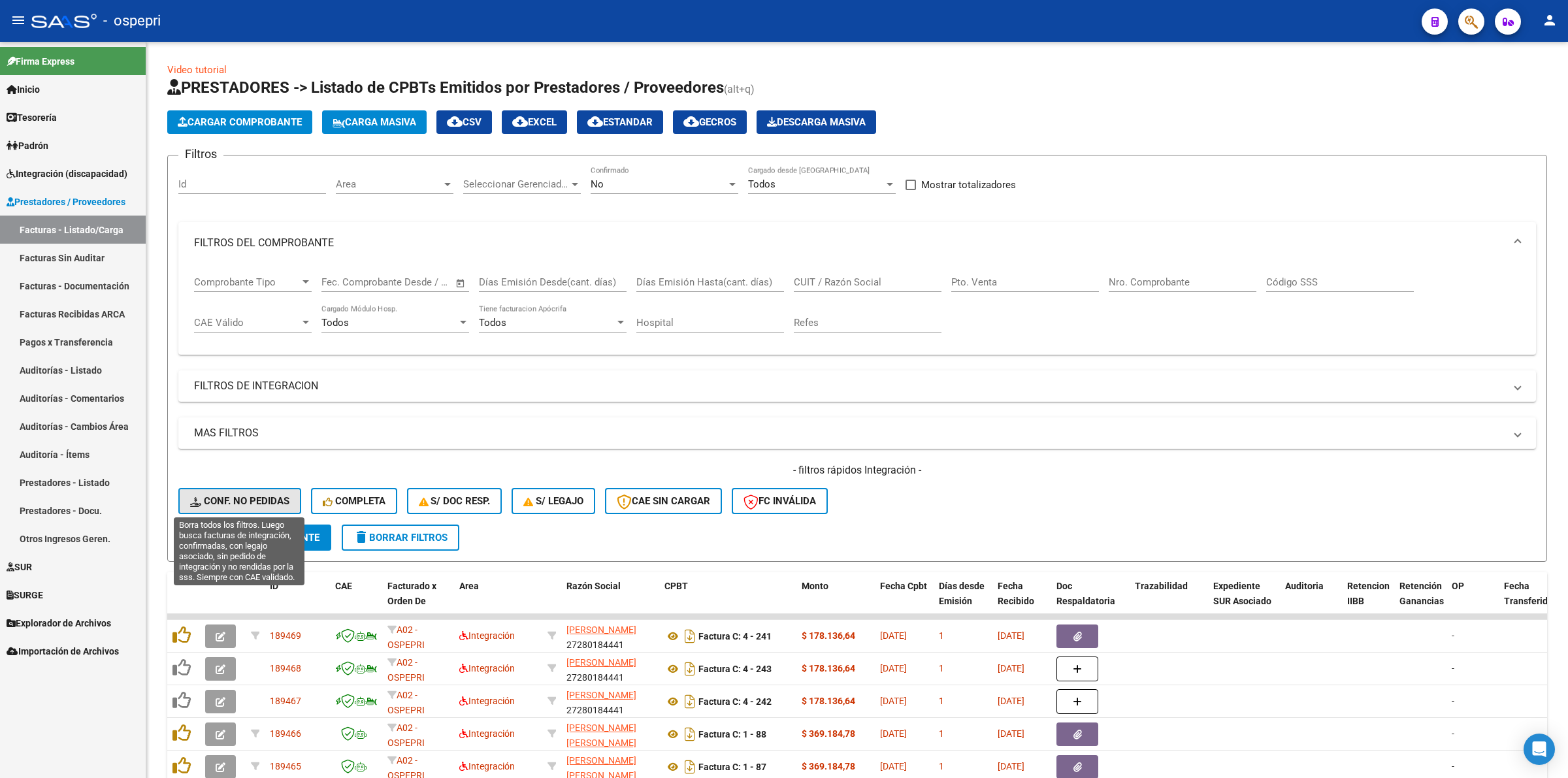
click at [248, 490] on button "Conf. no pedidas" at bounding box center [240, 500] width 122 height 26
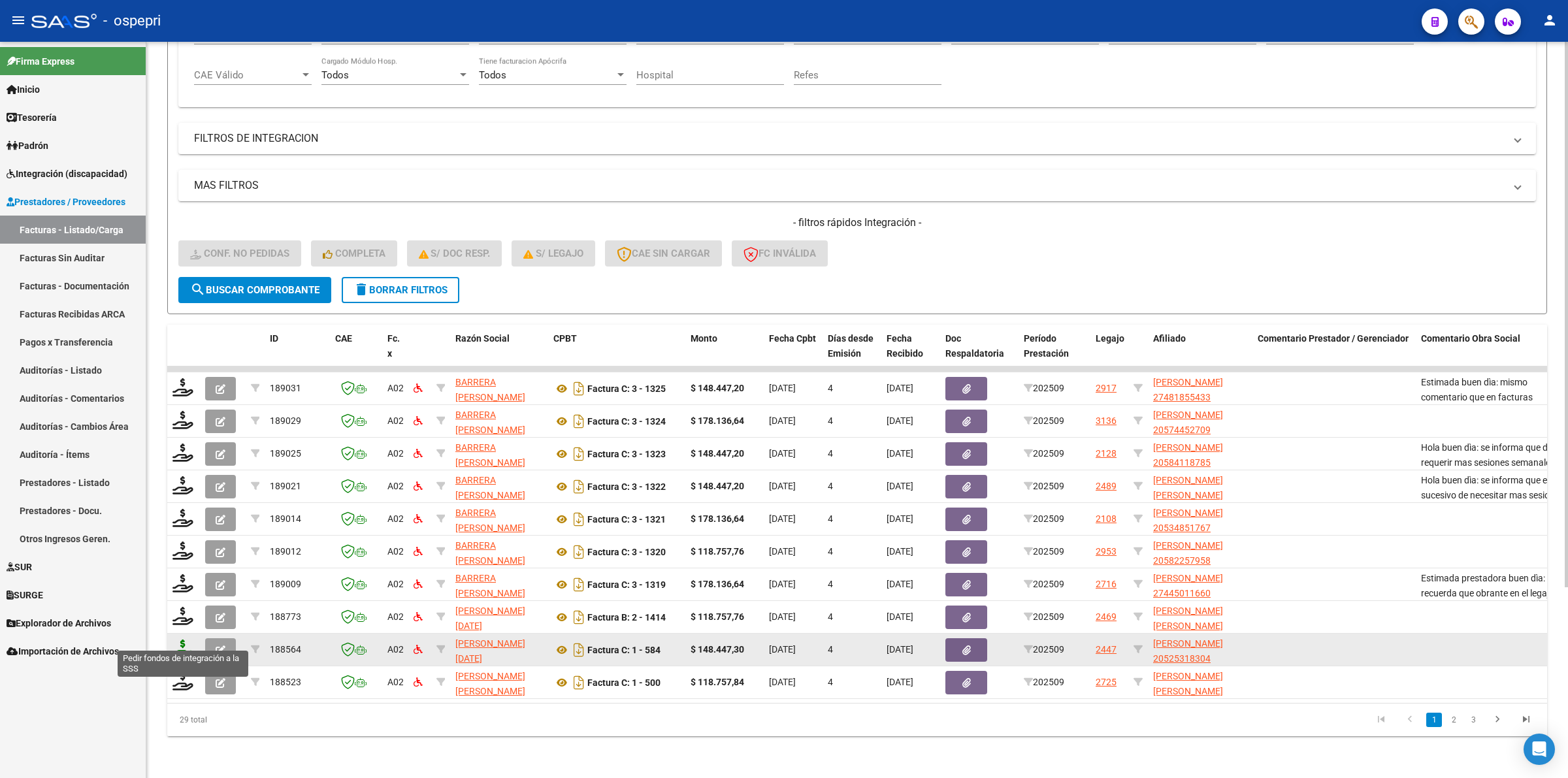
click at [183, 639] on icon at bounding box center [183, 648] width 21 height 18
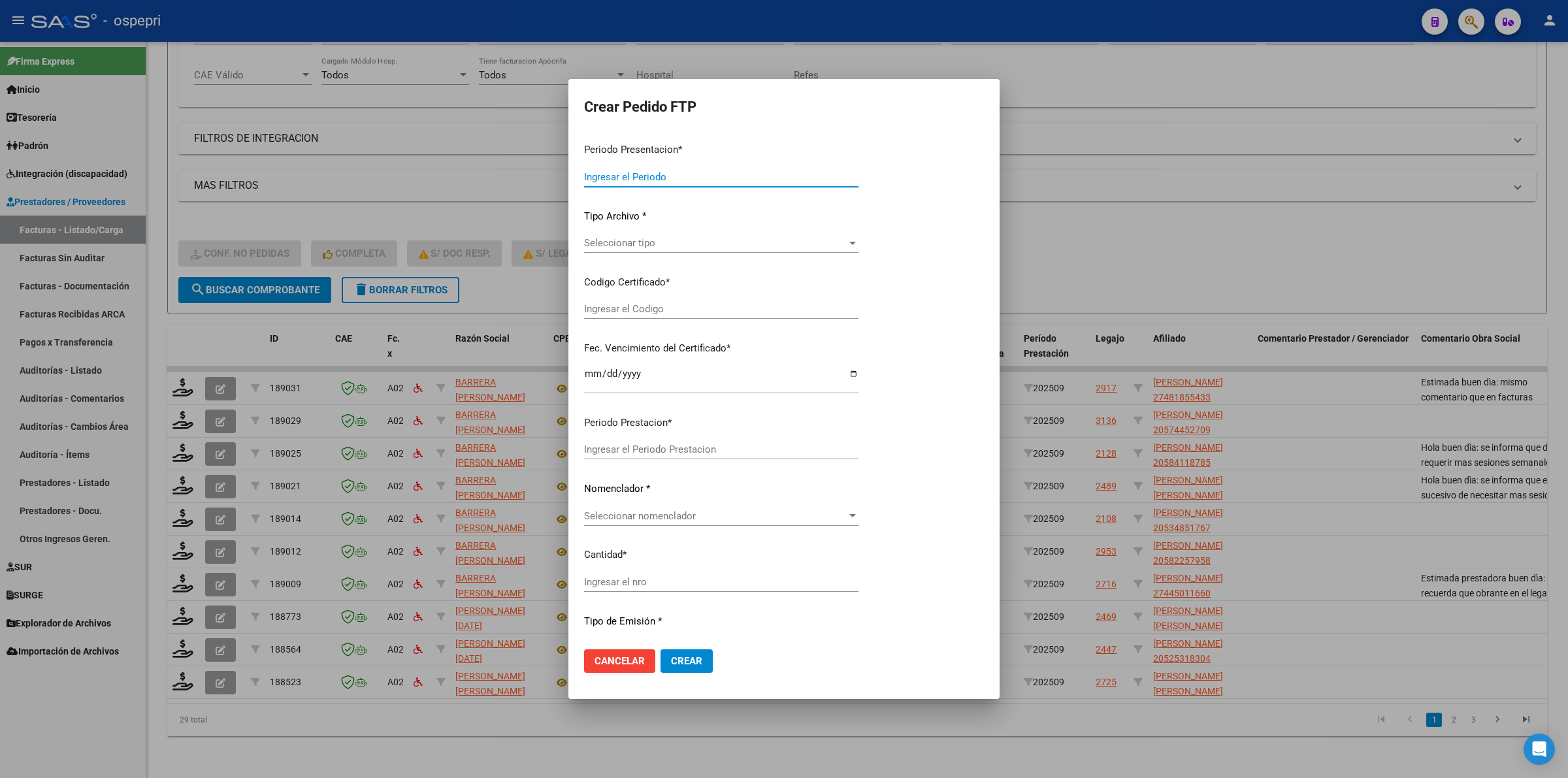
type input "202509"
type input "$ 148.447,30"
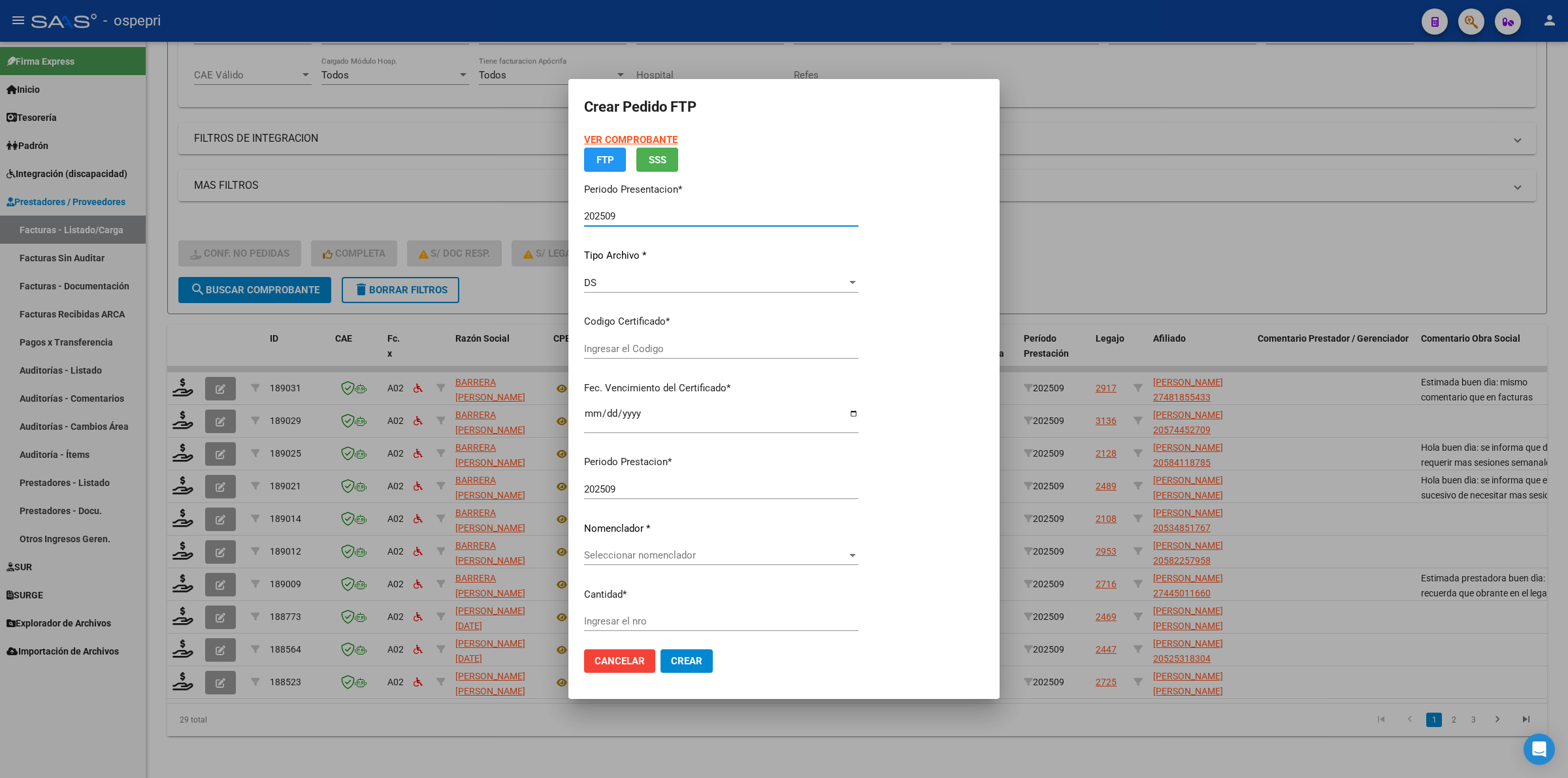
type input "20525318304"
type input "2026-06-19"
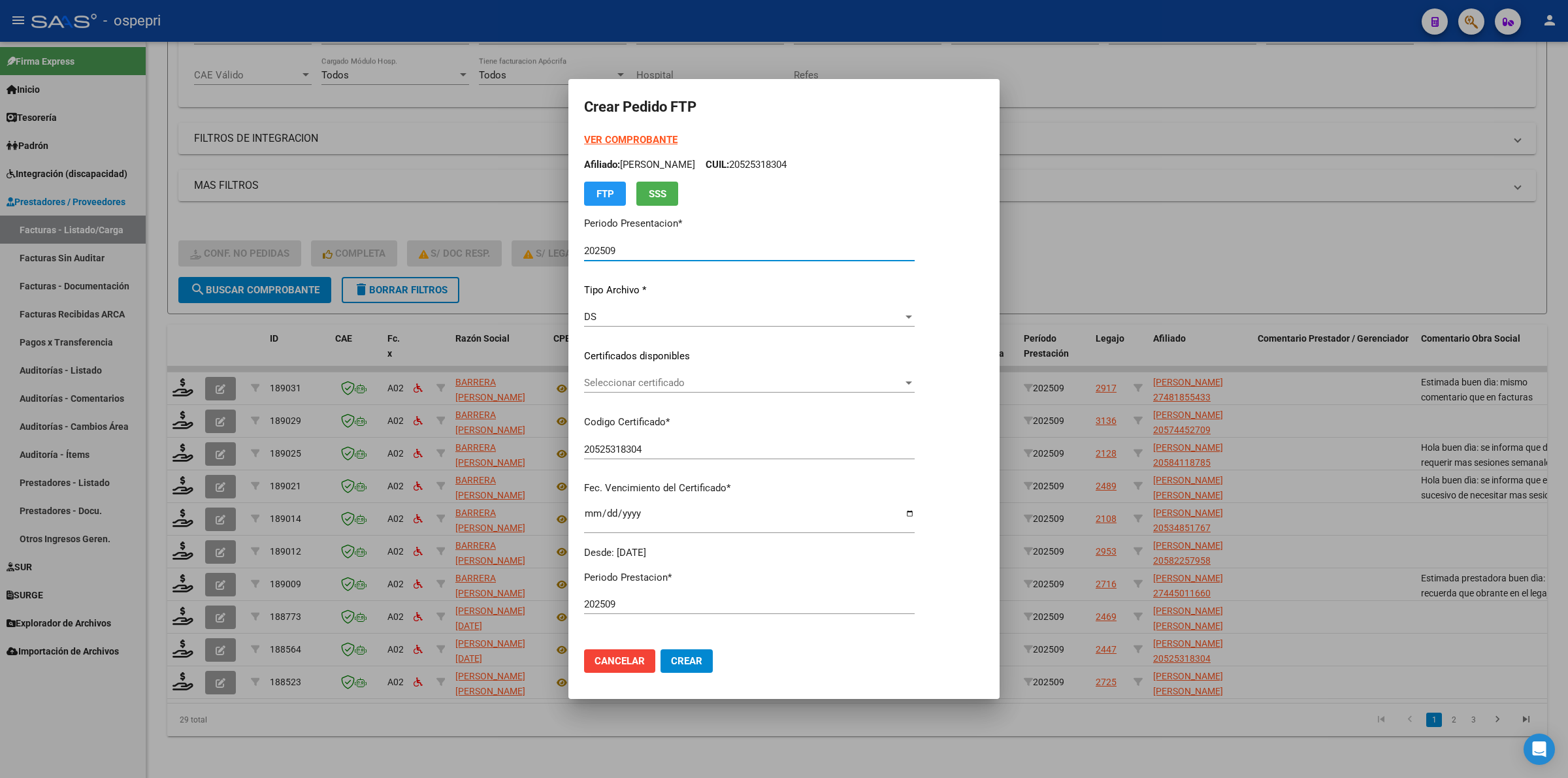
click at [627, 385] on span "Seleccionar certificado" at bounding box center [744, 383] width 319 height 12
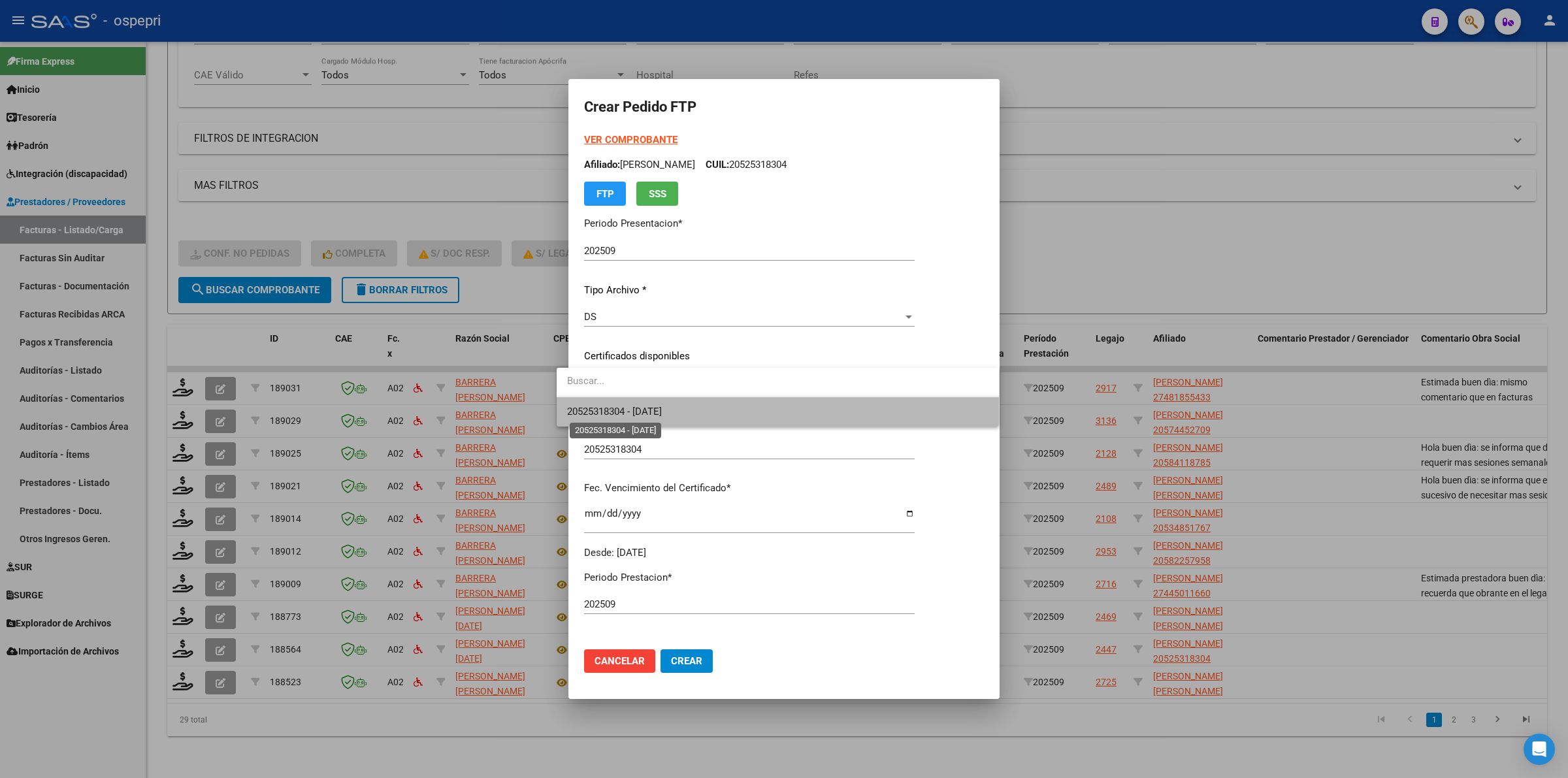
click at [637, 406] on span "20525318304 - 2026-06-19" at bounding box center [615, 411] width 94 height 12
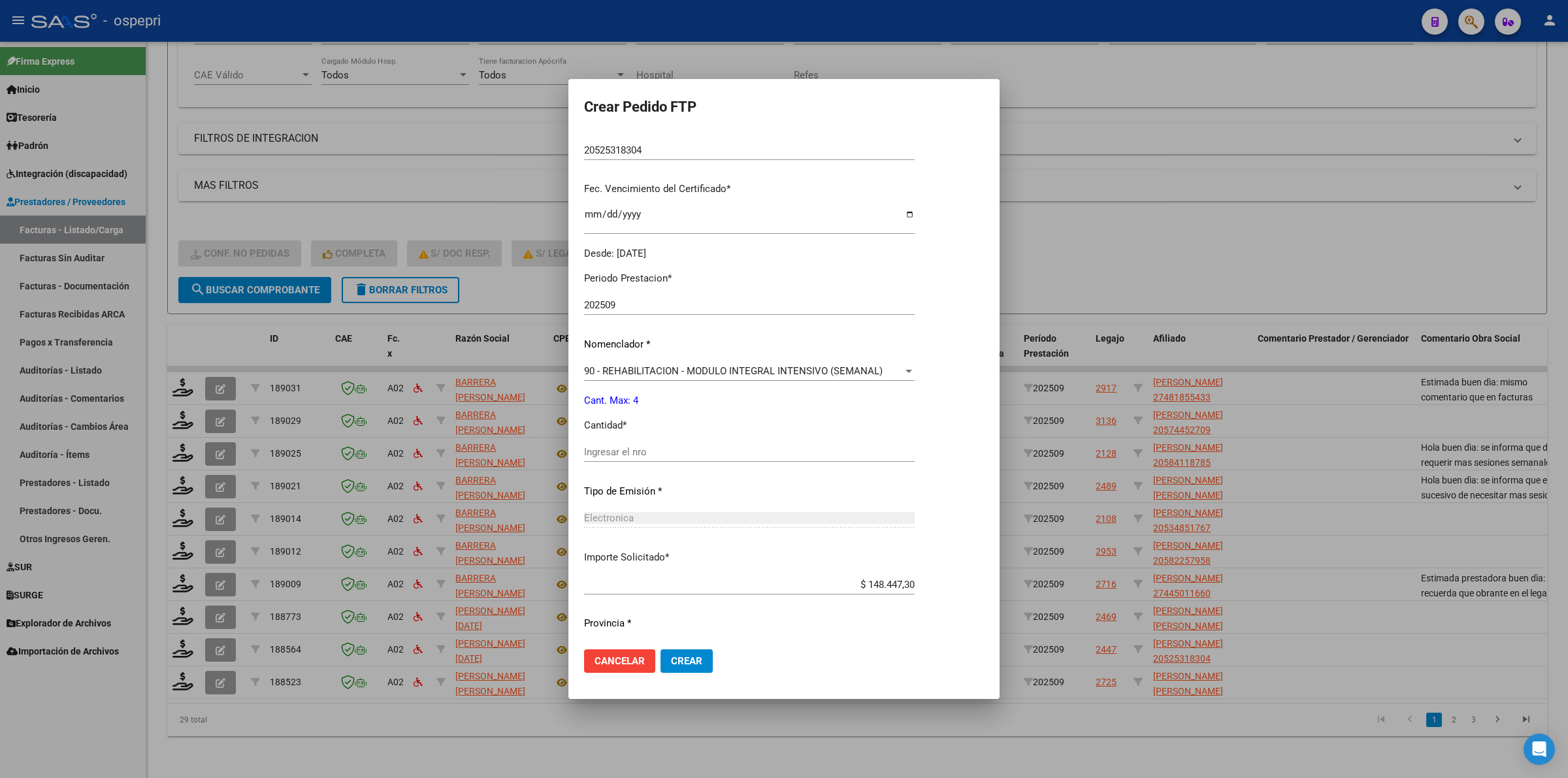
scroll to position [327, 0]
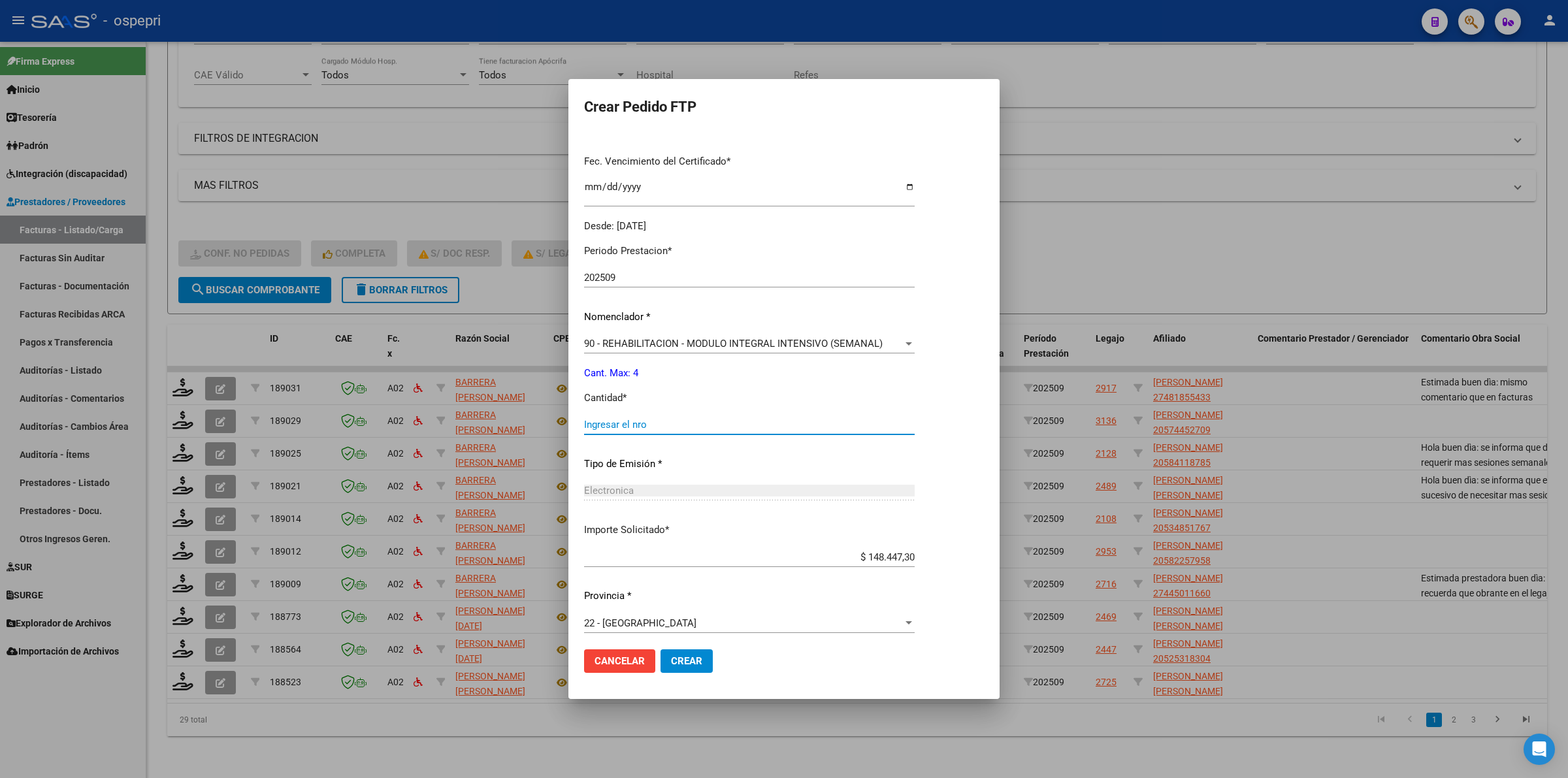
click at [635, 426] on input "Ingresar el nro" at bounding box center [750, 425] width 331 height 12
type input "4"
click at [671, 658] on span "Crear" at bounding box center [686, 661] width 32 height 12
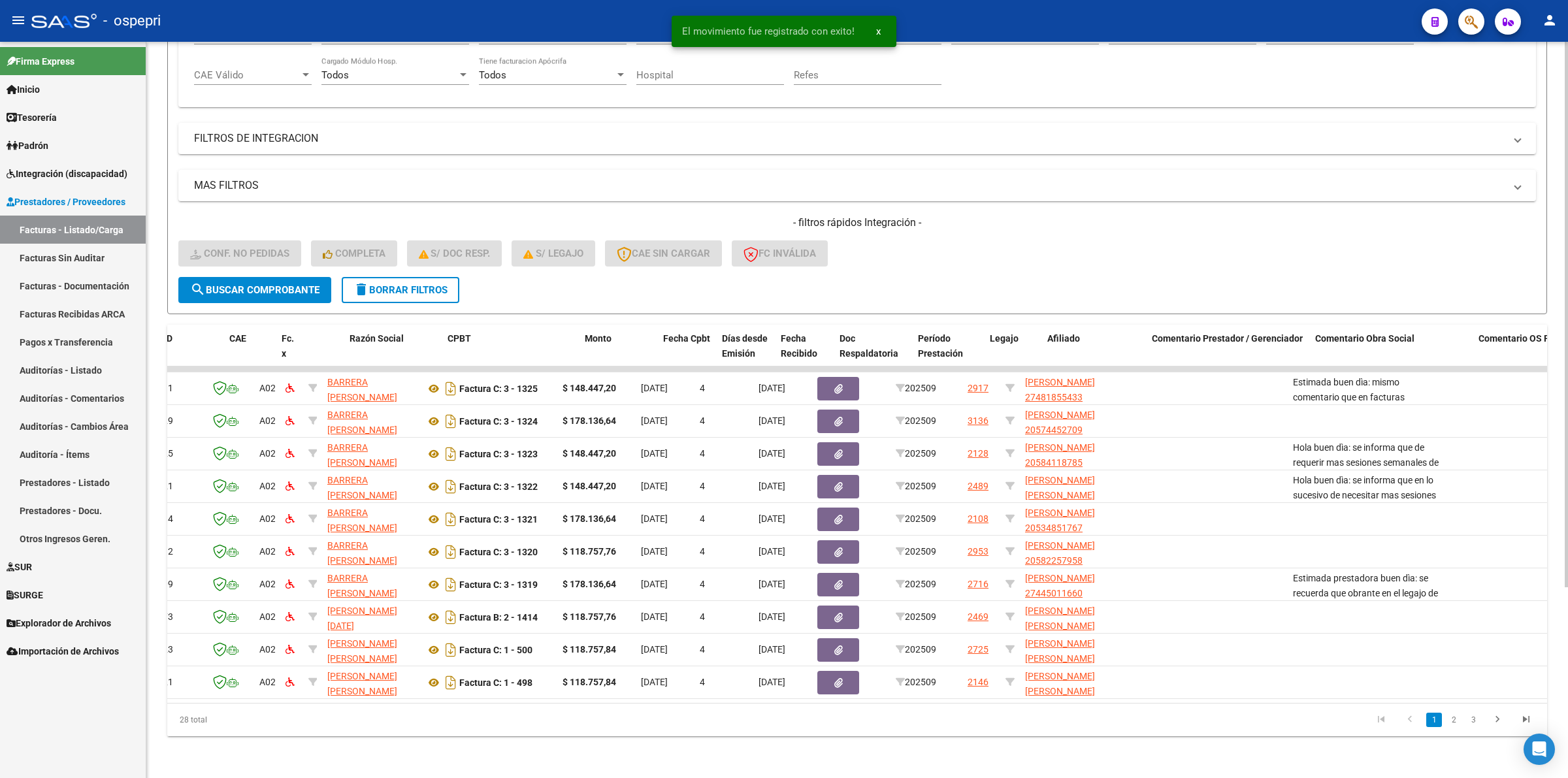
scroll to position [0, 711]
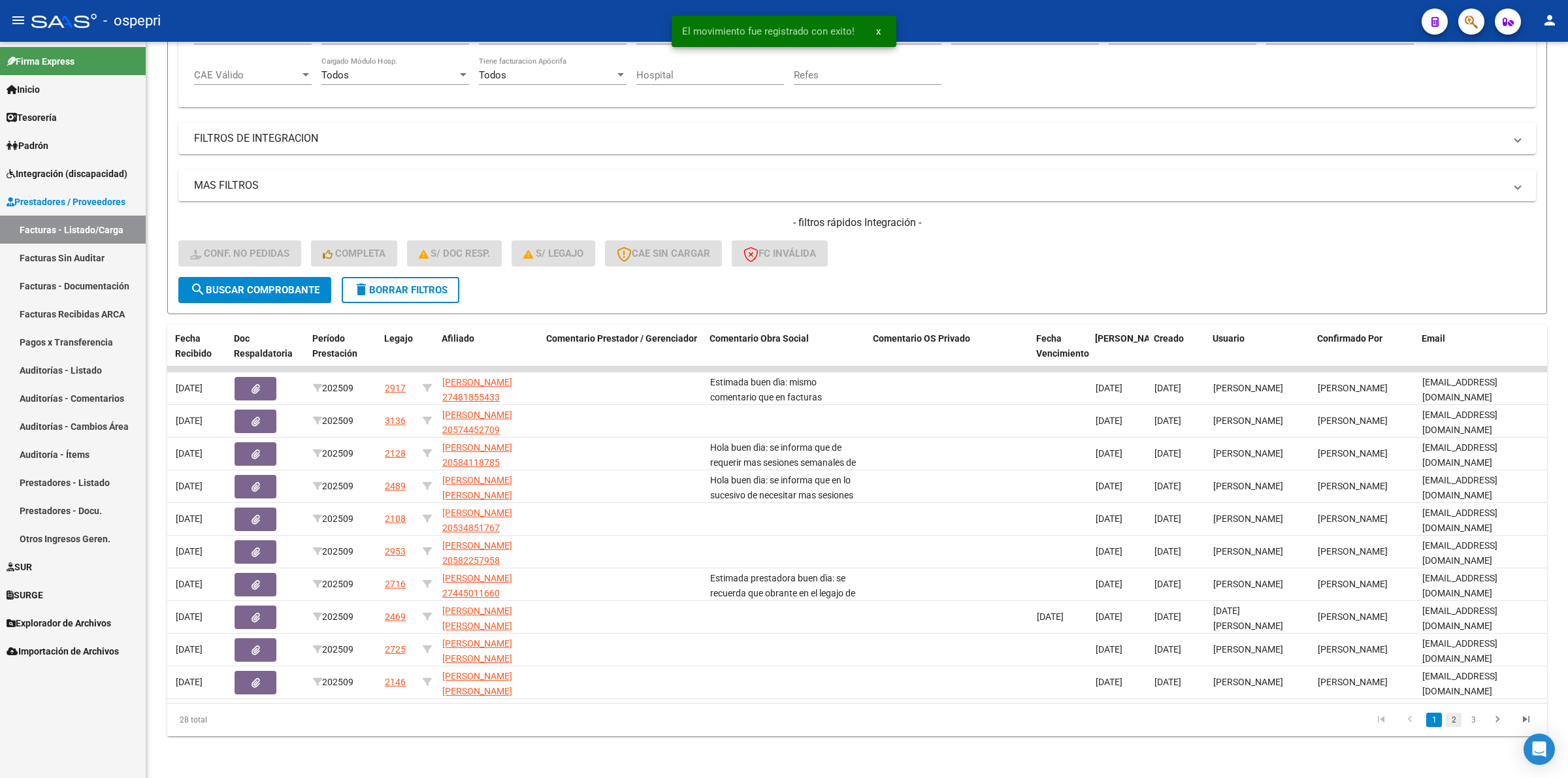
click at [1452, 722] on link "2" at bounding box center [1454, 719] width 15 height 14
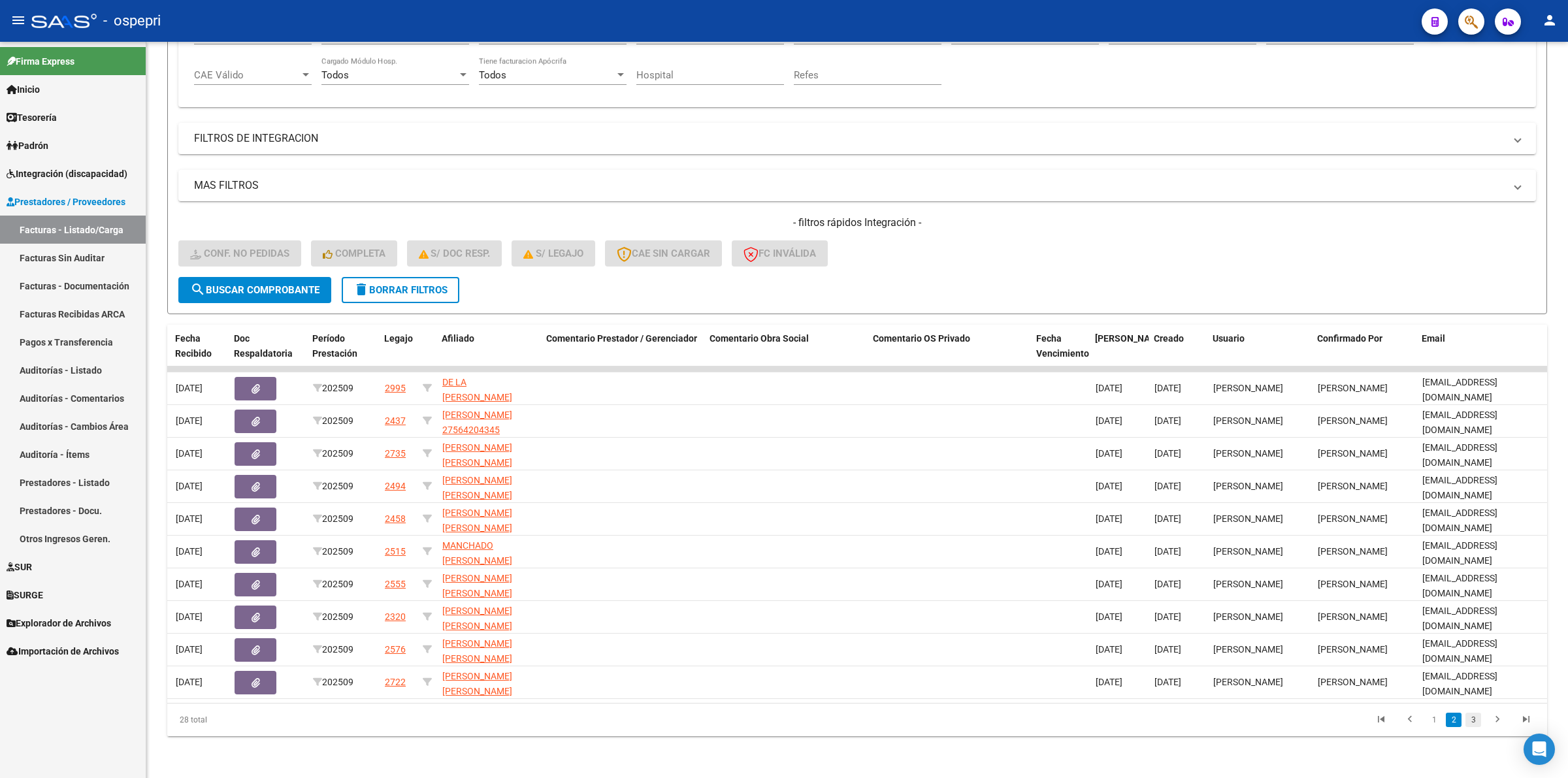
click at [1475, 723] on link "3" at bounding box center [1473, 719] width 15 height 14
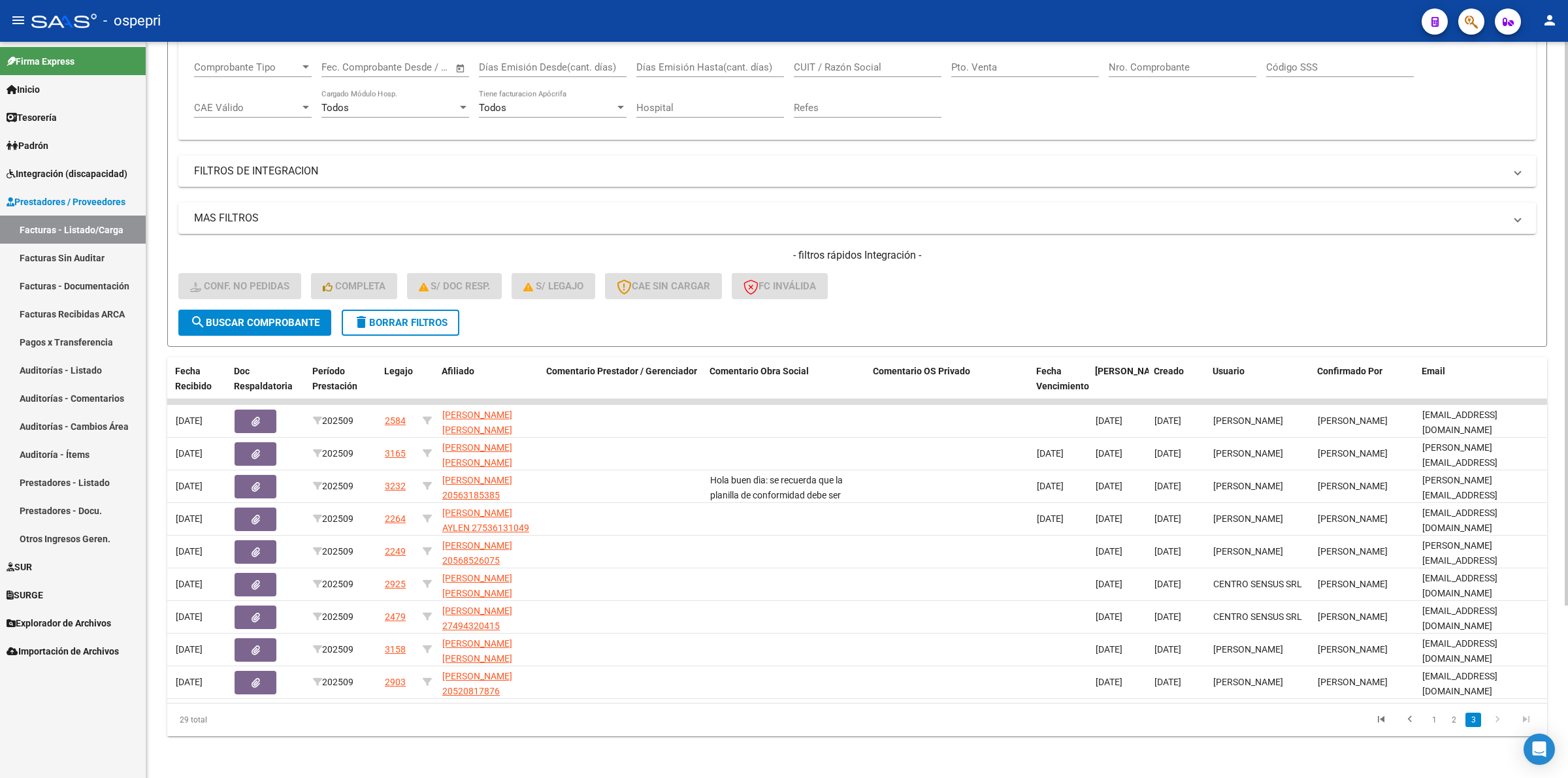
scroll to position [224, 0]
click at [1423, 718] on li at bounding box center [1409, 720] width 29 height 22
click at [1428, 720] on link "1" at bounding box center [1434, 719] width 15 height 14
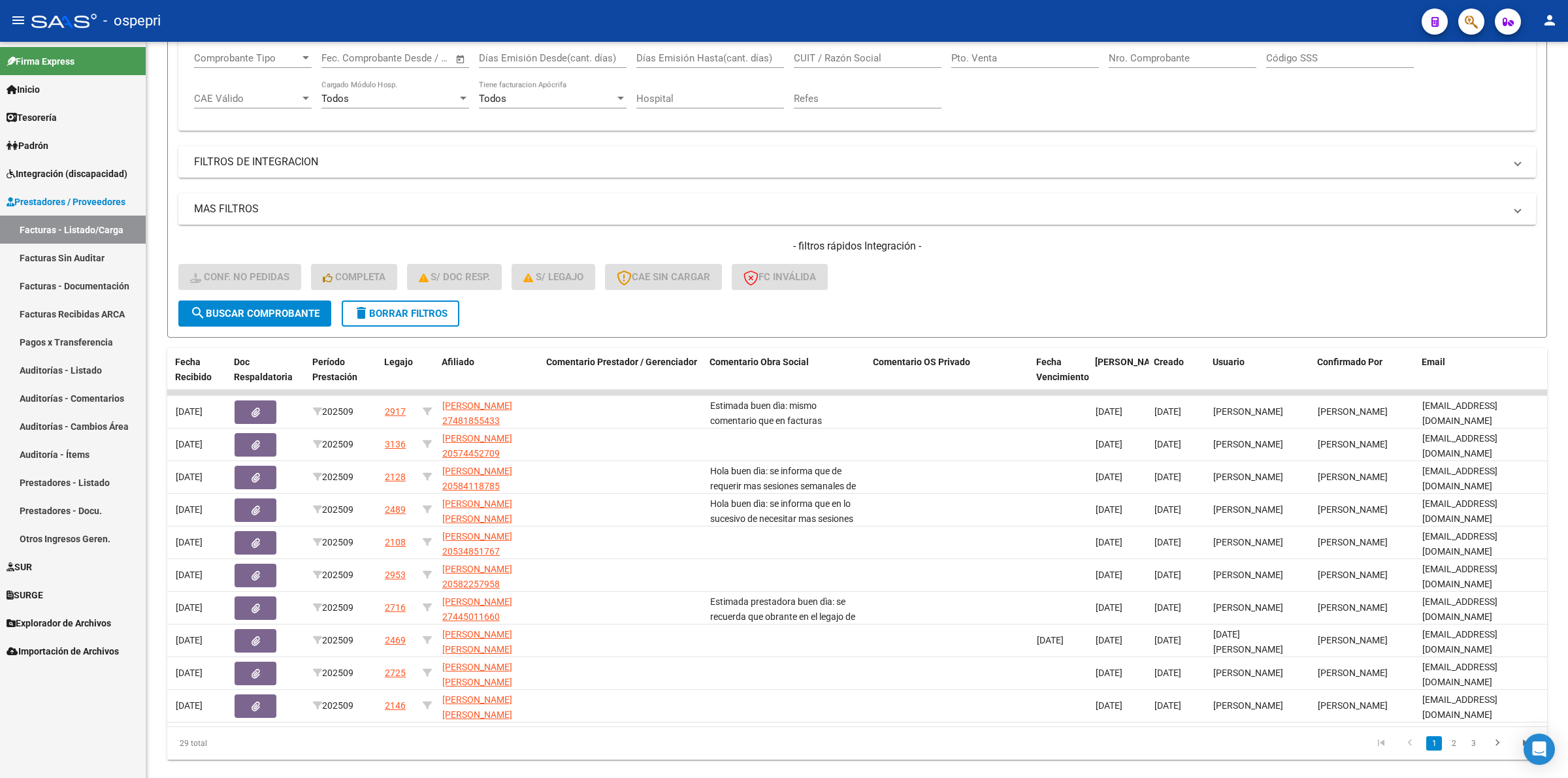
drag, startPoint x: 377, startPoint y: 310, endPoint x: 442, endPoint y: 402, distance: 112.6
click at [378, 310] on span "delete Borrar Filtros" at bounding box center [401, 313] width 94 height 12
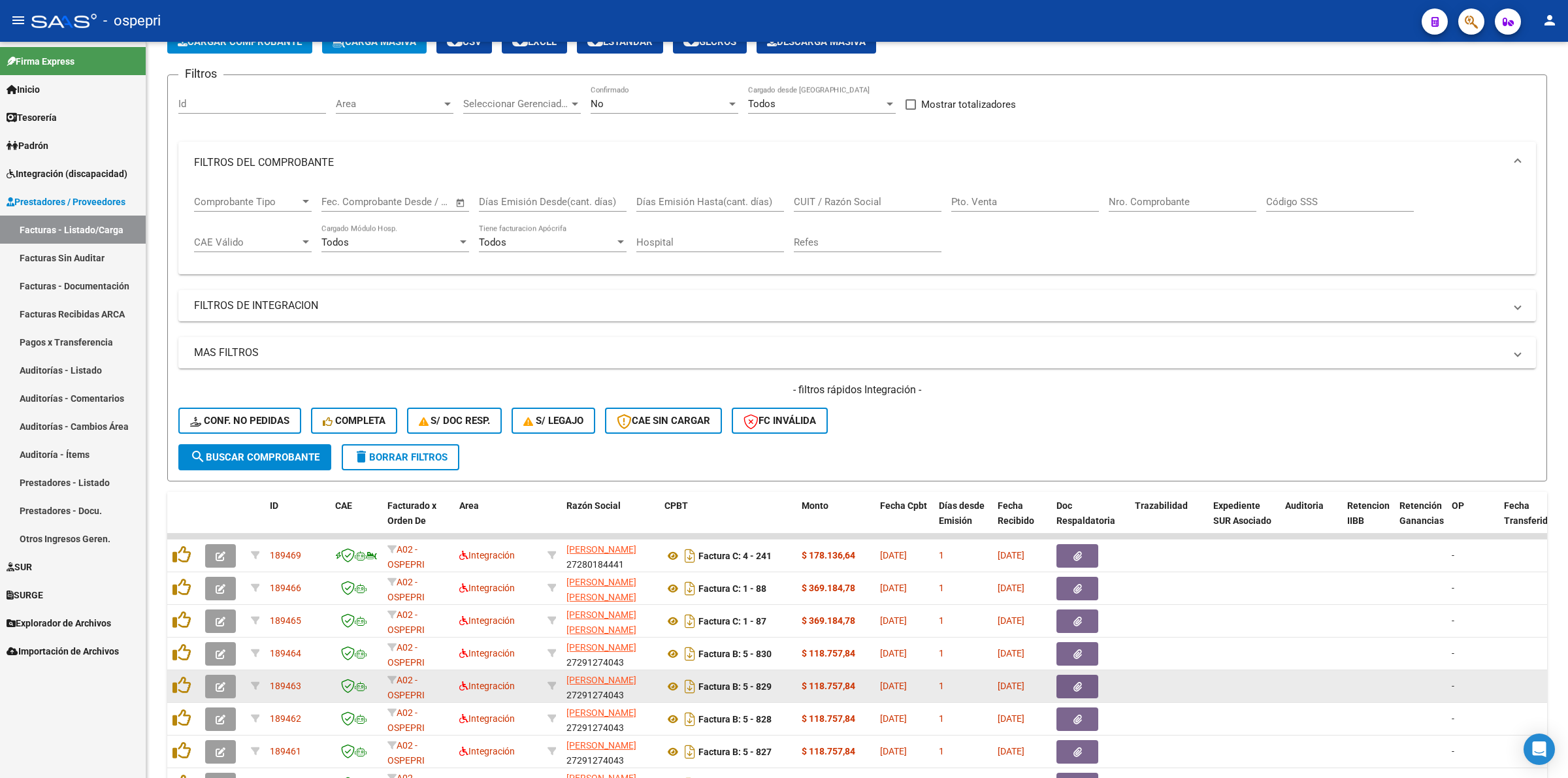
scroll to position [0, 0]
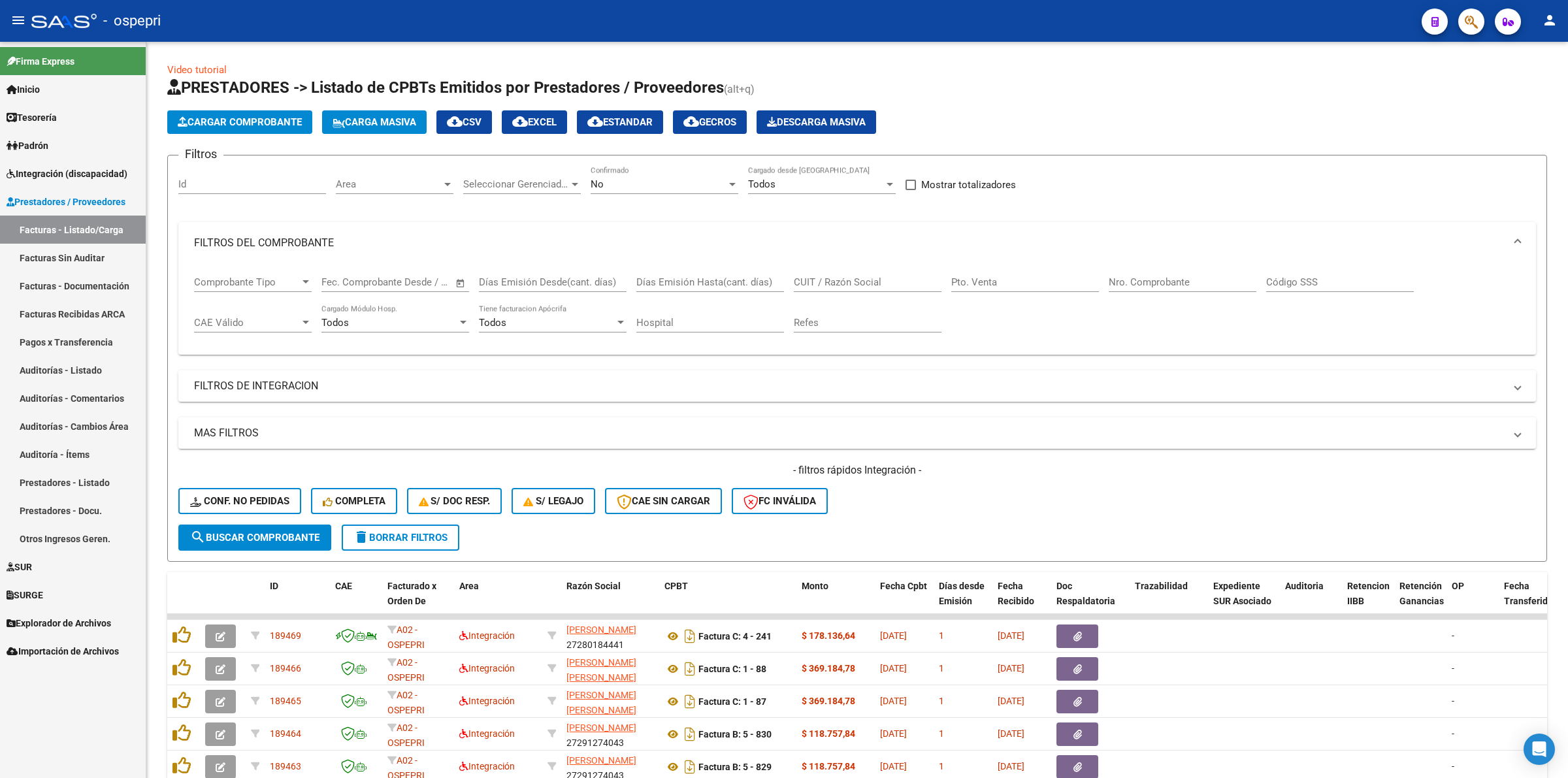
click at [881, 277] on input "CUIT / Razón Social" at bounding box center [868, 282] width 148 height 12
paste input "20308598811"
type input "20308598811"
click at [291, 535] on span "search Buscar Comprobante" at bounding box center [255, 538] width 129 height 12
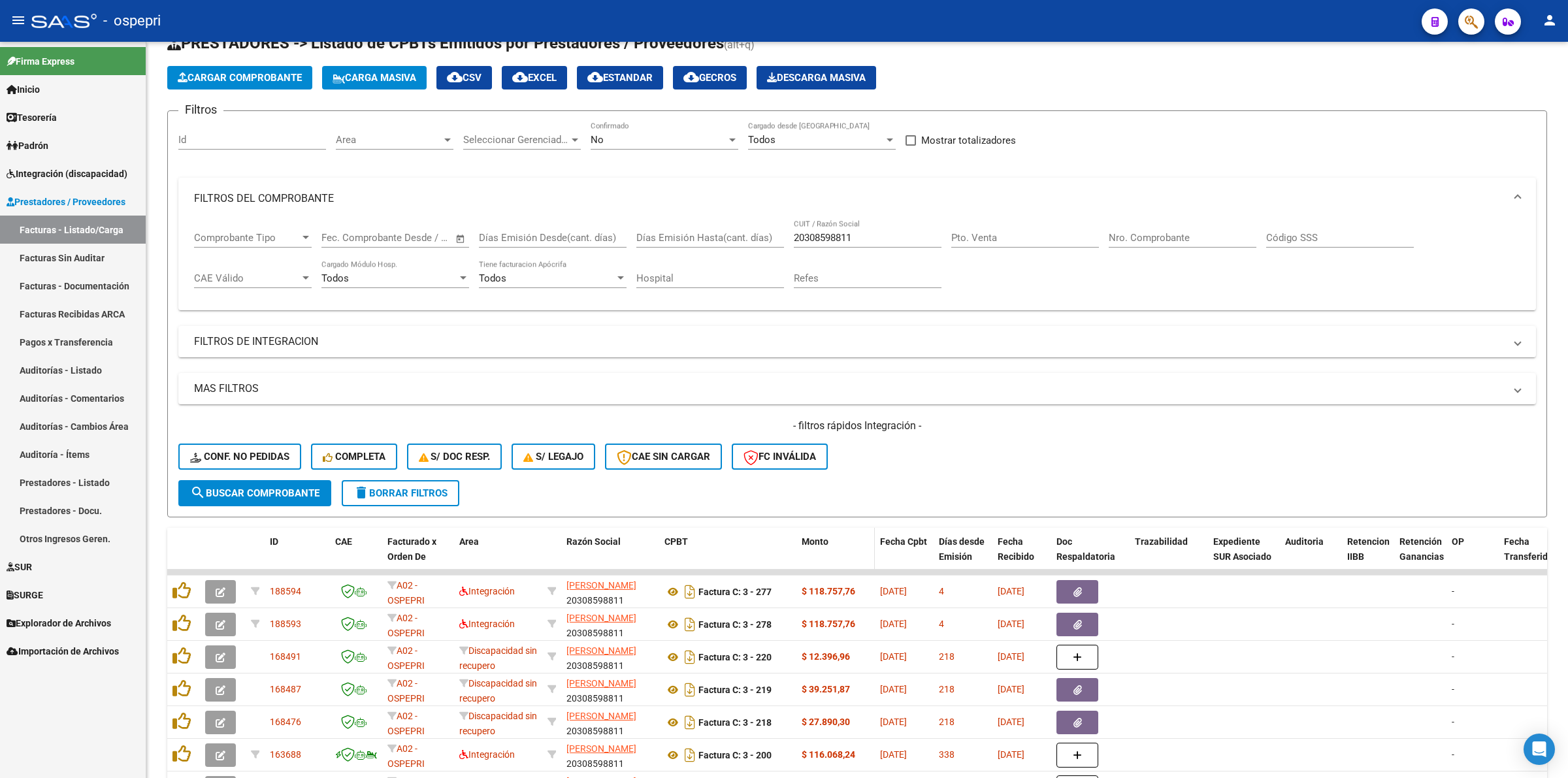
scroll to position [82, 0]
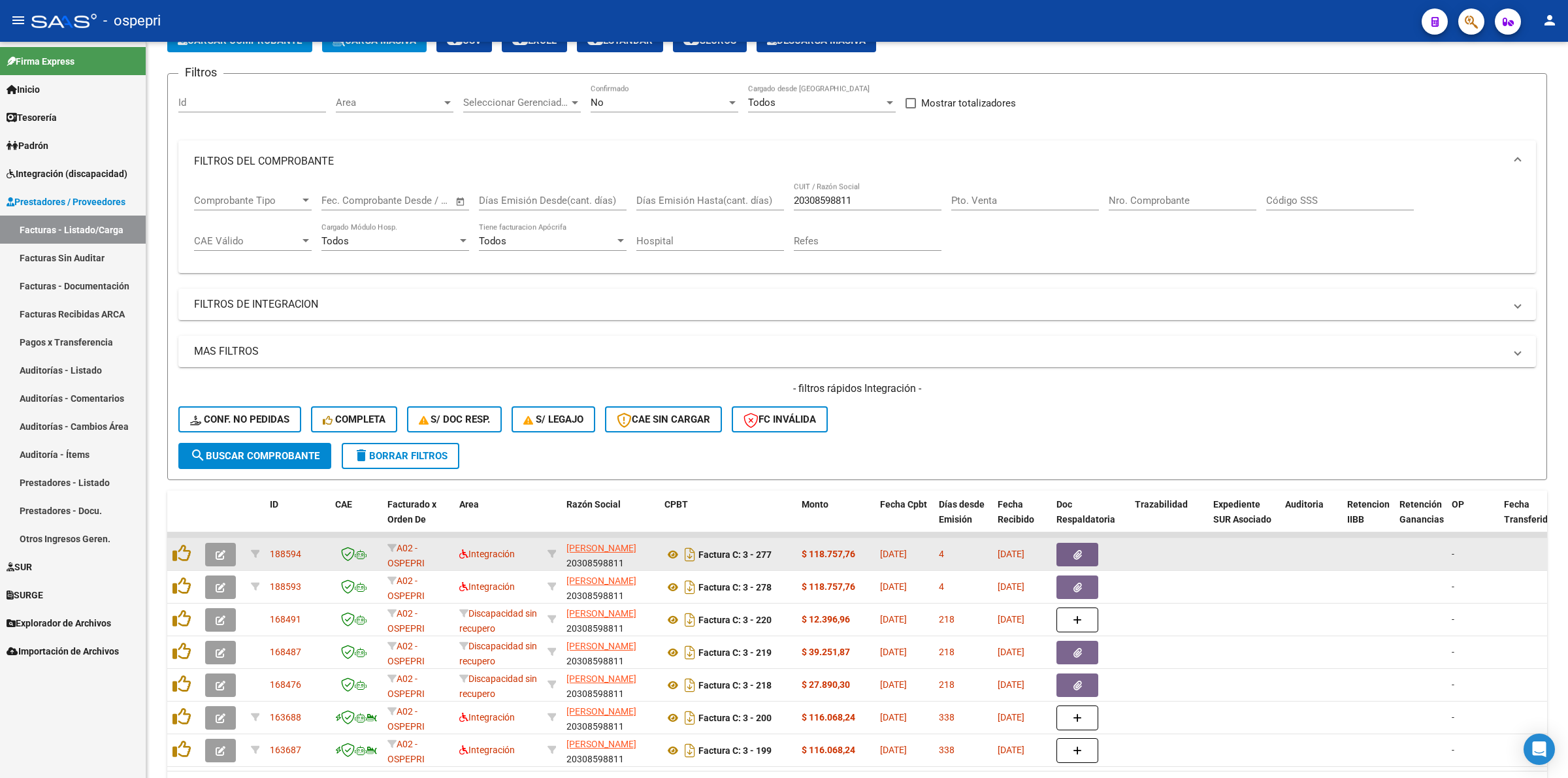
click at [223, 550] on icon "button" at bounding box center [220, 555] width 10 height 10
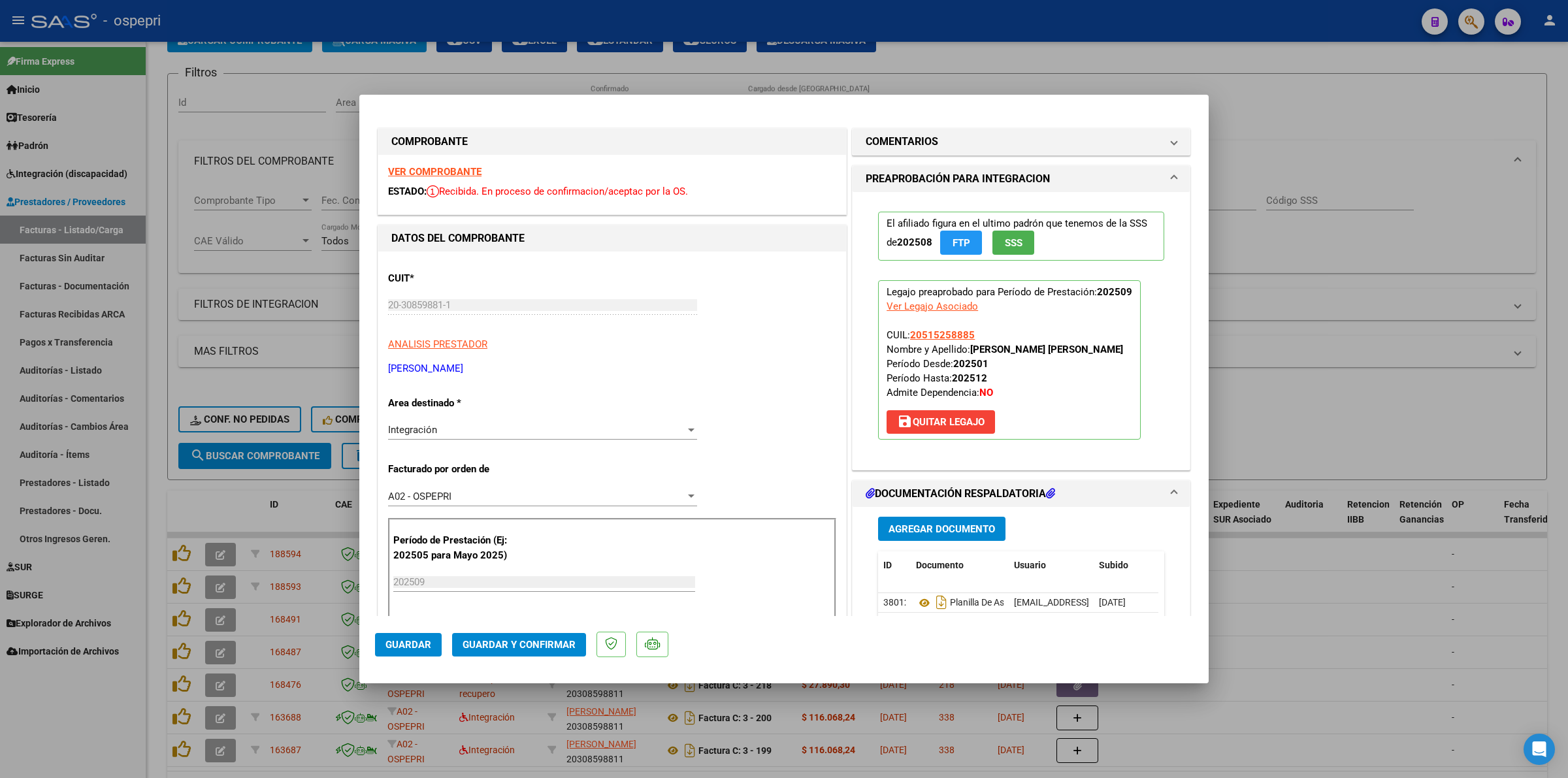
click at [472, 176] on strong "VER COMPROBANTE" at bounding box center [435, 172] width 94 height 12
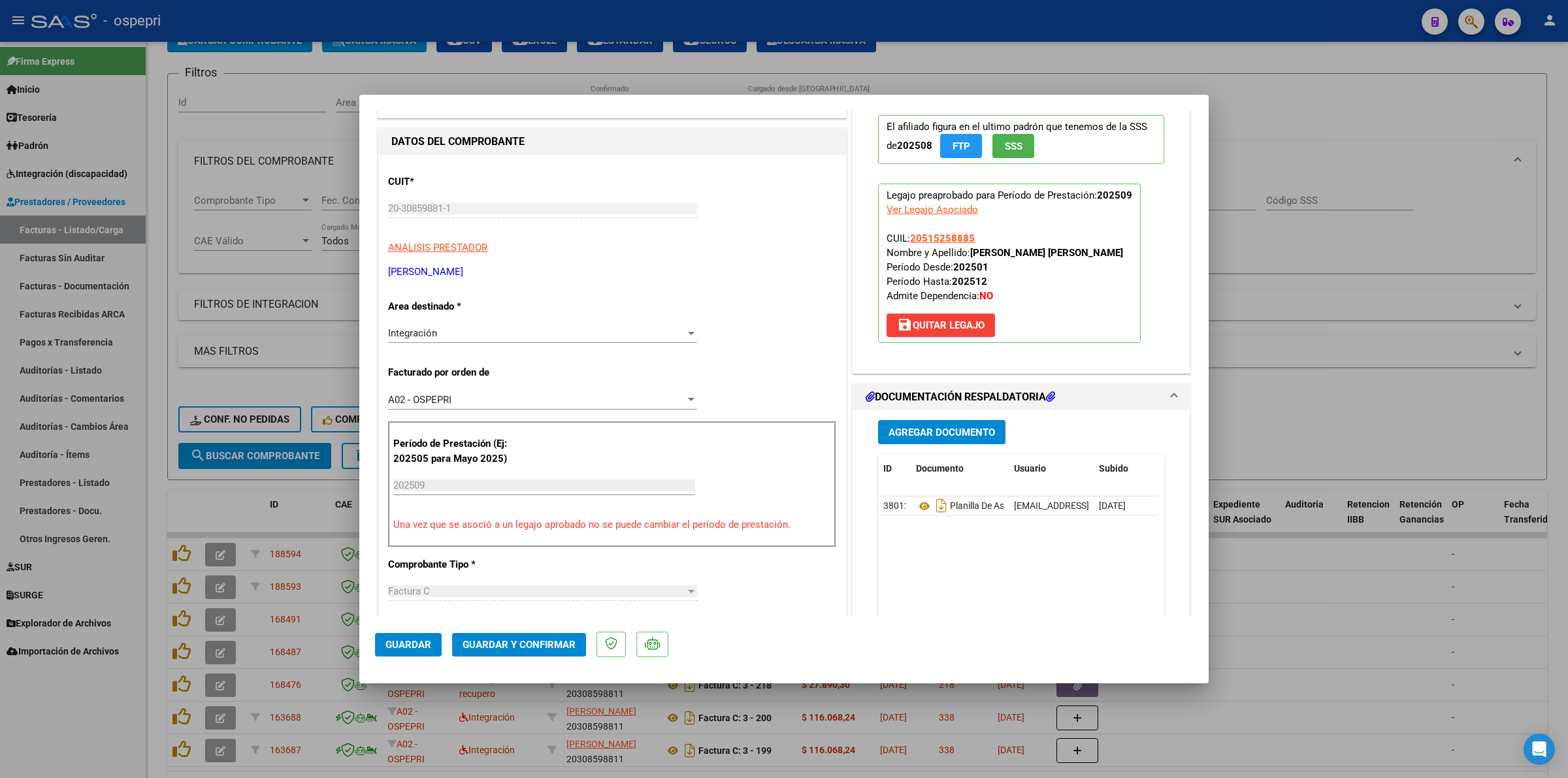
scroll to position [163, 0]
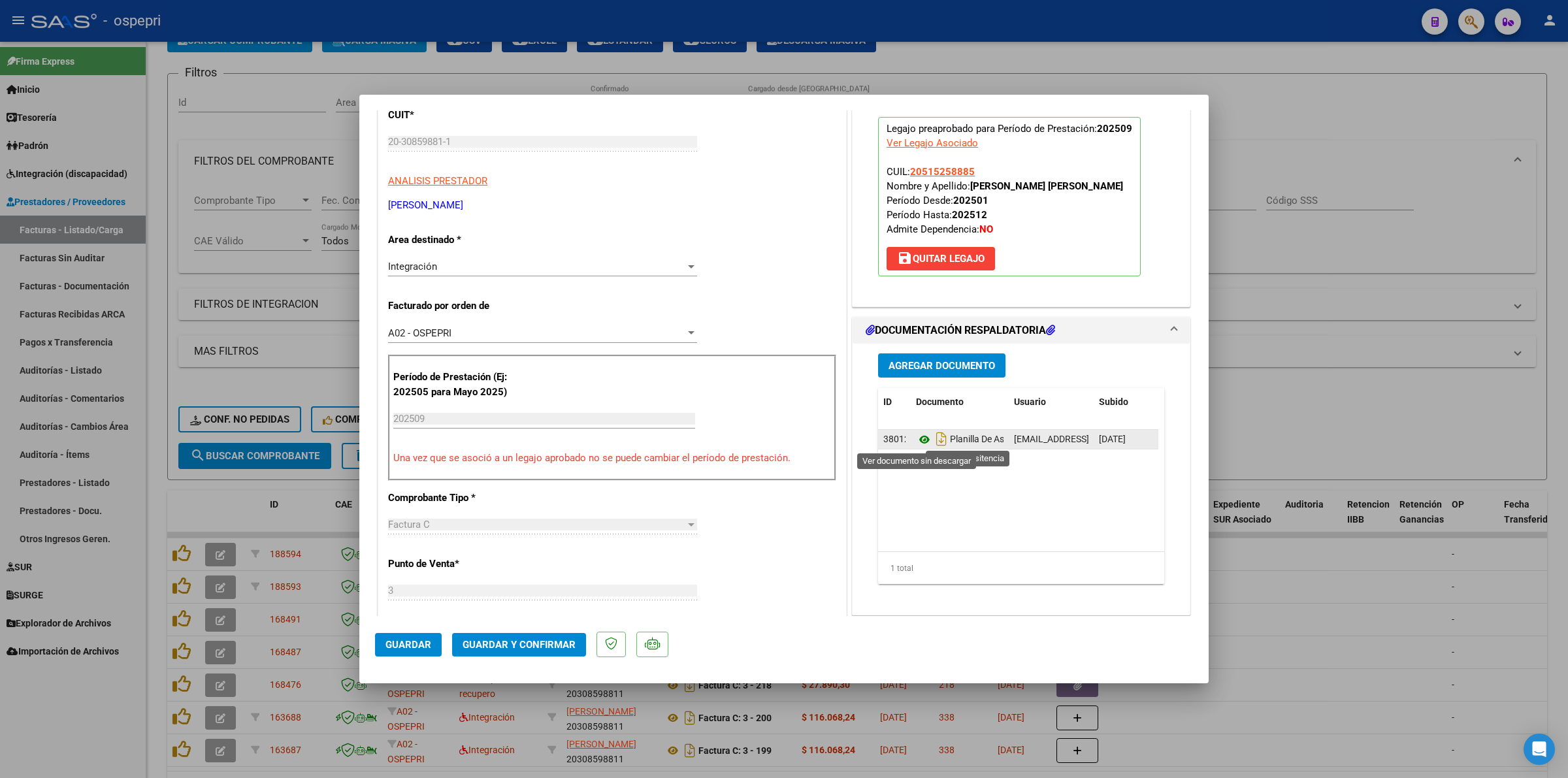
click at [919, 440] on icon at bounding box center [924, 439] width 17 height 15
click at [568, 637] on button "Guardar y Confirmar" at bounding box center [519, 645] width 134 height 24
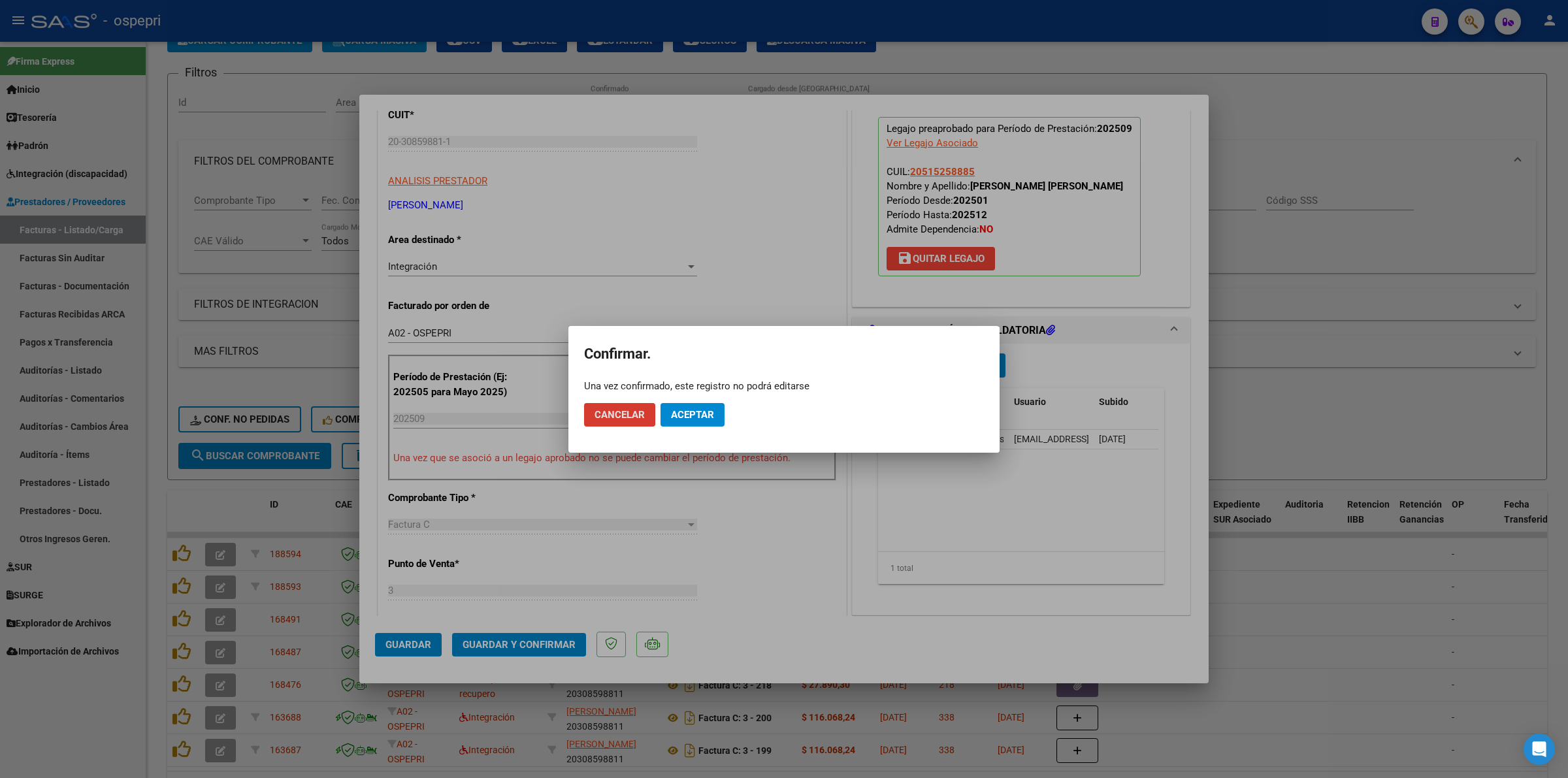
click at [688, 406] on button "Aceptar" at bounding box center [692, 414] width 64 height 24
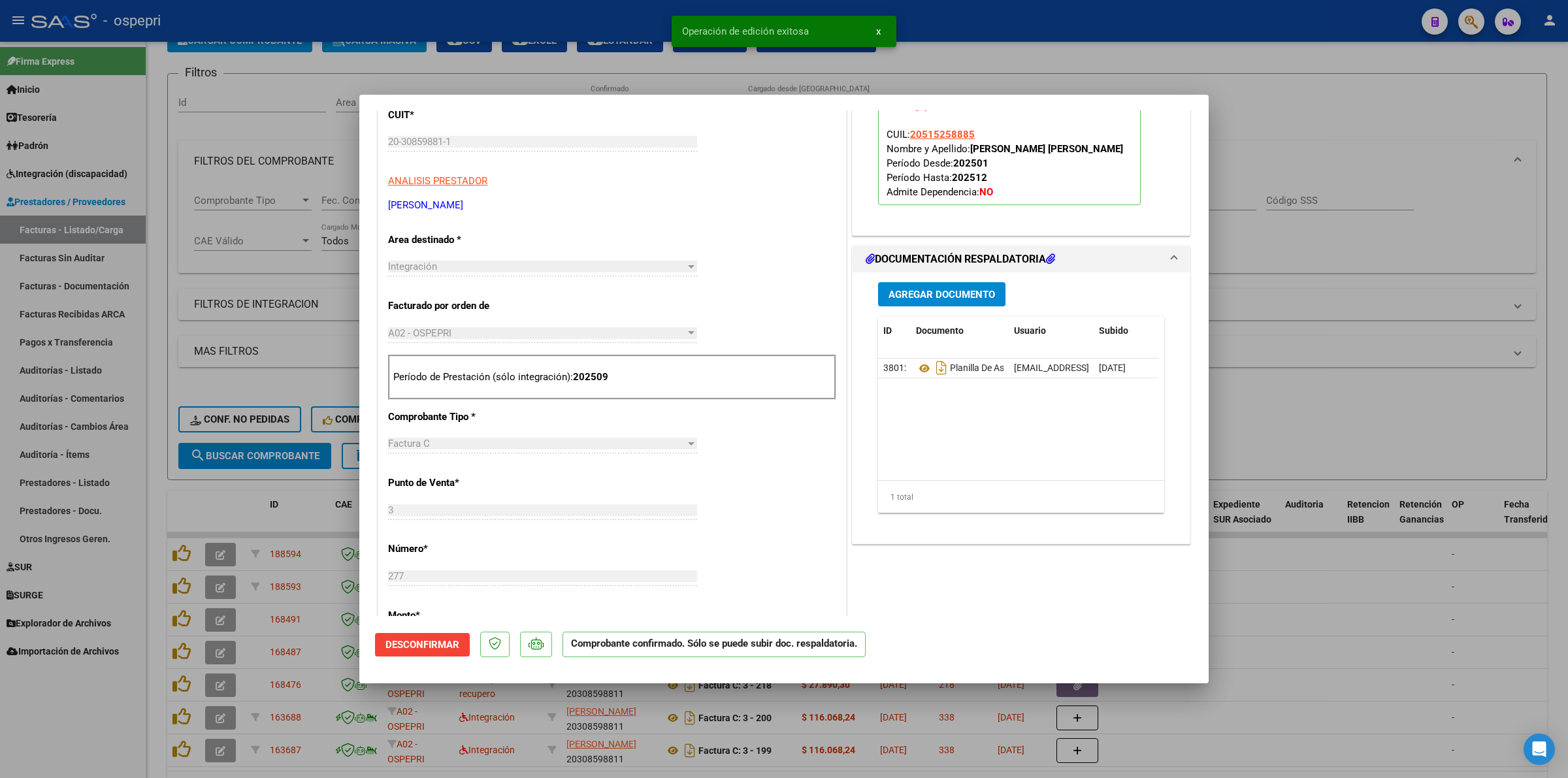
type input "$ 0,00"
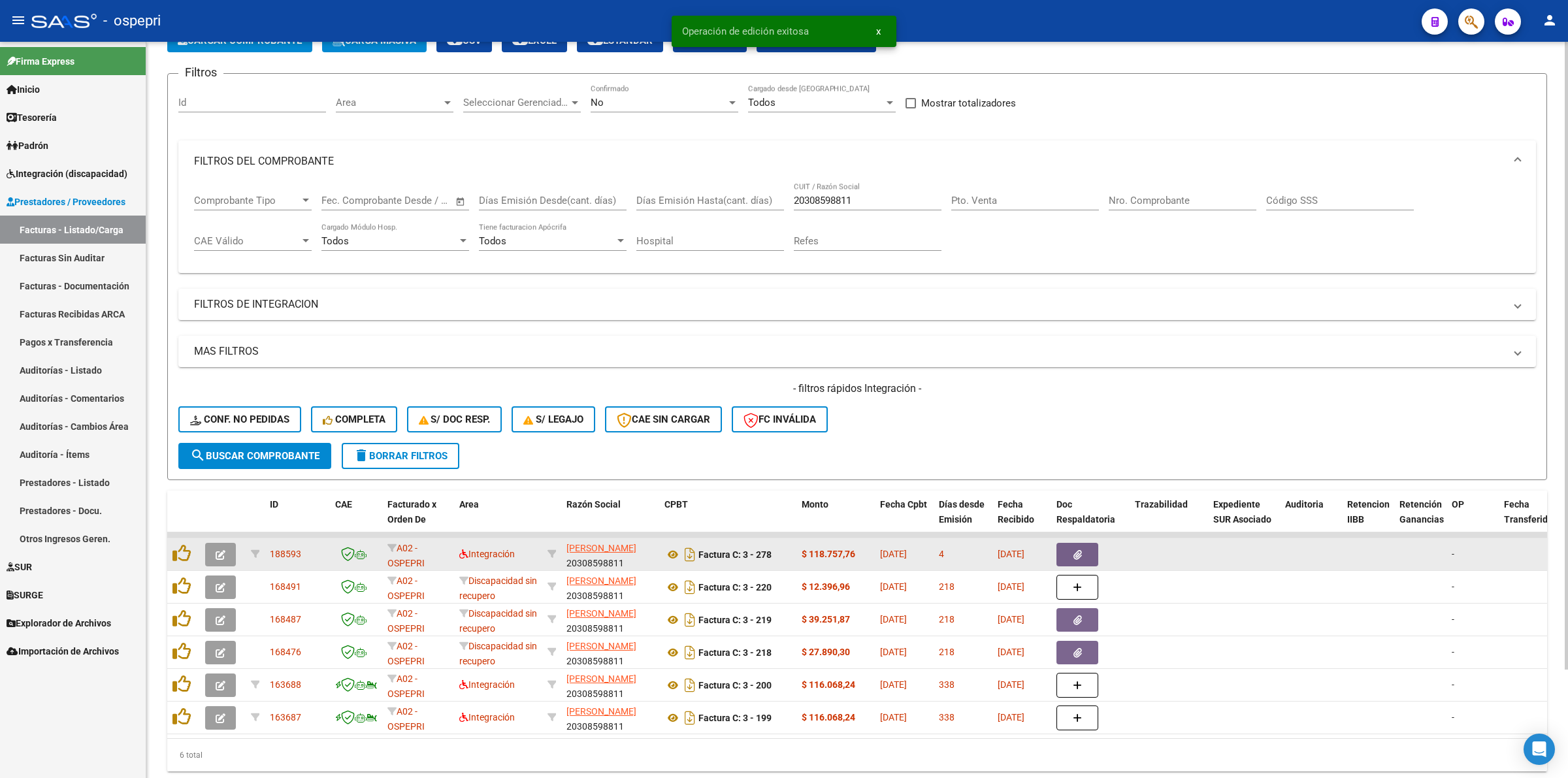
click at [213, 538] on datatable-body-cell at bounding box center [223, 554] width 46 height 32
click at [230, 543] on button "button" at bounding box center [221, 555] width 31 height 24
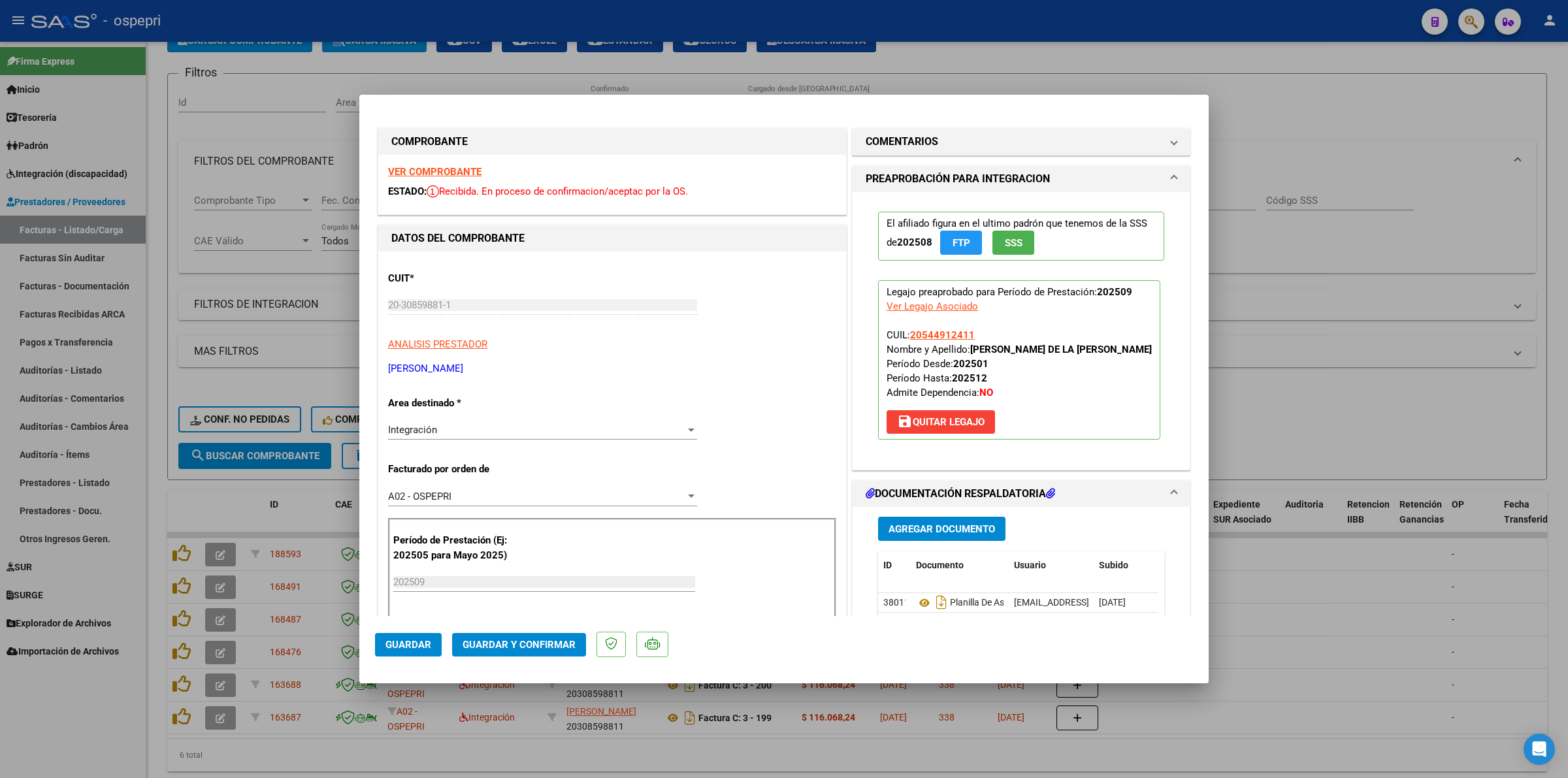
click at [441, 167] on strong "VER COMPROBANTE" at bounding box center [435, 172] width 94 height 12
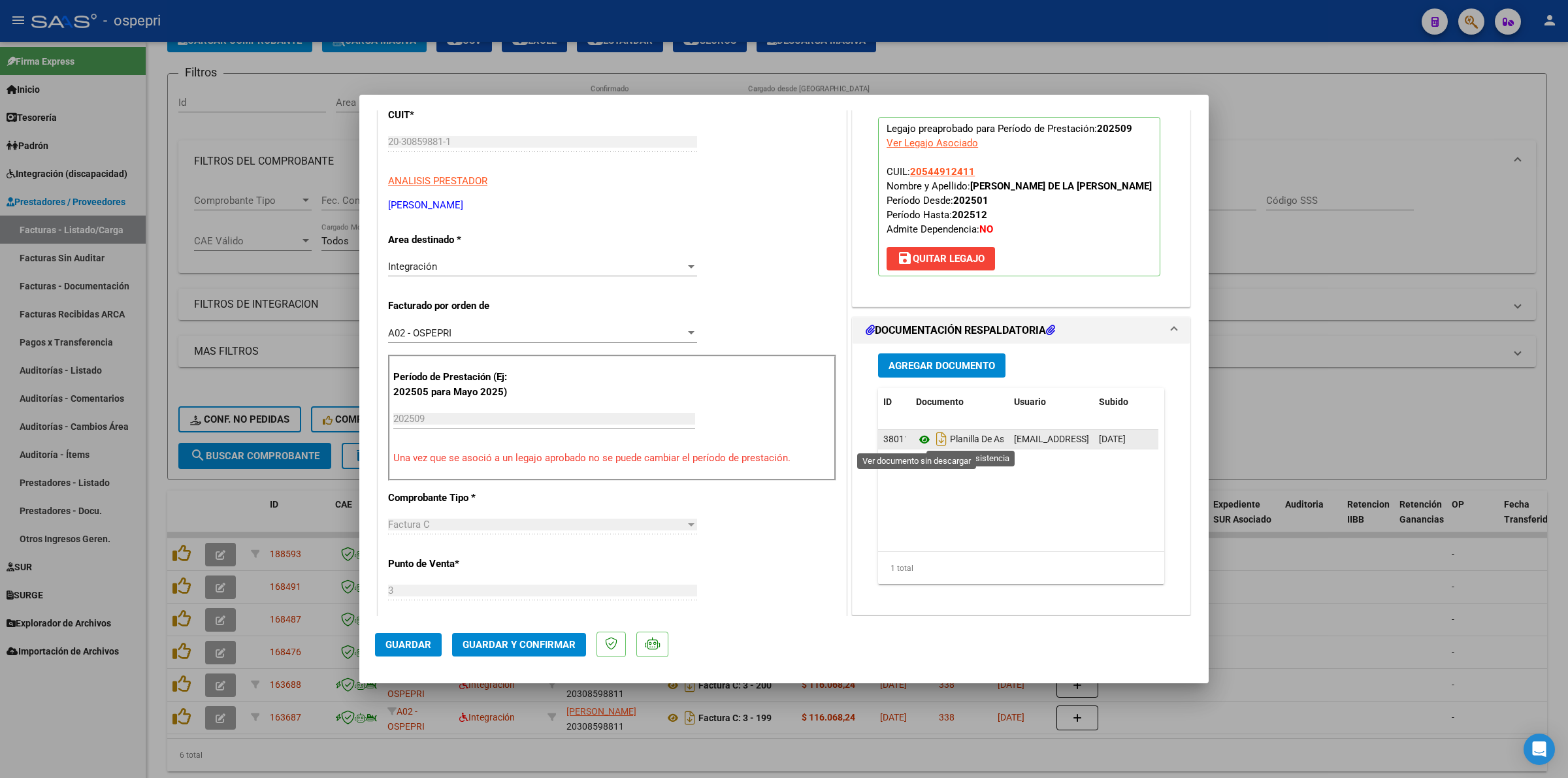
click at [916, 448] on icon at bounding box center [924, 439] width 17 height 15
click at [546, 643] on span "Guardar y Confirmar" at bounding box center [519, 645] width 113 height 12
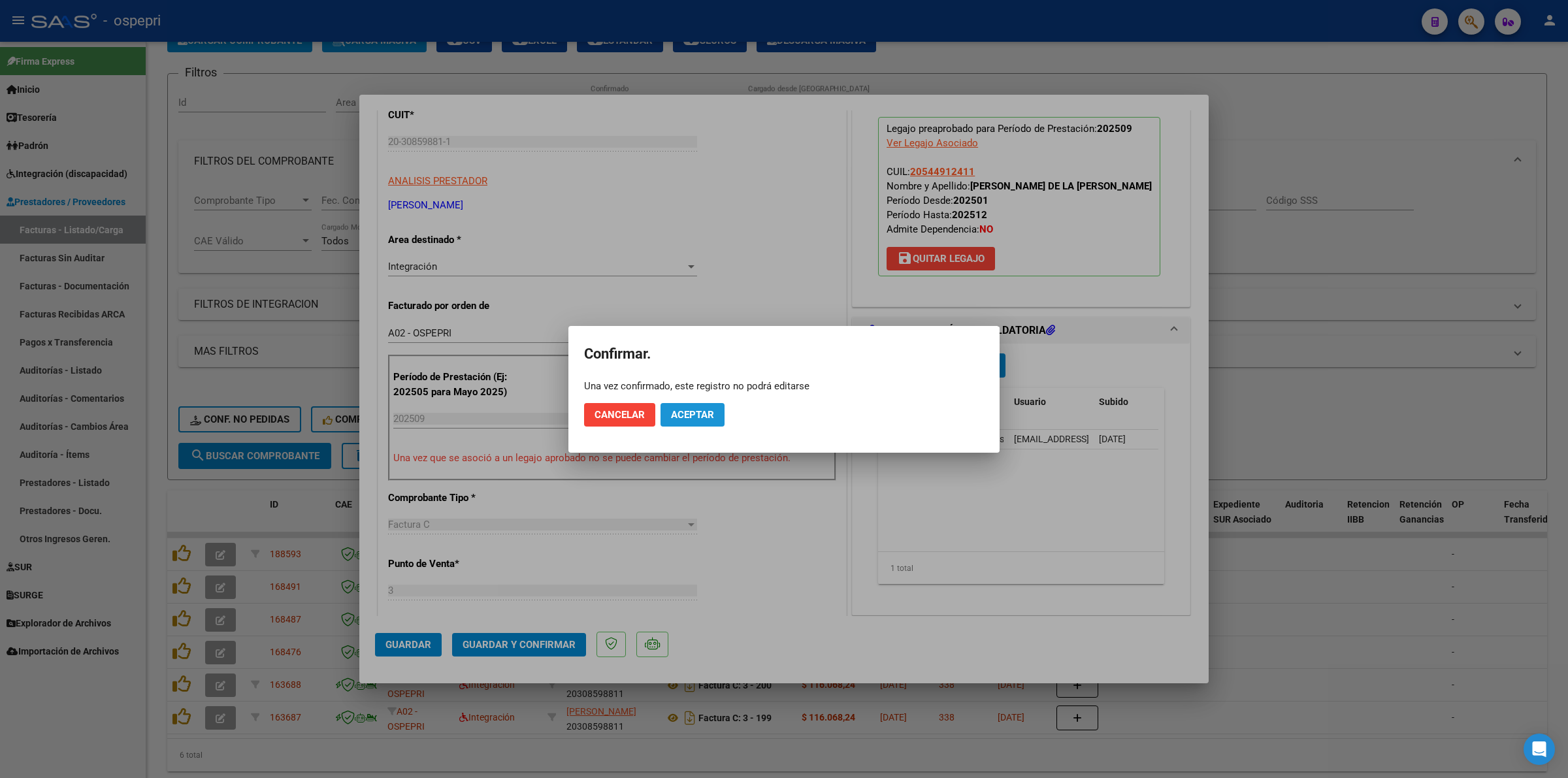
click at [705, 417] on span "Aceptar" at bounding box center [692, 414] width 43 height 12
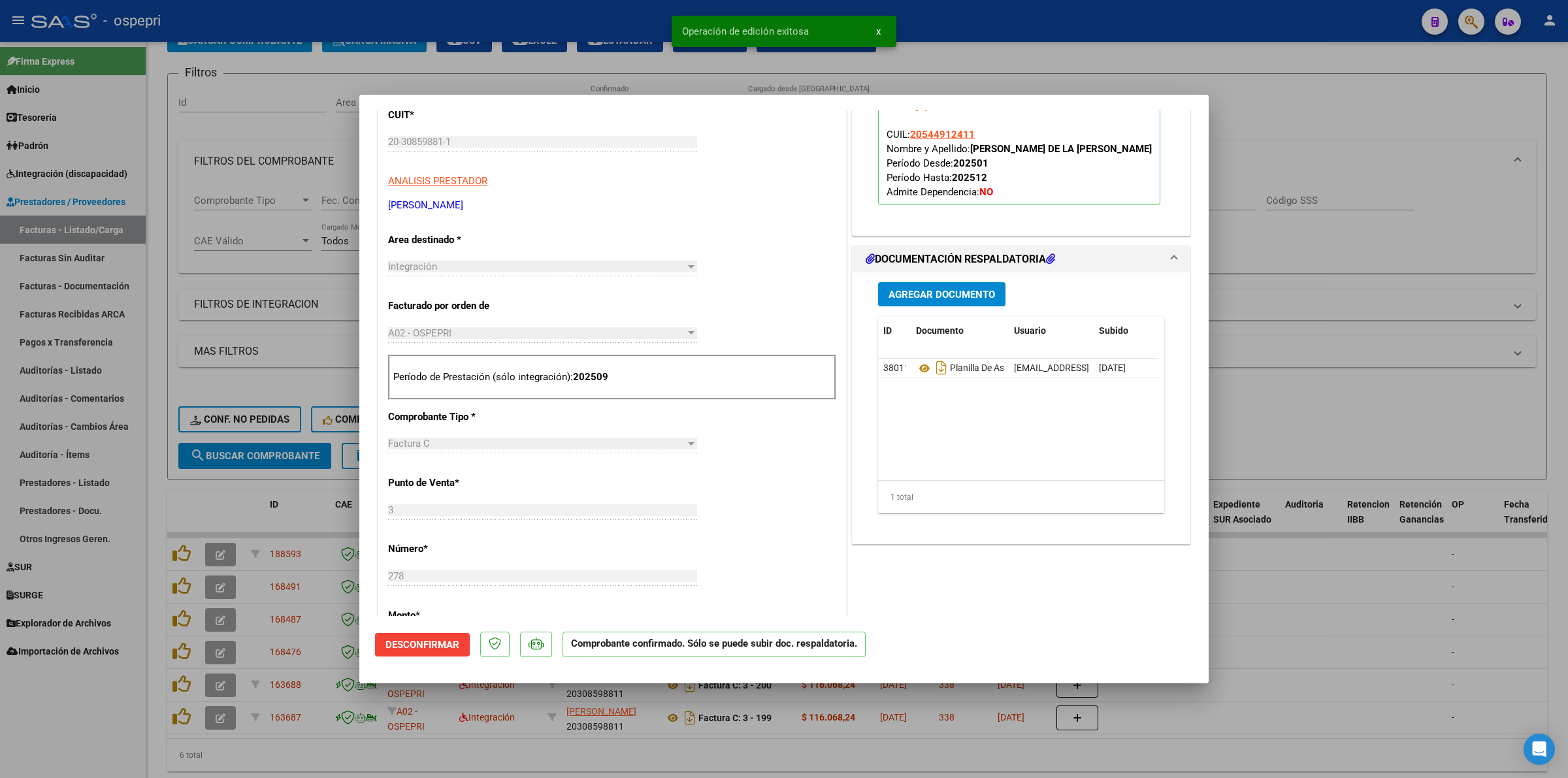
type input "$ 0,00"
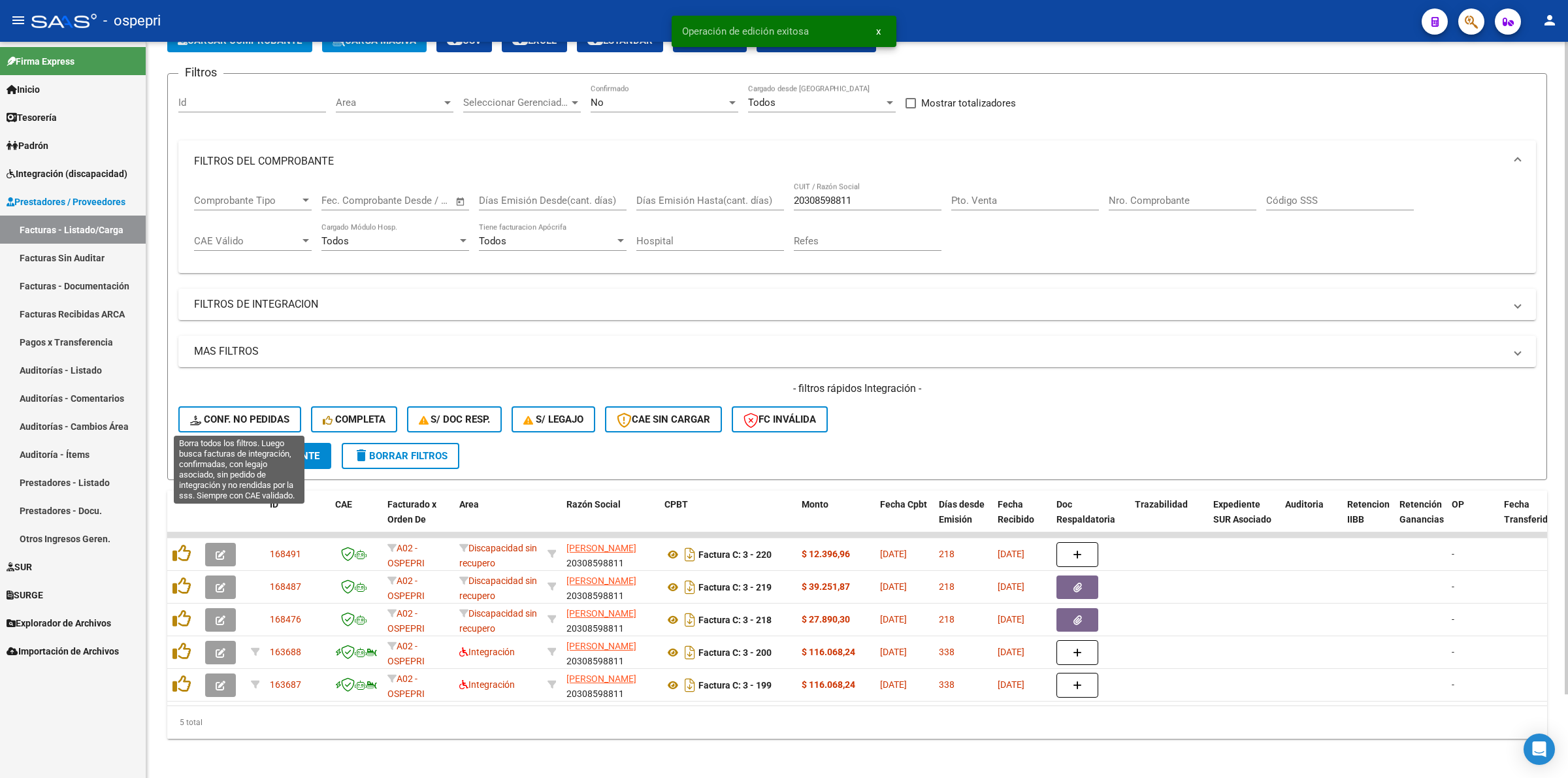
click at [269, 418] on span "Conf. no pedidas" at bounding box center [240, 419] width 100 height 12
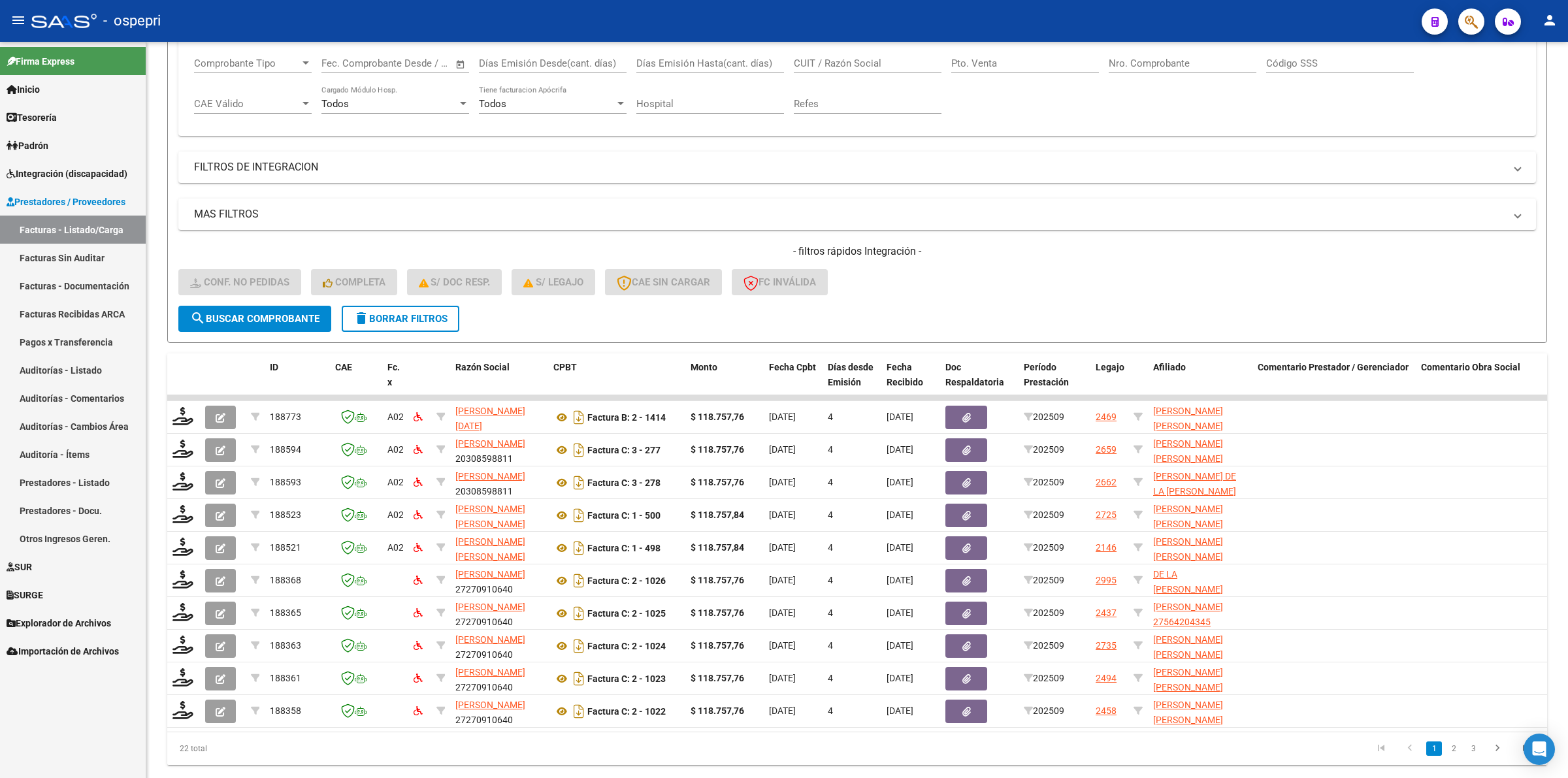
scroll to position [245, 0]
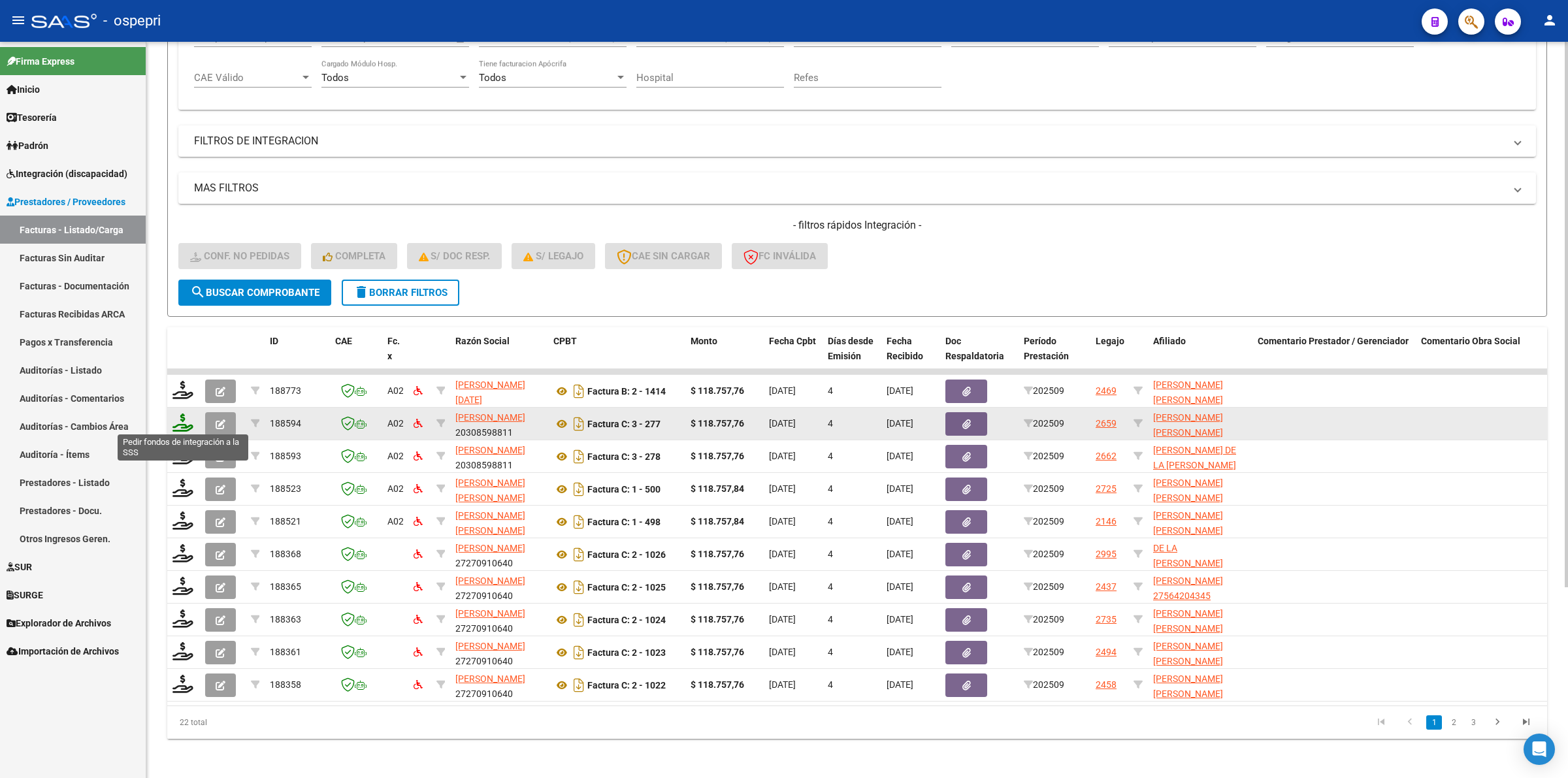
click at [180, 415] on icon at bounding box center [183, 422] width 21 height 18
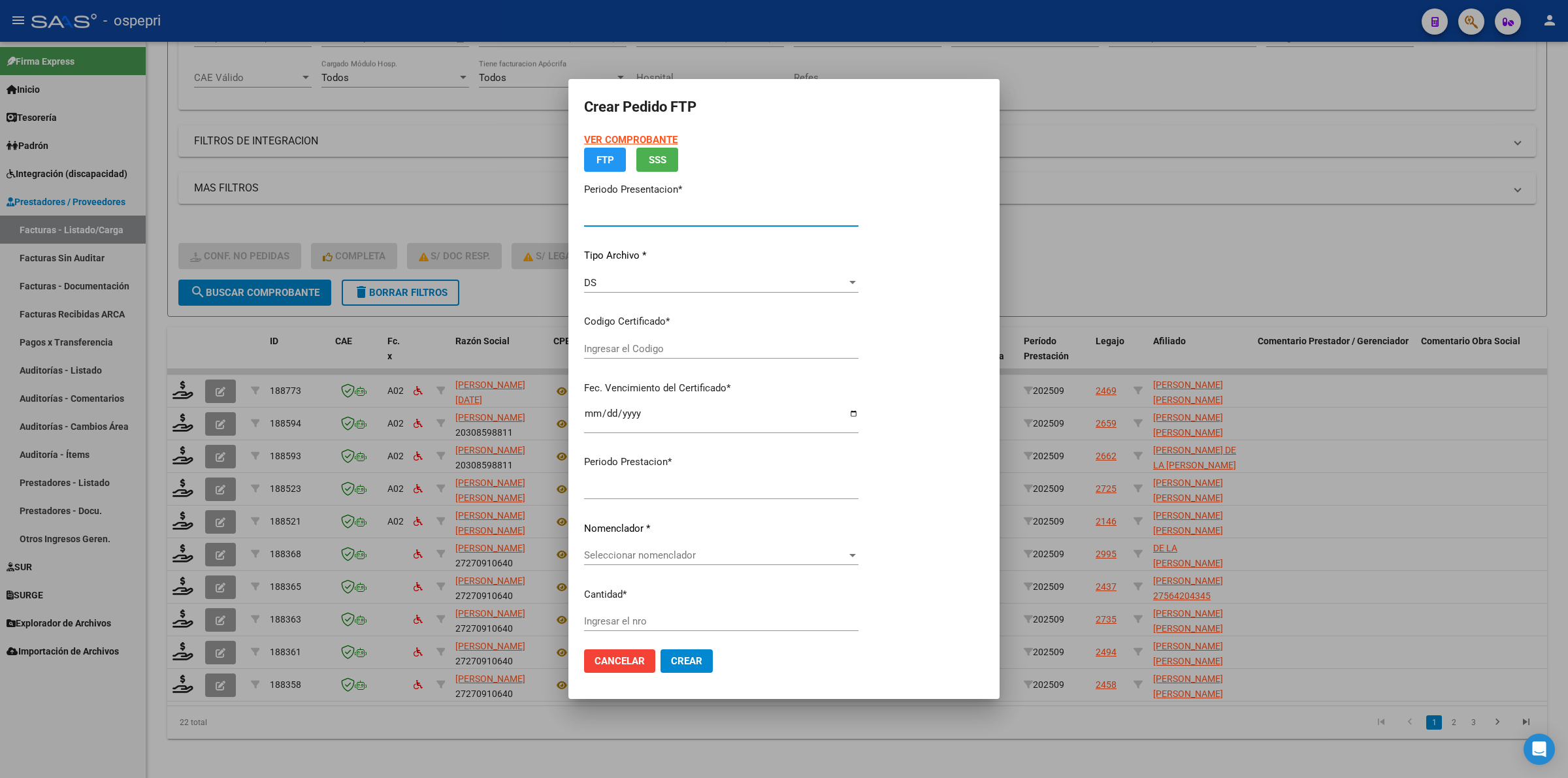
type input "202509"
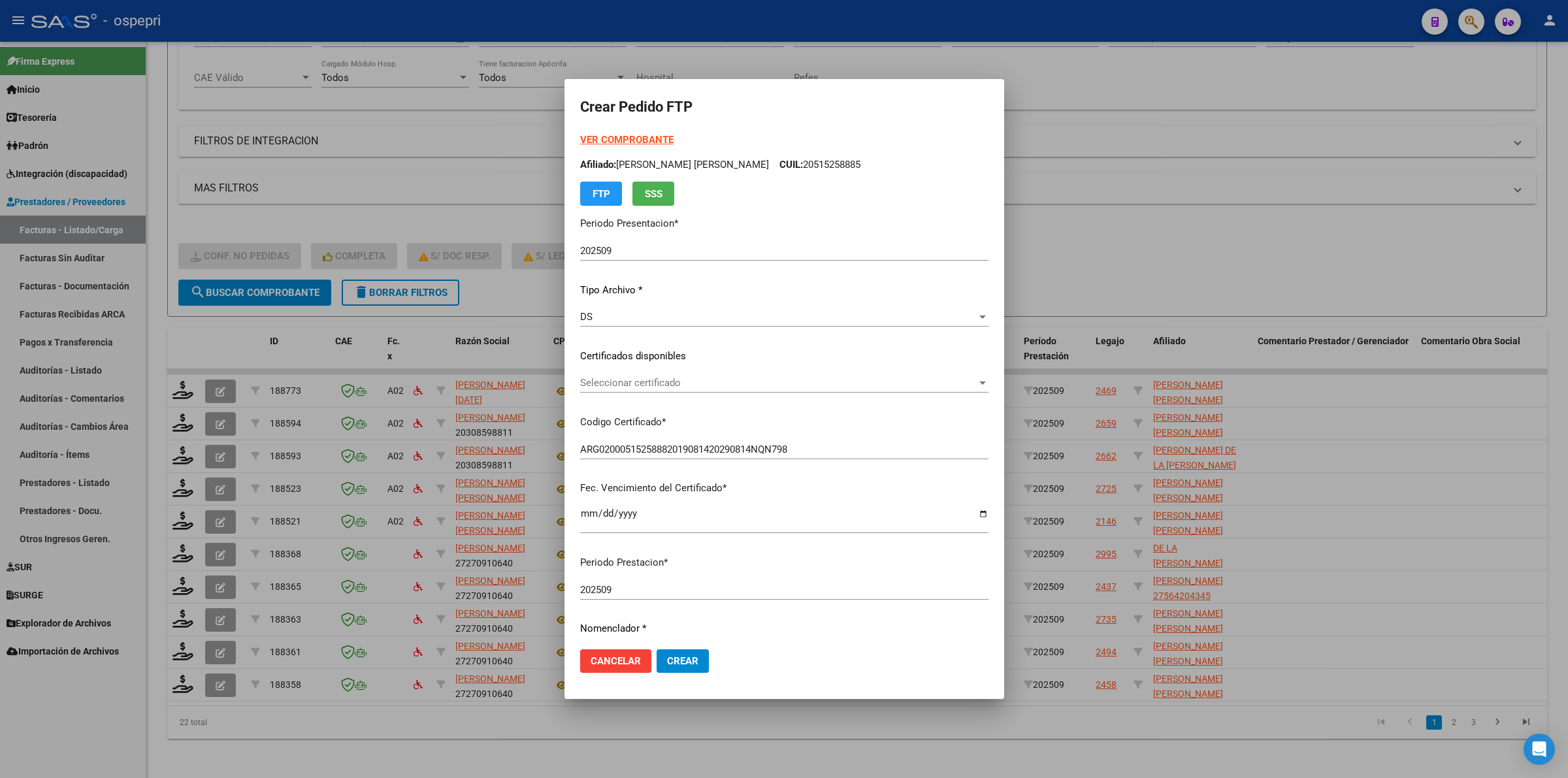
click at [611, 370] on div "VER COMPROBANTE ARCA Padrón Afiliado: DAVILA CUESTA GUSTAVO ARIEL CUIL: 2051525…" at bounding box center [784, 339] width 408 height 413
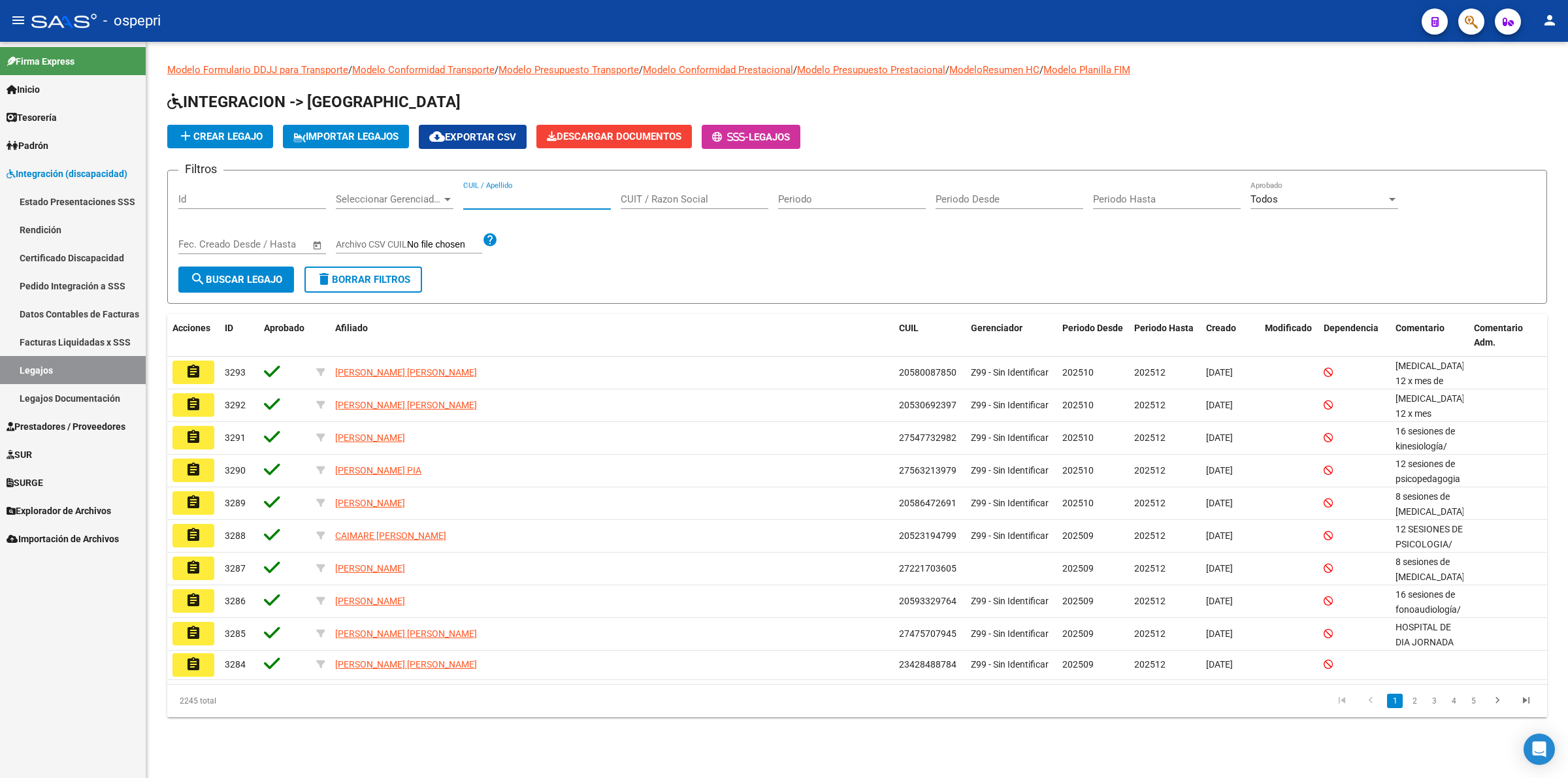
click at [492, 198] on input "CUIL / Apellido" at bounding box center [537, 199] width 148 height 12
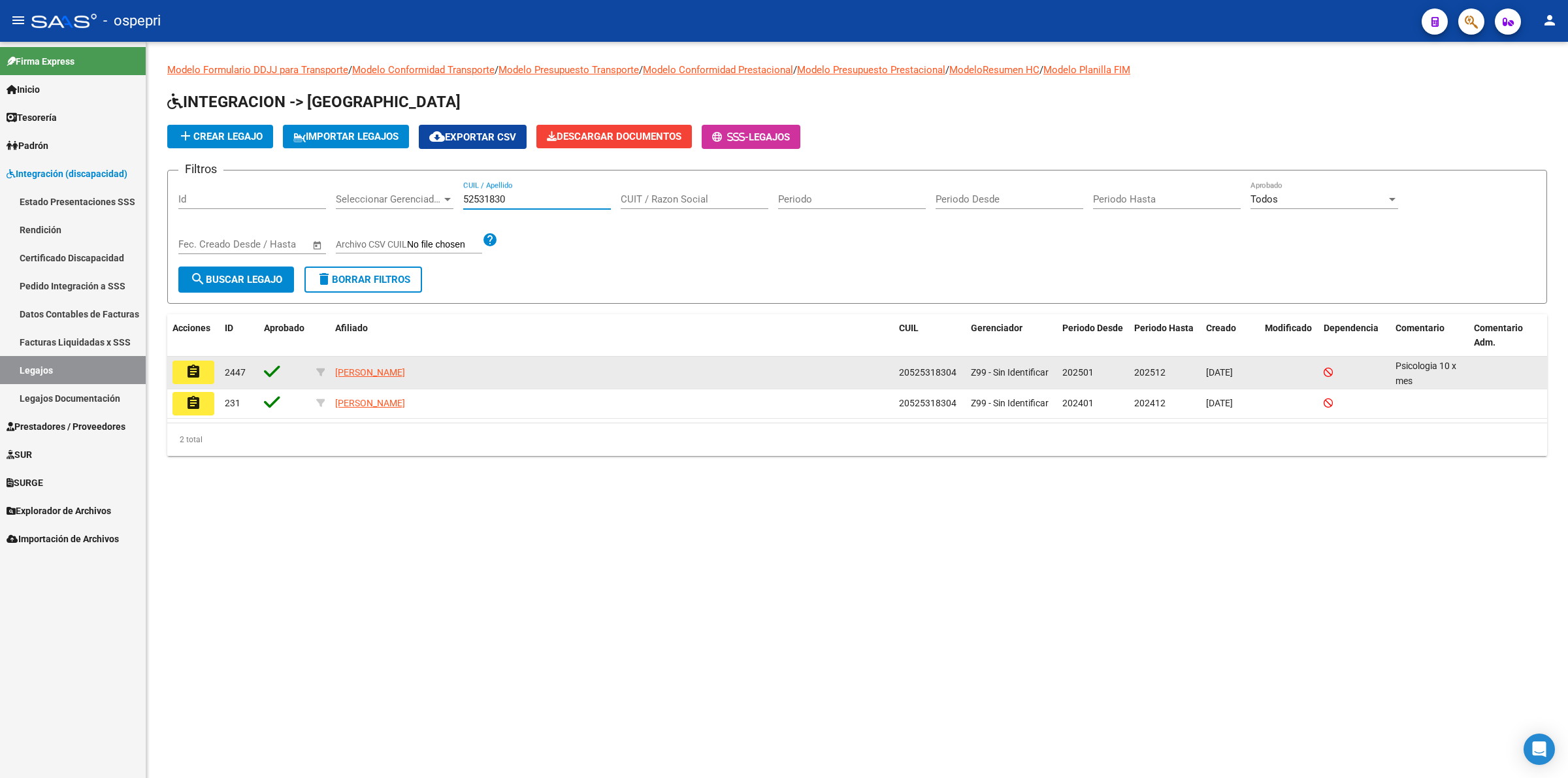
type input "52531830"
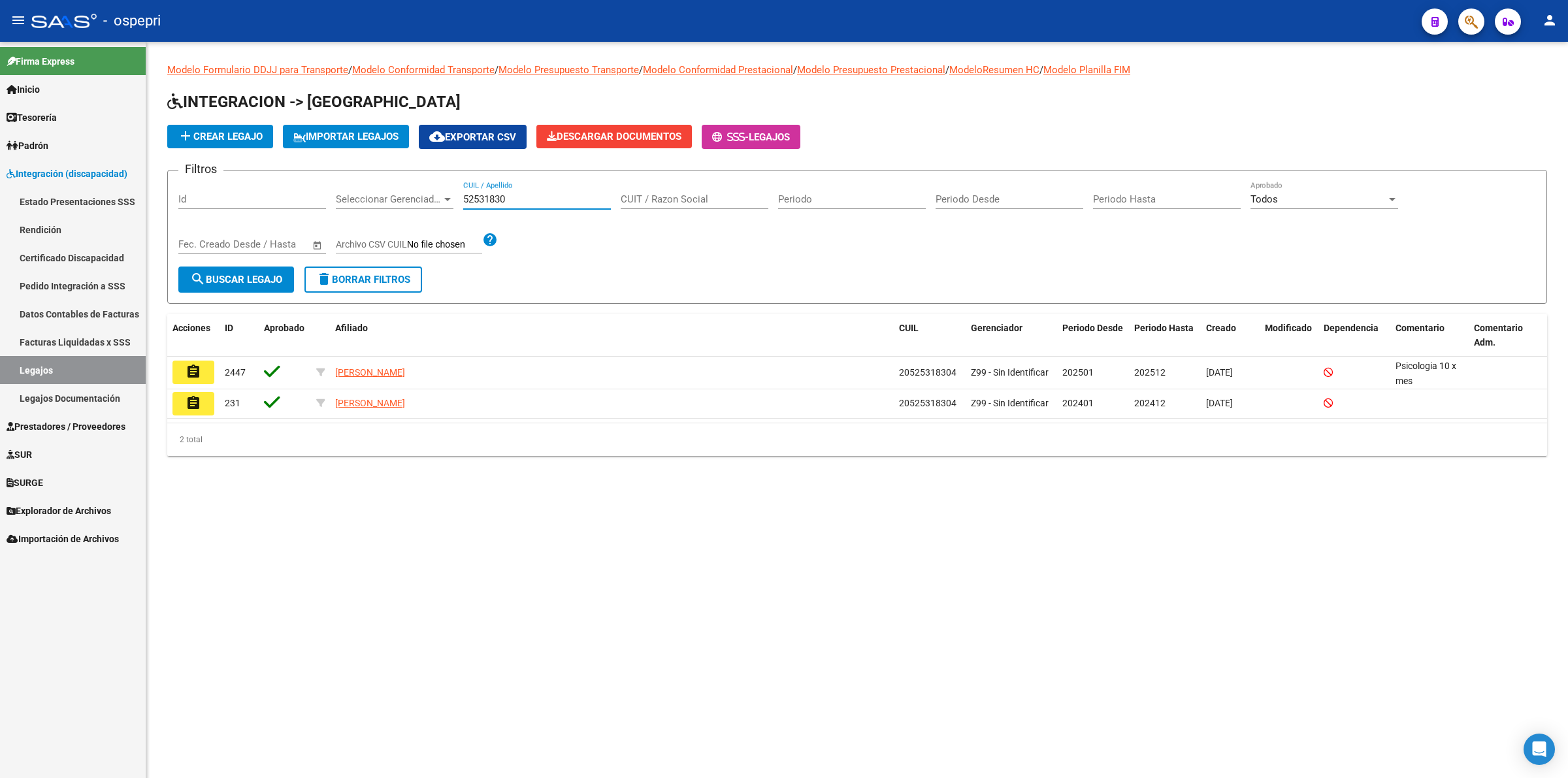
click at [199, 371] on mat-icon "assignment" at bounding box center [193, 371] width 15 height 15
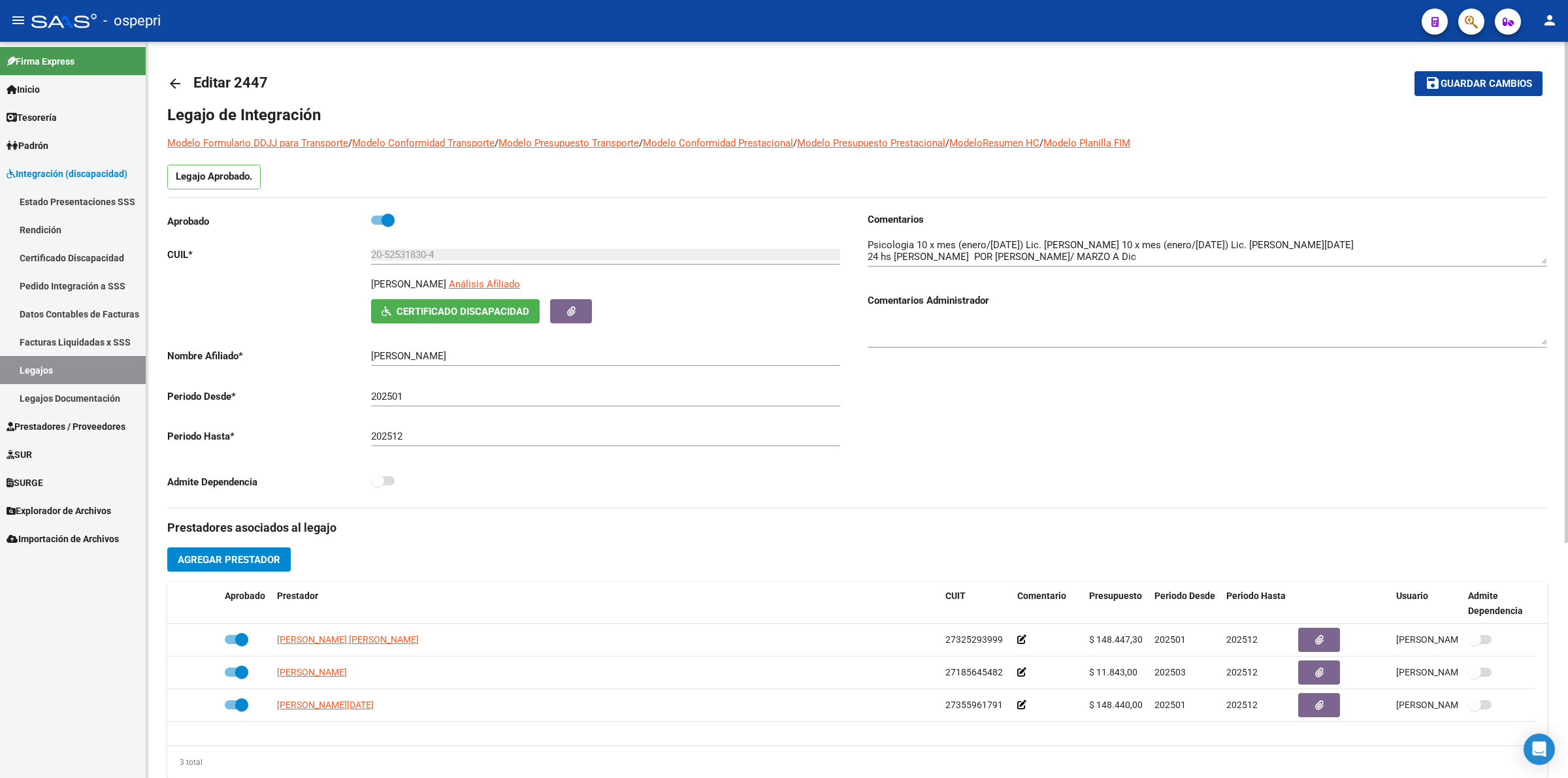
click at [172, 87] on mat-icon "arrow_back" at bounding box center [175, 83] width 15 height 15
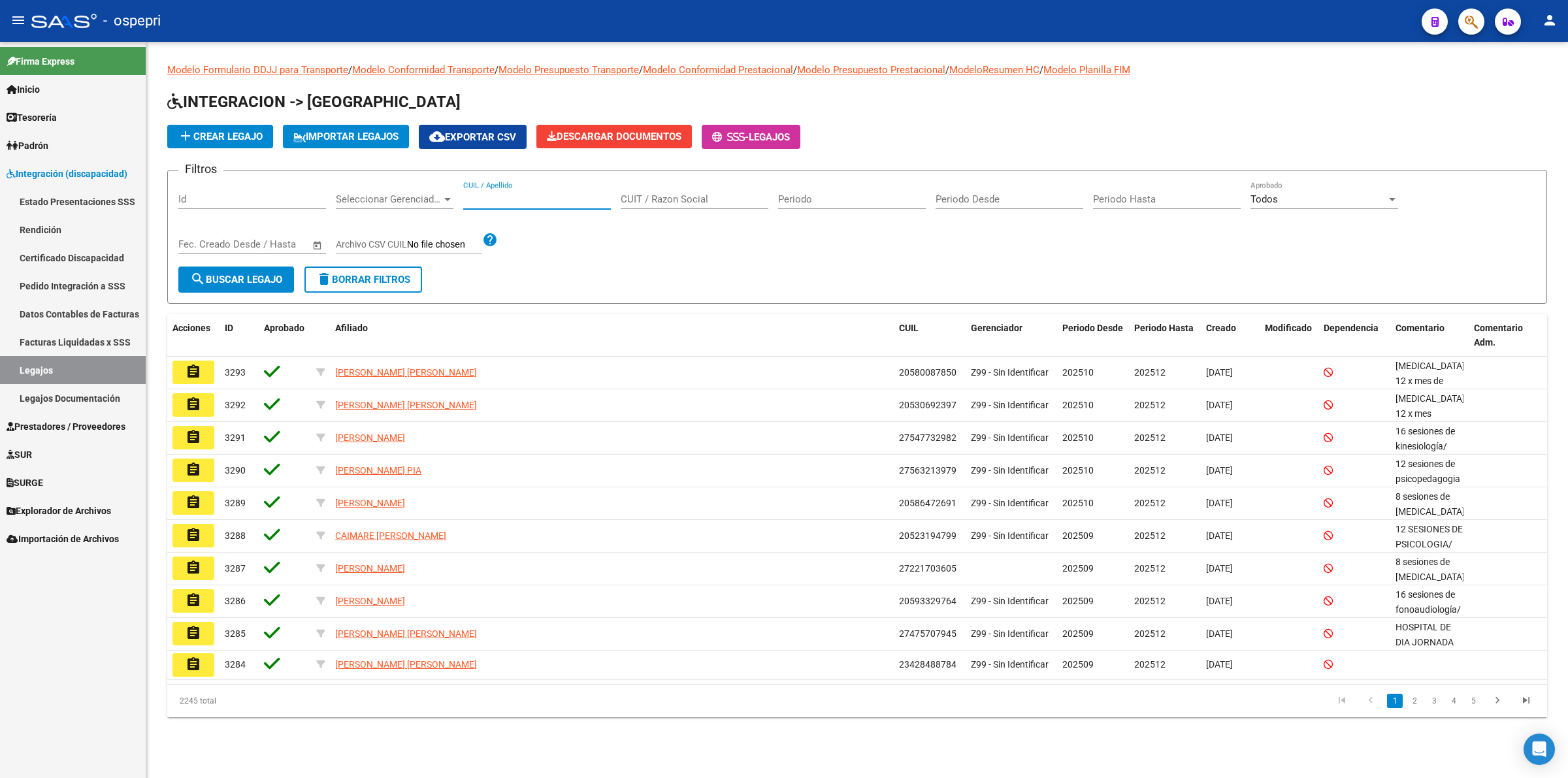
click at [537, 199] on input "CUIL / Apellido" at bounding box center [537, 199] width 148 height 12
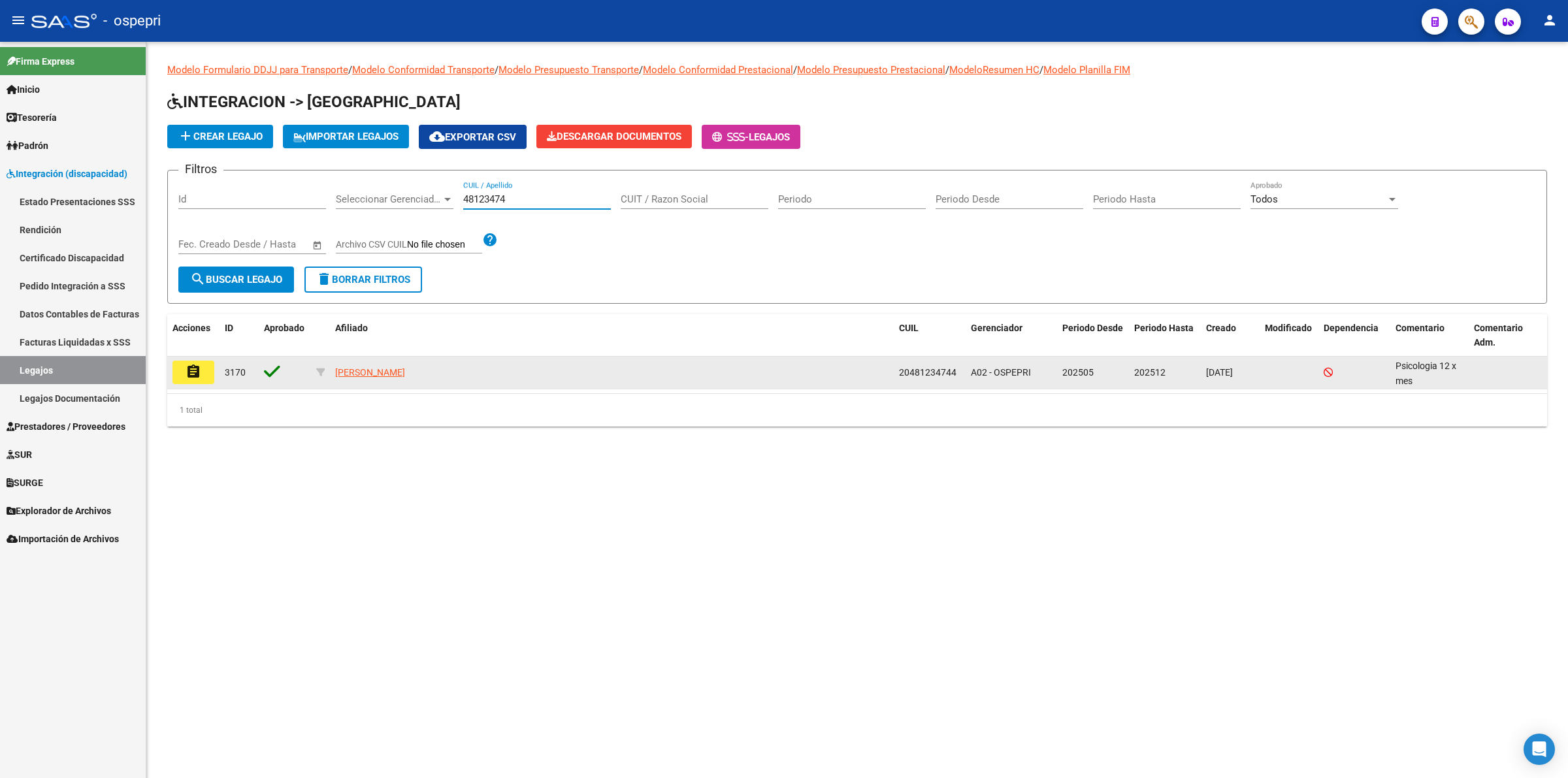
type input "48123474"
click at [187, 357] on datatable-body-cell "assignment" at bounding box center [193, 372] width 52 height 32
click at [197, 372] on mat-icon "assignment" at bounding box center [193, 371] width 15 height 15
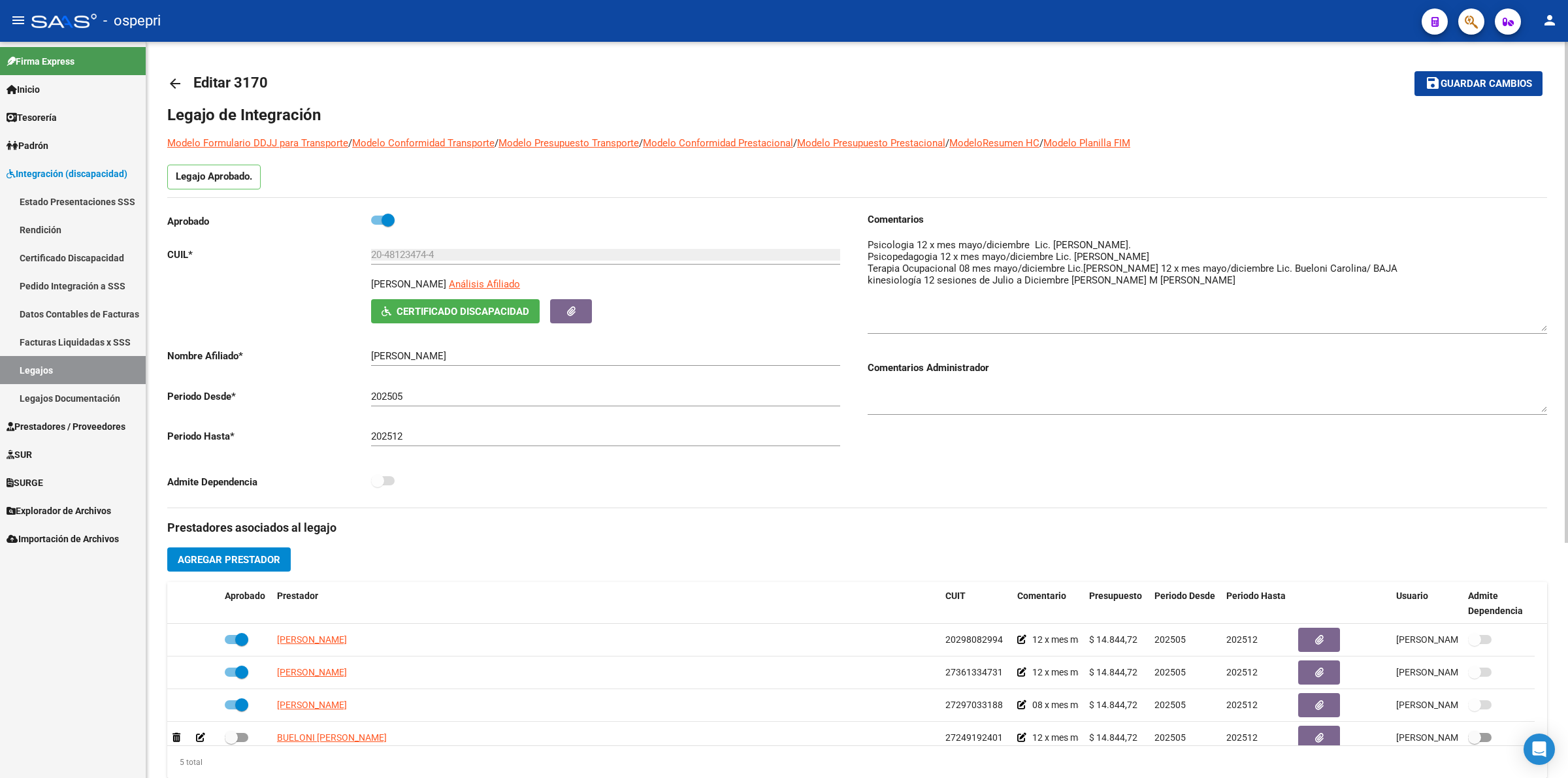
drag, startPoint x: 1536, startPoint y: 305, endPoint x: 1536, endPoint y: 328, distance: 23.0
click at [1536, 328] on textarea at bounding box center [1207, 284] width 680 height 94
click at [173, 79] on mat-icon "arrow_back" at bounding box center [175, 83] width 15 height 15
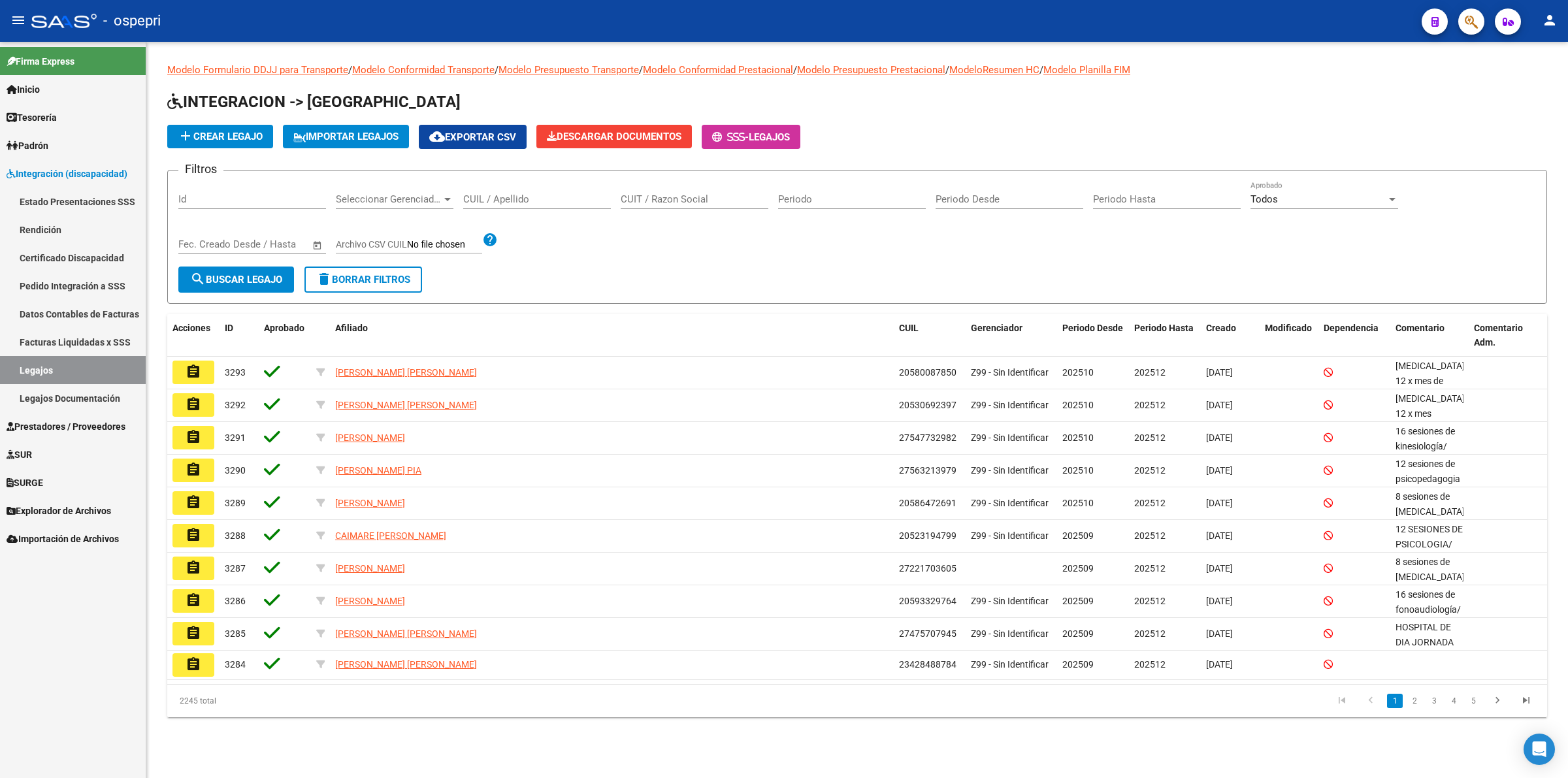
click at [533, 194] on input "CUIL / Apellido" at bounding box center [537, 199] width 148 height 12
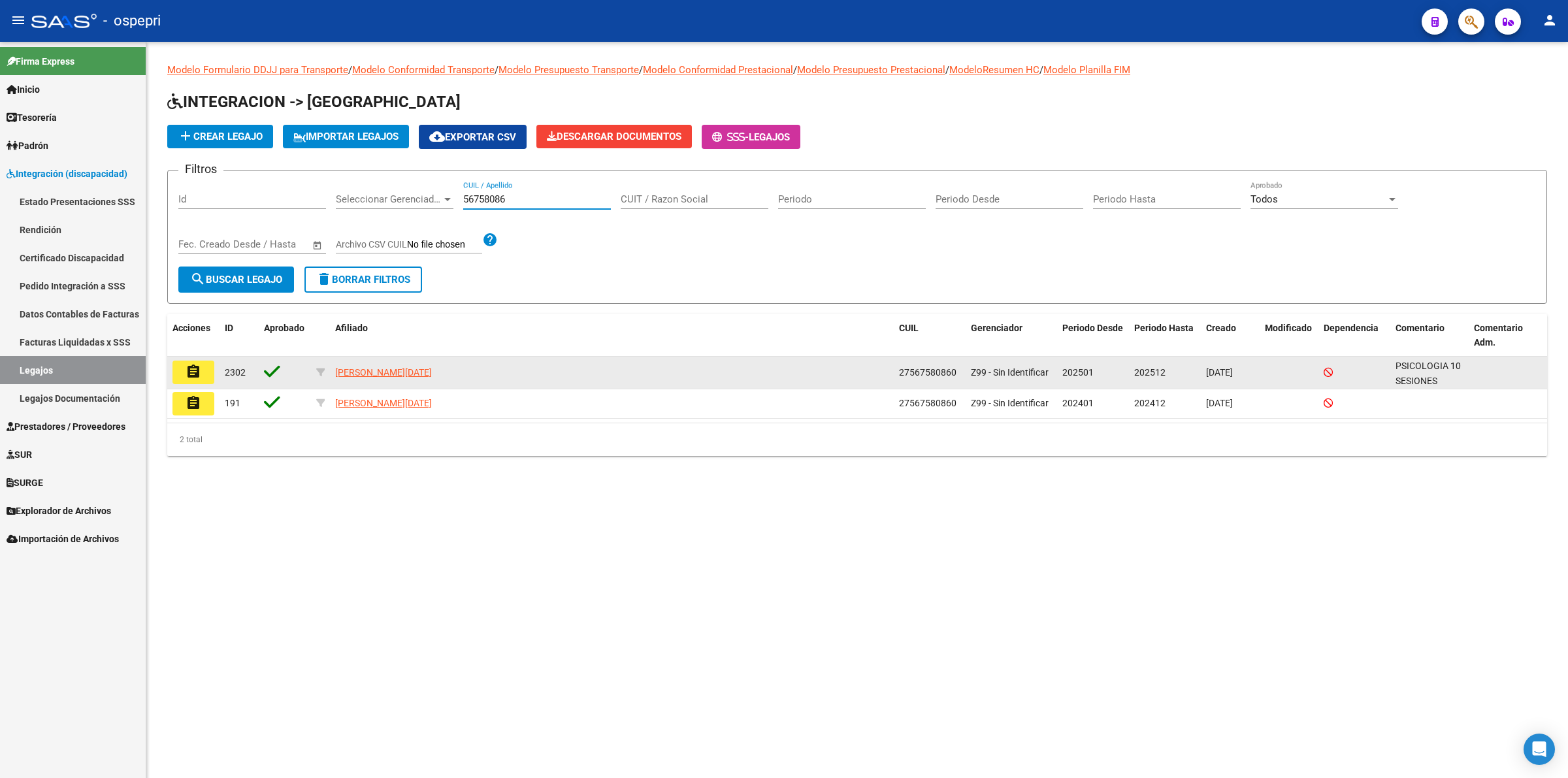
type input "56758086"
click at [187, 381] on button "assignment" at bounding box center [193, 372] width 42 height 24
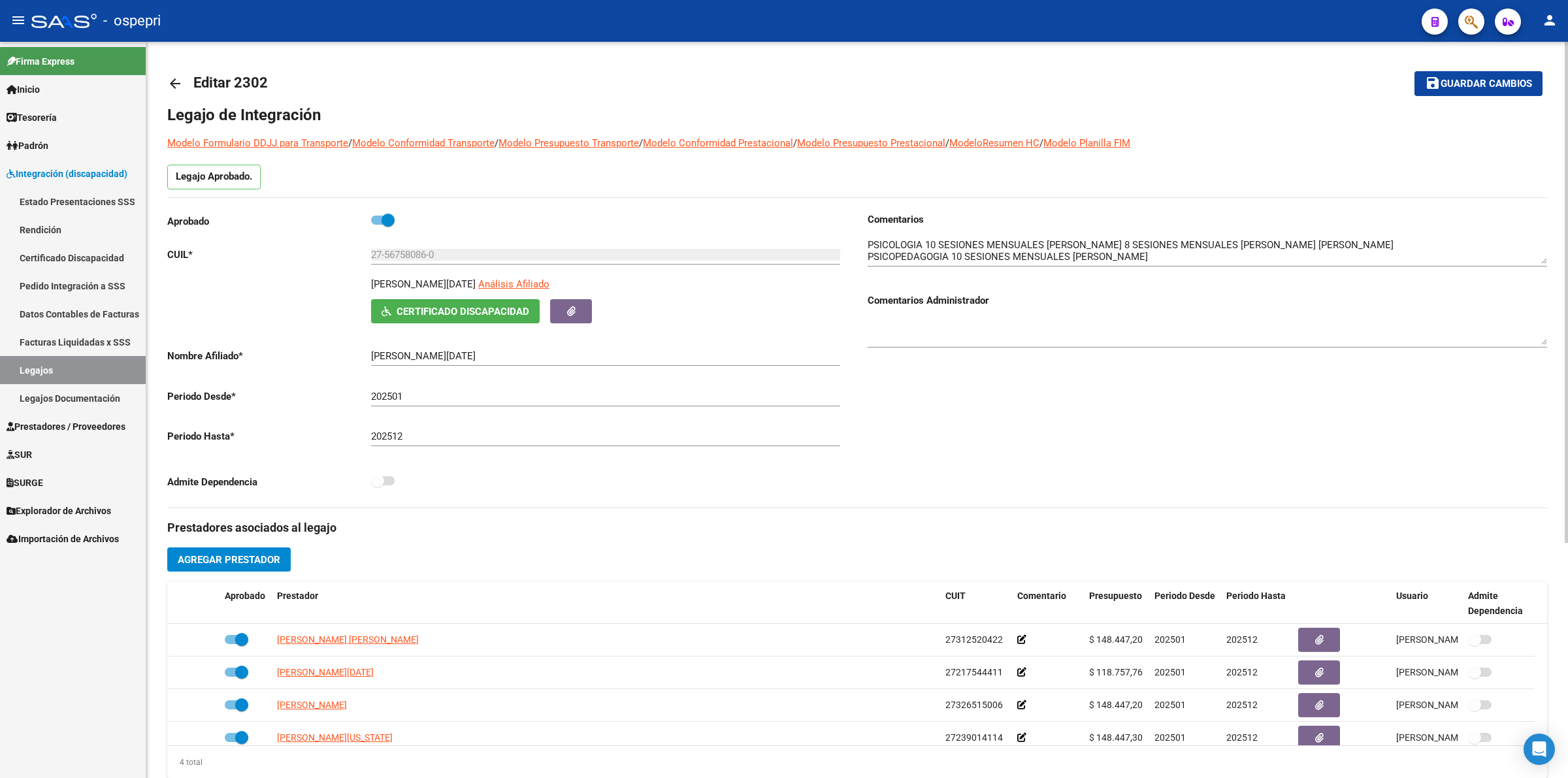
click at [187, 77] on link "arrow_back" at bounding box center [180, 83] width 26 height 31
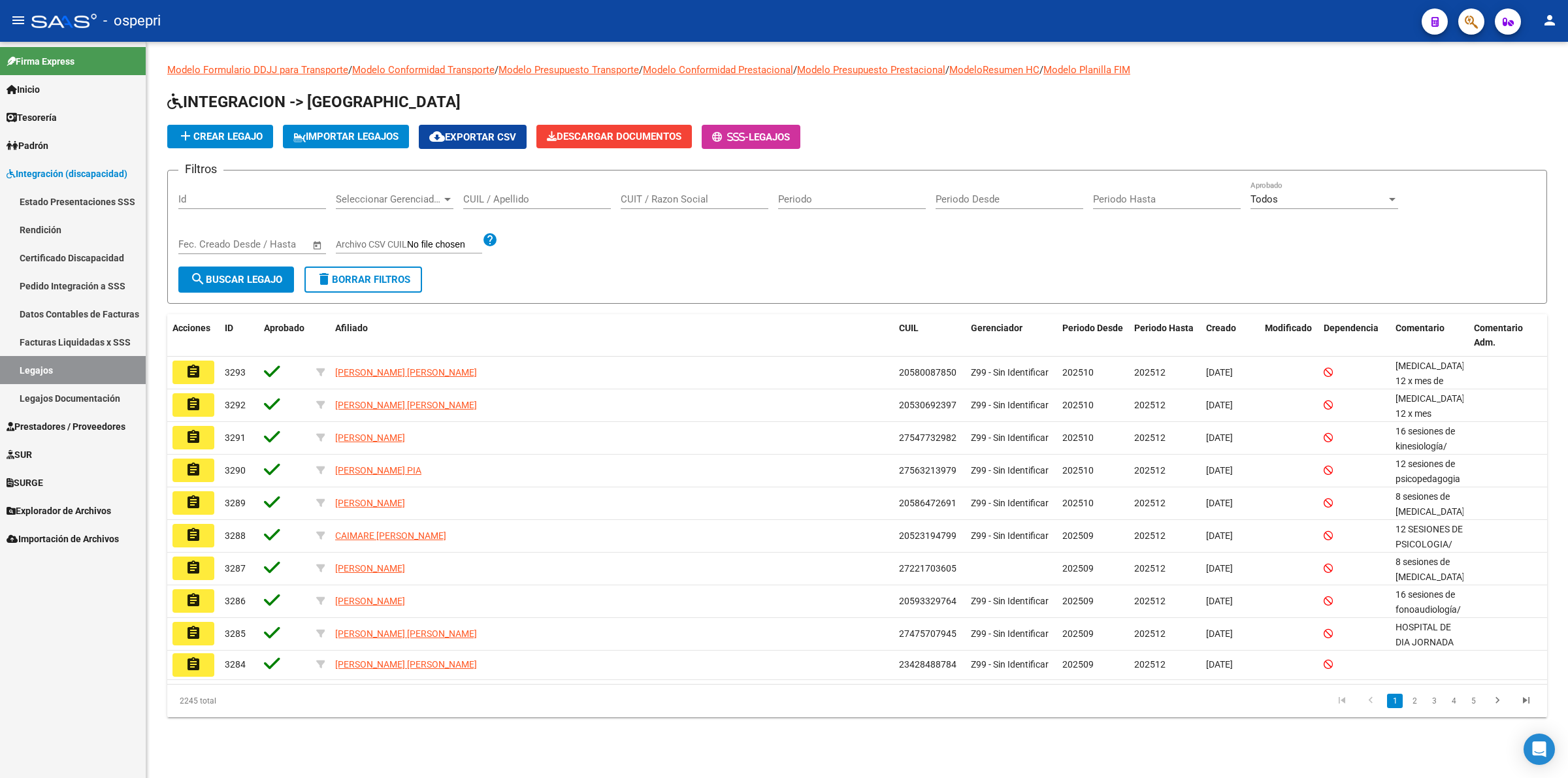
click at [525, 188] on div "CUIL / Apellido" at bounding box center [537, 195] width 148 height 28
drag, startPoint x: 524, startPoint y: 202, endPoint x: 533, endPoint y: 184, distance: 20.1
click at [528, 191] on div "CUIL / Apellido" at bounding box center [537, 195] width 148 height 28
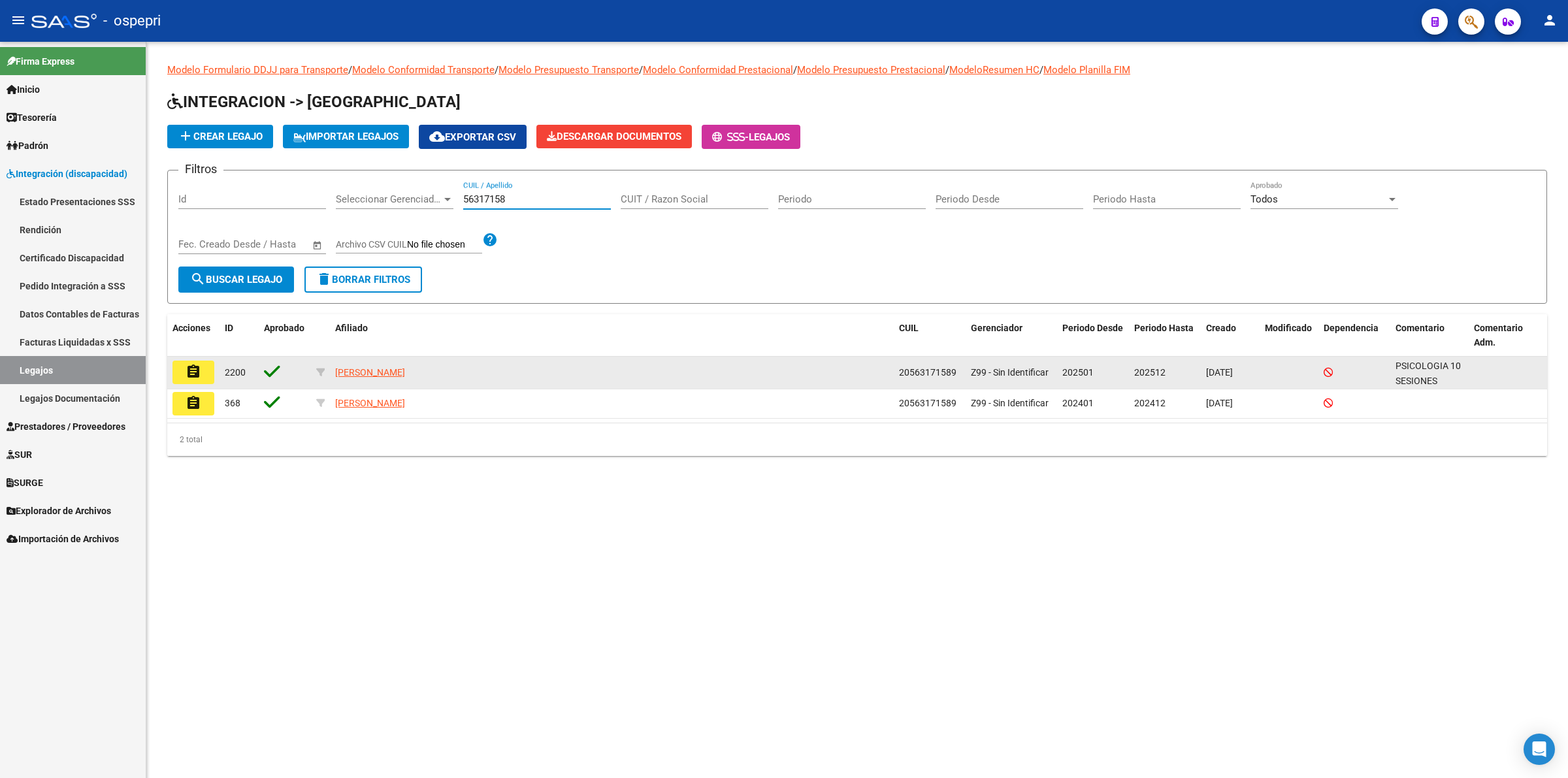
type input "56317158"
click at [191, 364] on mat-icon "assignment" at bounding box center [193, 371] width 15 height 15
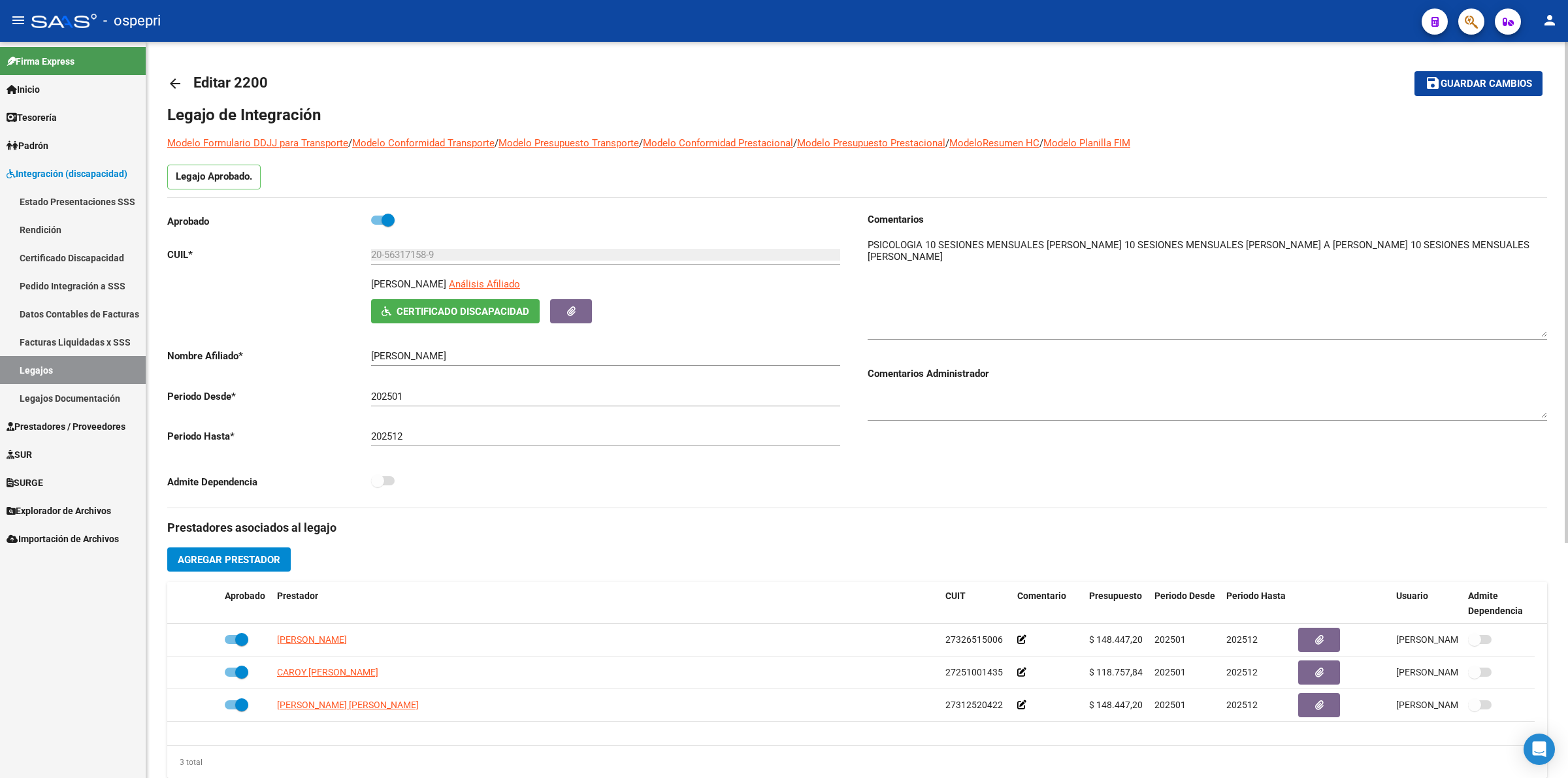
drag, startPoint x: 1546, startPoint y: 259, endPoint x: 1530, endPoint y: 332, distance: 74.7
click at [1530, 332] on textarea at bounding box center [1207, 287] width 680 height 100
click at [180, 80] on mat-icon "arrow_back" at bounding box center [175, 83] width 15 height 15
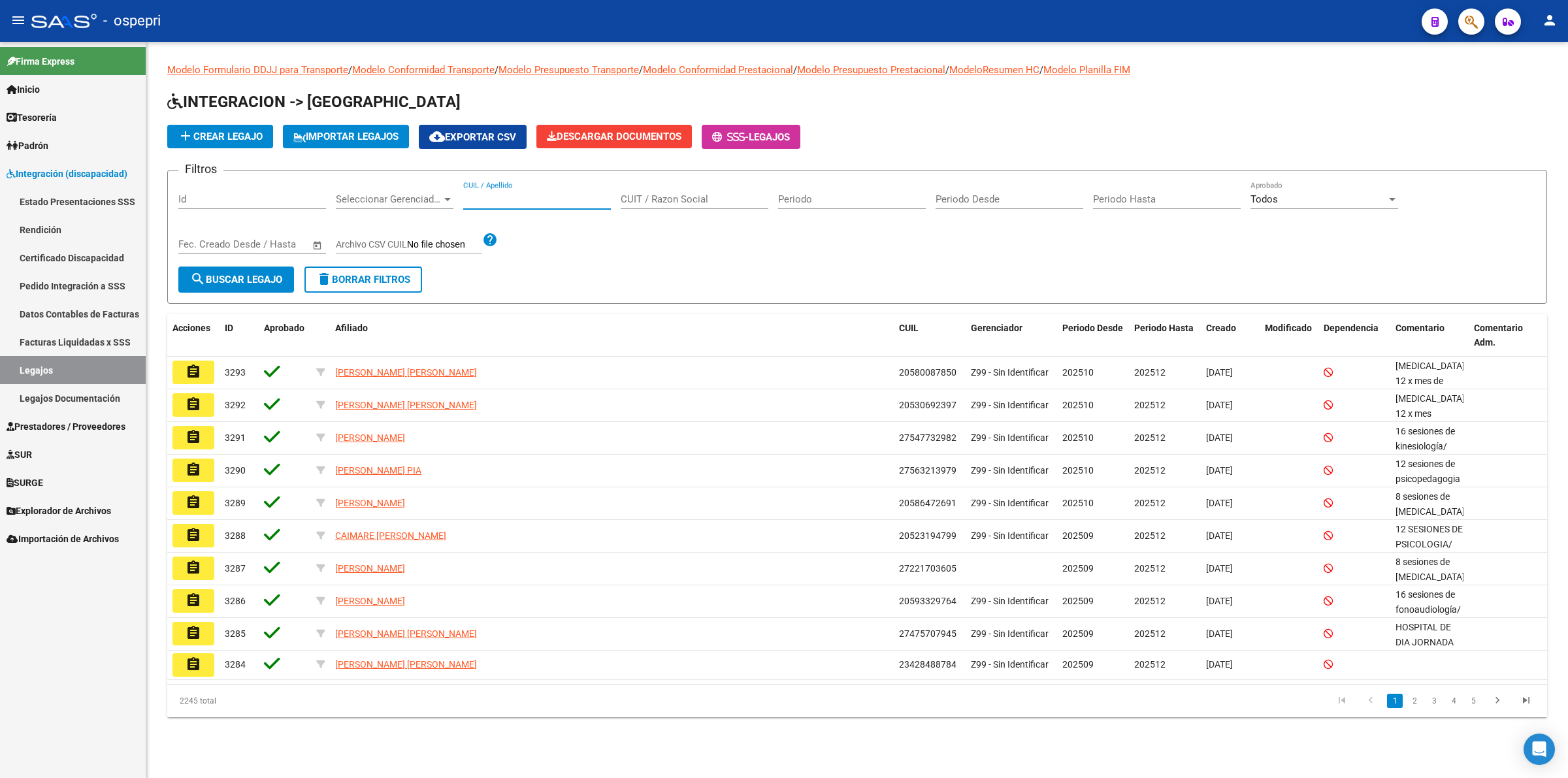
click at [517, 193] on input "CUIL / Apellido" at bounding box center [537, 199] width 148 height 12
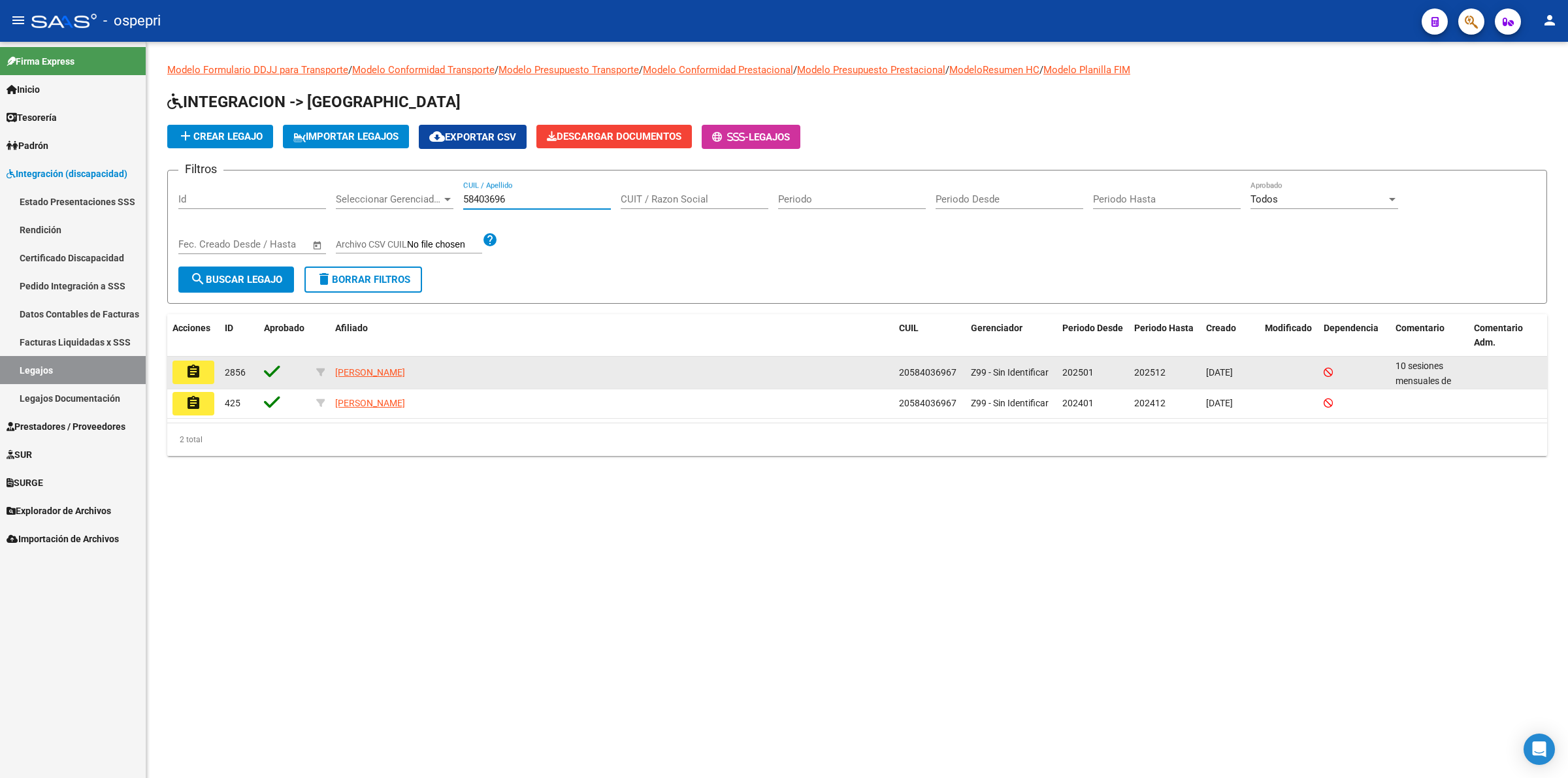
type input "58403696"
click at [180, 361] on button "assignment" at bounding box center [193, 372] width 42 height 24
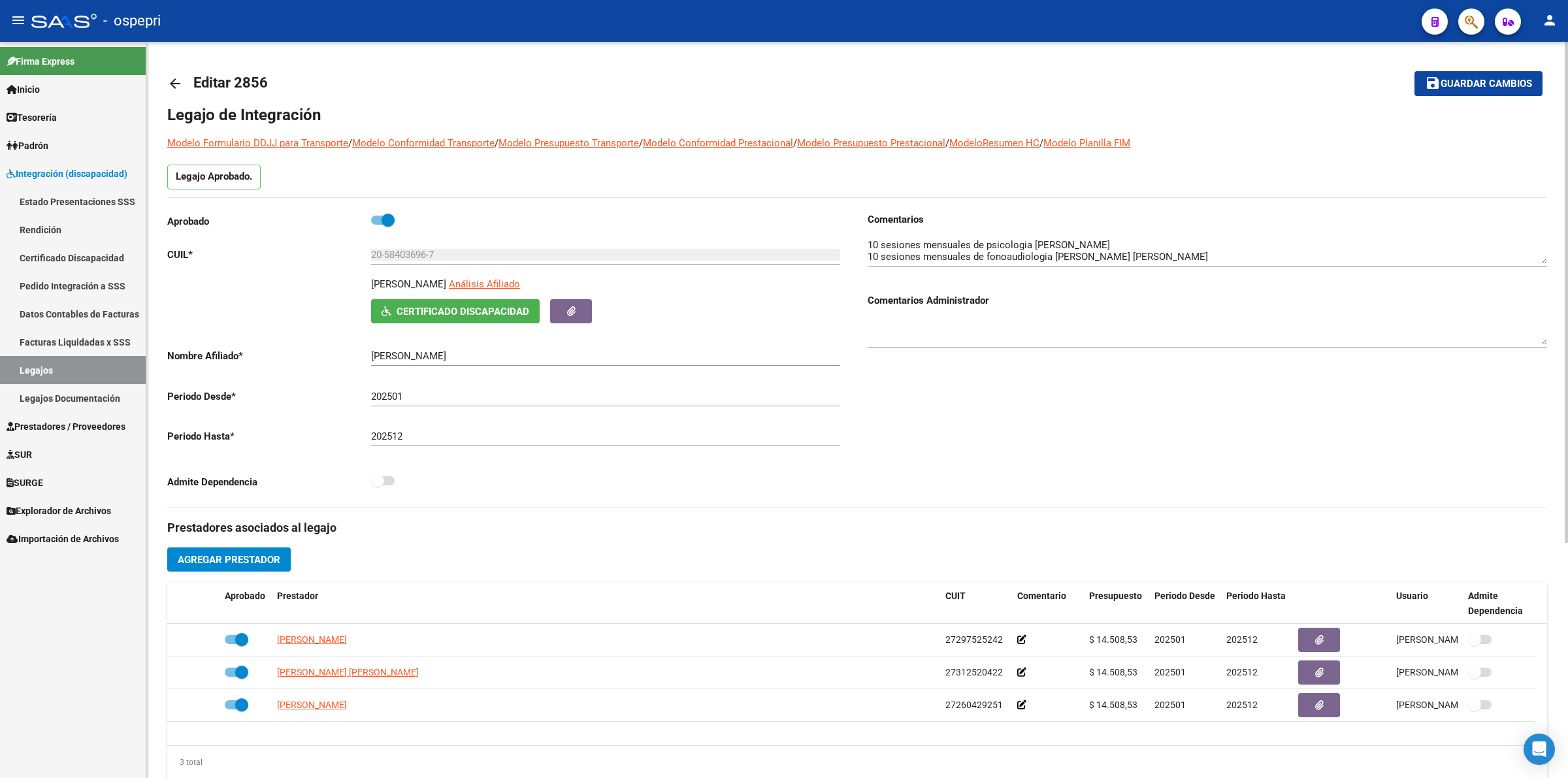
click at [181, 93] on link "arrow_back" at bounding box center [180, 83] width 26 height 31
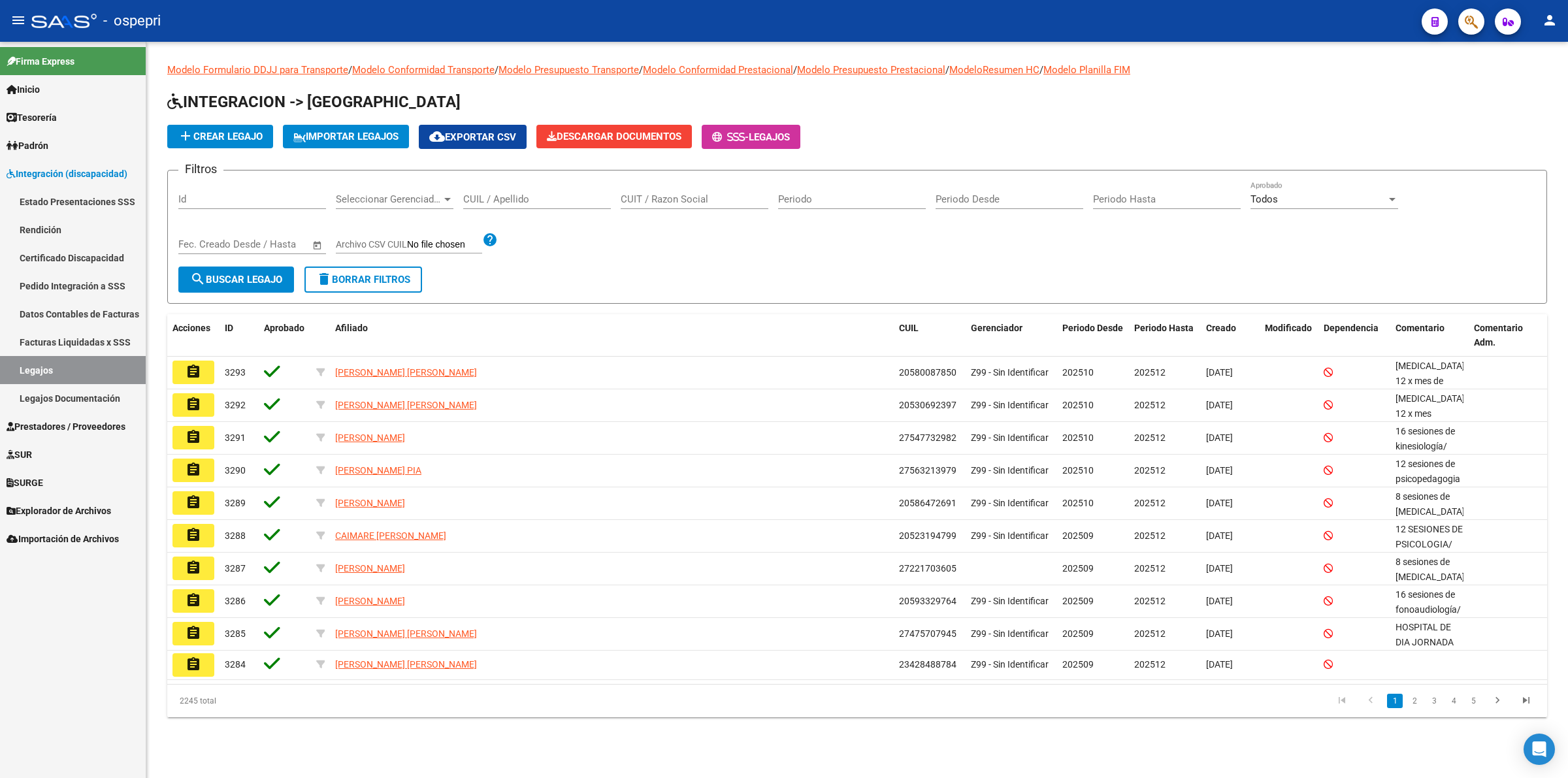
click at [541, 204] on div "CUIL / Apellido" at bounding box center [537, 195] width 148 height 28
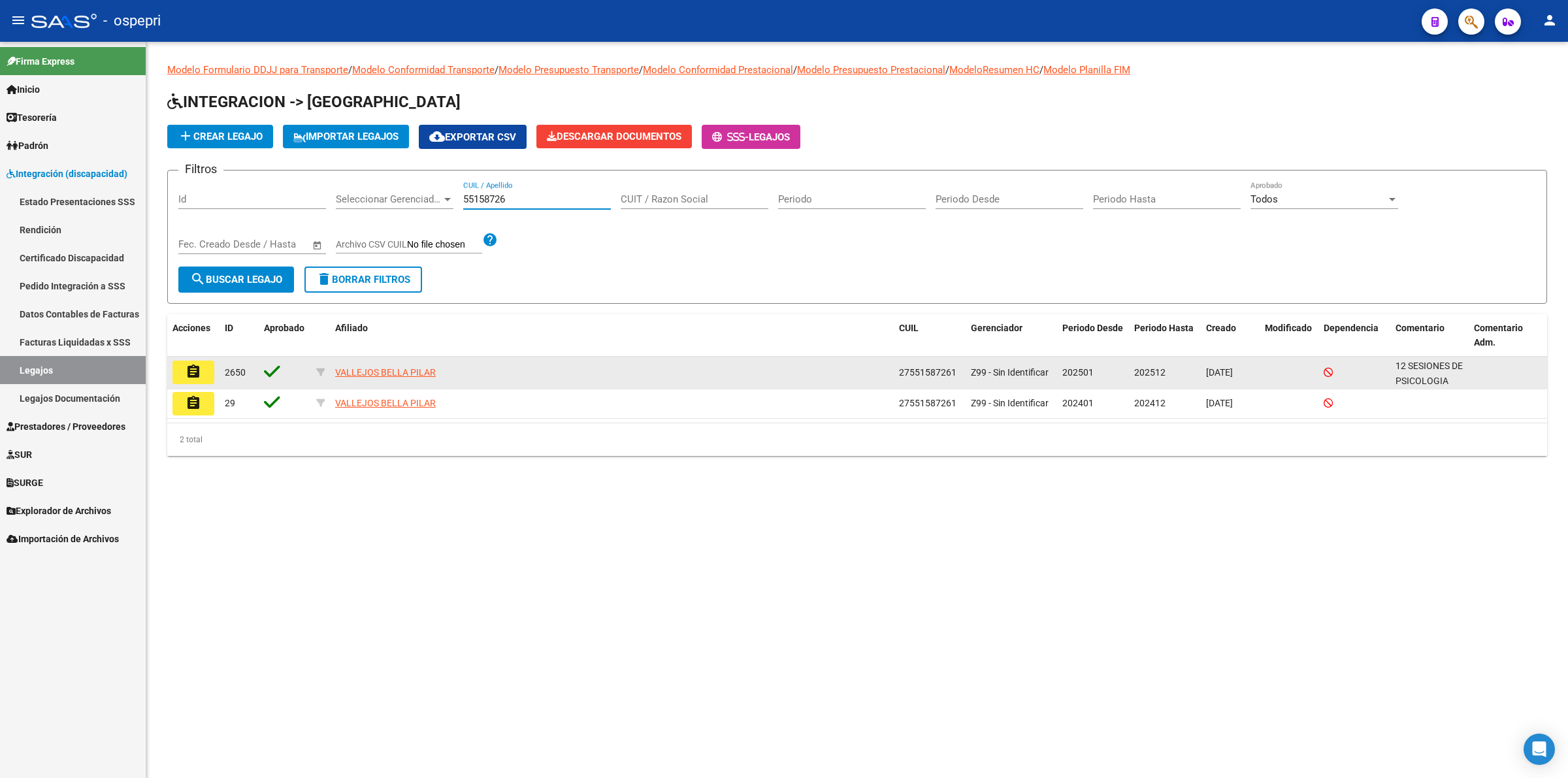
type input "55158726"
click at [191, 372] on mat-icon "assignment" at bounding box center [193, 371] width 15 height 15
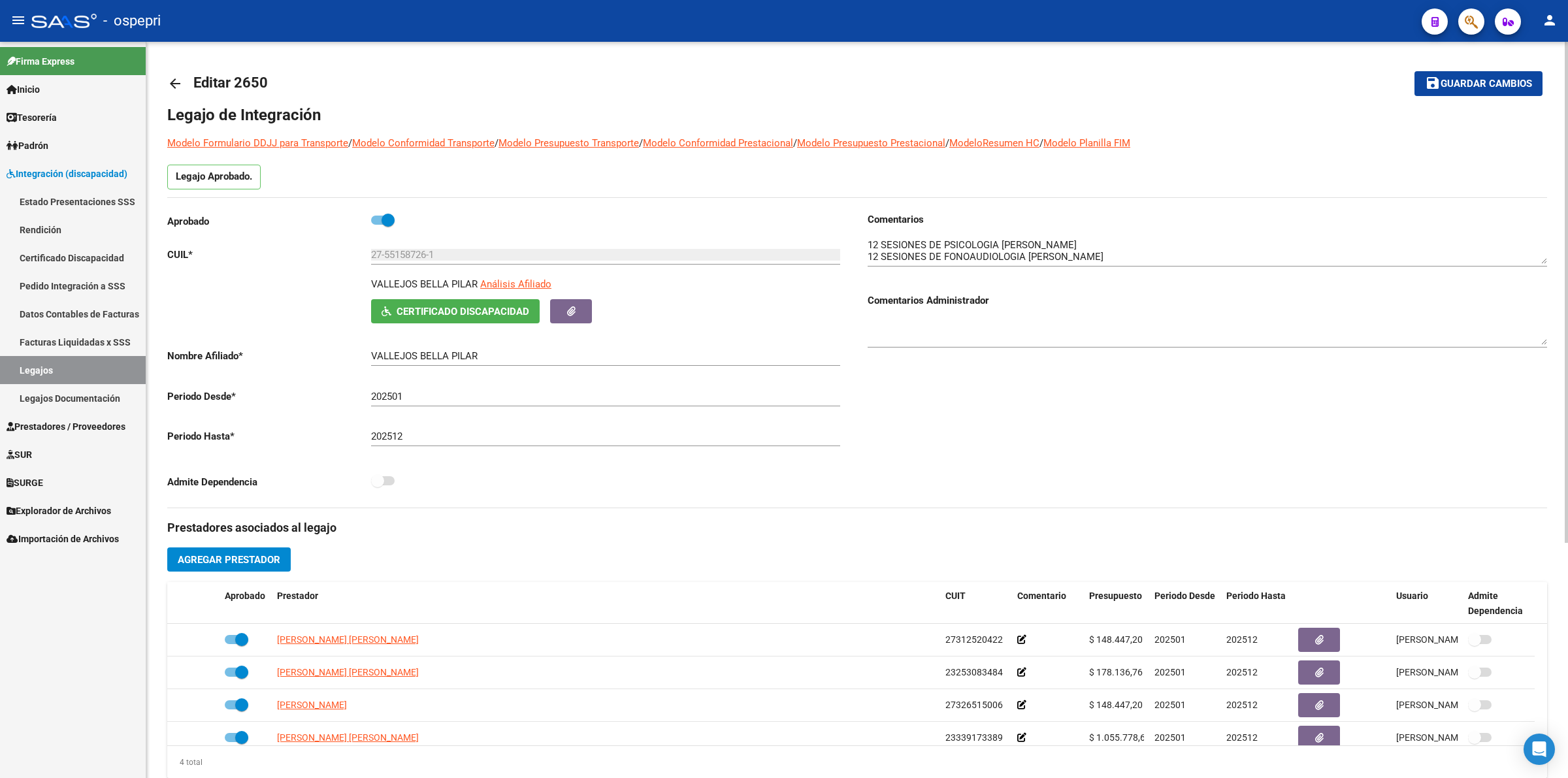
click at [170, 88] on mat-icon "arrow_back" at bounding box center [175, 83] width 15 height 15
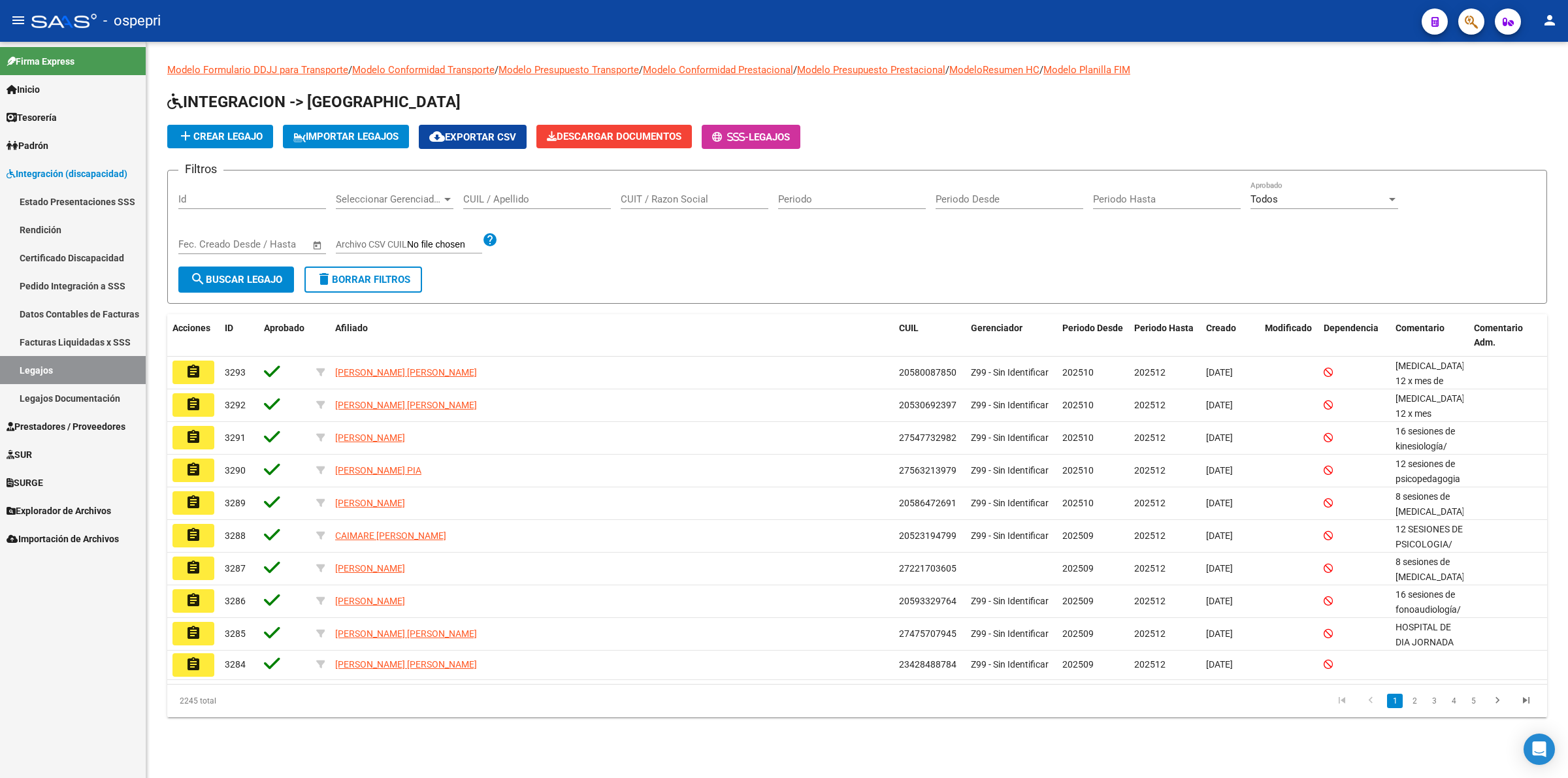
drag, startPoint x: 482, startPoint y: 199, endPoint x: 488, endPoint y: 194, distance: 7.8
click at [483, 197] on input "CUIL / Apellido" at bounding box center [537, 199] width 148 height 12
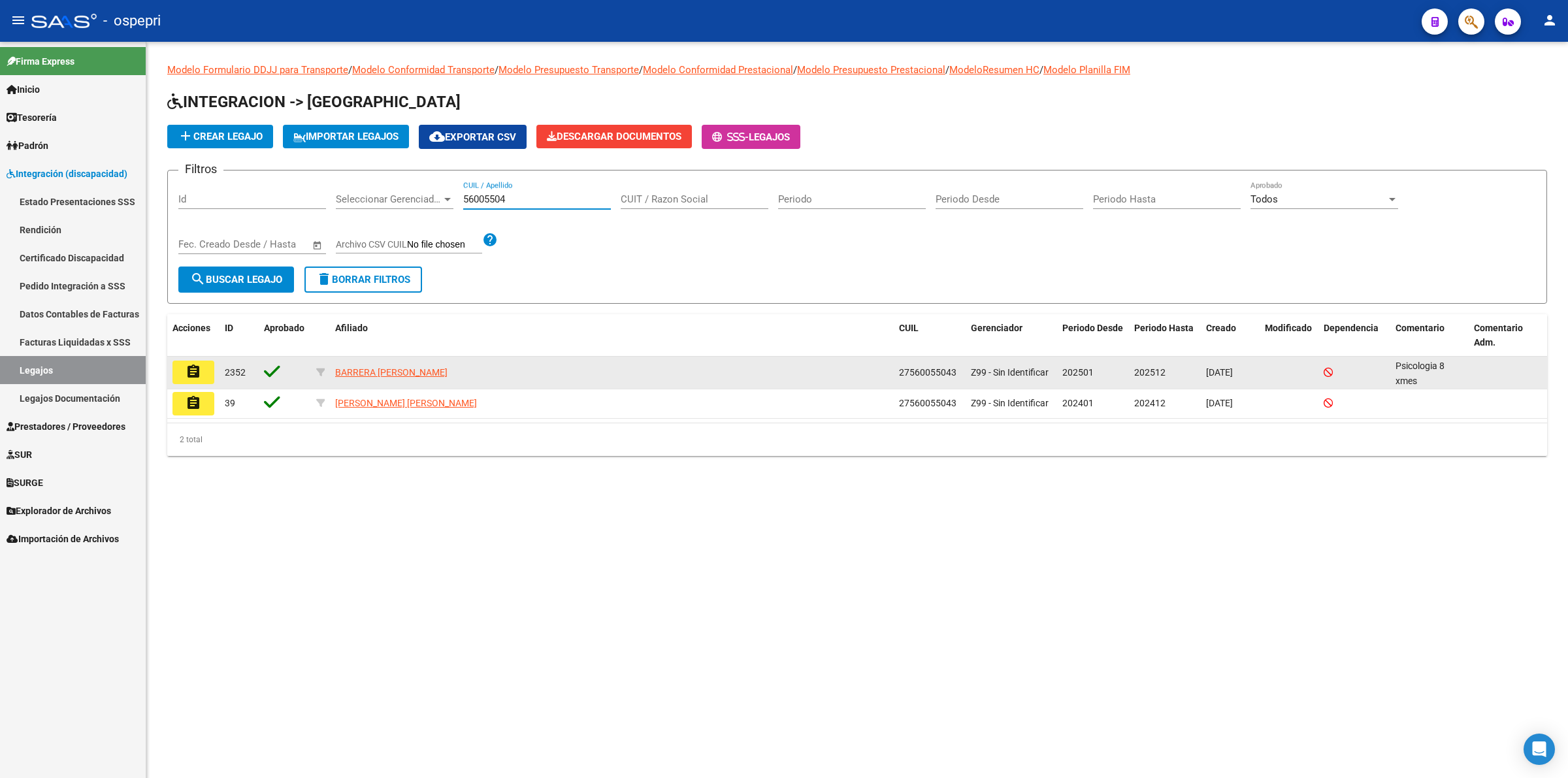
type input "56005504"
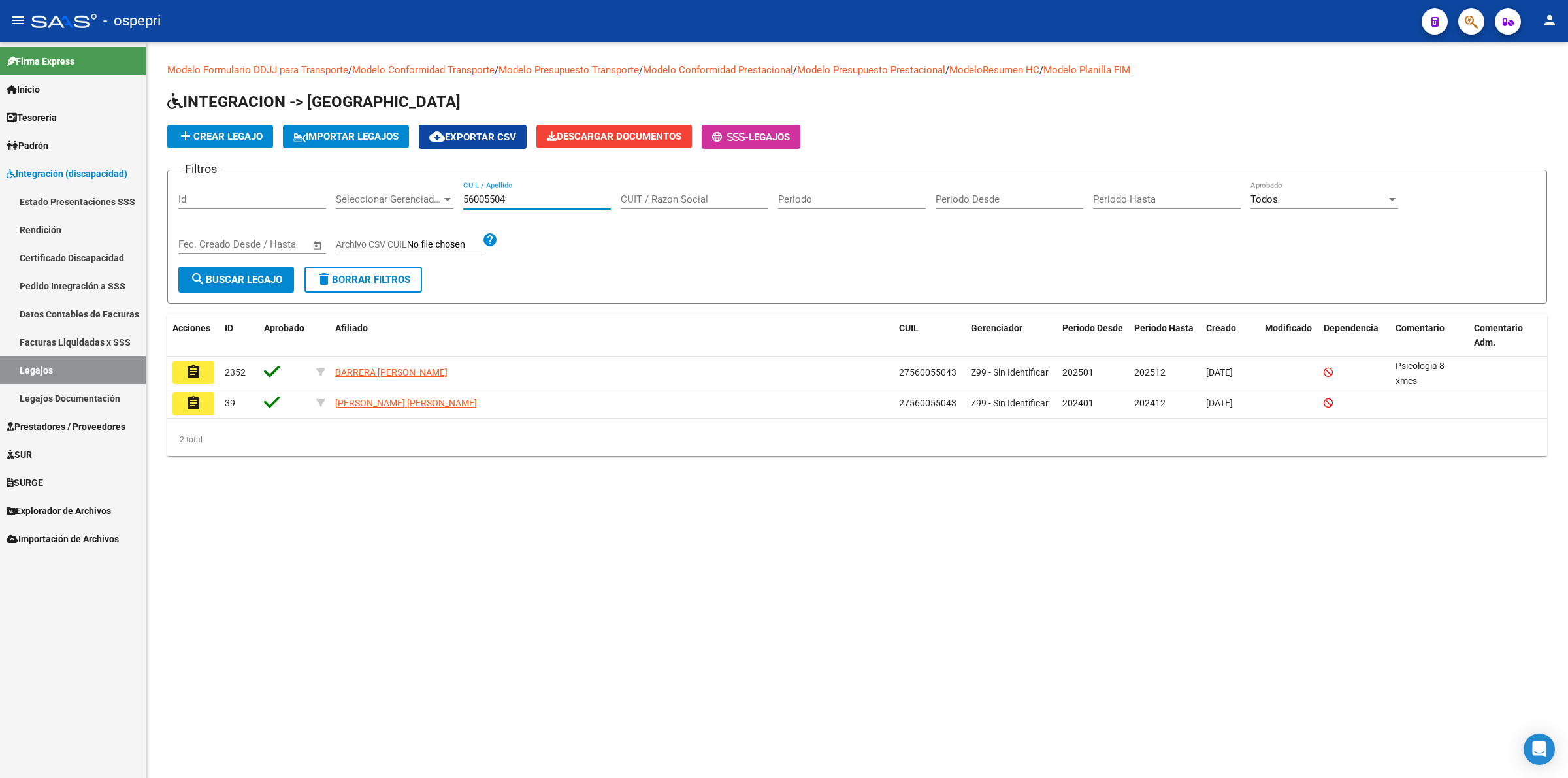
drag, startPoint x: 196, startPoint y: 364, endPoint x: 227, endPoint y: 363, distance: 31.0
click at [198, 364] on mat-icon "assignment" at bounding box center [193, 371] width 15 height 15
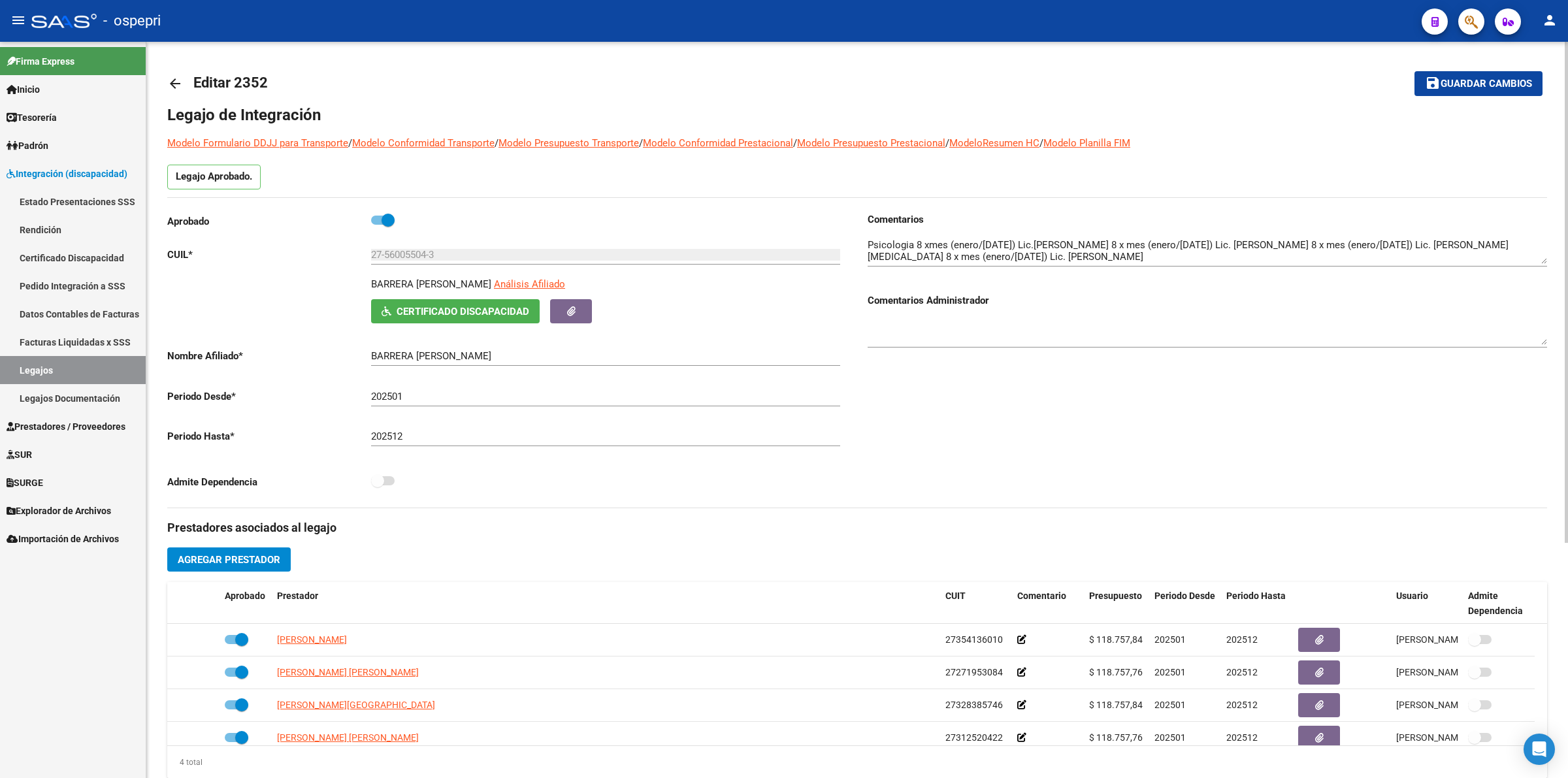
click at [178, 76] on mat-icon "arrow_back" at bounding box center [175, 83] width 15 height 15
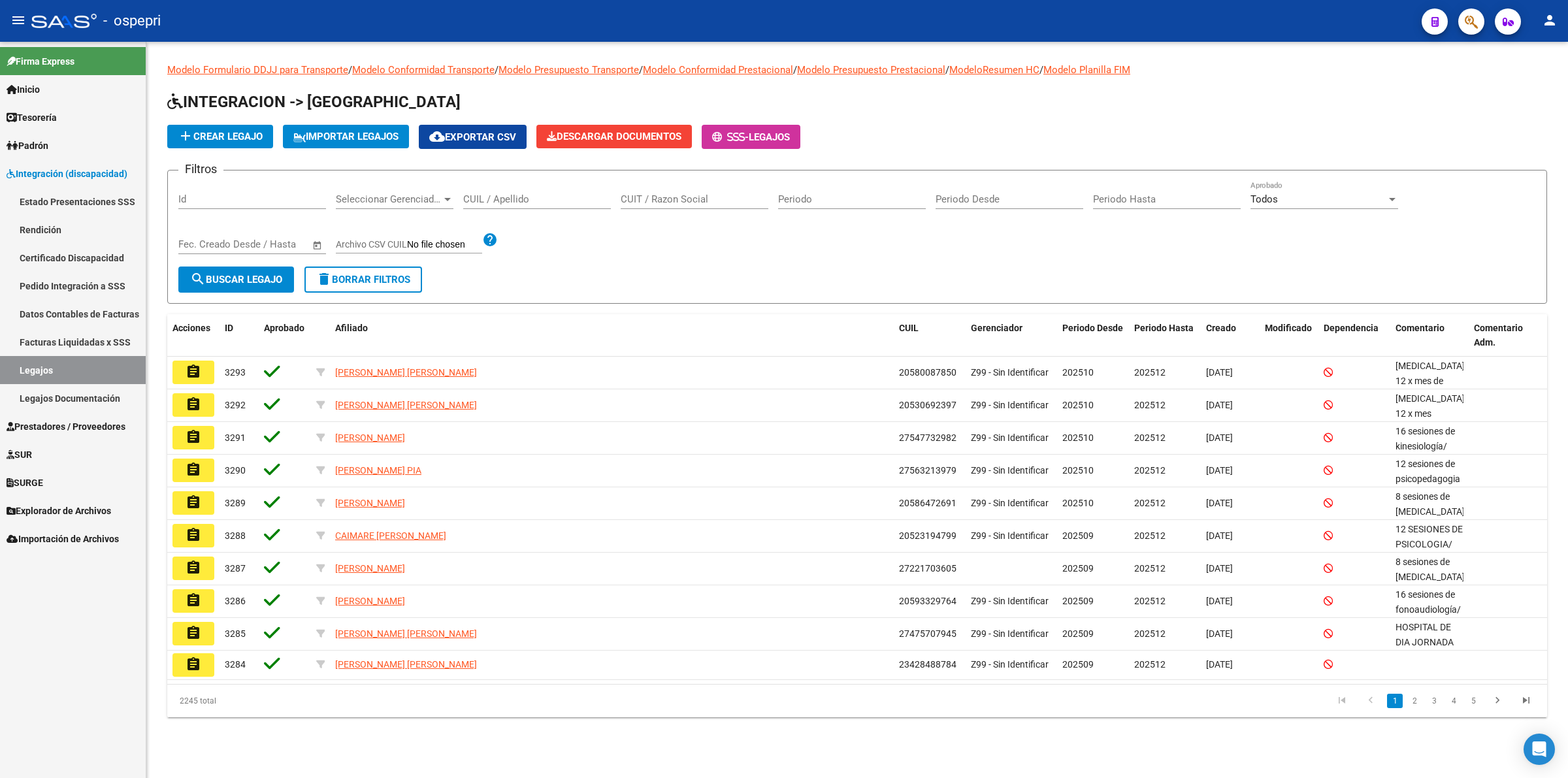
click at [540, 198] on input "CUIL / Apellido" at bounding box center [537, 199] width 148 height 12
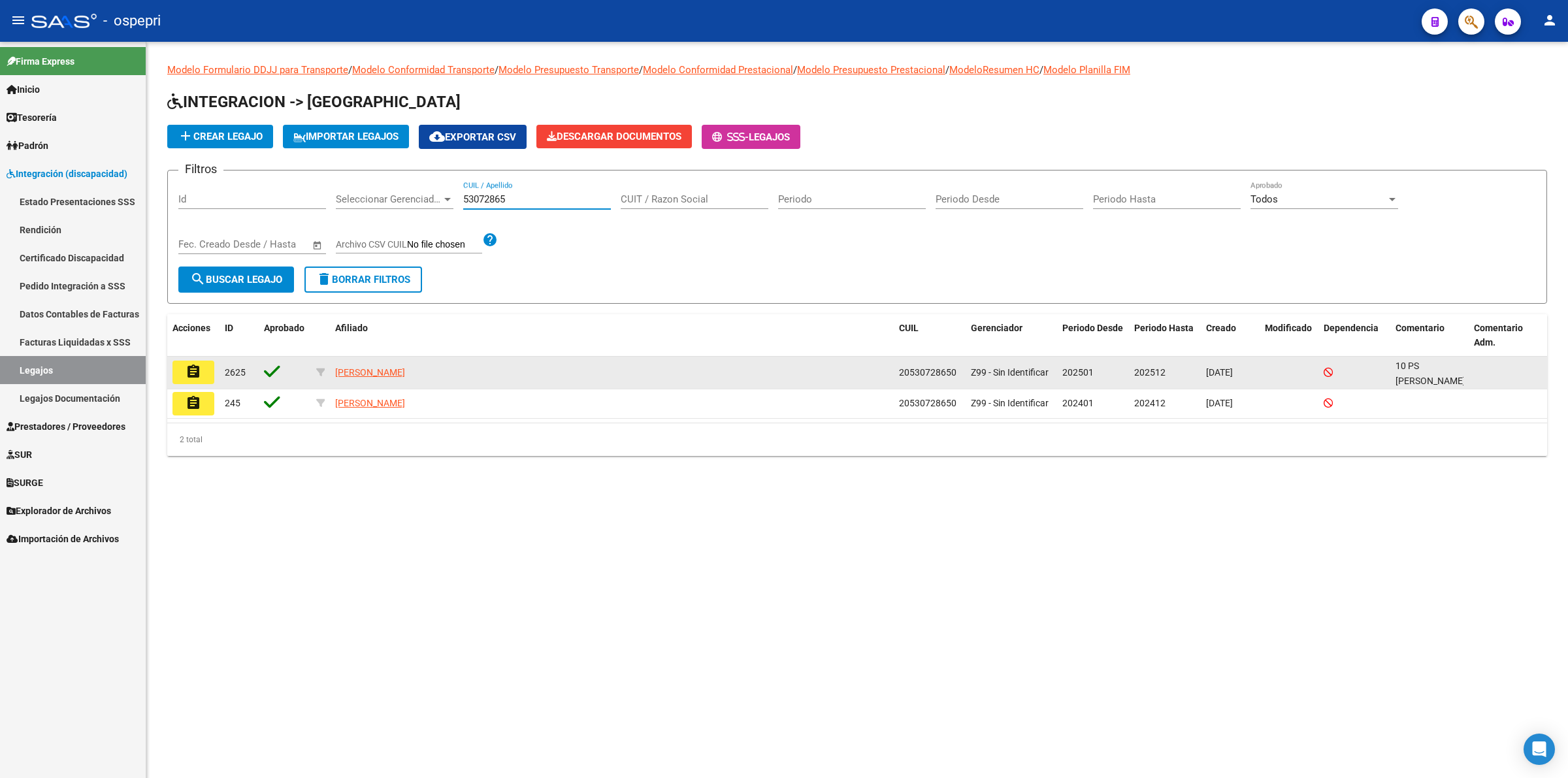
type input "53072865"
click at [206, 364] on button "assignment" at bounding box center [193, 372] width 42 height 24
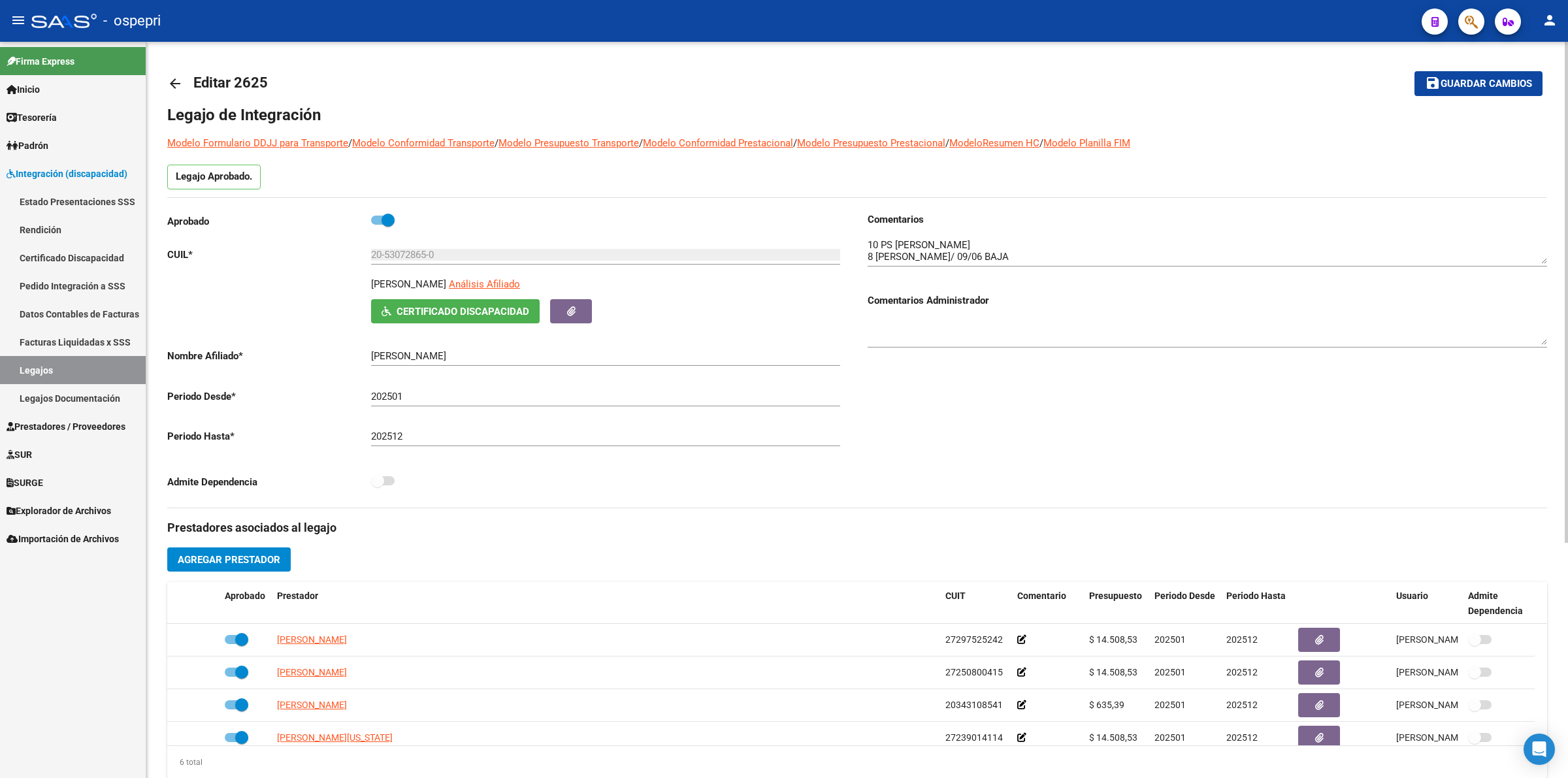
click at [170, 80] on mat-icon "arrow_back" at bounding box center [175, 83] width 15 height 15
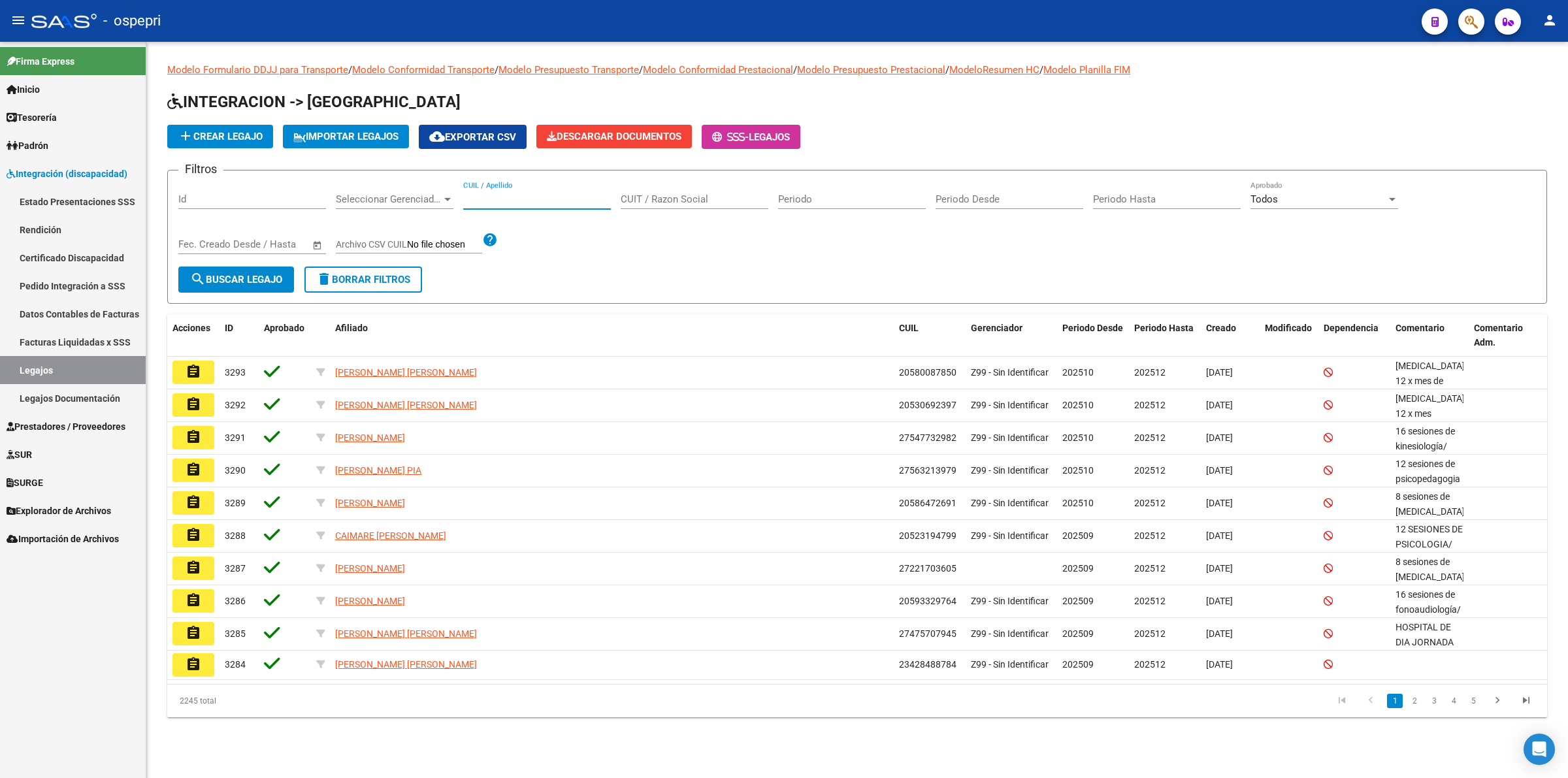
click at [566, 194] on input "CUIL / Apellido" at bounding box center [537, 199] width 148 height 12
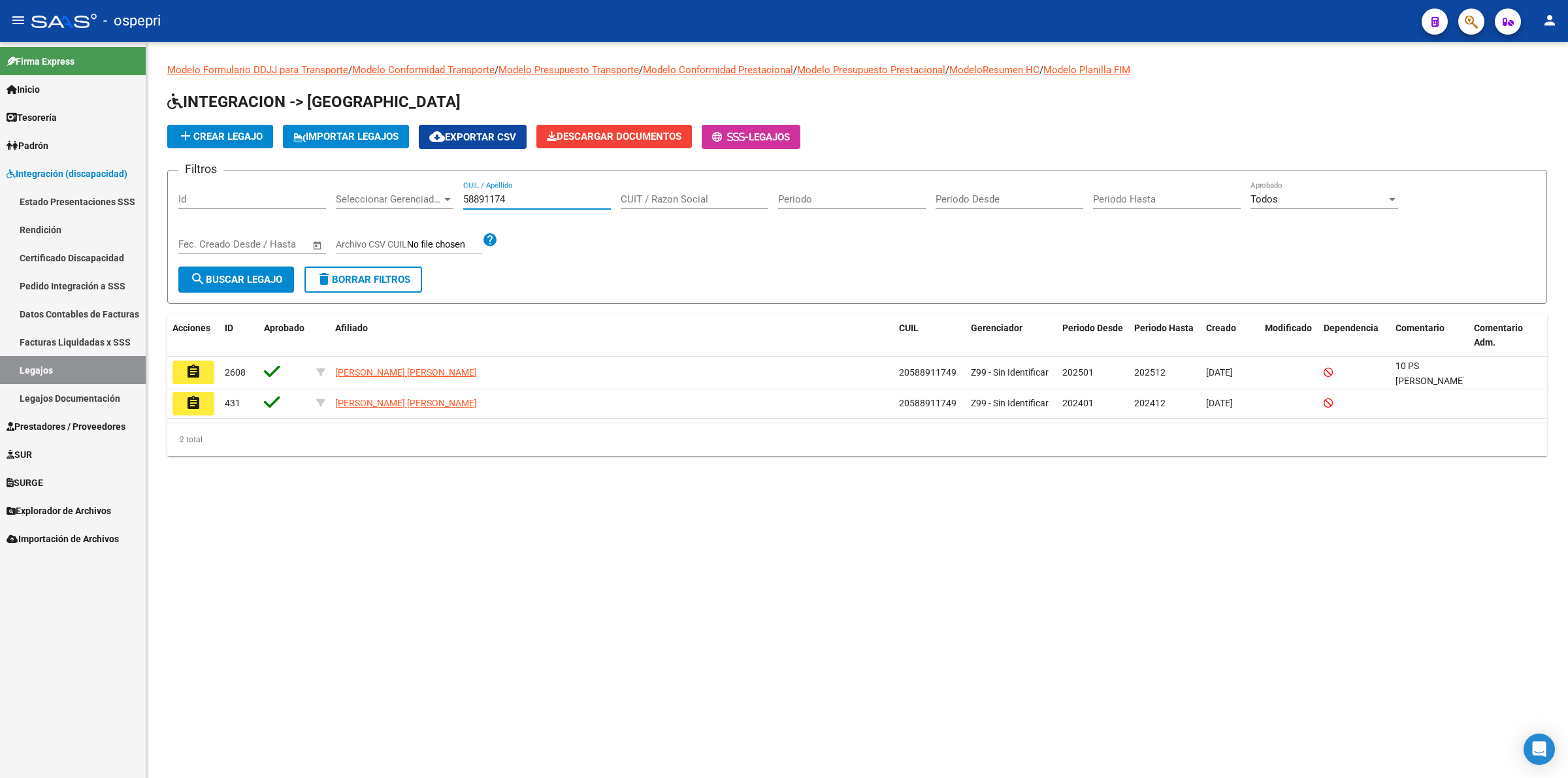
type input "58891174"
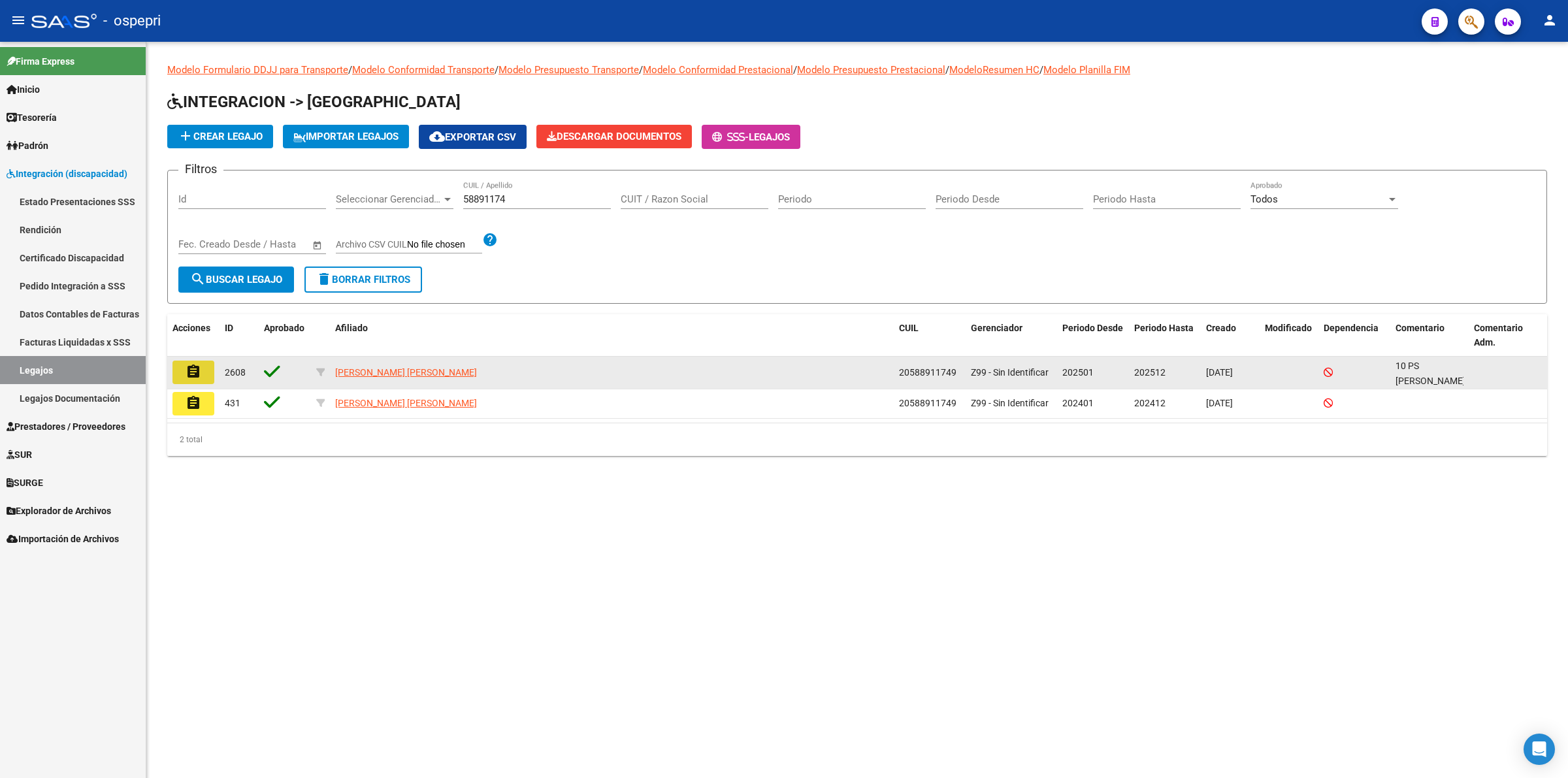
click at [188, 370] on mat-icon "assignment" at bounding box center [193, 371] width 15 height 15
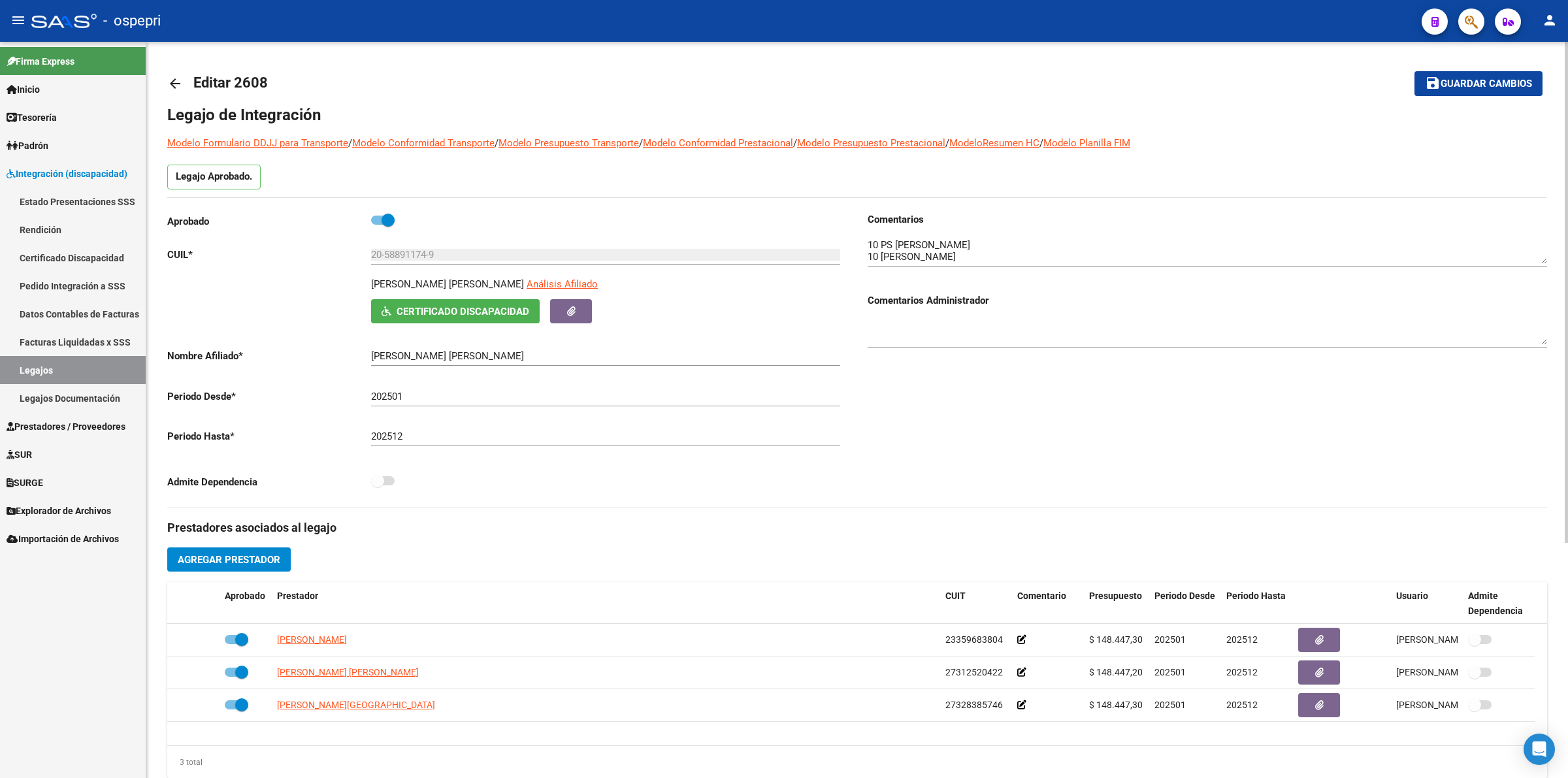
click at [174, 86] on mat-icon "arrow_back" at bounding box center [175, 83] width 15 height 15
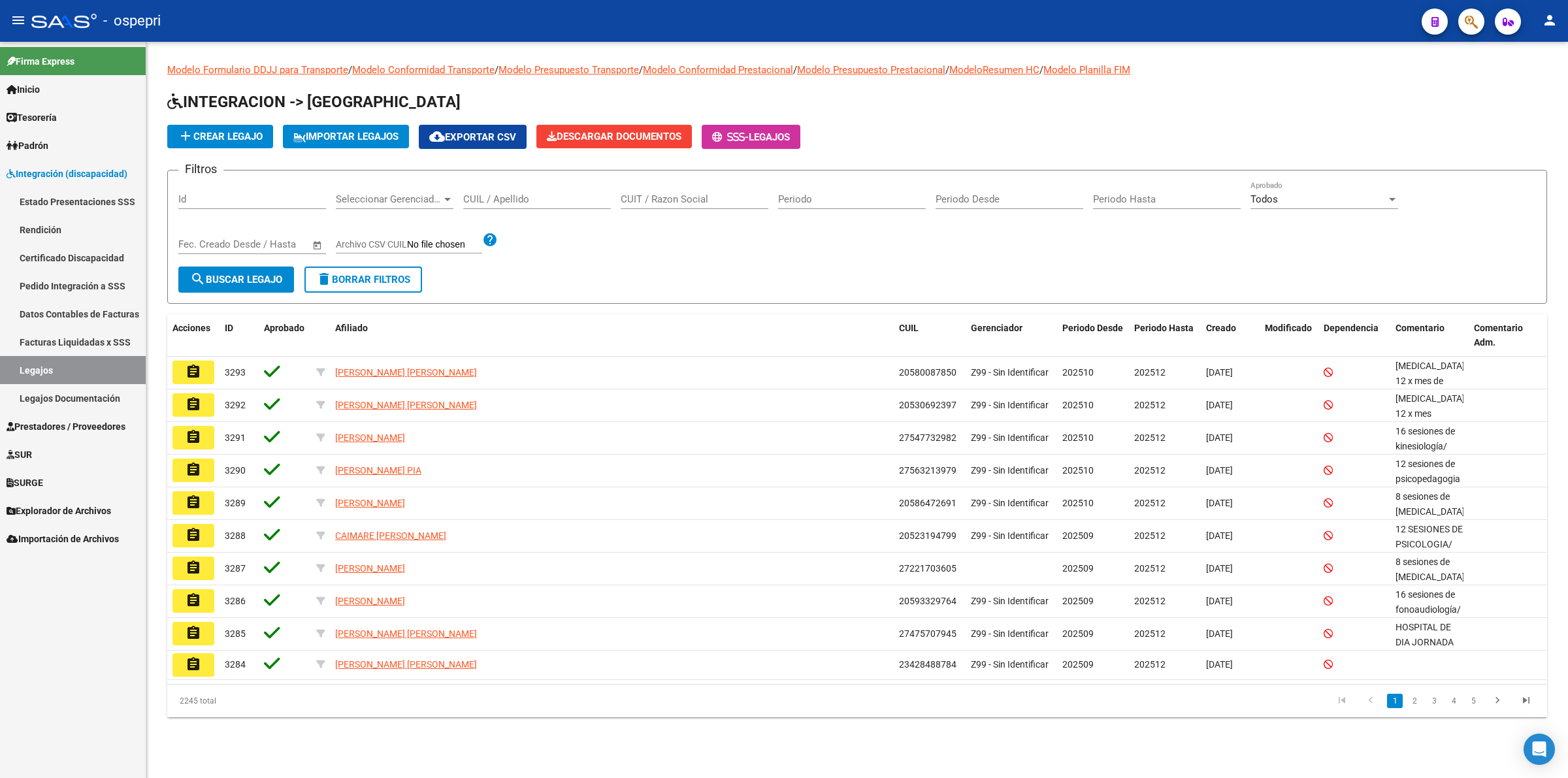
click at [497, 202] on input "CUIL / Apellido" at bounding box center [537, 199] width 148 height 12
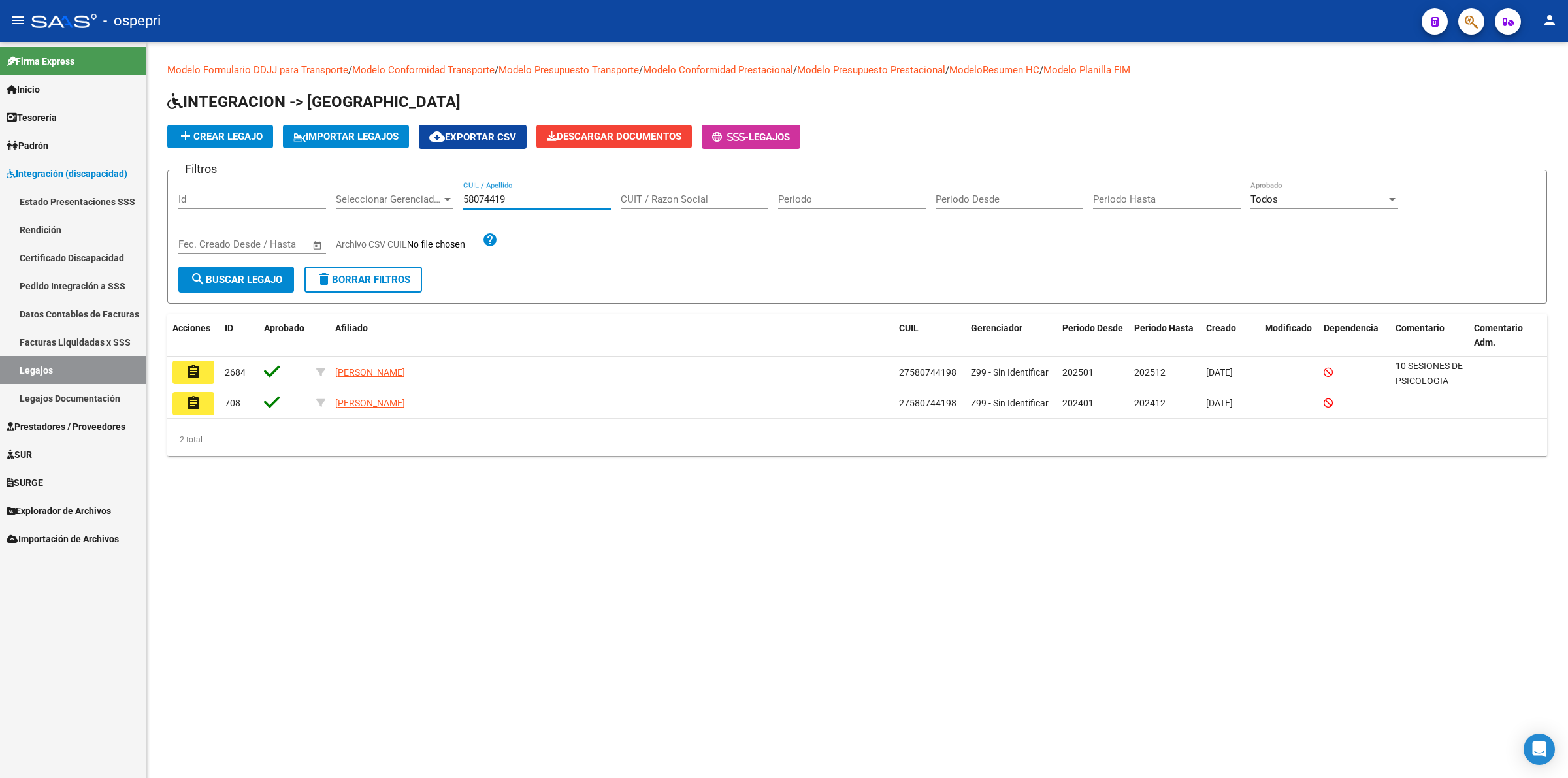
type input "58074419"
click at [206, 370] on button "assignment" at bounding box center [193, 372] width 42 height 24
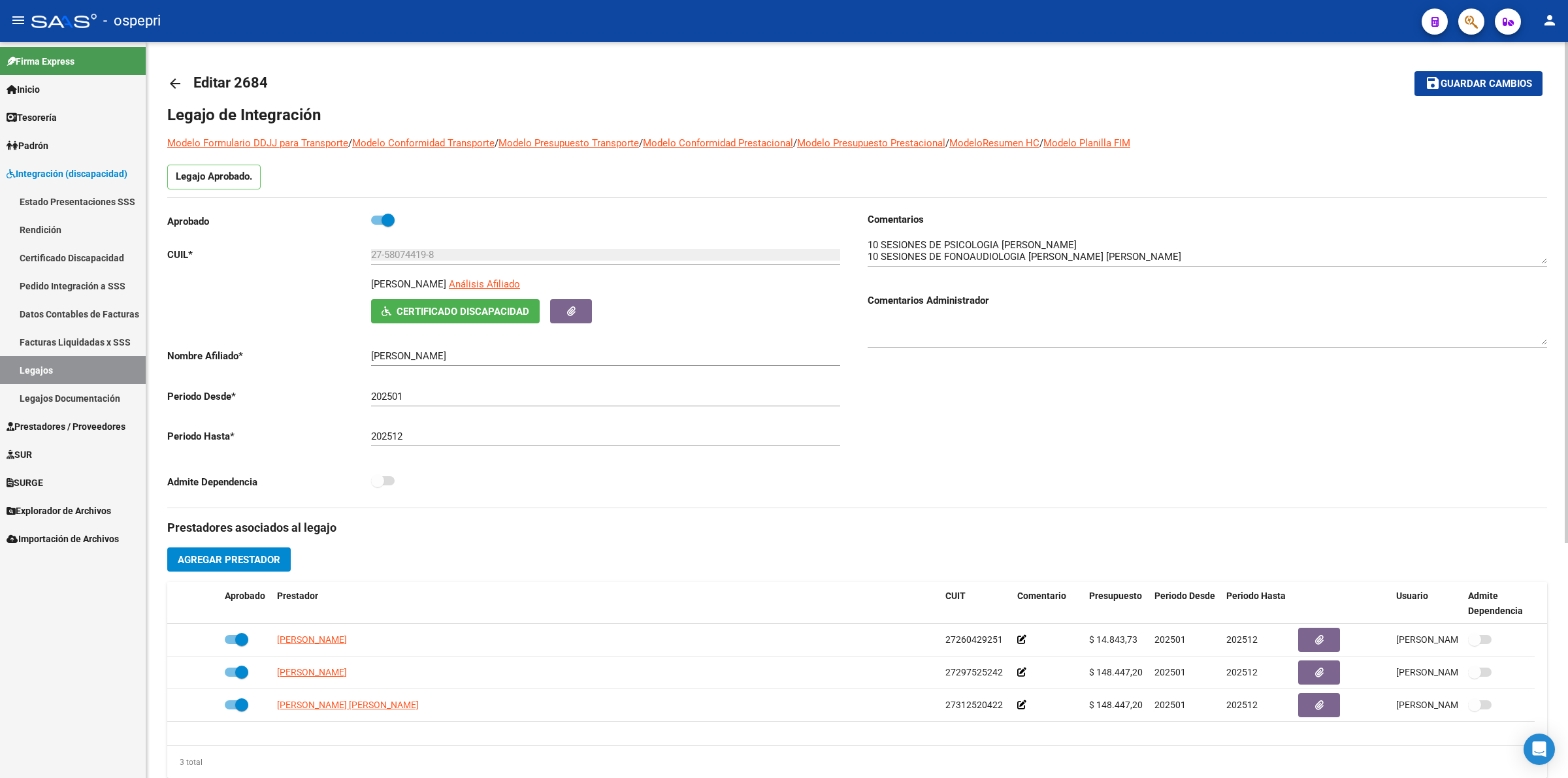
click at [177, 83] on mat-icon "arrow_back" at bounding box center [175, 83] width 15 height 15
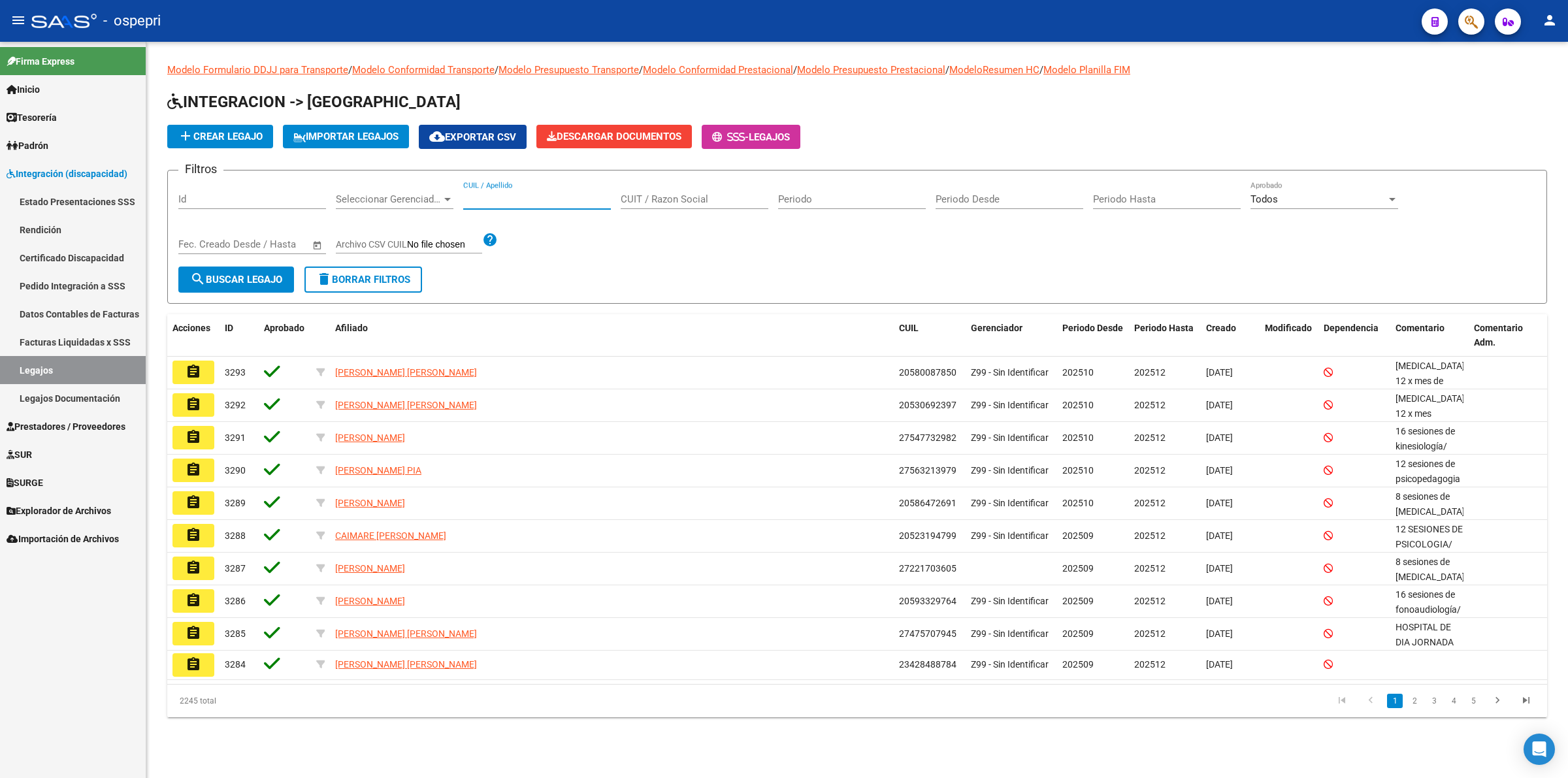
click at [568, 199] on input "CUIL / Apellido" at bounding box center [537, 199] width 148 height 12
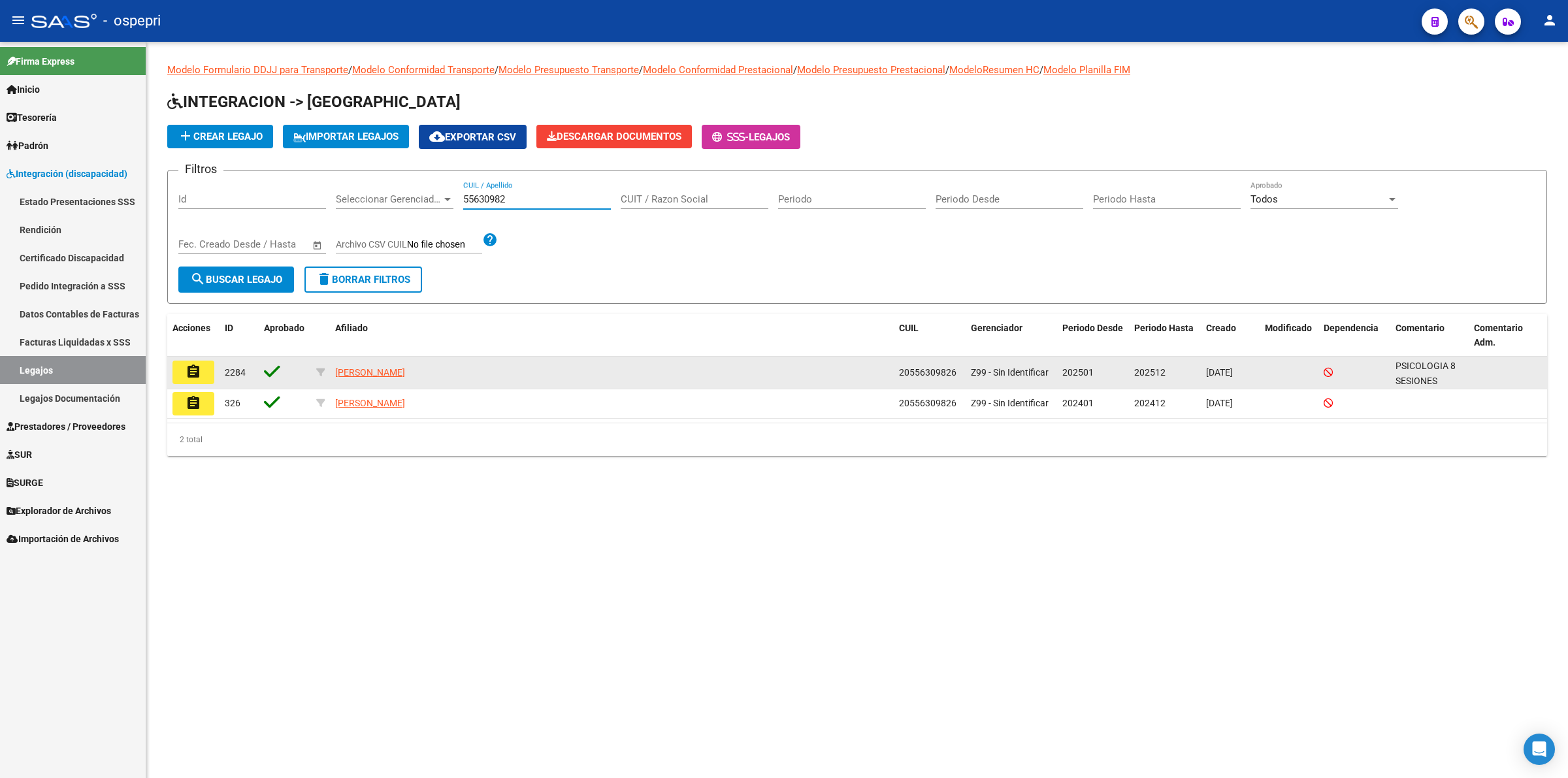
type input "55630982"
click at [185, 370] on mat-icon "assignment" at bounding box center [193, 371] width 15 height 15
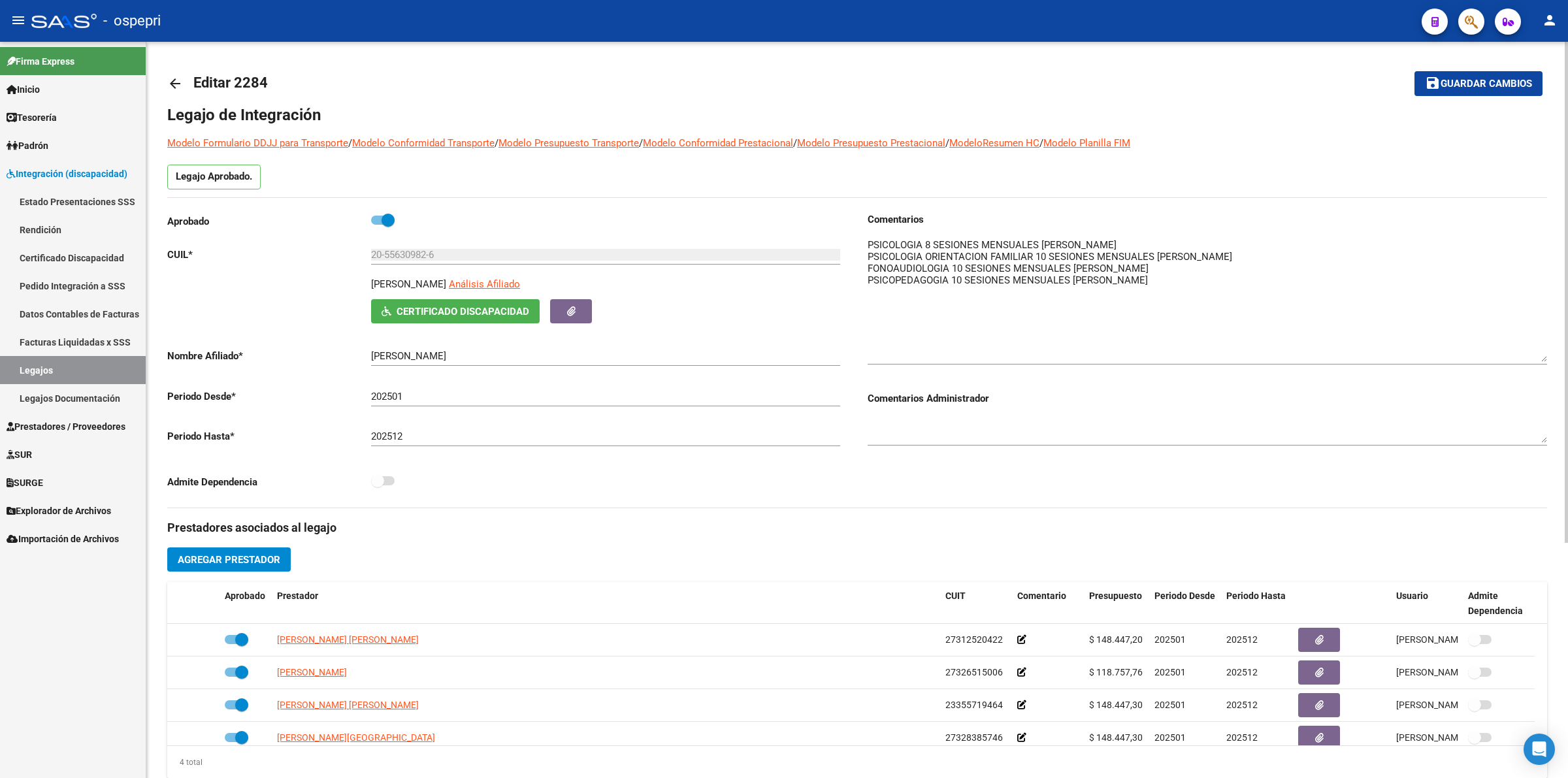
drag, startPoint x: 1538, startPoint y: 255, endPoint x: 1560, endPoint y: 350, distance: 97.5
click at [1561, 350] on div "arrow_back Editar 2284 save Guardar cambios Legajo de Integración Modelo Formul…" at bounding box center [857, 582] width 1422 height 1080
click at [172, 77] on mat-icon "arrow_back" at bounding box center [175, 83] width 15 height 15
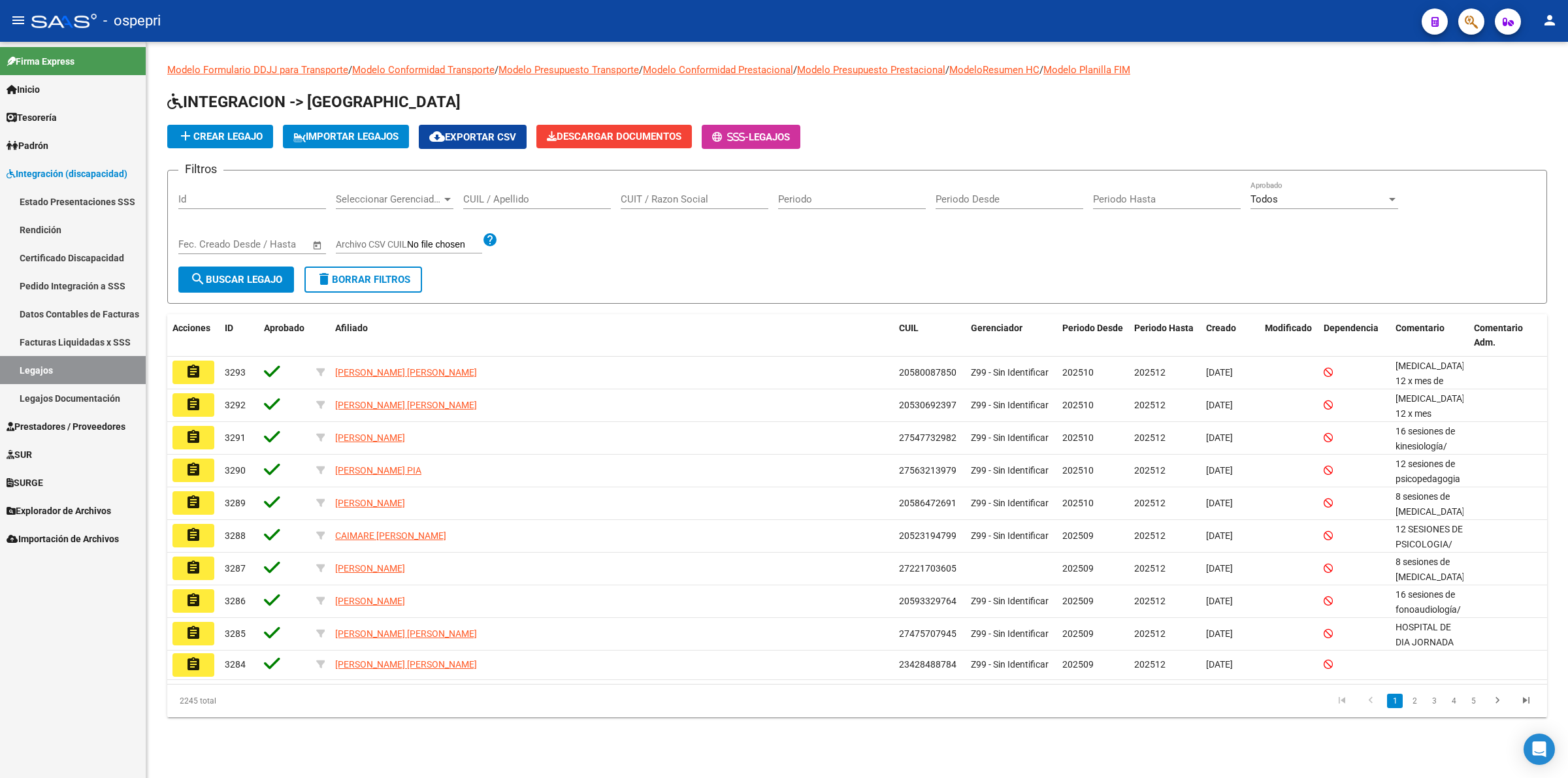
drag, startPoint x: 518, startPoint y: 191, endPoint x: 530, endPoint y: 193, distance: 12.2
click at [528, 193] on div "CUIL / Apellido" at bounding box center [537, 195] width 148 height 28
click at [531, 193] on input "CUIL / Apellido" at bounding box center [537, 199] width 148 height 12
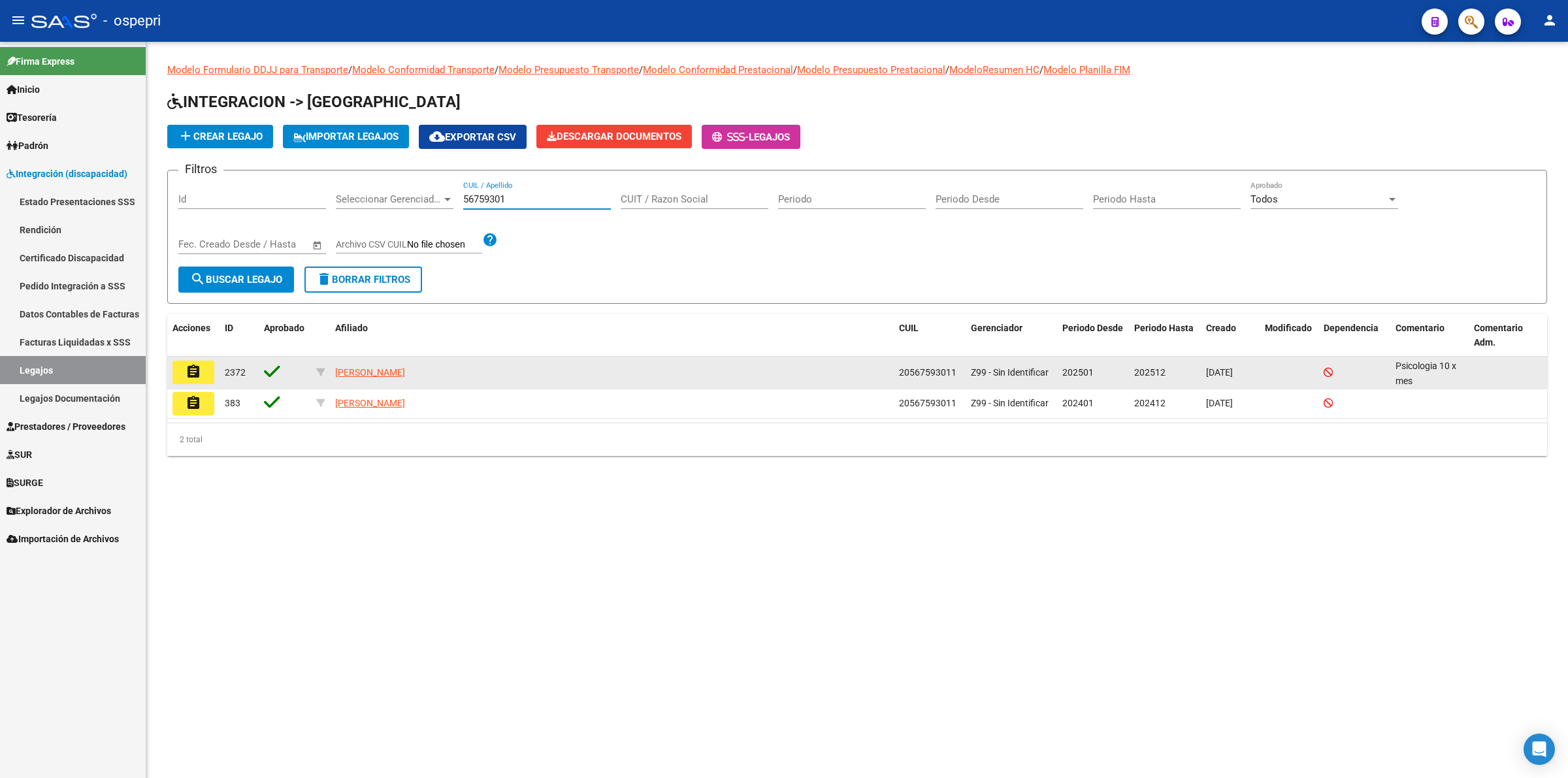
type input "56759301"
drag, startPoint x: 185, startPoint y: 371, endPoint x: 328, endPoint y: 695, distance: 354.2
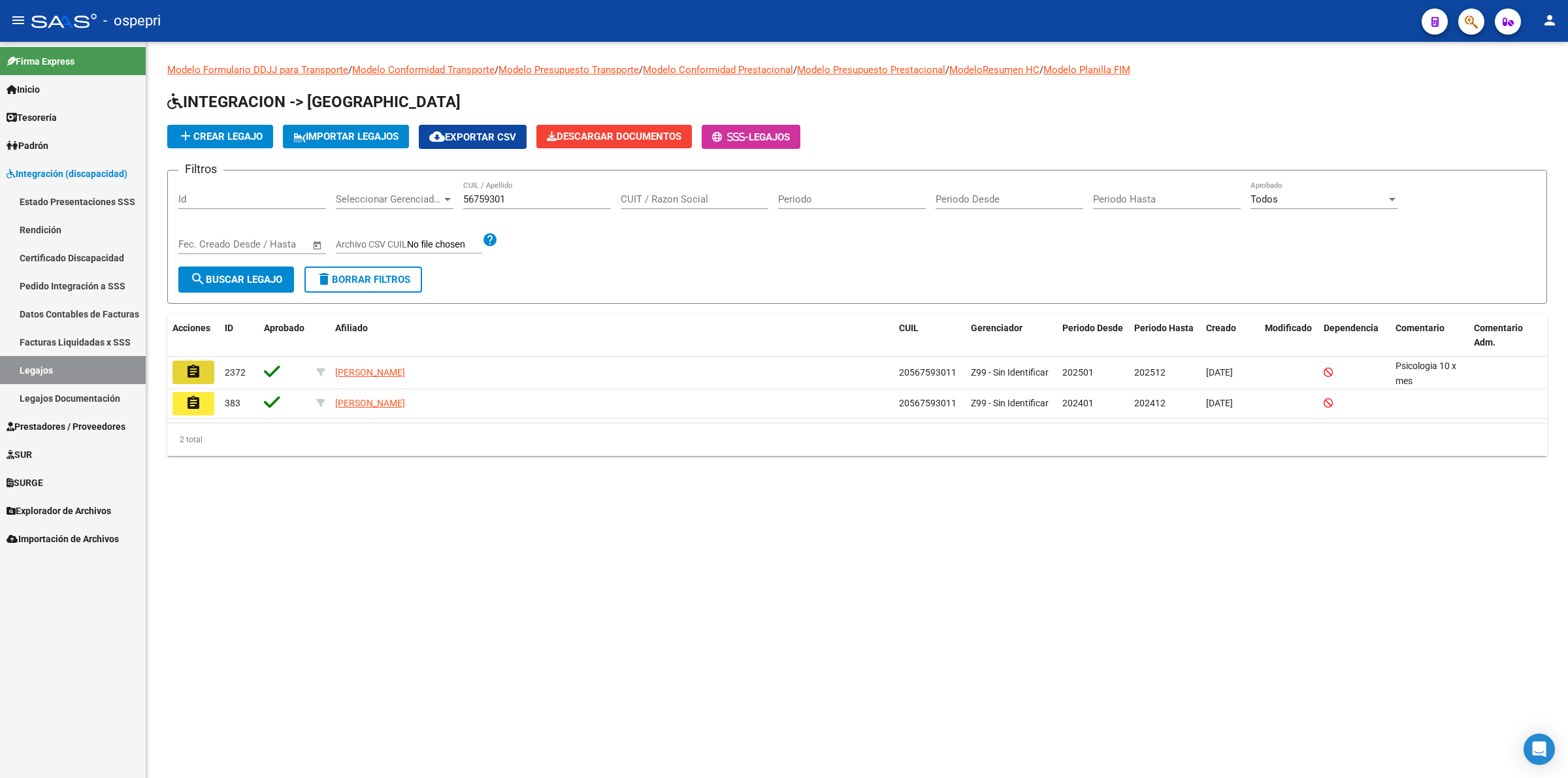
click at [185, 370] on mat-icon "assignment" at bounding box center [193, 371] width 15 height 15
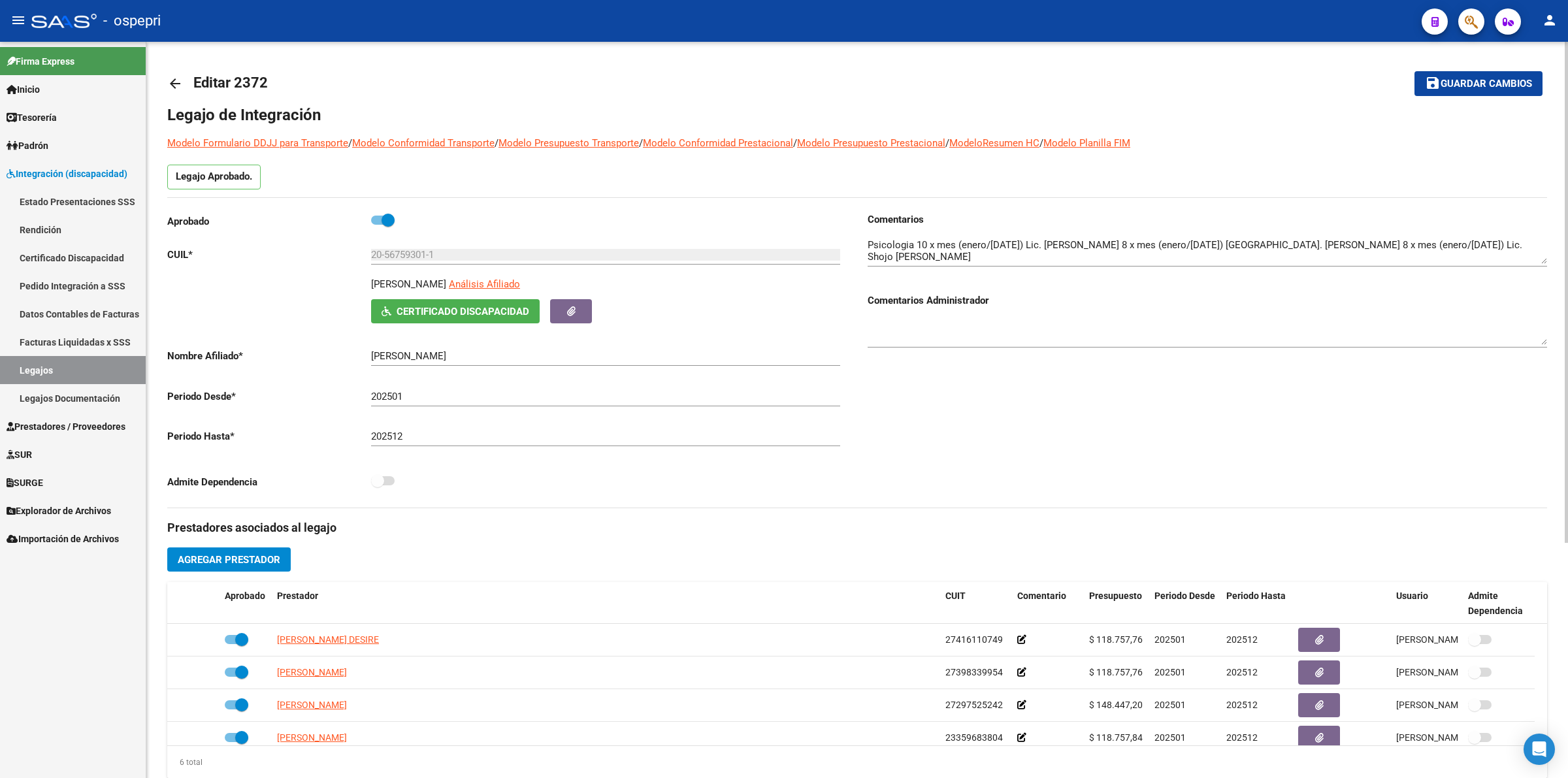
click at [179, 83] on mat-icon "arrow_back" at bounding box center [175, 83] width 15 height 15
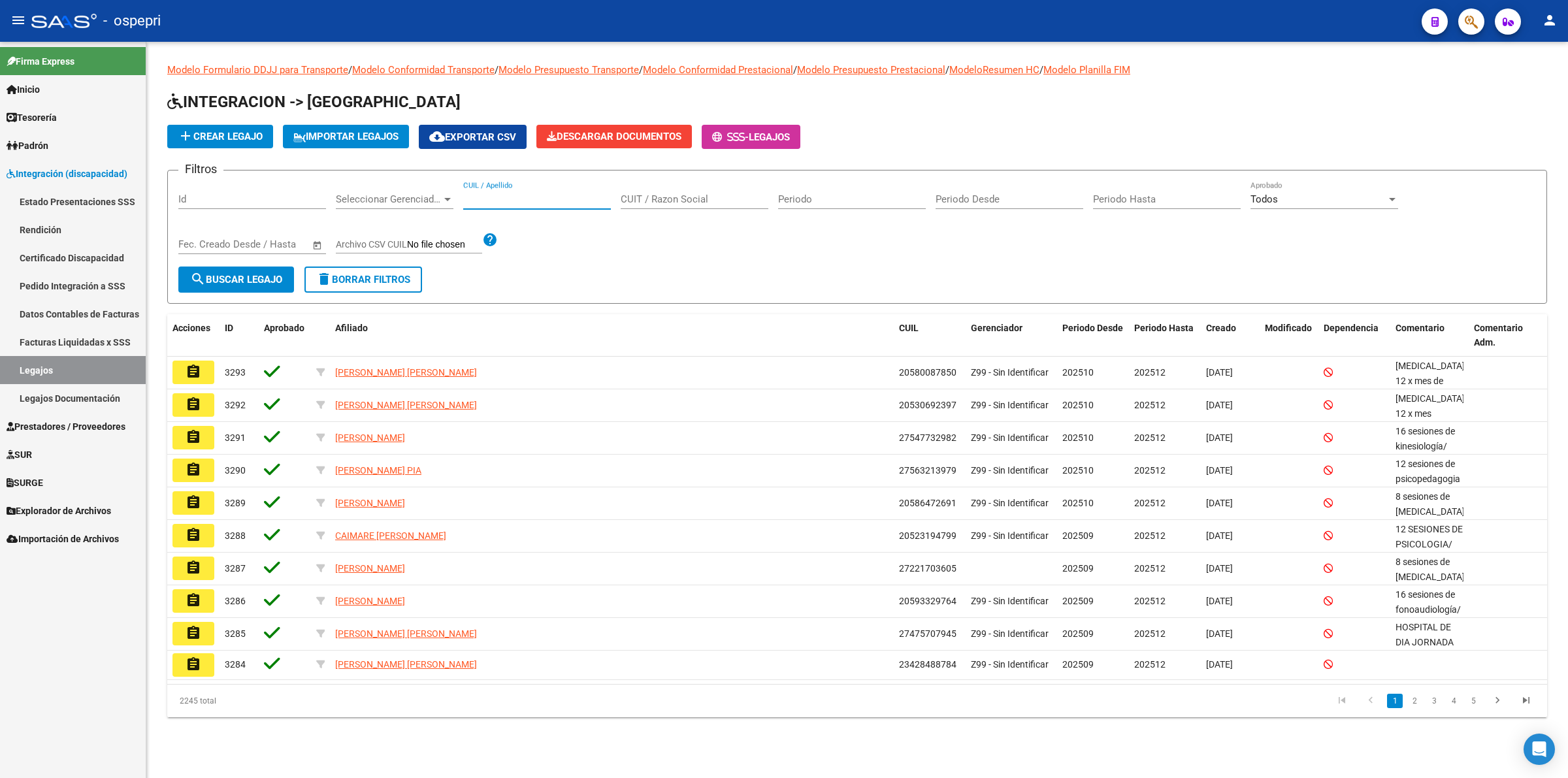
click at [521, 201] on input "CUIL / Apellido" at bounding box center [537, 199] width 148 height 12
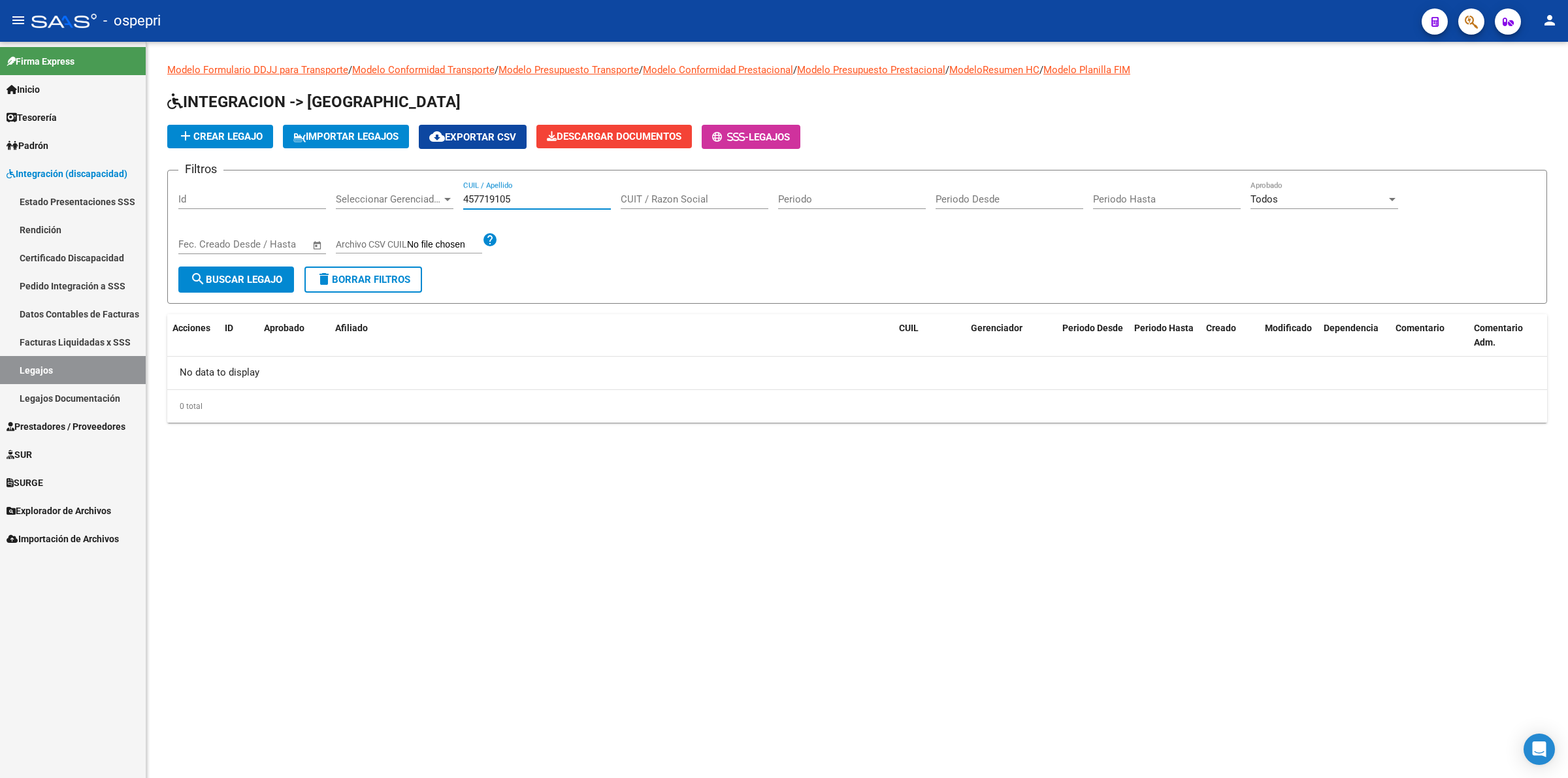
click at [468, 199] on input "457719105" at bounding box center [537, 199] width 148 height 12
type input "57719105"
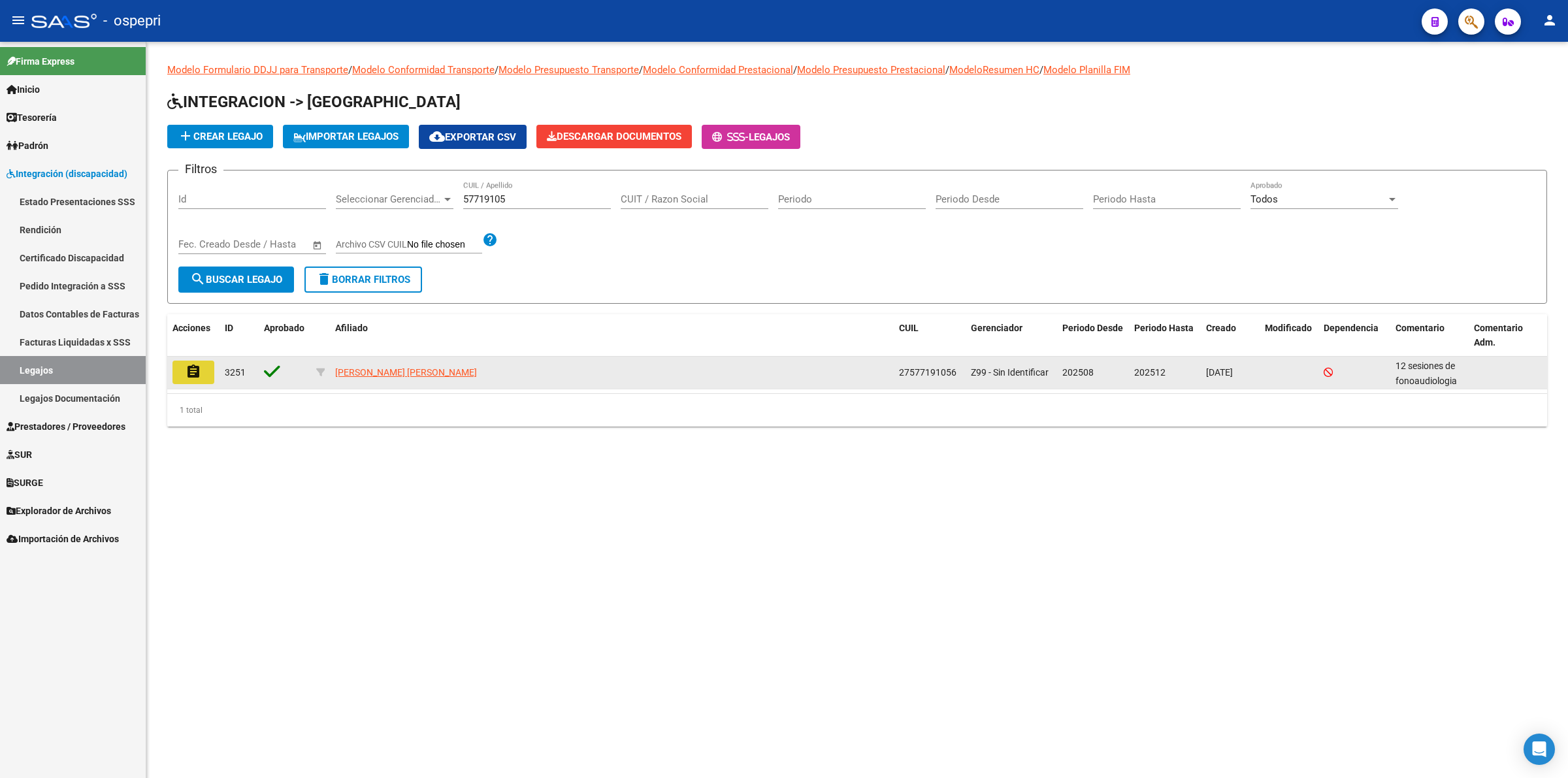
click at [193, 361] on button "assignment" at bounding box center [193, 372] width 42 height 24
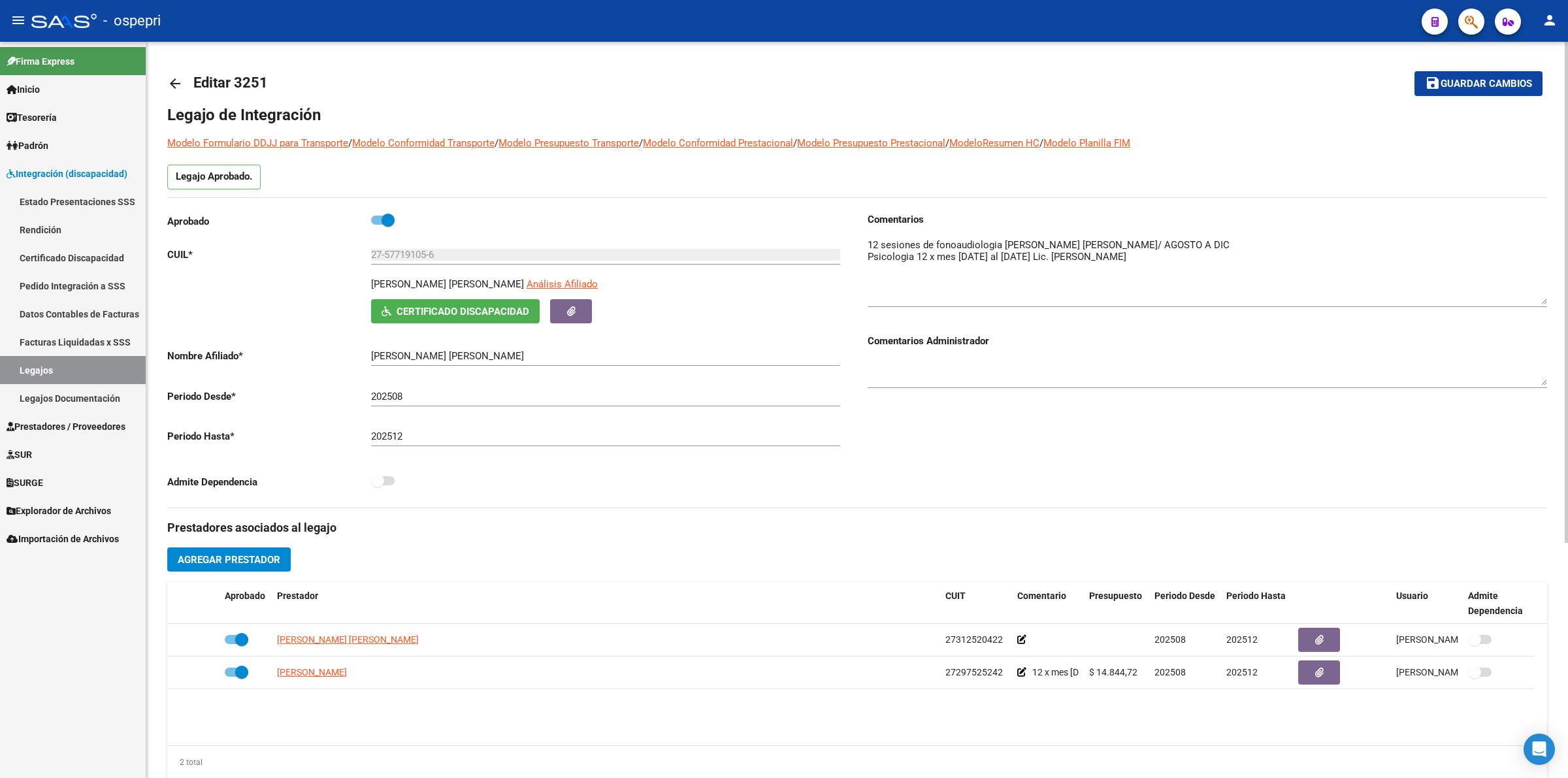
drag, startPoint x: 1542, startPoint y: 261, endPoint x: 1542, endPoint y: 304, distance: 43.0
click at [1542, 304] on textarea at bounding box center [1207, 271] width 680 height 66
click at [168, 83] on mat-icon "arrow_back" at bounding box center [175, 83] width 15 height 15
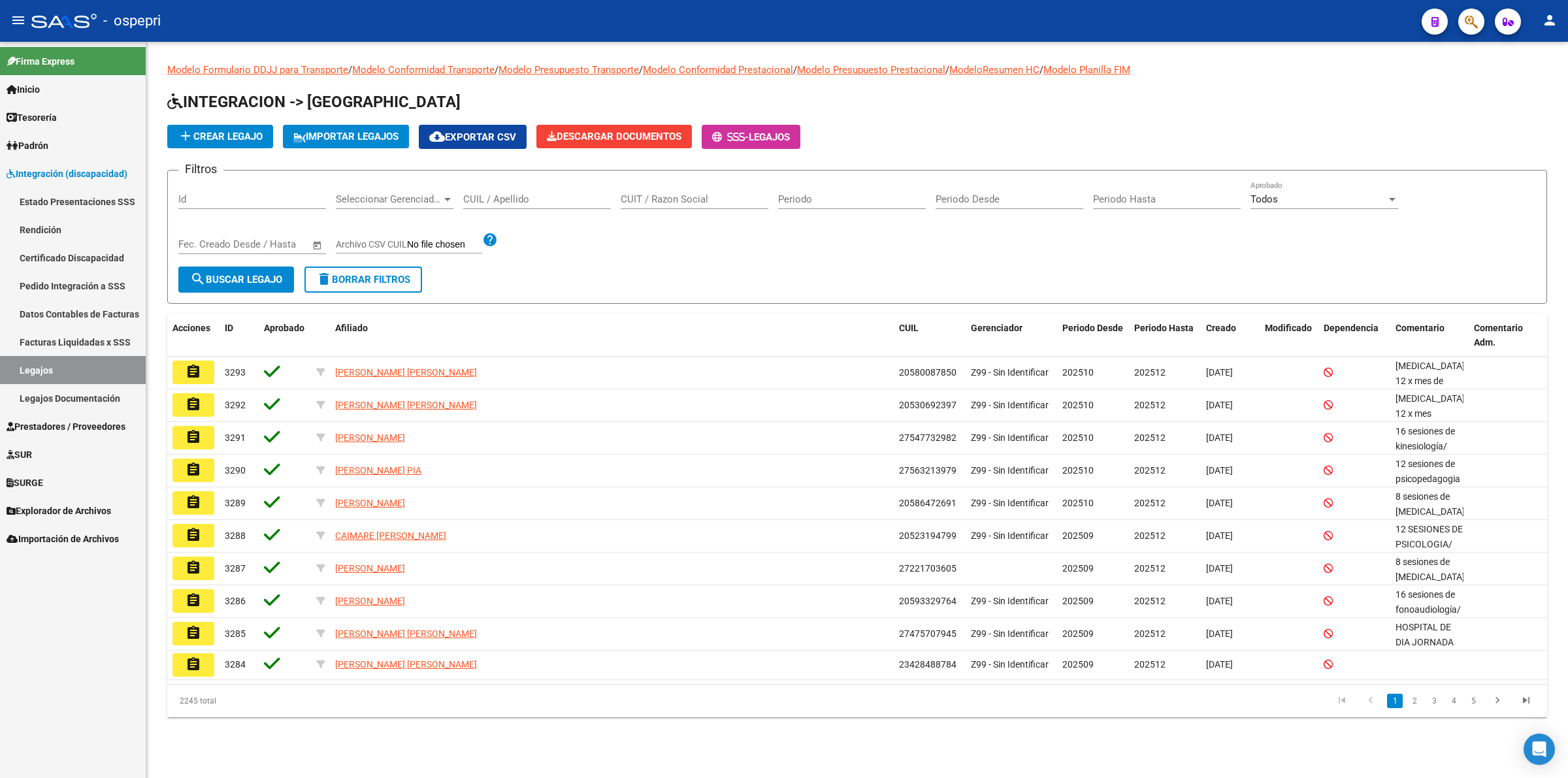
click at [488, 199] on input "CUIL / Apellido" at bounding box center [537, 199] width 148 height 12
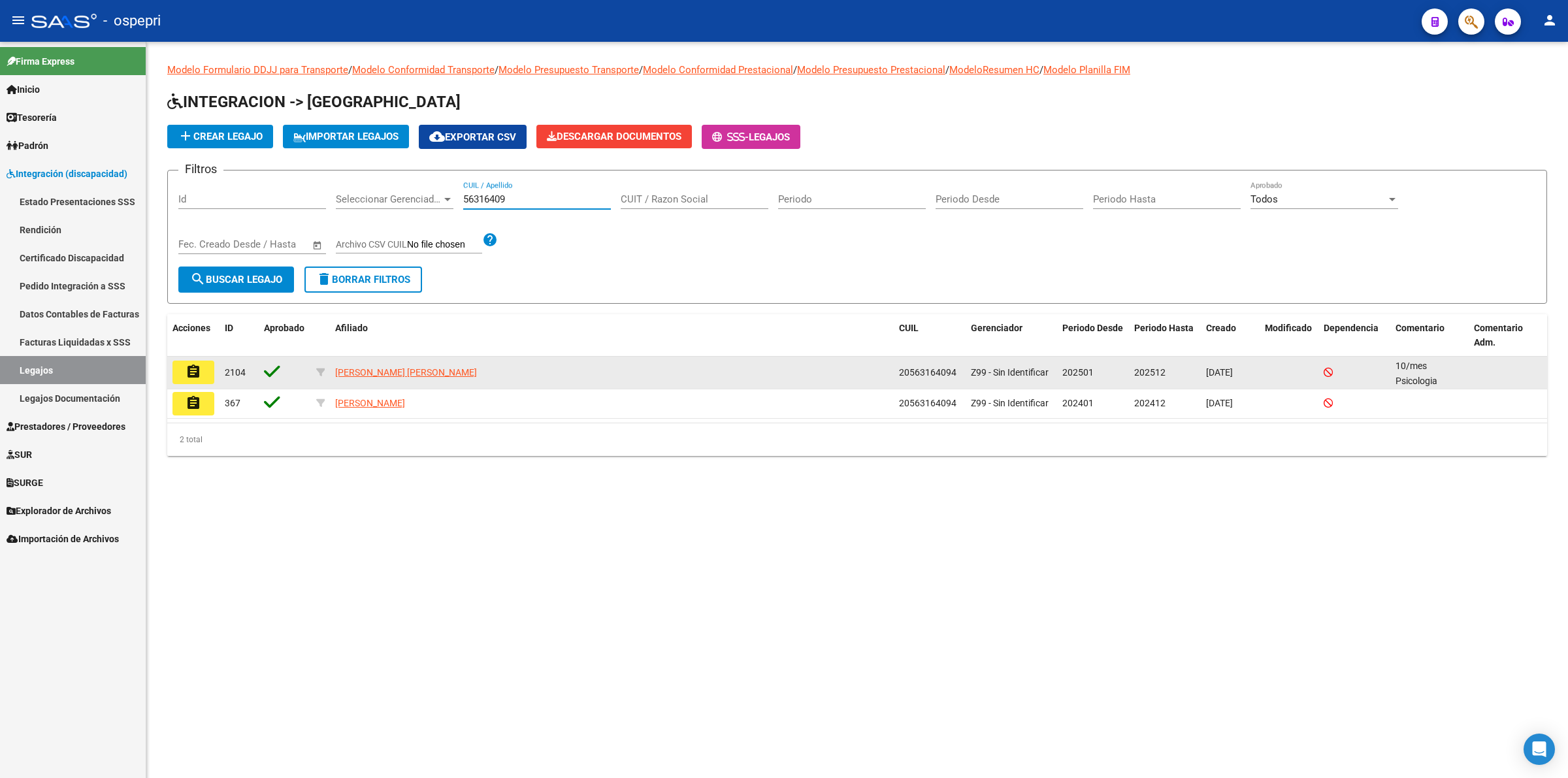
type input "56316409"
click at [207, 367] on button "assignment" at bounding box center [193, 372] width 42 height 24
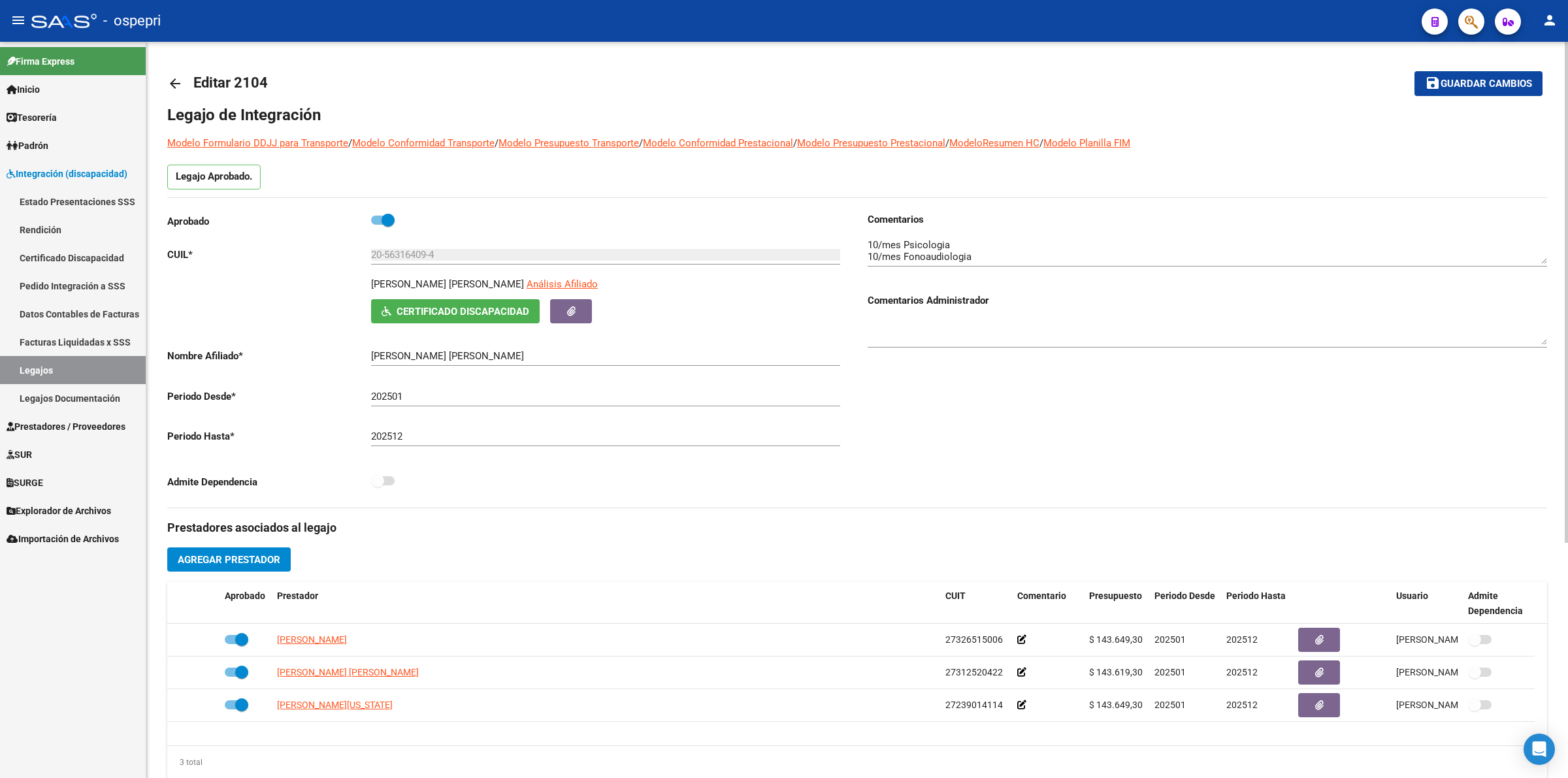
click at [181, 77] on mat-icon "arrow_back" at bounding box center [175, 83] width 15 height 15
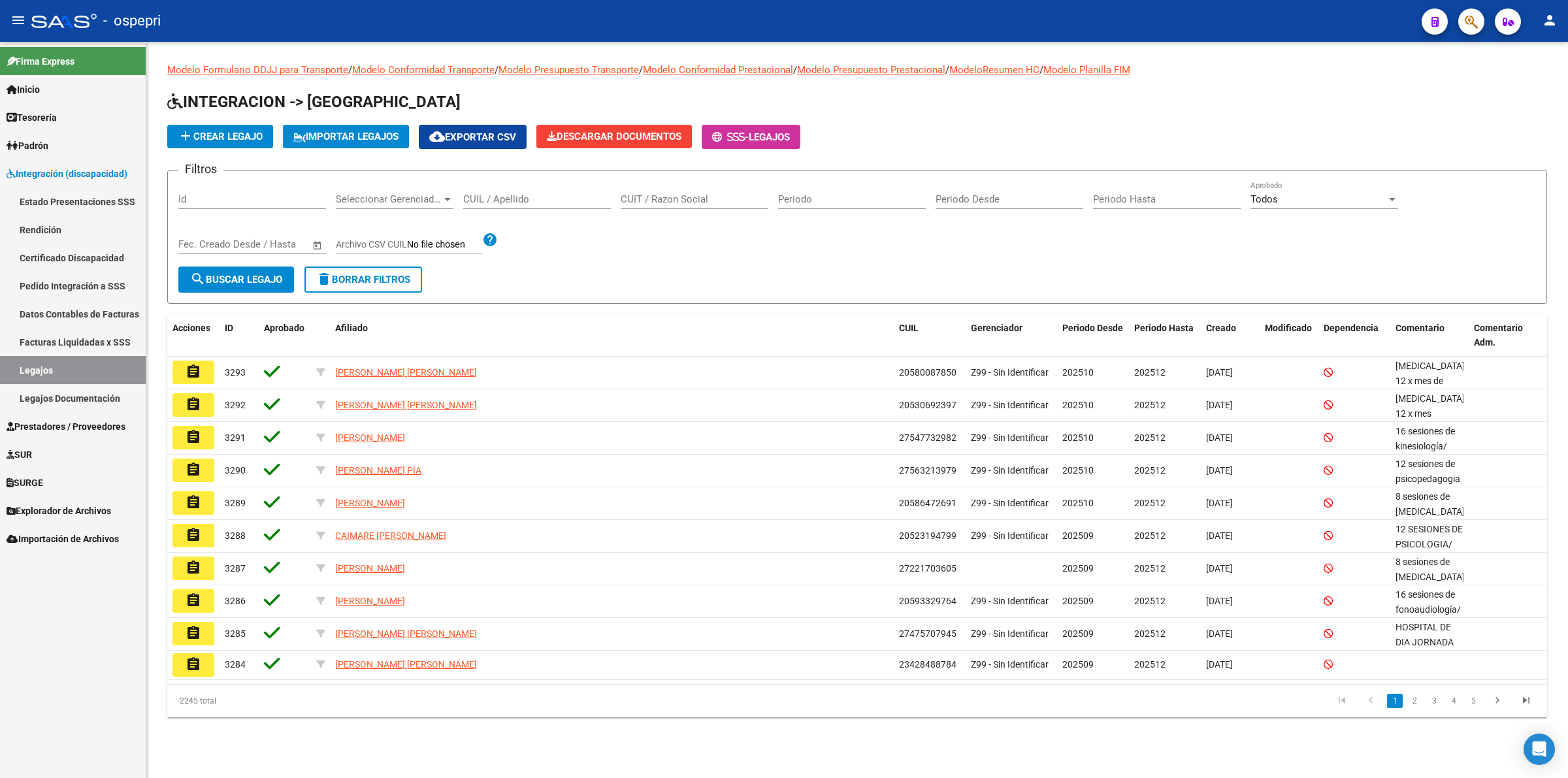
click at [476, 194] on input "CUIL / Apellido" at bounding box center [537, 199] width 148 height 12
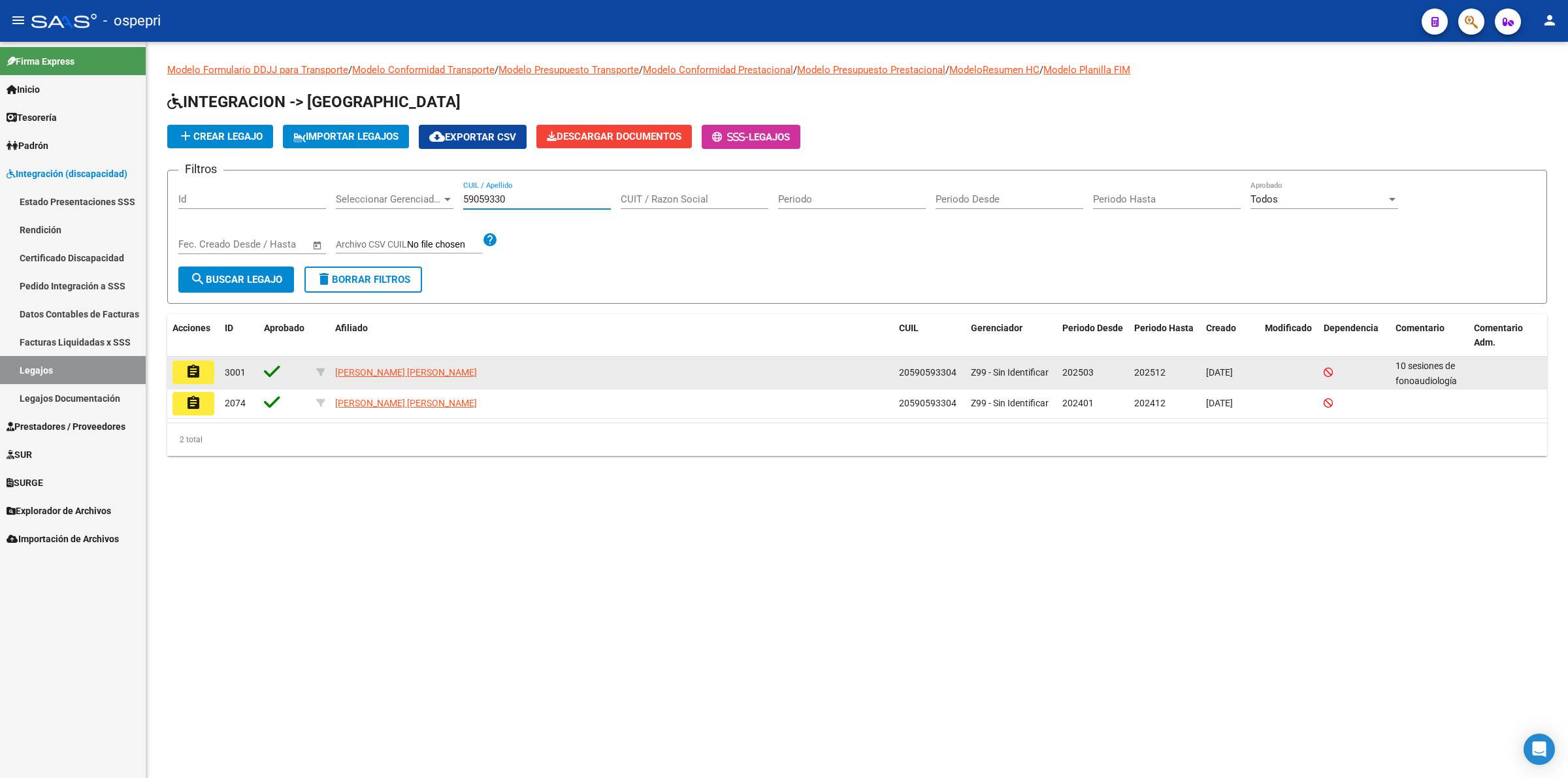
type input "59059330"
click at [191, 367] on mat-icon "assignment" at bounding box center [193, 371] width 15 height 15
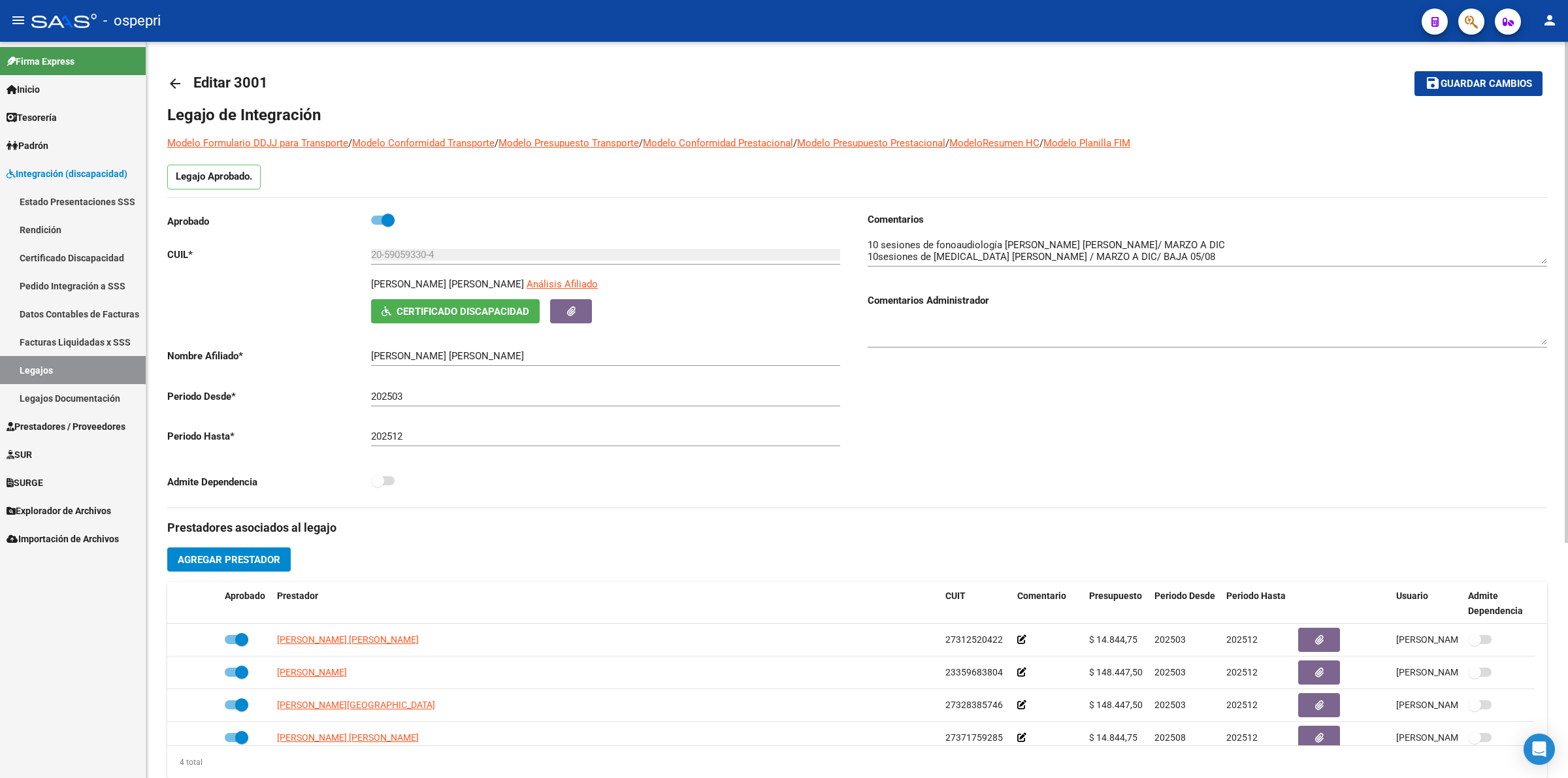
click at [171, 86] on mat-icon "arrow_back" at bounding box center [175, 83] width 15 height 15
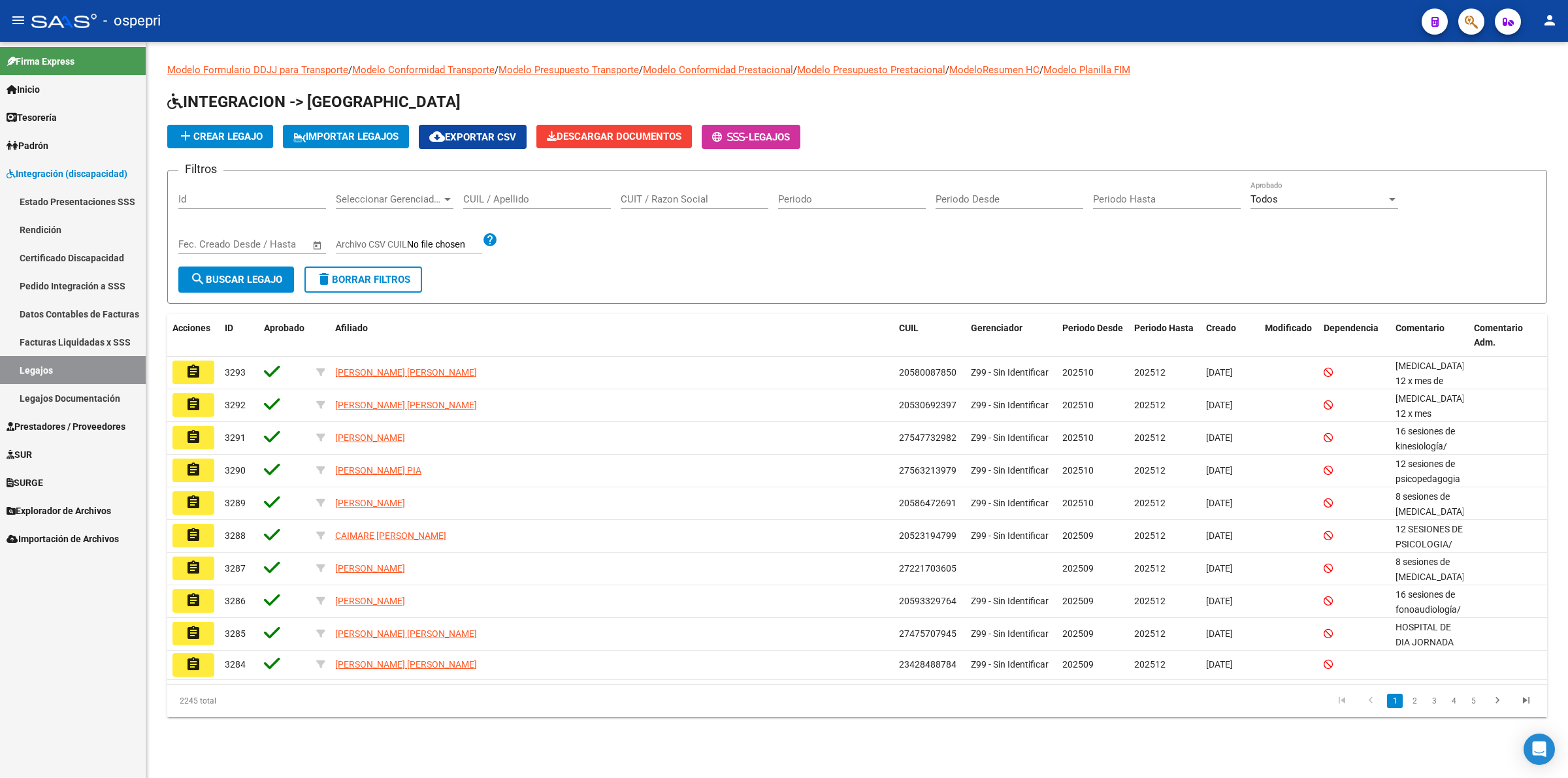
click at [548, 204] on div "CUIL / Apellido" at bounding box center [537, 195] width 148 height 28
click at [549, 201] on input "CUIL / Apellido" at bounding box center [537, 199] width 148 height 12
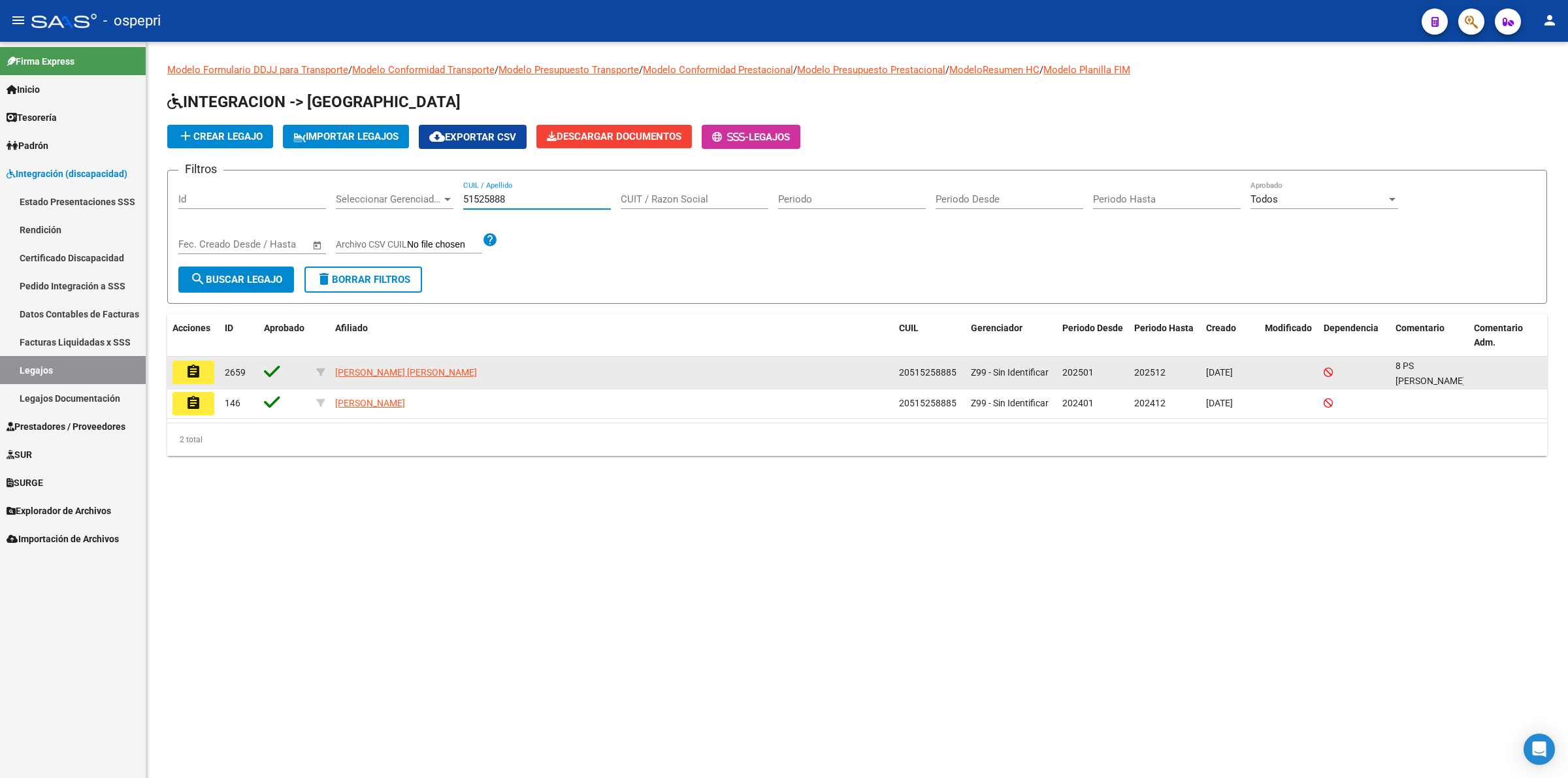
type input "51525888"
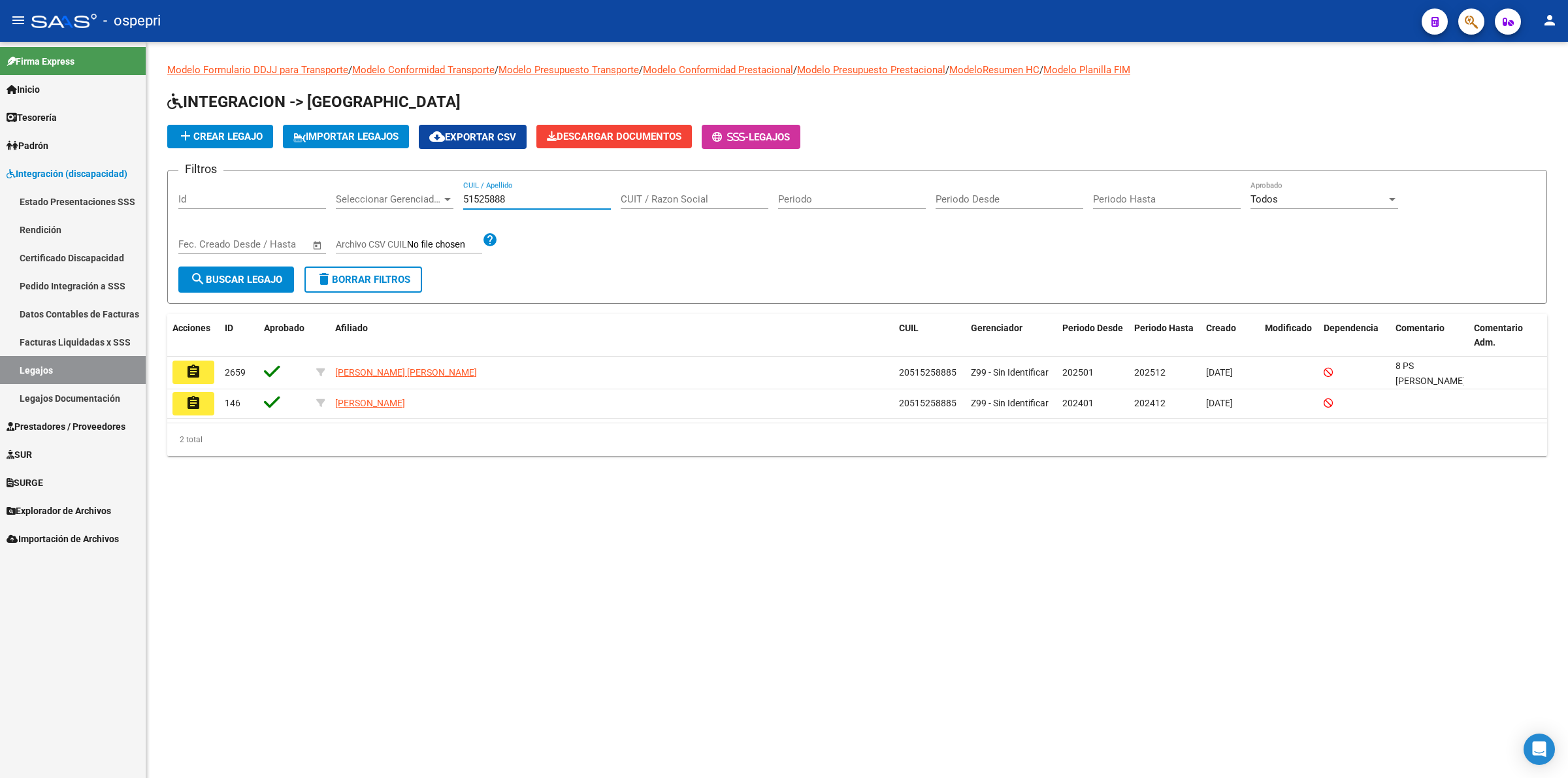
drag, startPoint x: 208, startPoint y: 374, endPoint x: 218, endPoint y: 364, distance: 14.1
click at [210, 372] on button "assignment" at bounding box center [193, 372] width 42 height 24
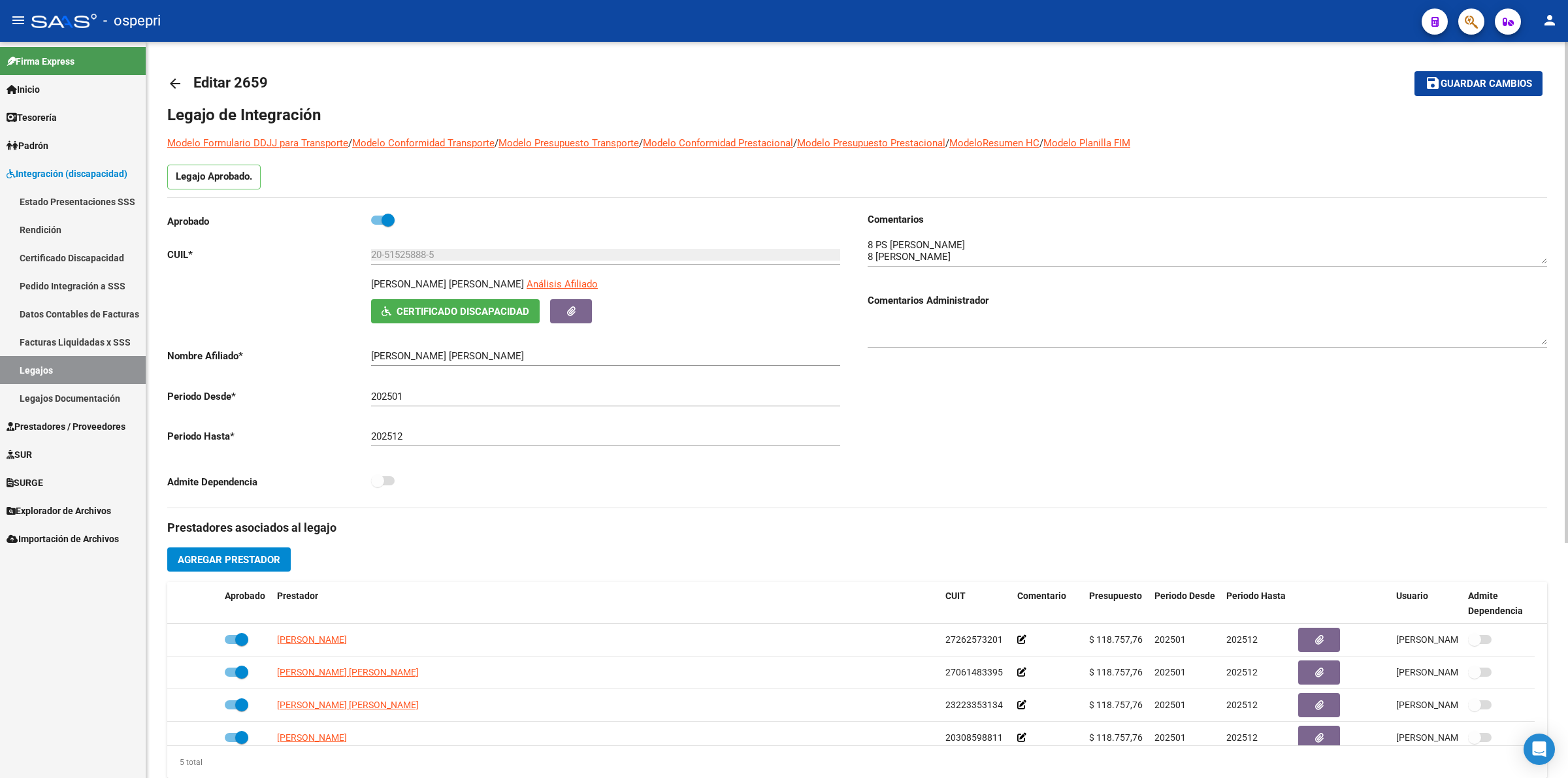
click at [152, 82] on div "arrow_back Editar 2659 save Guardar cambios Legajo de Integración Modelo Formul…" at bounding box center [857, 582] width 1422 height 1080
click at [170, 80] on mat-icon "arrow_back" at bounding box center [175, 83] width 15 height 15
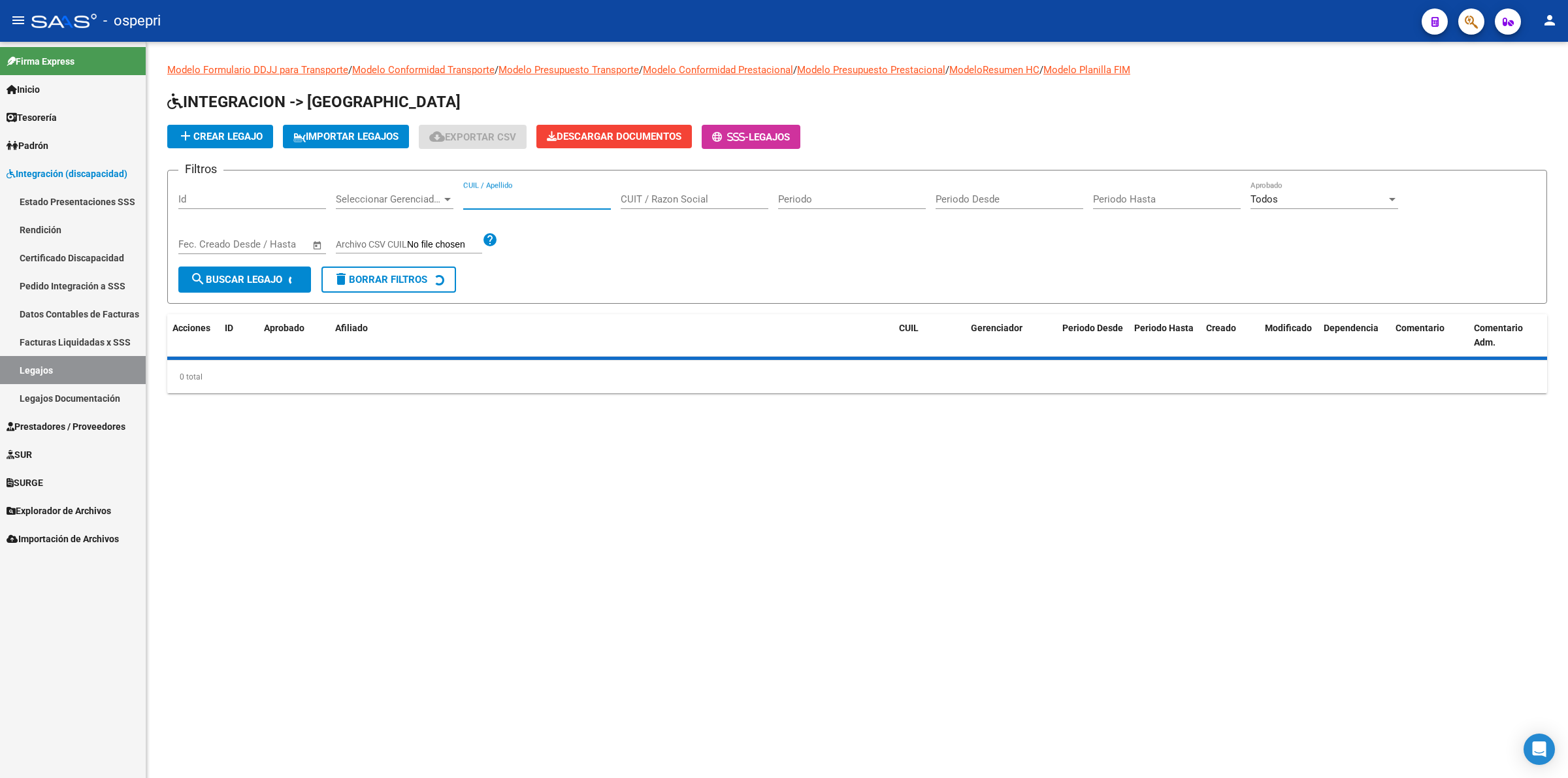
click at [513, 200] on input "CUIL / Apellido" at bounding box center [537, 199] width 148 height 12
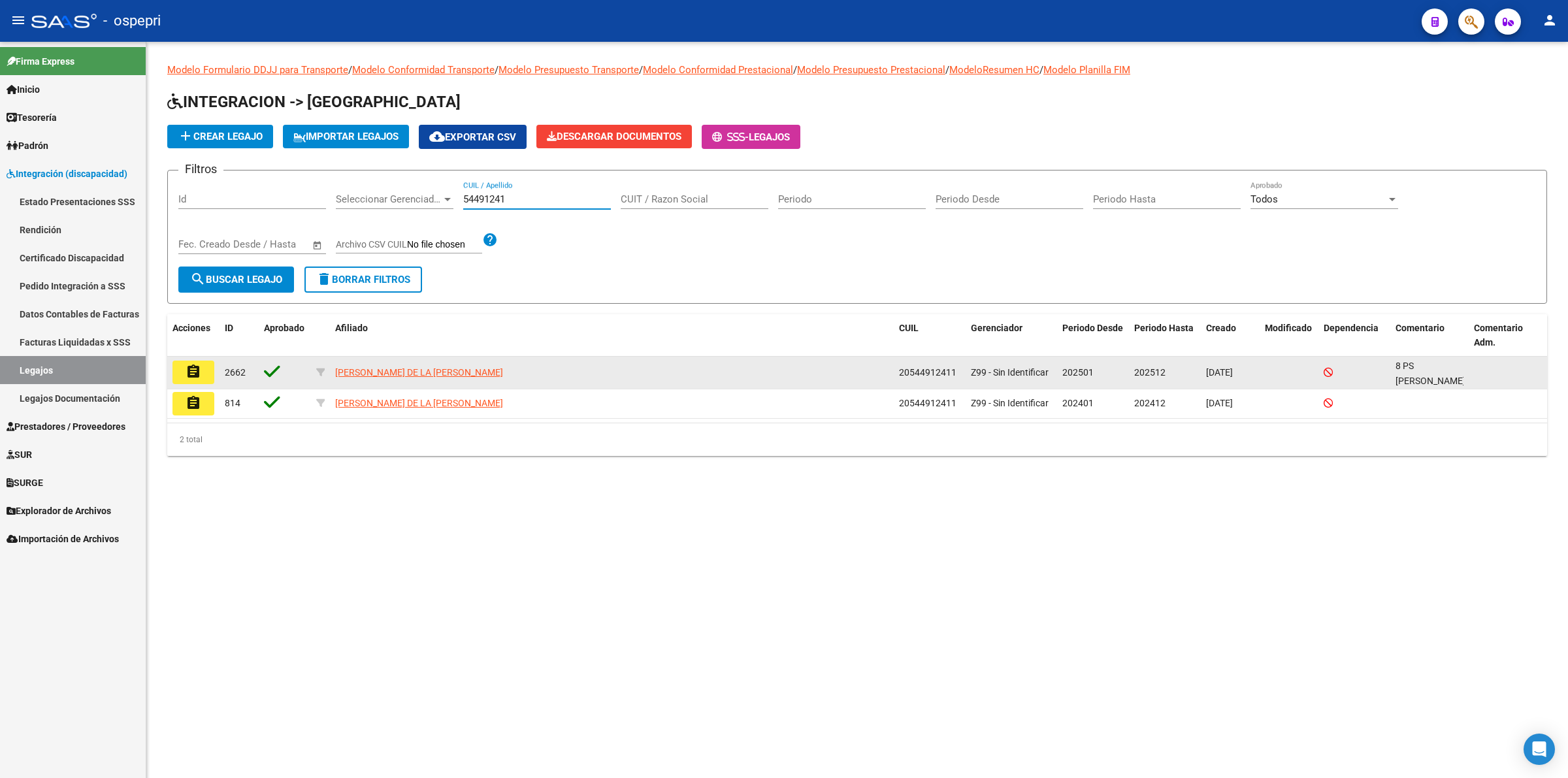
type input "54491241"
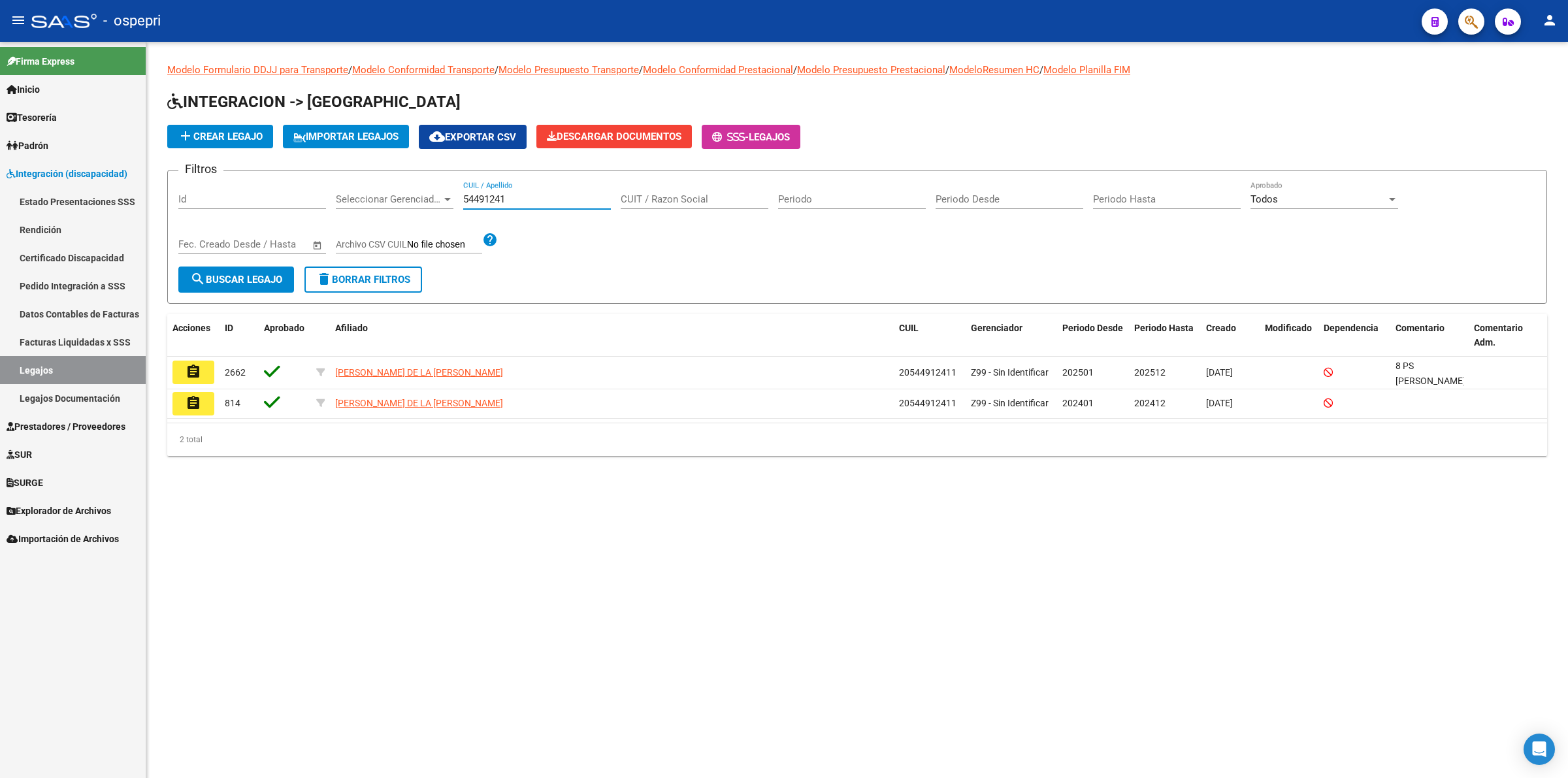
click at [211, 369] on button "assignment" at bounding box center [193, 372] width 42 height 24
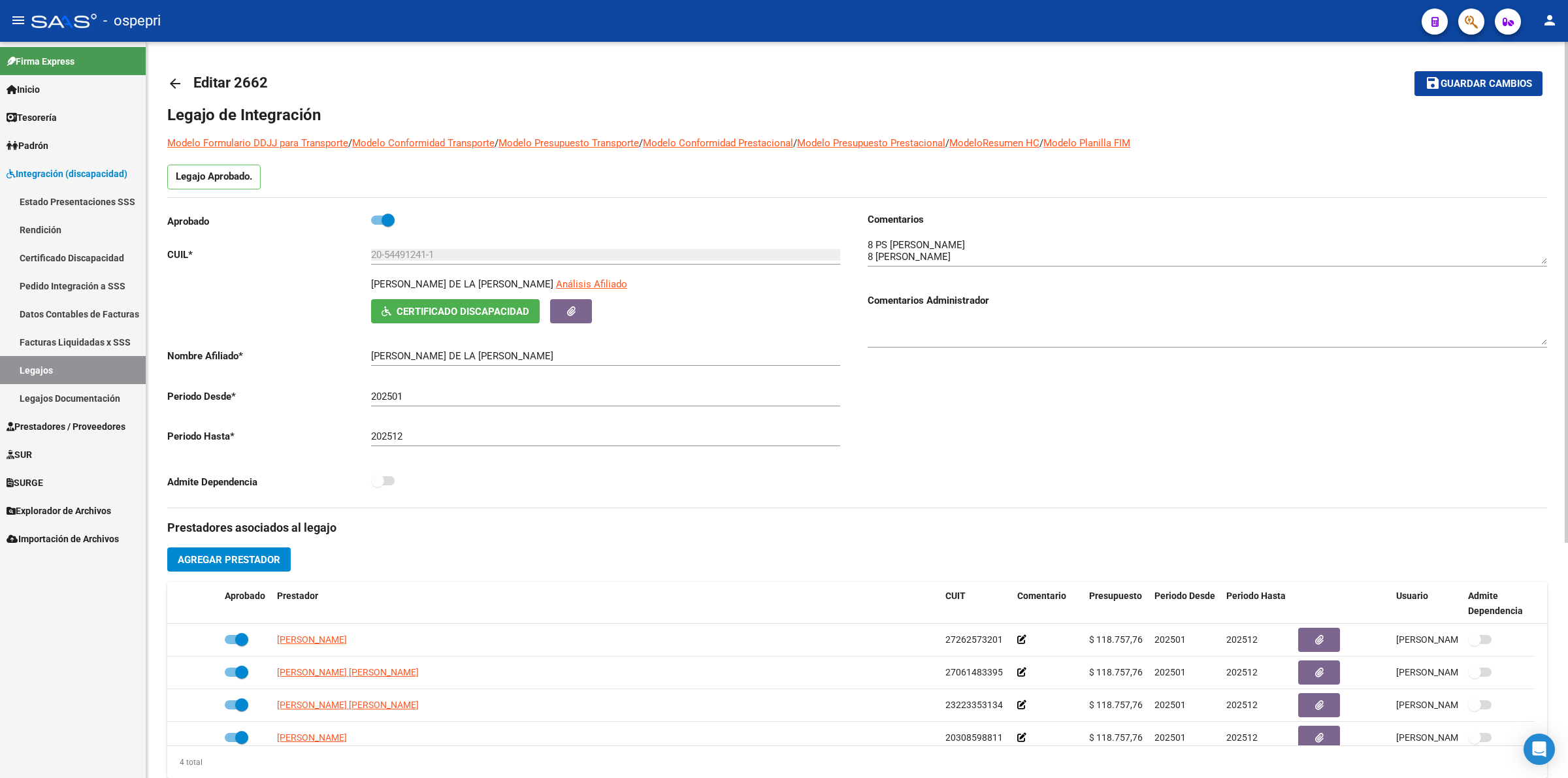
click at [170, 72] on link "arrow_back" at bounding box center [180, 83] width 26 height 31
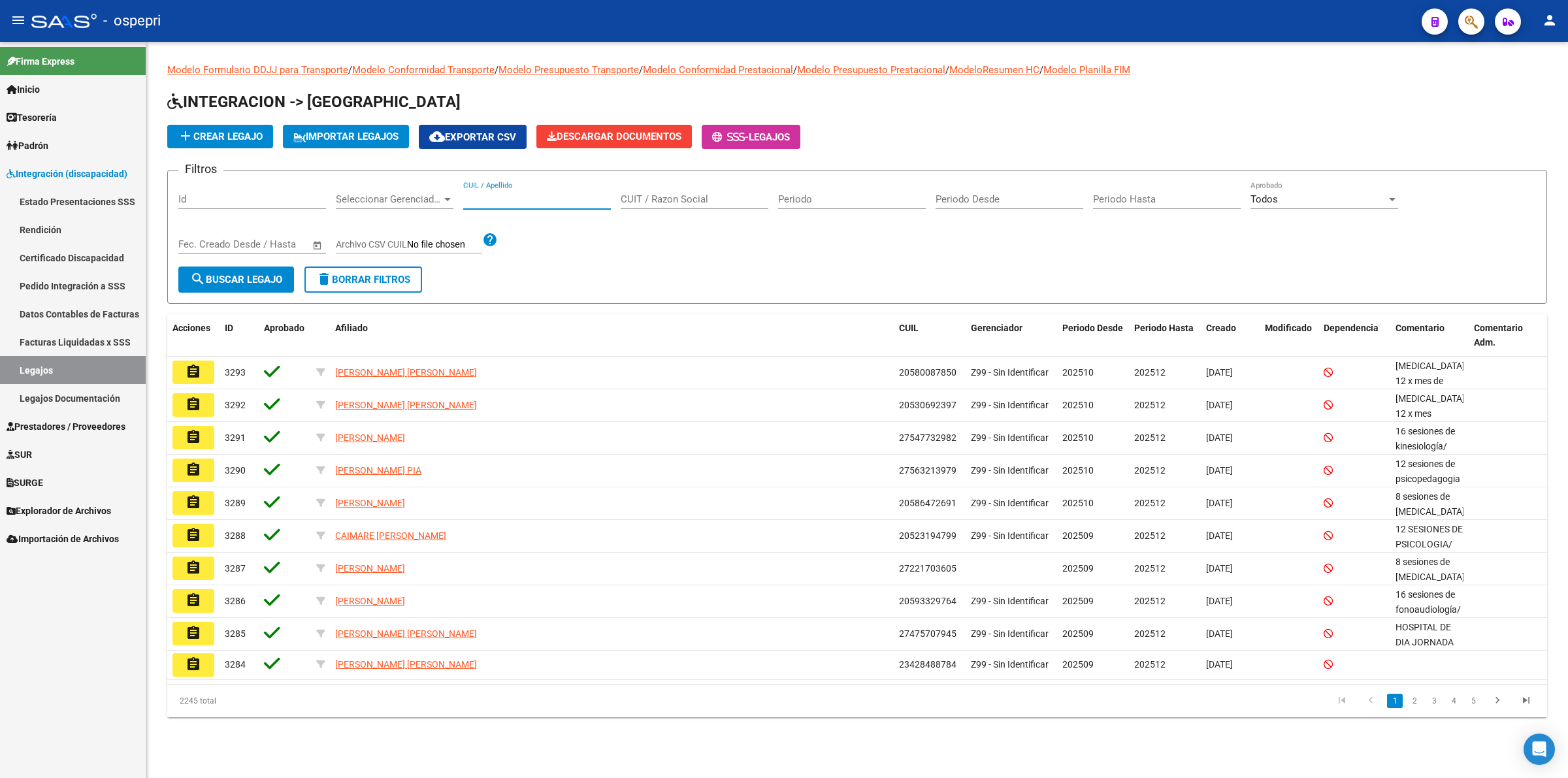
click at [583, 193] on input "CUIL / Apellido" at bounding box center [537, 199] width 148 height 12
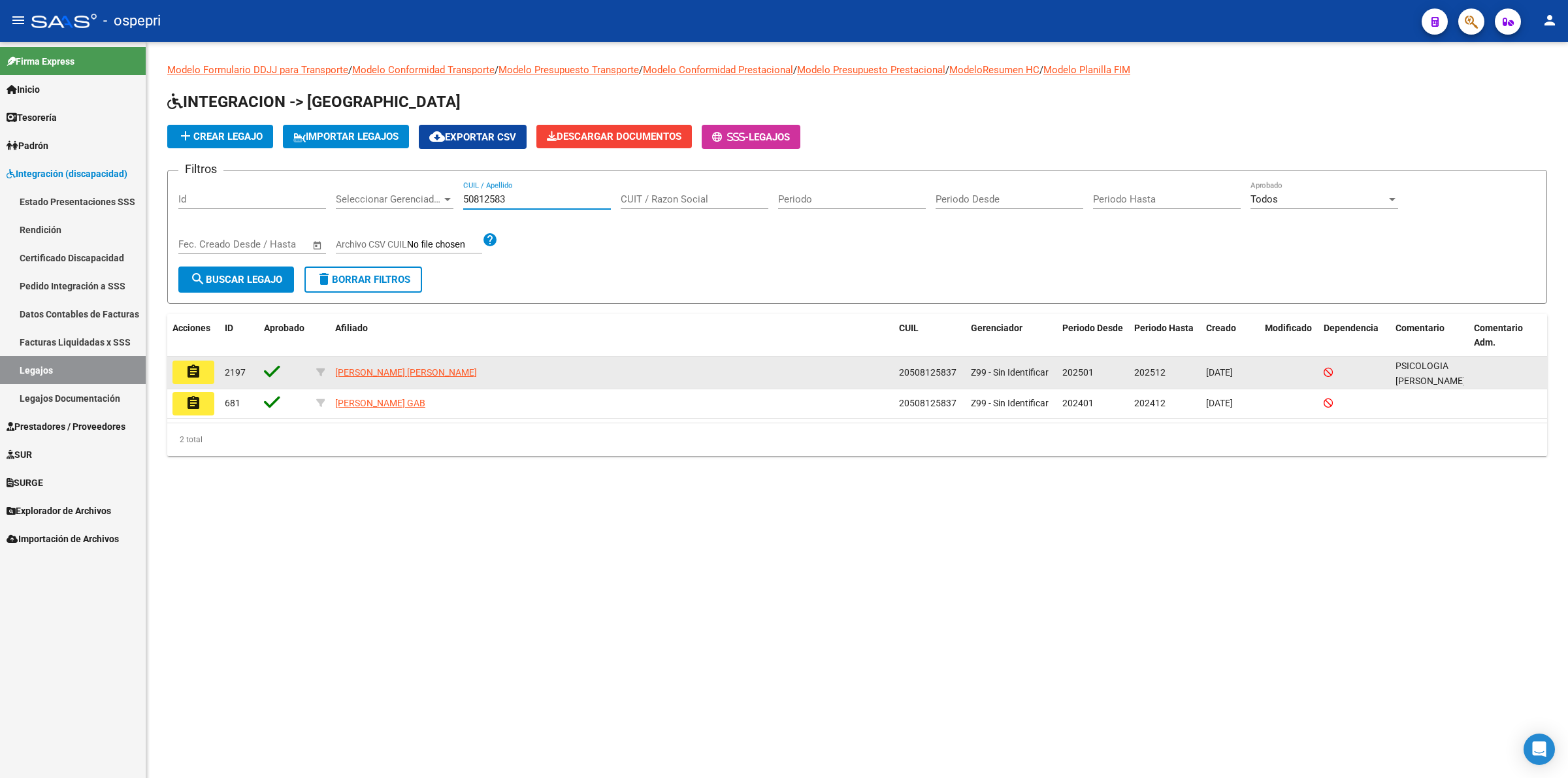
type input "50812583"
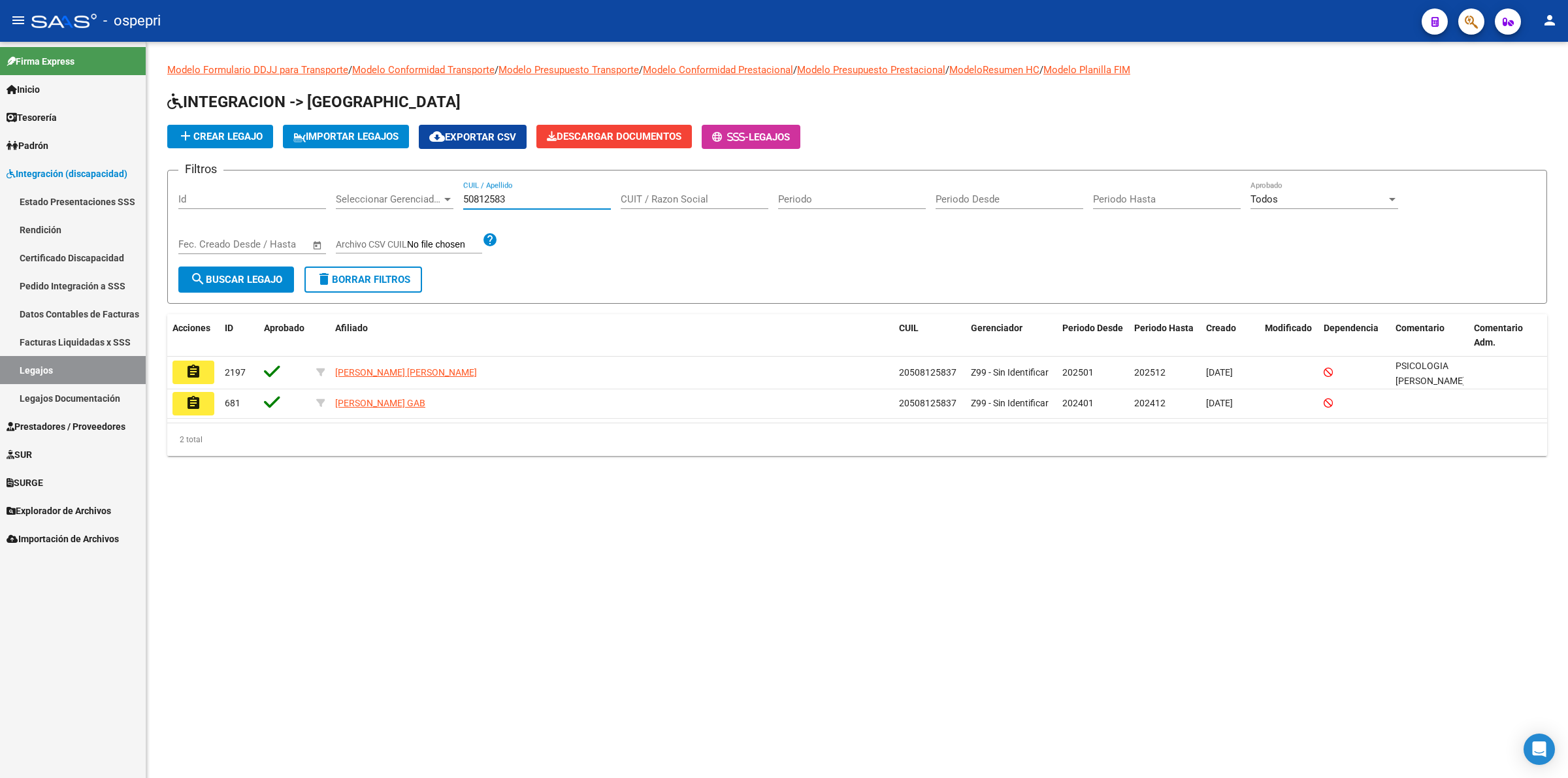
click at [207, 367] on button "assignment" at bounding box center [193, 372] width 42 height 24
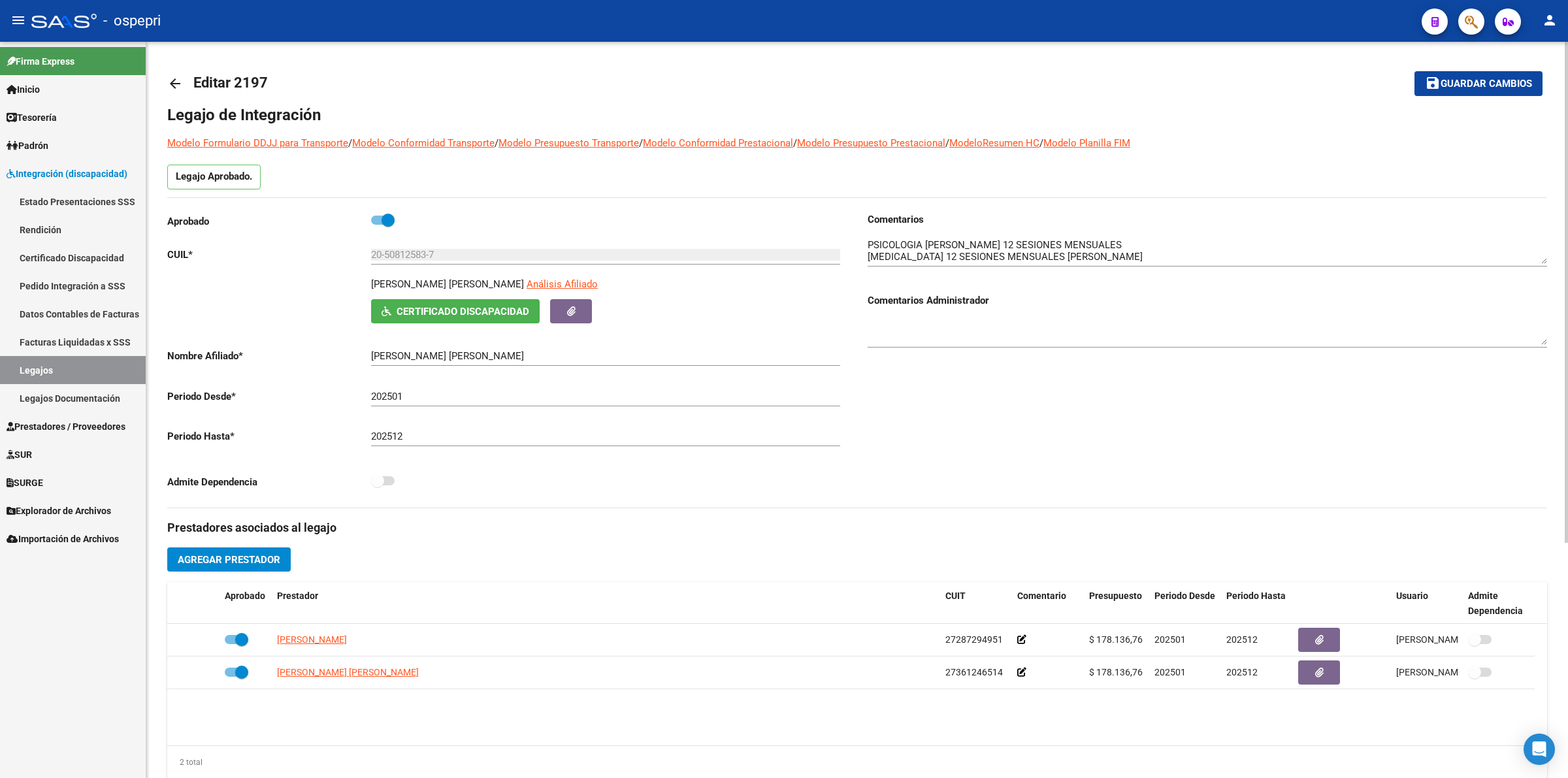
drag, startPoint x: 162, startPoint y: 83, endPoint x: 180, endPoint y: 87, distance: 18.4
click at [163, 83] on div "arrow_back Editar 2197 save Guardar cambios Legajo de Integración Modelo Formul…" at bounding box center [857, 582] width 1422 height 1080
click at [180, 87] on mat-icon "arrow_back" at bounding box center [175, 83] width 15 height 15
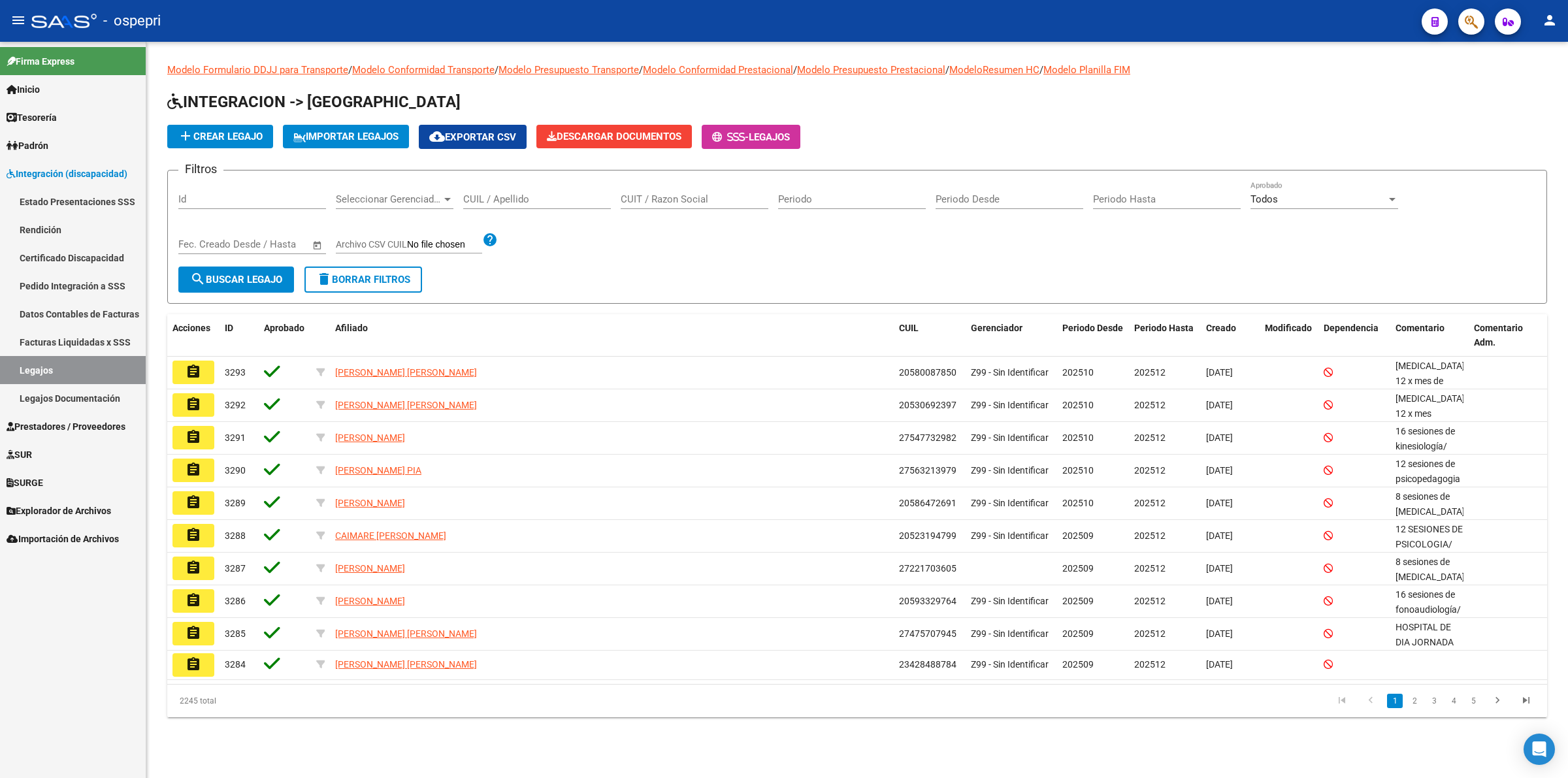
click at [586, 204] on div "CUIL / Apellido" at bounding box center [537, 195] width 148 height 28
click at [586, 199] on input "CUIL / Apellido" at bounding box center [537, 199] width 148 height 12
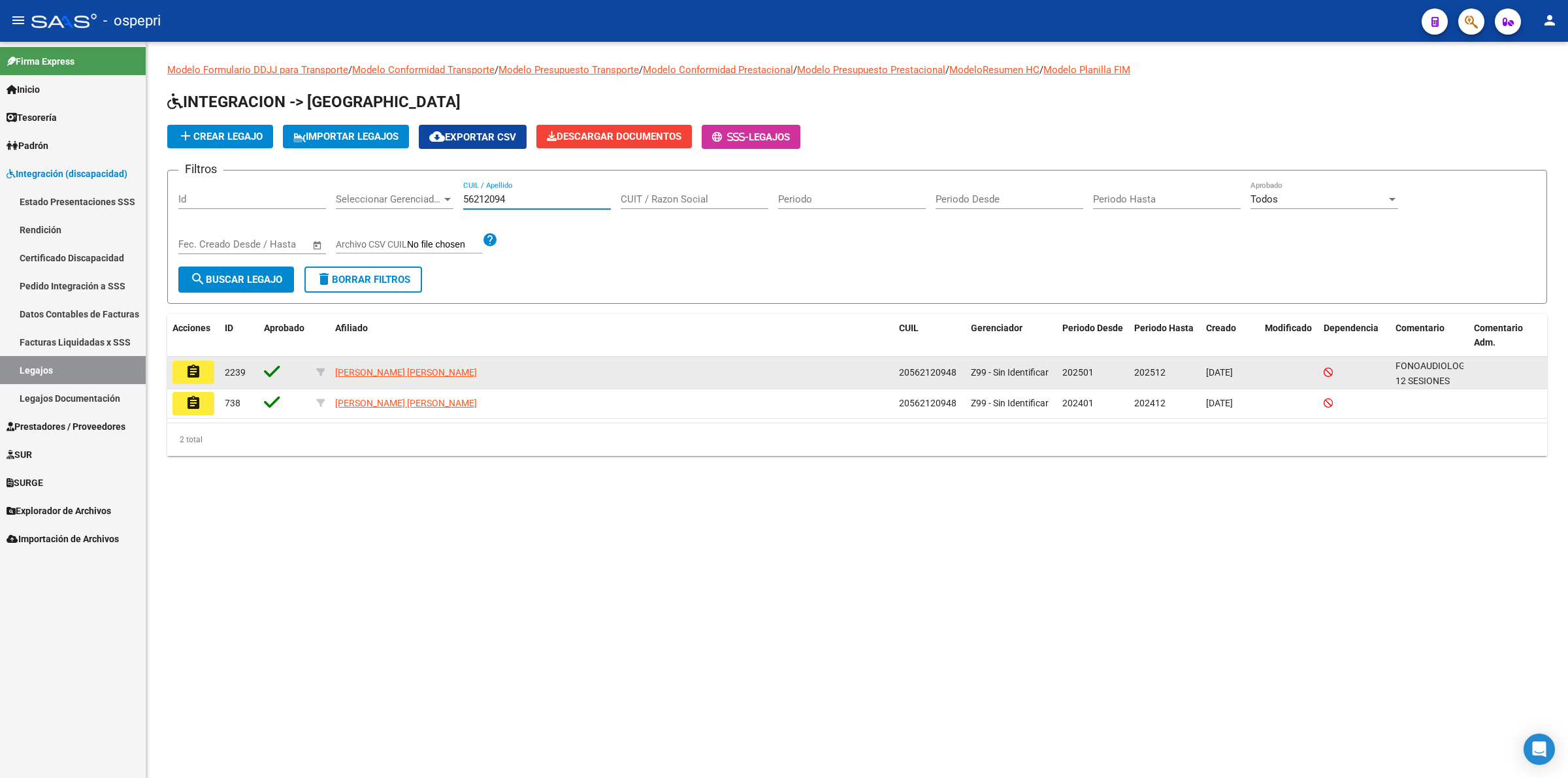
type input "56212094"
click at [206, 367] on button "assignment" at bounding box center [193, 372] width 42 height 24
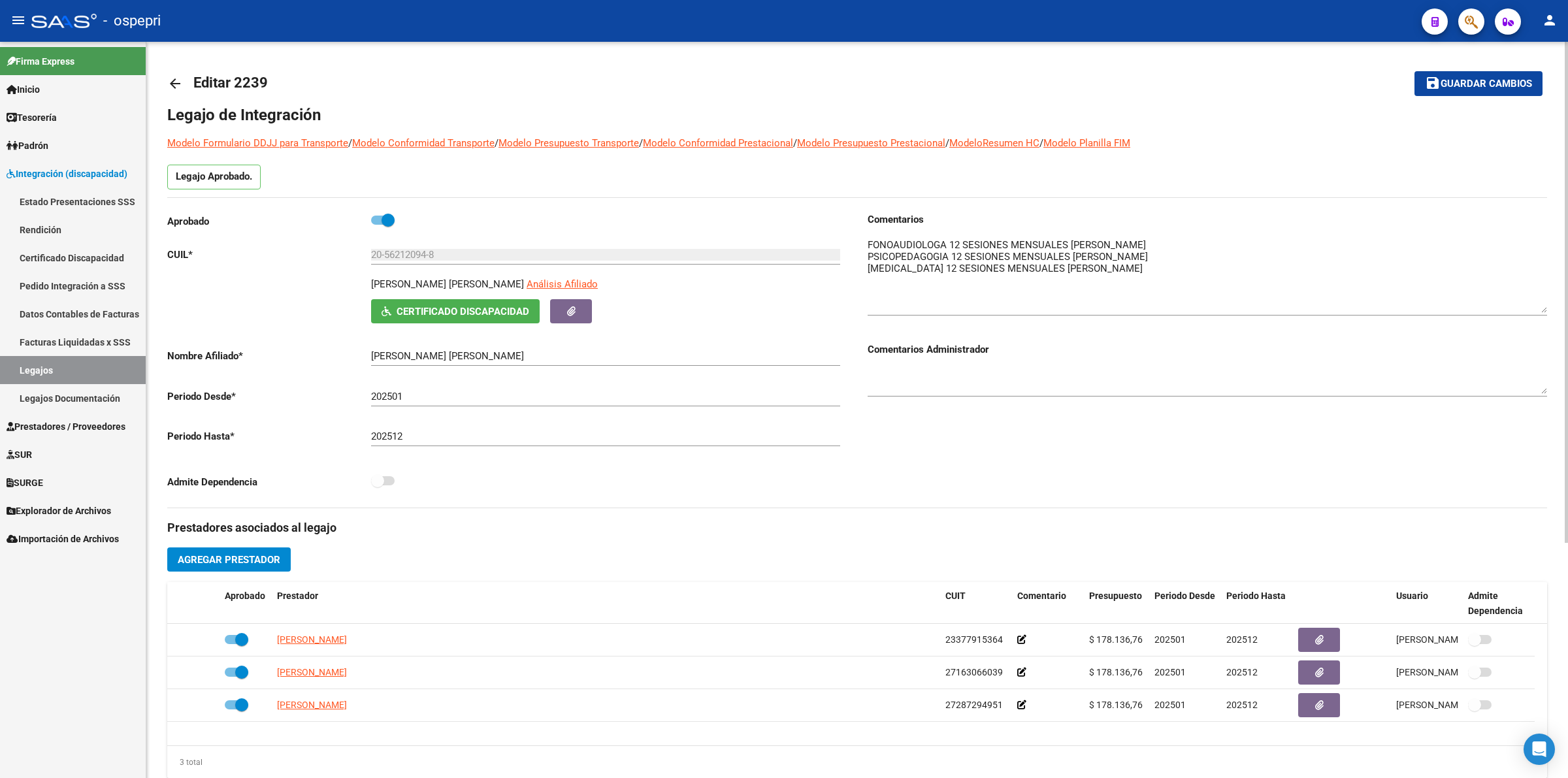
drag, startPoint x: 1542, startPoint y: 259, endPoint x: 1542, endPoint y: 308, distance: 49.0
click at [1542, 308] on textarea at bounding box center [1207, 275] width 680 height 75
click at [172, 74] on link "arrow_back" at bounding box center [180, 83] width 26 height 31
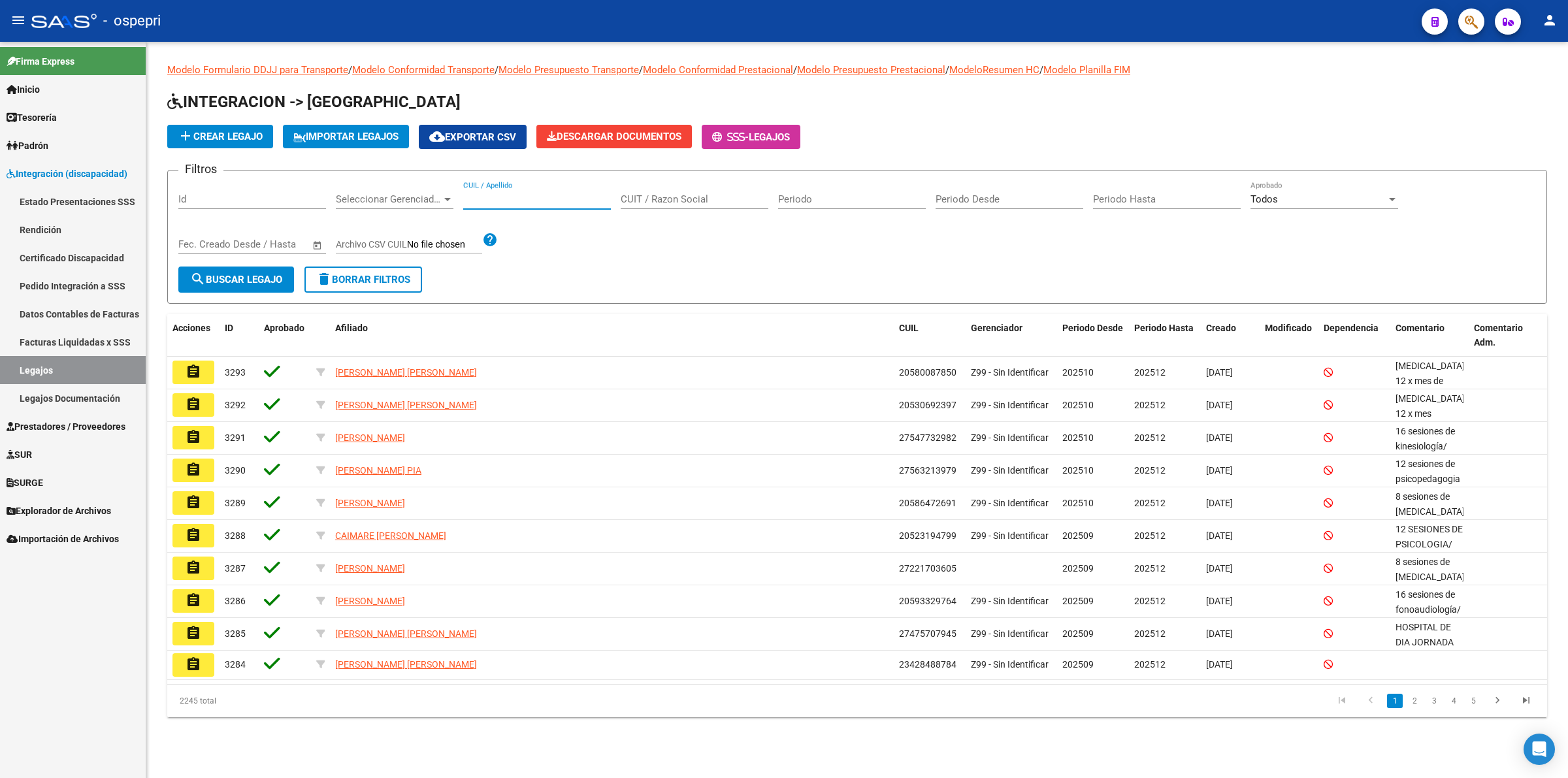
drag, startPoint x: 576, startPoint y: 193, endPoint x: 1567, endPoint y: 391, distance: 1010.6
click at [577, 193] on input "CUIL / Apellido" at bounding box center [537, 199] width 148 height 12
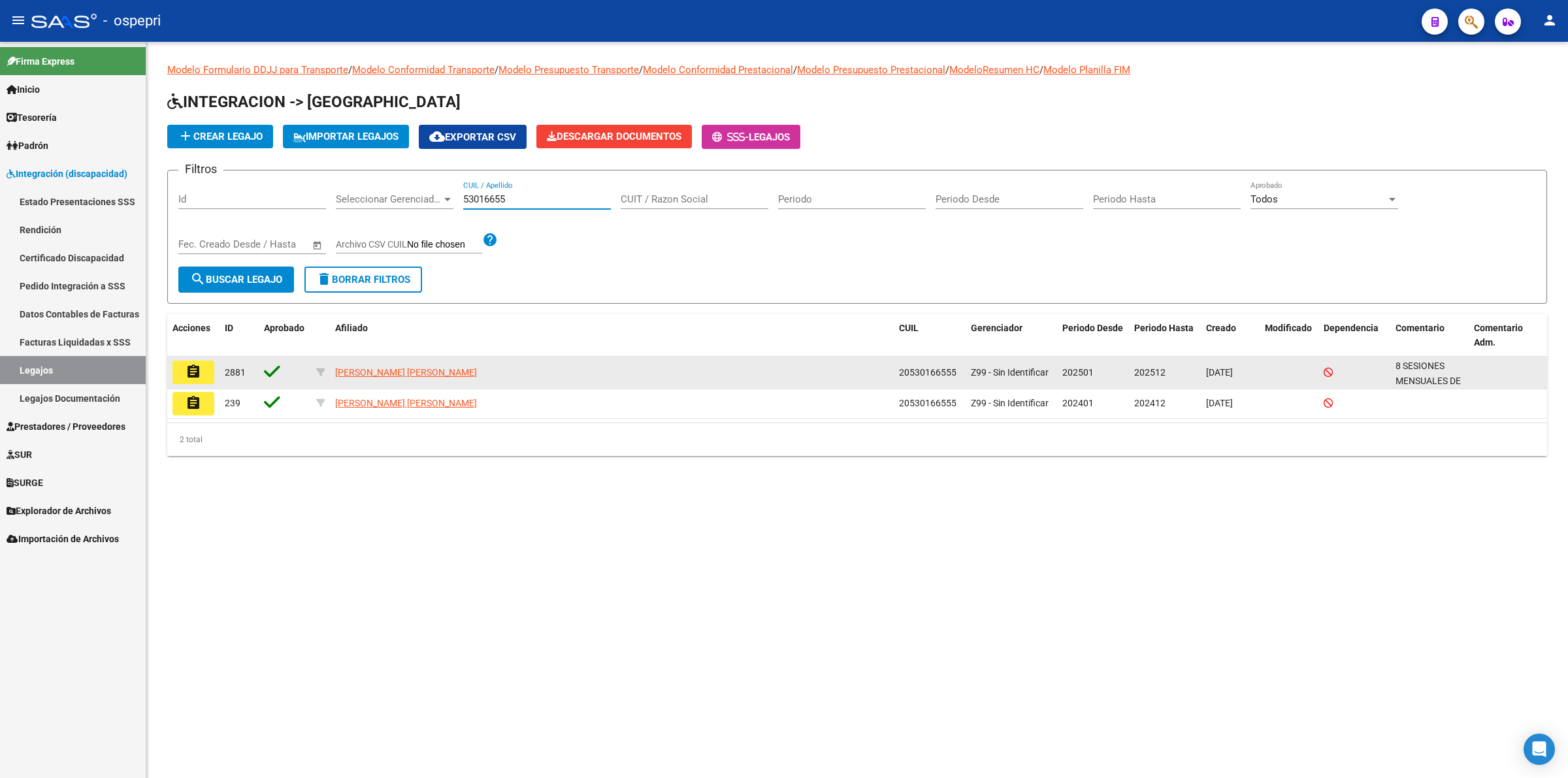
type input "53016655"
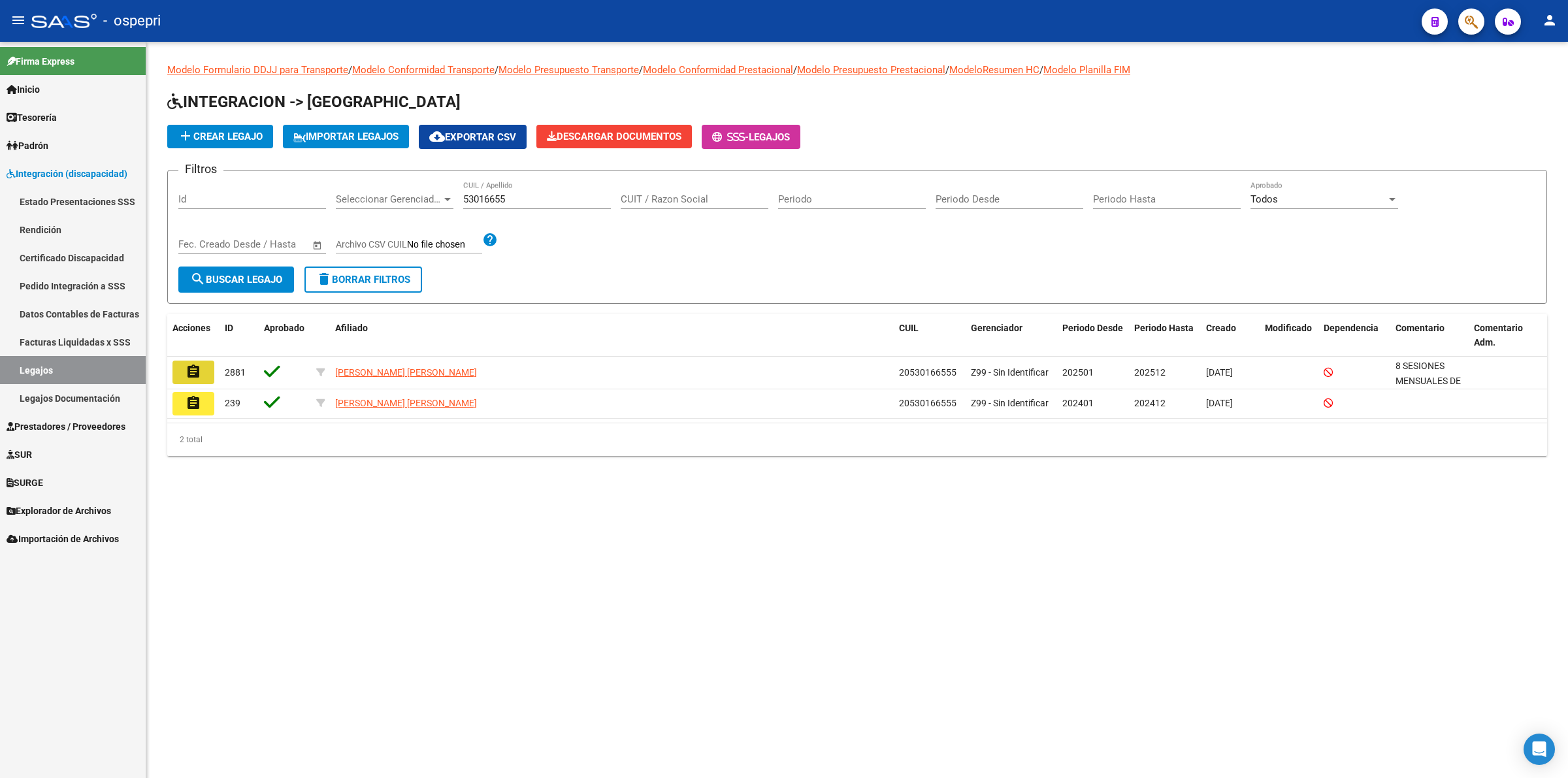
drag, startPoint x: 199, startPoint y: 368, endPoint x: 978, endPoint y: 641, distance: 825.5
click at [208, 368] on button "assignment" at bounding box center [193, 372] width 42 height 24
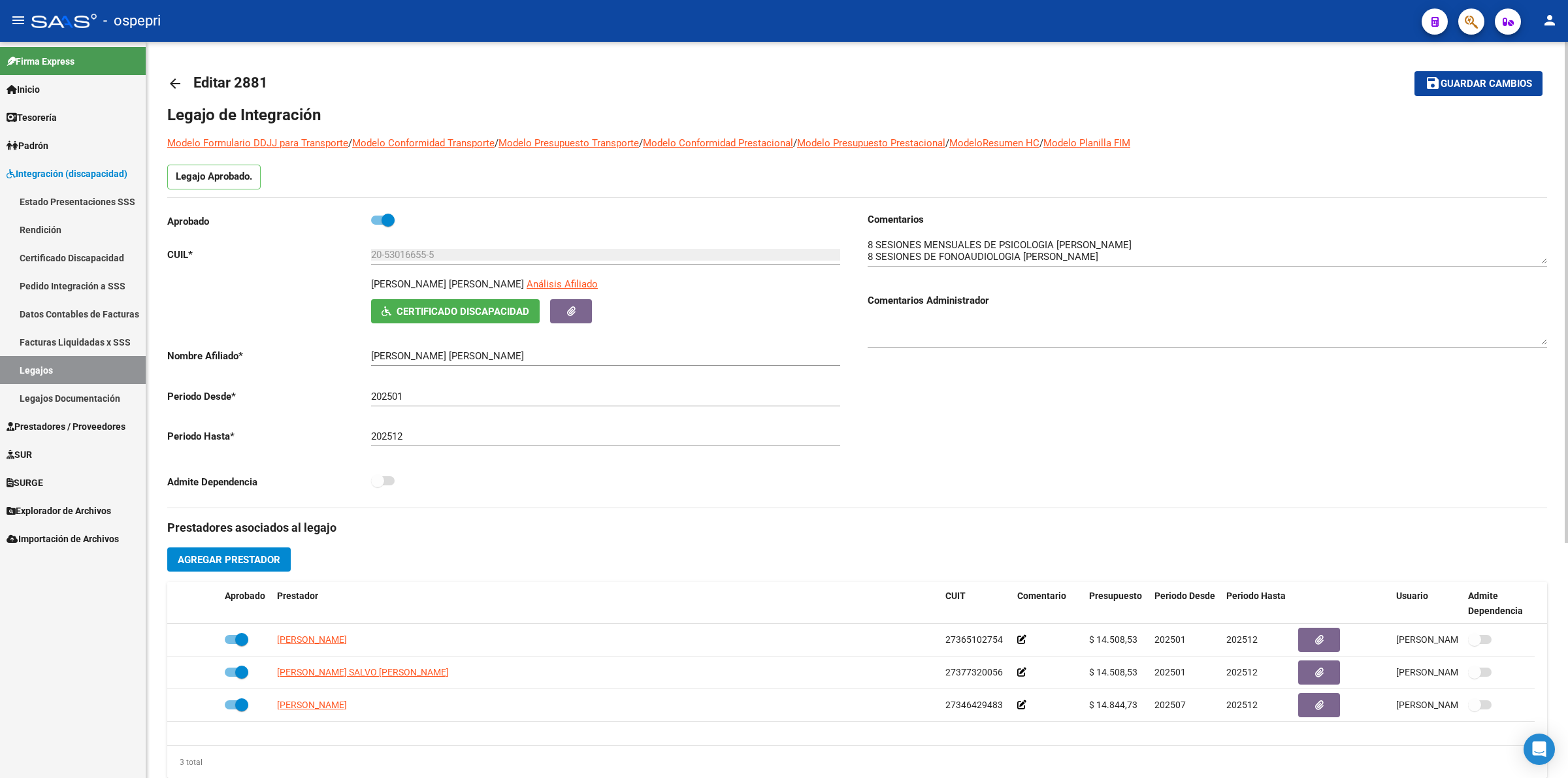
click at [174, 77] on mat-icon "arrow_back" at bounding box center [175, 83] width 15 height 15
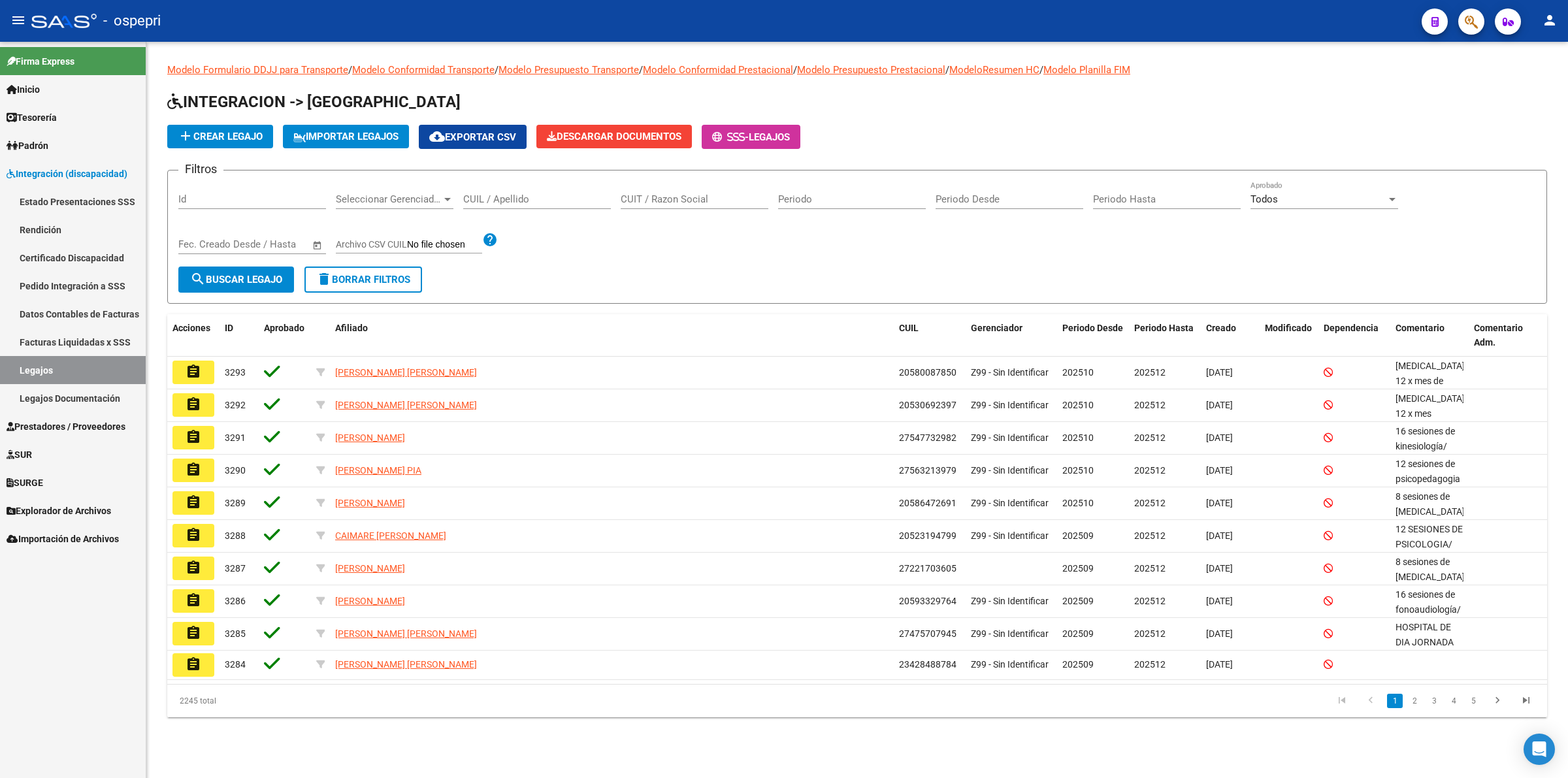
drag, startPoint x: 517, startPoint y: 206, endPoint x: 522, endPoint y: 191, distance: 15.8
click at [517, 202] on div "CUIL / Apellido" at bounding box center [537, 195] width 148 height 28
click at [522, 193] on input "CUIL / Apellido" at bounding box center [537, 199] width 148 height 12
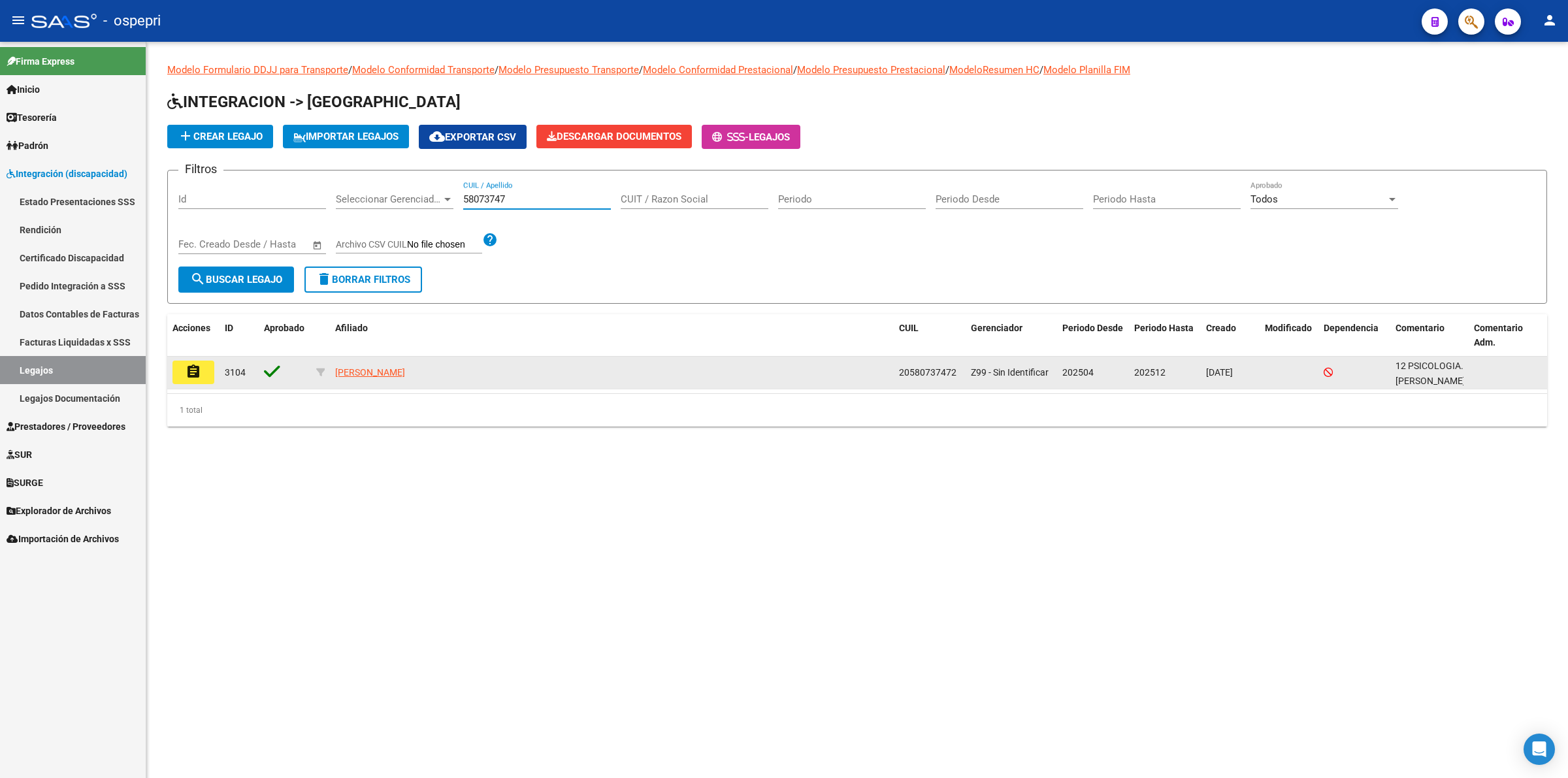
type input "58073747"
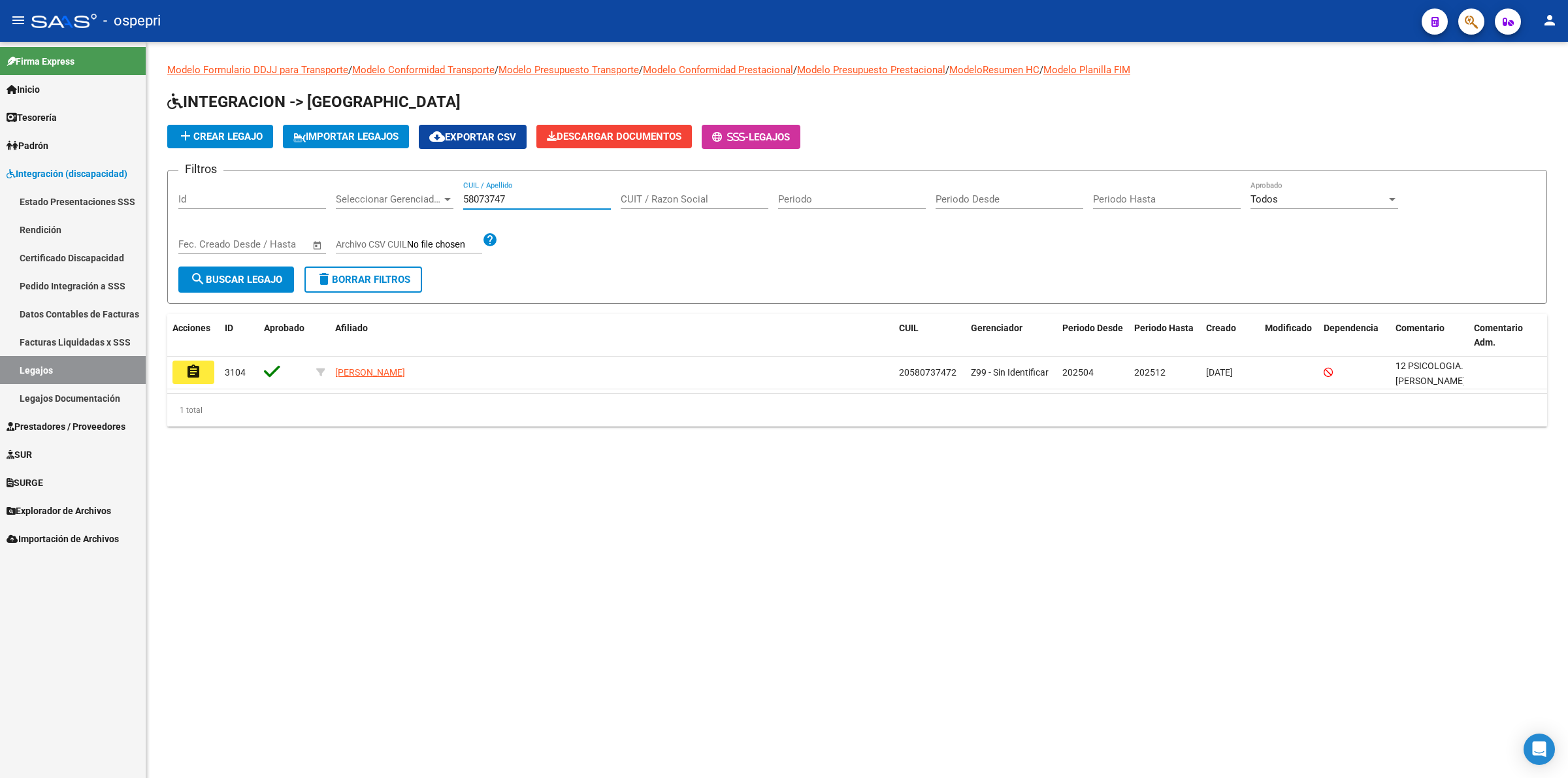
click at [188, 372] on mat-icon "assignment" at bounding box center [193, 371] width 15 height 15
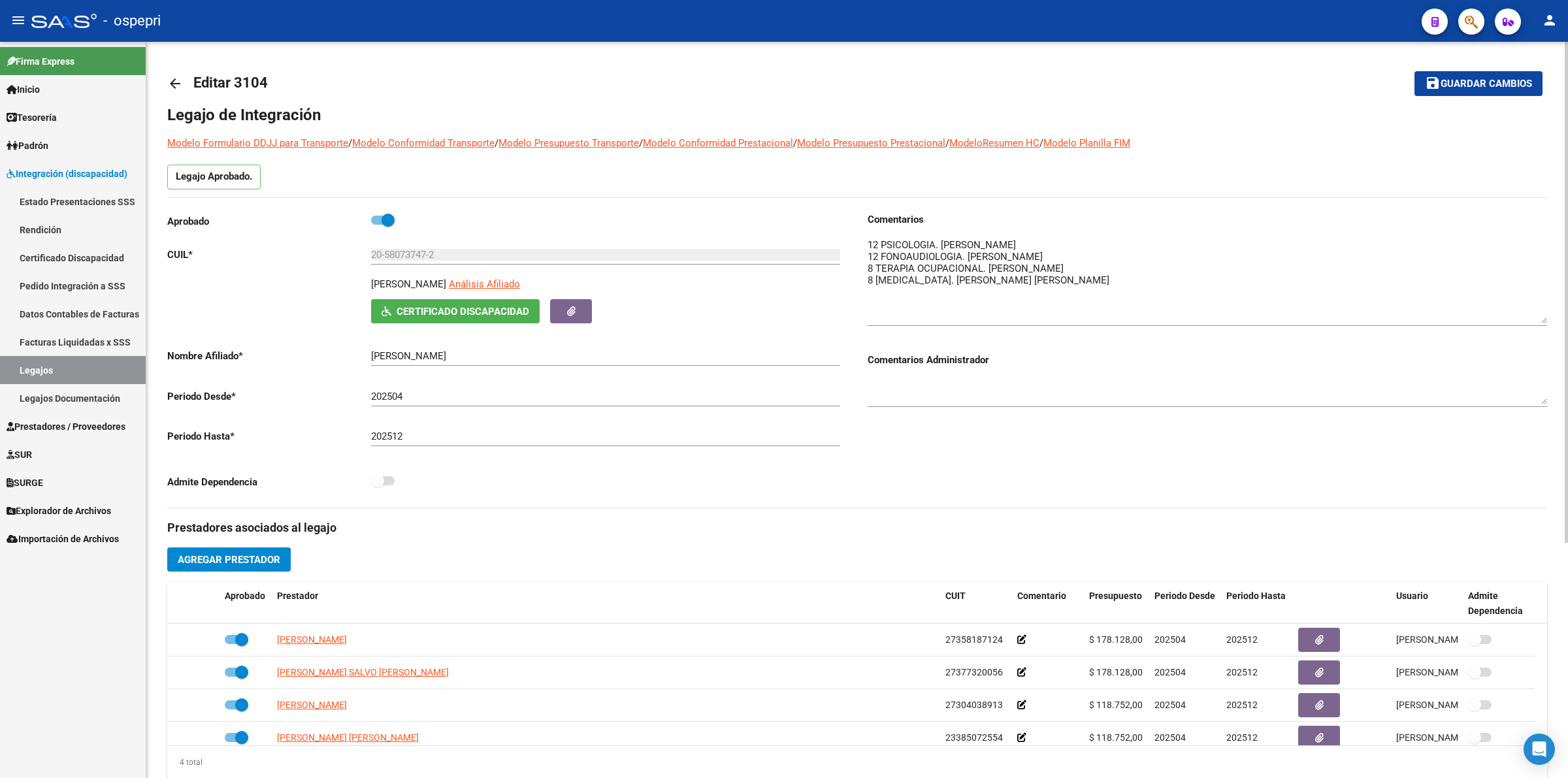
drag, startPoint x: 1541, startPoint y: 253, endPoint x: 1541, endPoint y: 351, distance: 98.0
click at [1541, 323] on textarea at bounding box center [1207, 280] width 680 height 86
click at [175, 86] on mat-icon "arrow_back" at bounding box center [175, 83] width 15 height 15
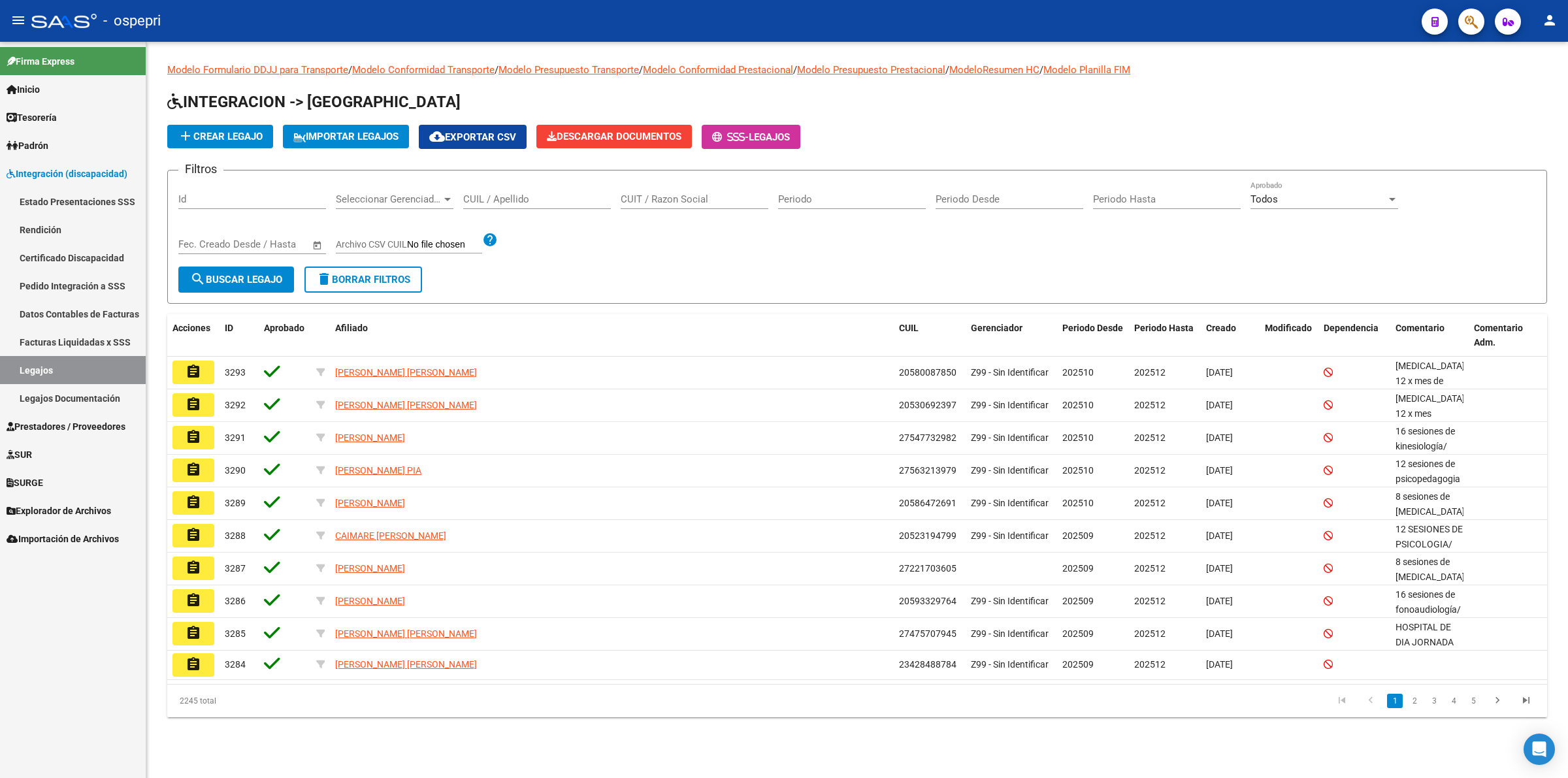
click at [543, 206] on div "CUIL / Apellido" at bounding box center [537, 195] width 148 height 28
click at [543, 203] on div "CUIL / Apellido" at bounding box center [537, 195] width 148 height 28
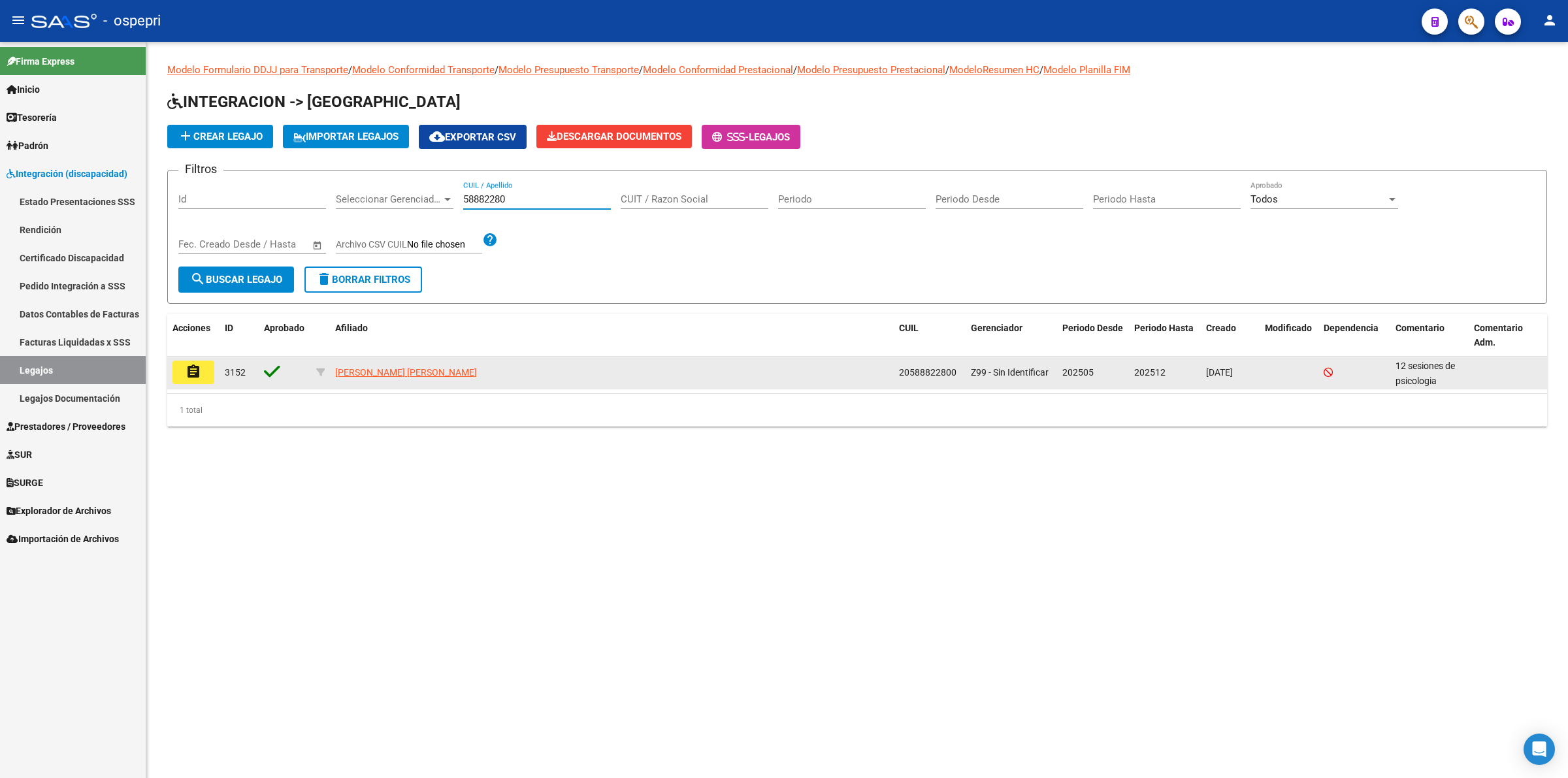
type input "58882280"
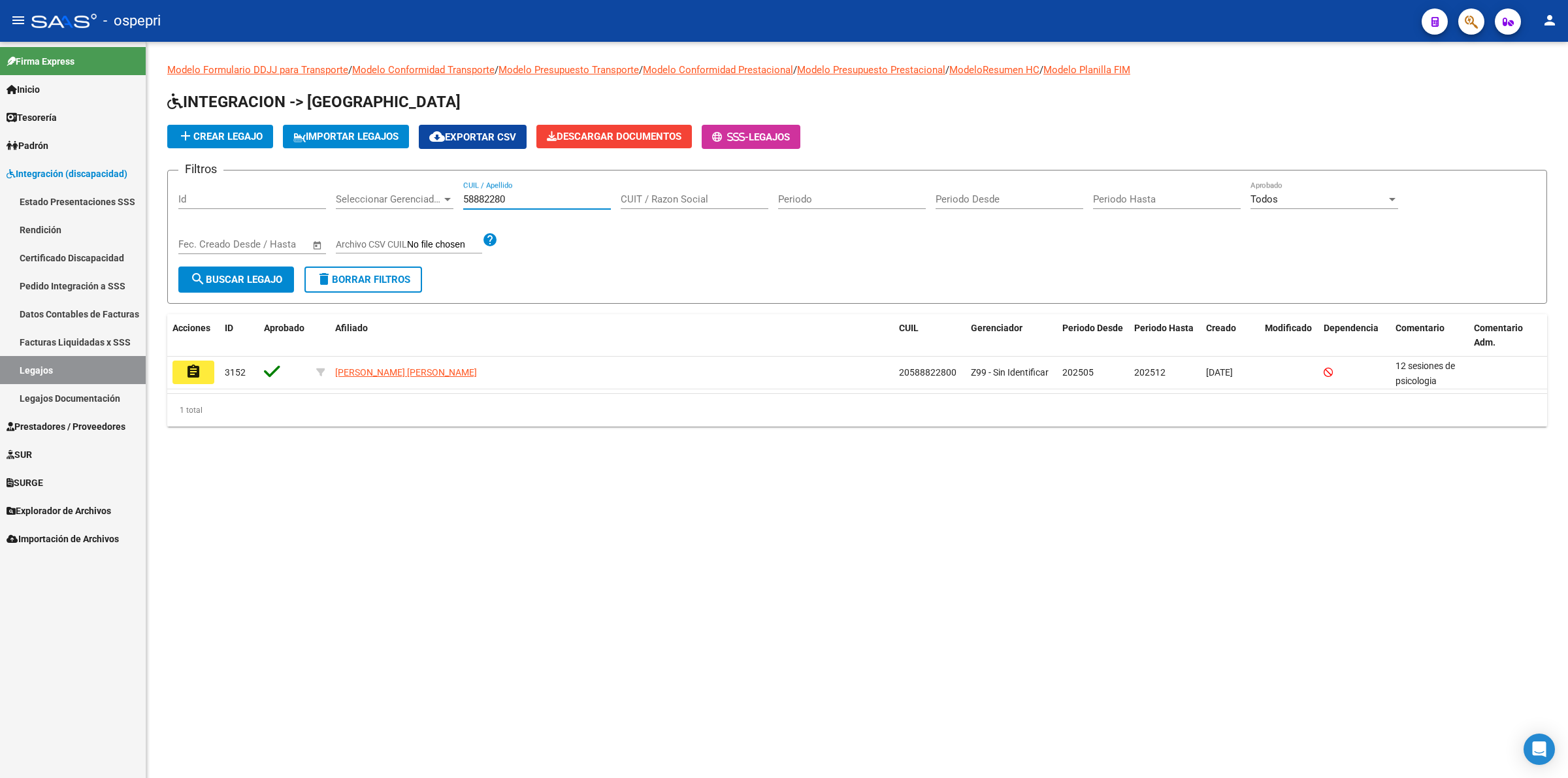
drag, startPoint x: 196, startPoint y: 369, endPoint x: 220, endPoint y: 531, distance: 163.8
click at [196, 370] on mat-icon "assignment" at bounding box center [193, 371] width 15 height 15
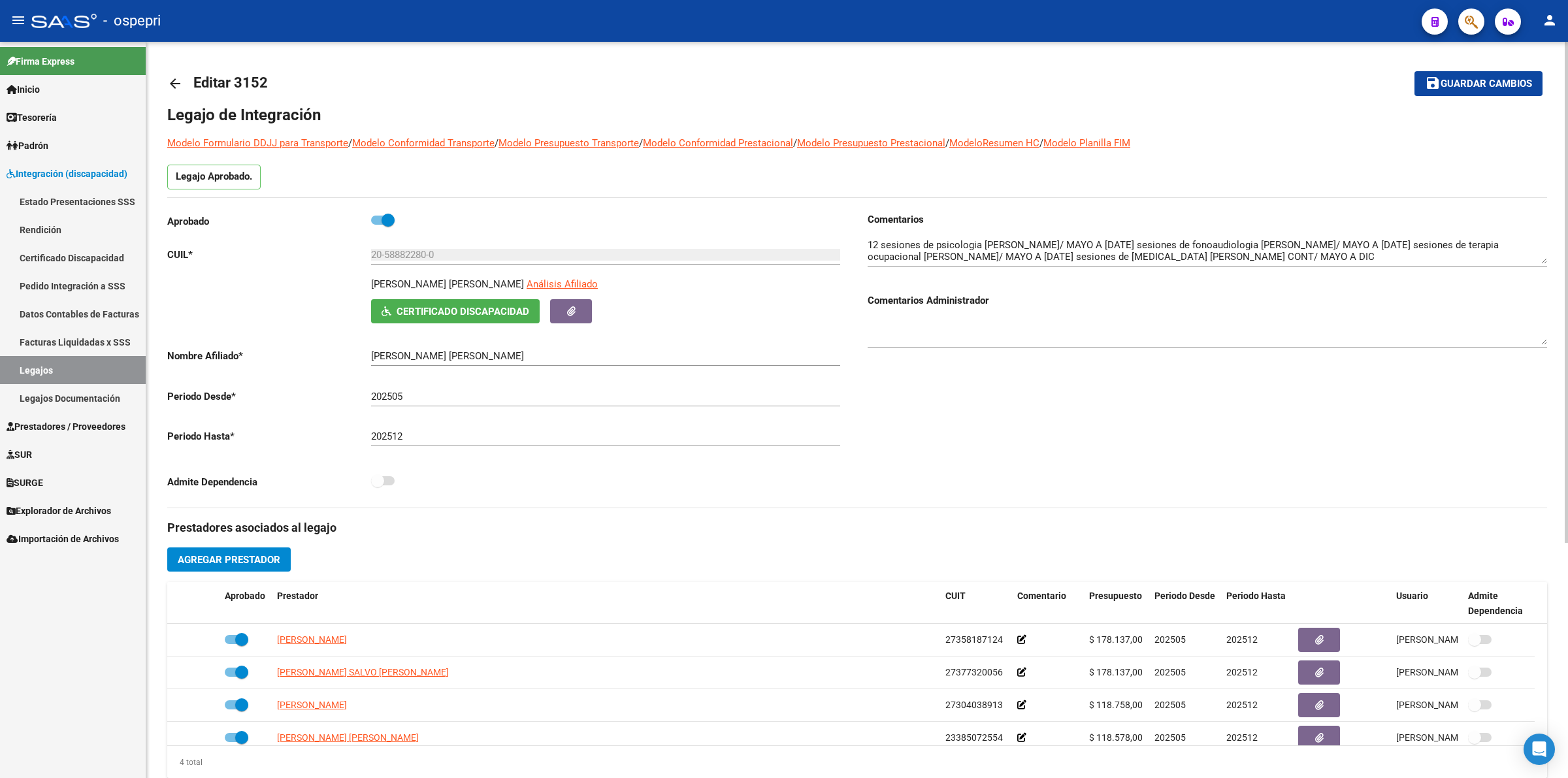
click at [175, 82] on mat-icon "arrow_back" at bounding box center [175, 83] width 15 height 15
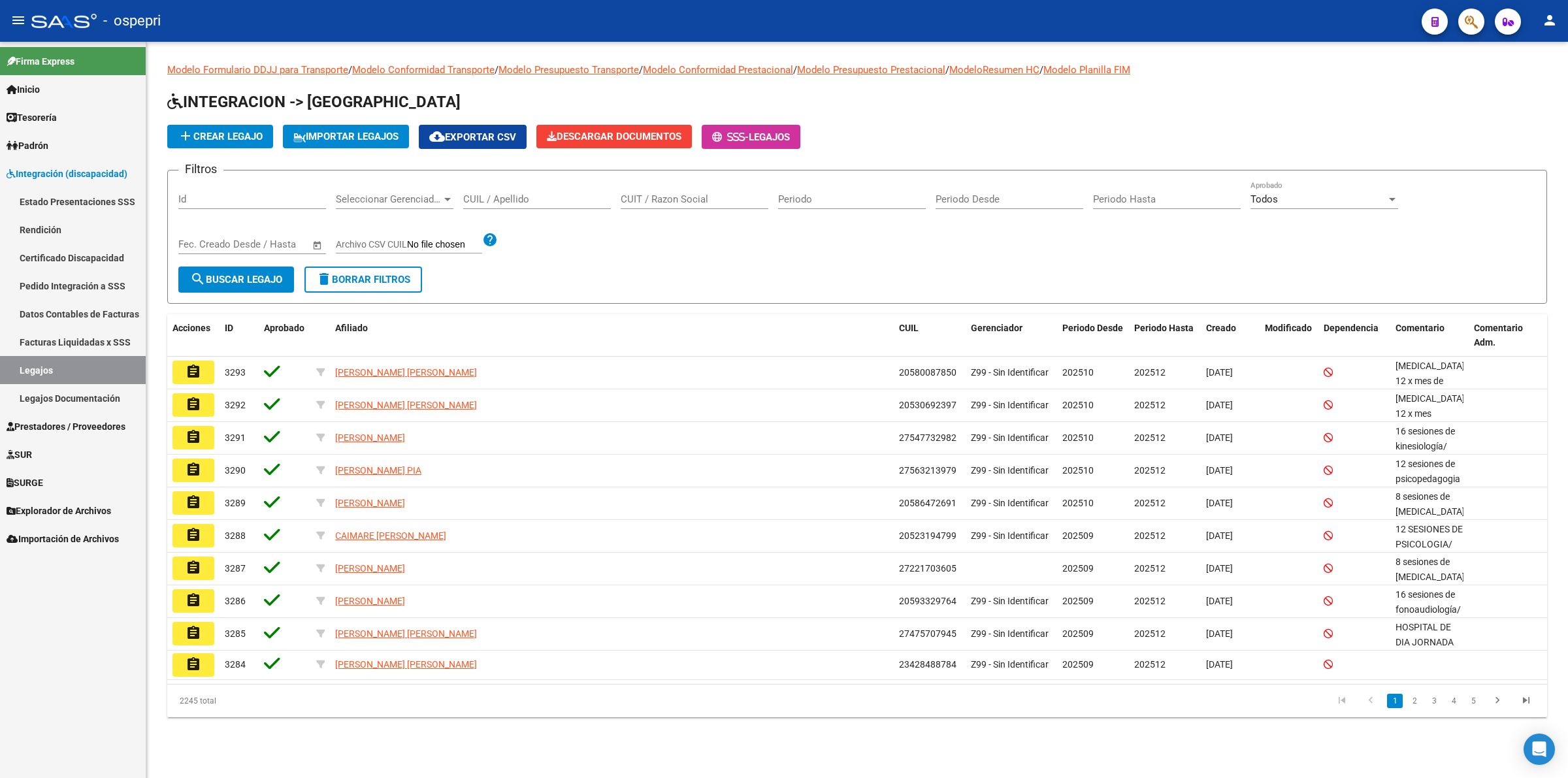
click at [546, 196] on input "CUIL / Apellido" at bounding box center [537, 199] width 148 height 12
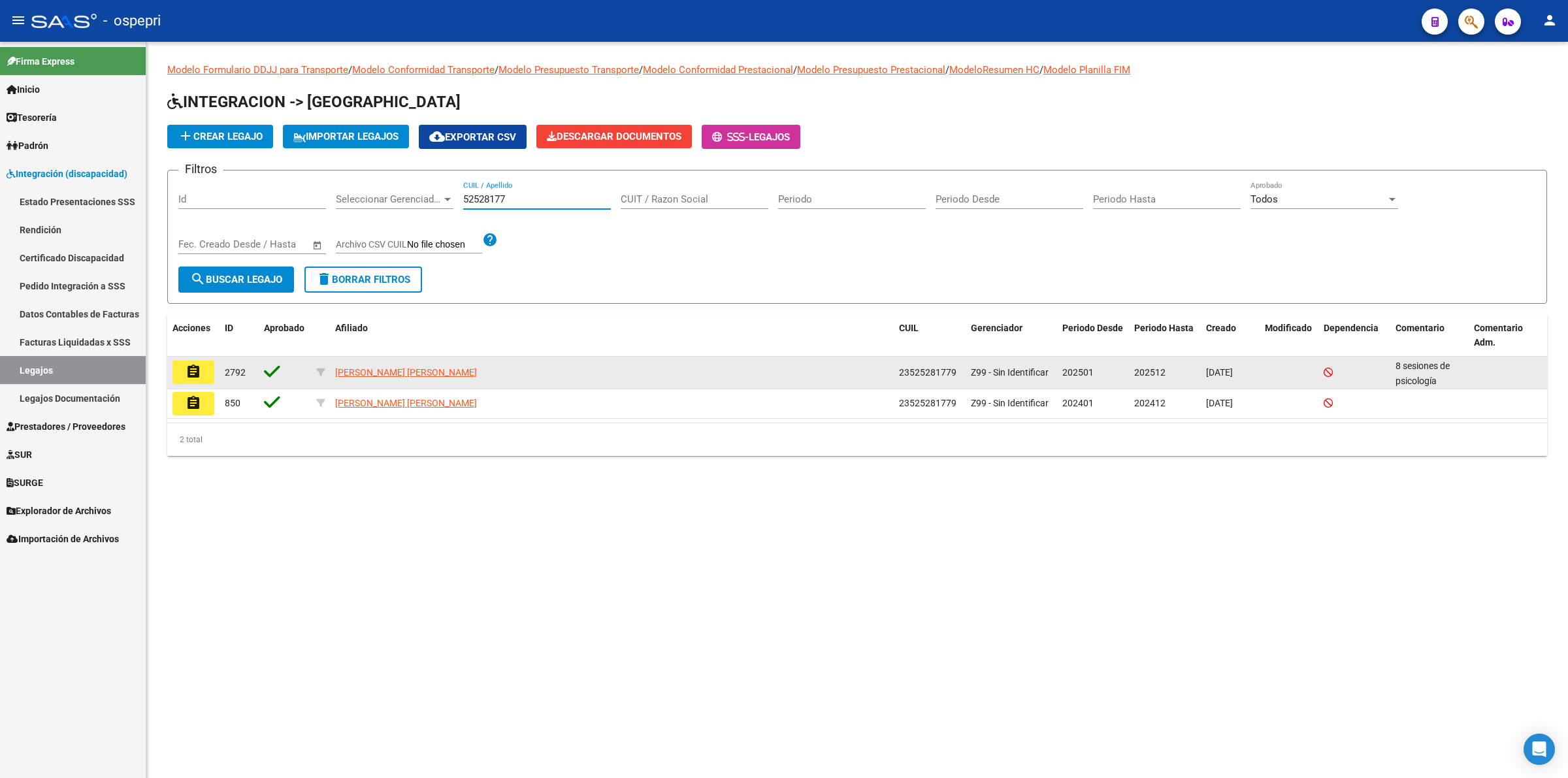
type input "52528177"
click at [197, 379] on button "assignment" at bounding box center [193, 372] width 42 height 24
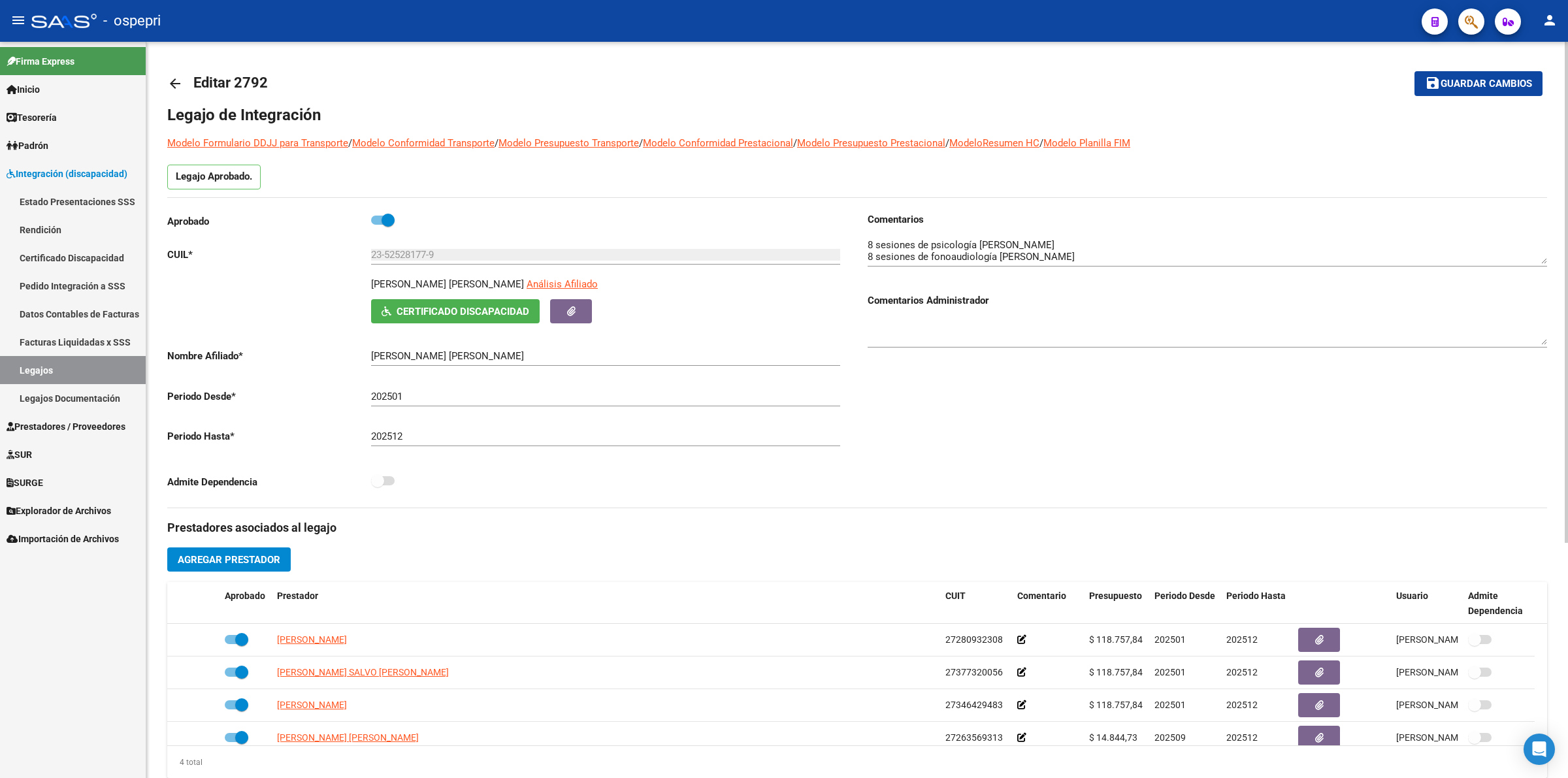
click at [173, 78] on mat-icon "arrow_back" at bounding box center [175, 83] width 15 height 15
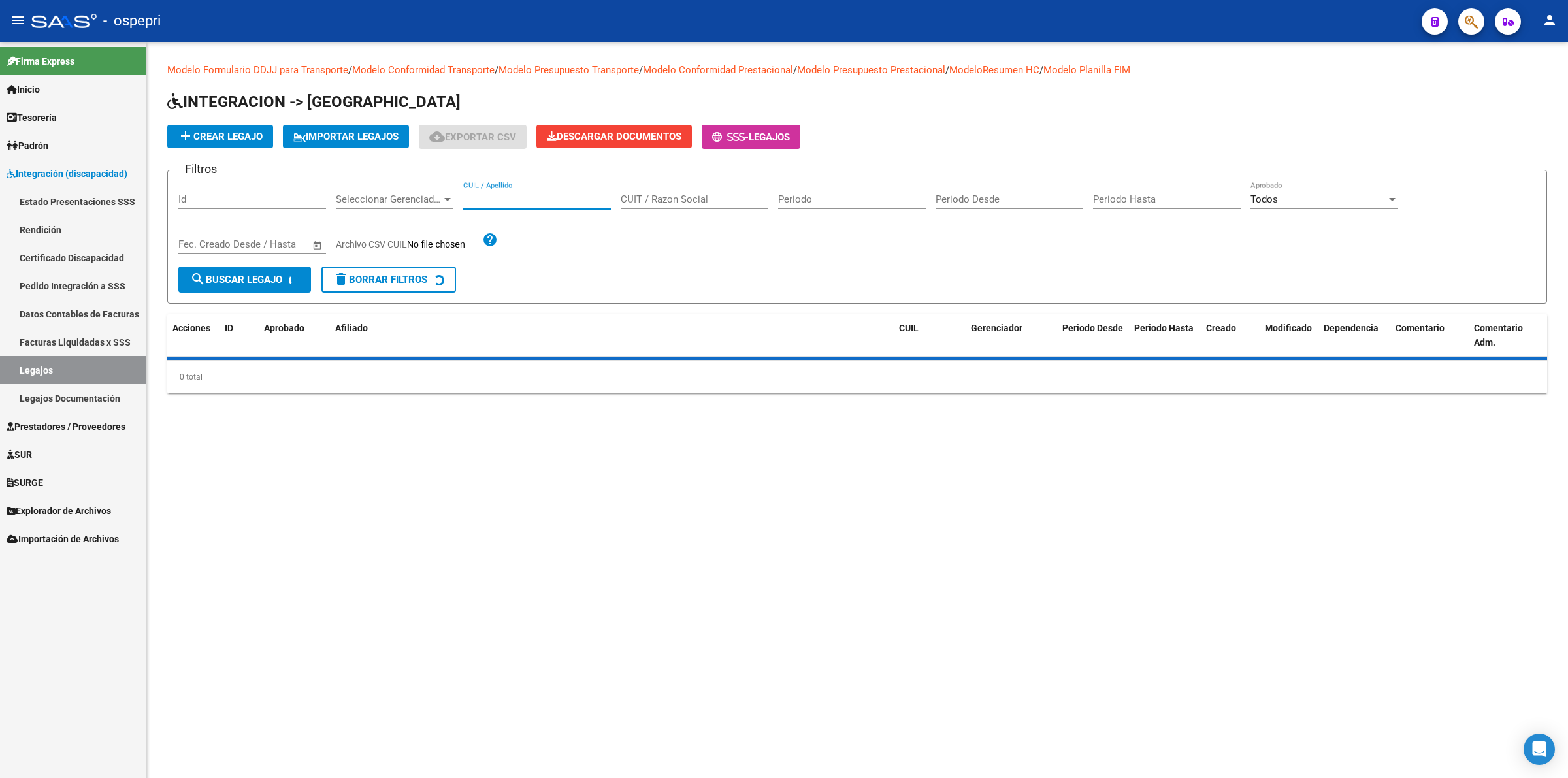
click at [492, 193] on input "CUIL / Apellido" at bounding box center [537, 199] width 148 height 12
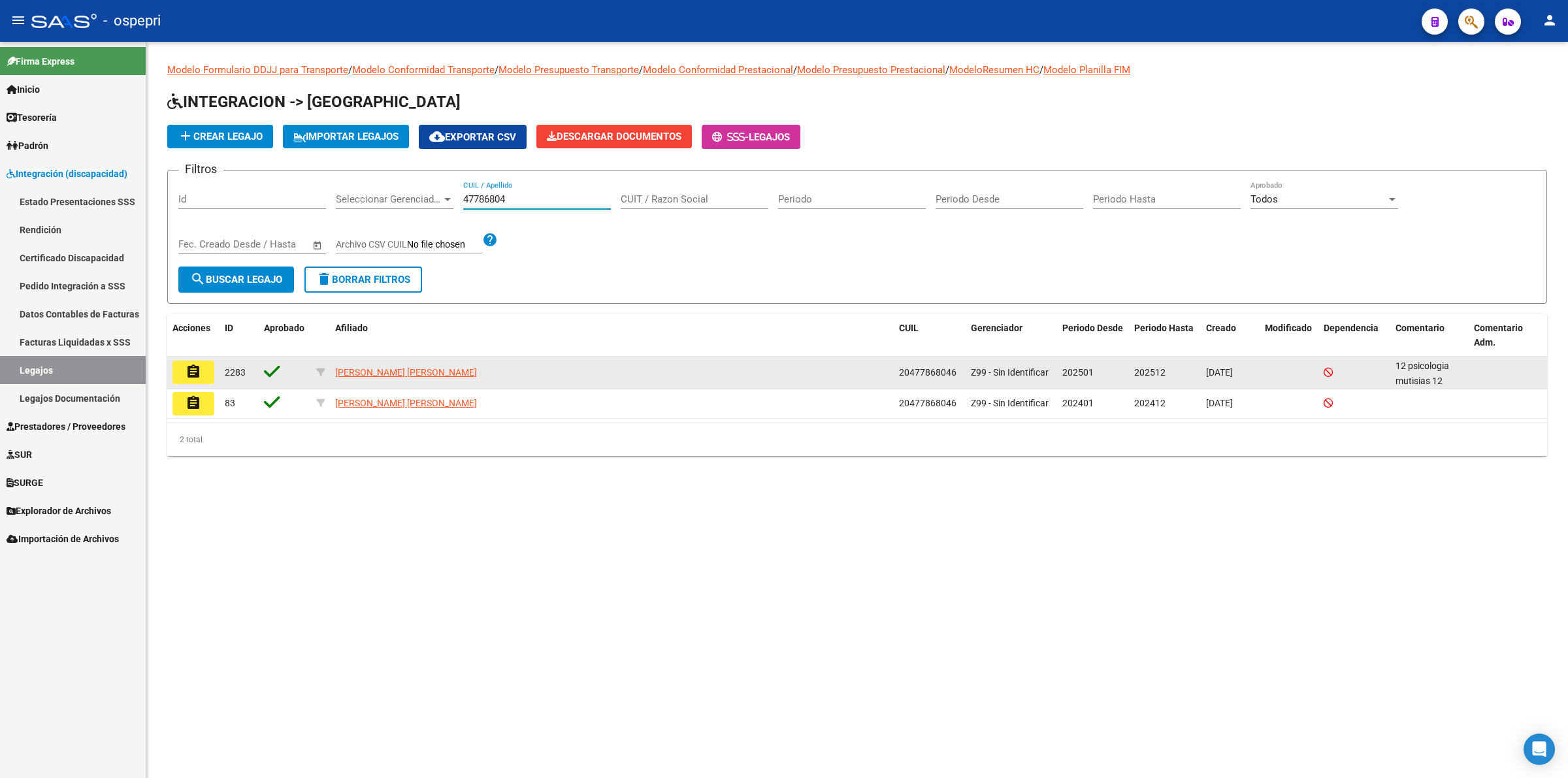
type input "47786804"
click at [207, 371] on button "assignment" at bounding box center [193, 372] width 42 height 24
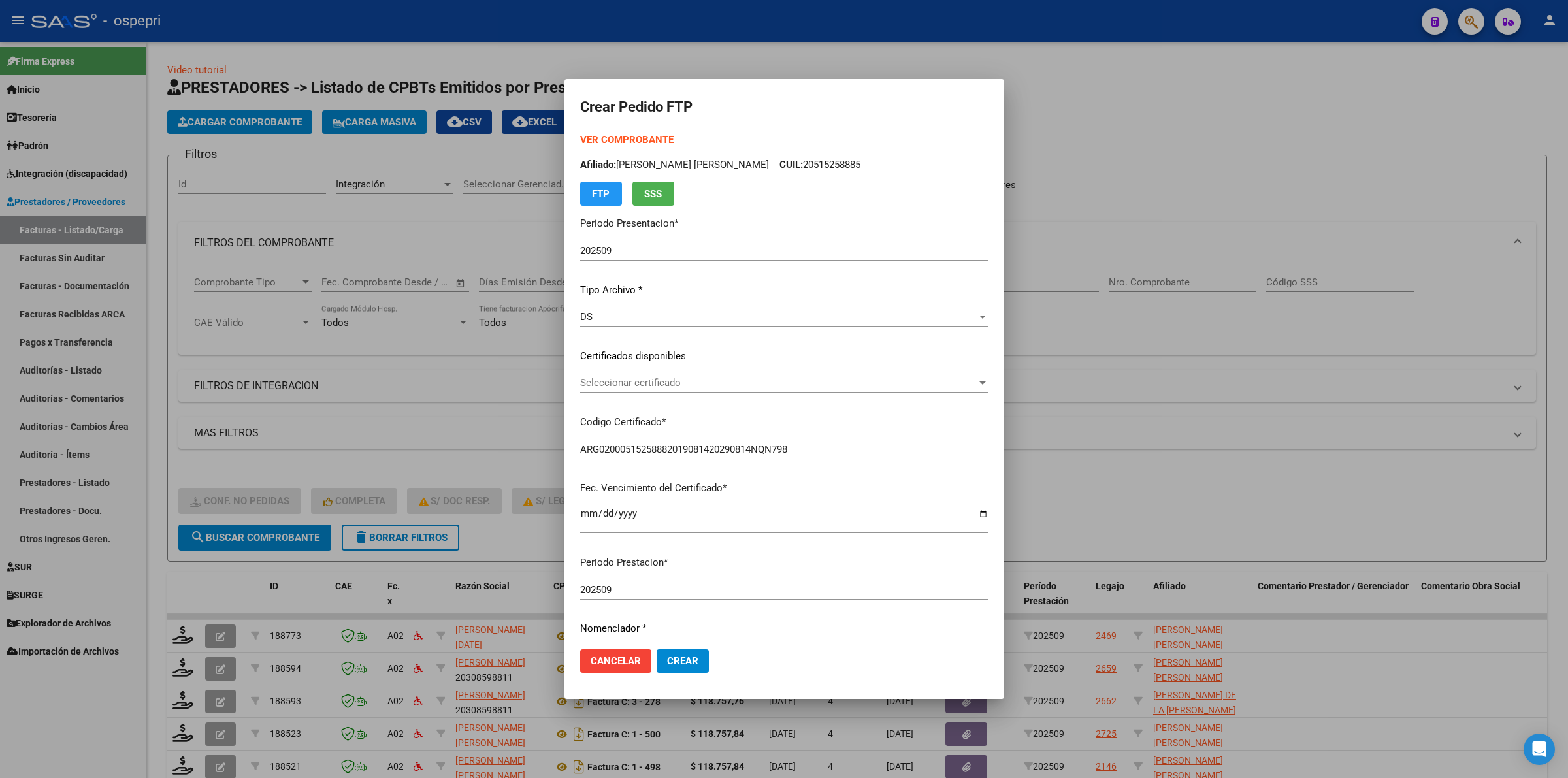
scroll to position [245, 0]
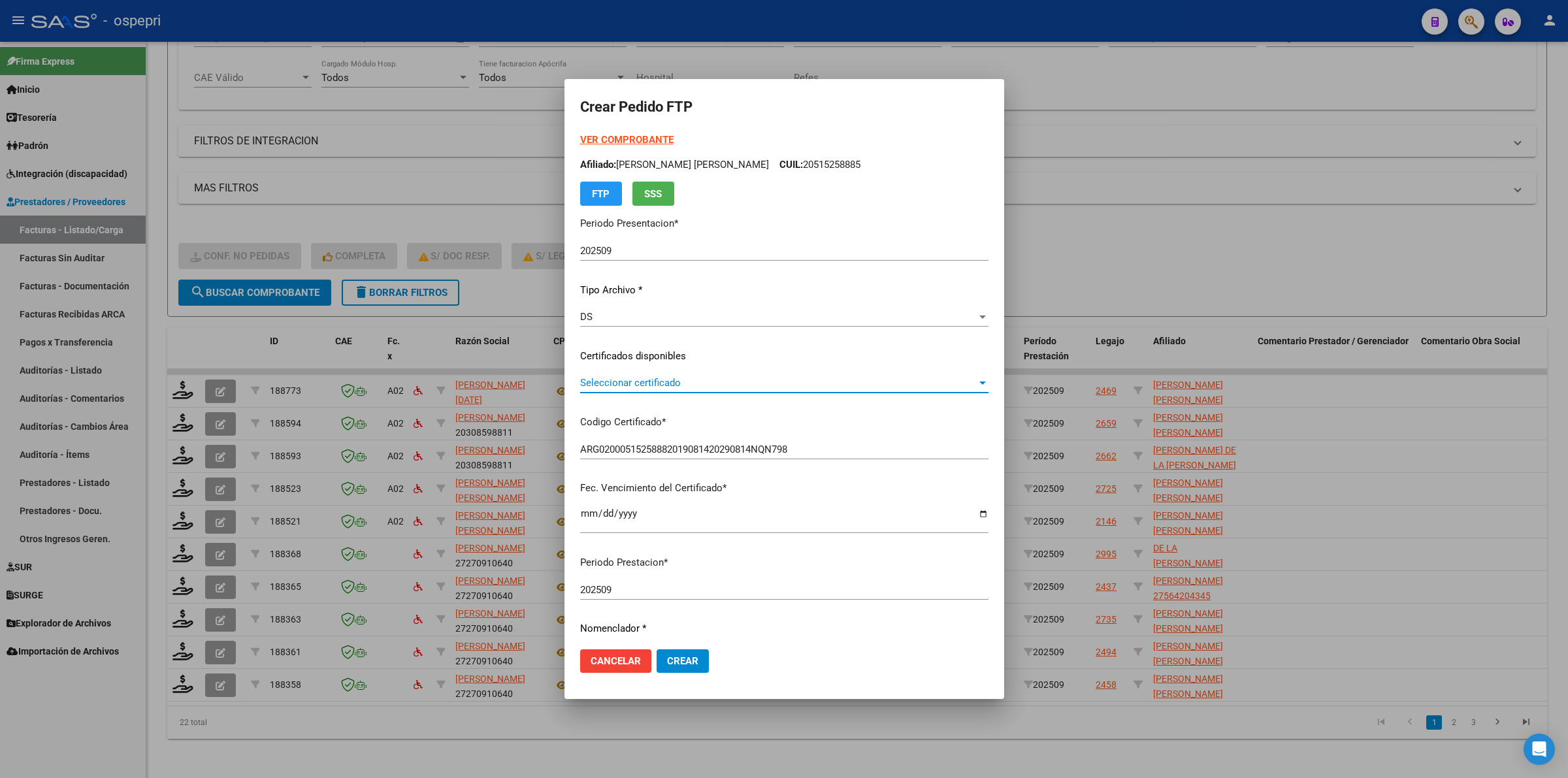
click at [629, 385] on span "Seleccionar certificado" at bounding box center [778, 383] width 396 height 12
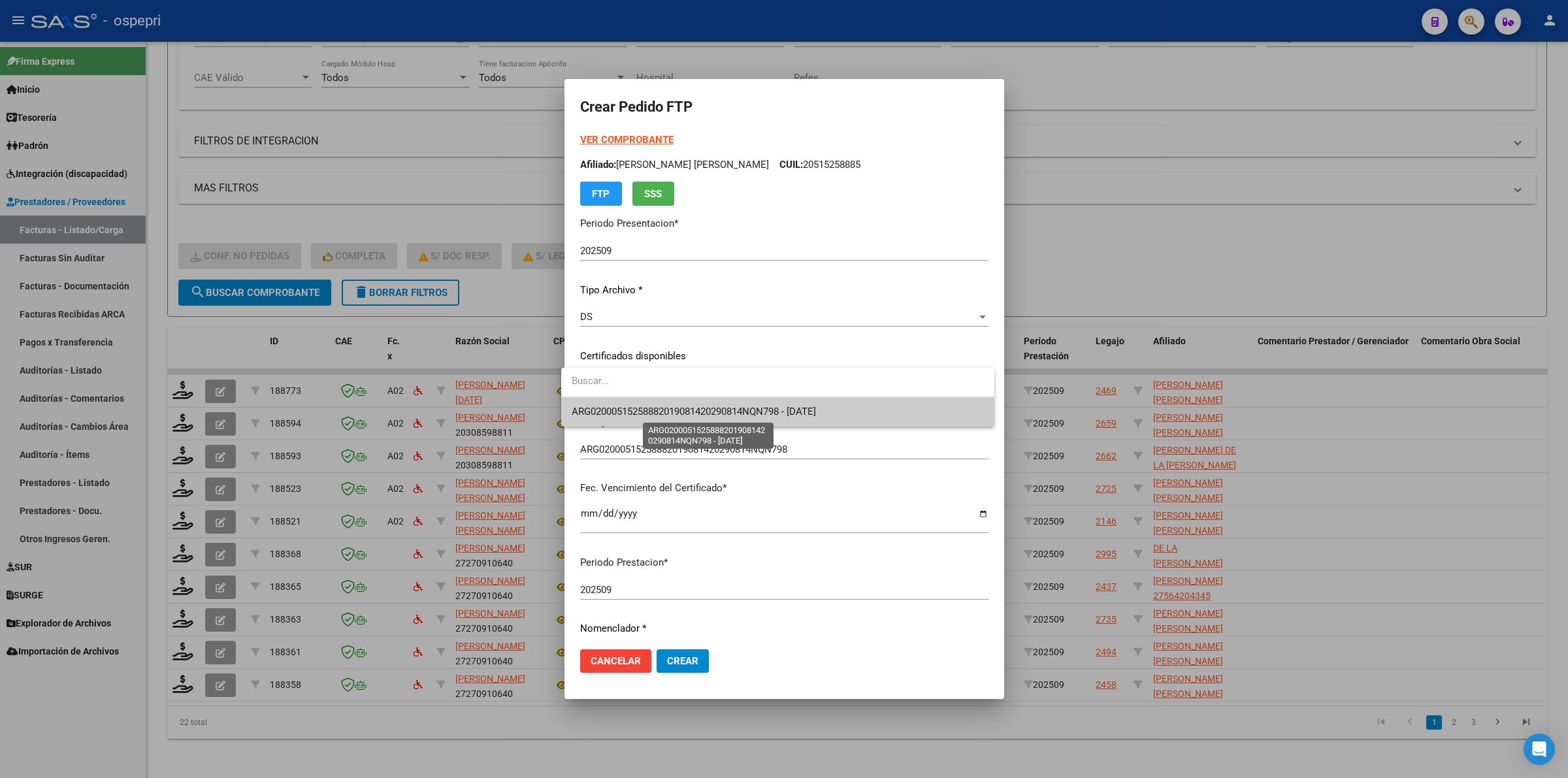
drag, startPoint x: 629, startPoint y: 385, endPoint x: 636, endPoint y: 415, distance: 30.8
click at [636, 415] on span "ARG02000515258882019081420290814NQN798 - [DATE]" at bounding box center [694, 411] width 244 height 12
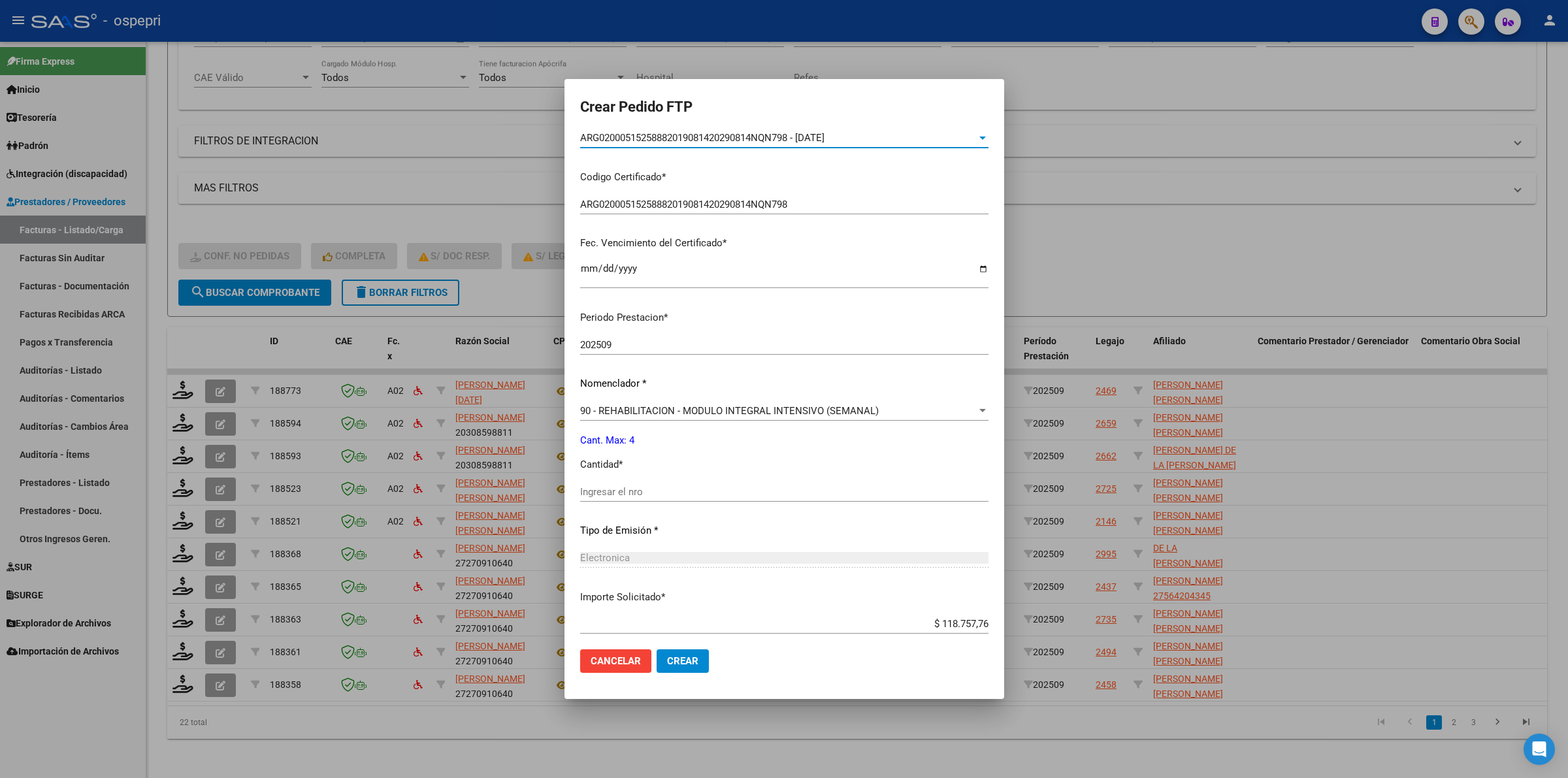
click at [645, 487] on input "Ingresar el nro" at bounding box center [784, 492] width 408 height 12
type input "4"
click at [677, 655] on span "Crear" at bounding box center [683, 661] width 32 height 12
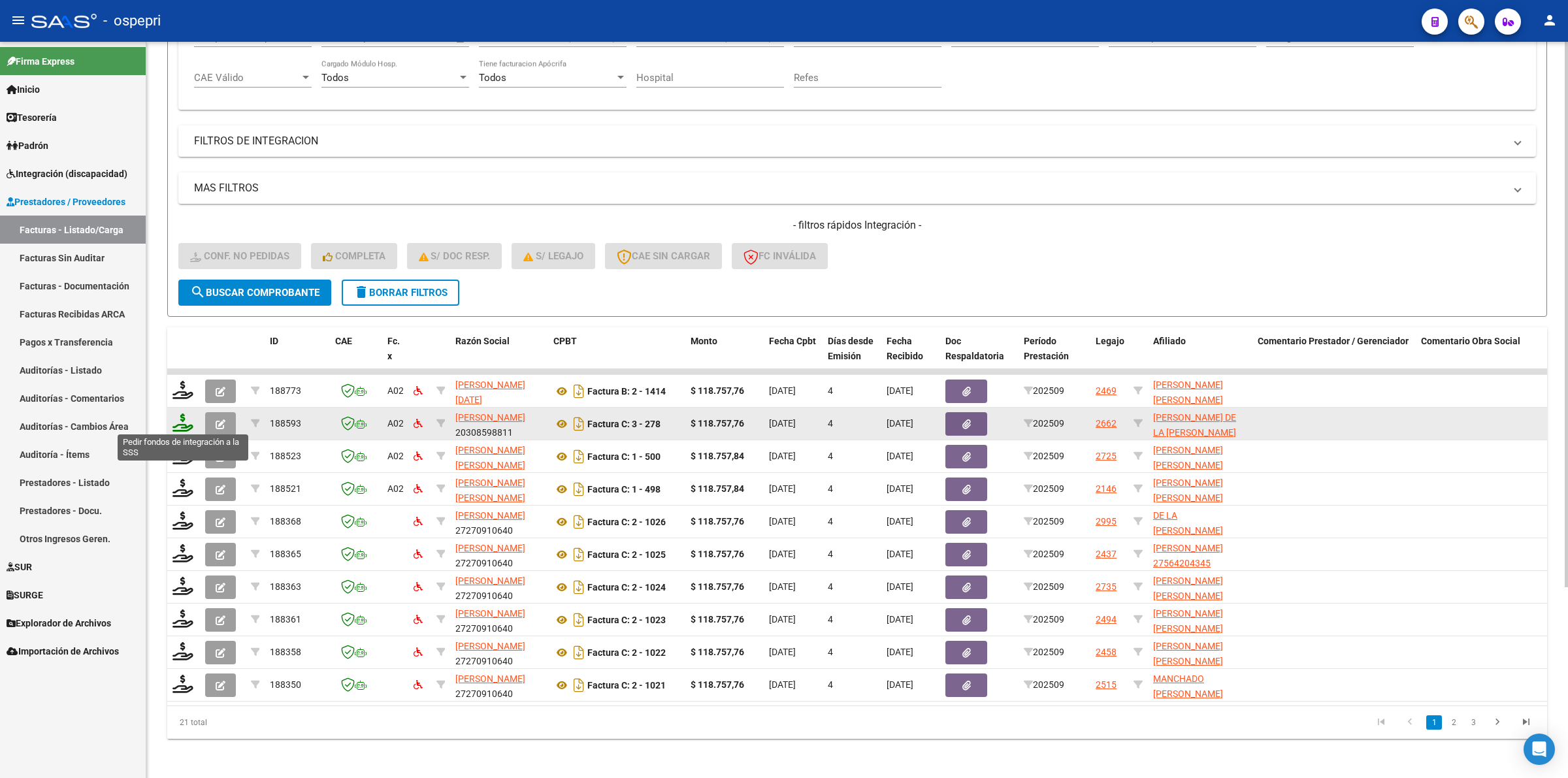
click at [181, 421] on icon at bounding box center [183, 422] width 21 height 18
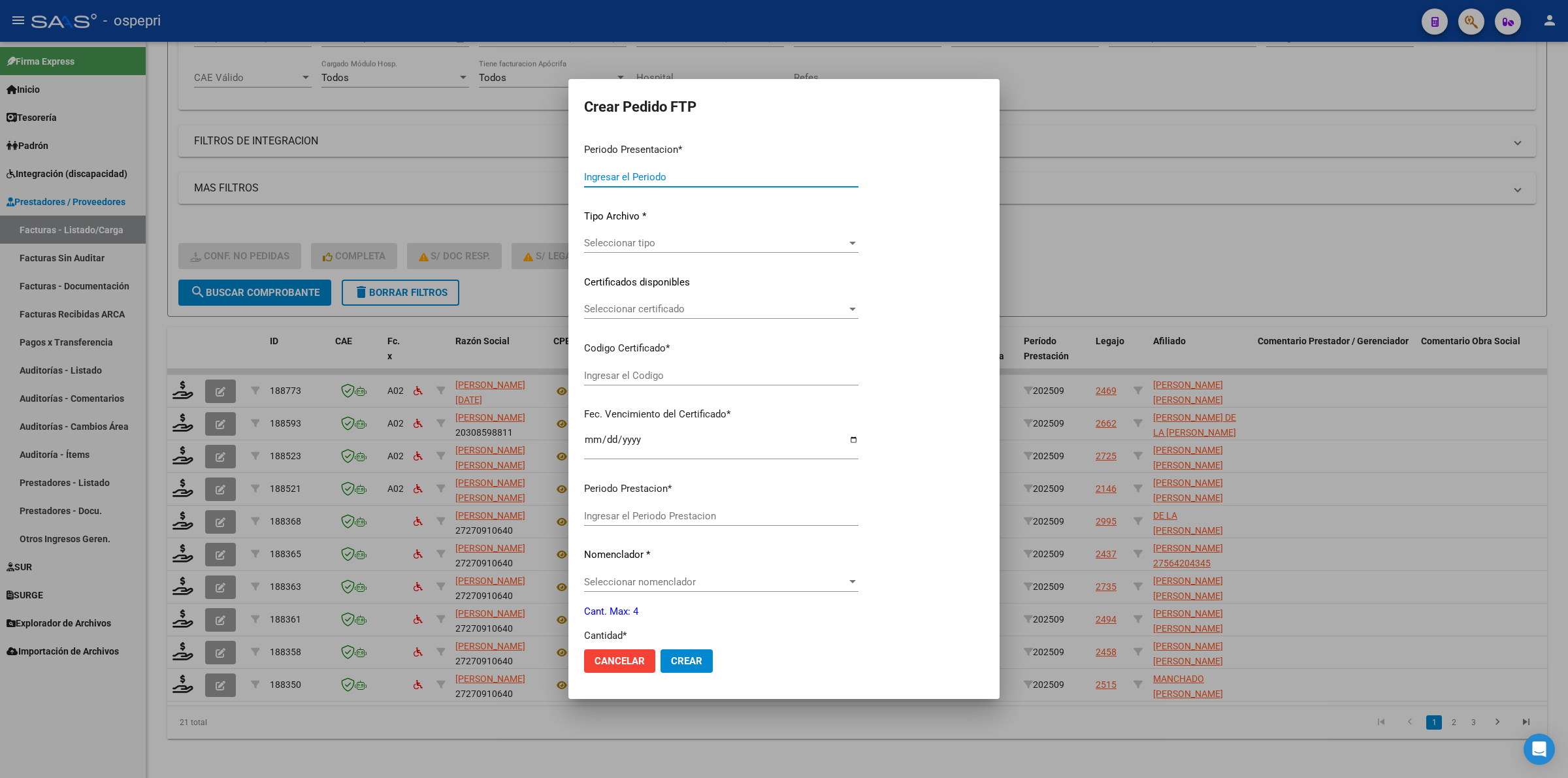
type input "202509"
type input "$ 118.757,76"
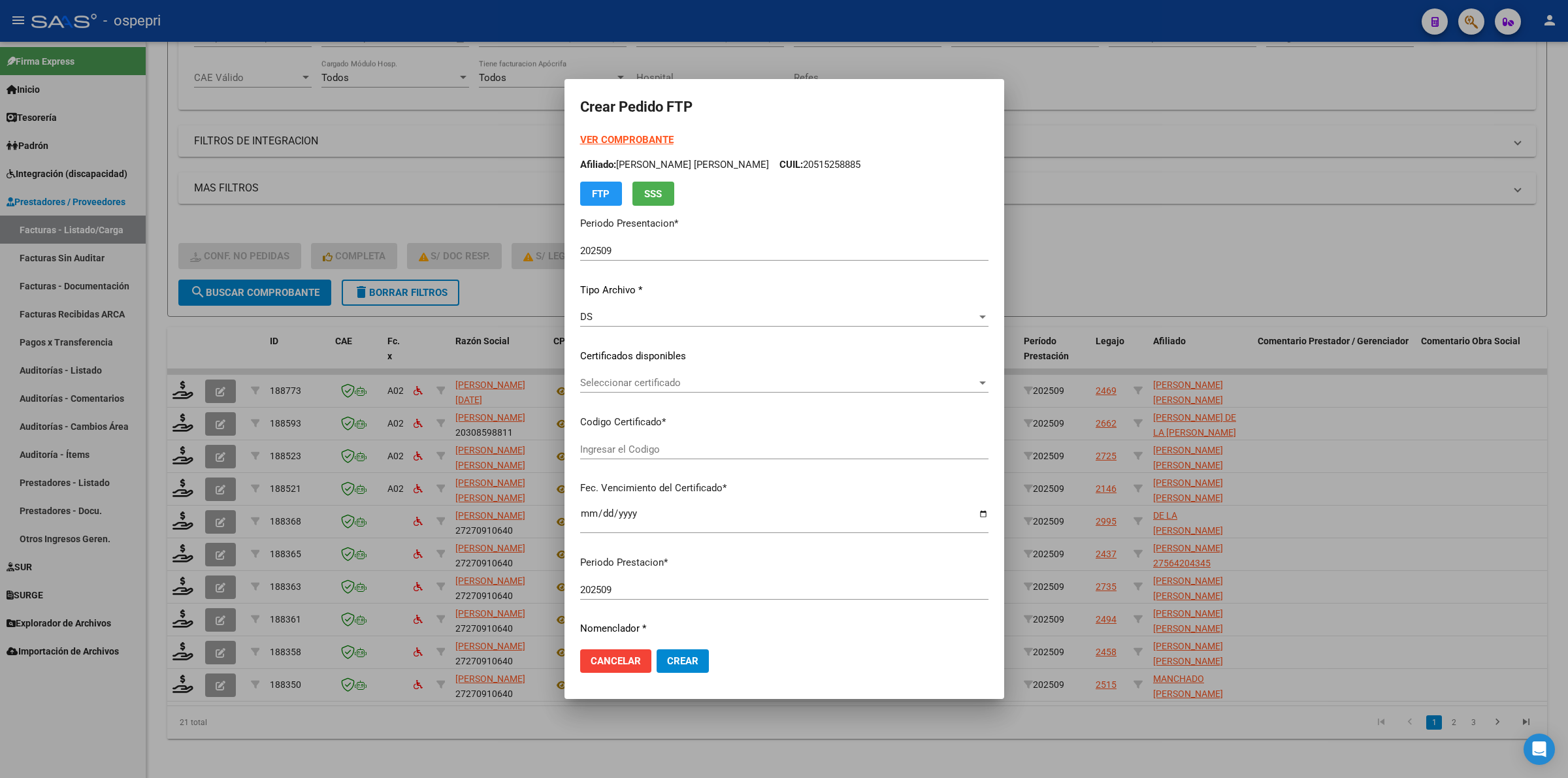
click at [629, 374] on div "Seleccionar certificado Seleccionar certificado" at bounding box center [784, 383] width 408 height 20
type input "2054491241-1"
type input "[DATE]"
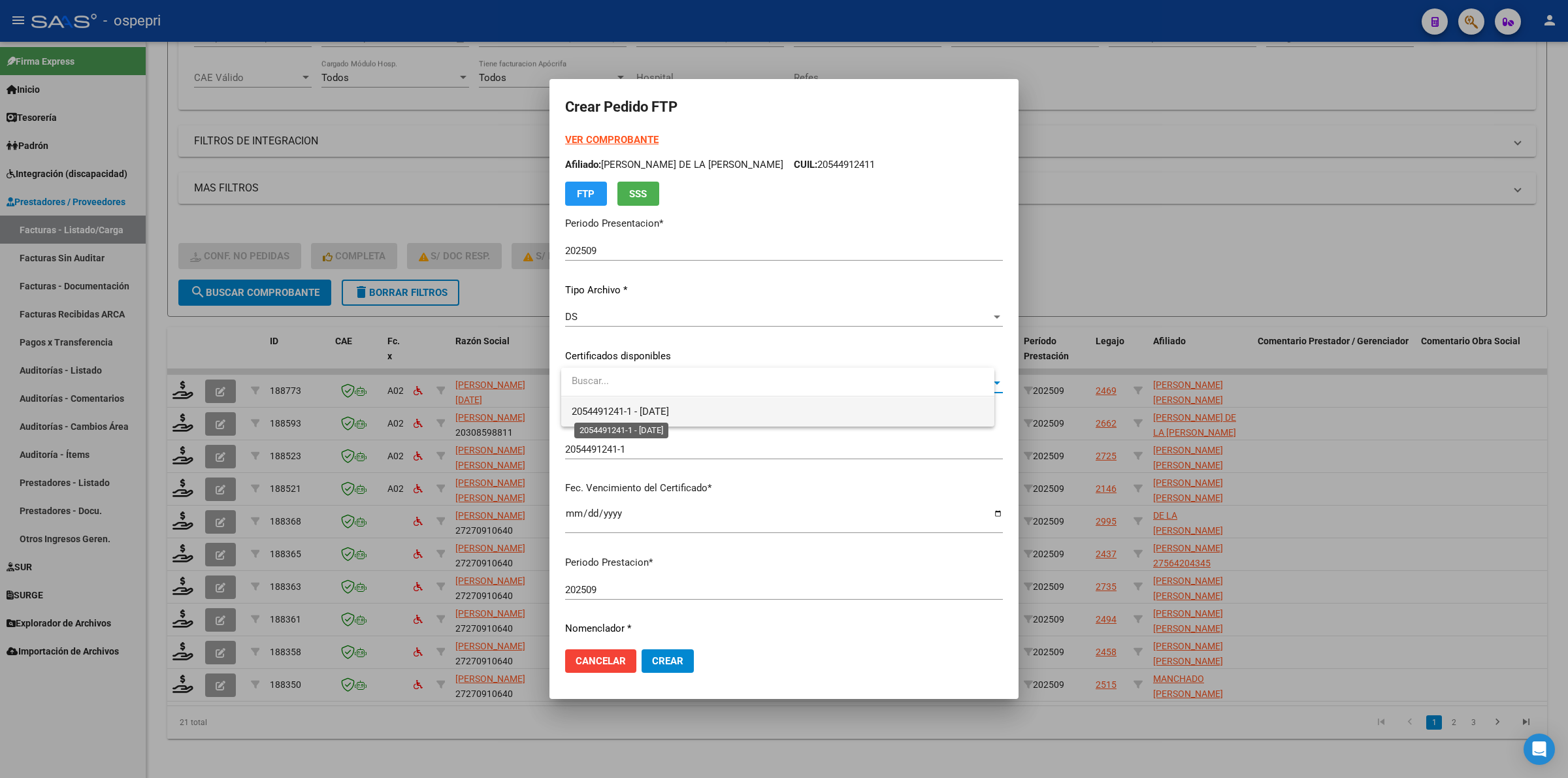
click at [635, 412] on span "2054491241-1 - [DATE]" at bounding box center [621, 411] width 97 height 12
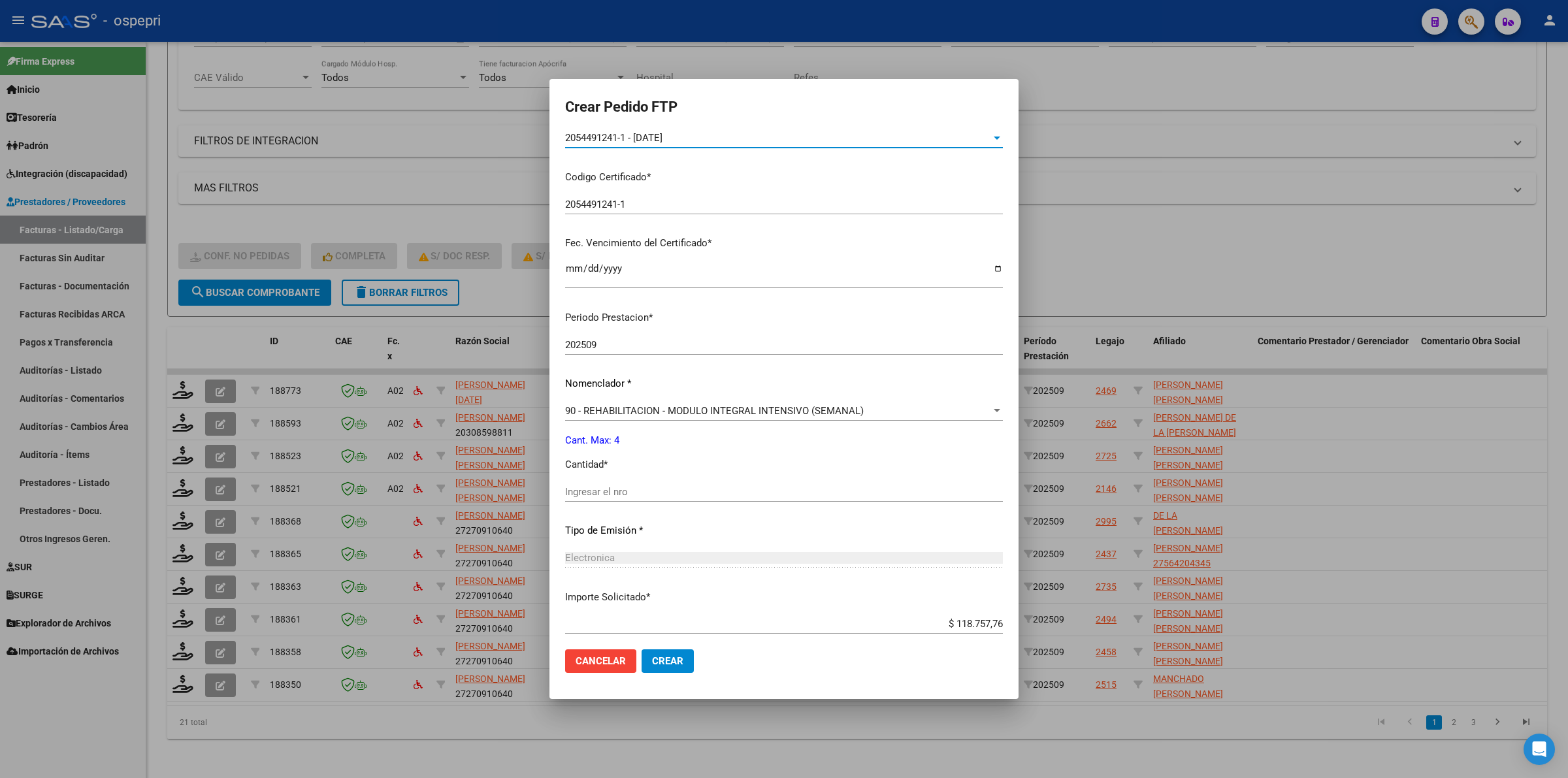
drag, startPoint x: 642, startPoint y: 488, endPoint x: 649, endPoint y: 475, distance: 14.8
click at [642, 487] on input "Ingresar el nro" at bounding box center [784, 492] width 438 height 12
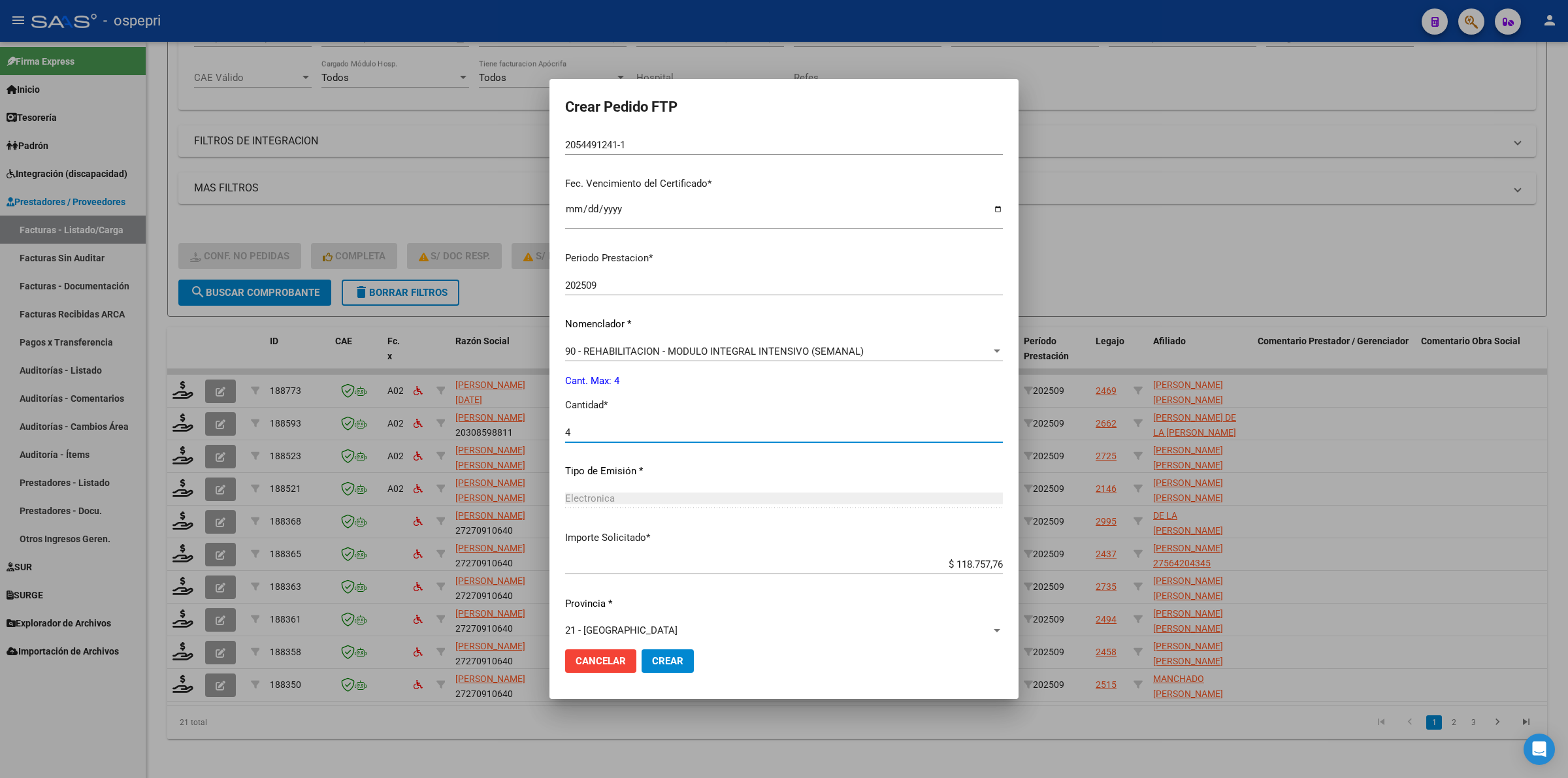
scroll to position [318, 0]
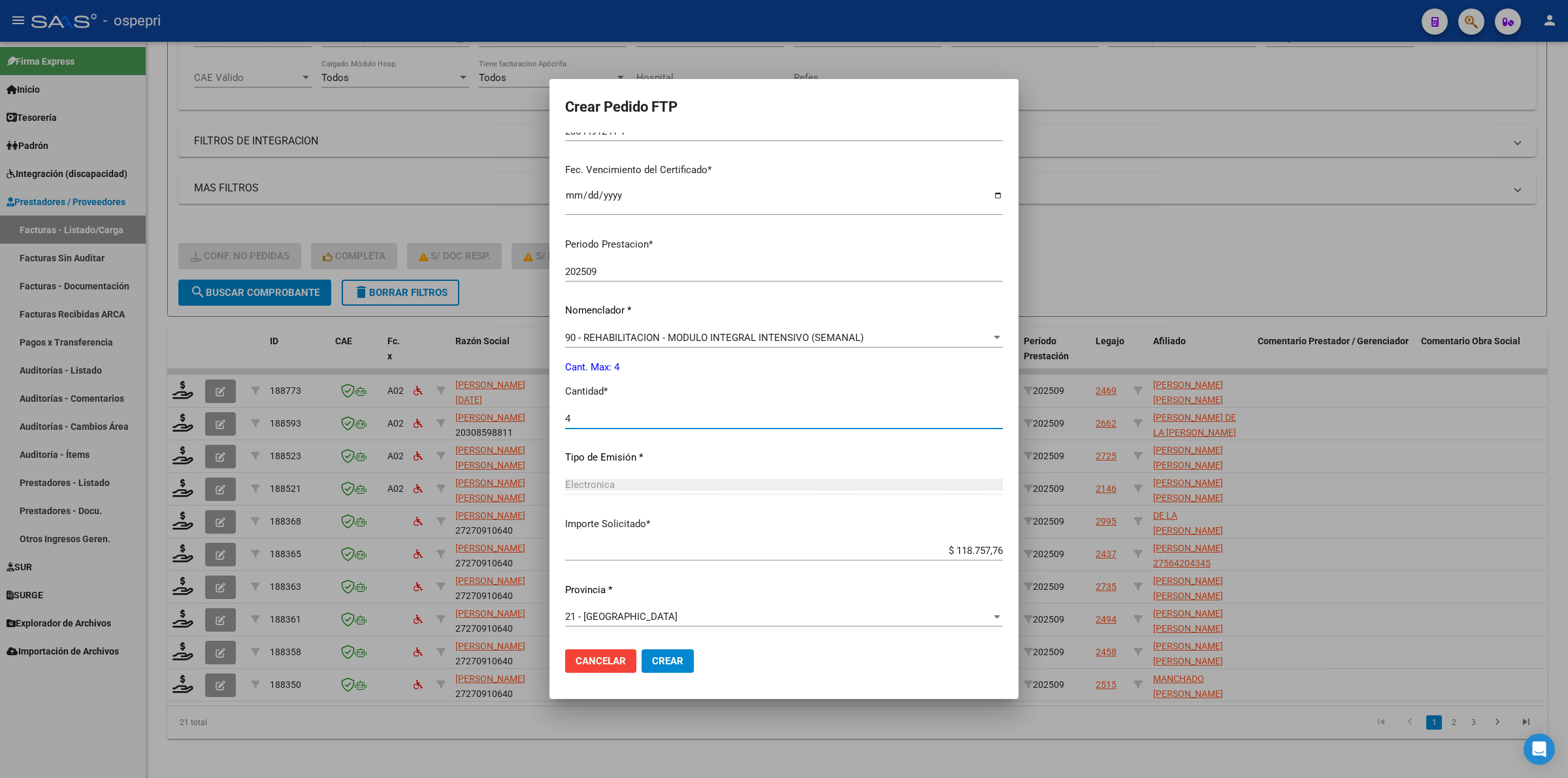
type input "4"
click at [683, 664] on span "Crear" at bounding box center [668, 661] width 32 height 12
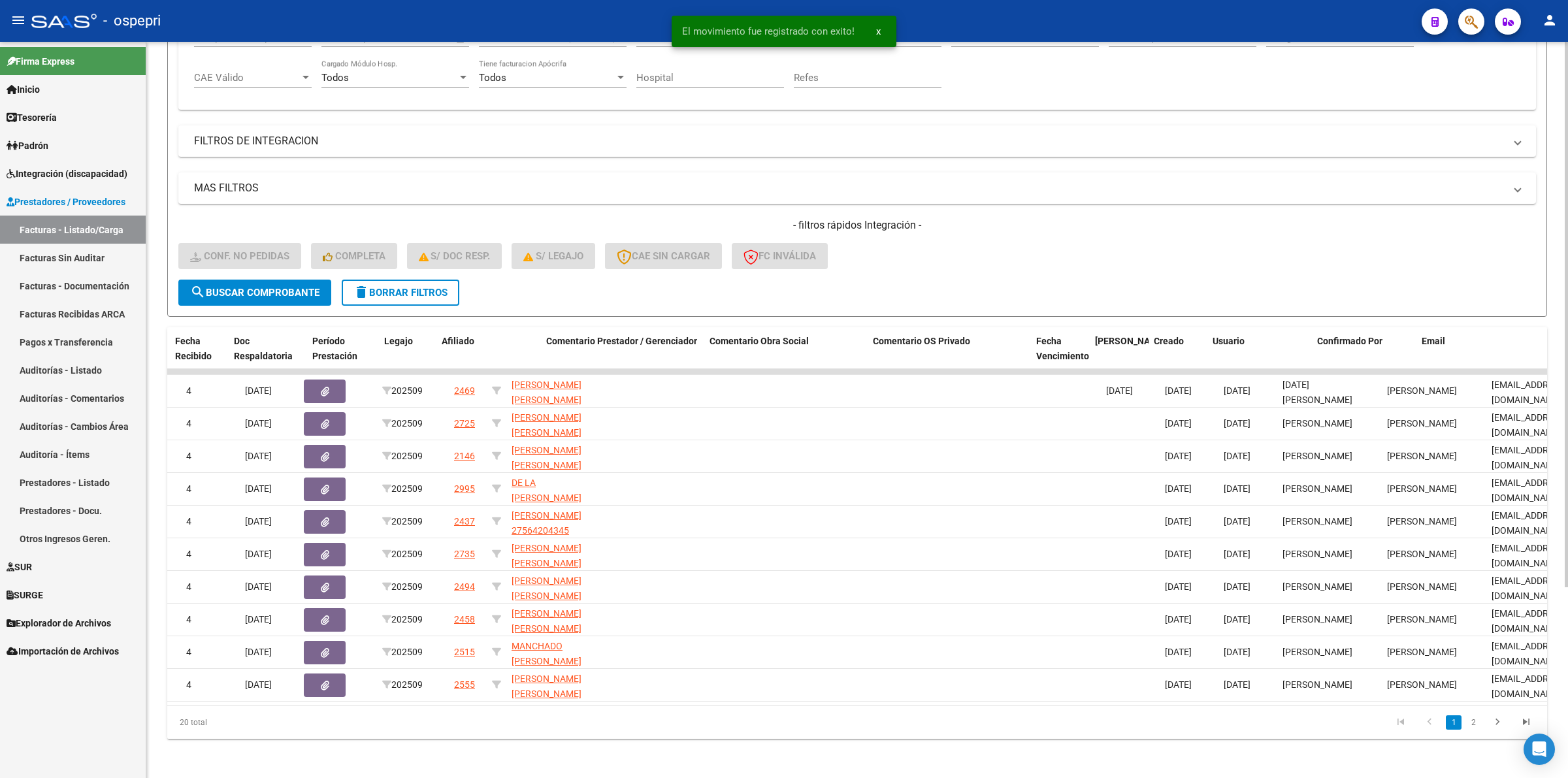
scroll to position [0, 711]
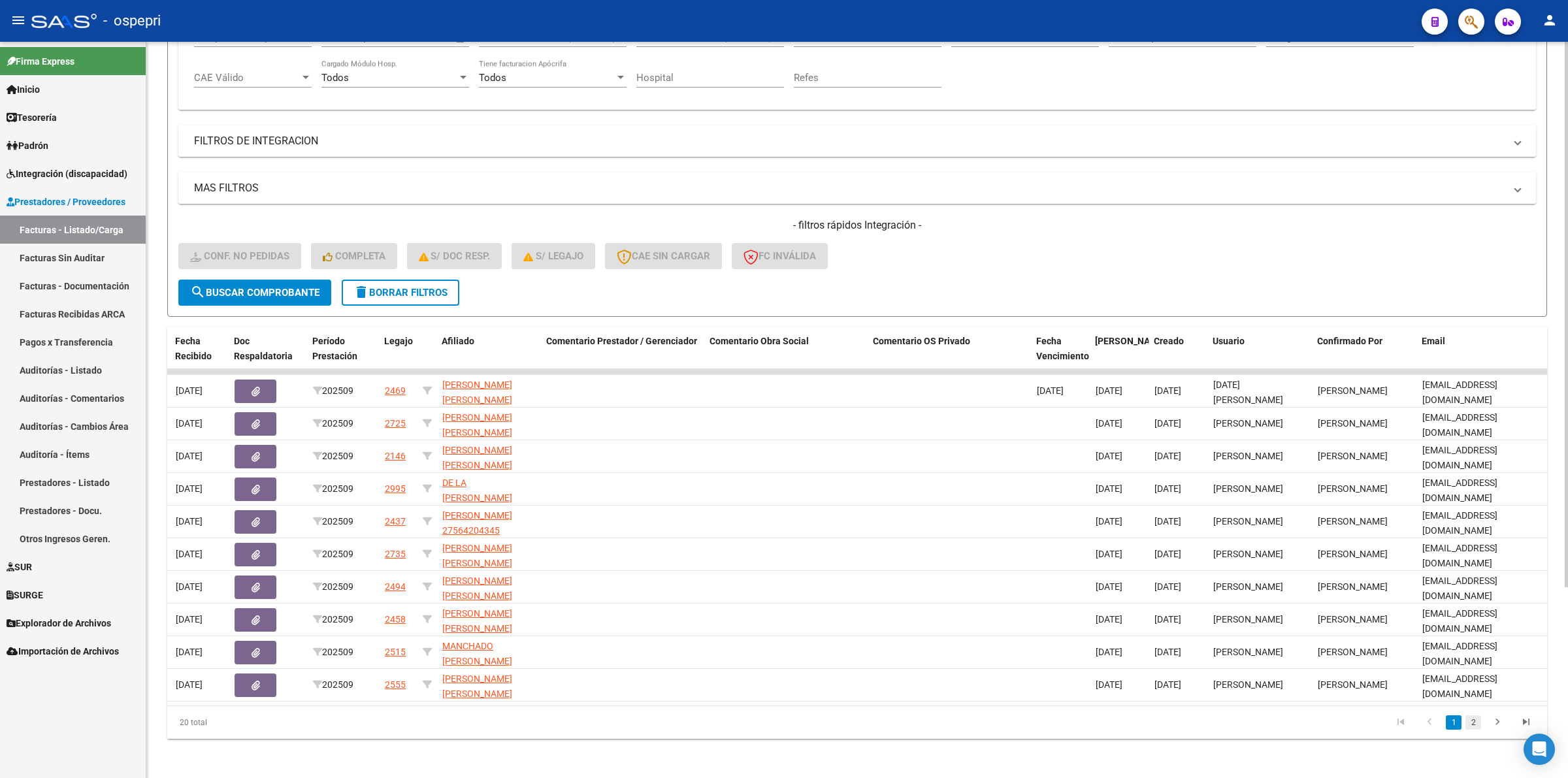
click at [1474, 729] on link "2" at bounding box center [1473, 722] width 15 height 14
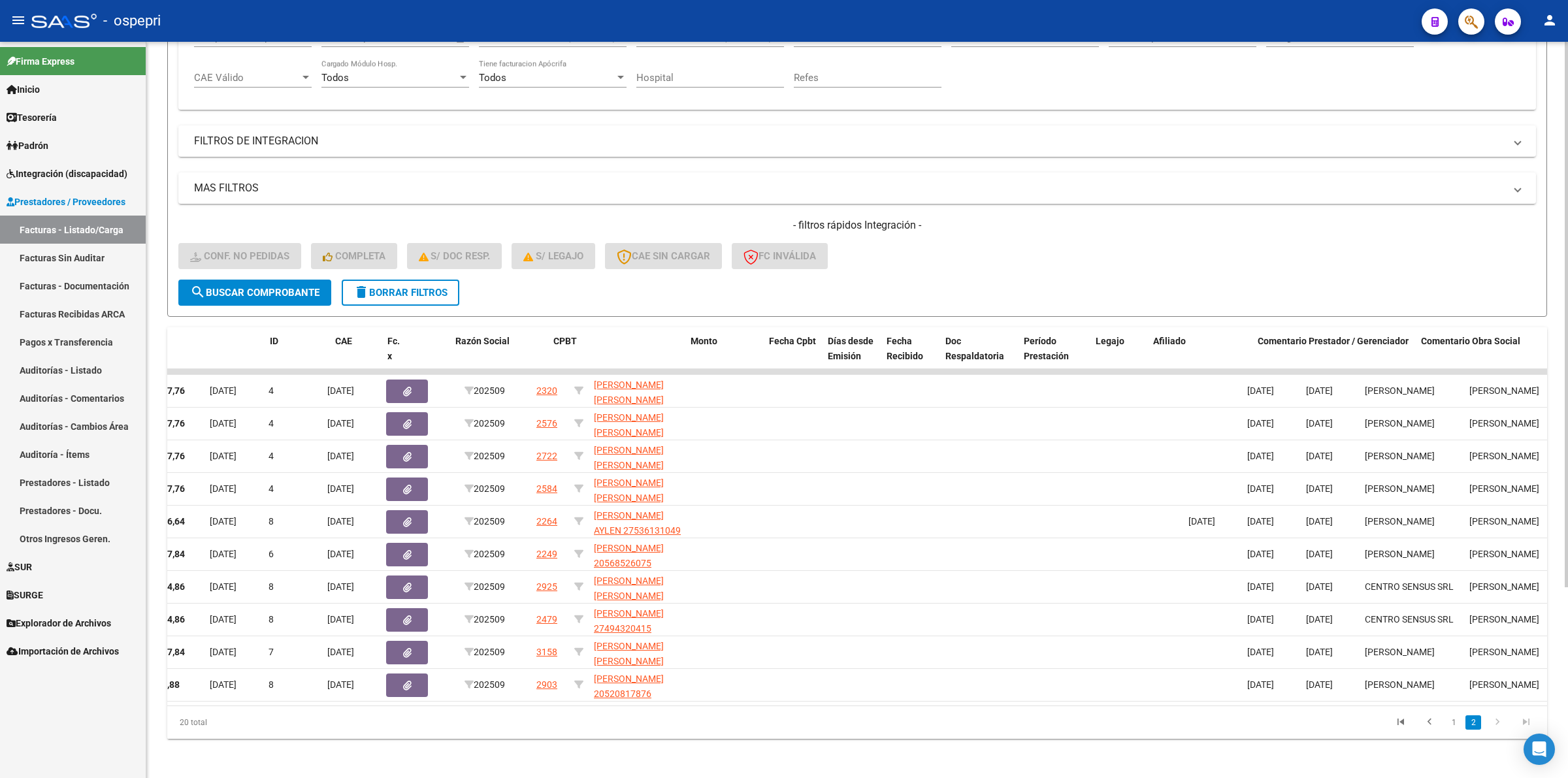
scroll to position [0, 0]
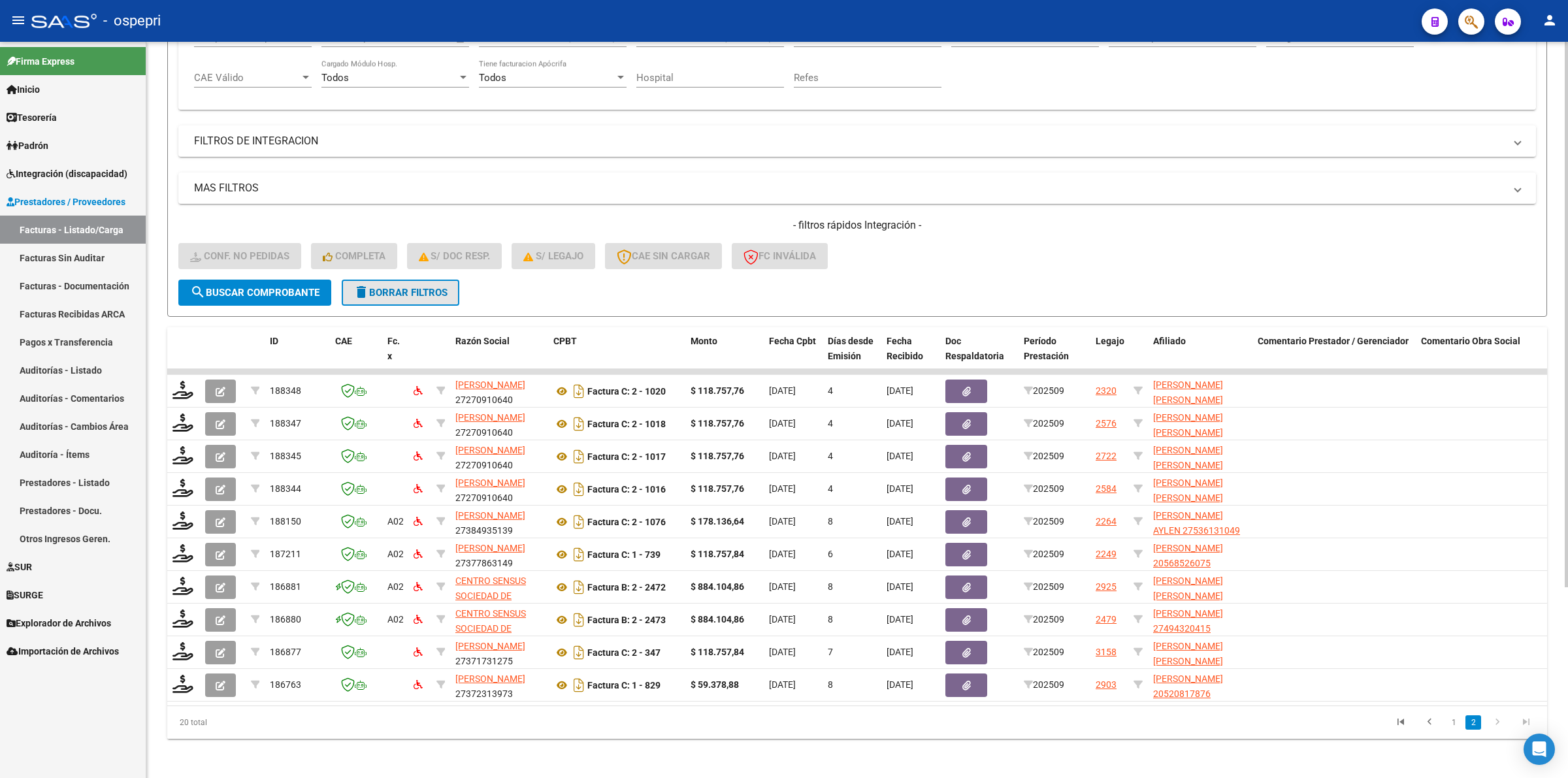
click at [435, 288] on span "delete Borrar Filtros" at bounding box center [401, 293] width 94 height 12
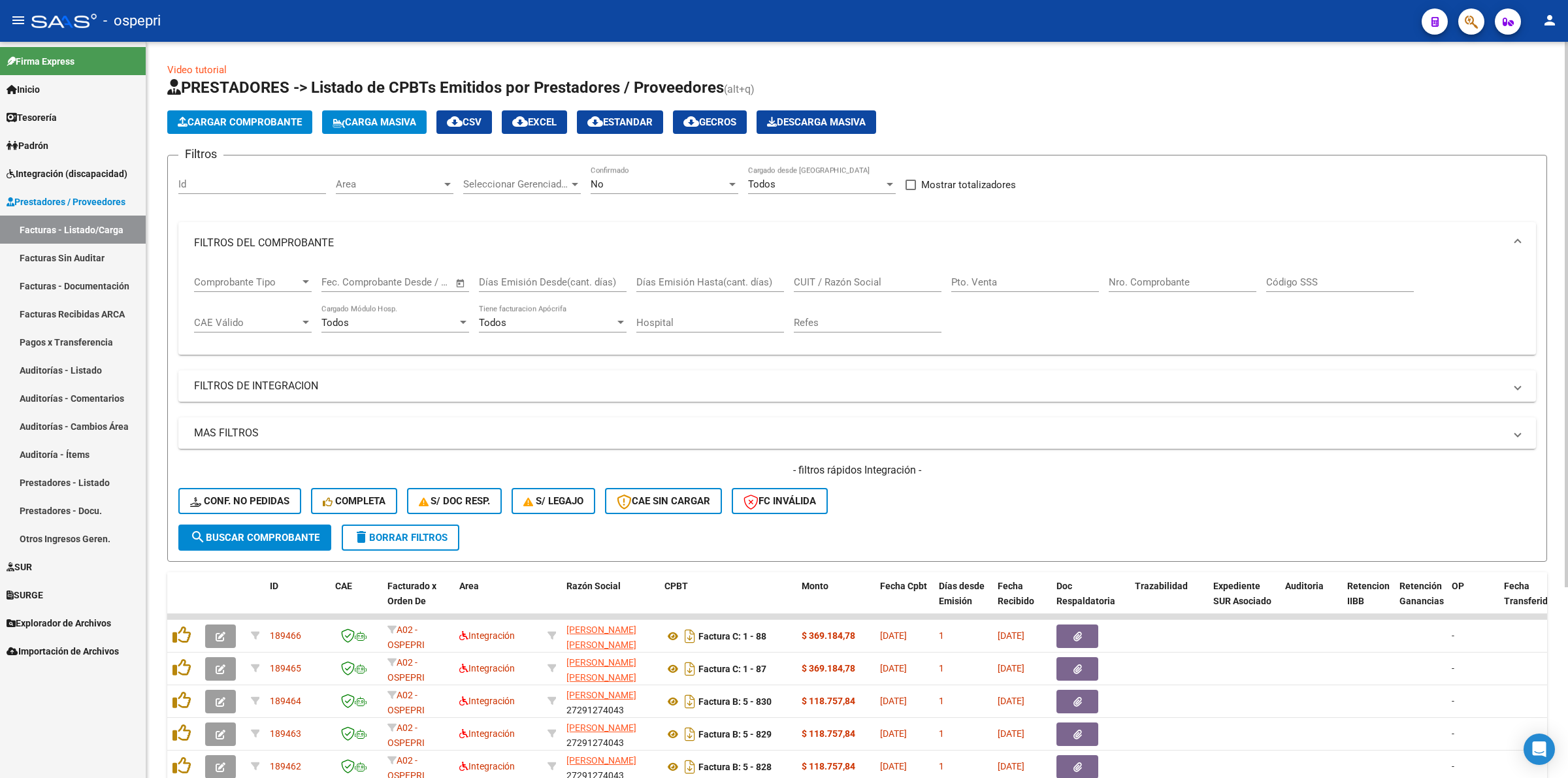
click at [832, 288] on div "CUIT / Razón Social" at bounding box center [868, 278] width 148 height 28
click at [835, 281] on input "CUIT / Razón Social" at bounding box center [868, 282] width 148 height 12
paste input "27287294951"
type input "27287294951"
click at [256, 536] on span "search Buscar Comprobante" at bounding box center [255, 538] width 129 height 12
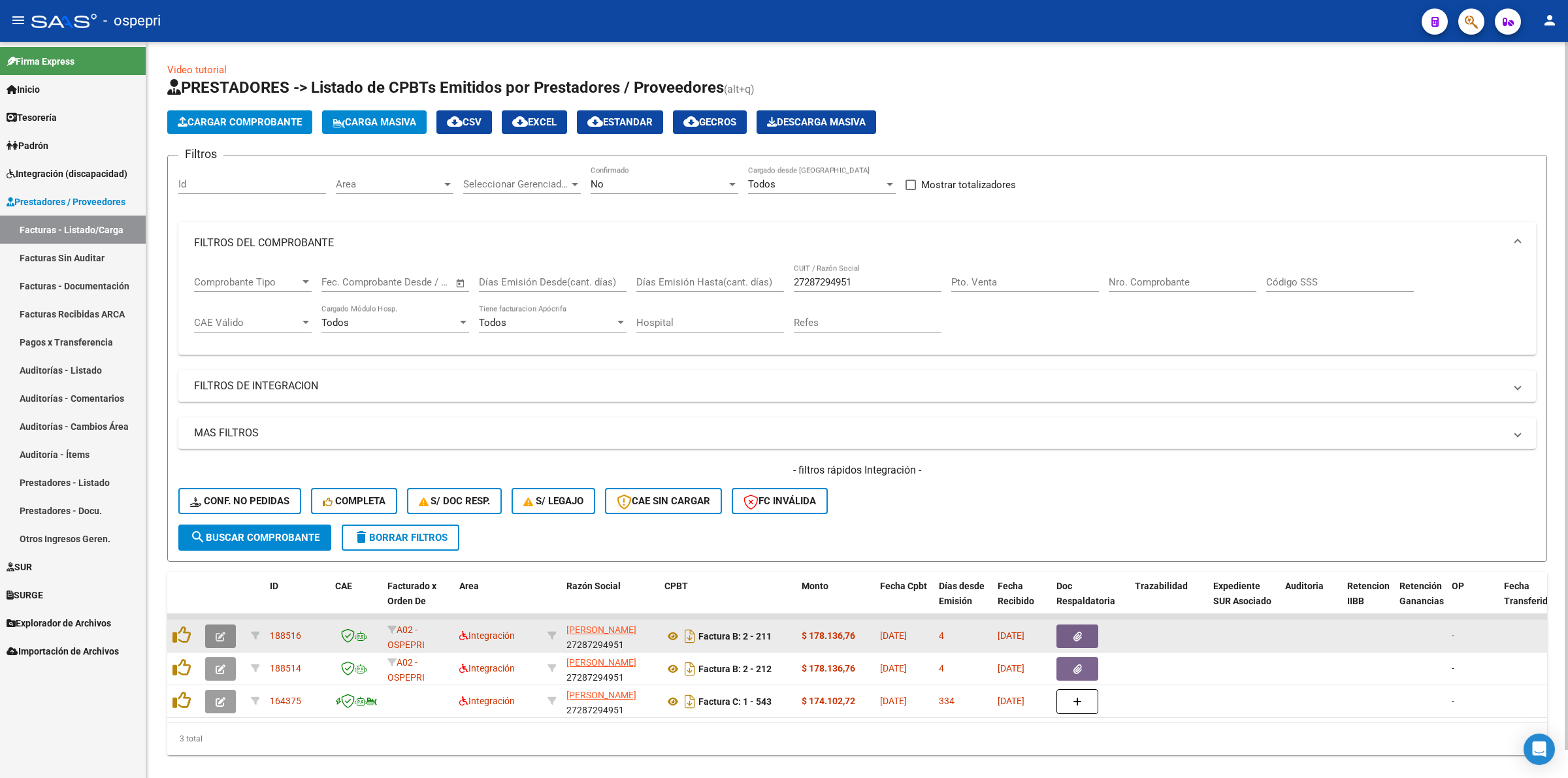
click at [232, 631] on button "button" at bounding box center [221, 636] width 31 height 24
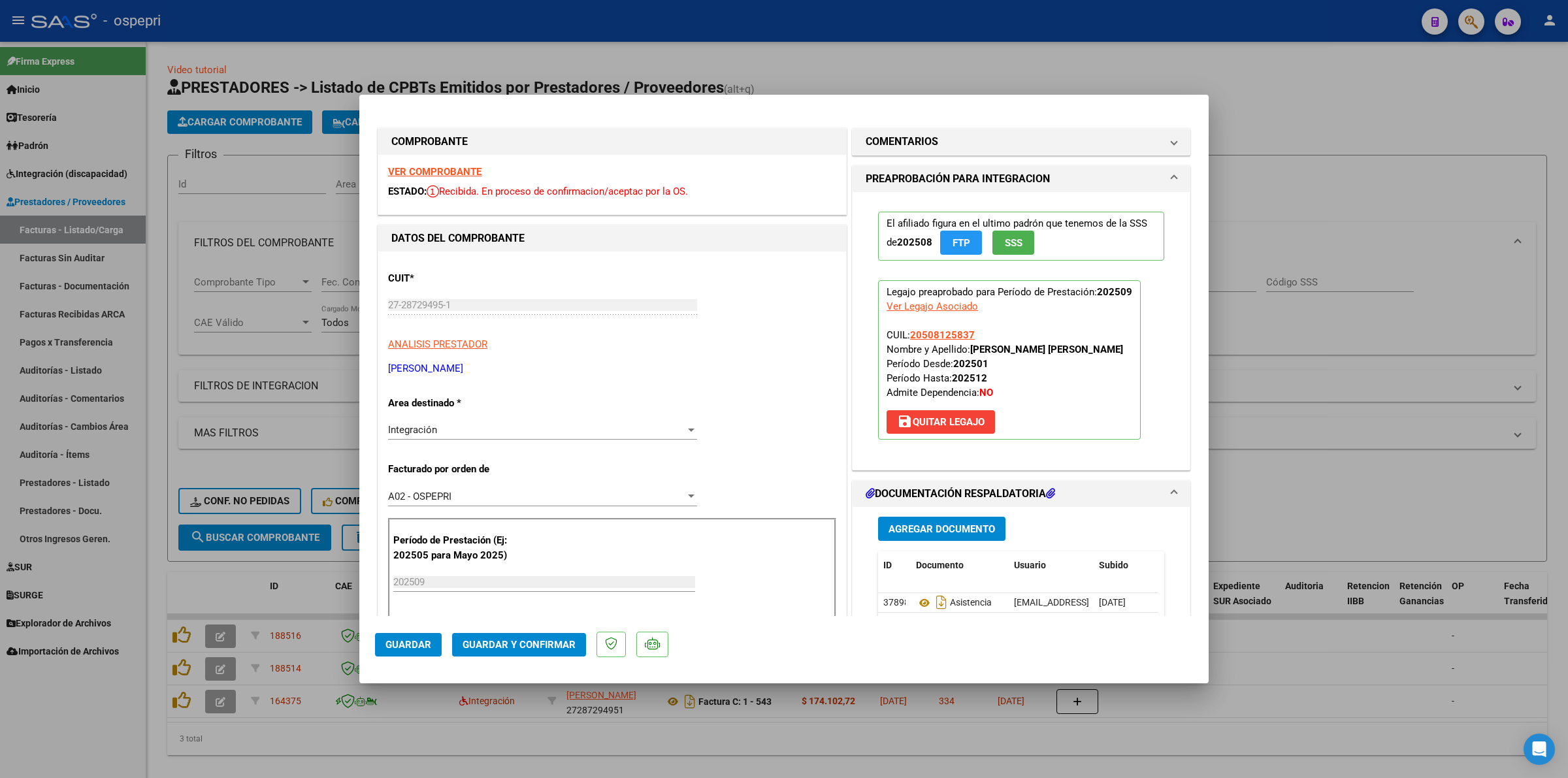
click at [432, 167] on strong "VER COMPROBANTE" at bounding box center [435, 172] width 94 height 12
click at [916, 605] on icon at bounding box center [924, 602] width 17 height 15
click at [536, 636] on button "Guardar y Confirmar" at bounding box center [519, 645] width 134 height 24
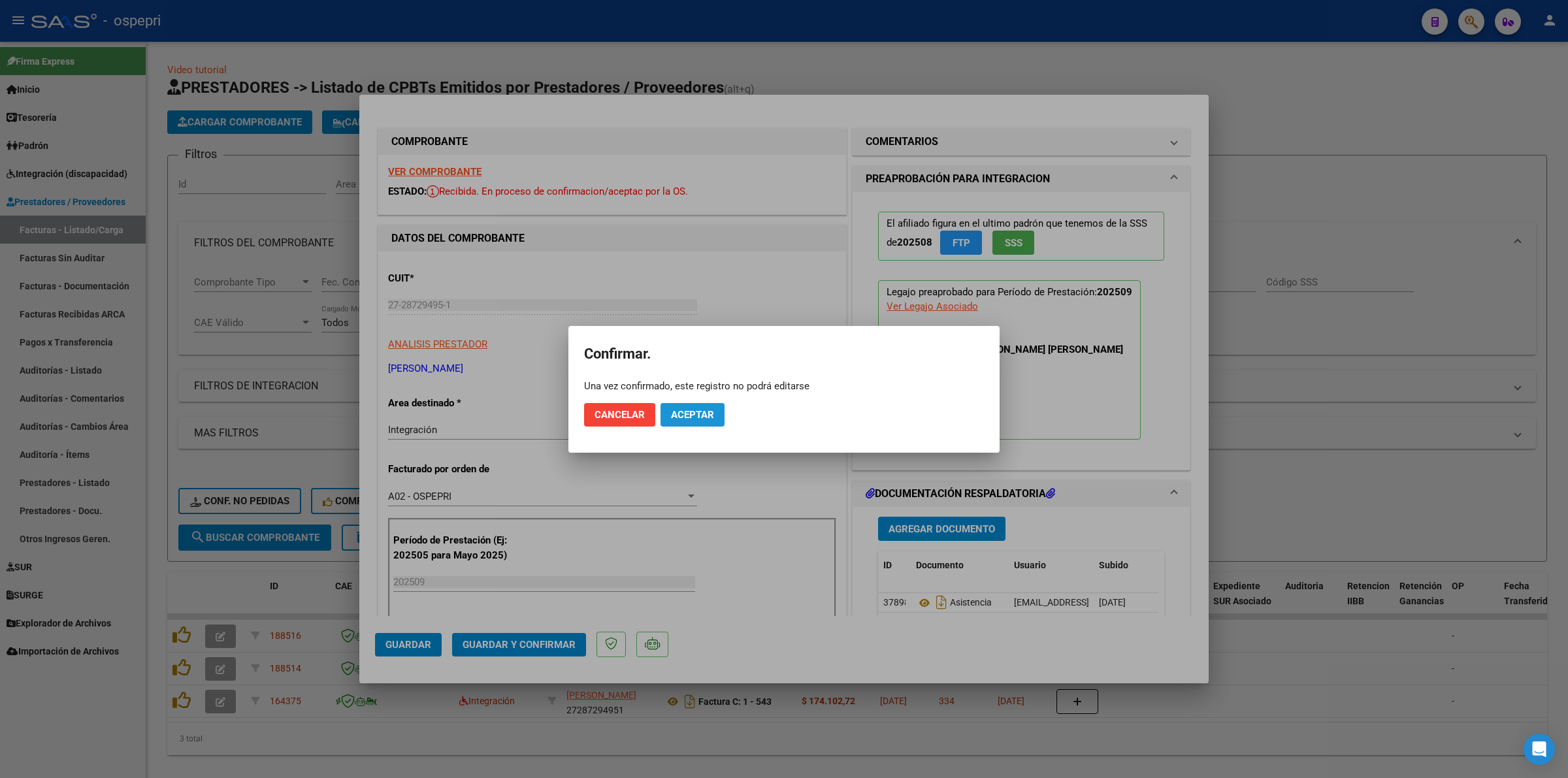
click at [674, 413] on span "Aceptar" at bounding box center [692, 414] width 43 height 12
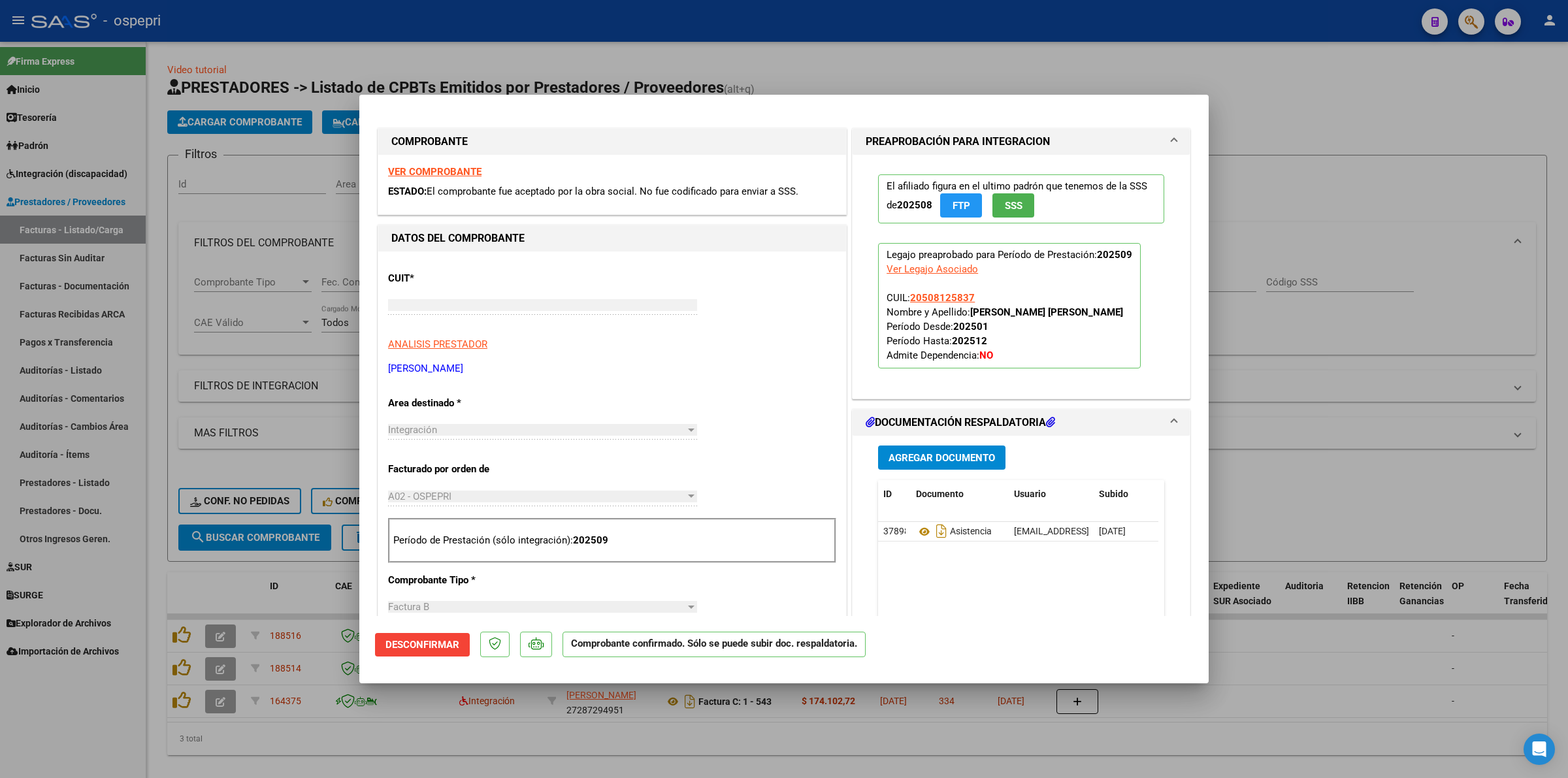
type input "$ 0,00"
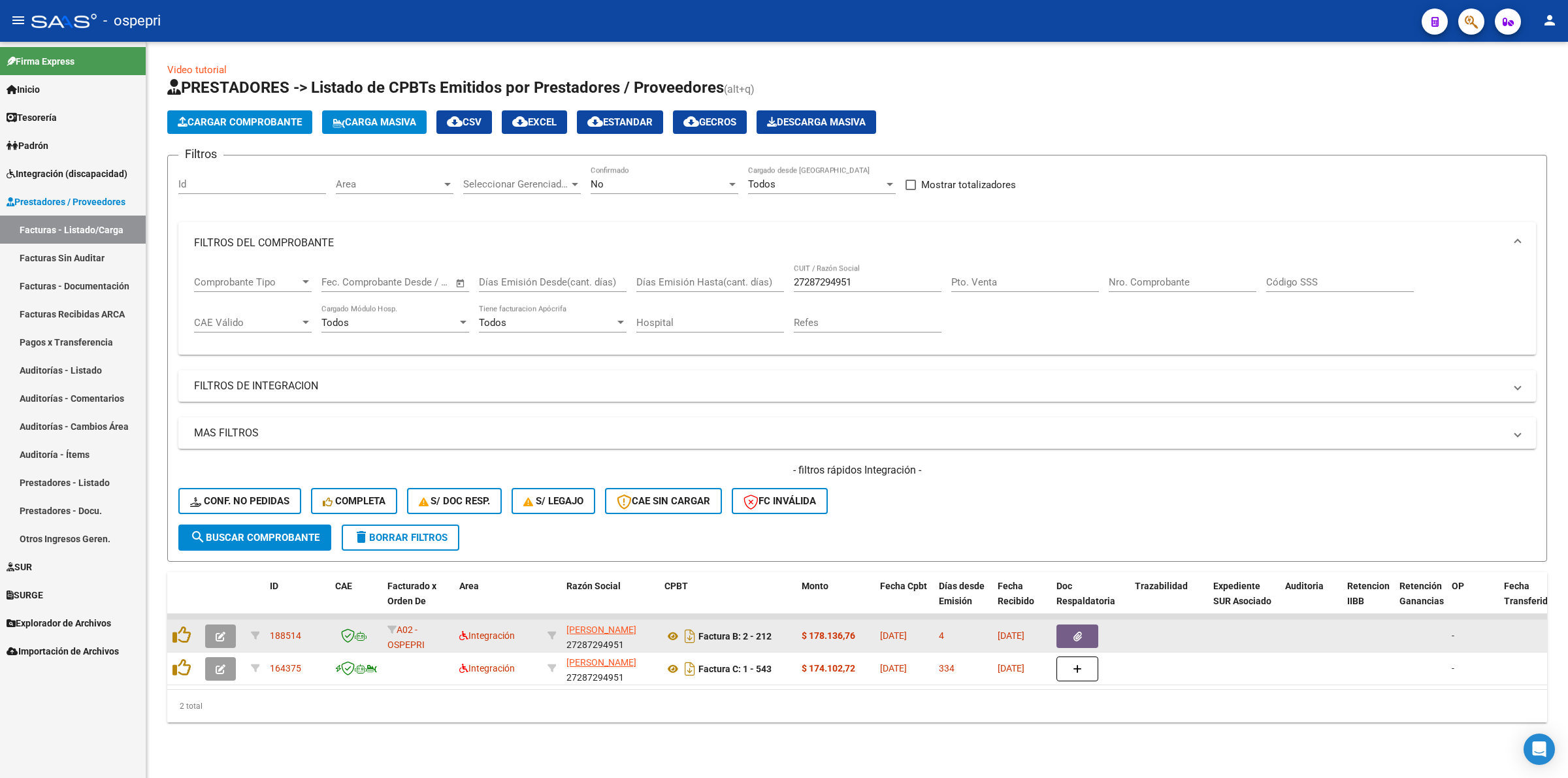
click at [217, 633] on icon "button" at bounding box center [220, 636] width 10 height 10
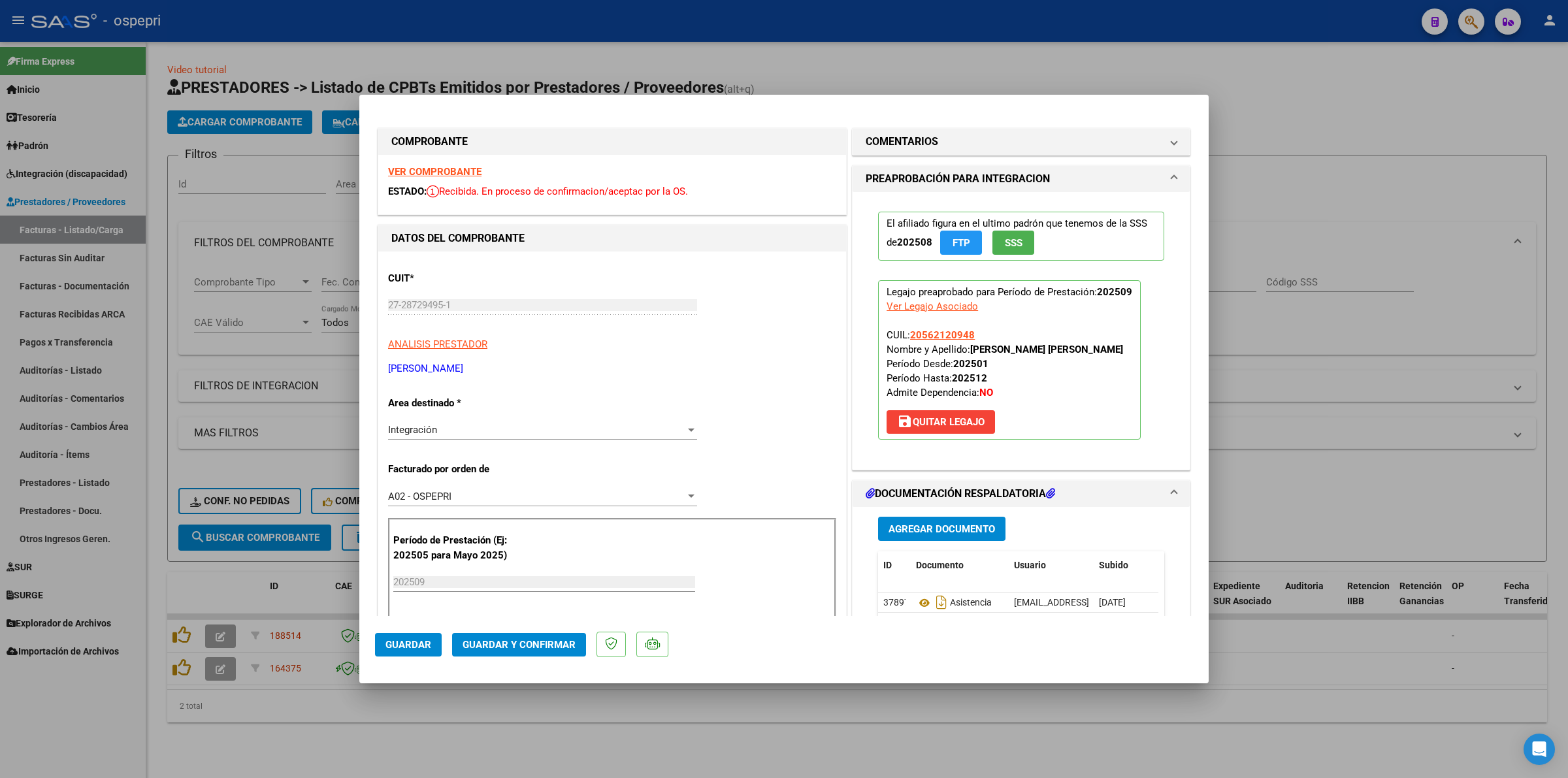
click at [449, 173] on strong "VER COMPROBANTE" at bounding box center [435, 172] width 94 height 12
click at [920, 602] on icon at bounding box center [924, 602] width 17 height 15
click at [528, 645] on span "Guardar y Confirmar" at bounding box center [519, 645] width 113 height 12
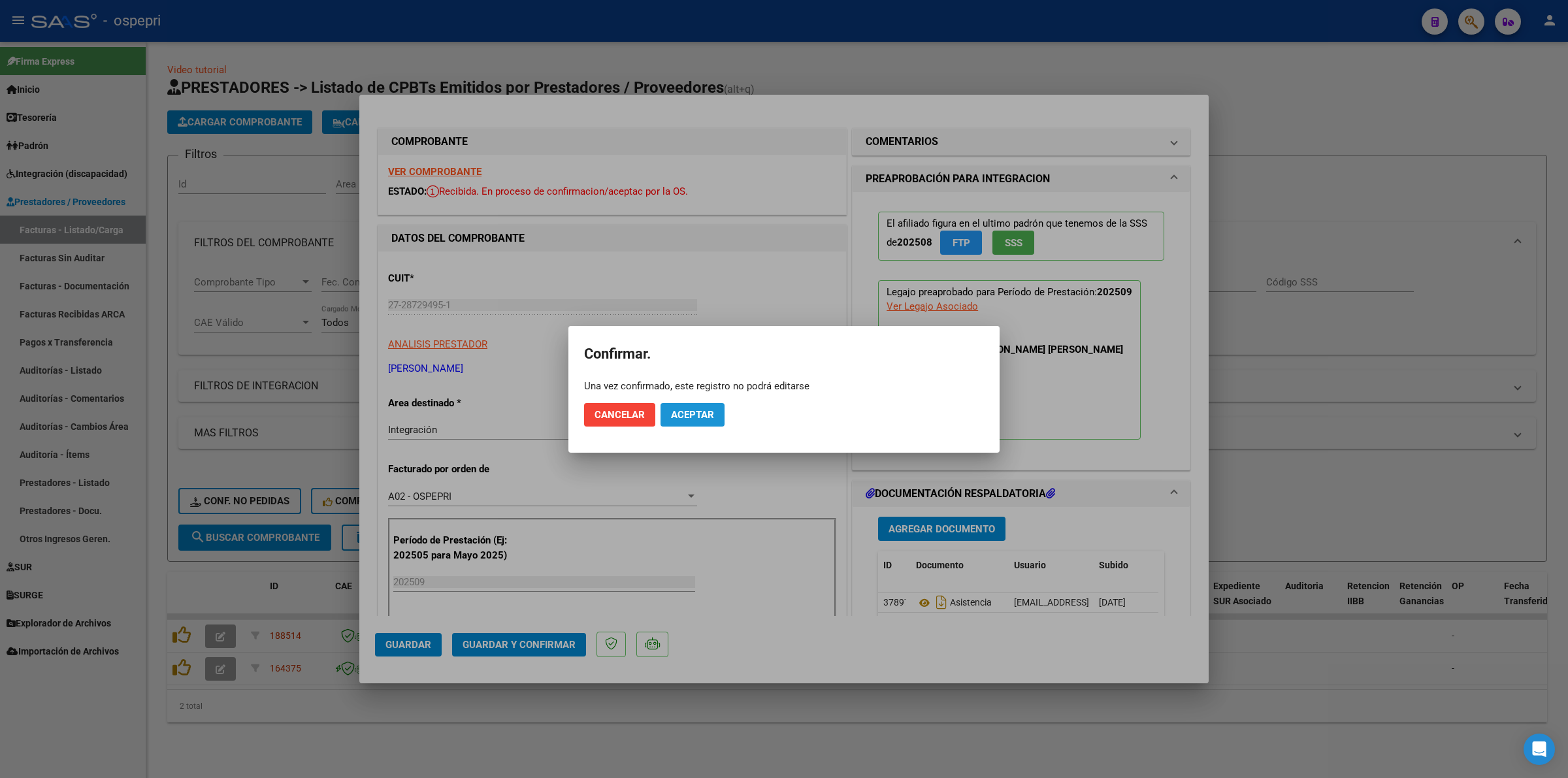
click at [671, 412] on span "Aceptar" at bounding box center [692, 414] width 43 height 12
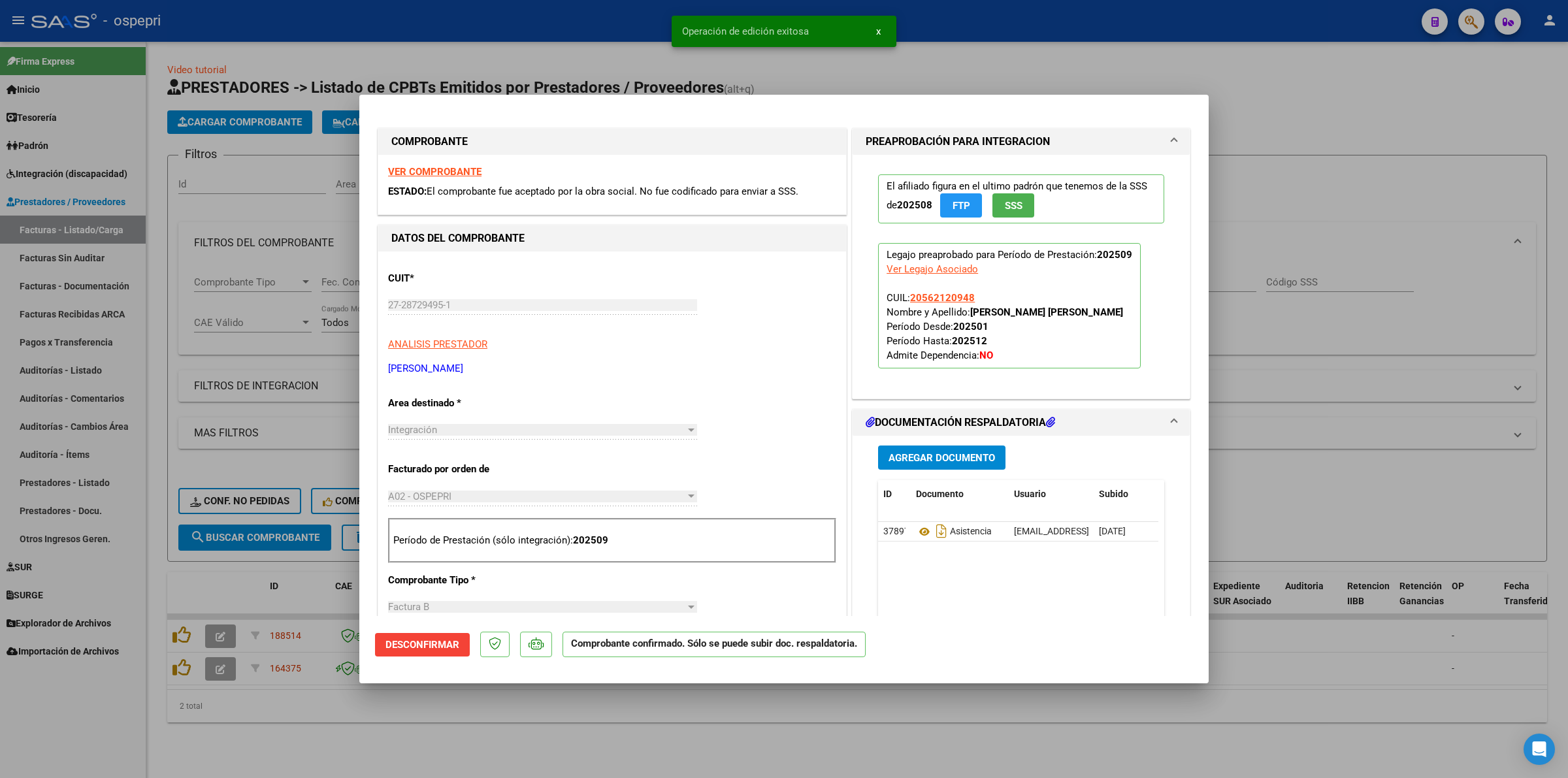
type input "$ 0,00"
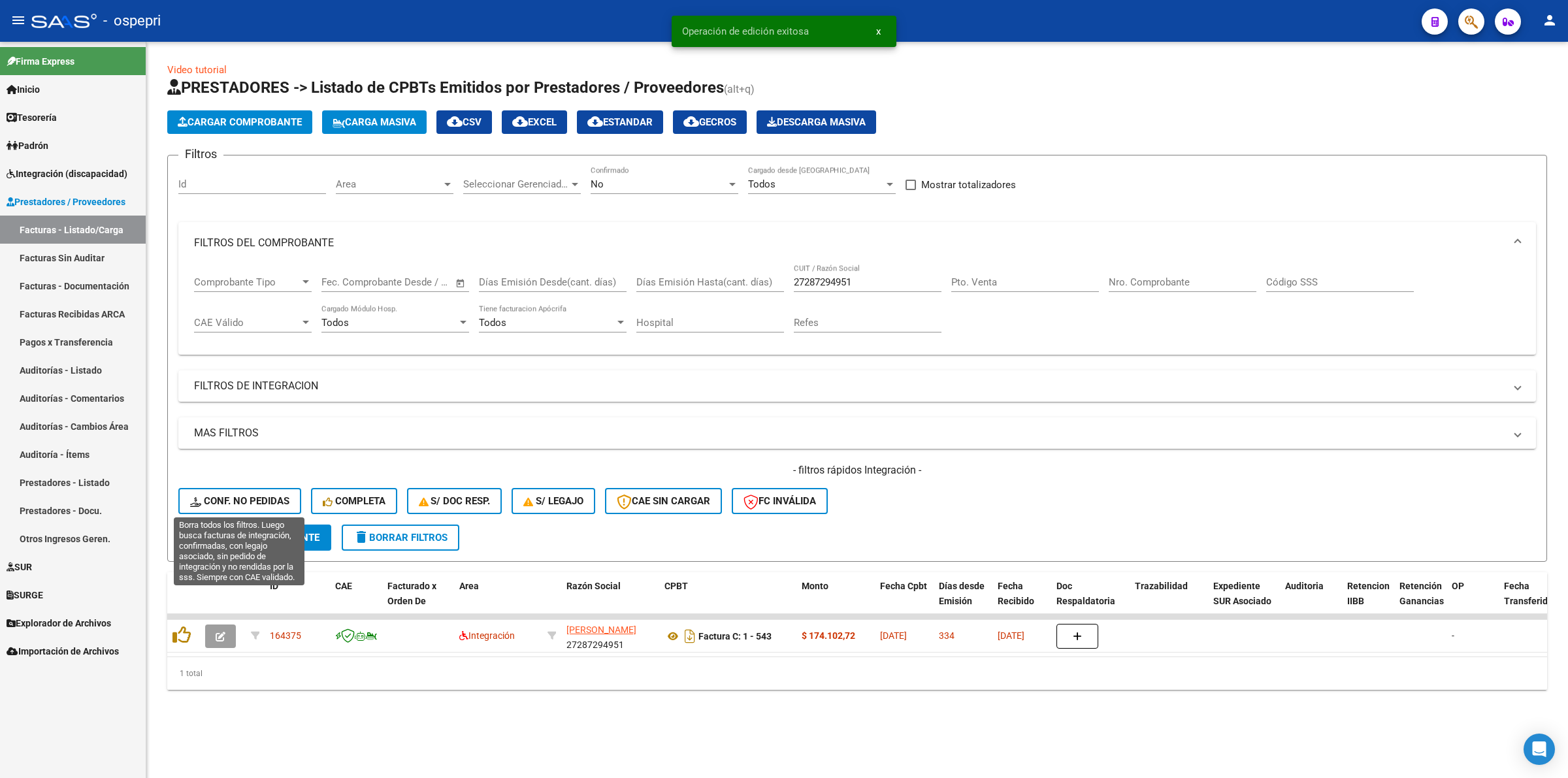
click at [272, 491] on button "Conf. no pedidas" at bounding box center [240, 500] width 122 height 26
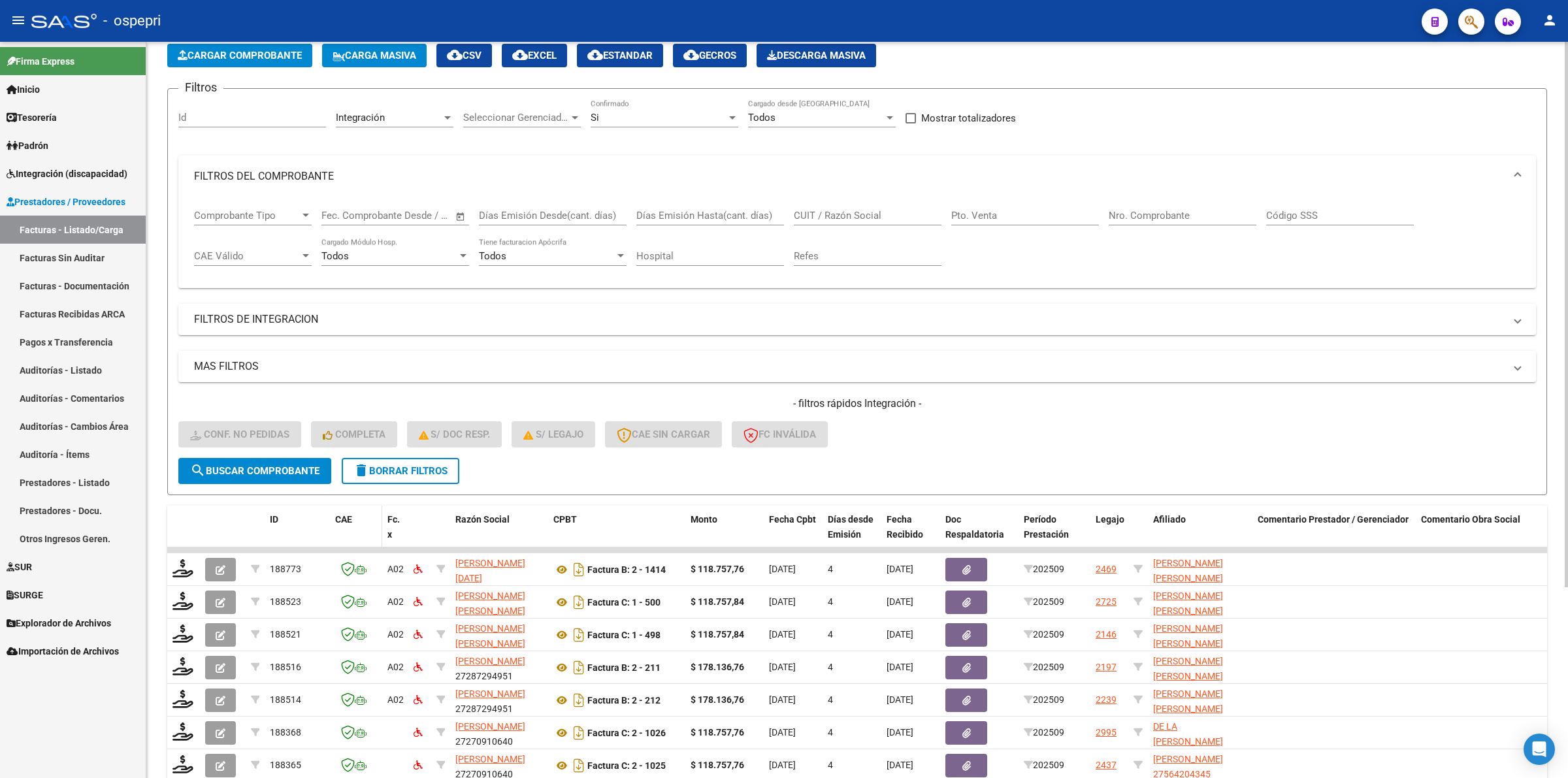
scroll to position [245, 0]
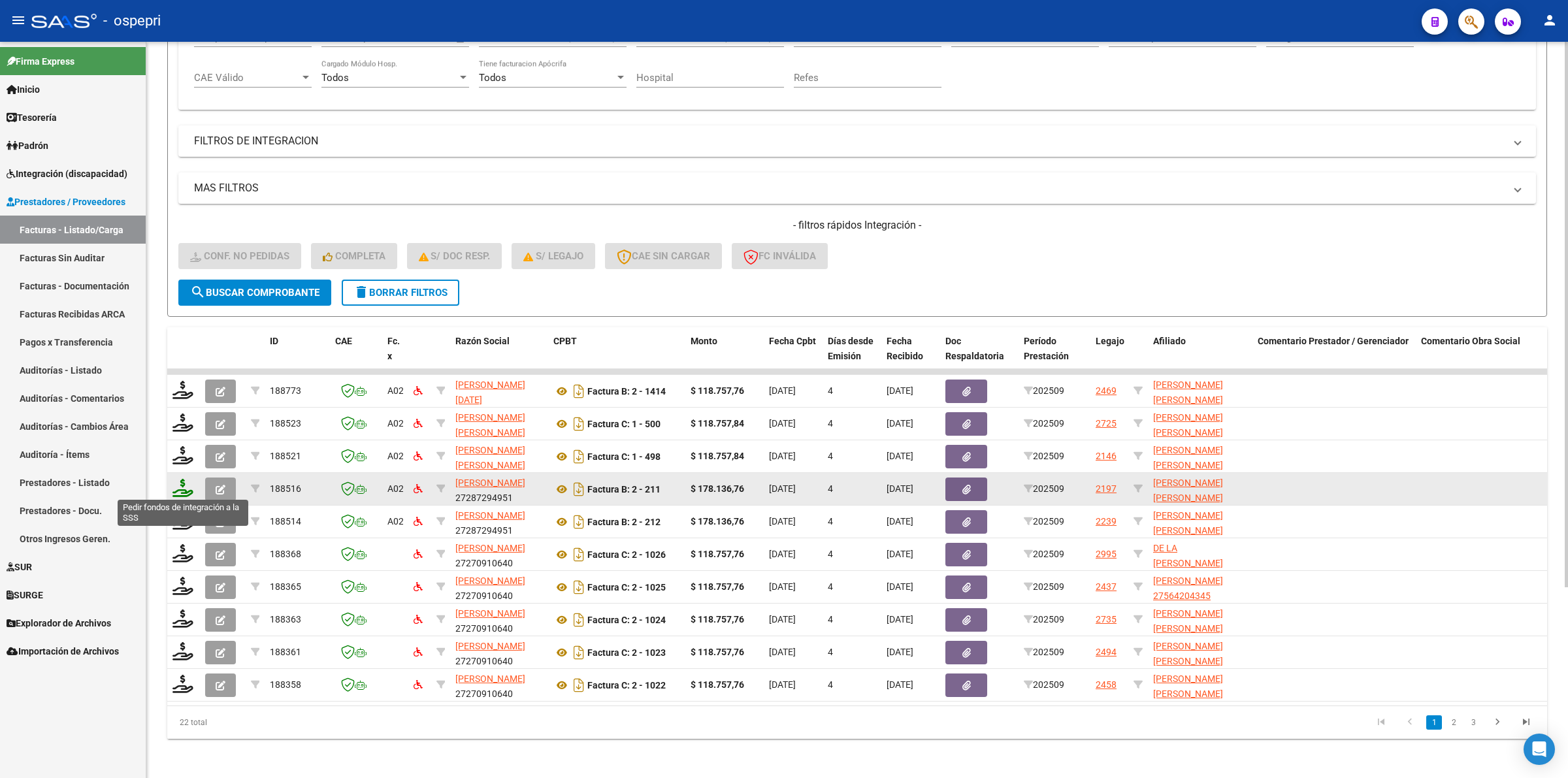
click at [184, 487] on icon at bounding box center [183, 487] width 21 height 18
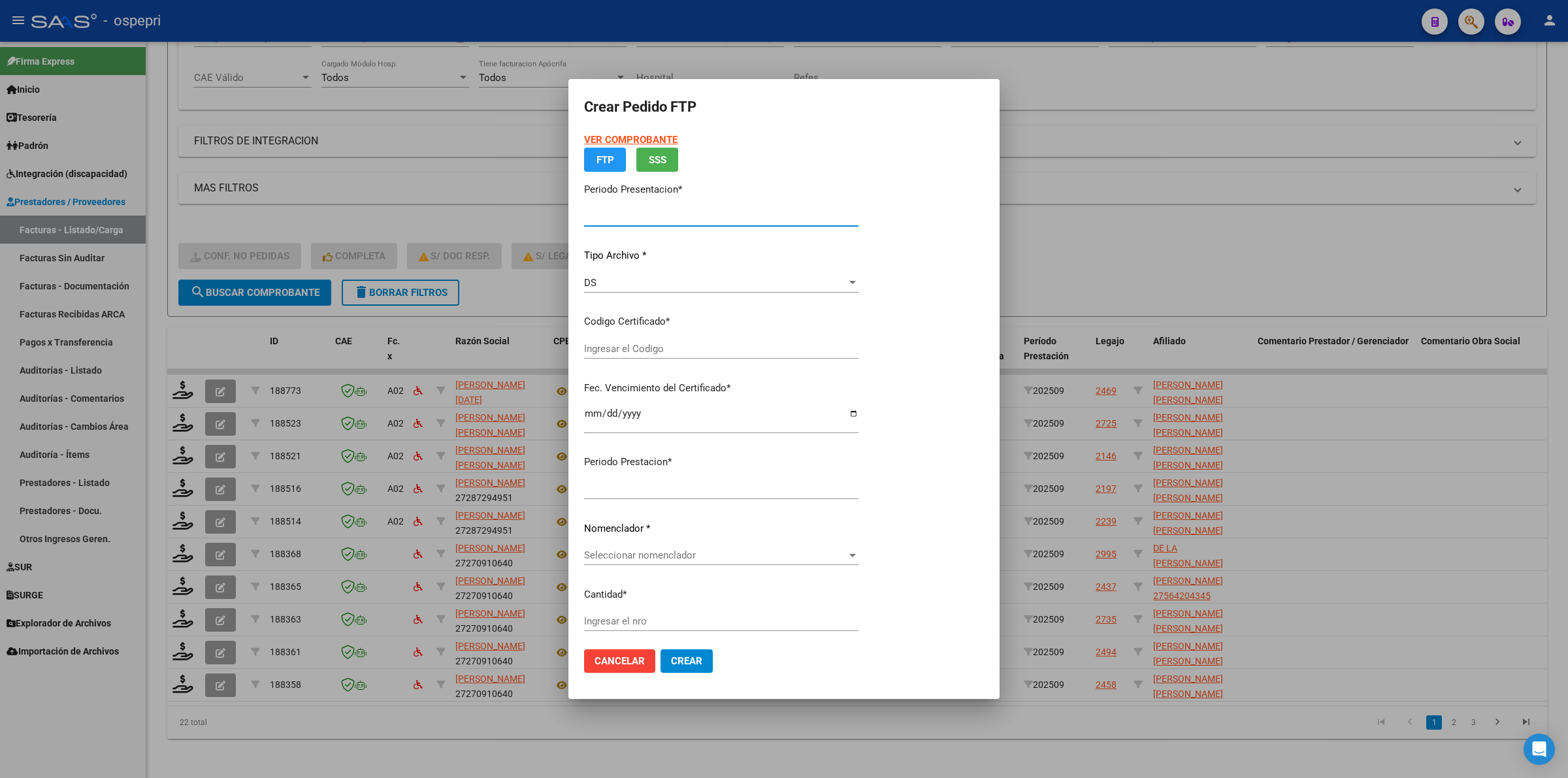
type input "202509"
type input "$ 178.136,76"
type input "2050812583-7"
type input "[DATE]"
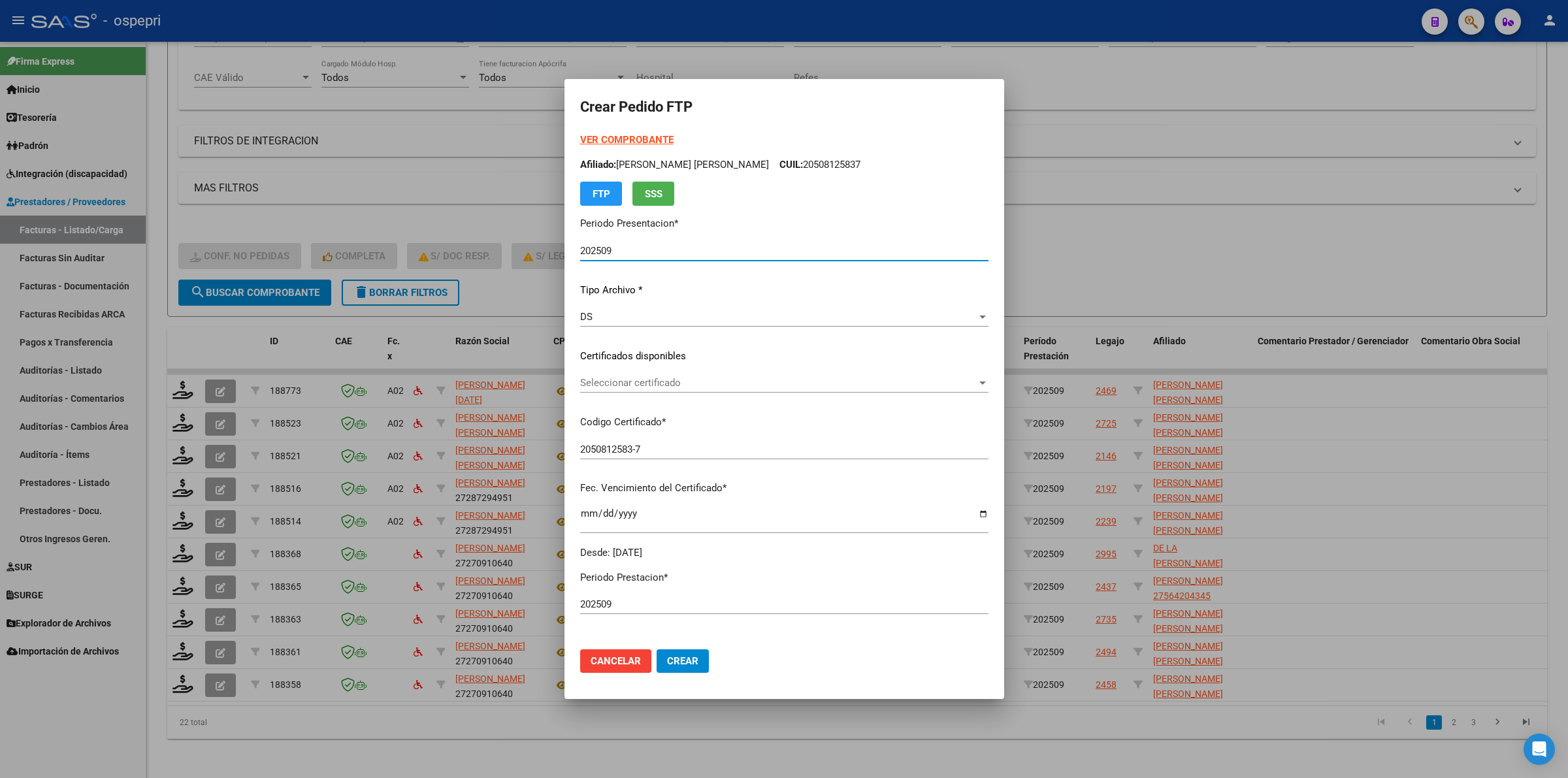
click at [746, 394] on div "Seleccionar certificado Seleccionar certificado" at bounding box center [784, 389] width 408 height 32
click at [751, 383] on span "Seleccionar certificado" at bounding box center [778, 383] width 396 height 12
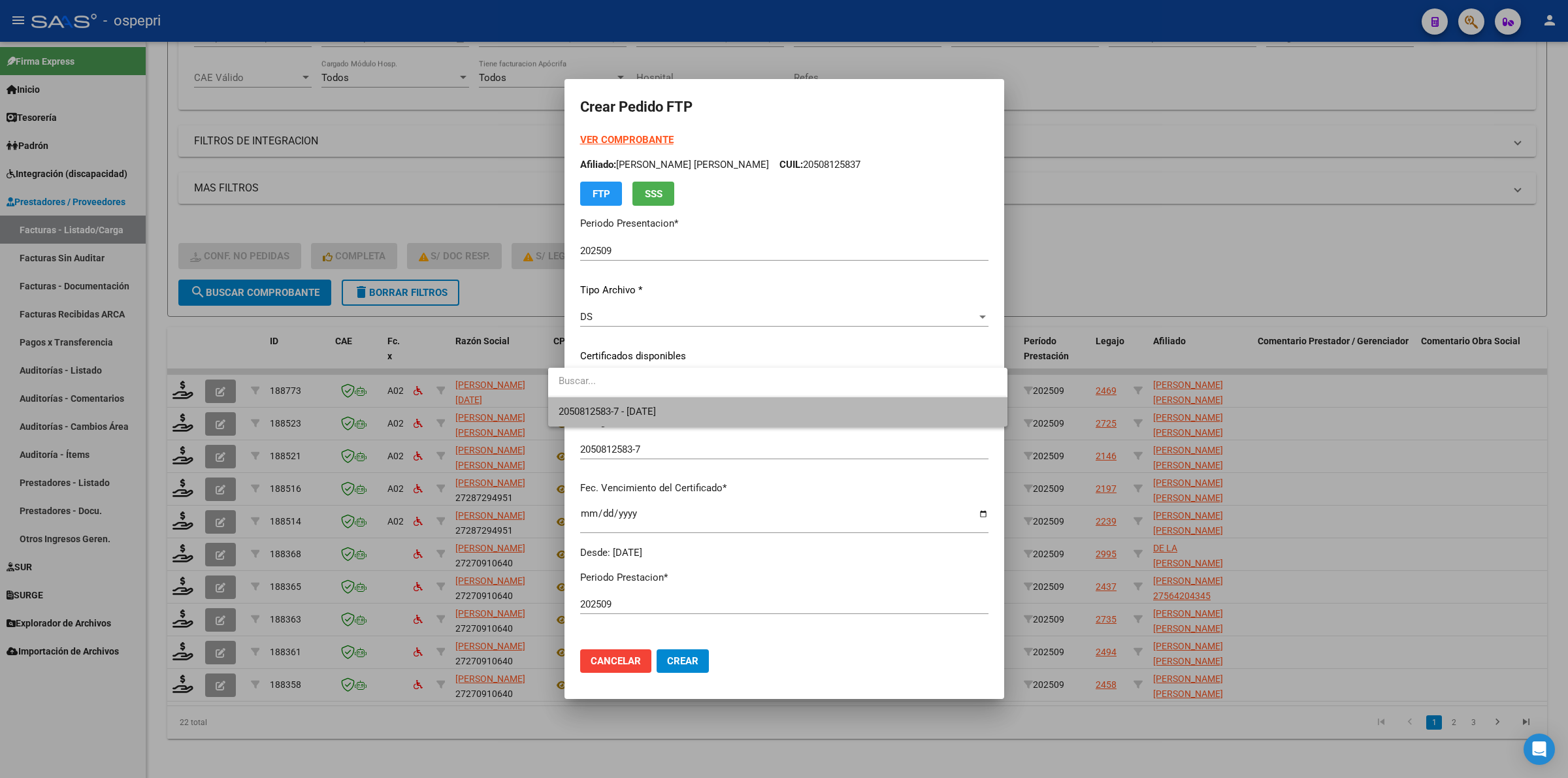
click at [755, 406] on span "2050812583-7 - [DATE]" at bounding box center [777, 411] width 438 height 29
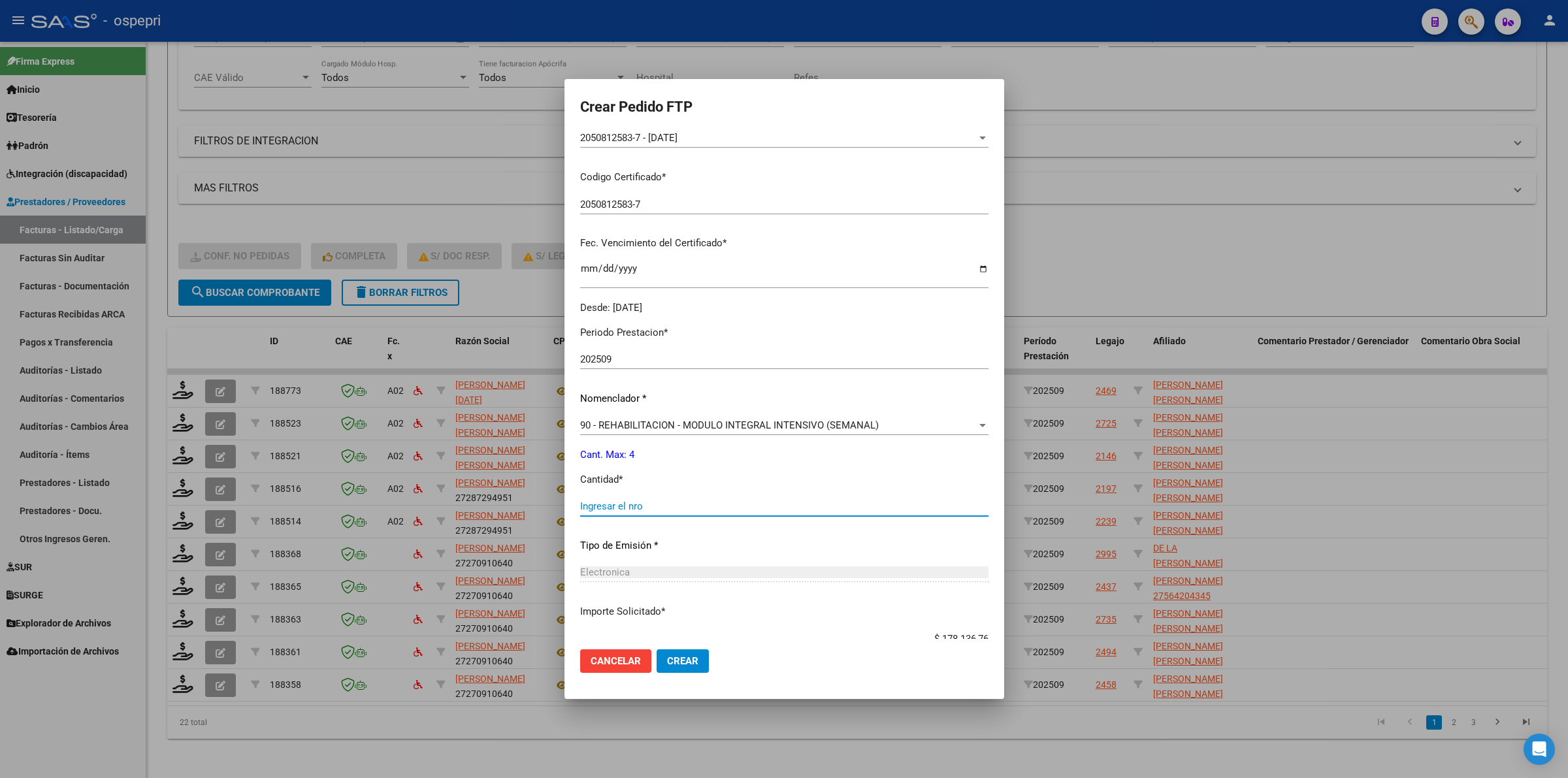
click at [671, 504] on input "Ingresar el nro" at bounding box center [784, 506] width 408 height 12
type input "4"
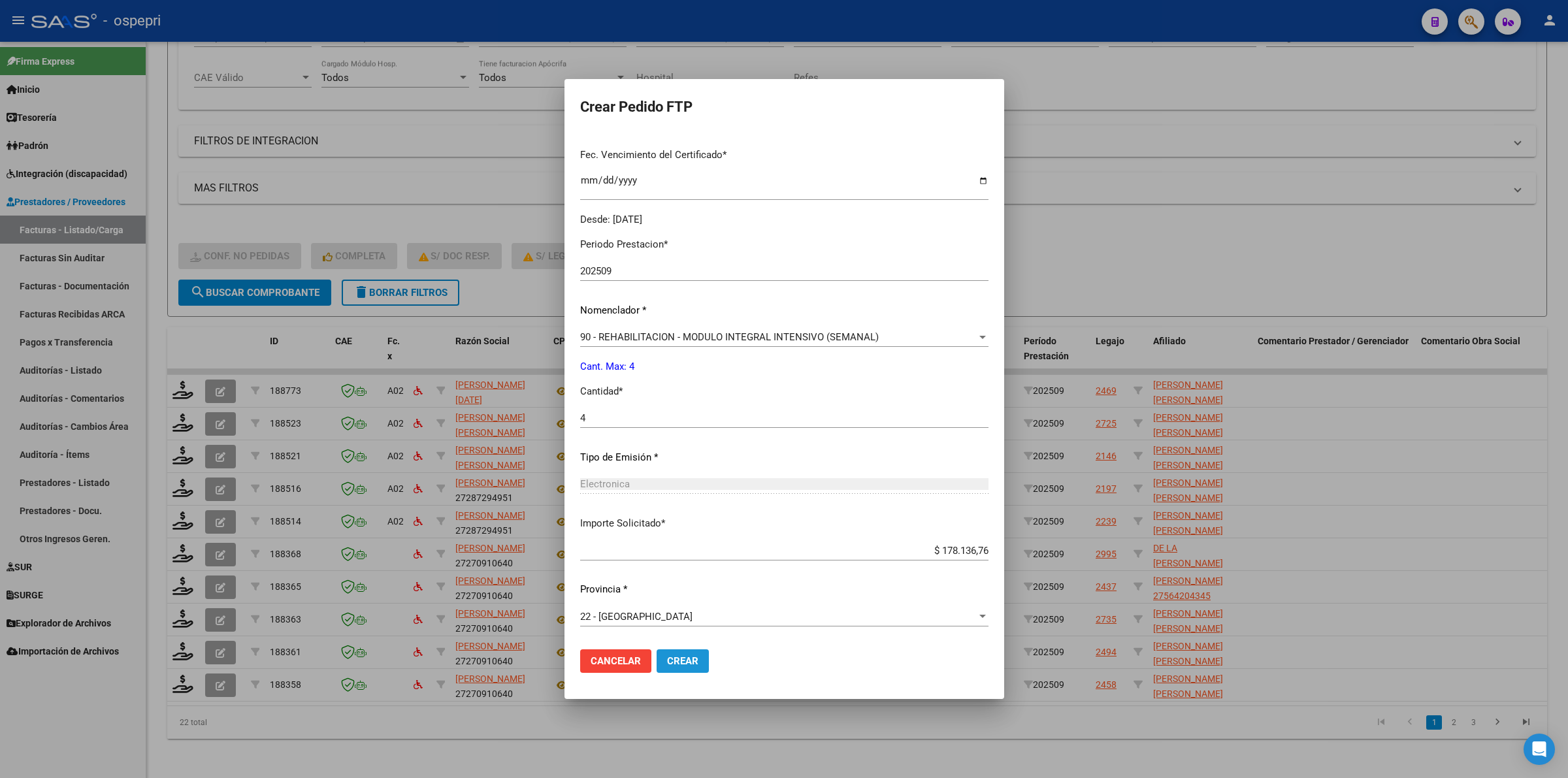
click at [670, 658] on span "Crear" at bounding box center [683, 661] width 32 height 12
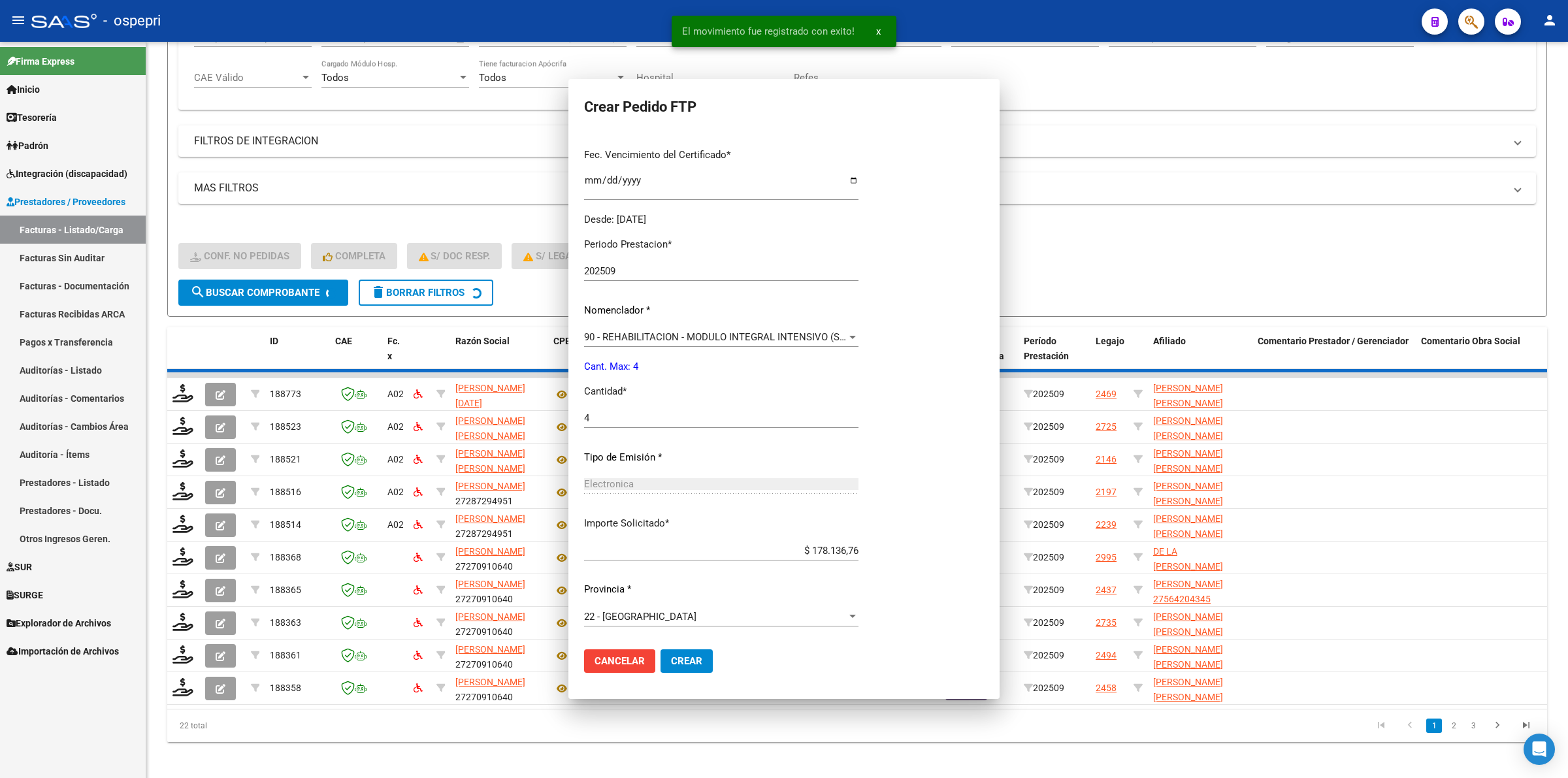
scroll to position [260, 0]
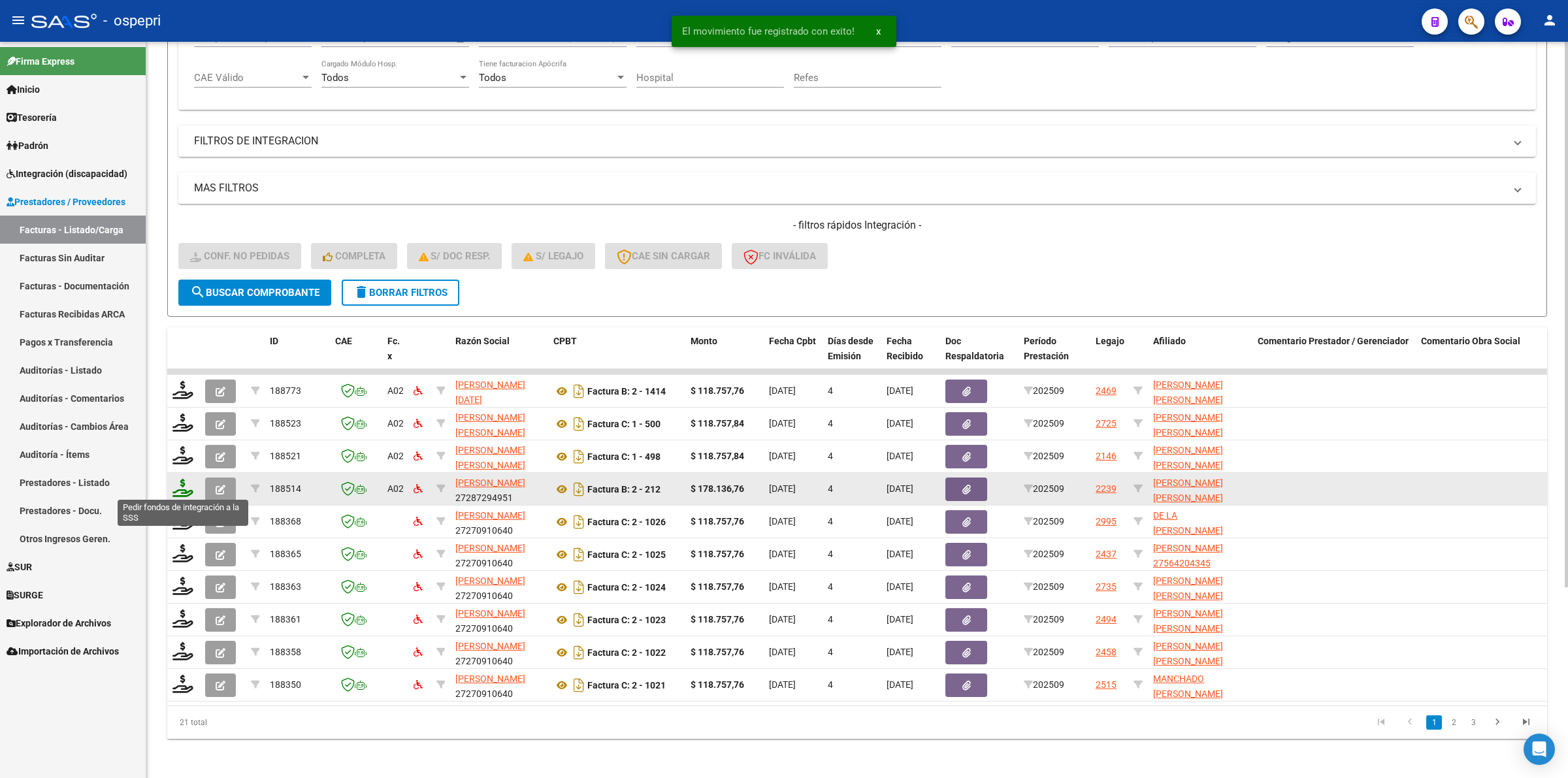
click at [186, 484] on icon at bounding box center [183, 487] width 21 height 18
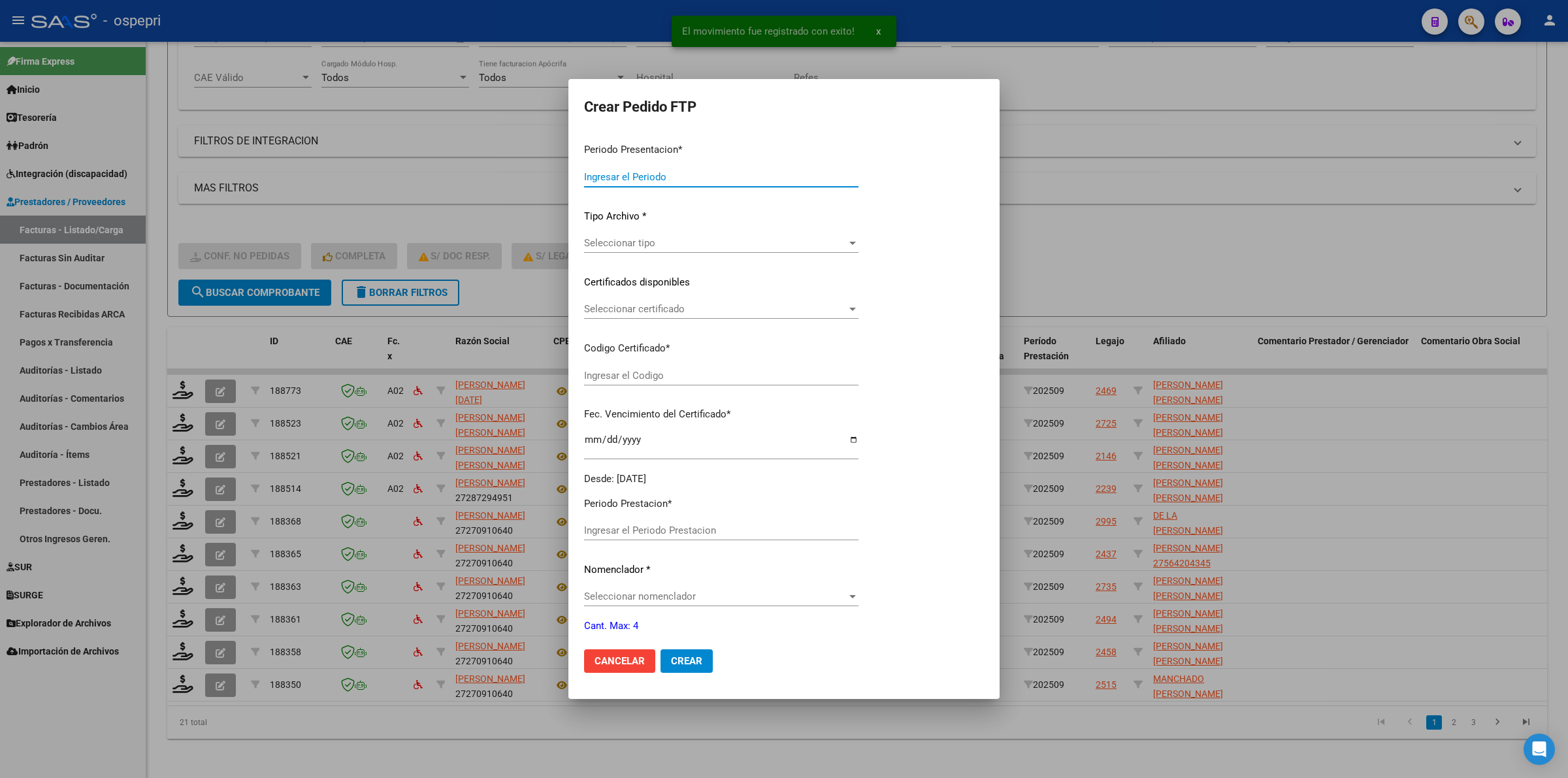
type input "202509"
type input "$ 178.136,76"
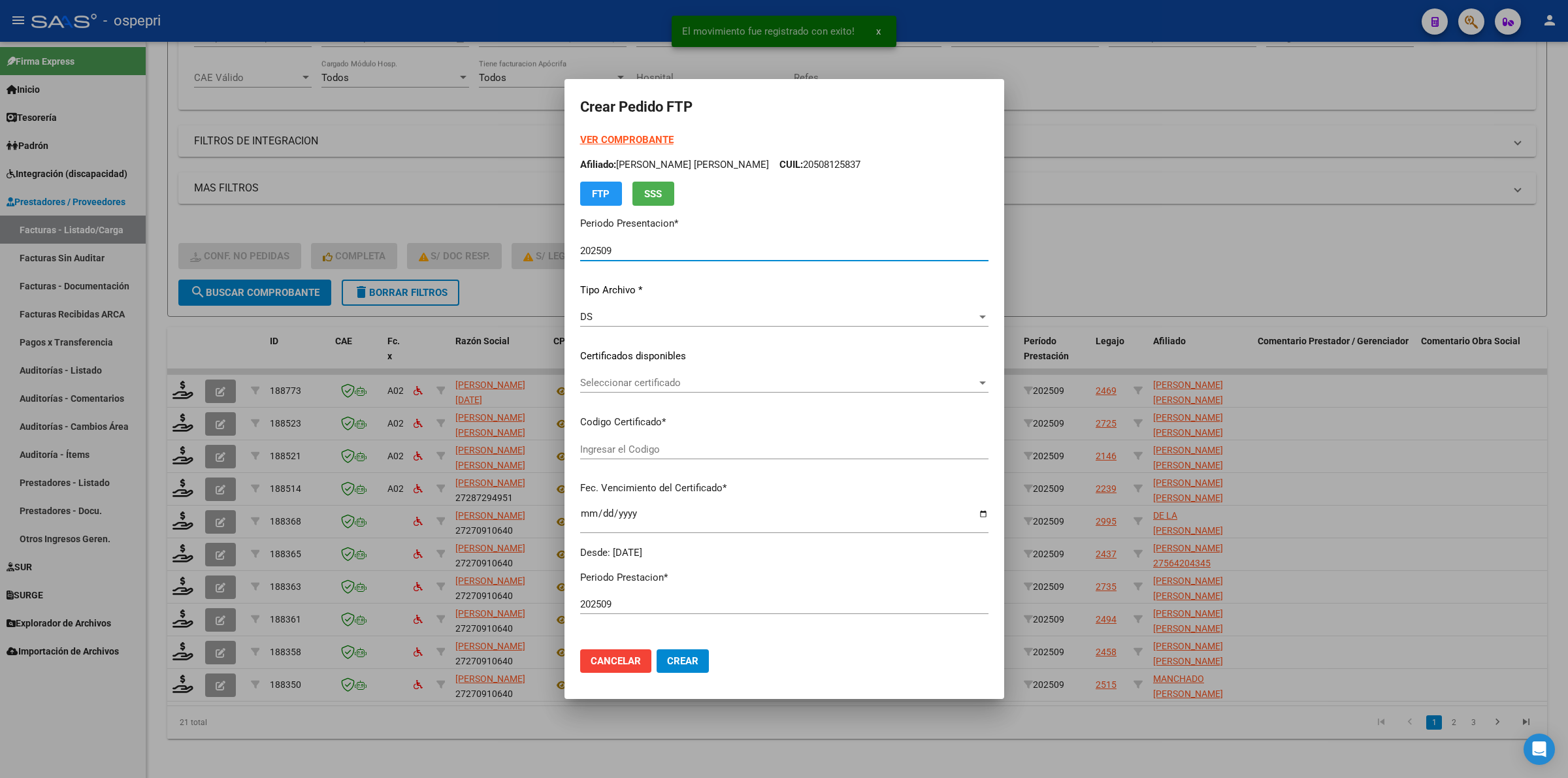
type input "20562120945"
type input "[DATE]"
click at [628, 379] on span "Seleccionar certificado" at bounding box center [778, 383] width 396 height 12
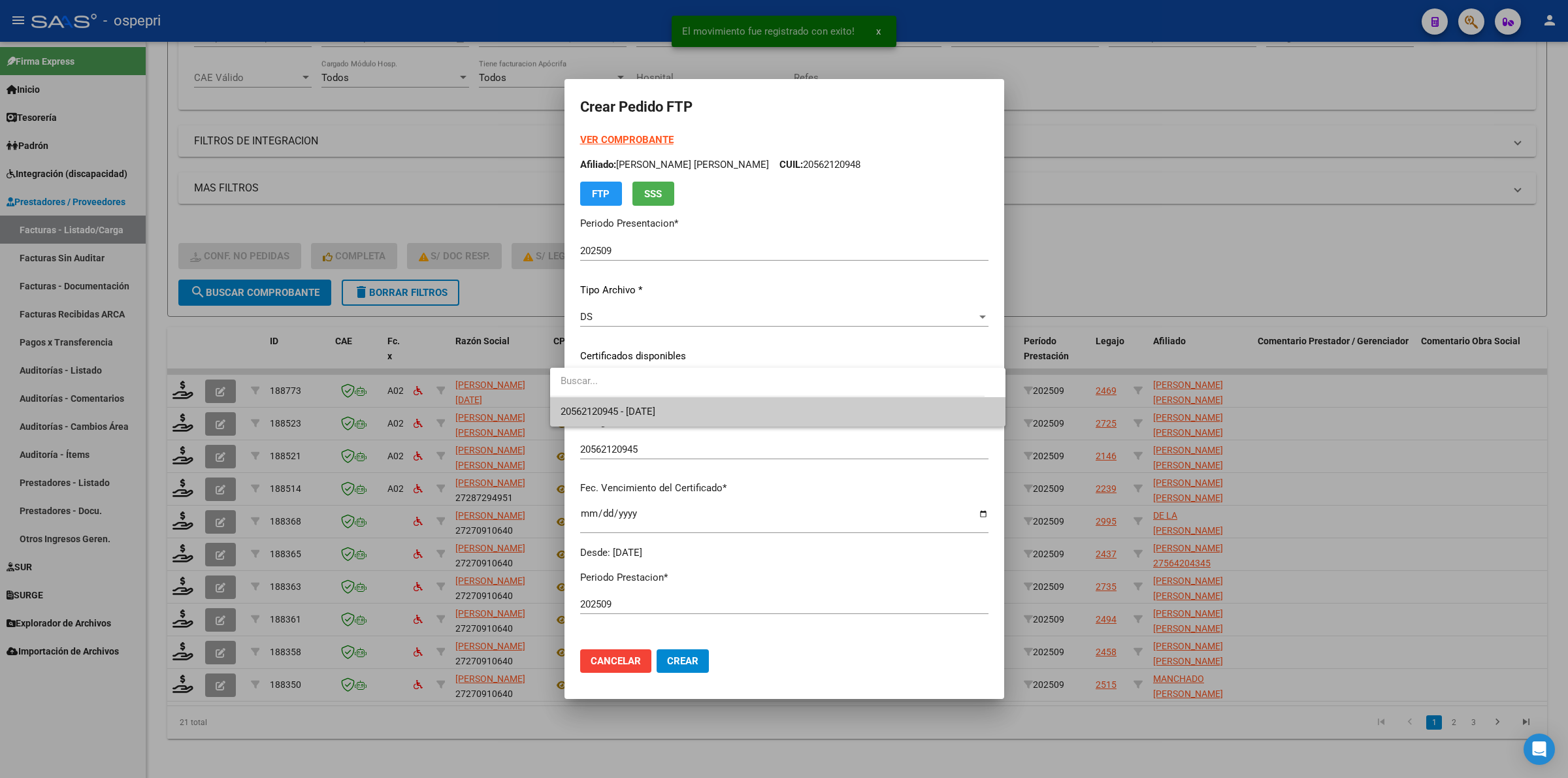
click at [632, 400] on span "20562120945 - [DATE]" at bounding box center [778, 411] width 435 height 29
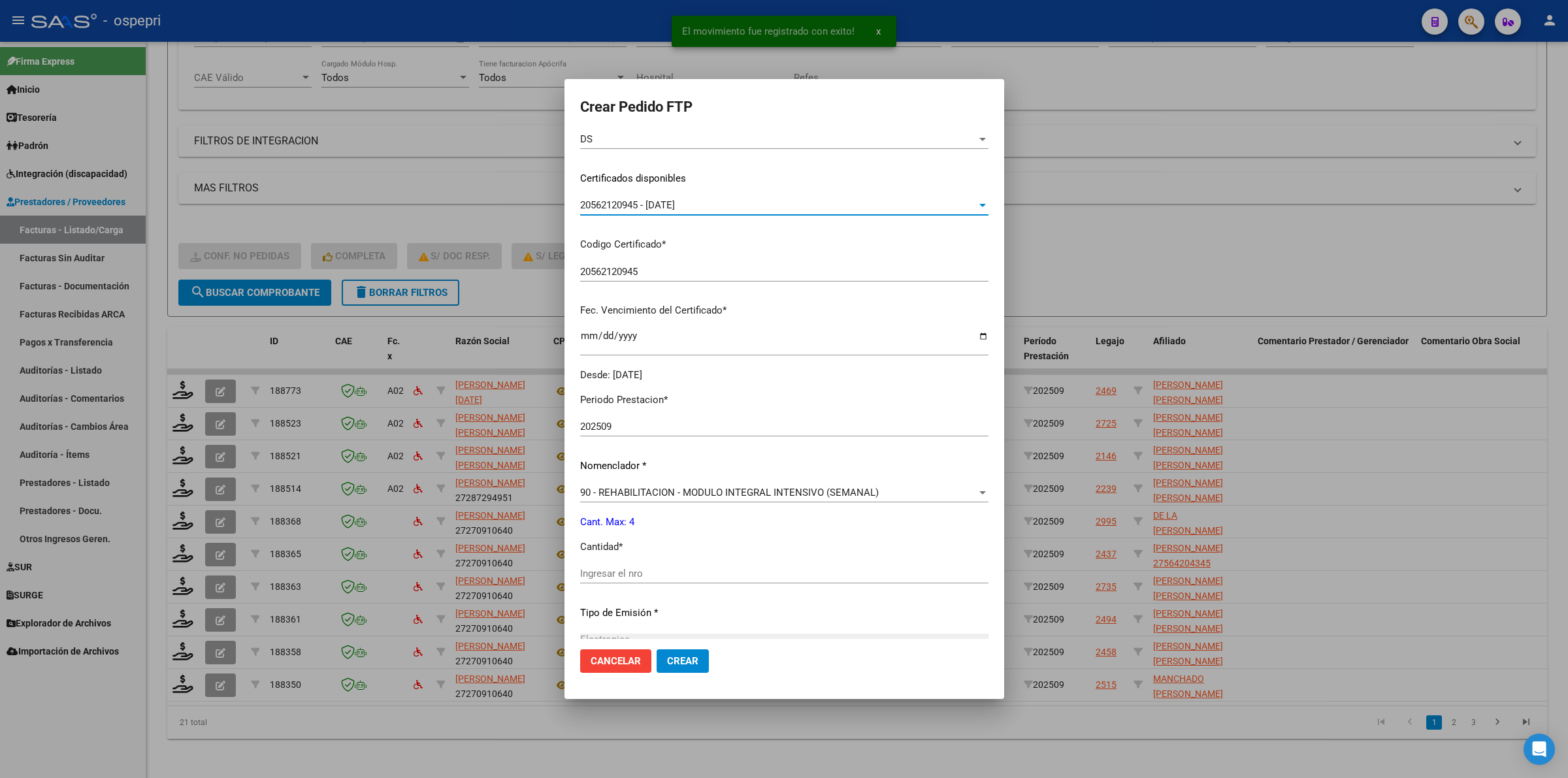
scroll to position [245, 0]
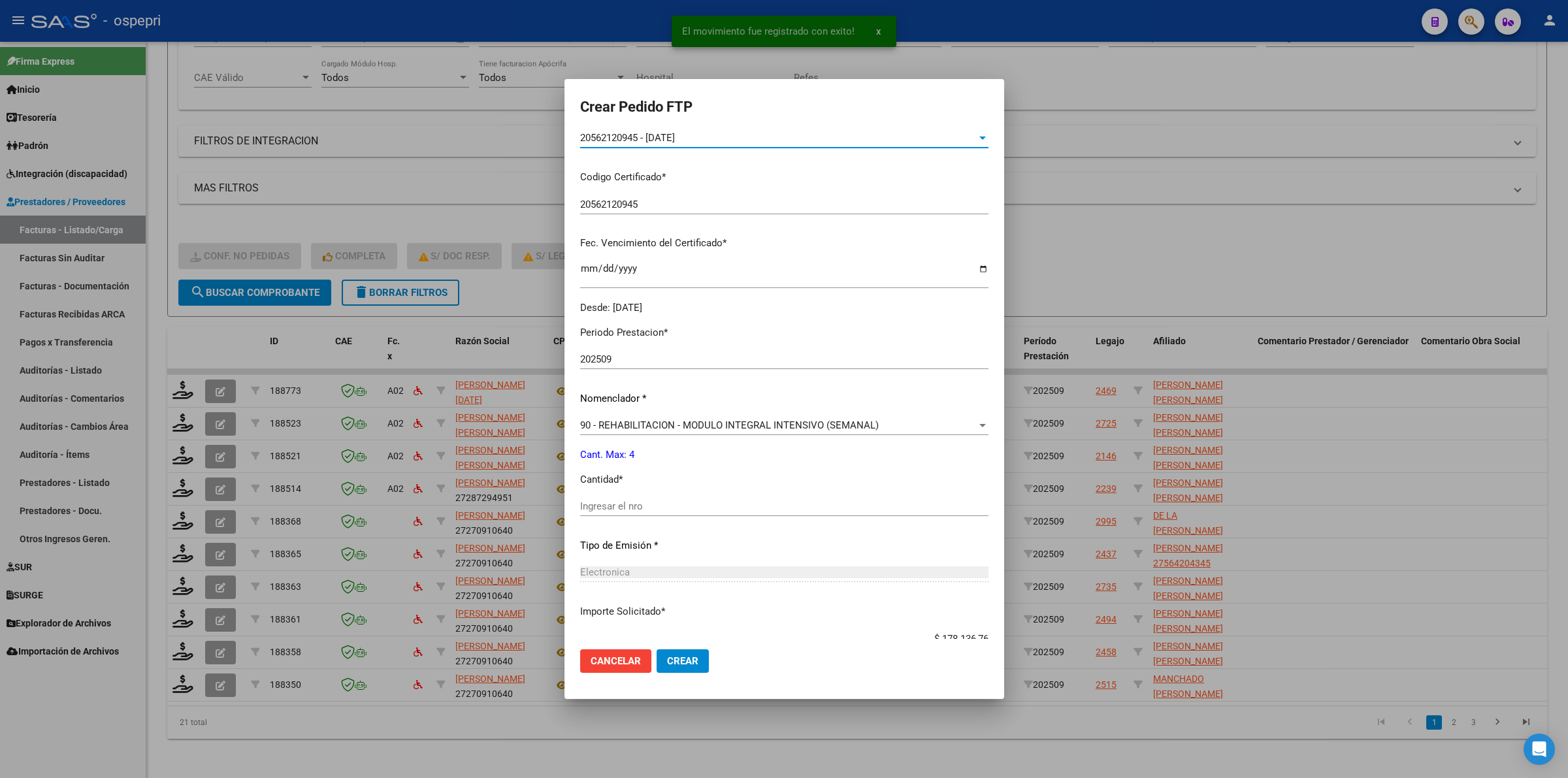
click at [627, 510] on input "Ingresar el nro" at bounding box center [784, 506] width 408 height 12
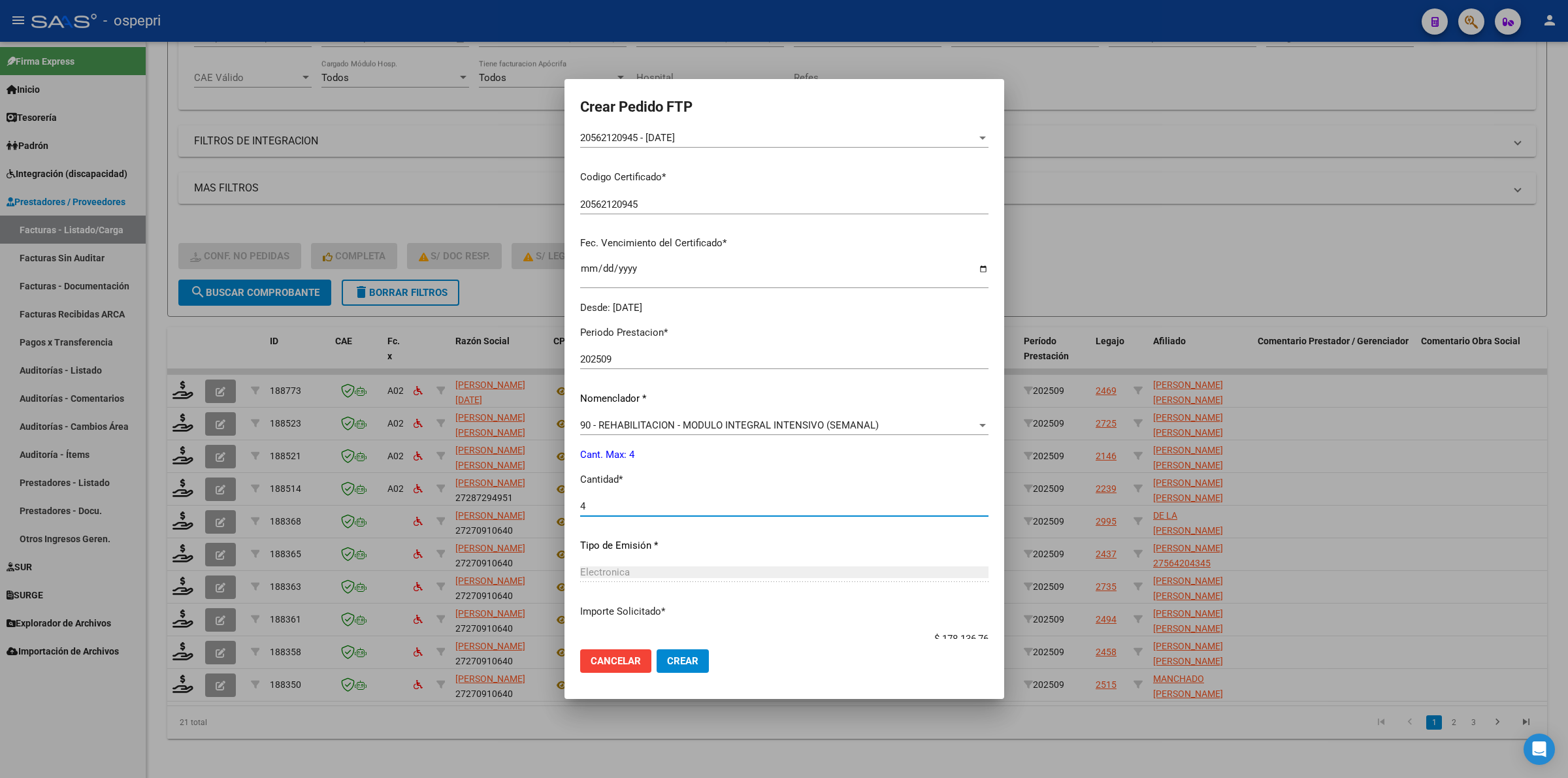
type input "4"
click at [667, 658] on span "Crear" at bounding box center [683, 661] width 32 height 12
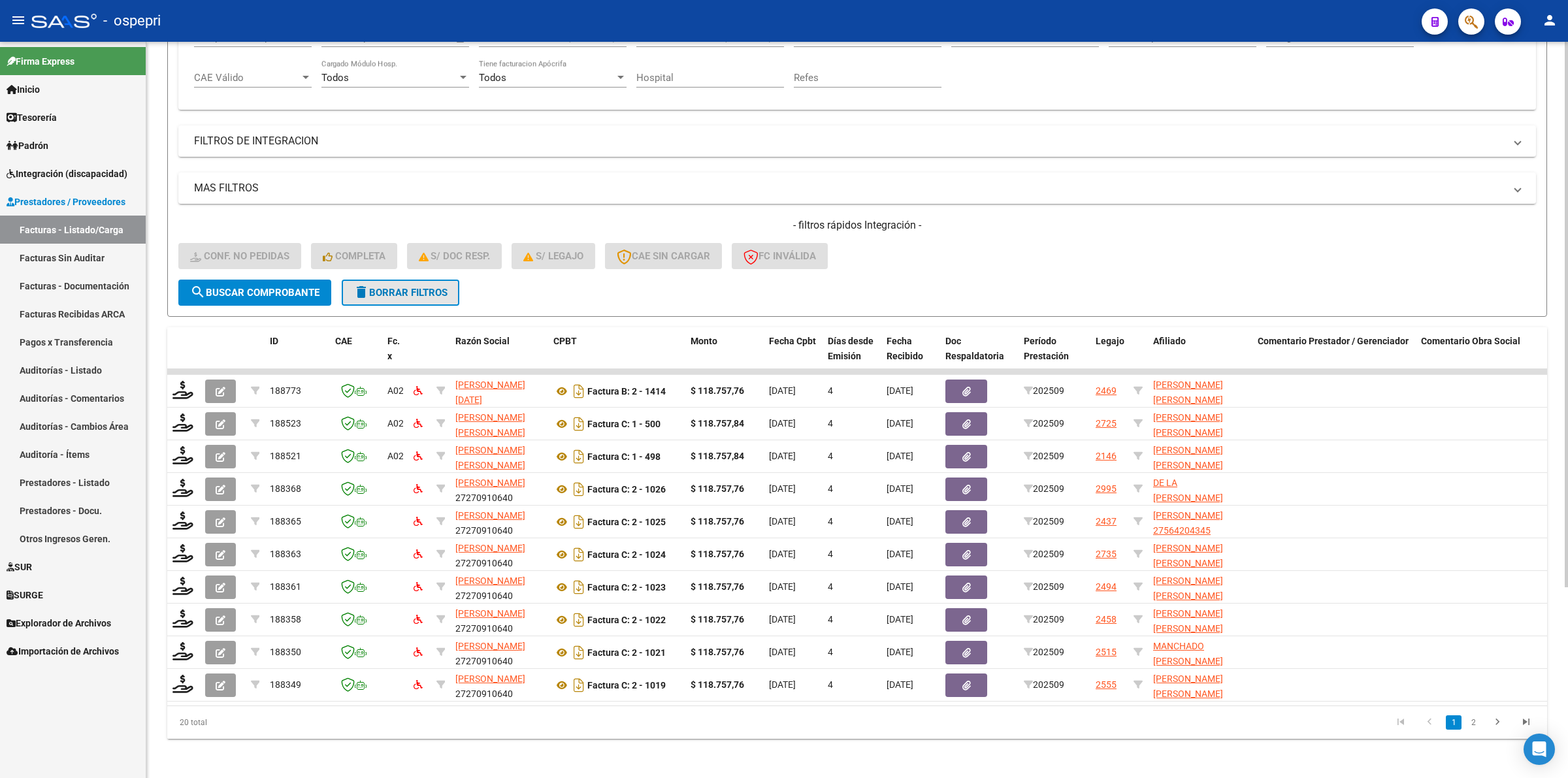
click at [399, 288] on span "delete Borrar Filtros" at bounding box center [401, 293] width 94 height 12
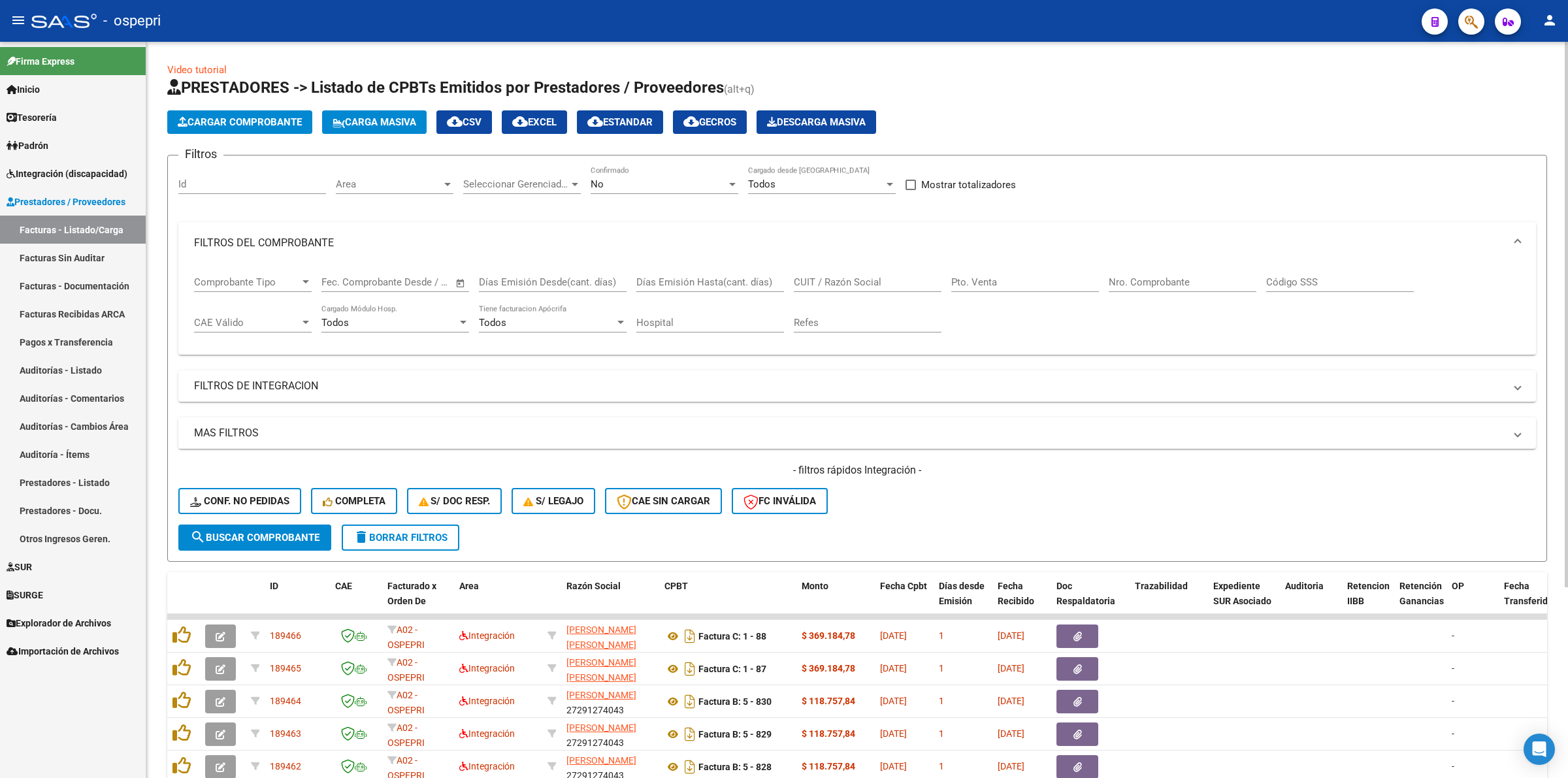
click at [792, 279] on div "Comprobante Tipo Comprobante Tipo Fecha inicio – Fecha fin Fec. Comprobante Des…" at bounding box center [857, 305] width 1326 height 81
click at [799, 281] on input "CUIT / Razón Social" at bounding box center [868, 282] width 148 height 12
paste input "27377320056"
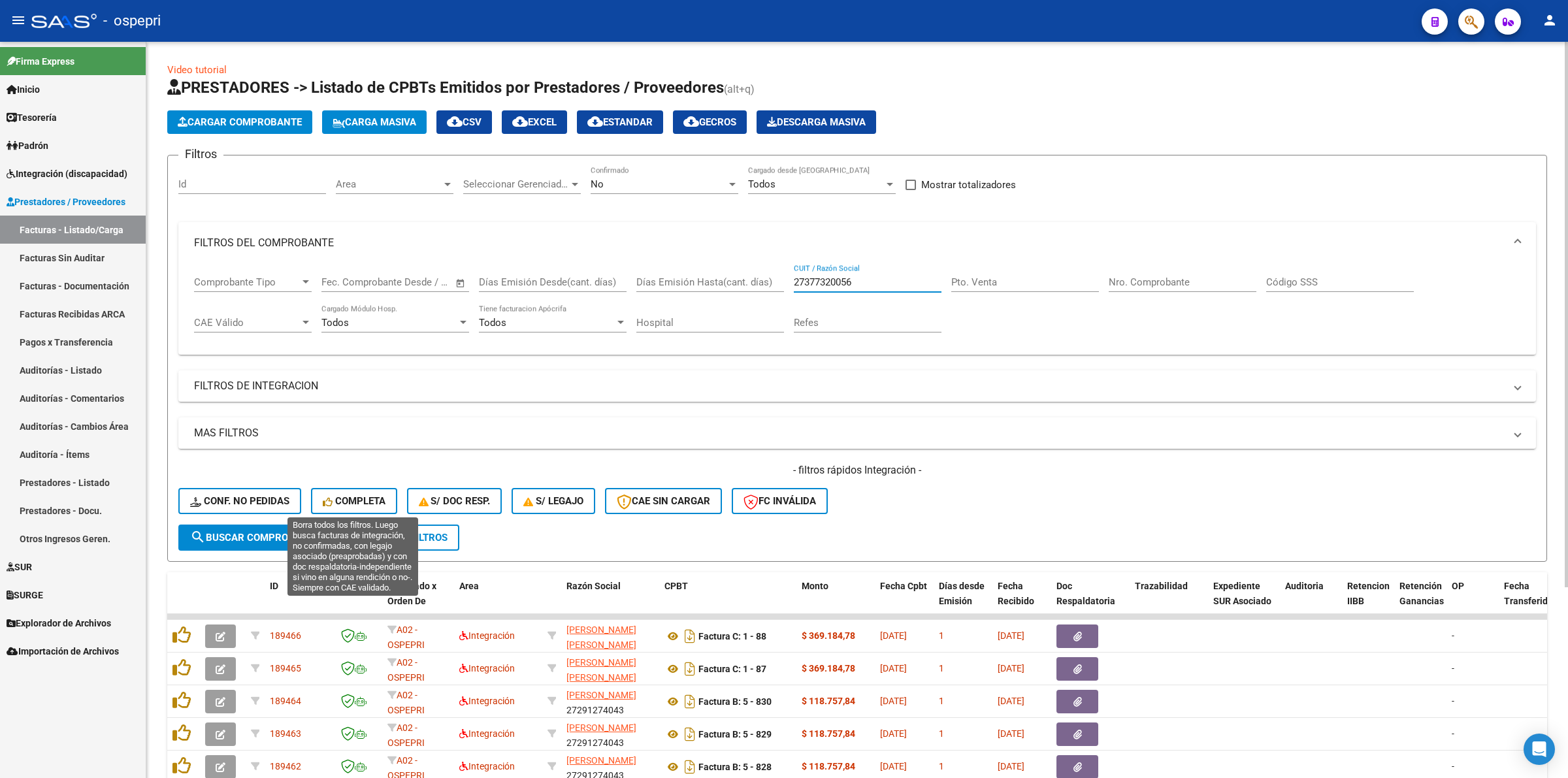
type input "27377320056"
click at [308, 524] on form "Filtros Id Area Area Seleccionar Gerenciador Seleccionar Gerenciador No Confirm…" at bounding box center [857, 358] width 1380 height 407
click at [308, 526] on button "search Buscar Comprobante" at bounding box center [255, 537] width 153 height 26
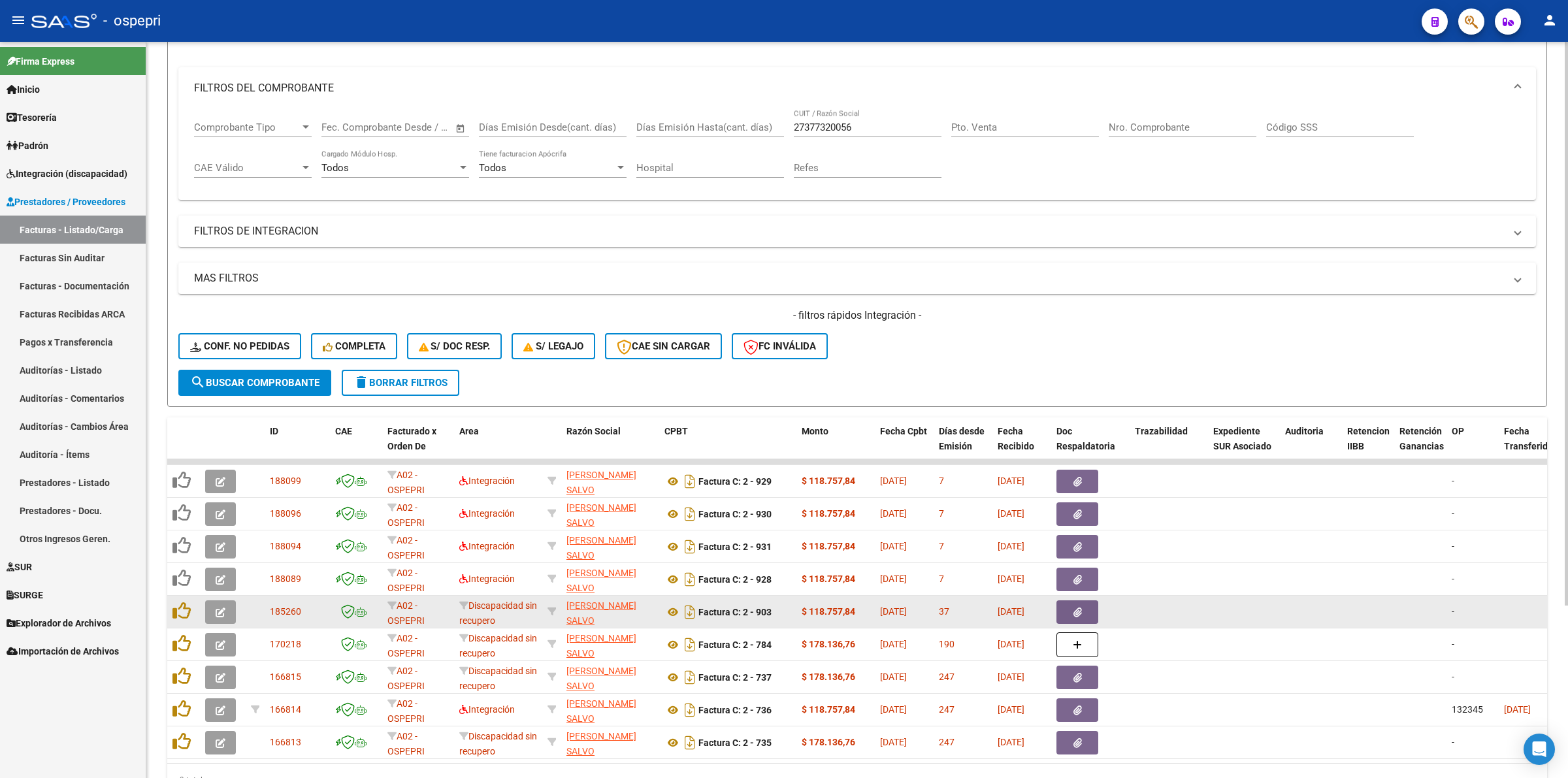
scroll to position [163, 0]
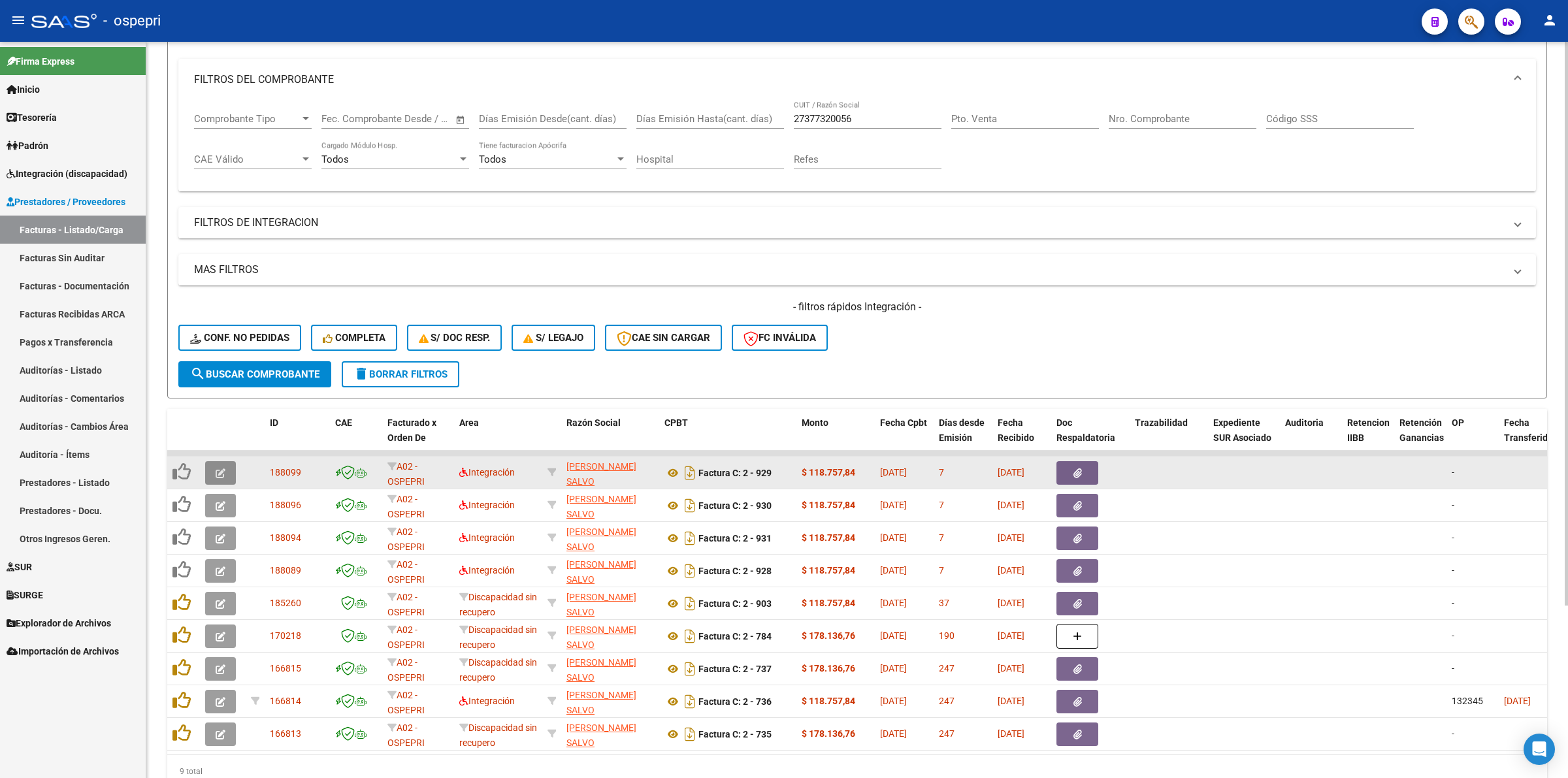
click at [227, 465] on button "button" at bounding box center [221, 473] width 31 height 24
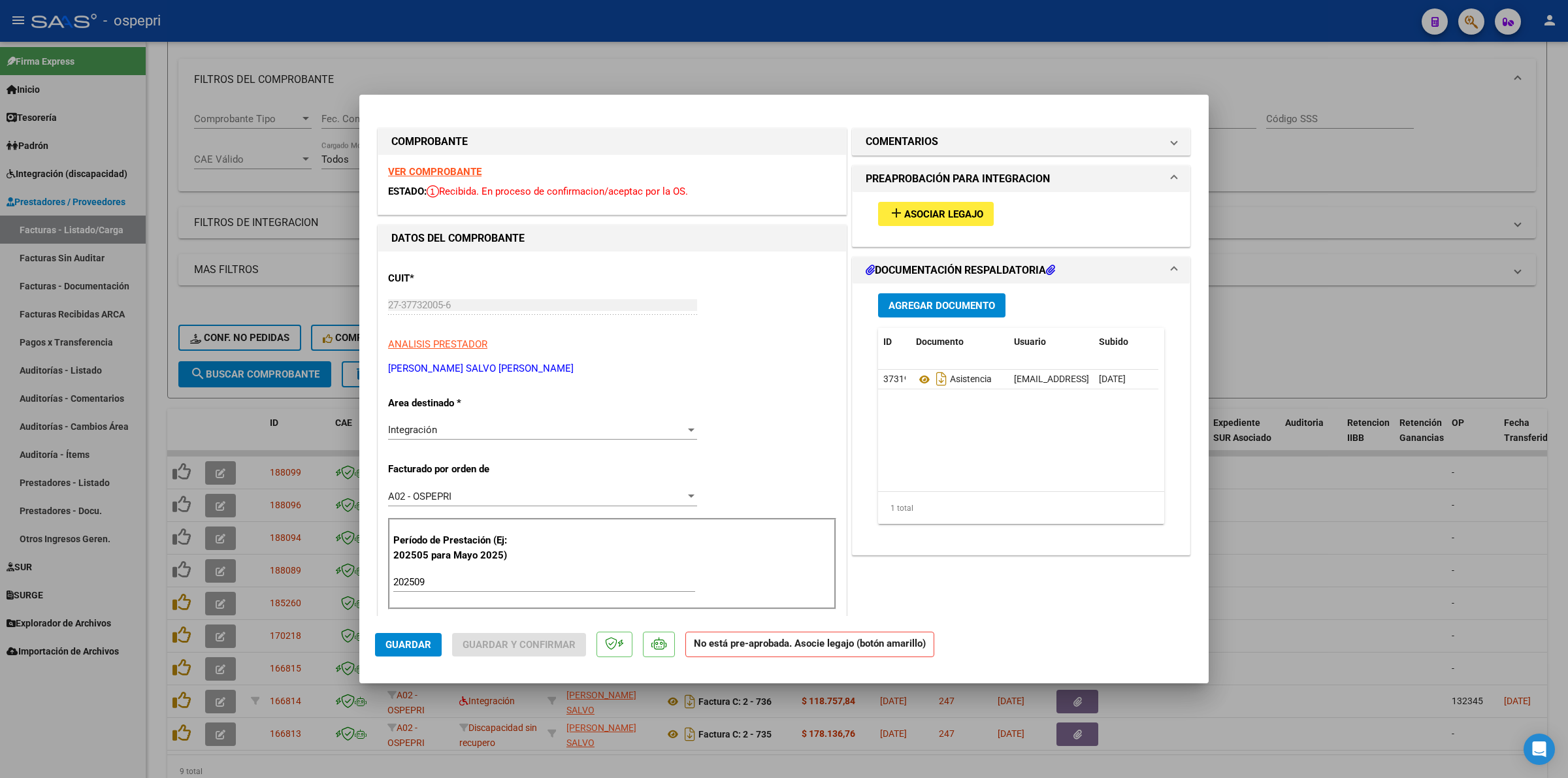
click at [448, 168] on strong "VER COMPROBANTE" at bounding box center [435, 172] width 94 height 12
click at [912, 208] on span "Asociar Legajo" at bounding box center [943, 214] width 79 height 12
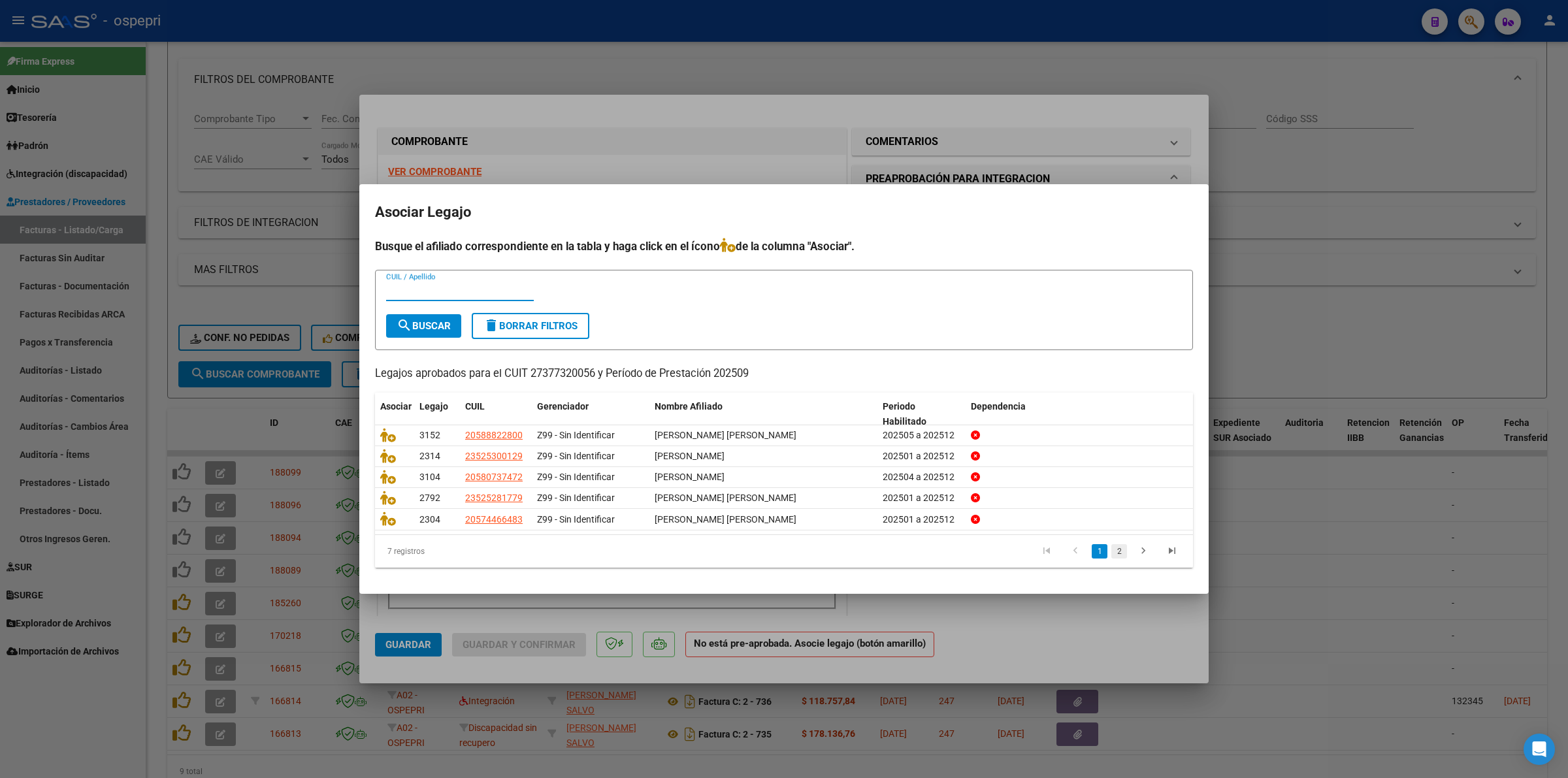
click at [1121, 552] on link "2" at bounding box center [1119, 551] width 15 height 14
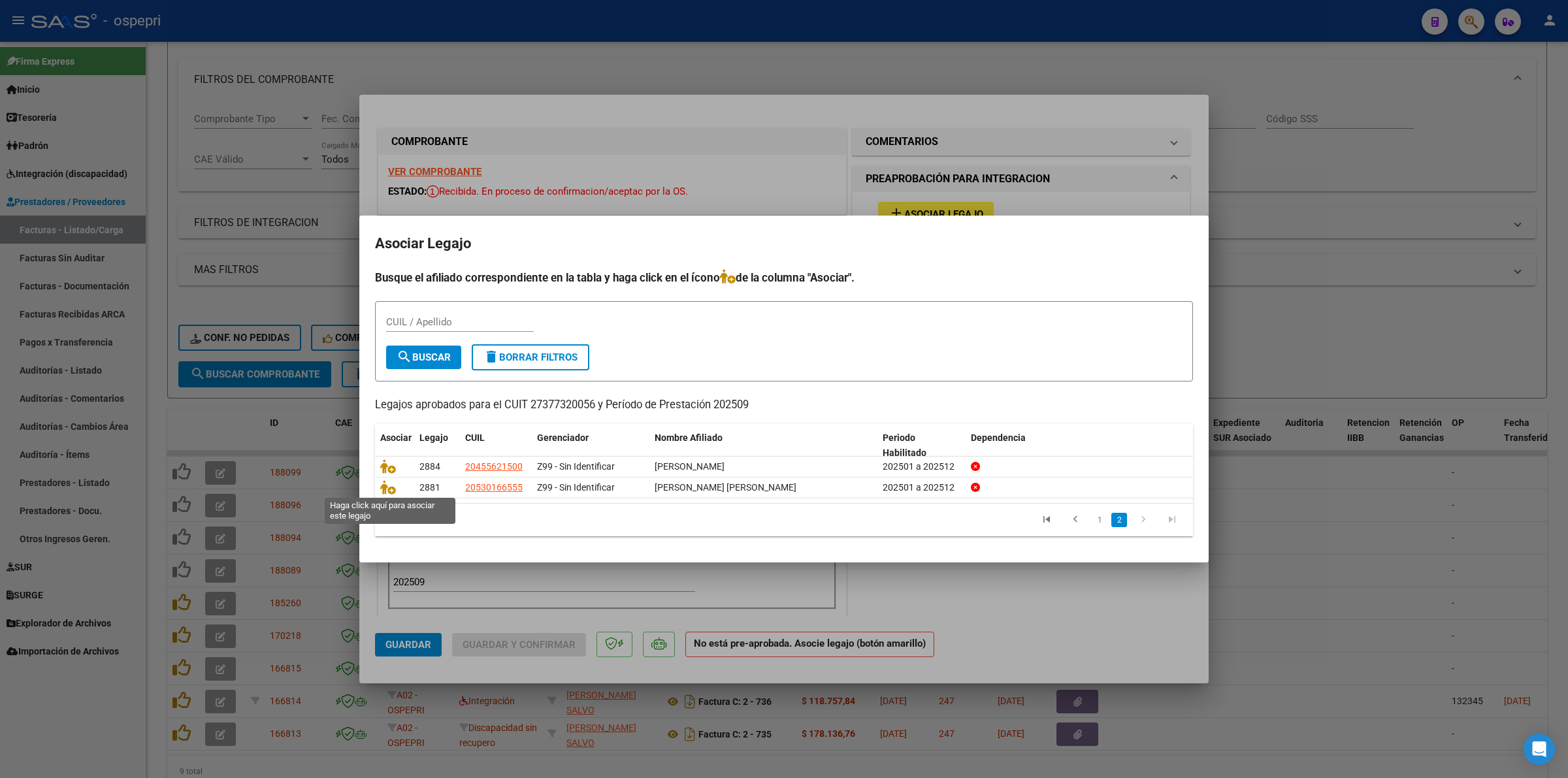
drag, startPoint x: 385, startPoint y: 490, endPoint x: 492, endPoint y: 542, distance: 119.0
click at [386, 490] on icon at bounding box center [387, 487] width 15 height 14
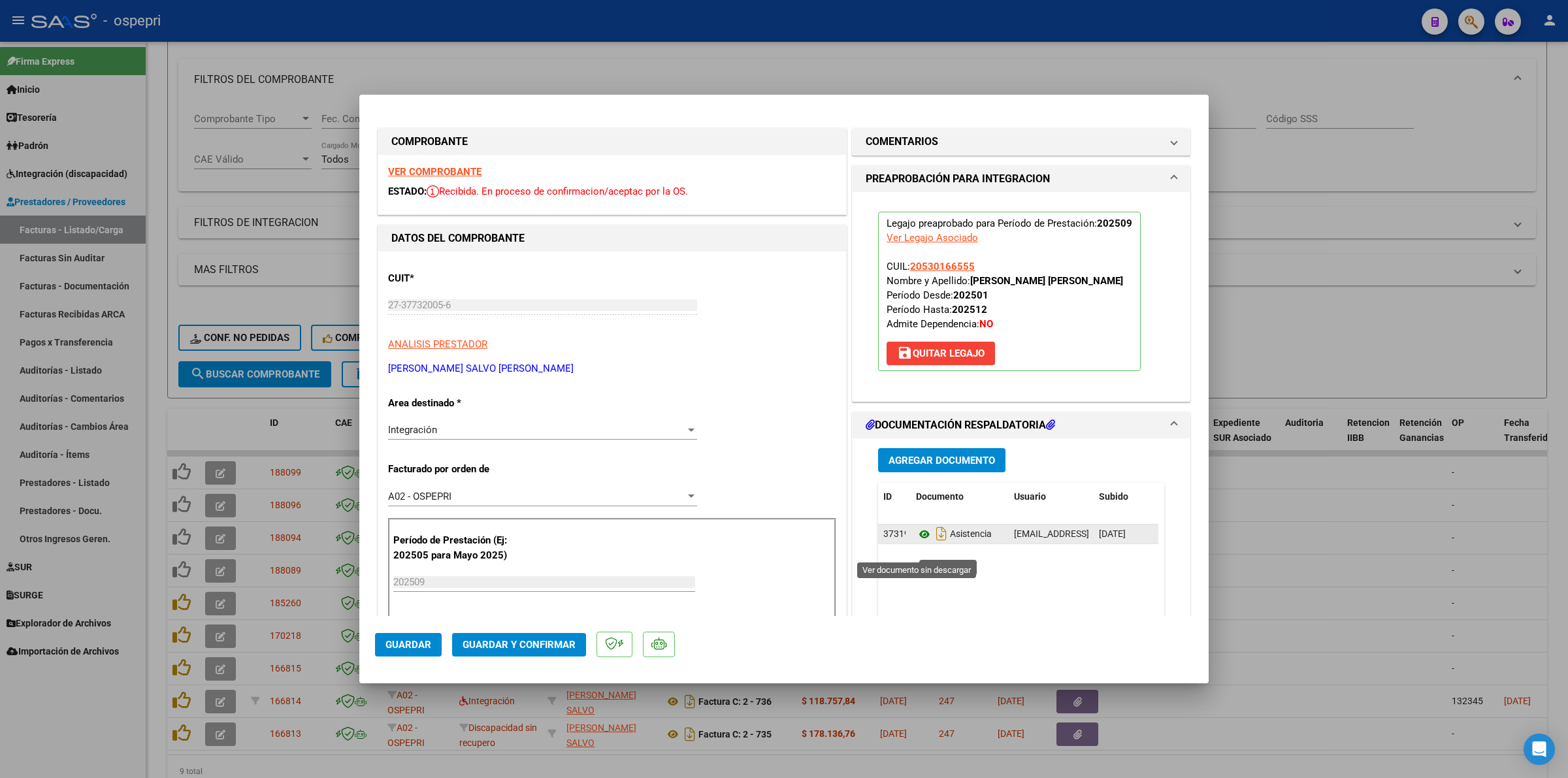
click at [916, 542] on icon at bounding box center [924, 534] width 17 height 15
click at [528, 639] on span "Guardar y Confirmar" at bounding box center [519, 645] width 113 height 12
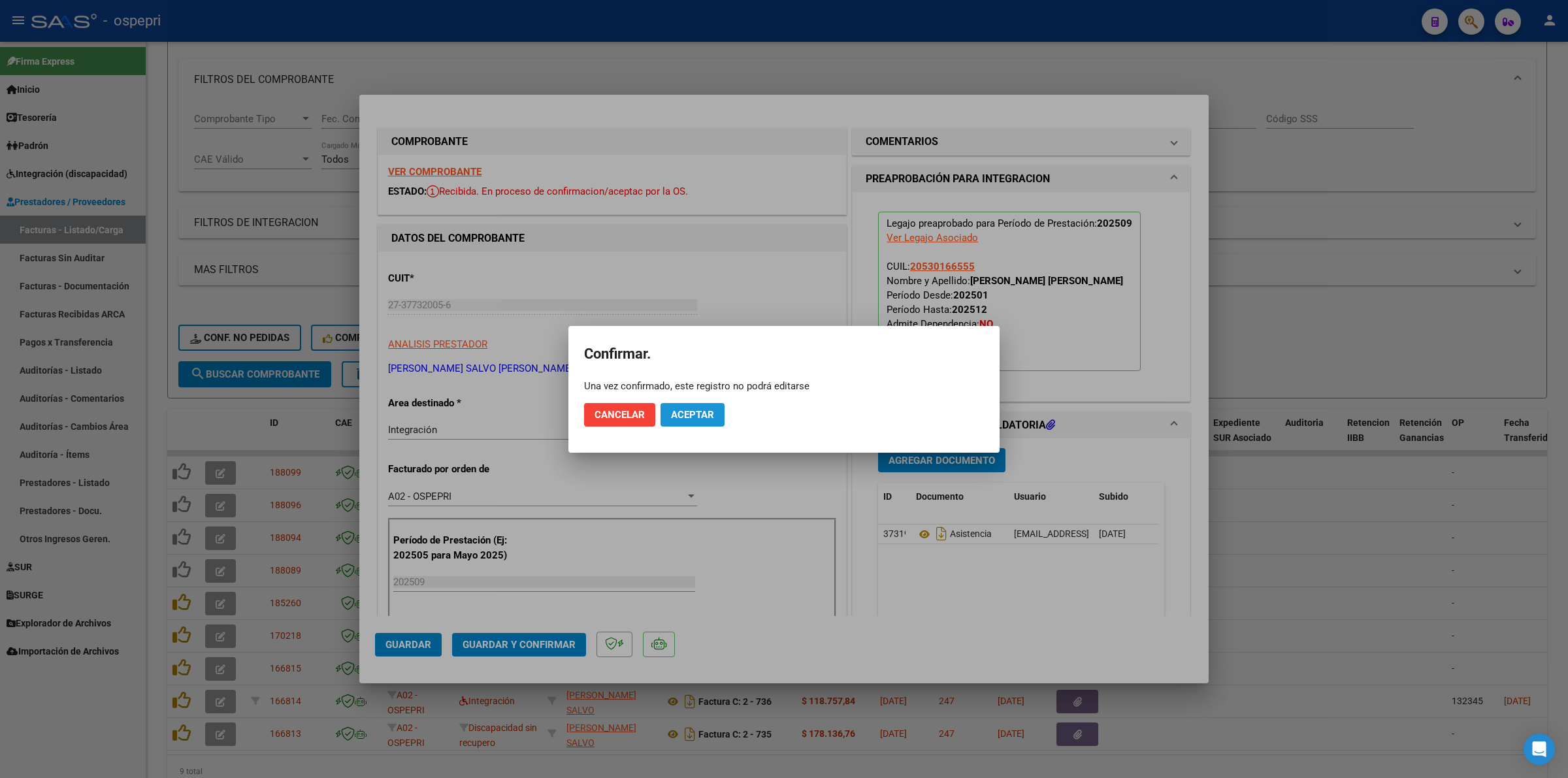
click at [691, 406] on button "Aceptar" at bounding box center [692, 414] width 64 height 24
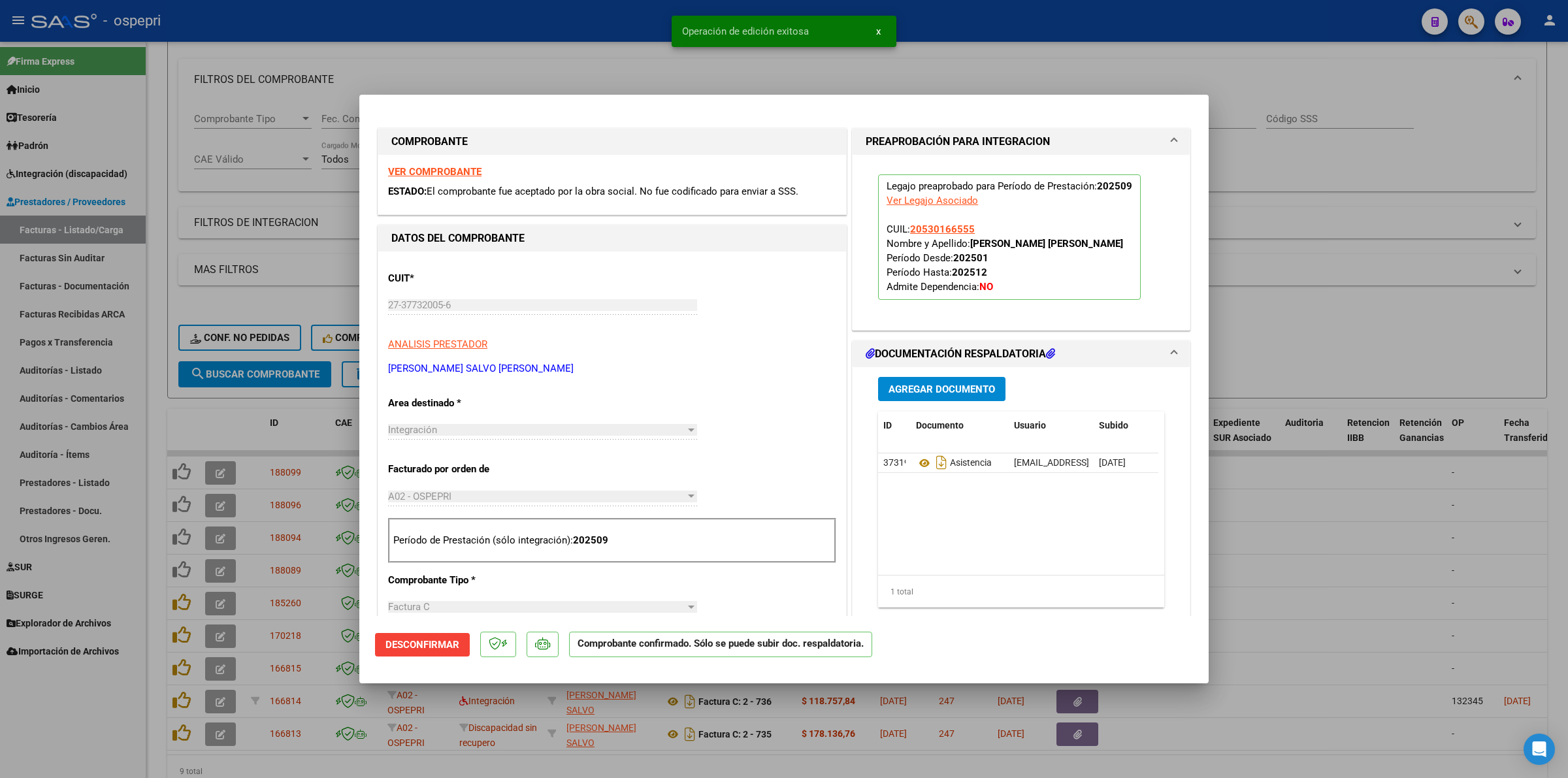
type input "$ 0,00"
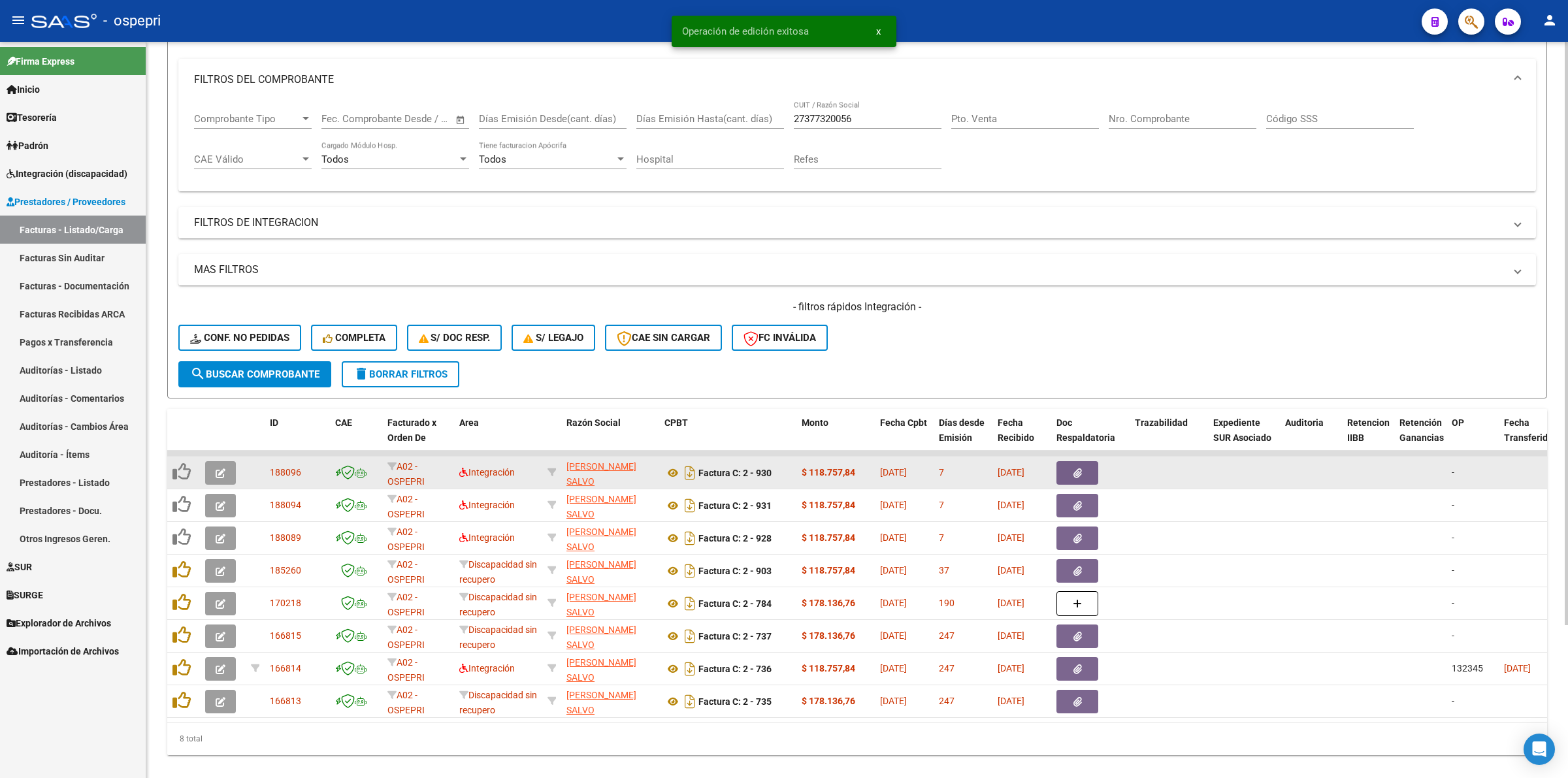
click at [225, 465] on button "button" at bounding box center [221, 473] width 31 height 24
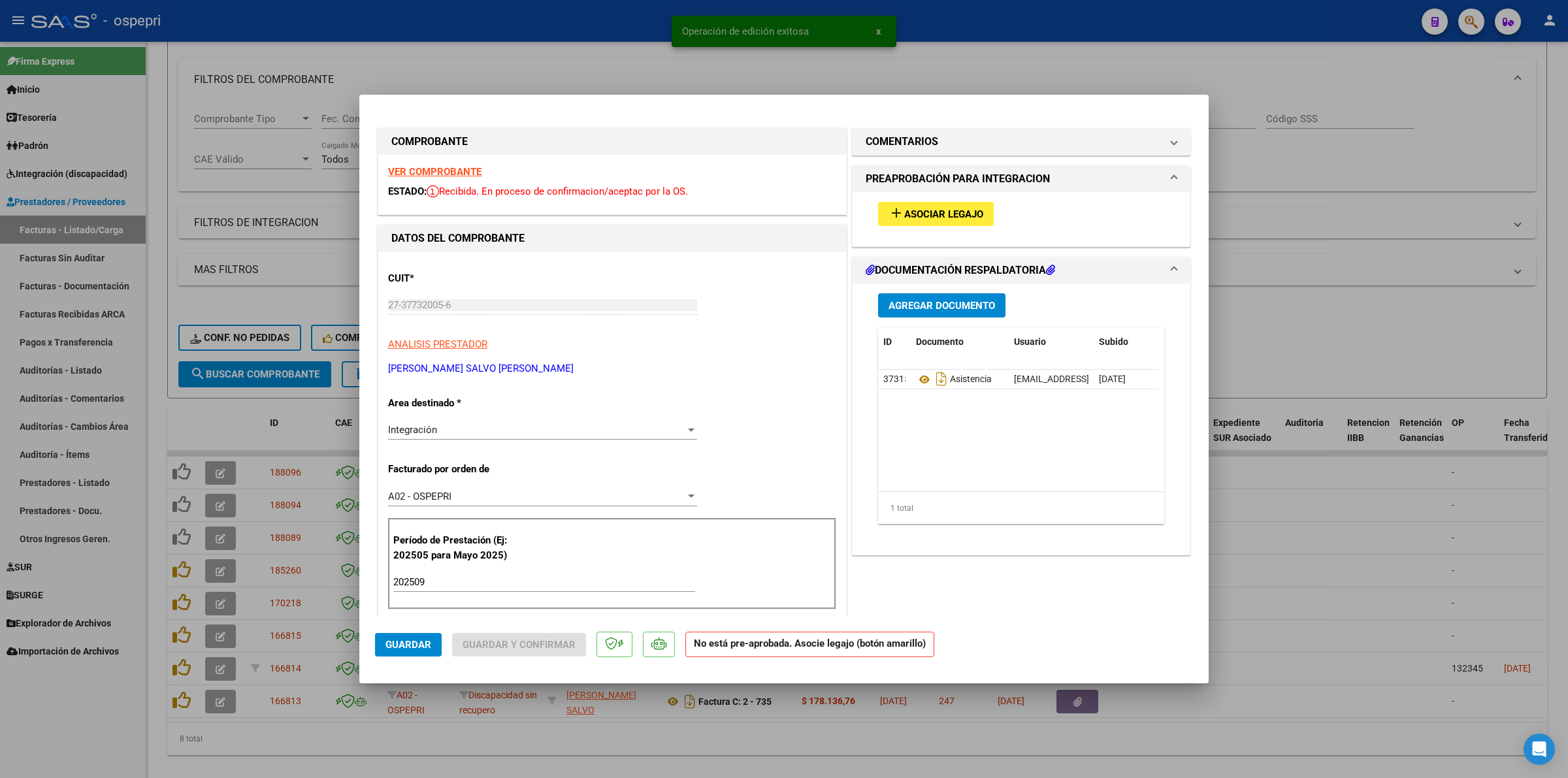
click at [426, 164] on div "VER COMPROBANTE ESTADO: Recibida. En proceso de confirmacion/aceptac por la OS." at bounding box center [612, 184] width 468 height 60
click at [429, 171] on strong "VER COMPROBANTE" at bounding box center [435, 172] width 94 height 12
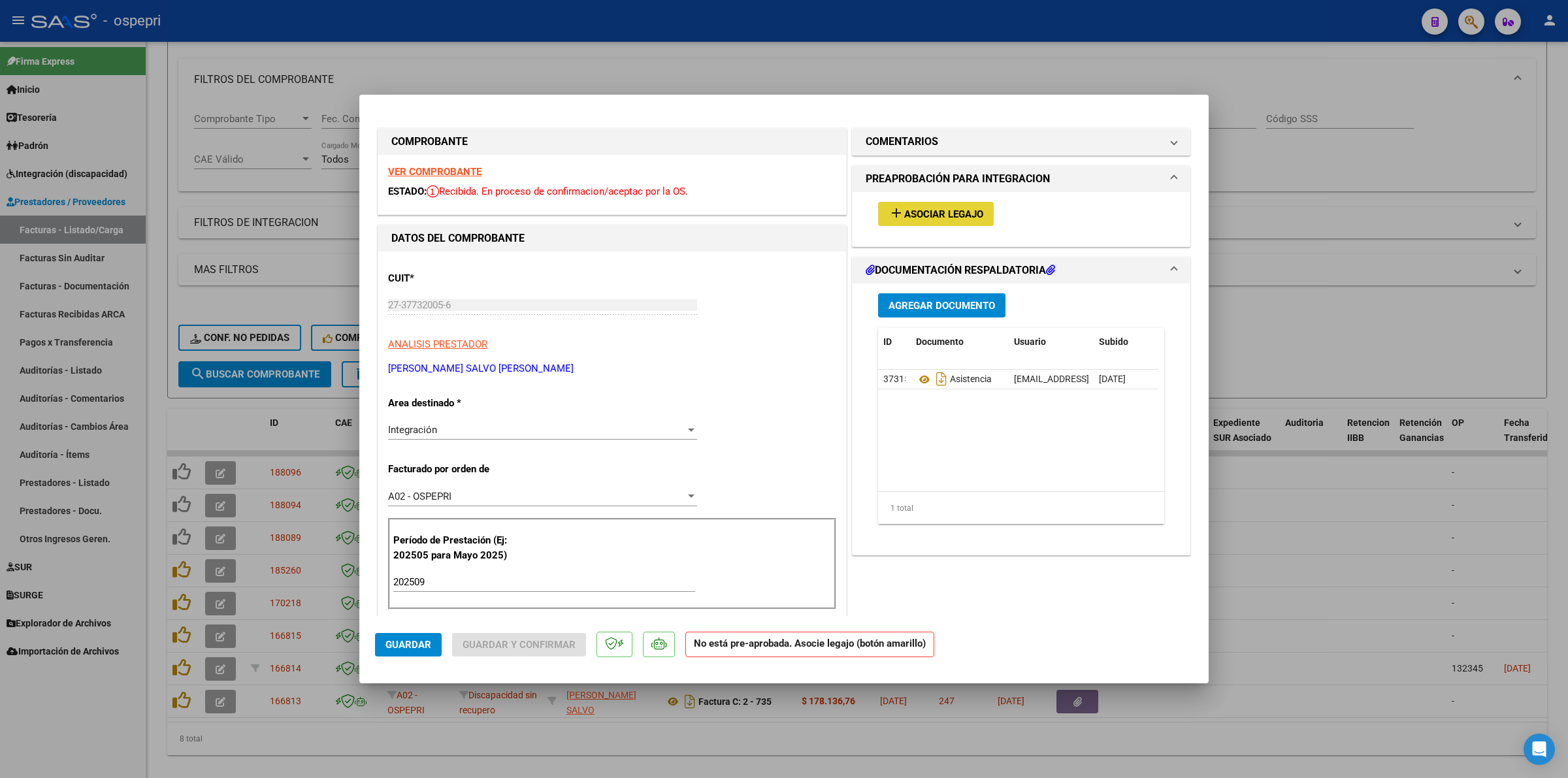
click at [978, 204] on button "add Asociar Legajo" at bounding box center [936, 214] width 116 height 24
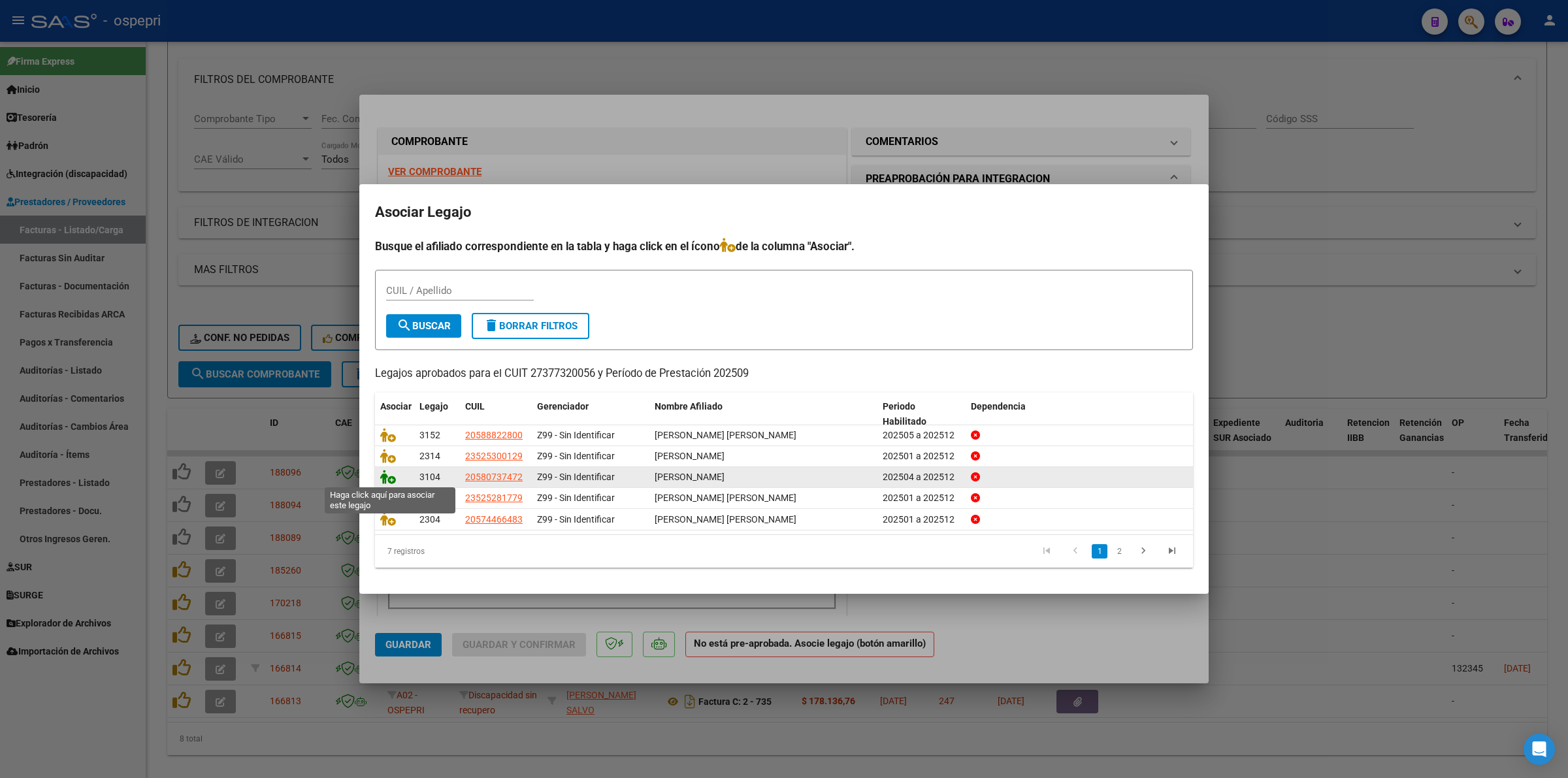
click at [385, 476] on icon at bounding box center [387, 476] width 15 height 14
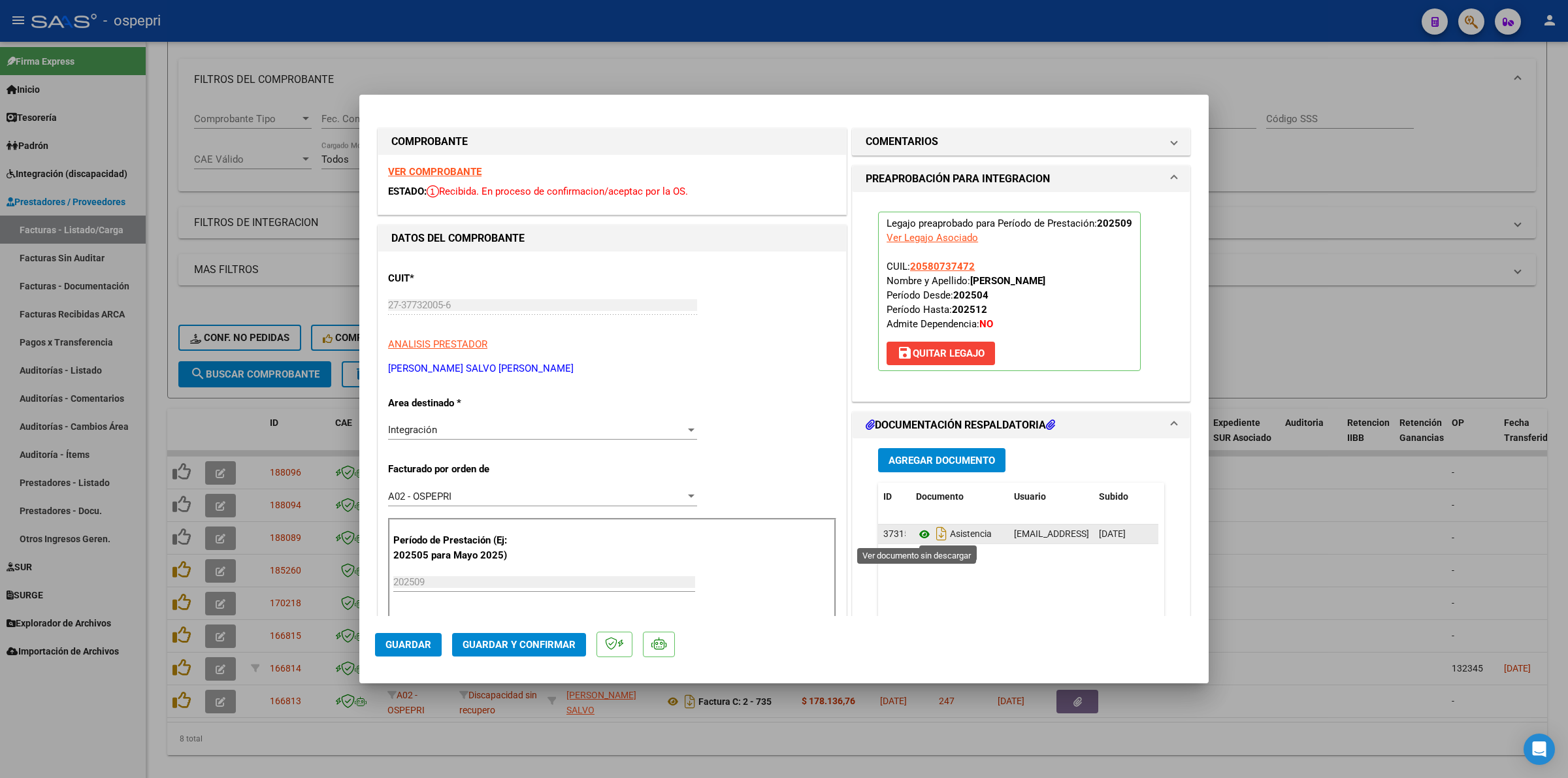
click at [916, 531] on icon at bounding box center [924, 534] width 17 height 15
click at [545, 645] on span "Guardar y Confirmar" at bounding box center [519, 645] width 113 height 12
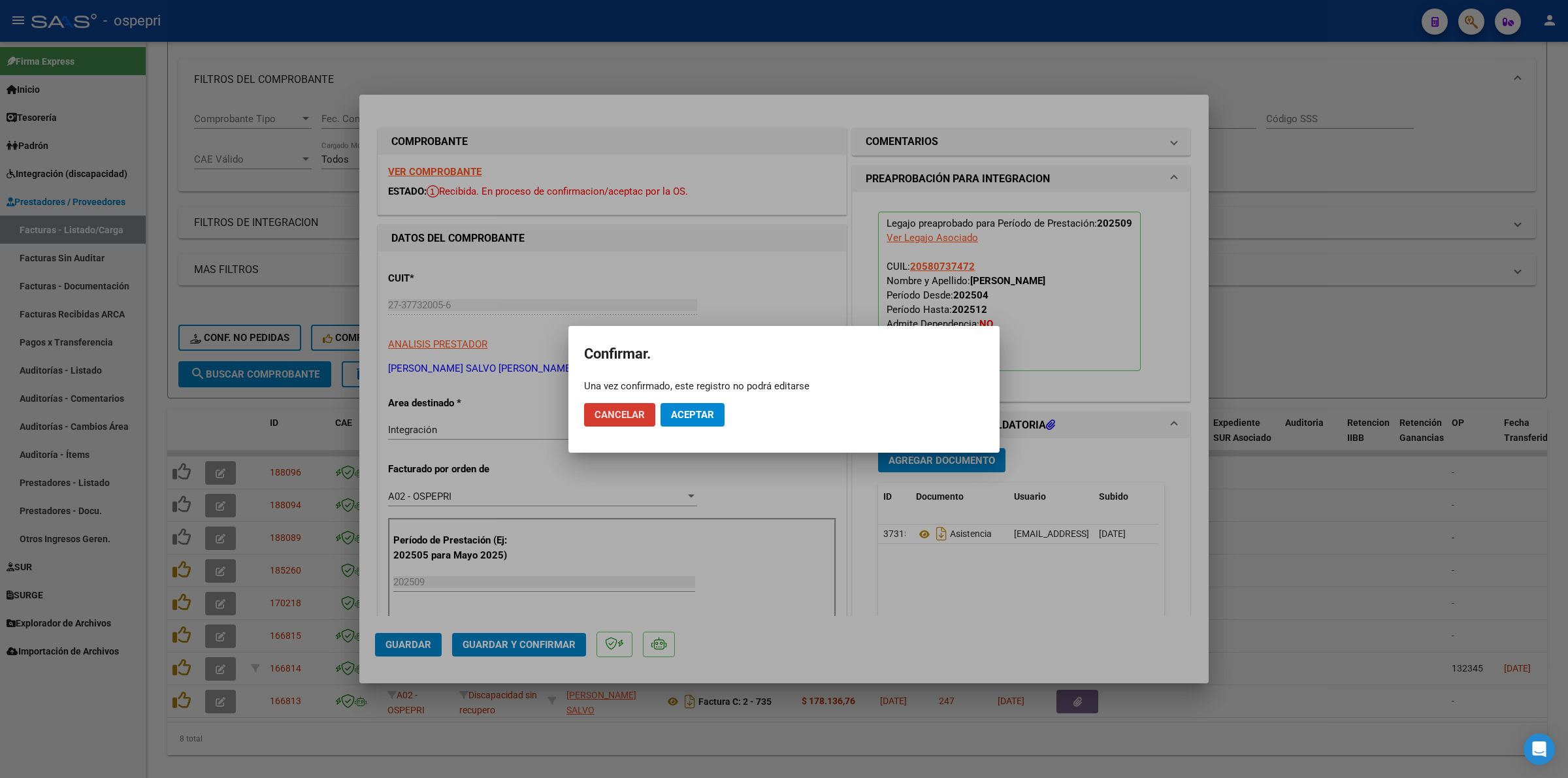
click at [694, 409] on span "Aceptar" at bounding box center [692, 414] width 43 height 12
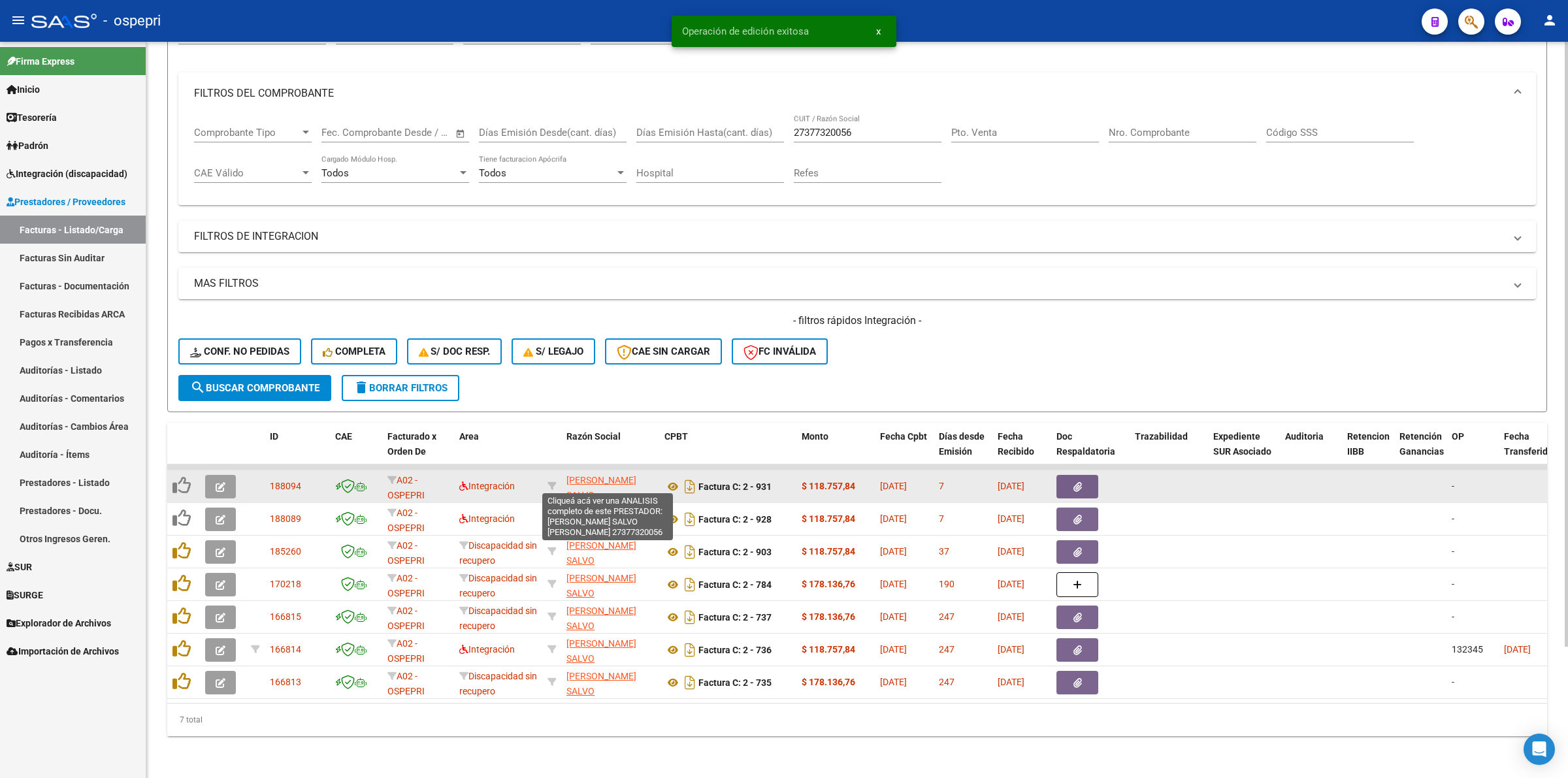
scroll to position [159, 0]
click at [215, 475] on button "button" at bounding box center [221, 487] width 31 height 24
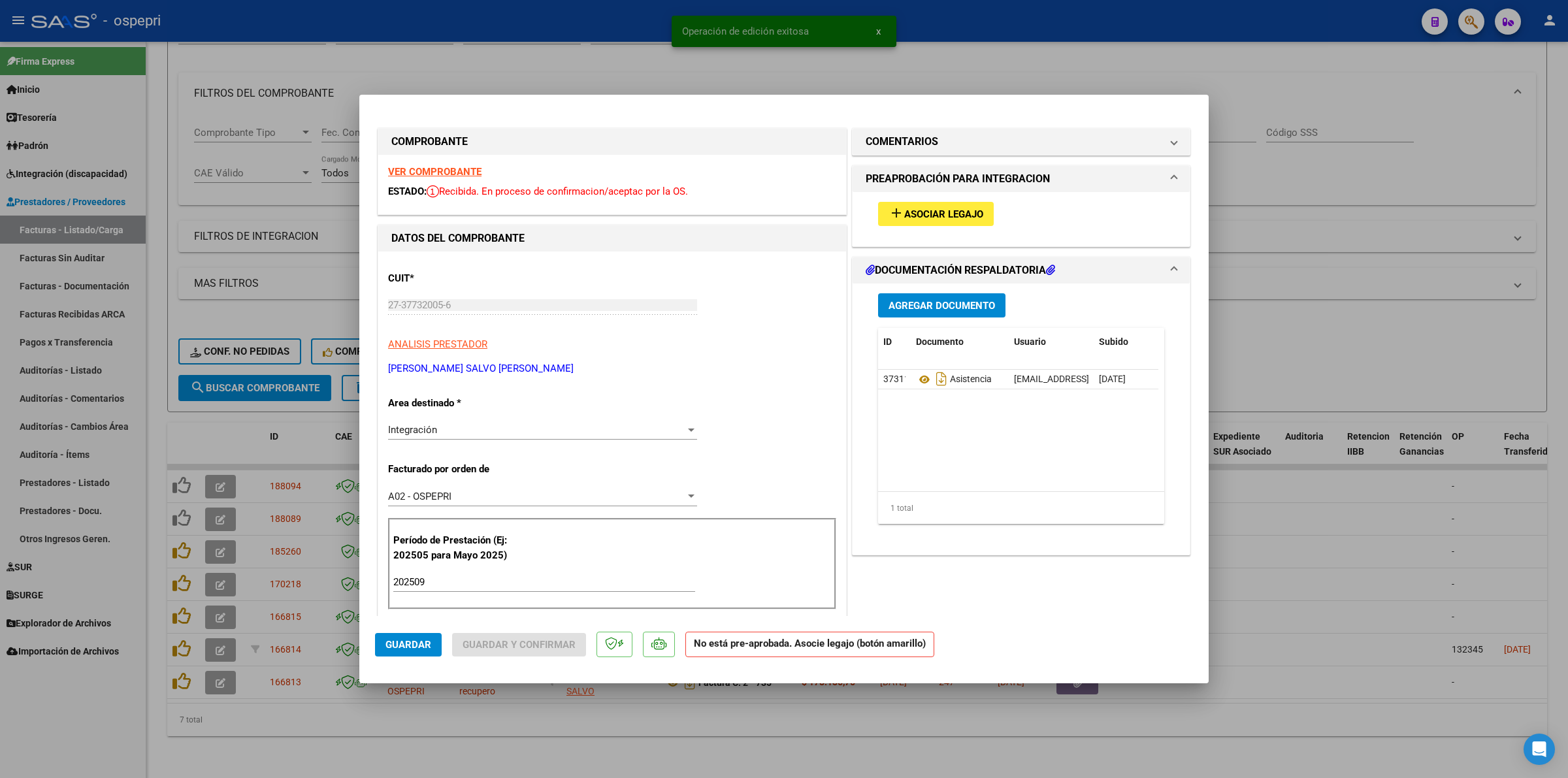
click at [426, 164] on div "VER COMPROBANTE ESTADO: Recibida. En proceso de confirmacion/aceptac por la OS." at bounding box center [612, 184] width 468 height 60
click at [429, 167] on strong "VER COMPROBANTE" at bounding box center [435, 172] width 94 height 12
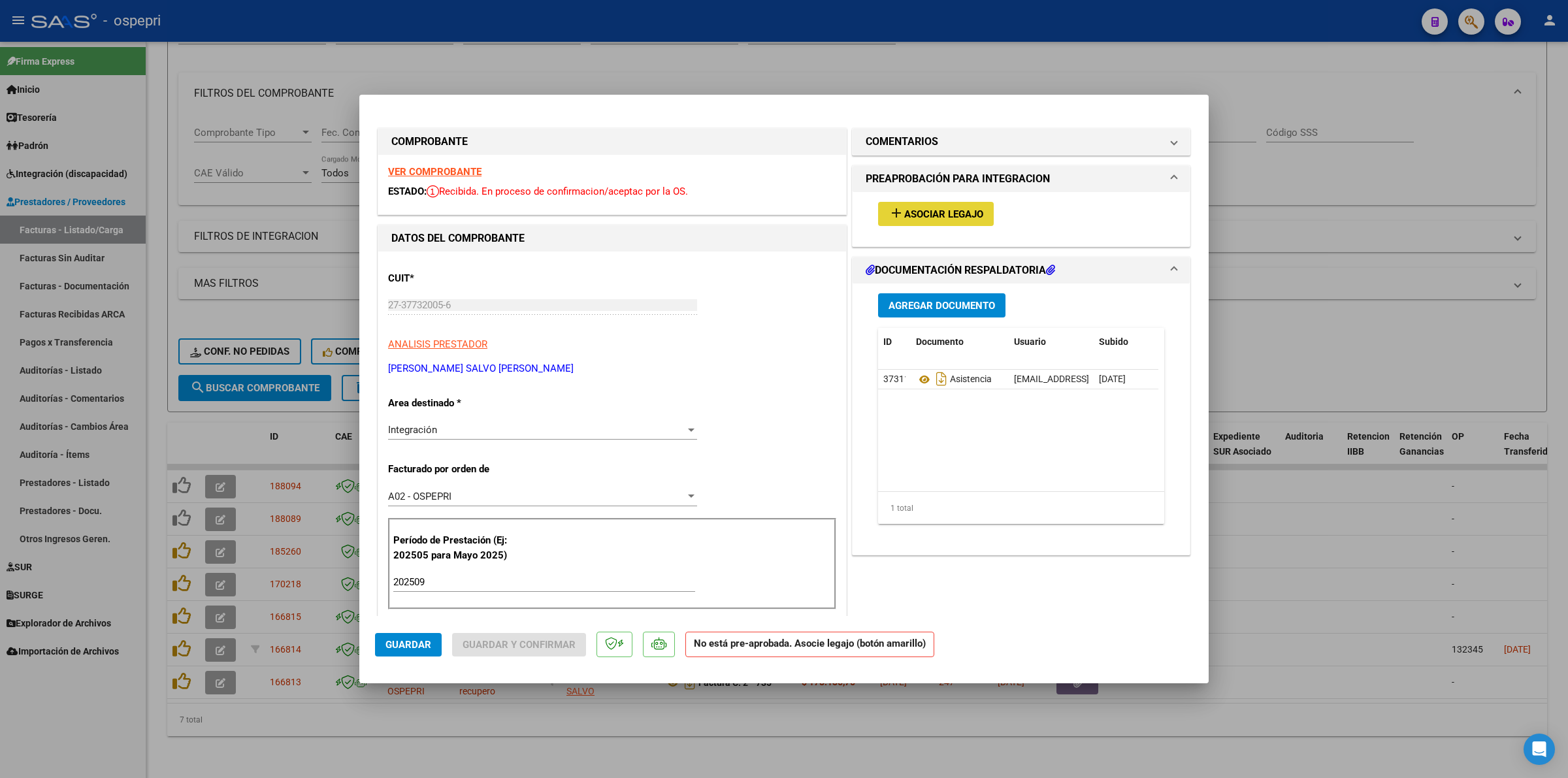
click at [954, 206] on button "add Asociar Legajo" at bounding box center [936, 214] width 116 height 24
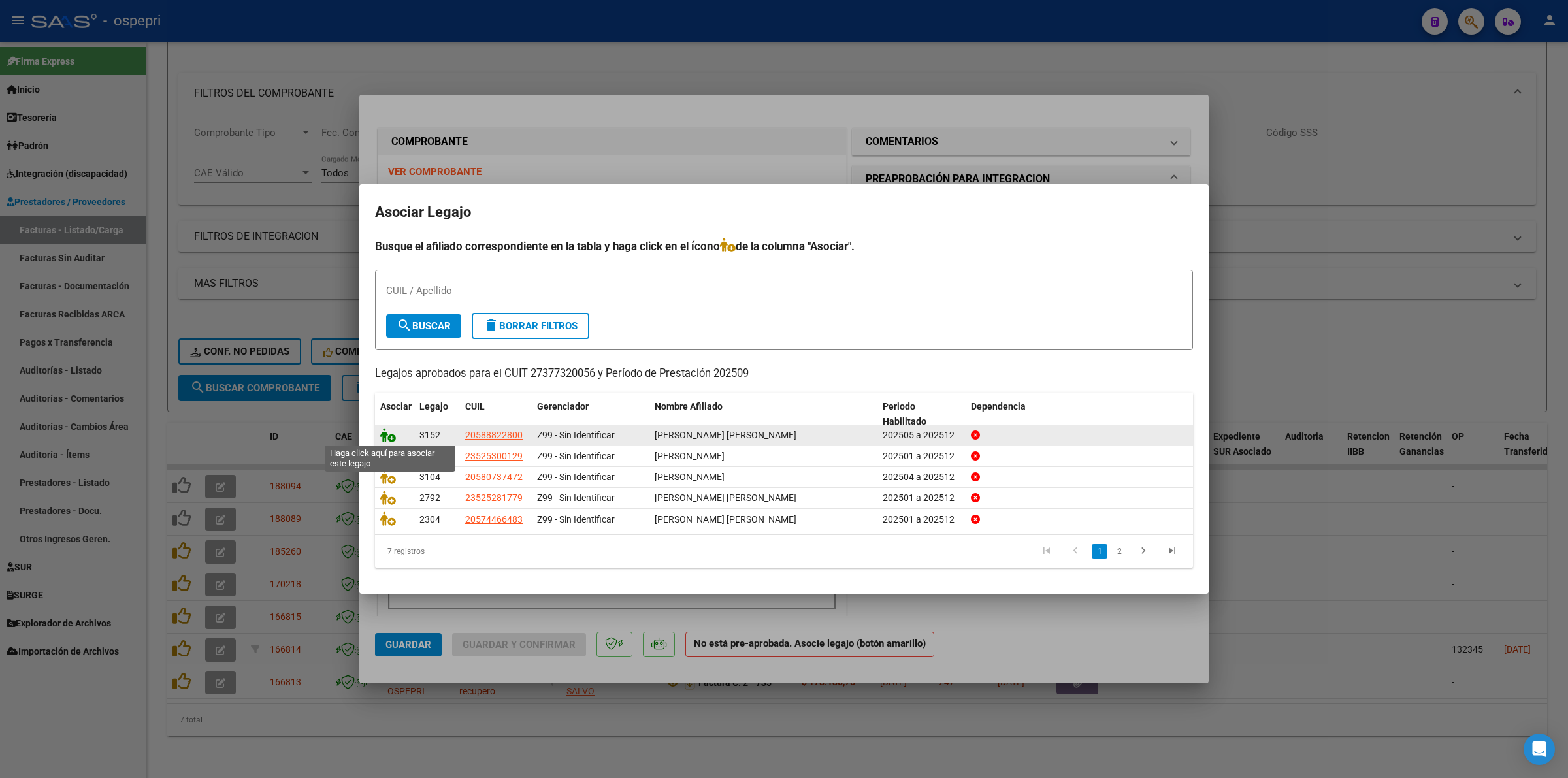
click at [387, 435] on icon at bounding box center [387, 434] width 15 height 14
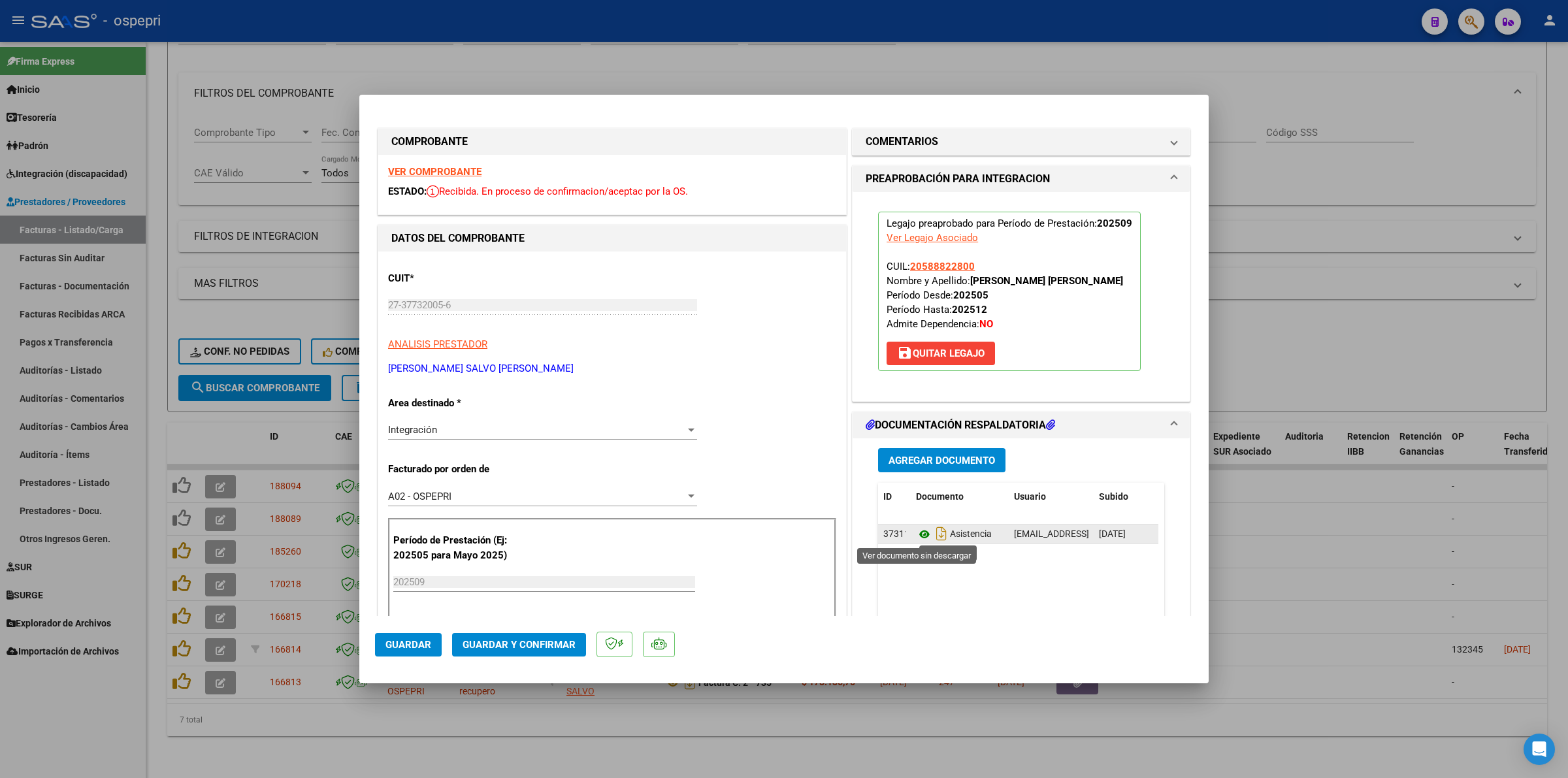
click at [922, 533] on icon at bounding box center [924, 534] width 17 height 15
click at [494, 636] on button "Guardar y Confirmar" at bounding box center [519, 645] width 134 height 24
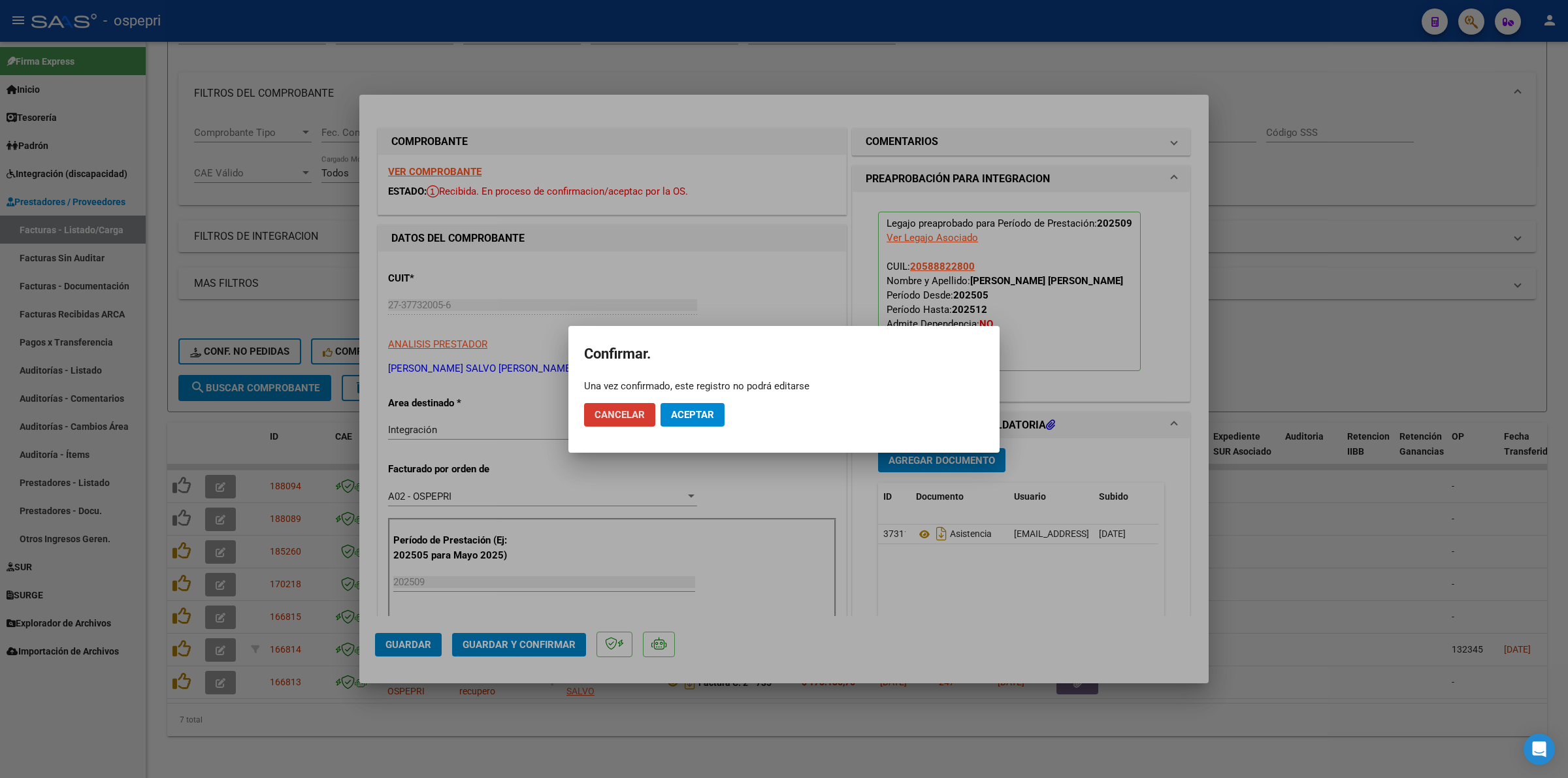
click at [700, 409] on span "Aceptar" at bounding box center [692, 414] width 43 height 12
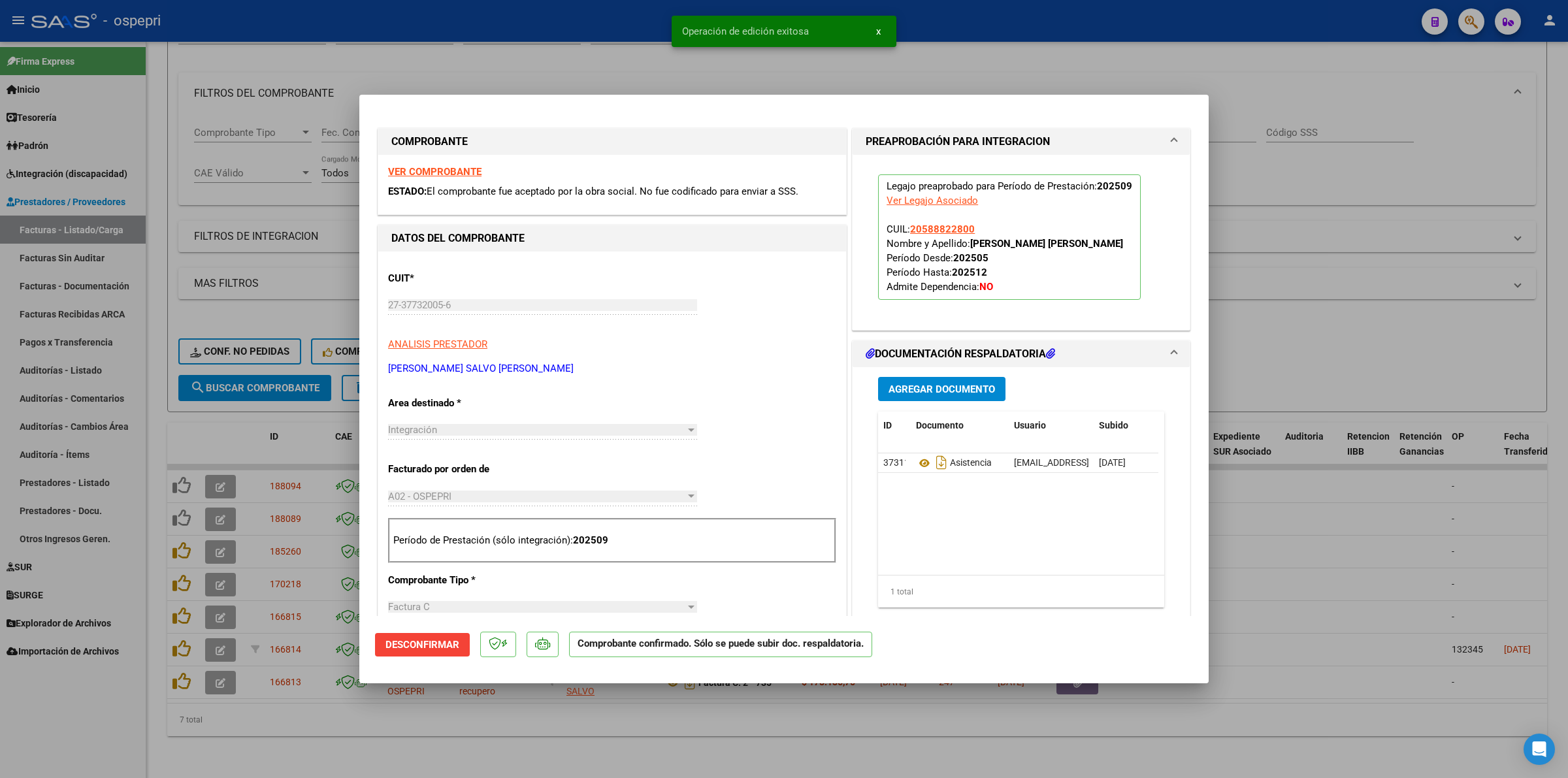
type input "$ 0,00"
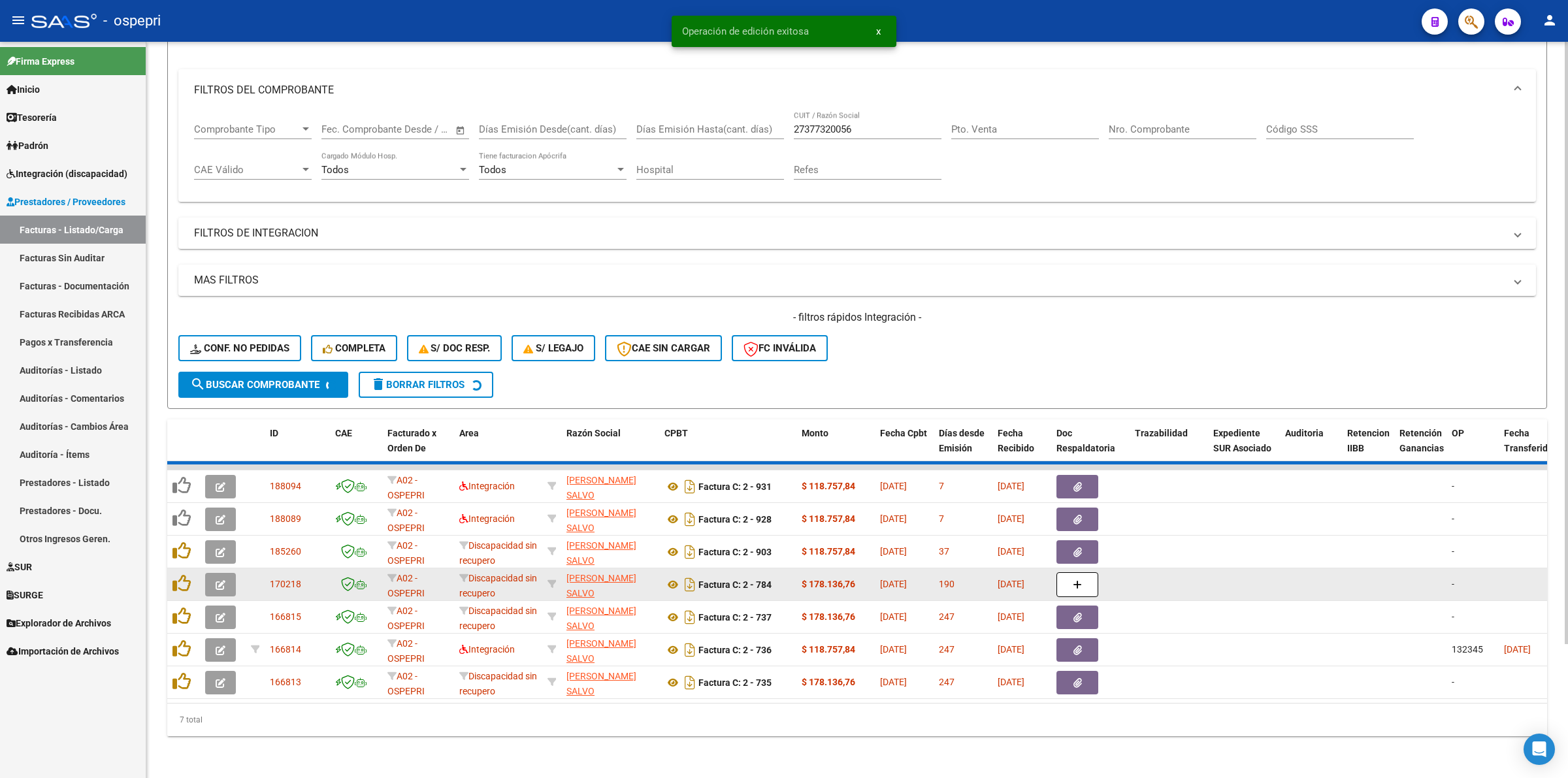
scroll to position [126, 0]
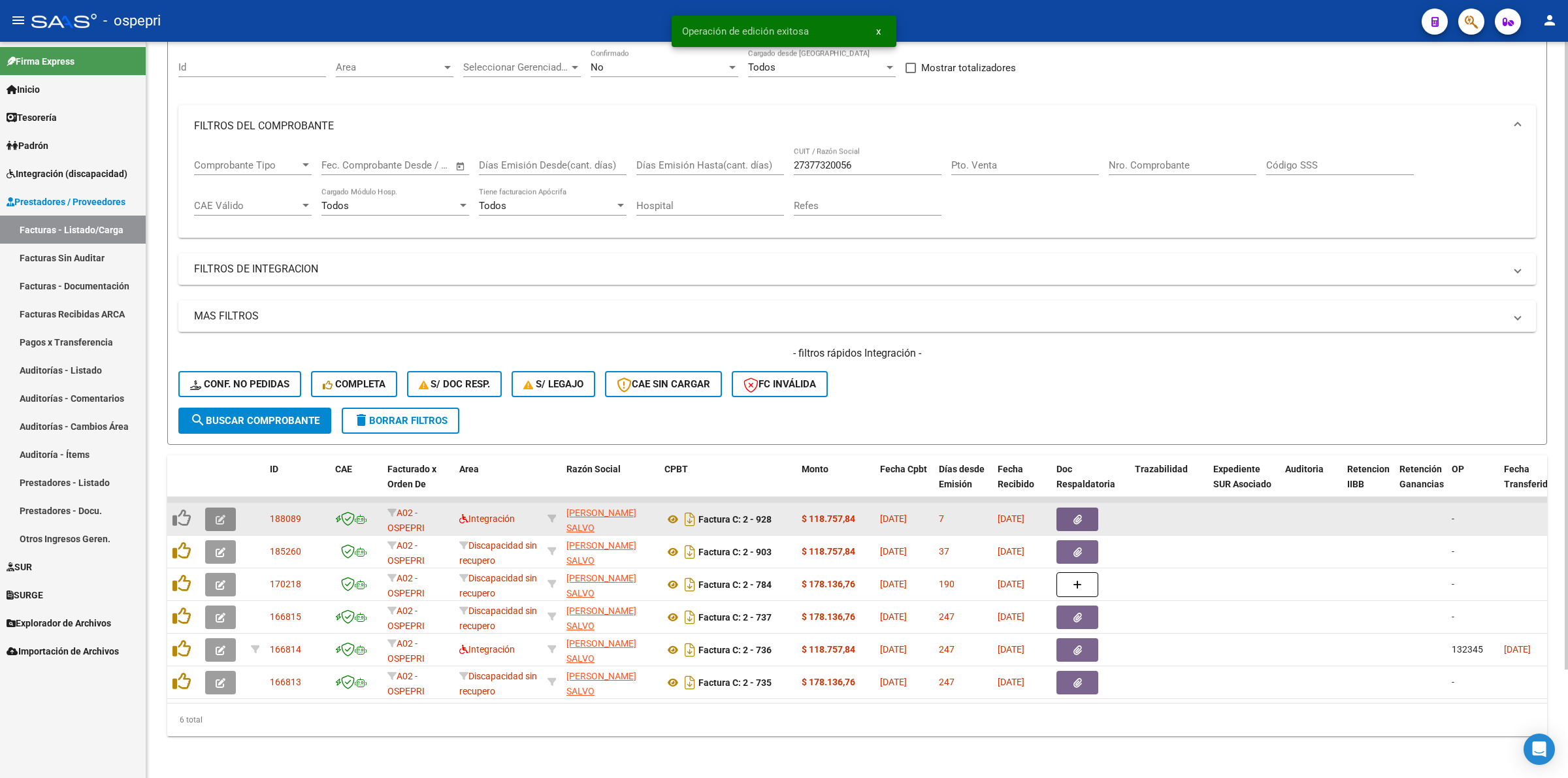
click at [215, 515] on icon "button" at bounding box center [220, 519] width 10 height 10
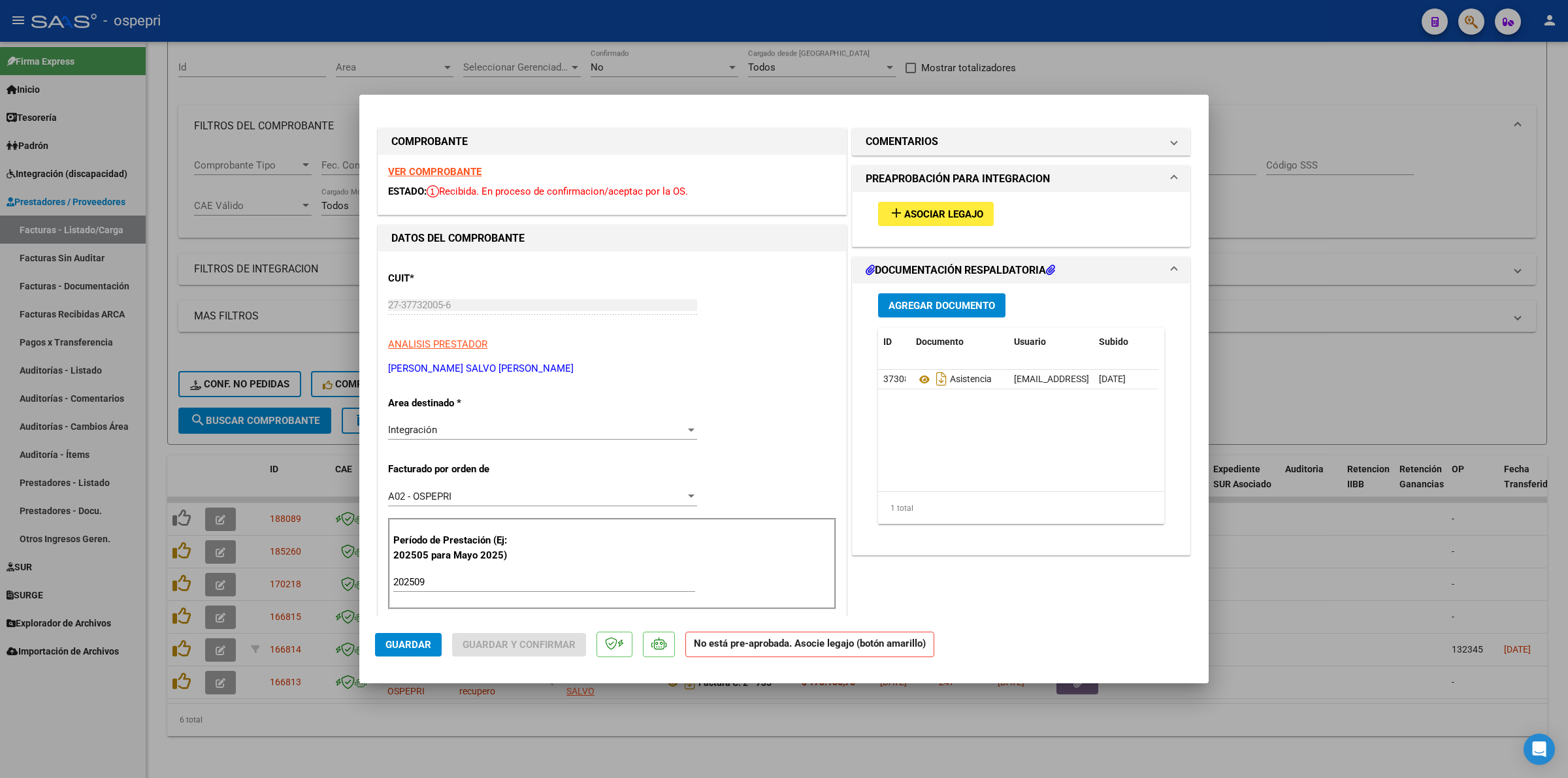
click at [426, 166] on strong "VER COMPROBANTE" at bounding box center [435, 172] width 94 height 12
click at [950, 214] on span "Asociar Legajo" at bounding box center [943, 214] width 79 height 12
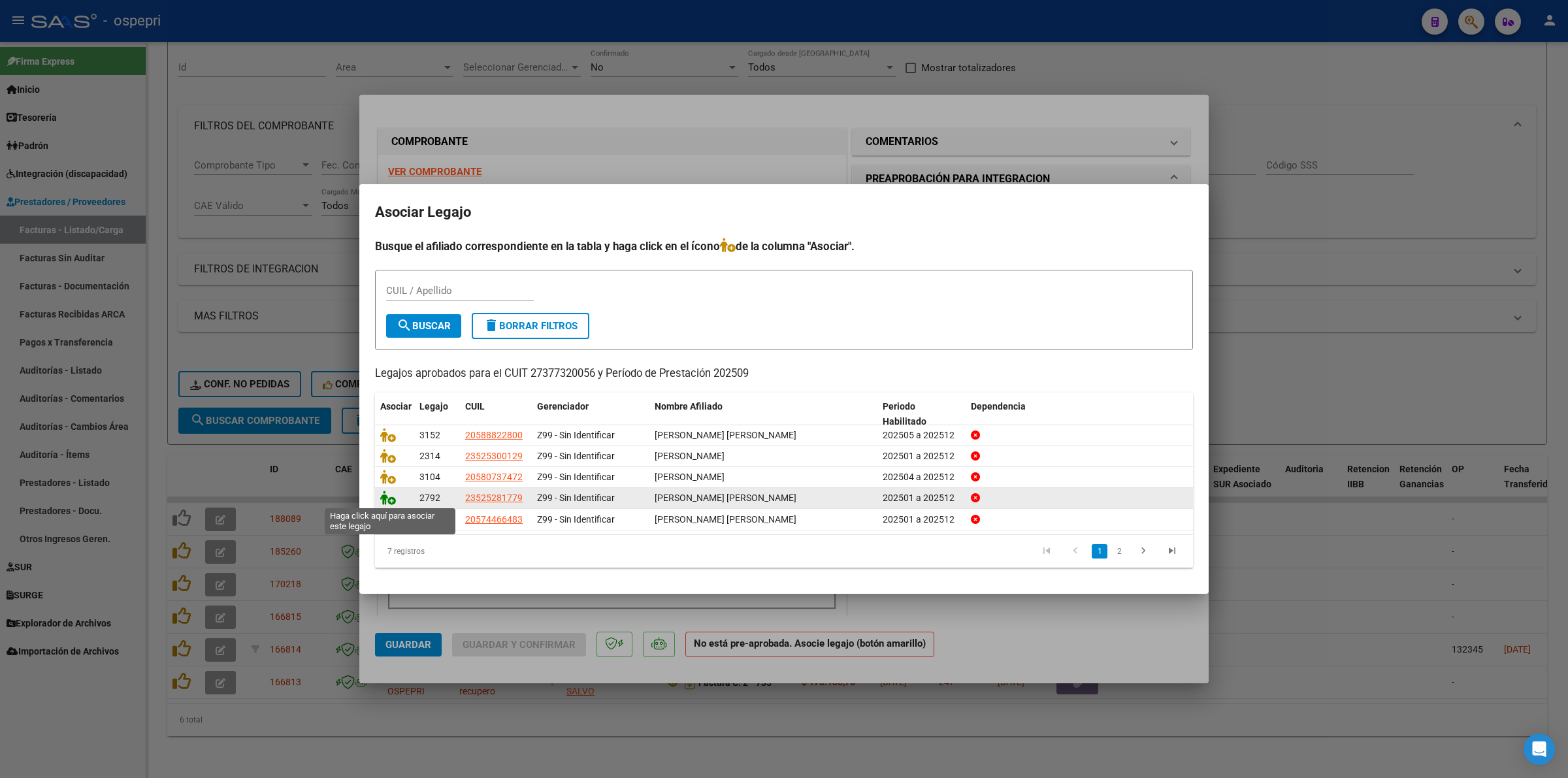
click at [382, 495] on icon at bounding box center [387, 497] width 15 height 14
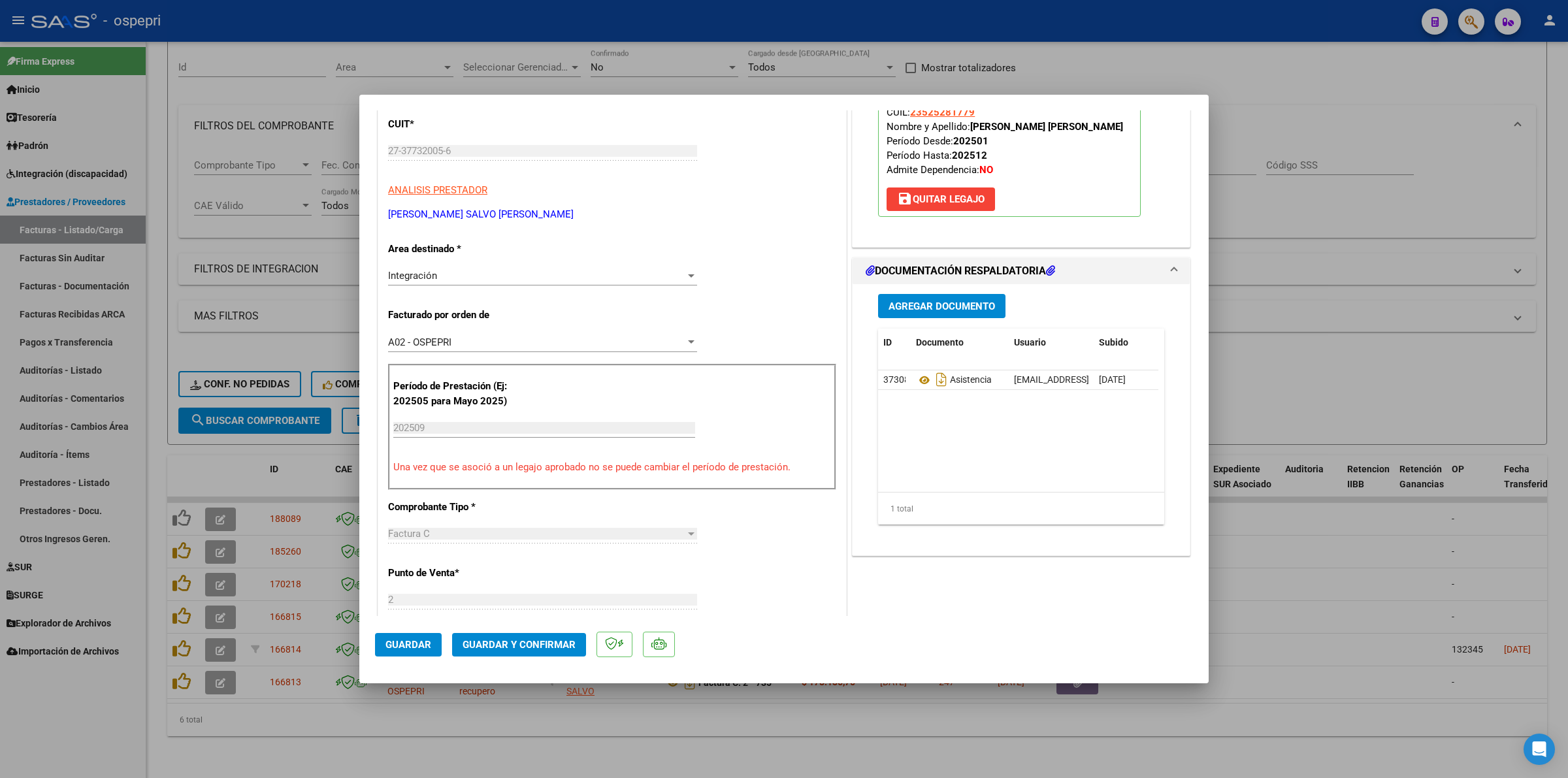
scroll to position [163, 0]
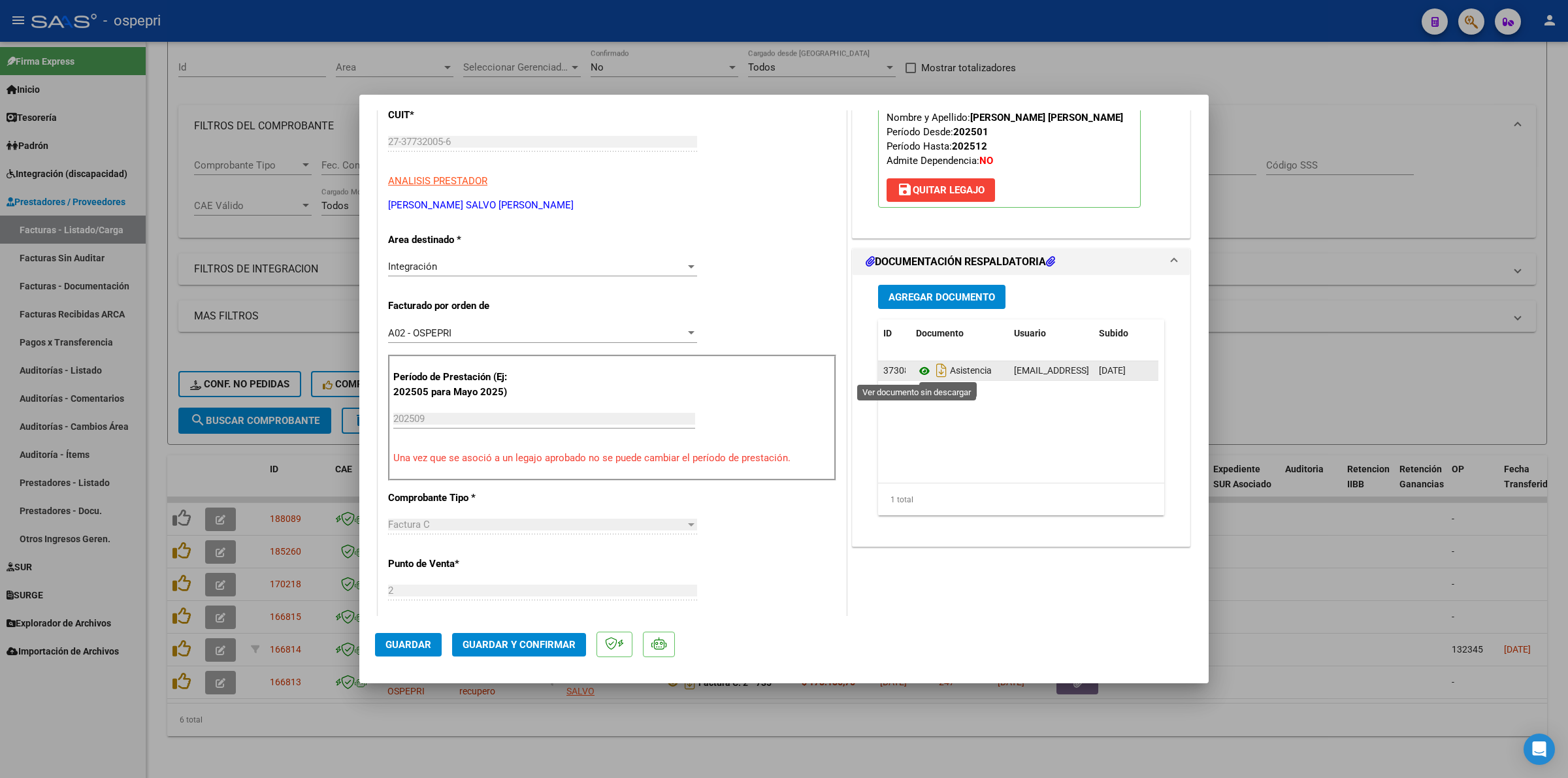
click at [916, 369] on icon at bounding box center [924, 370] width 17 height 15
click at [557, 641] on span "Guardar y Confirmar" at bounding box center [519, 645] width 113 height 12
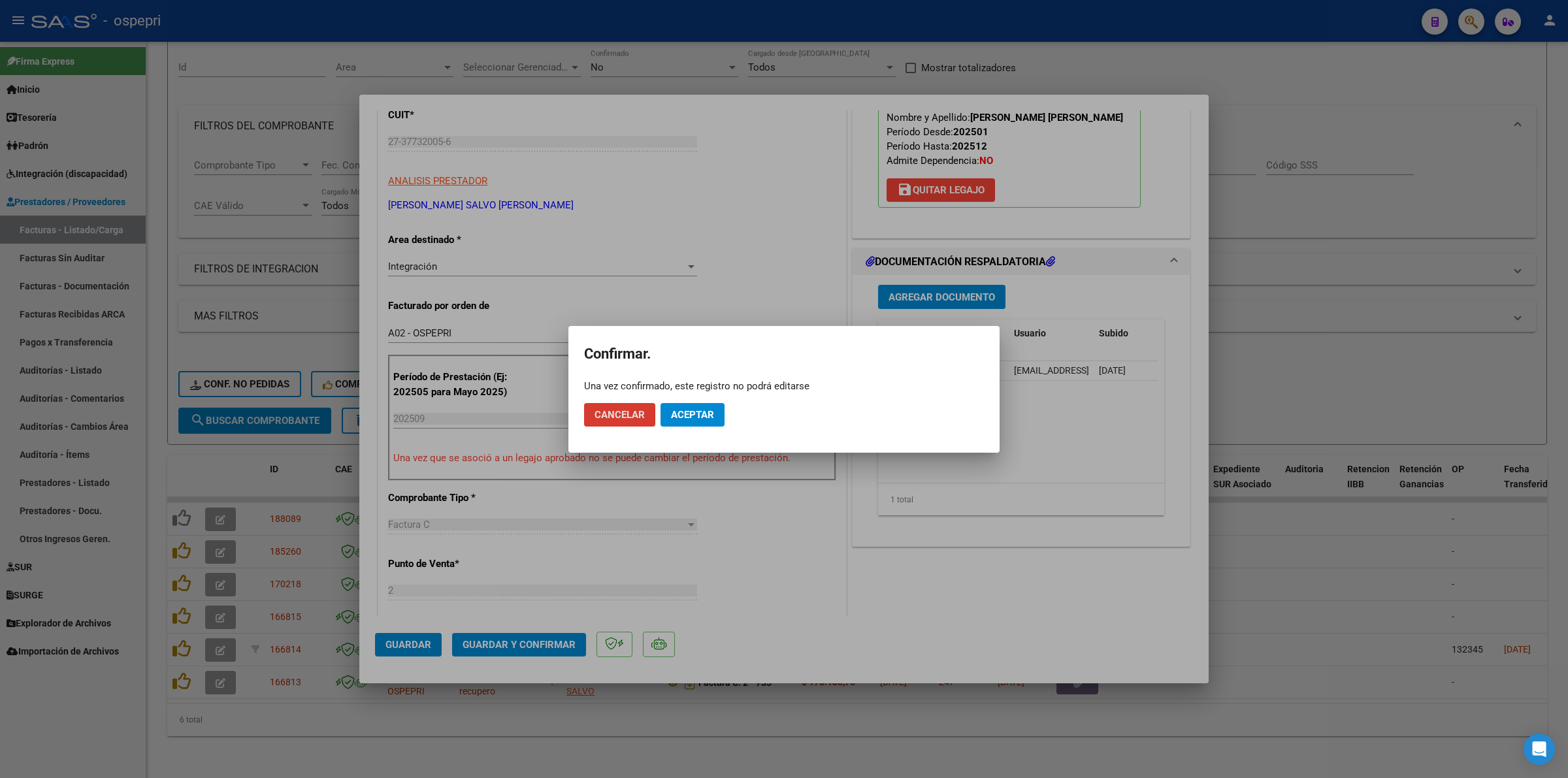
click at [696, 409] on span "Aceptar" at bounding box center [692, 414] width 43 height 12
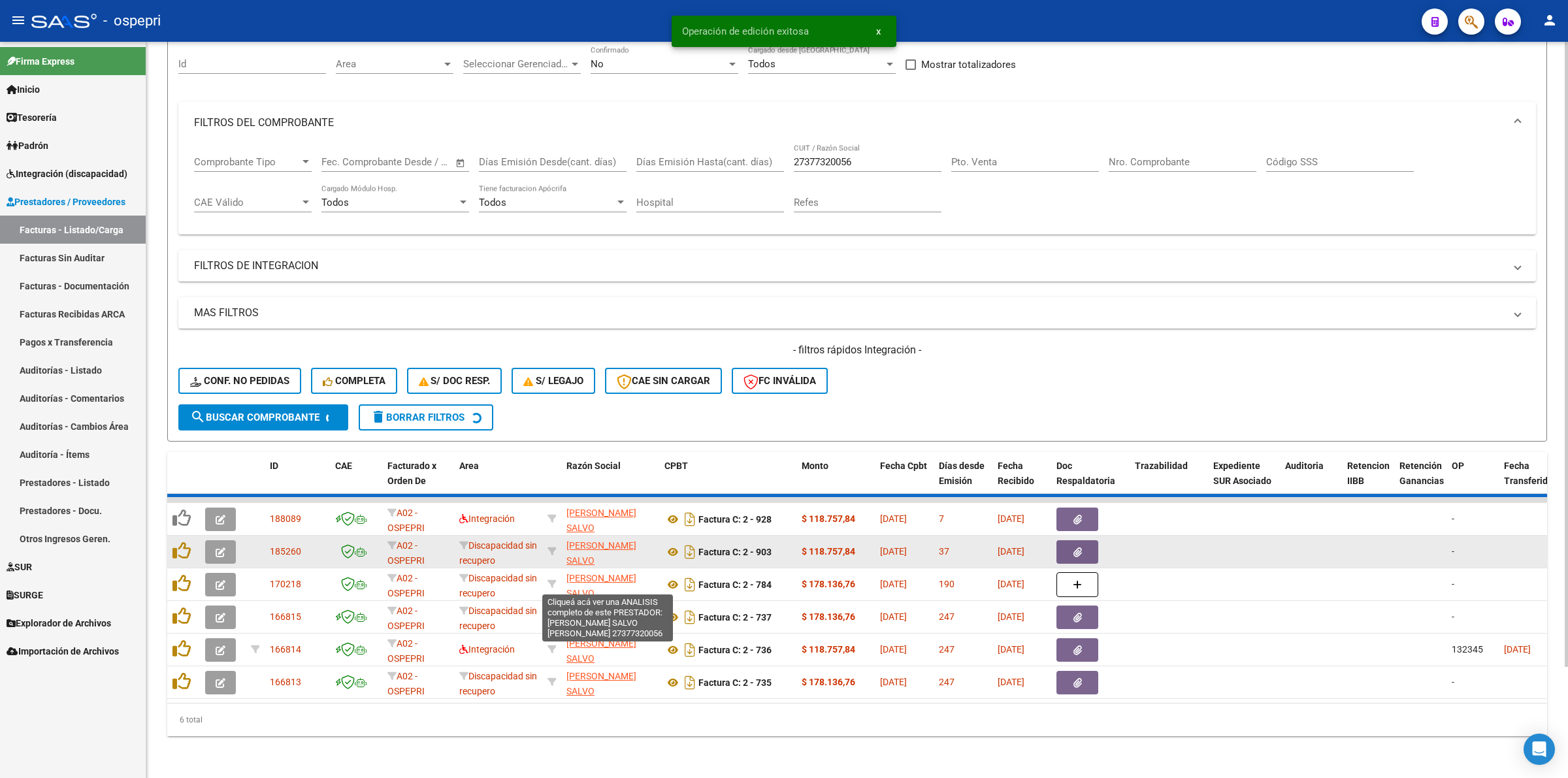
scroll to position [94, 0]
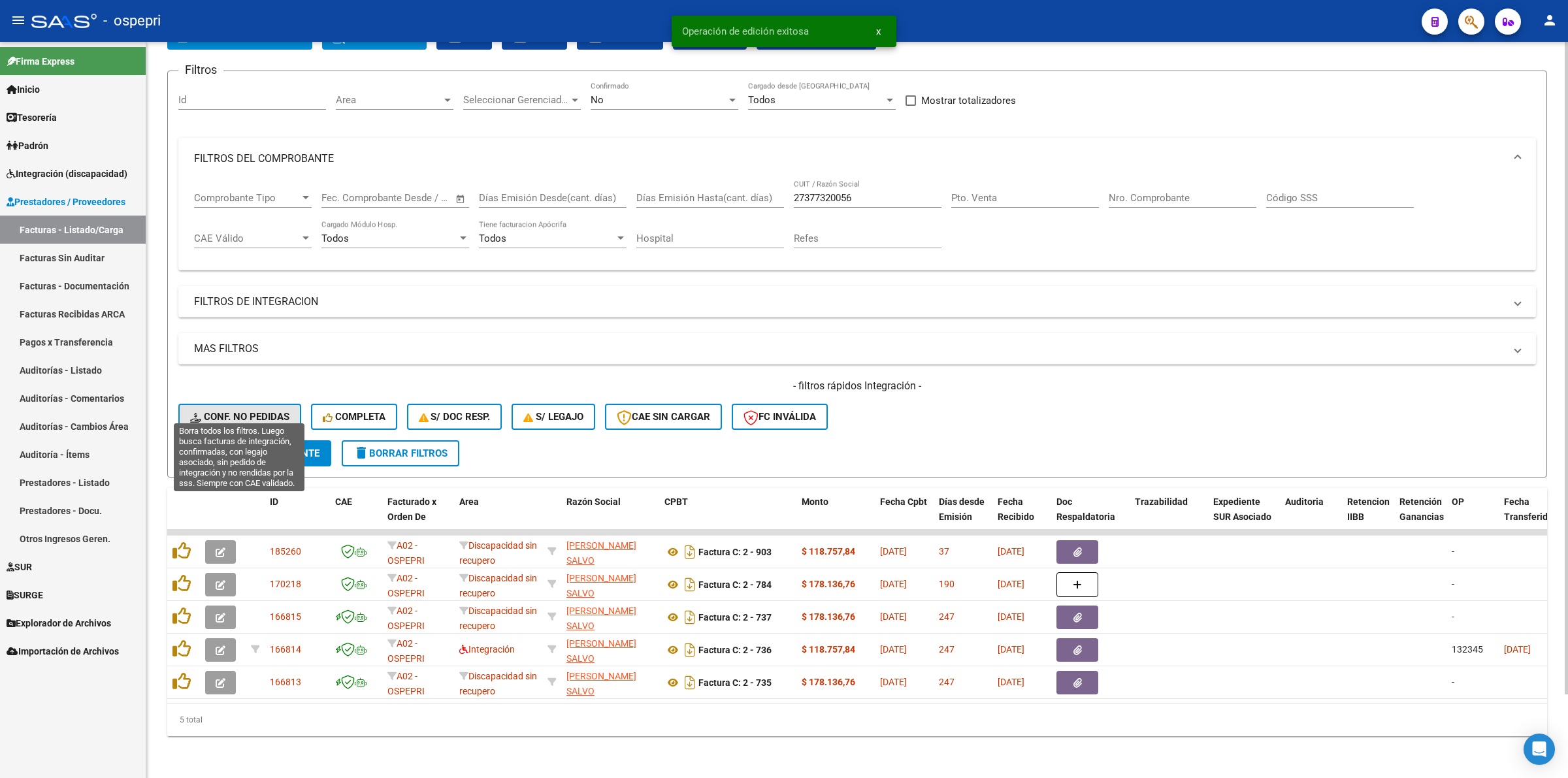
click at [272, 411] on span "Conf. no pedidas" at bounding box center [240, 417] width 100 height 12
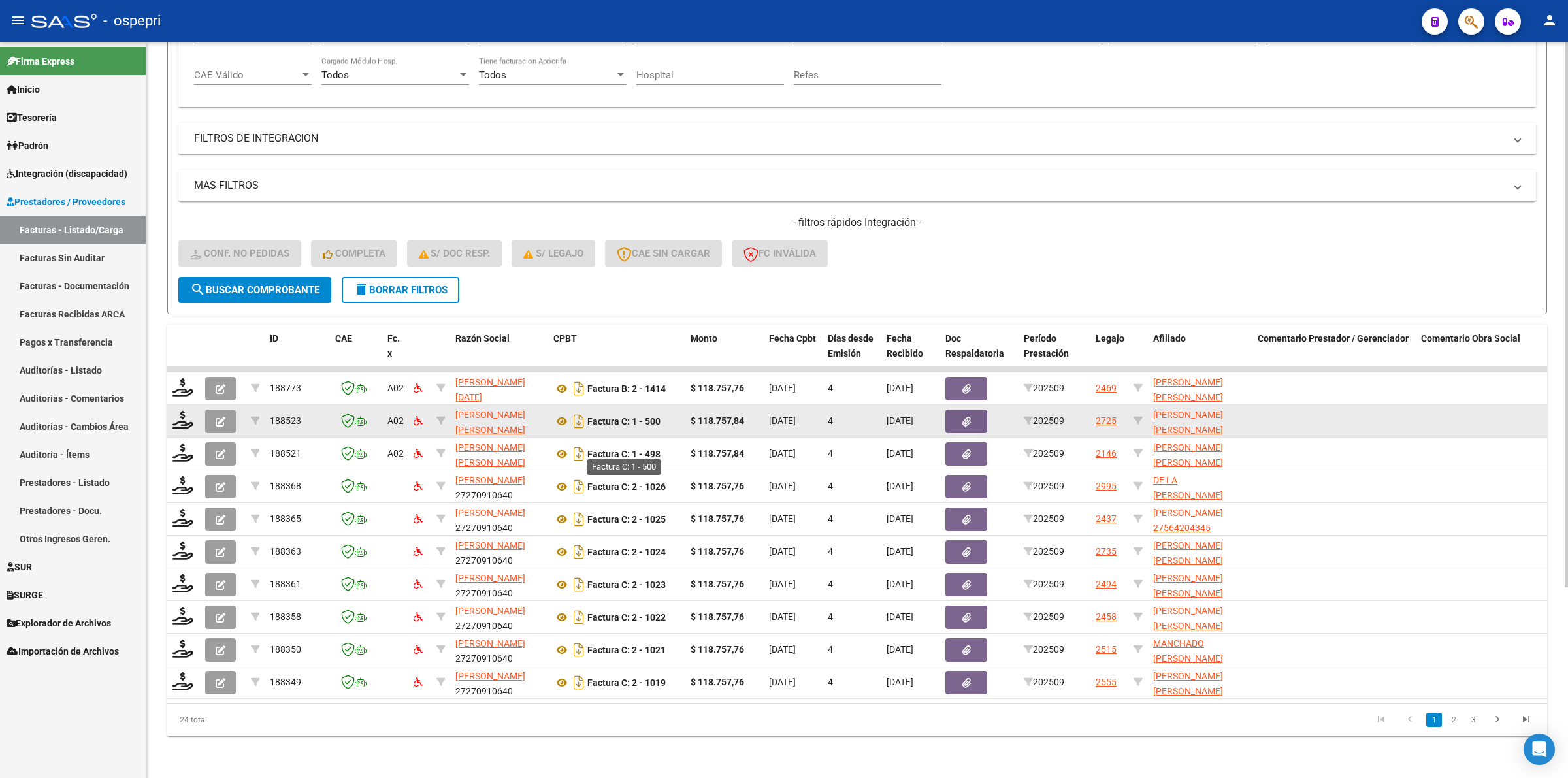
scroll to position [257, 0]
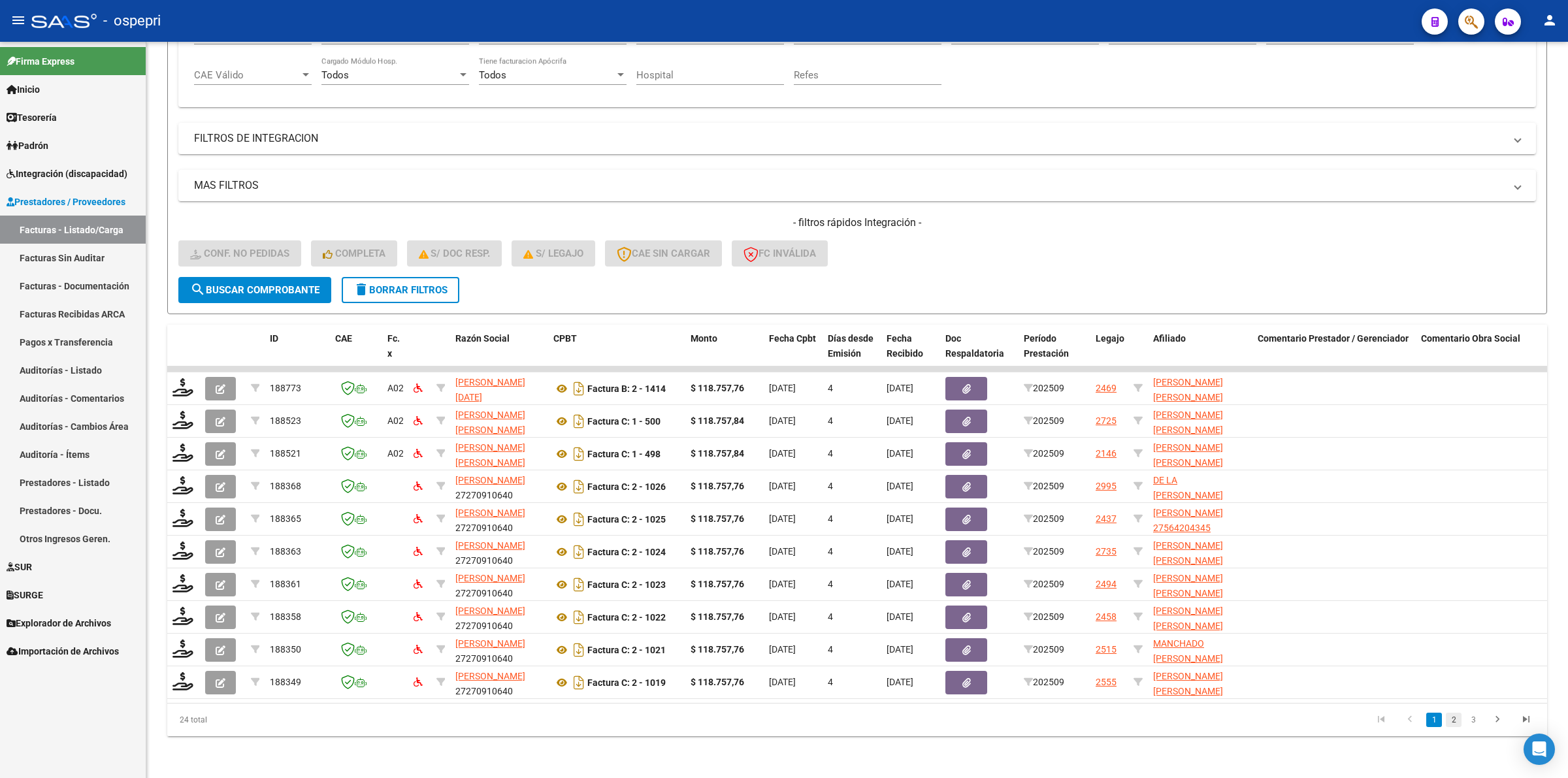
click at [1455, 723] on link "2" at bounding box center [1454, 719] width 15 height 14
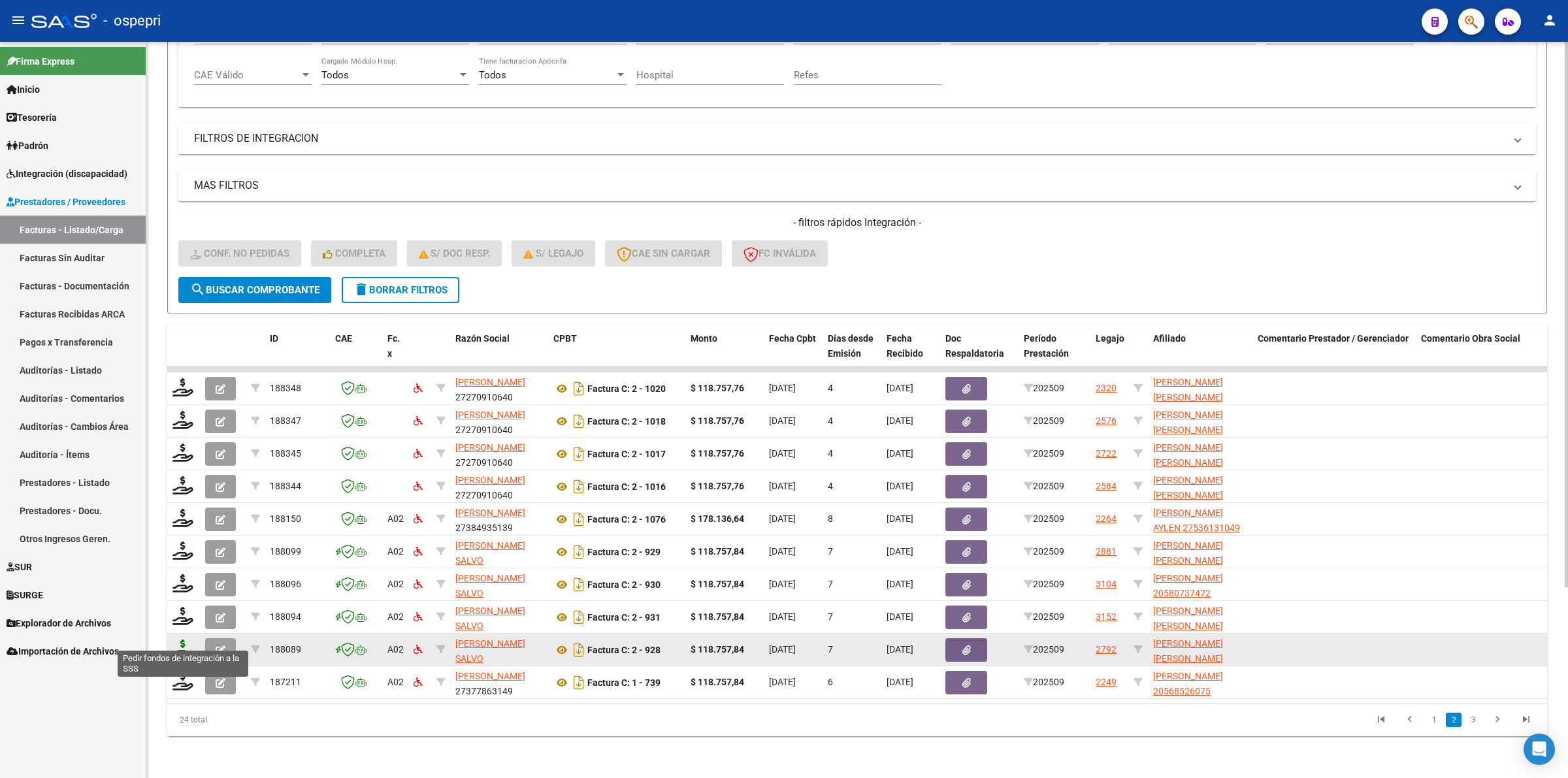
click at [181, 639] on icon at bounding box center [183, 648] width 21 height 18
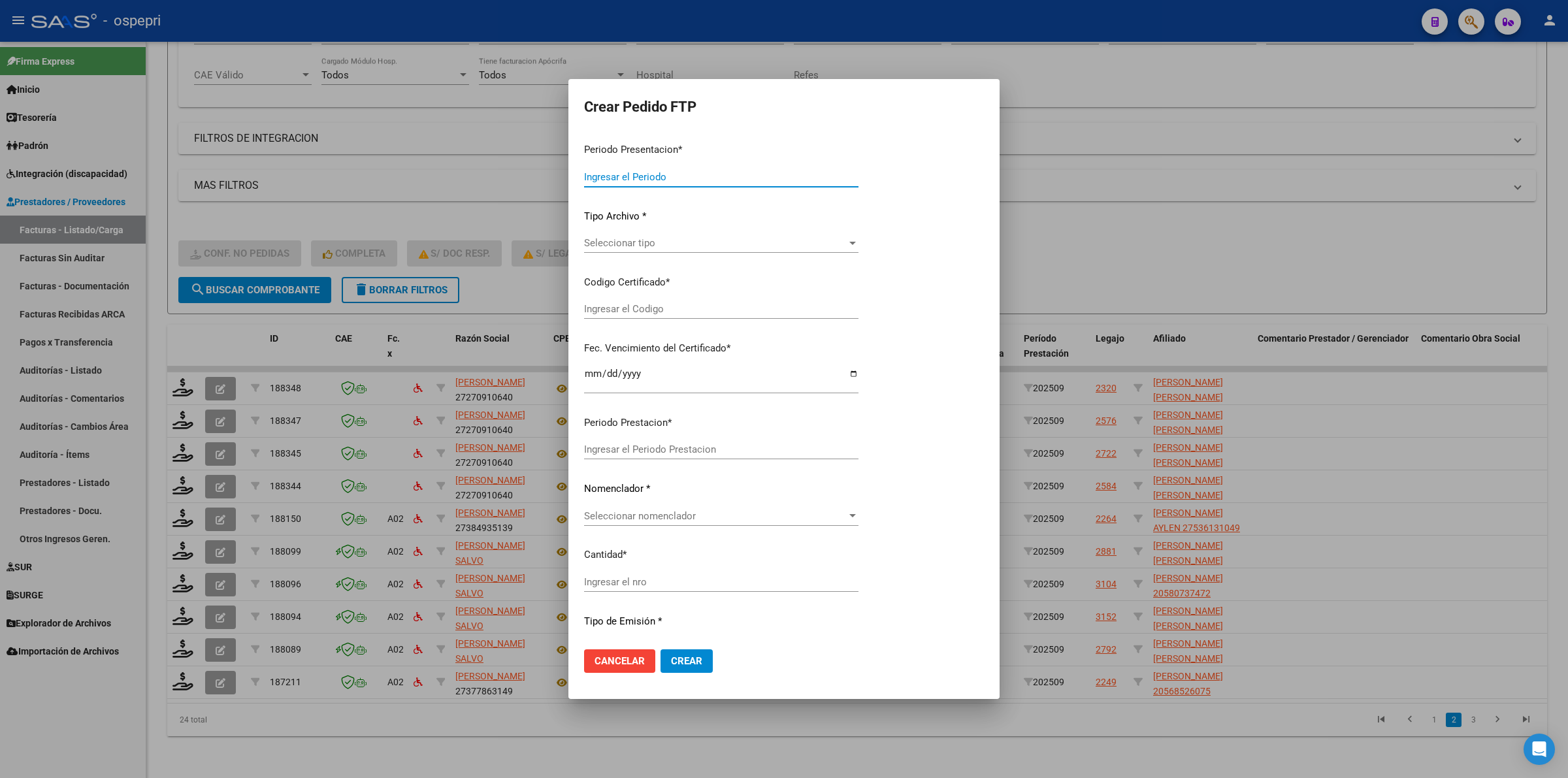
type input "202509"
type input "$ 118.757,84"
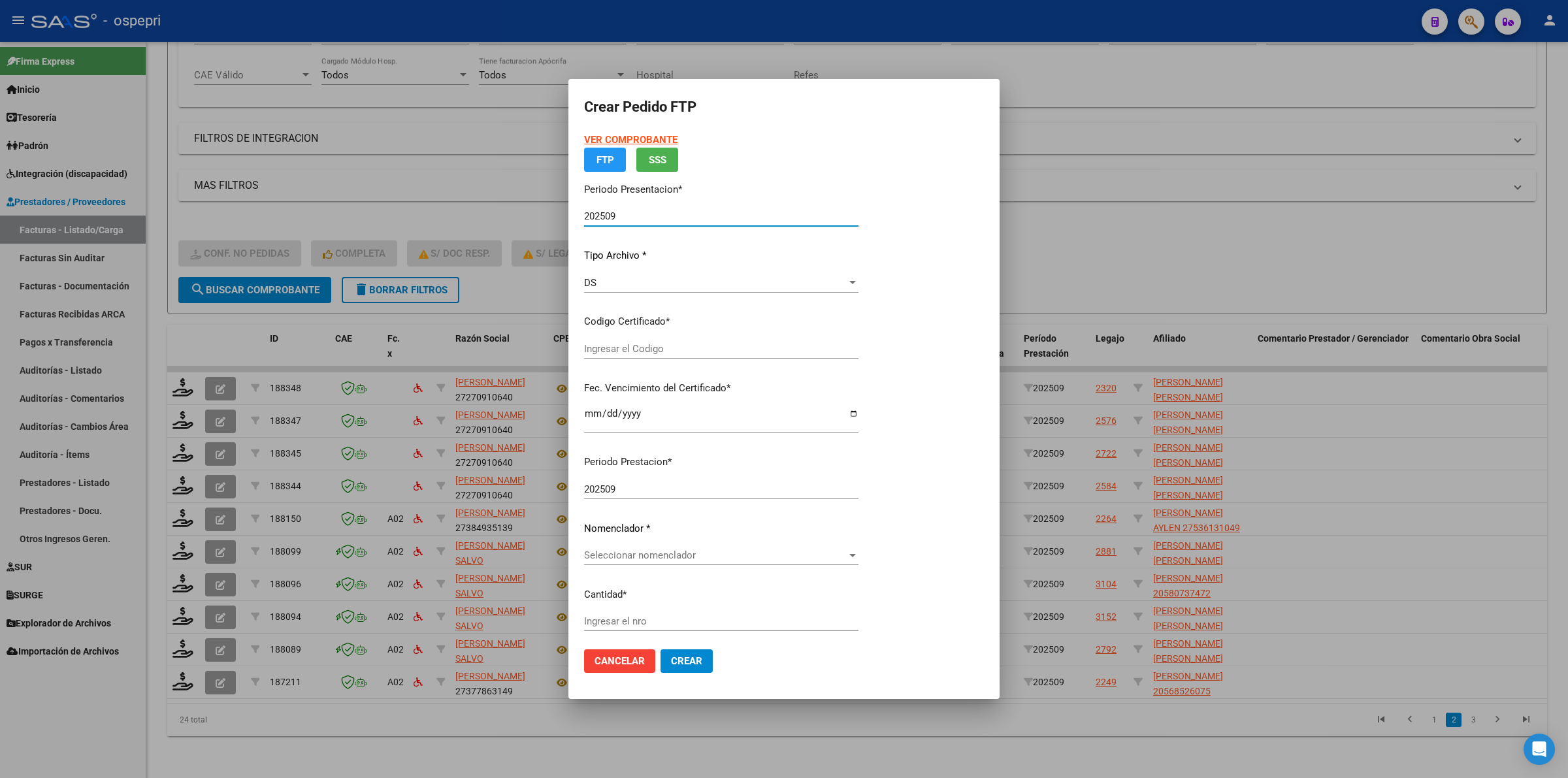
type input "2352528177-9"
type input "[DATE]"
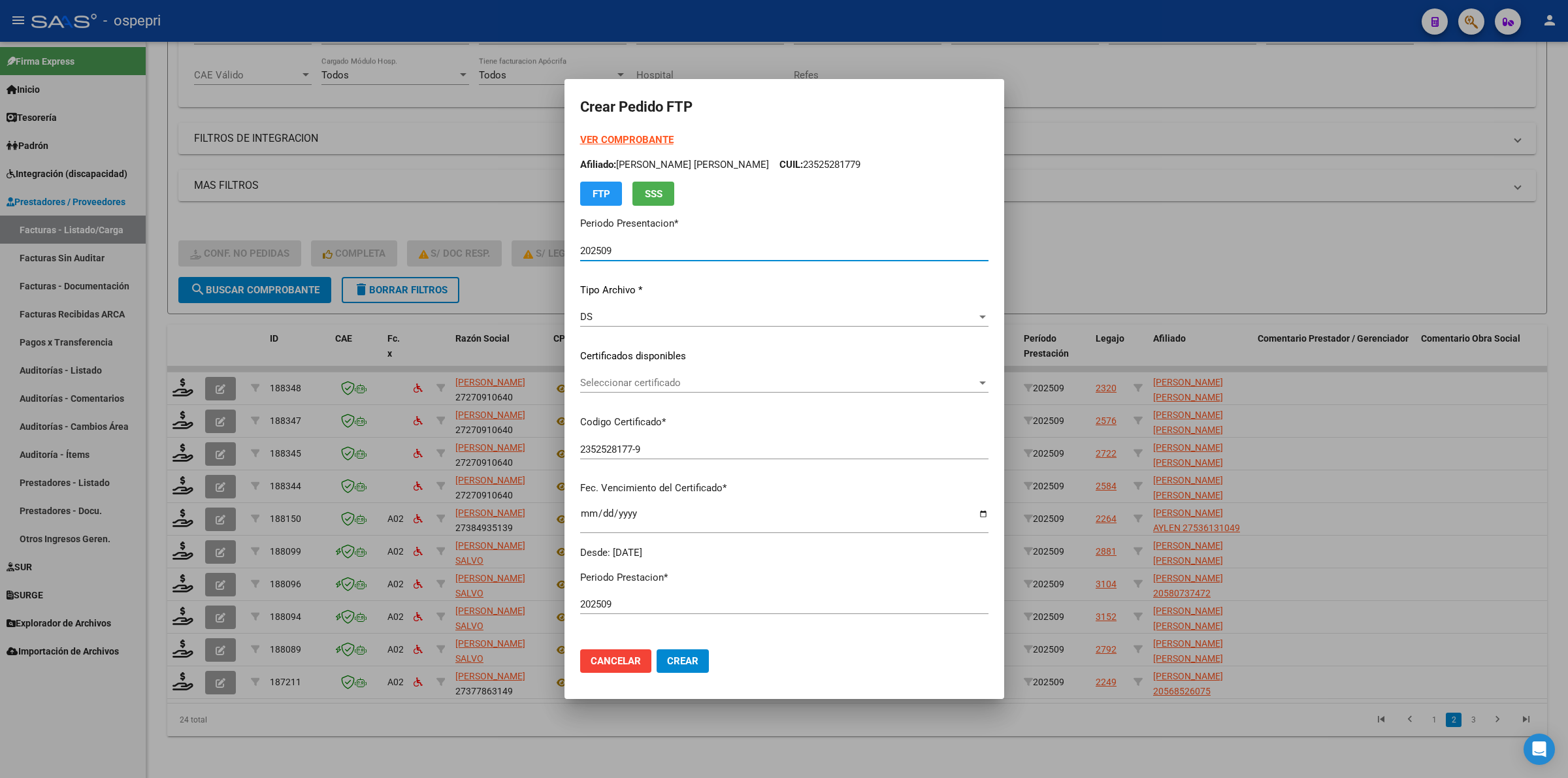
click at [632, 385] on span "Seleccionar certificado" at bounding box center [778, 383] width 396 height 12
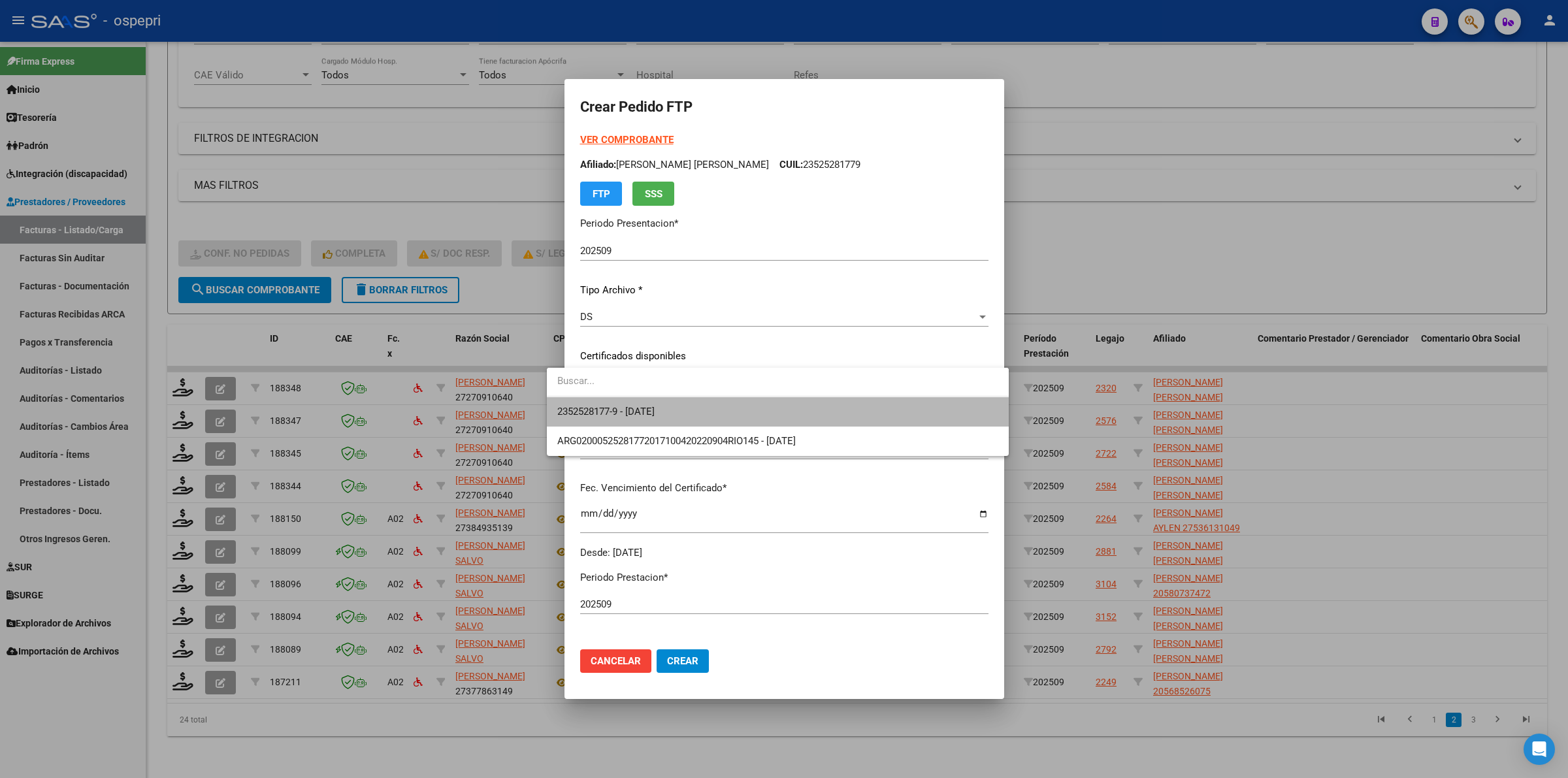
click at [634, 397] on span "2352528177-9 - [DATE]" at bounding box center [778, 411] width 441 height 29
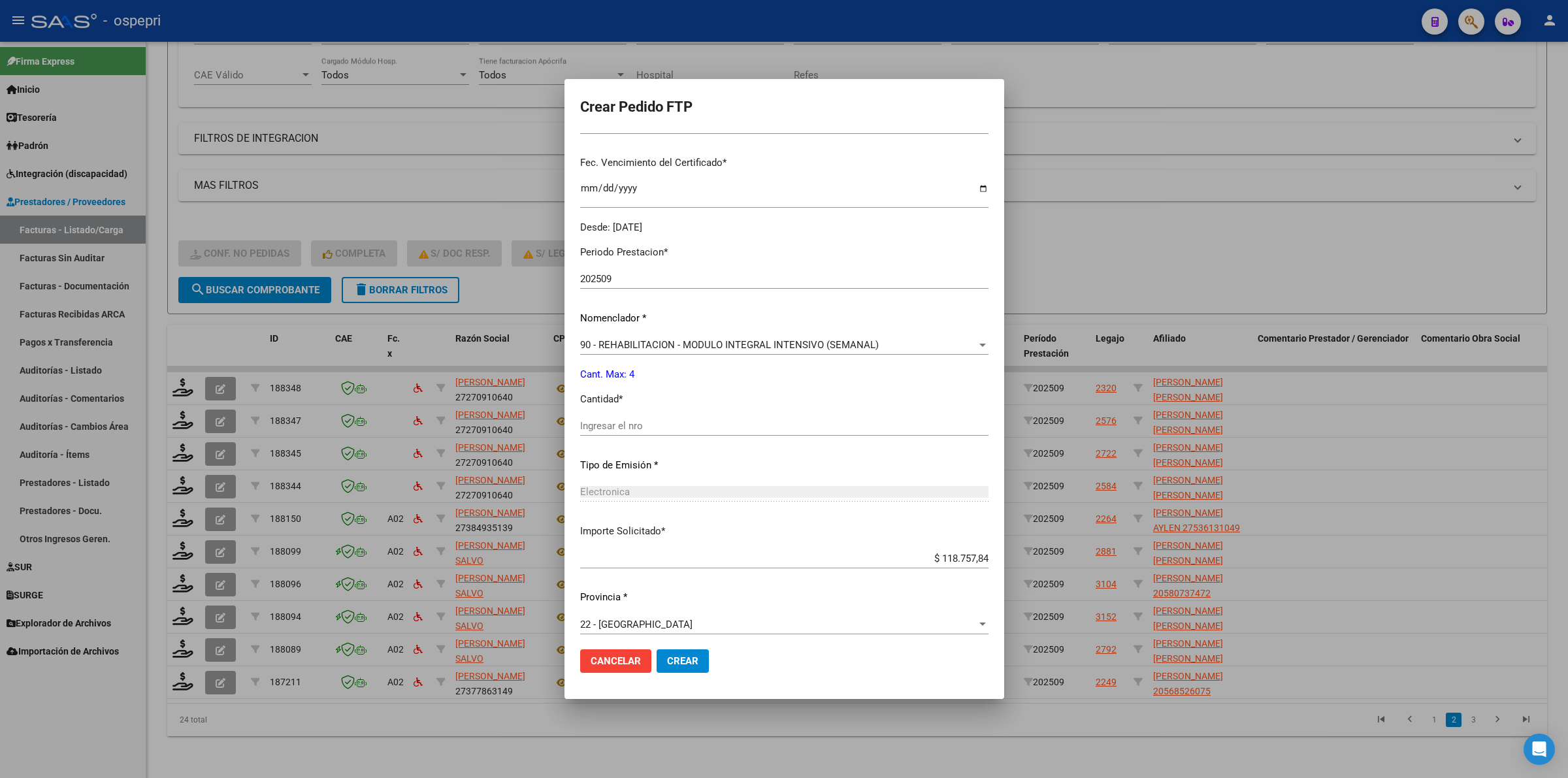
scroll to position [327, 0]
click at [644, 425] on input "Ingresar el nro" at bounding box center [784, 425] width 408 height 12
type input "4"
click at [665, 653] on button "Crear" at bounding box center [683, 661] width 52 height 24
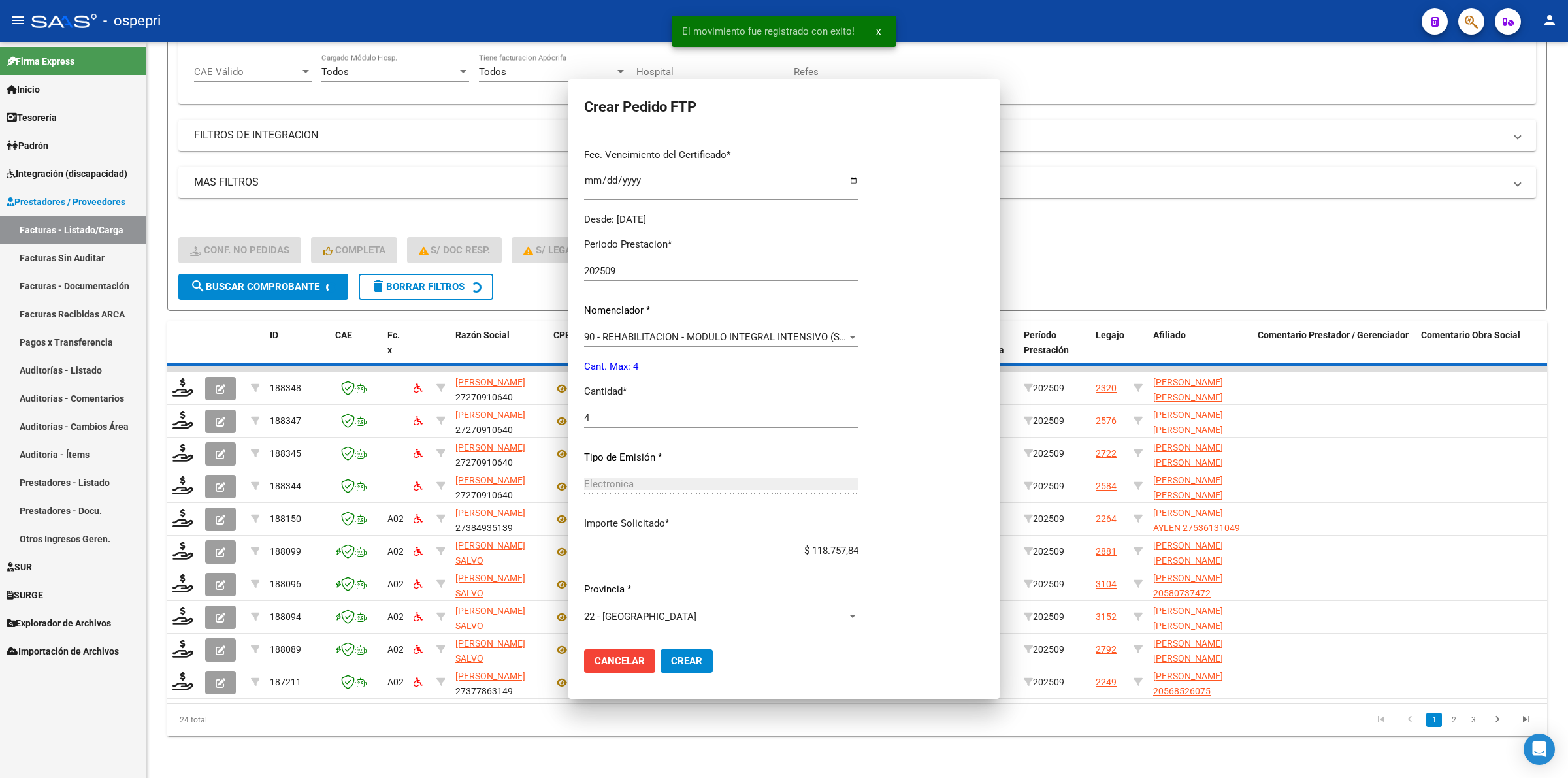
scroll to position [253, 0]
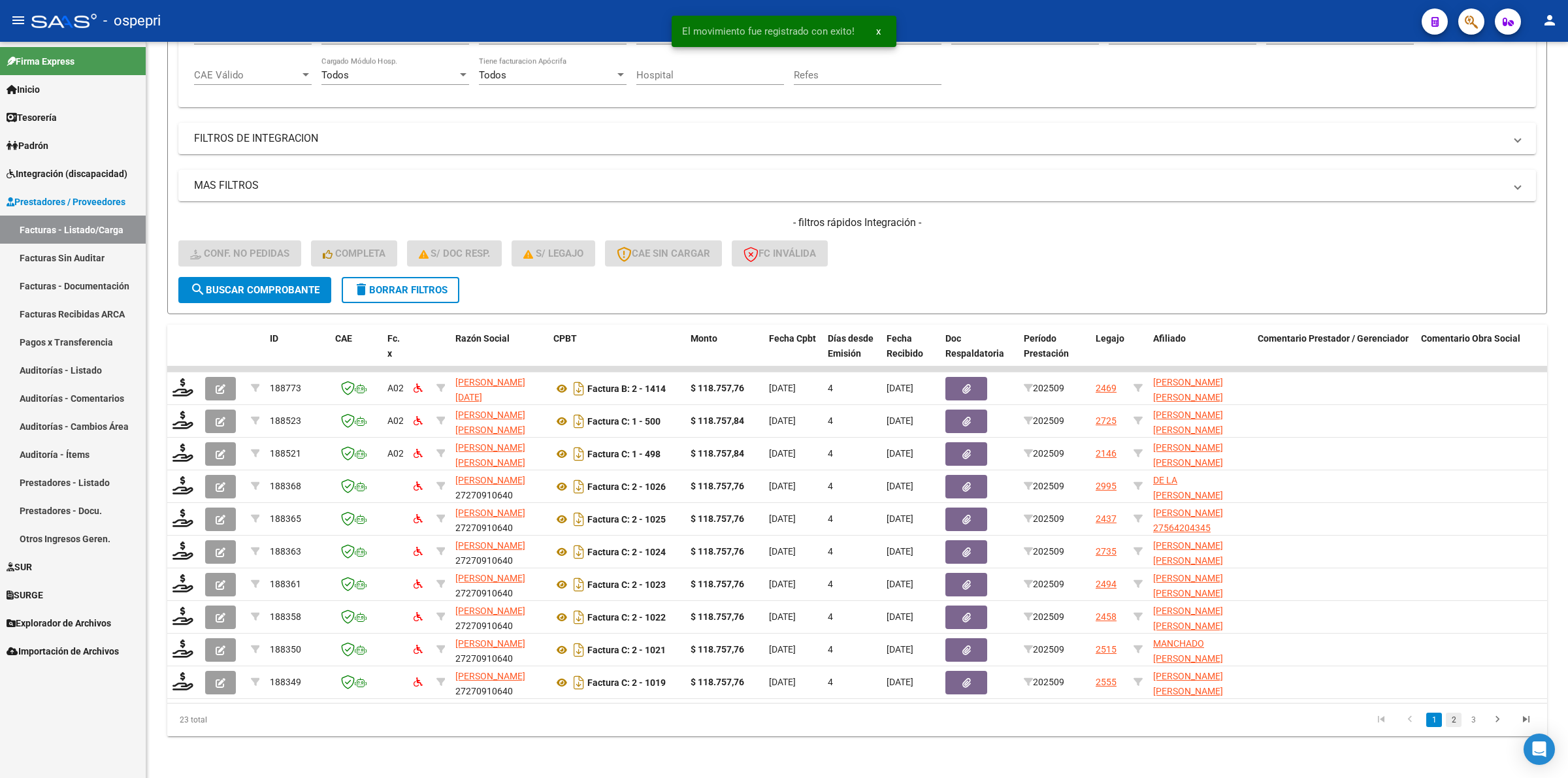
click at [1461, 719] on link "2" at bounding box center [1454, 719] width 15 height 14
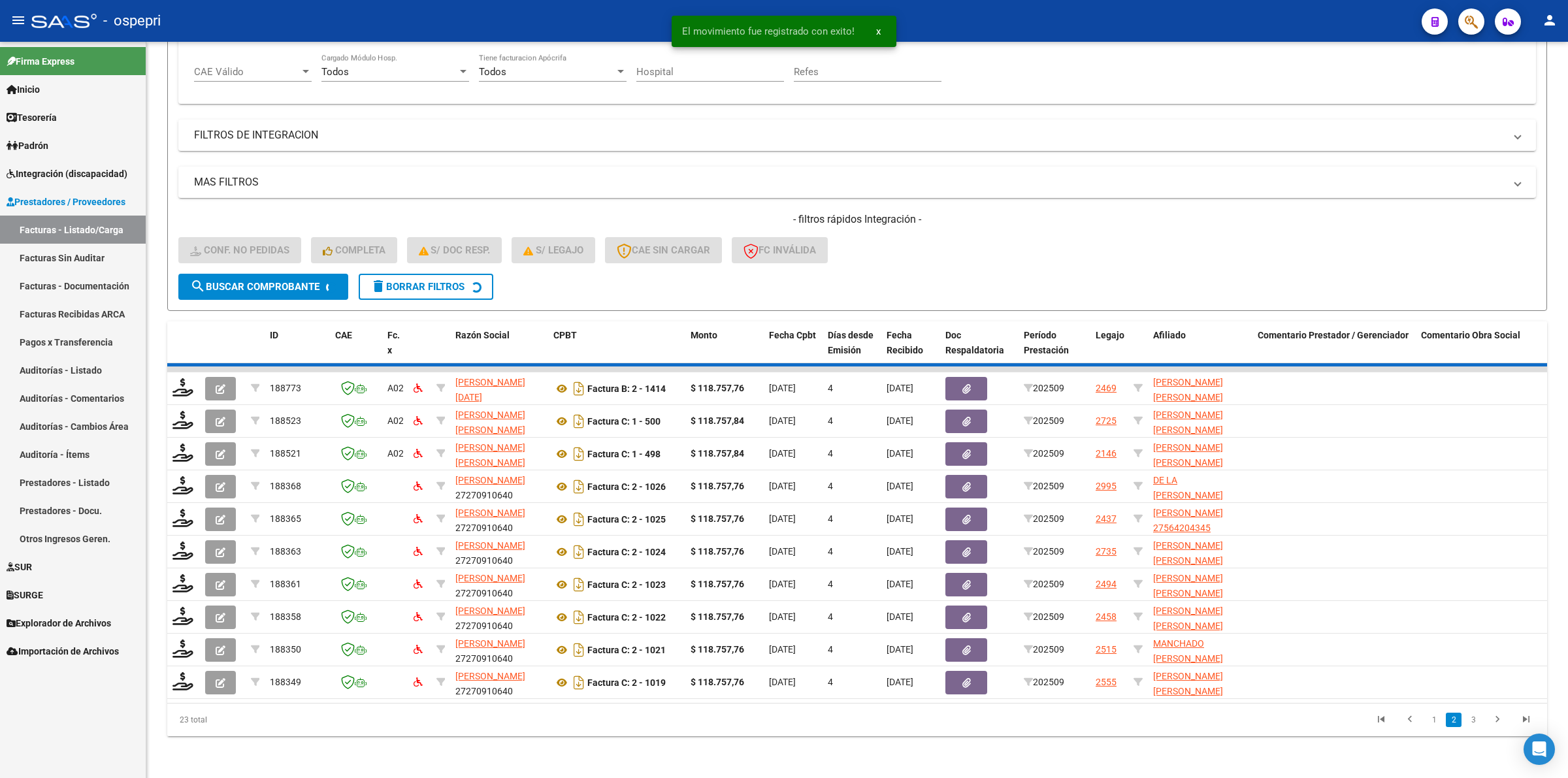
click at [1470, 723] on div "23 total 1 2 3" at bounding box center [857, 720] width 1380 height 32
click at [1475, 723] on div "23 total 1 2 3" at bounding box center [857, 720] width 1380 height 32
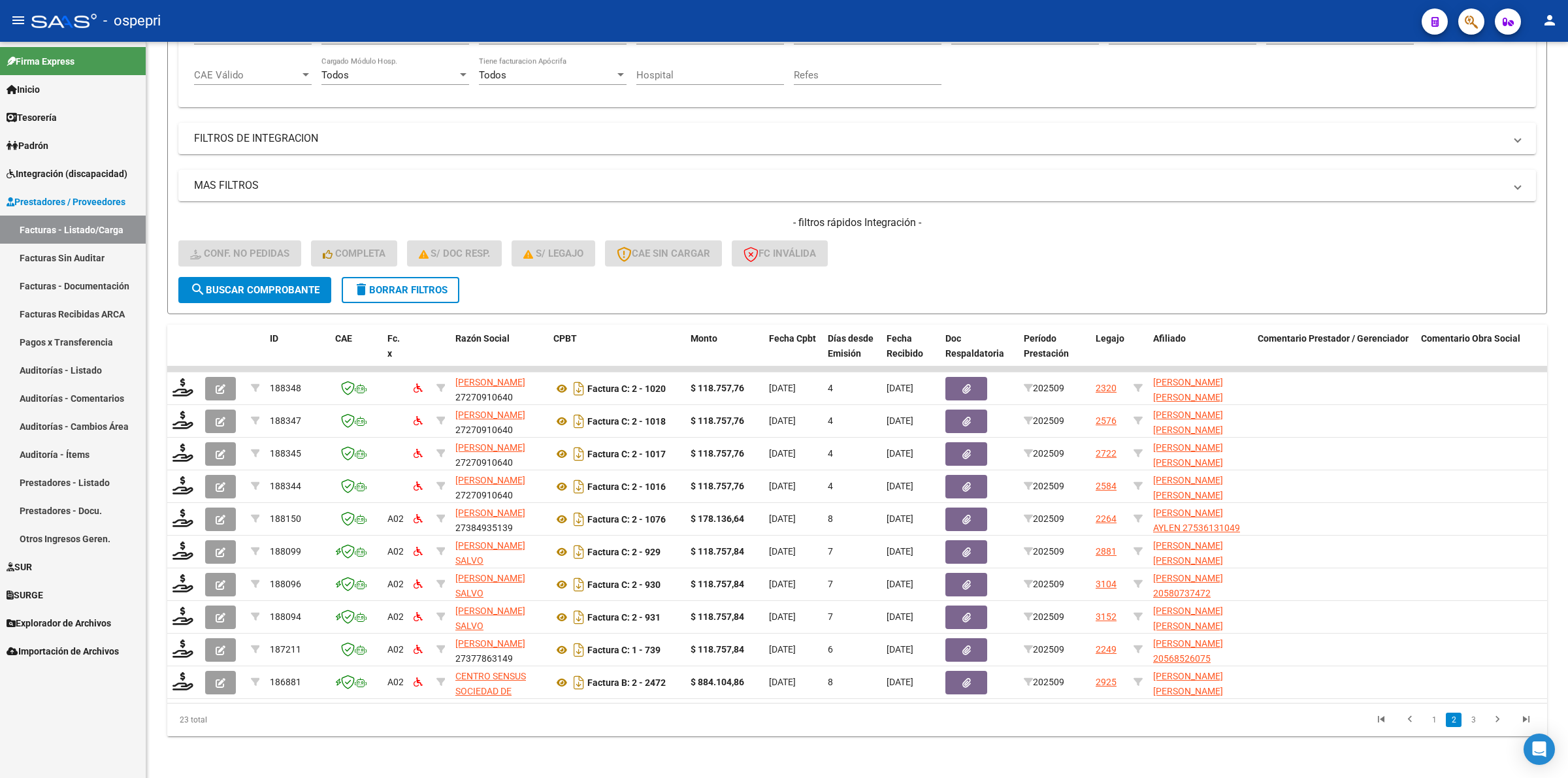
click at [1475, 723] on link "3" at bounding box center [1473, 719] width 15 height 14
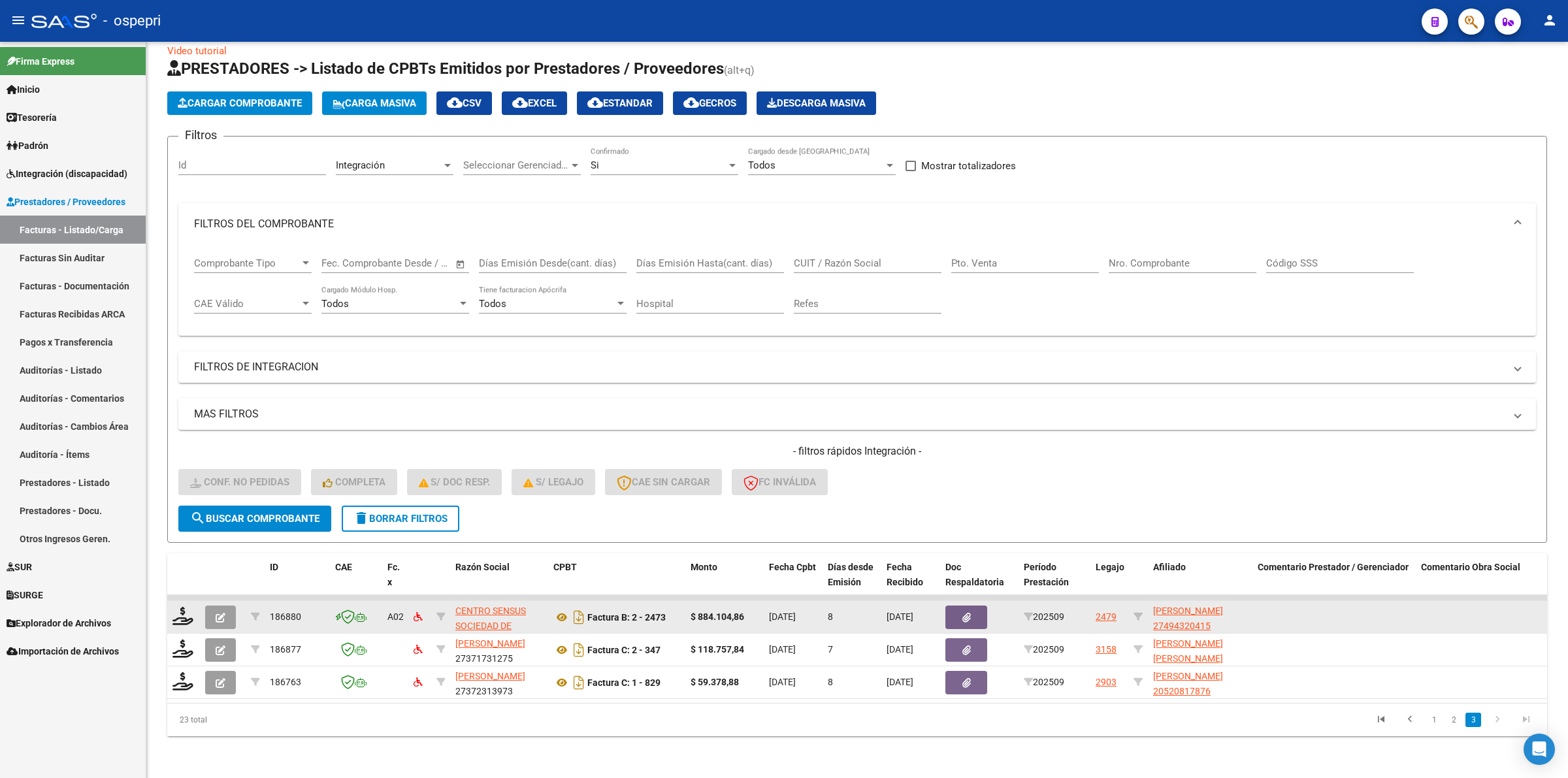
scroll to position [28, 0]
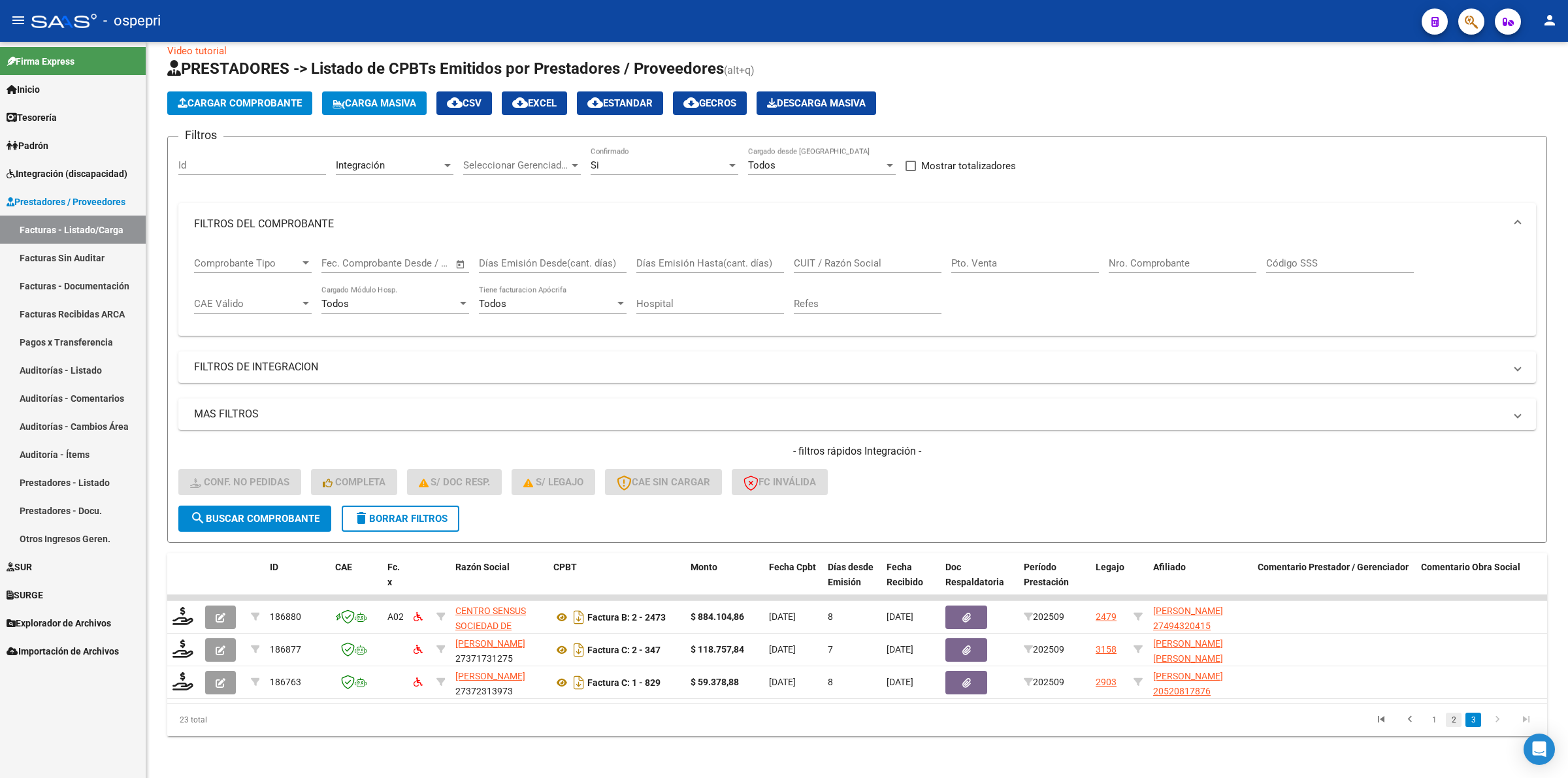
click at [1454, 722] on link "2" at bounding box center [1454, 719] width 15 height 14
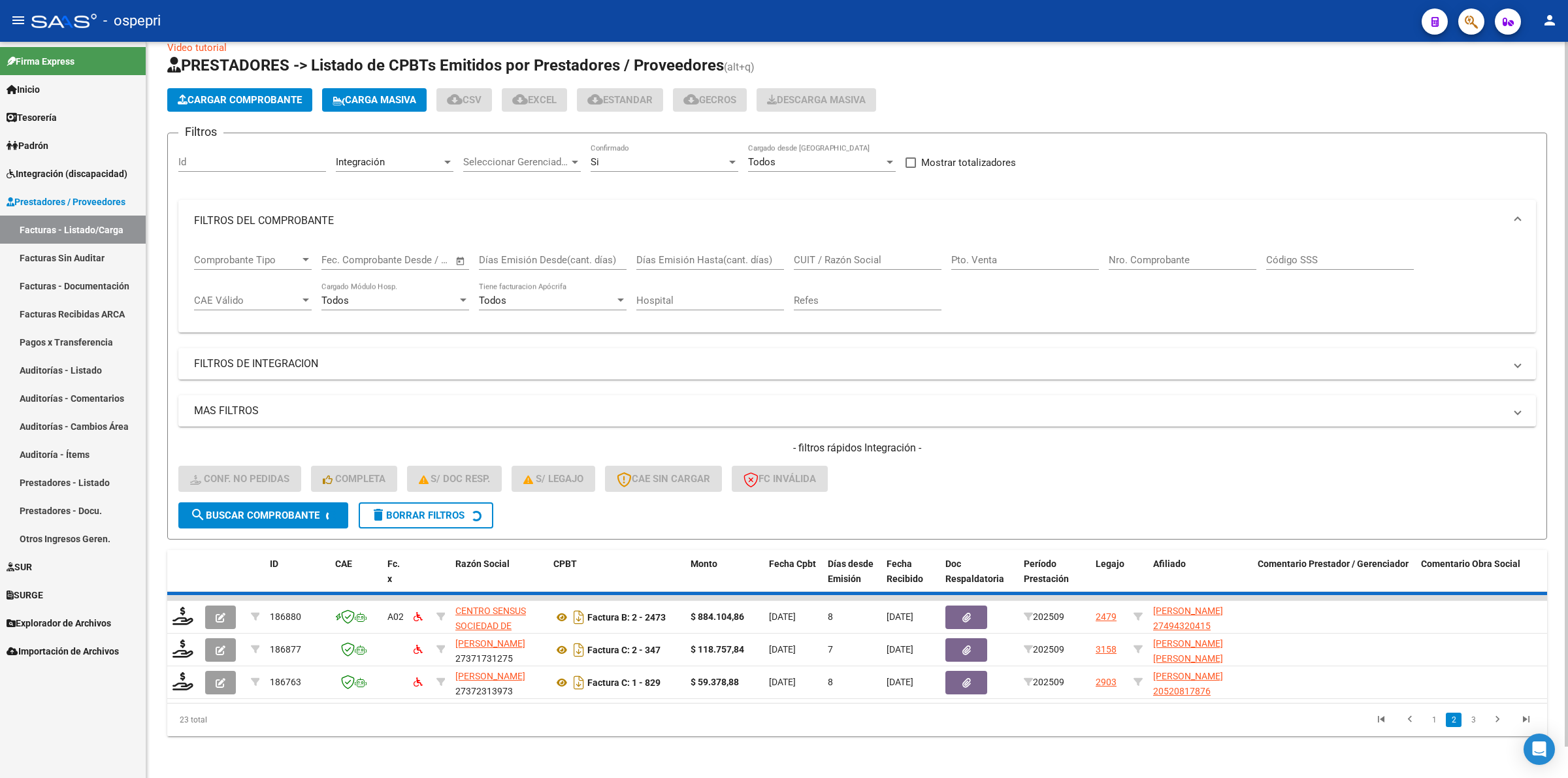
click at [824, 256] on input "CUIT / Razón Social" at bounding box center [868, 260] width 148 height 12
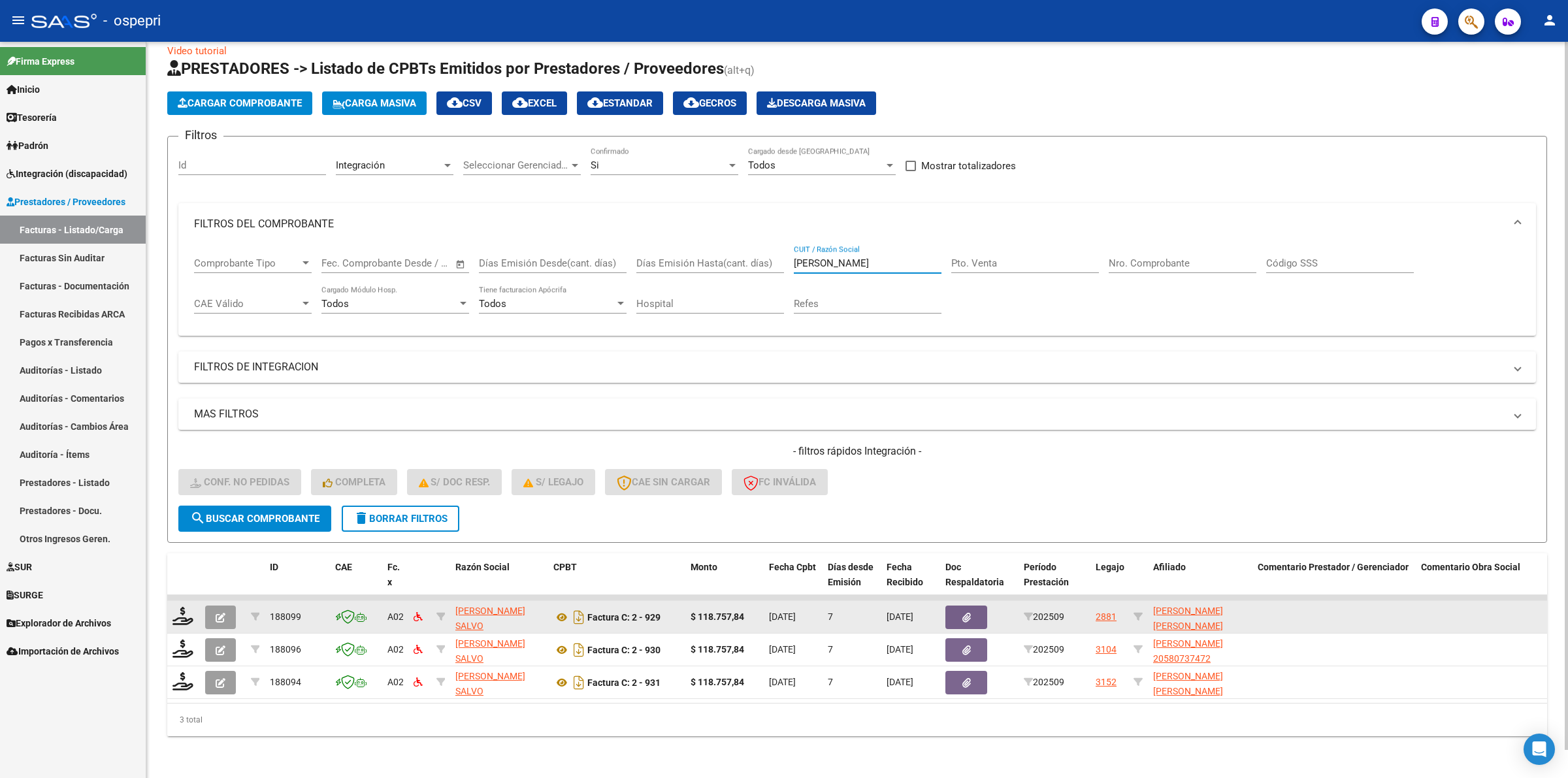
type input "[PERSON_NAME]"
drag, startPoint x: 167, startPoint y: 602, endPoint x: 185, endPoint y: 608, distance: 19.0
click at [173, 604] on datatable-body-cell at bounding box center [184, 617] width 32 height 32
click at [185, 608] on icon at bounding box center [183, 616] width 21 height 18
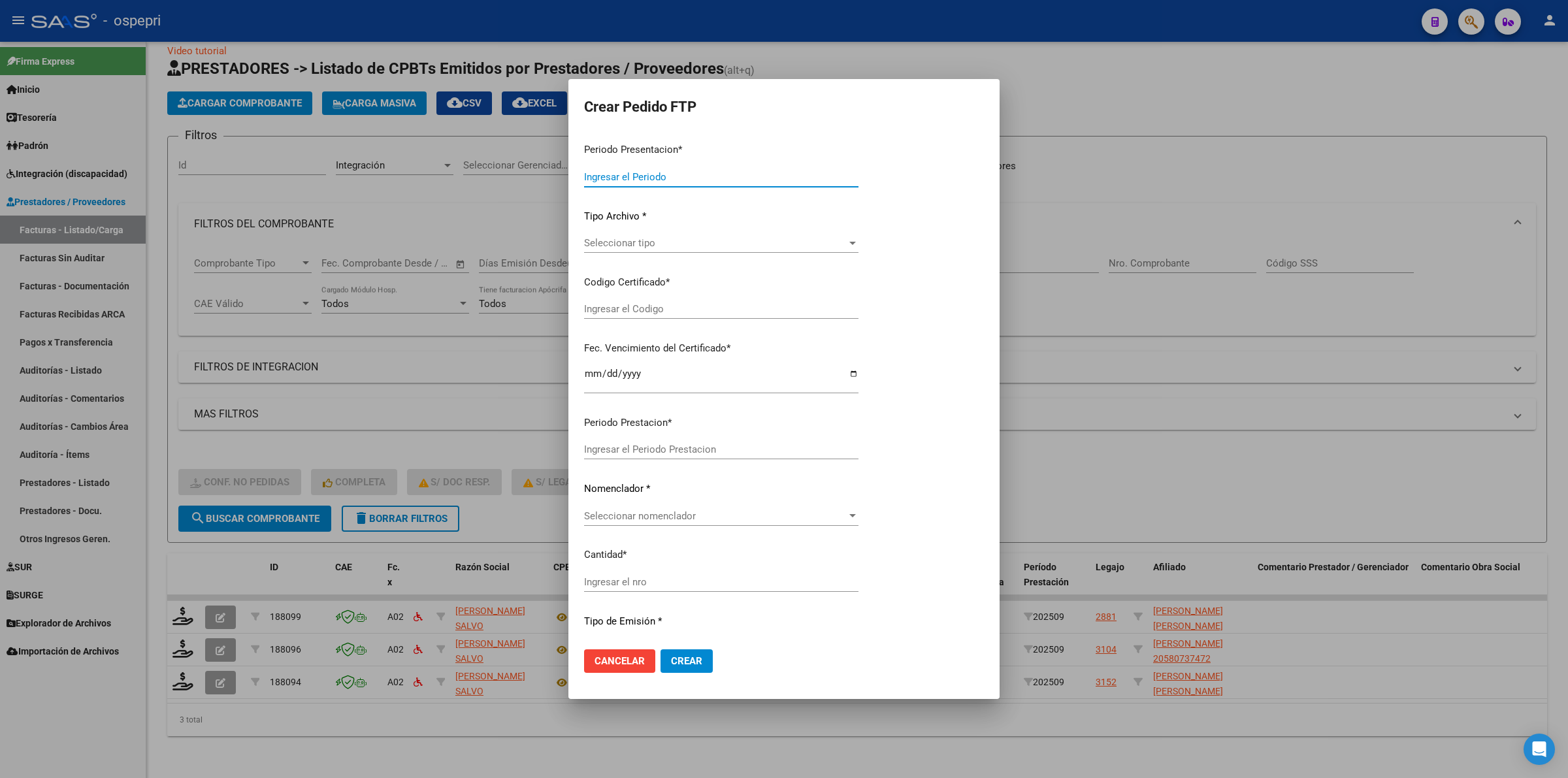
type input "202509"
type input "$ 118.757,84"
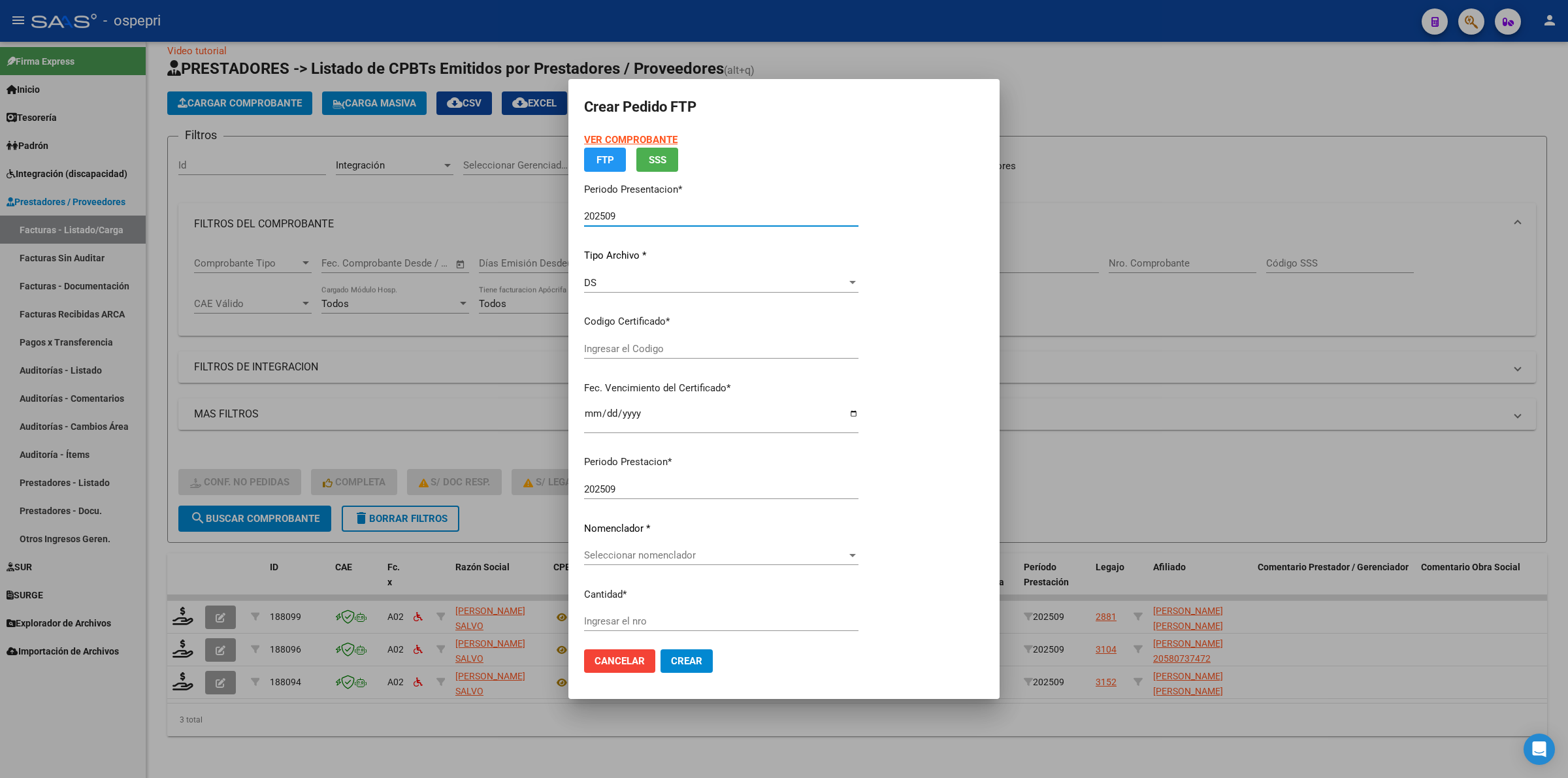
type input "2053016655-5"
type input "[DATE]"
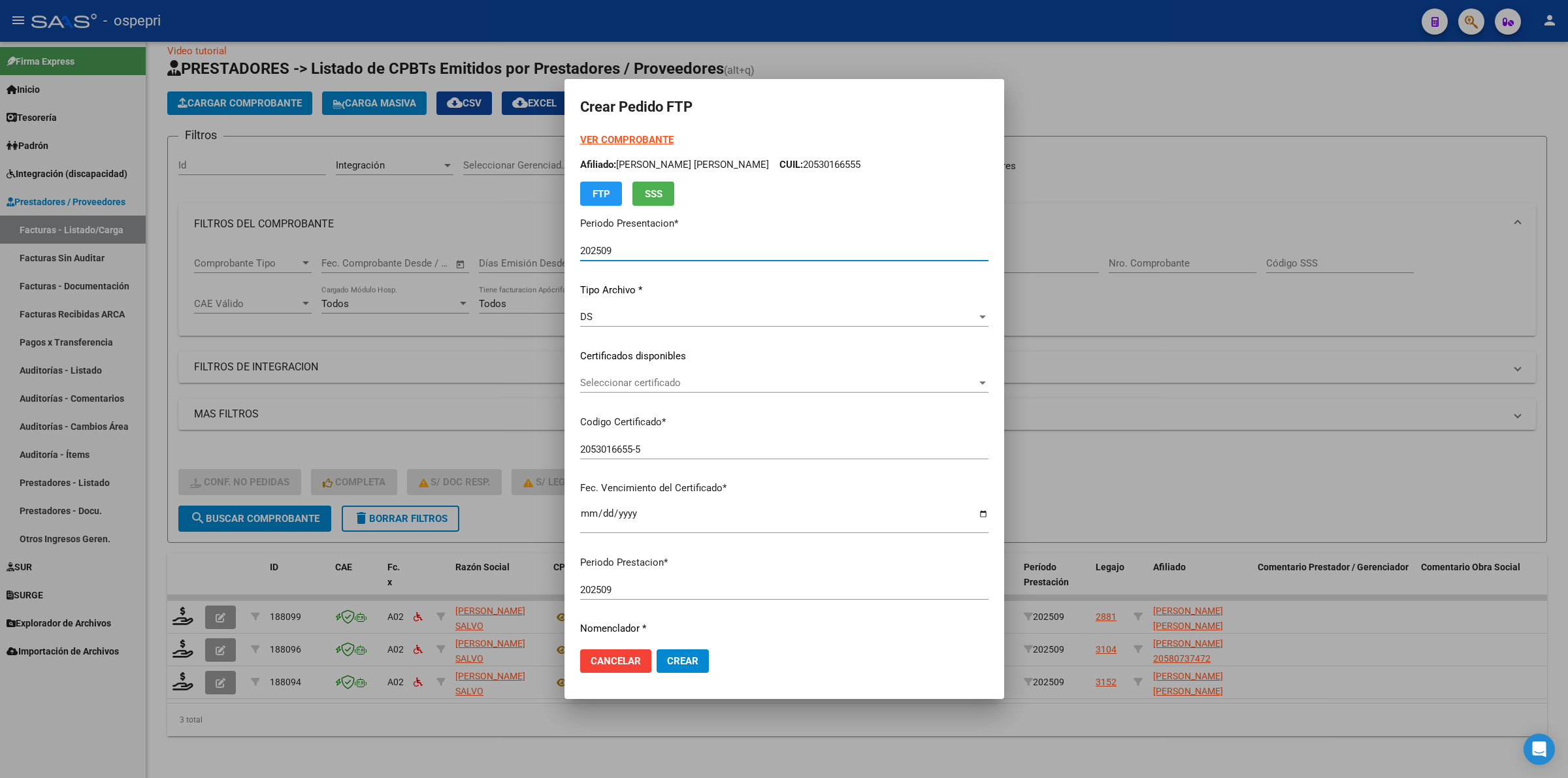
click at [607, 391] on div "Seleccionar certificado Seleccionar certificado" at bounding box center [784, 389] width 408 height 32
click at [614, 382] on span "Seleccionar certificado" at bounding box center [778, 383] width 396 height 12
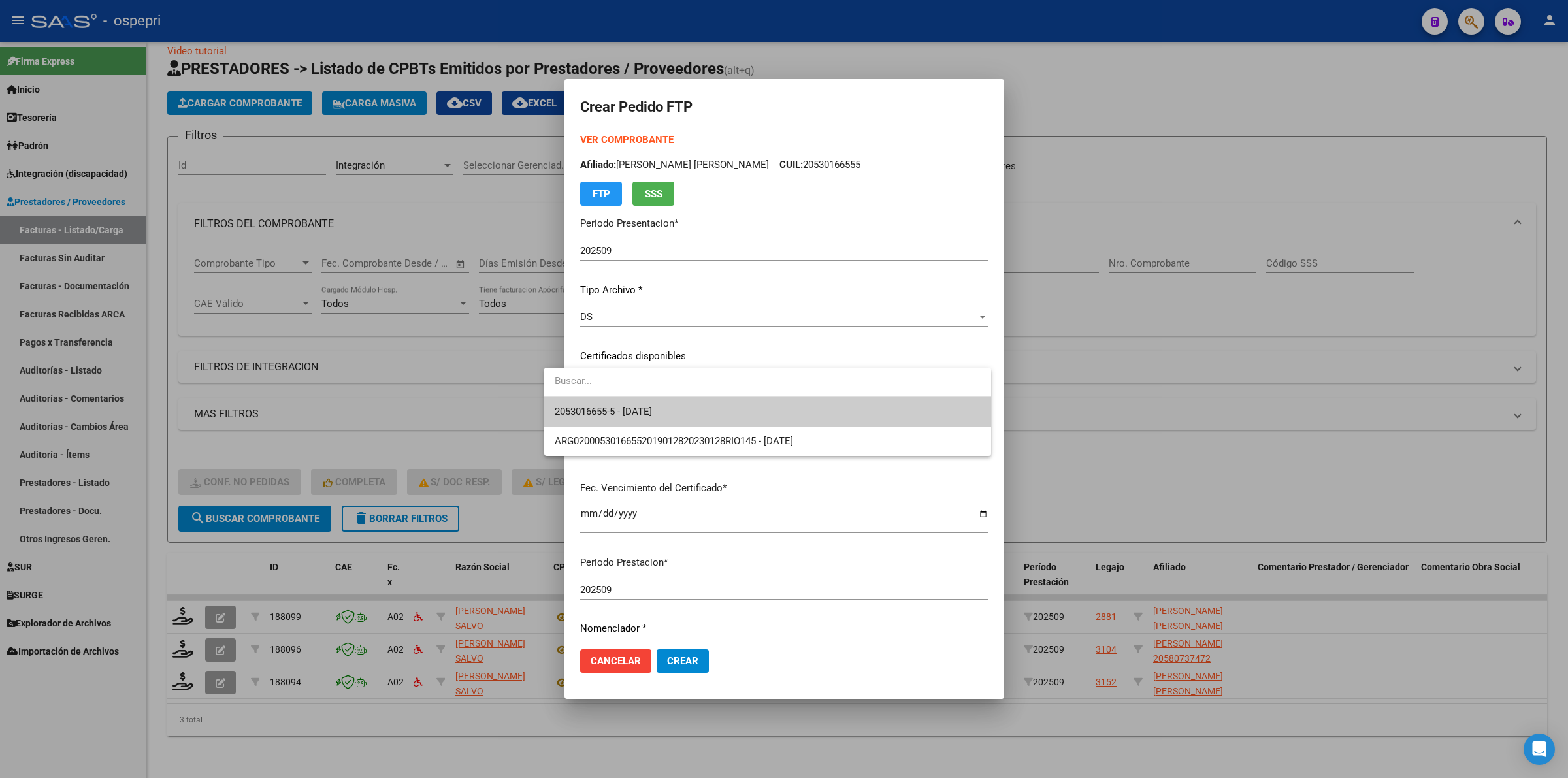
click at [619, 399] on span "2053016655-5 - [DATE]" at bounding box center [767, 411] width 426 height 29
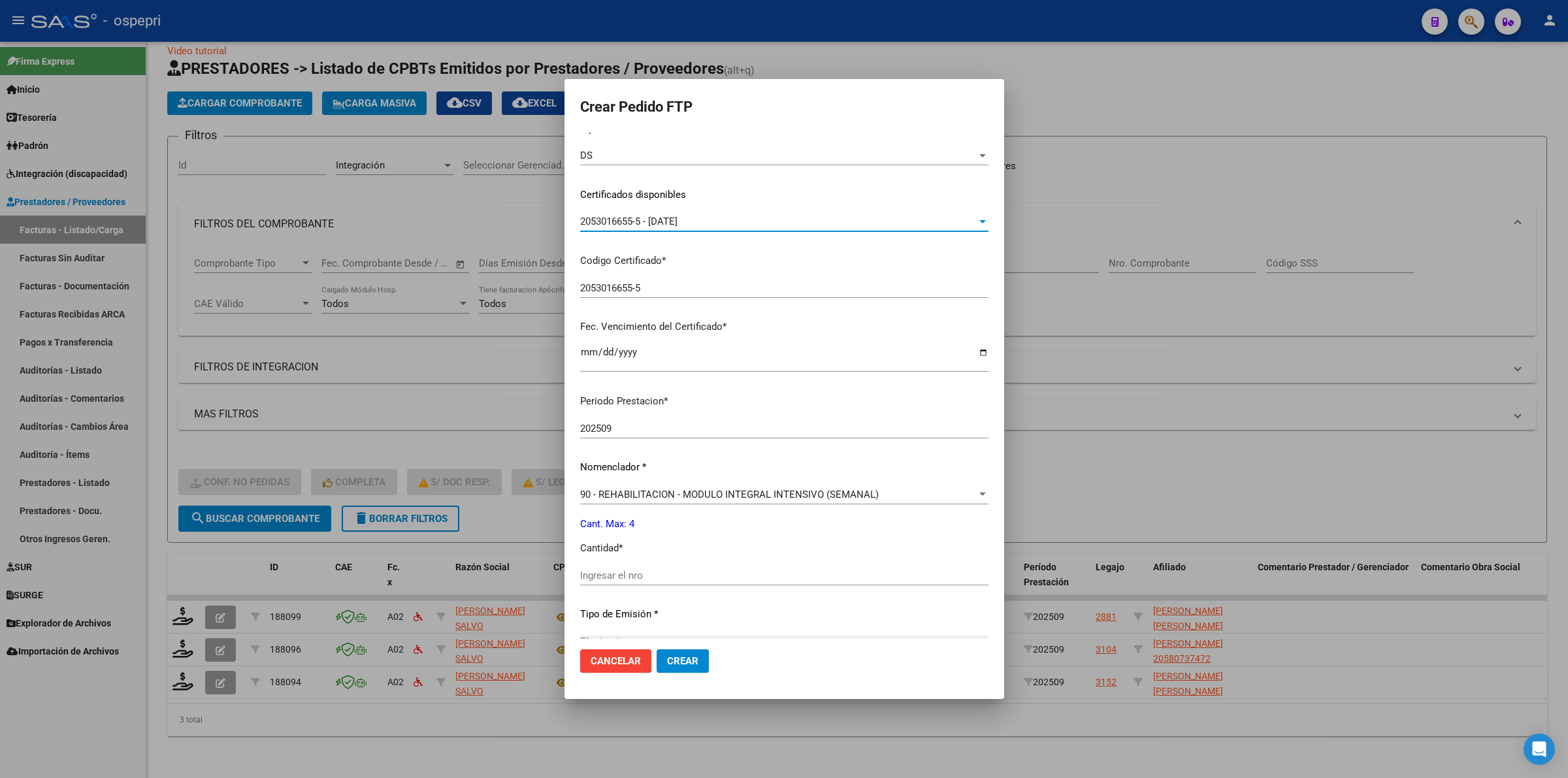
scroll to position [163, 0]
drag, startPoint x: 621, startPoint y: 569, endPoint x: 625, endPoint y: 560, distance: 9.8
click at [625, 561] on div "Periodo Prestacion * 202509 Ingresar el Periodo Prestacion Nomenclador * 90 - R…" at bounding box center [784, 588] width 408 height 411
type input "4"
click at [667, 661] on span "Crear" at bounding box center [683, 661] width 32 height 12
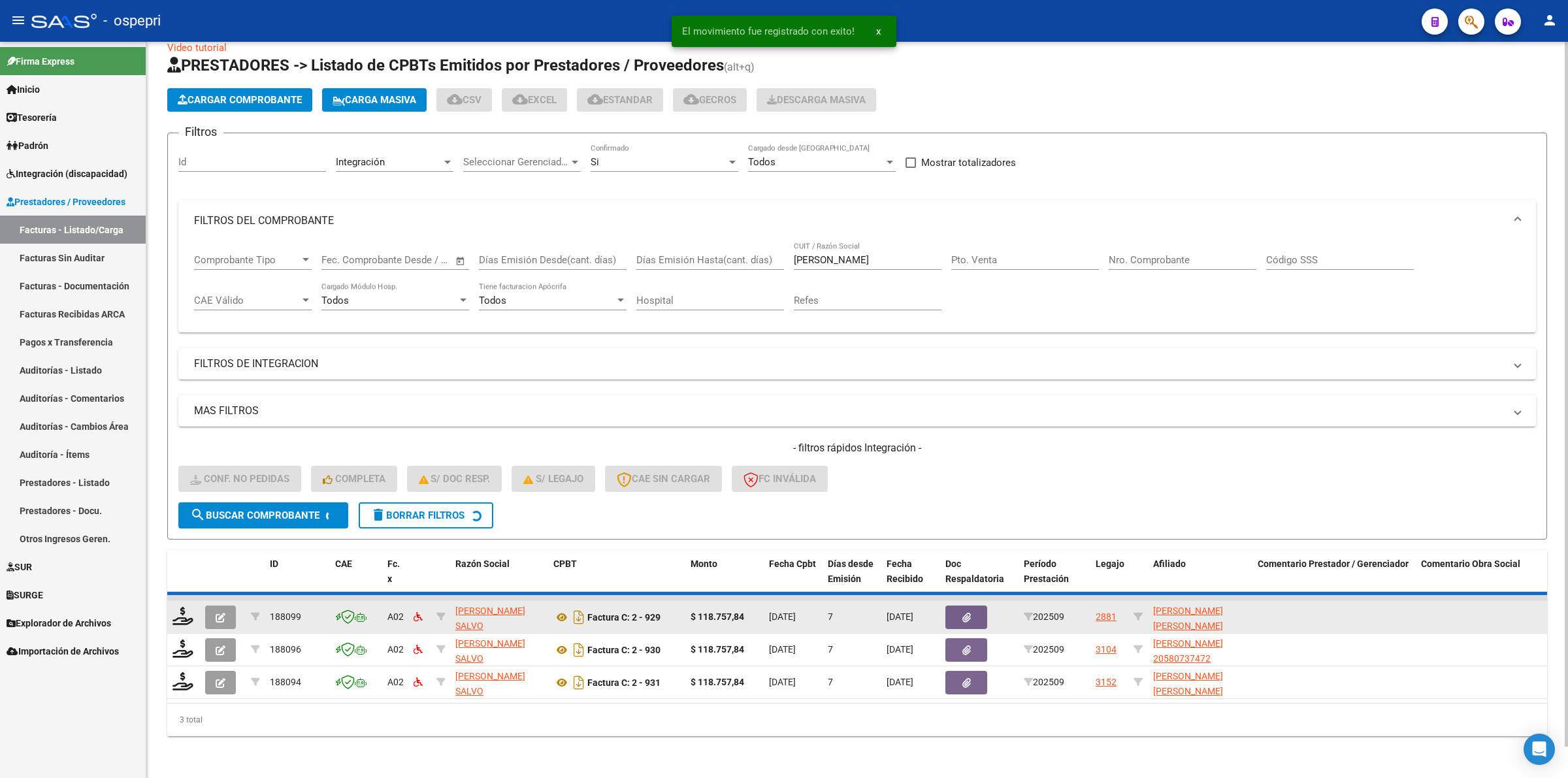
scroll to position [0, 0]
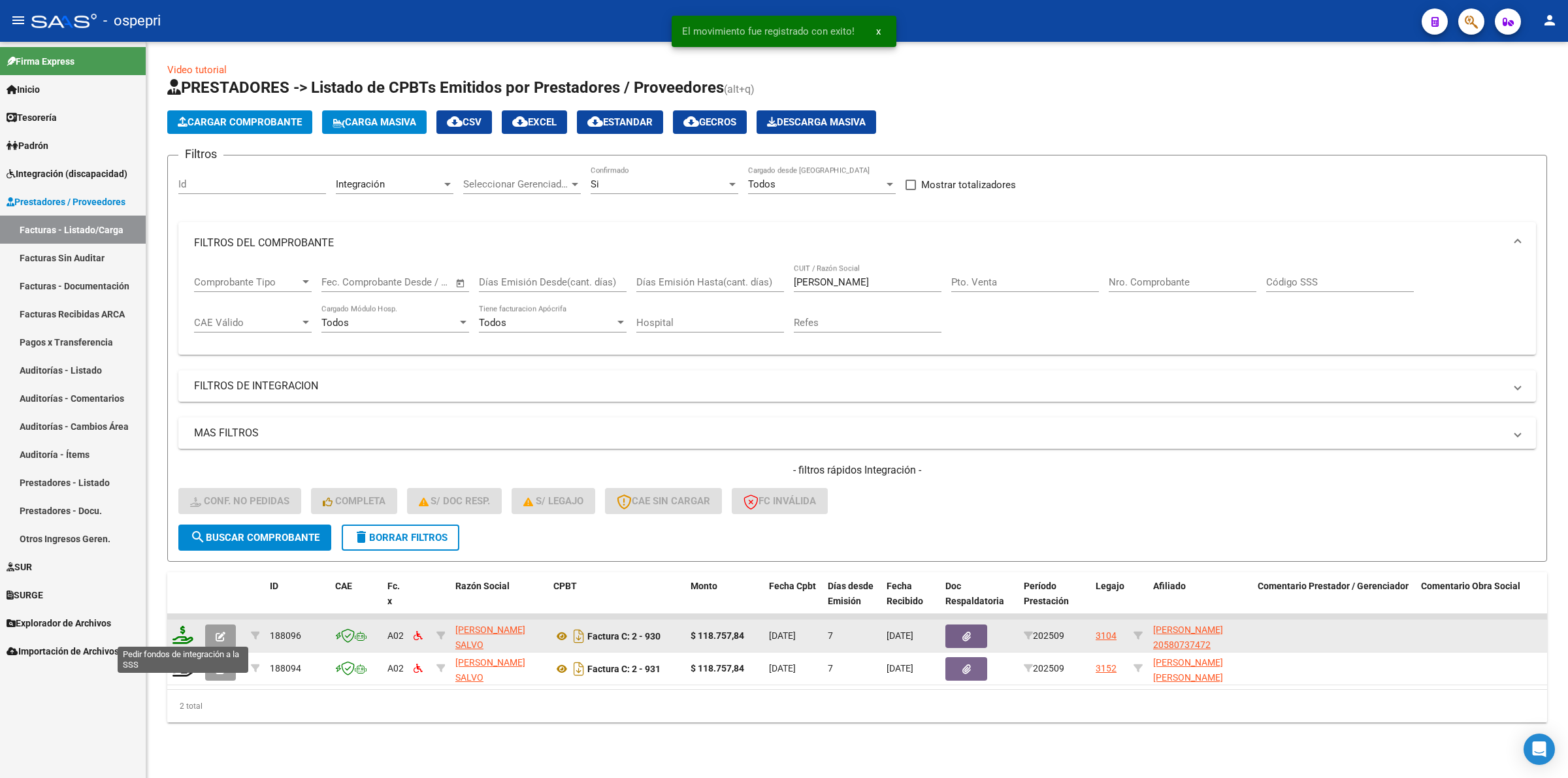
click at [186, 633] on icon at bounding box center [183, 634] width 21 height 18
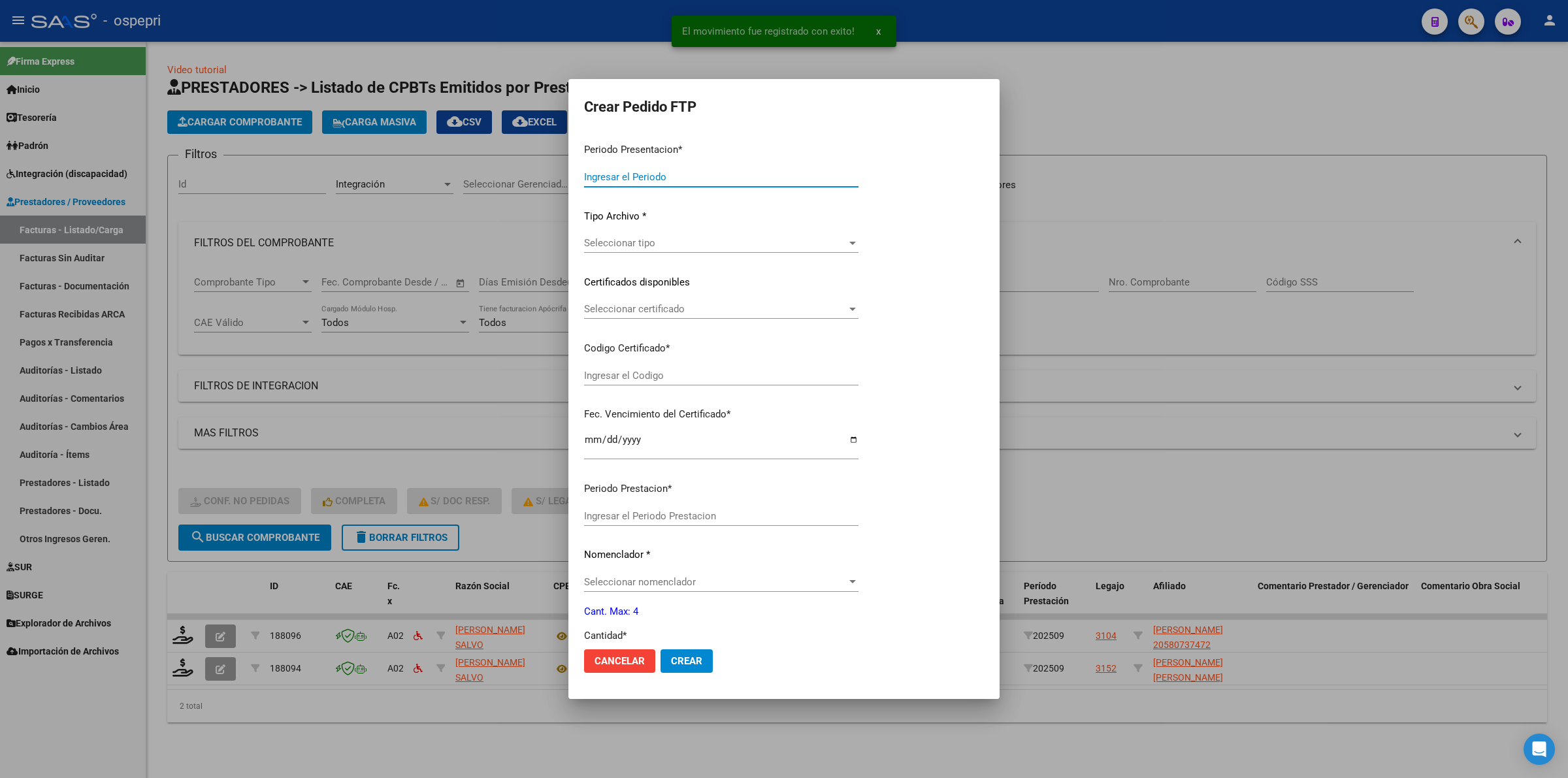
type input "202509"
type input "$ 118.757,84"
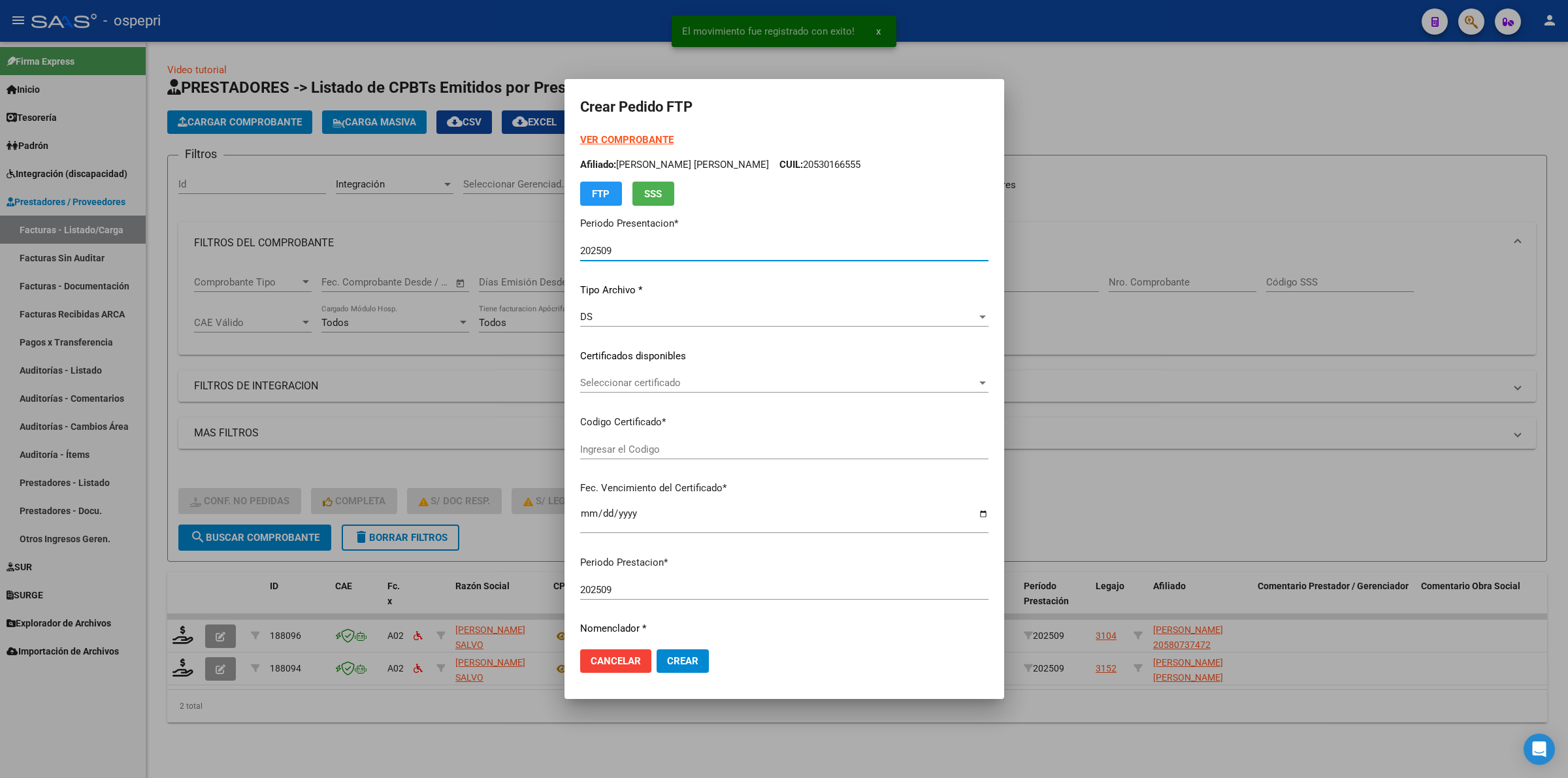
type input "20580737472"
type input "[DATE]"
click at [626, 387] on span "Seleccionar certificado" at bounding box center [778, 383] width 396 height 12
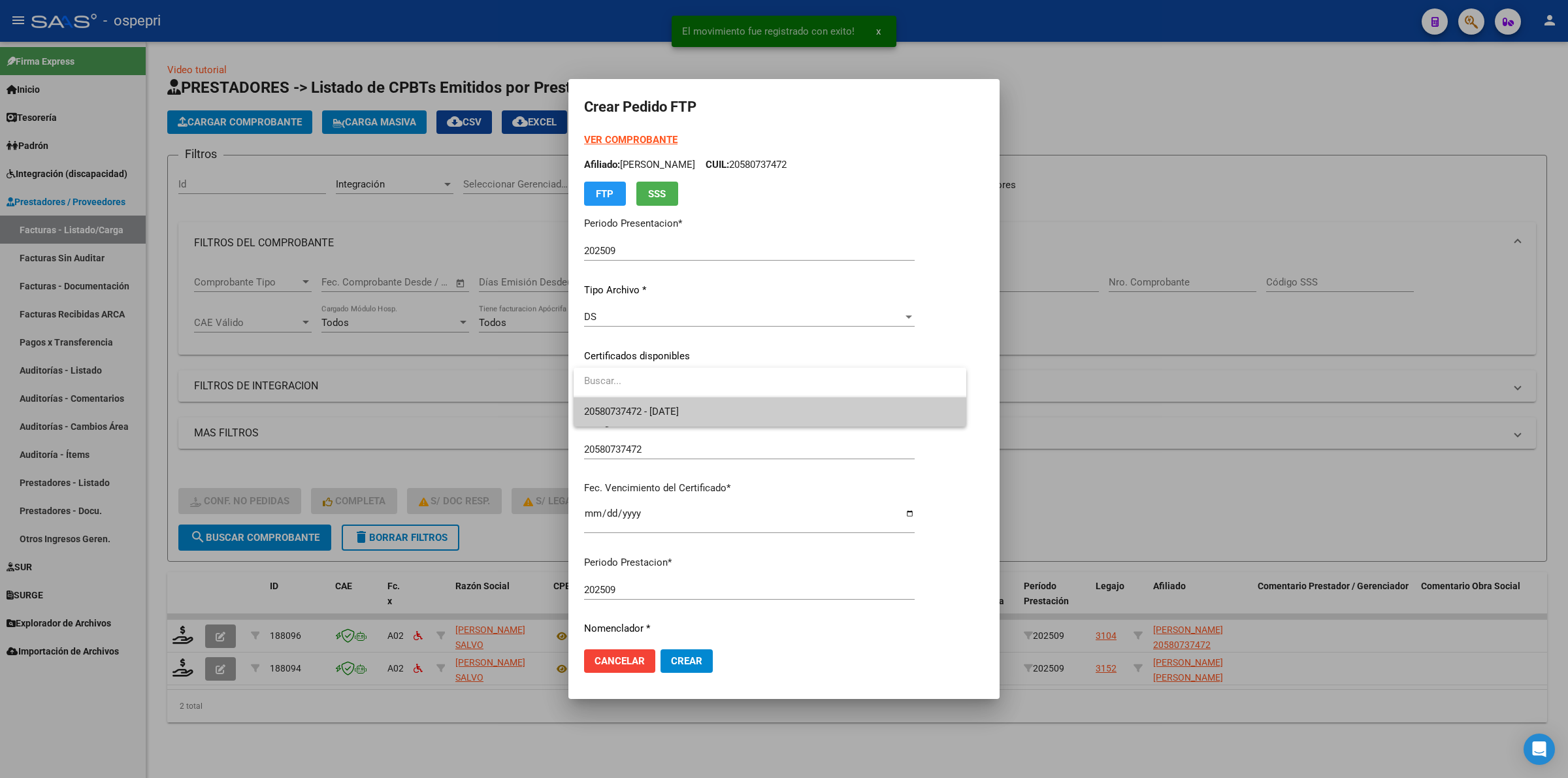
click at [637, 400] on span "20580737472 - [DATE]" at bounding box center [770, 411] width 372 height 29
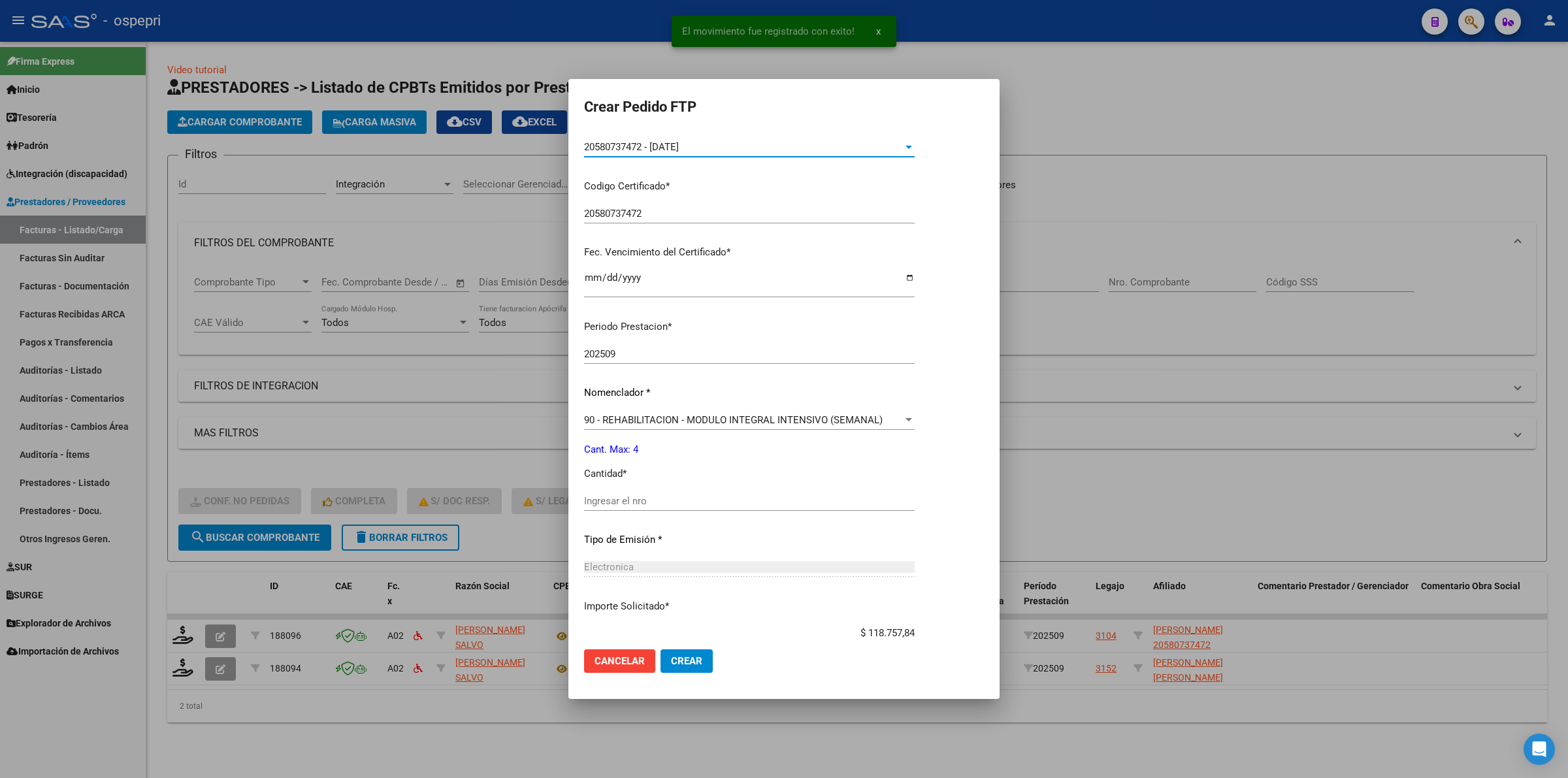
scroll to position [245, 0]
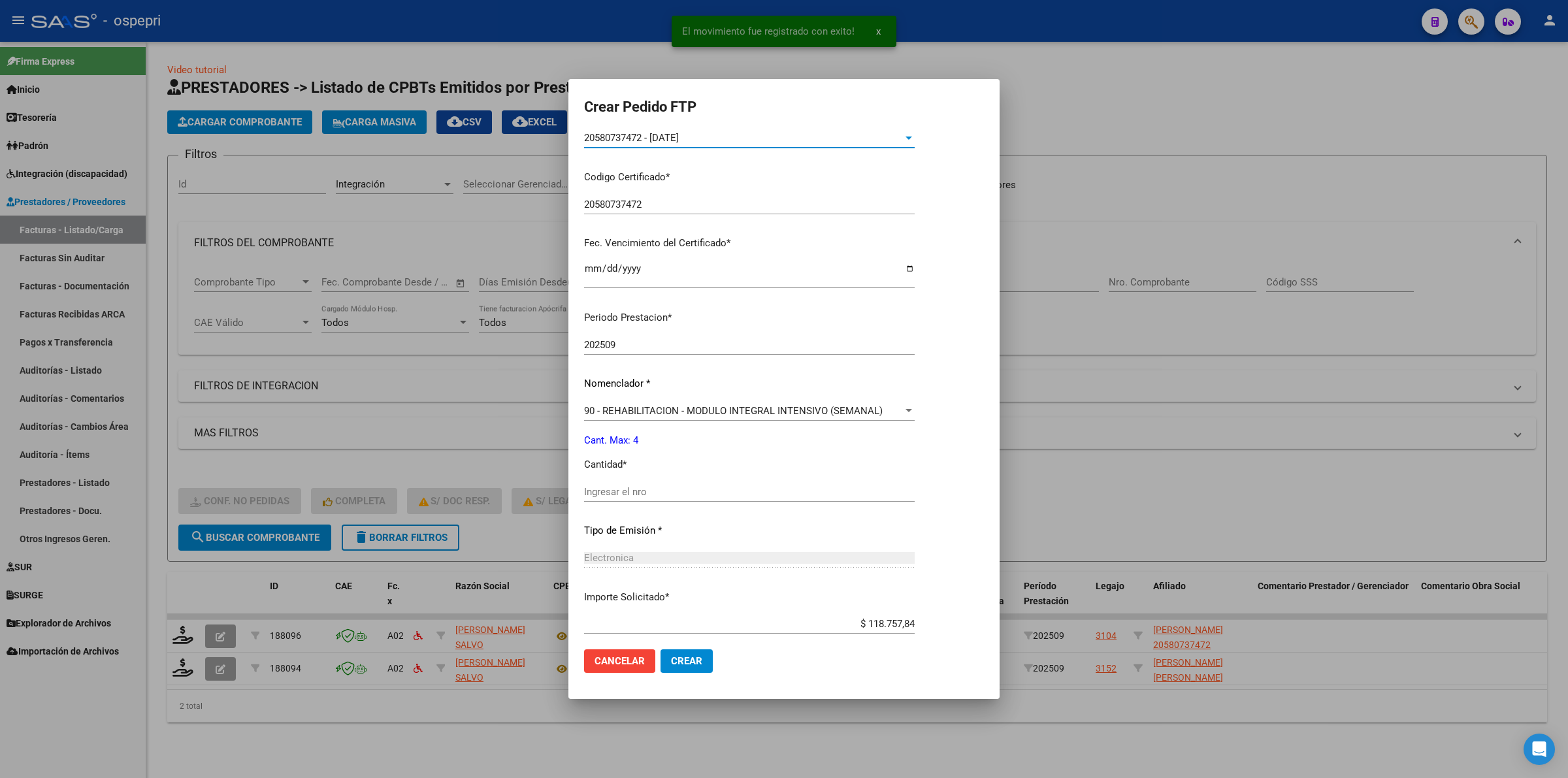
click at [646, 490] on input "Ingresar el nro" at bounding box center [750, 492] width 331 height 12
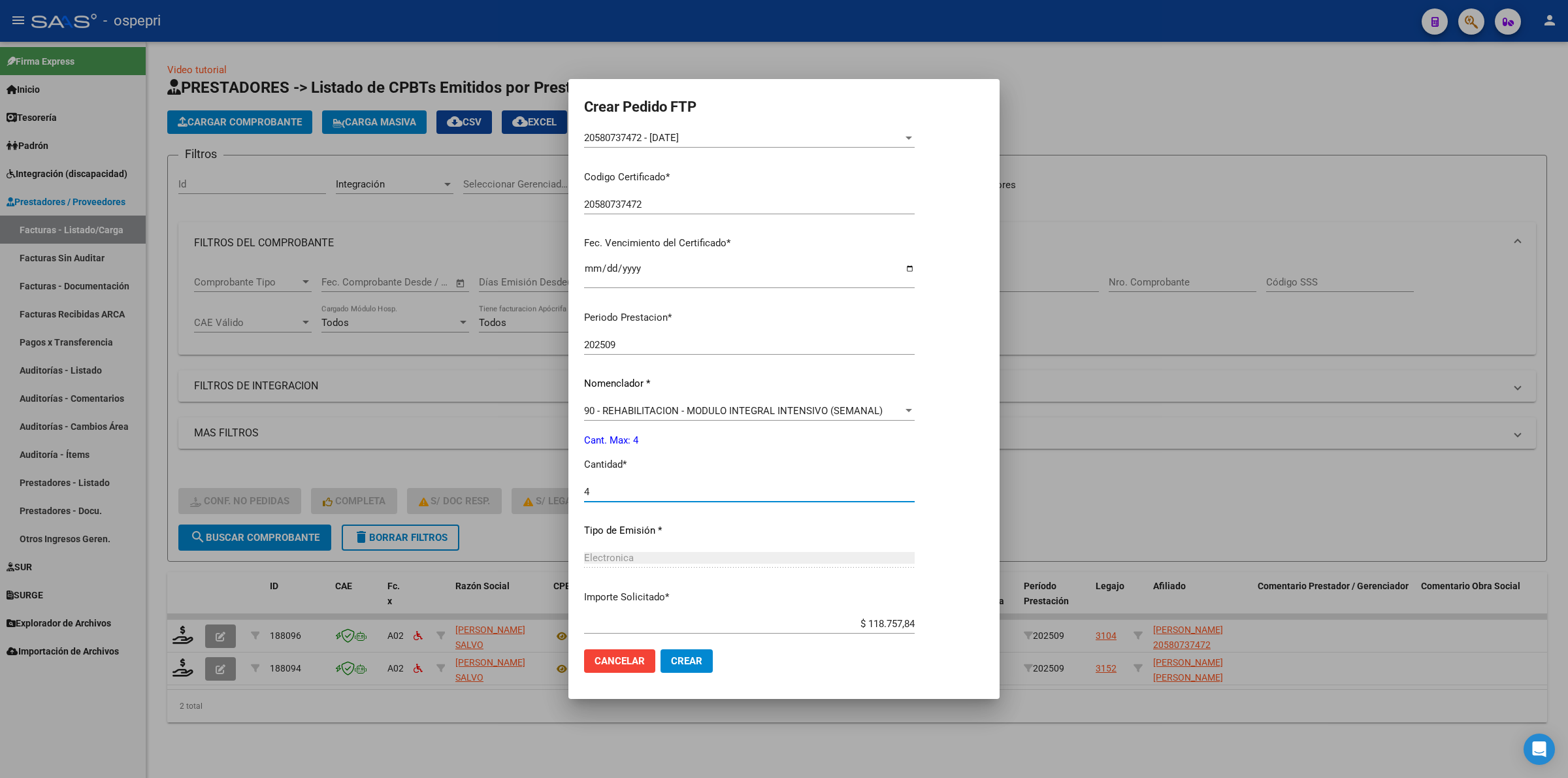
type input "4"
click at [682, 653] on button "Crear" at bounding box center [686, 661] width 52 height 24
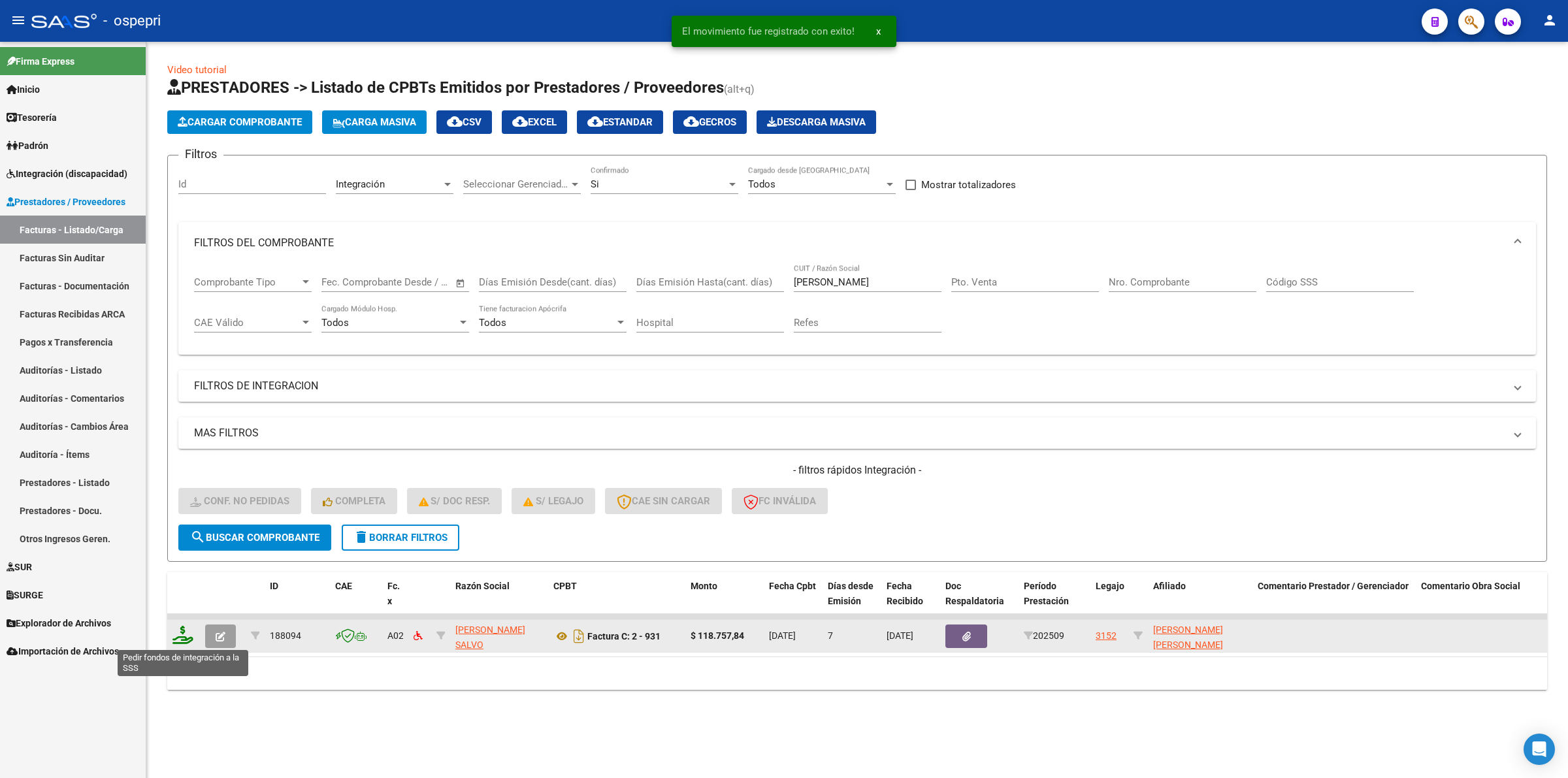
click at [184, 635] on icon at bounding box center [183, 634] width 21 height 18
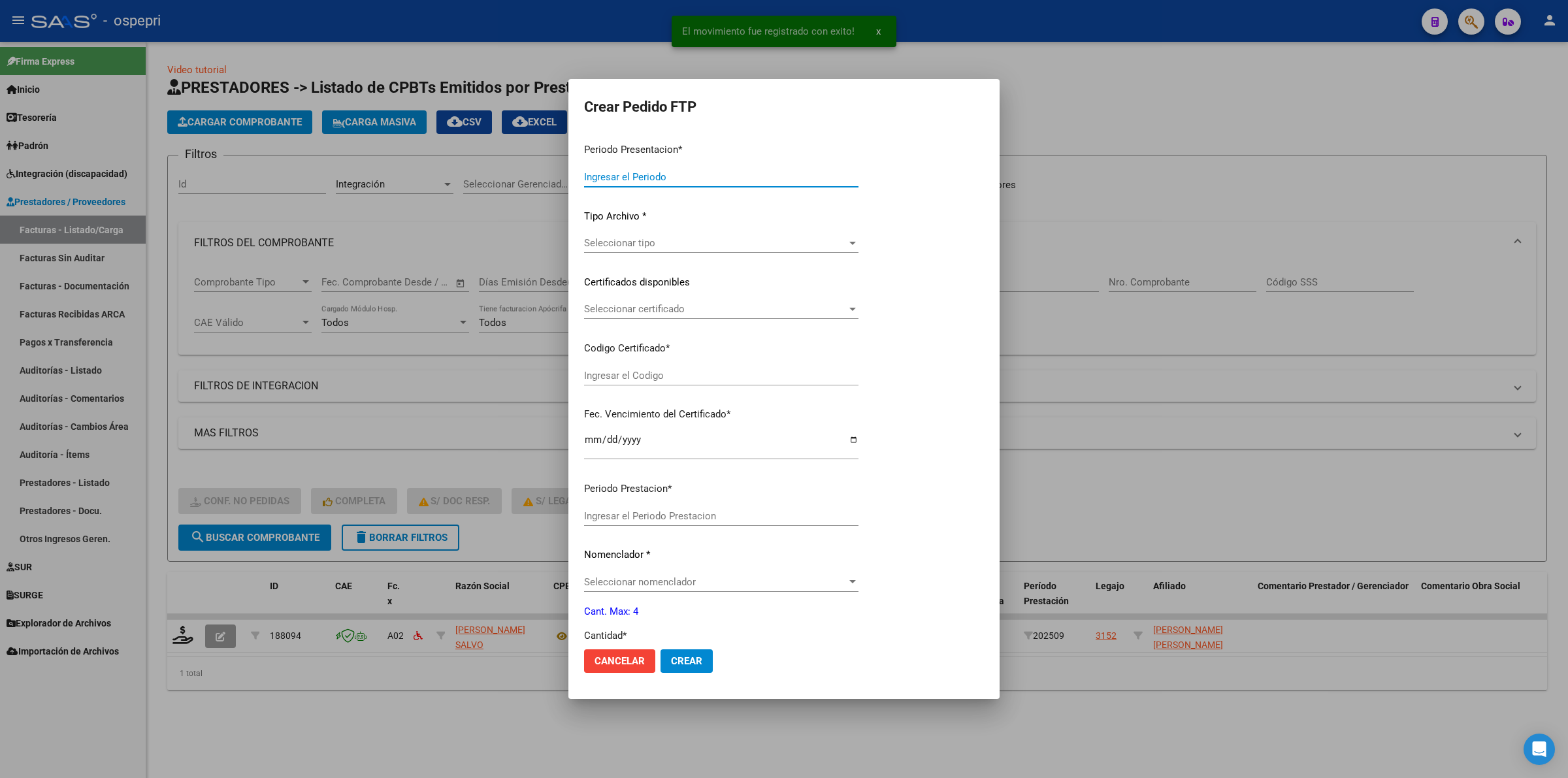
type input "202509"
type input "$ 118.757,84"
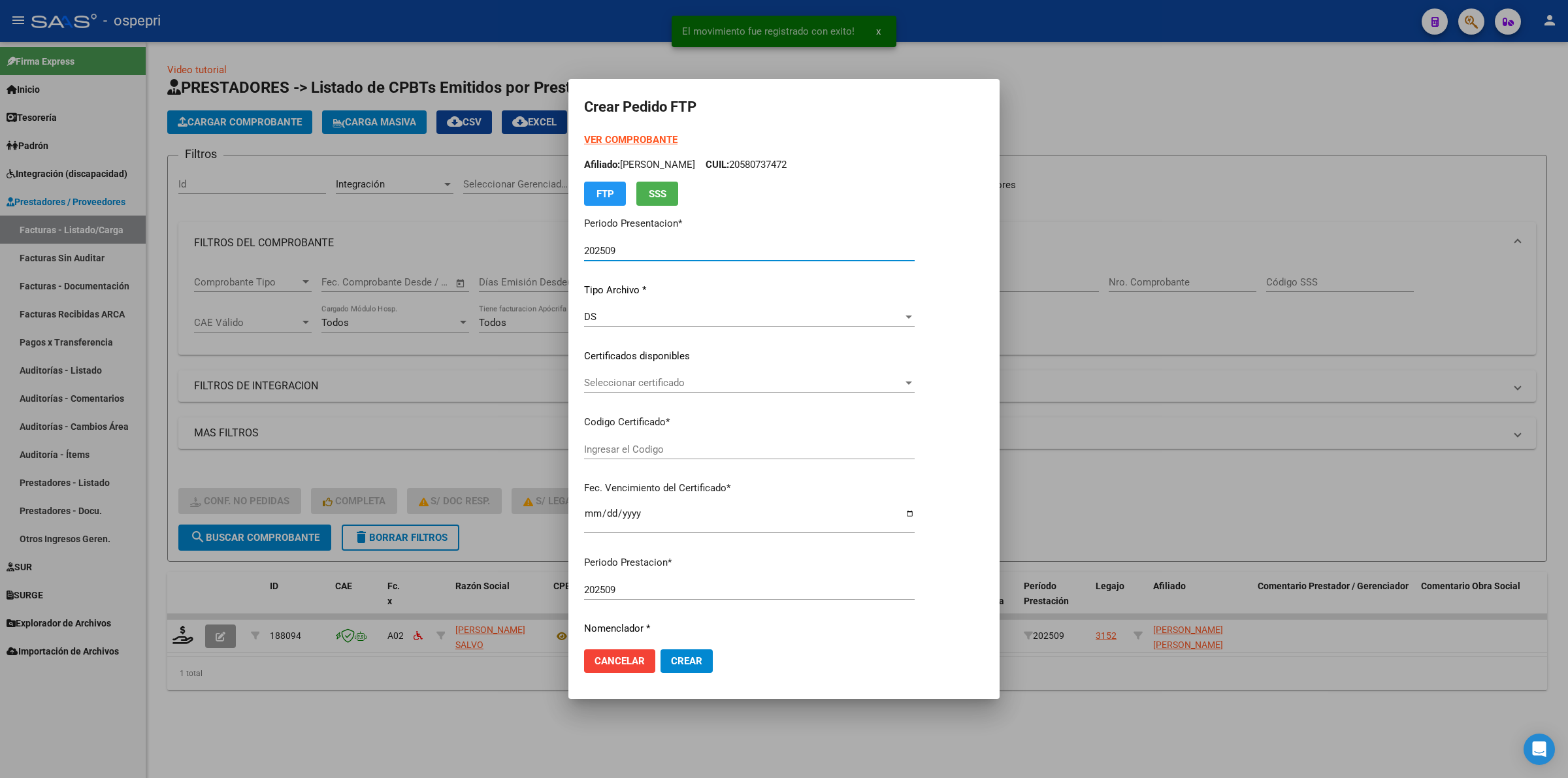
type input "2058882280-0"
type input "[DATE]"
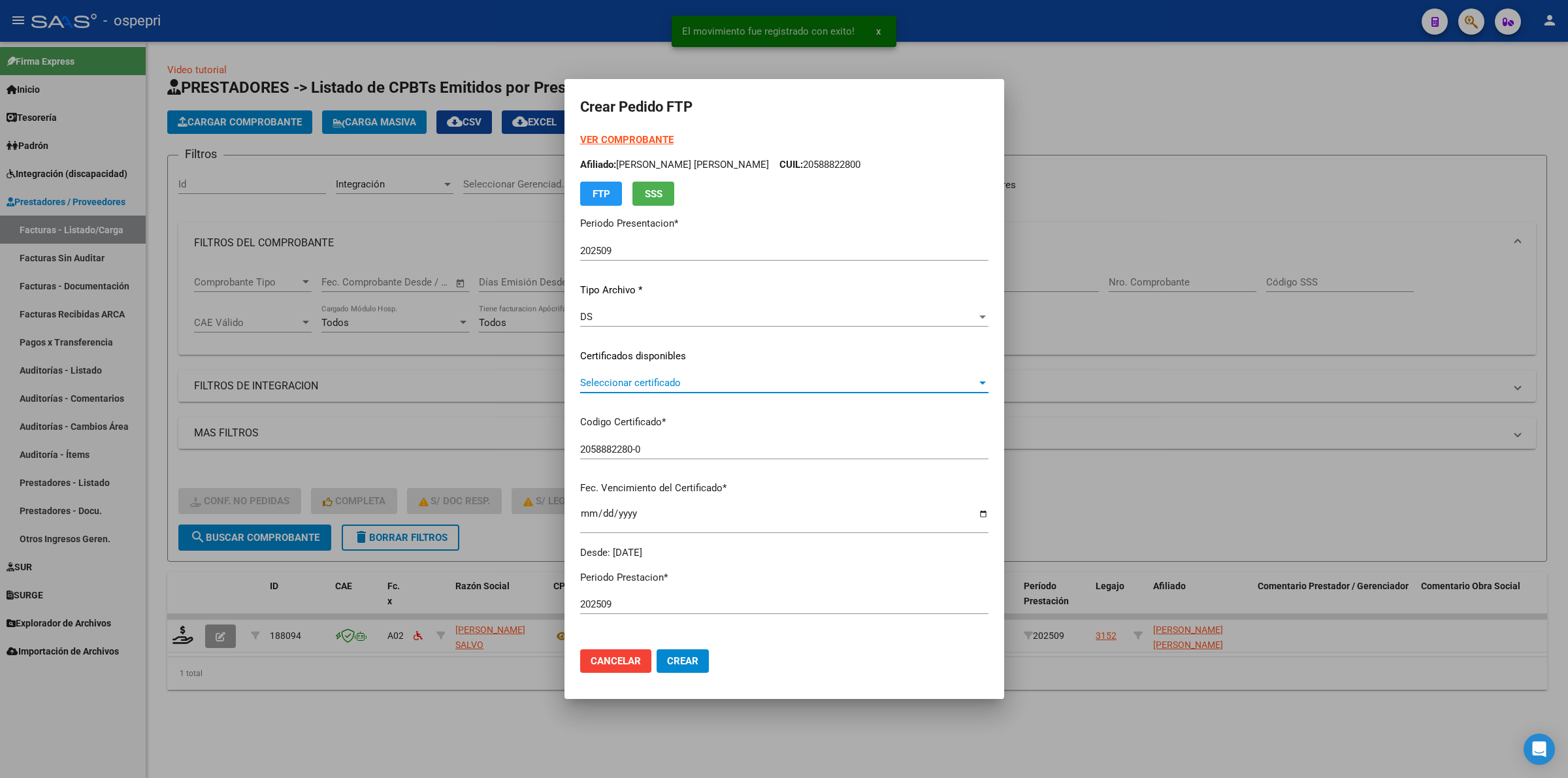
click at [628, 387] on span "Seleccionar certificado" at bounding box center [778, 383] width 396 height 12
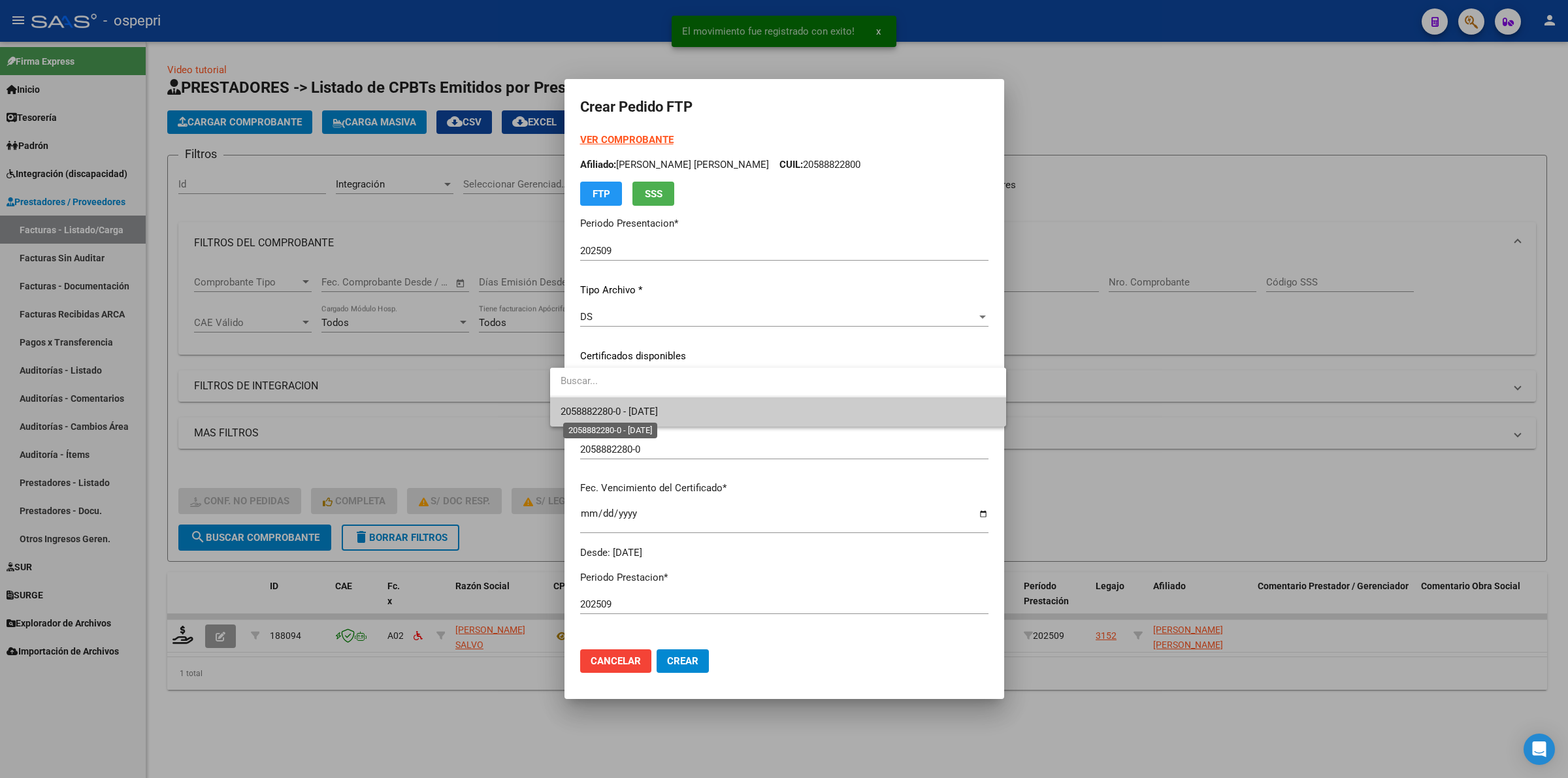
click at [643, 410] on span "2058882280-0 - [DATE]" at bounding box center [609, 411] width 97 height 12
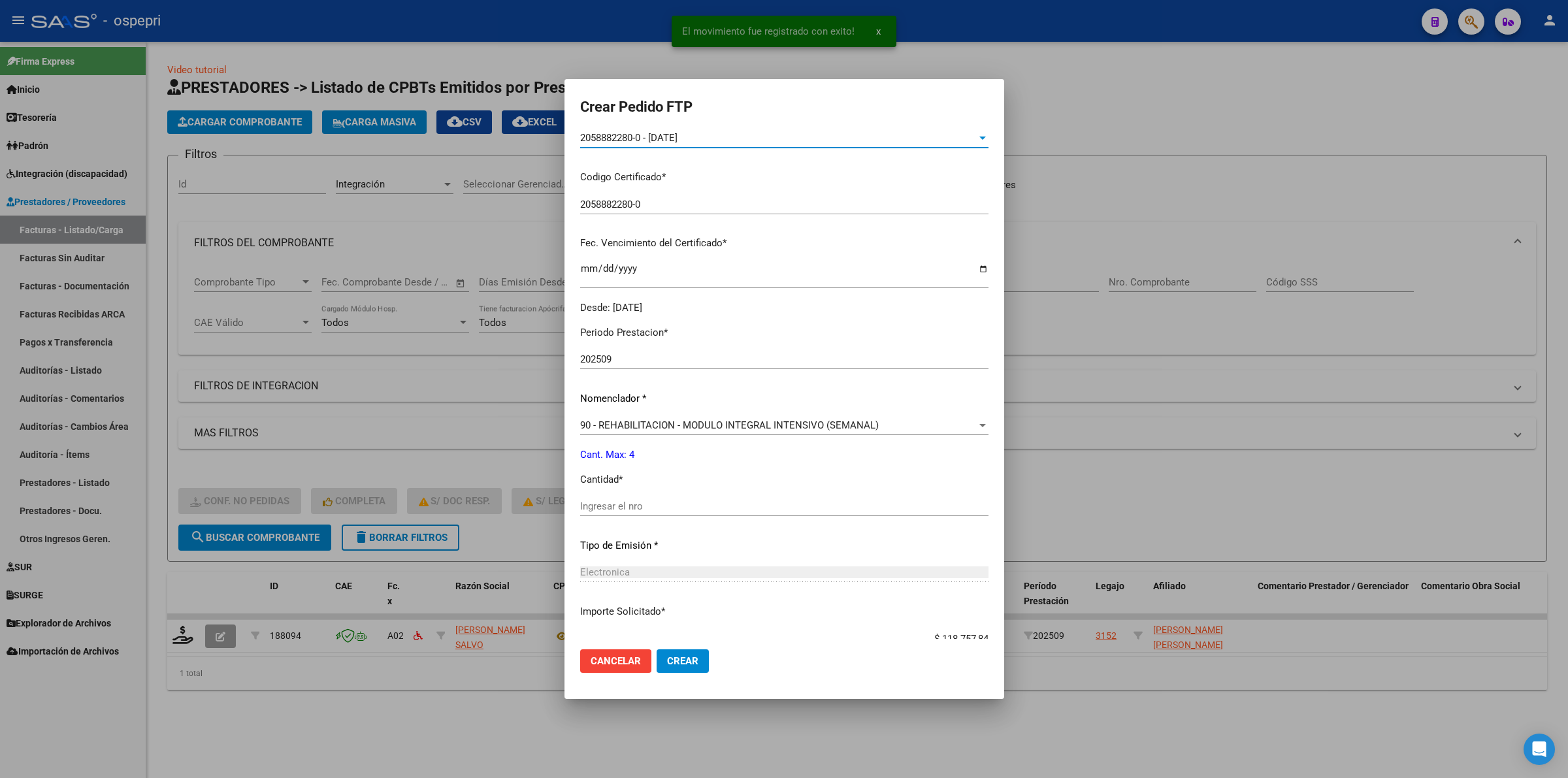
click at [618, 499] on div "Ingresar el nro" at bounding box center [784, 506] width 408 height 20
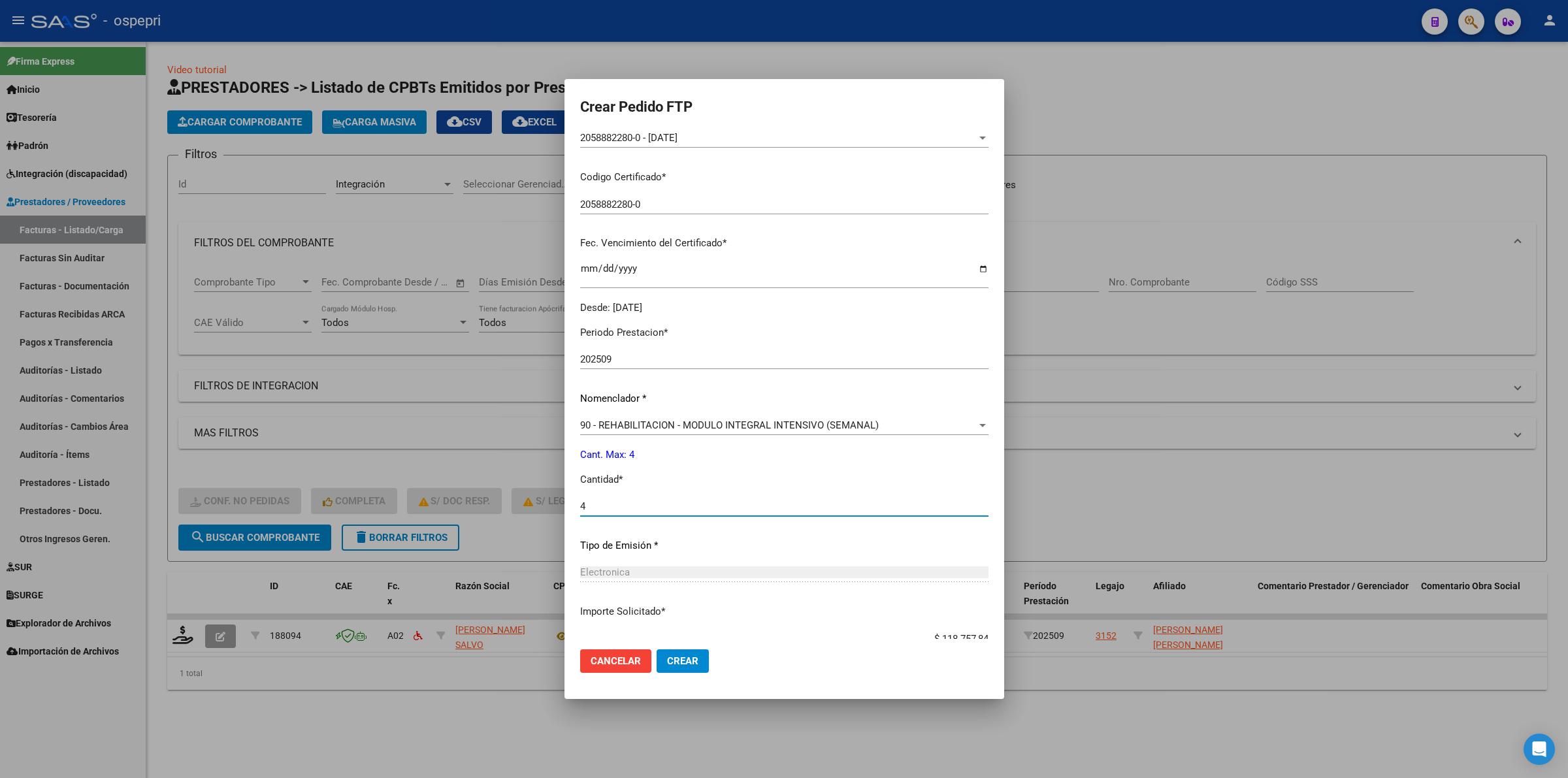
type input "4"
click at [667, 655] on span "Crear" at bounding box center [683, 661] width 32 height 12
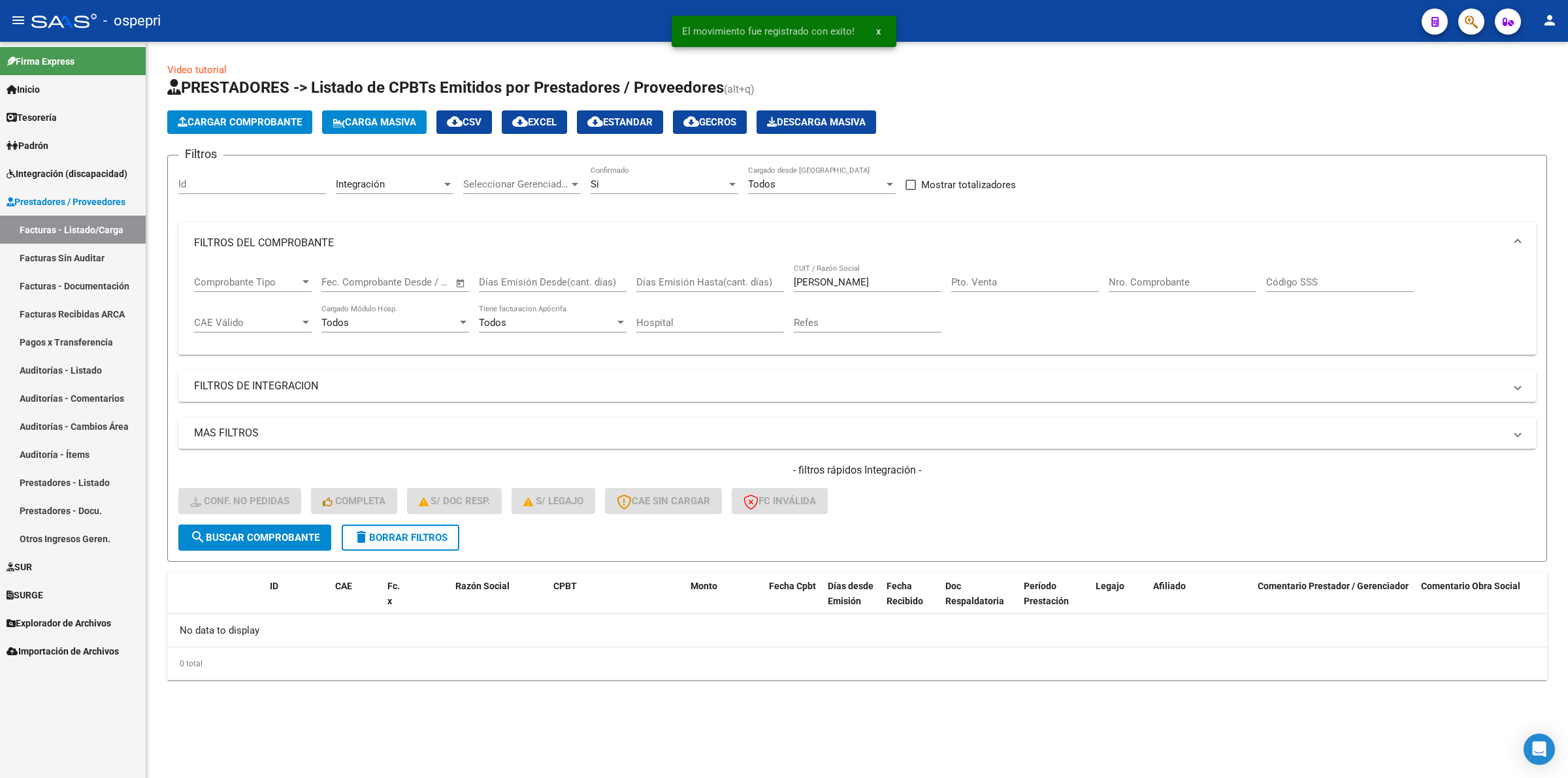
click at [410, 532] on span "delete Borrar Filtros" at bounding box center [401, 538] width 94 height 12
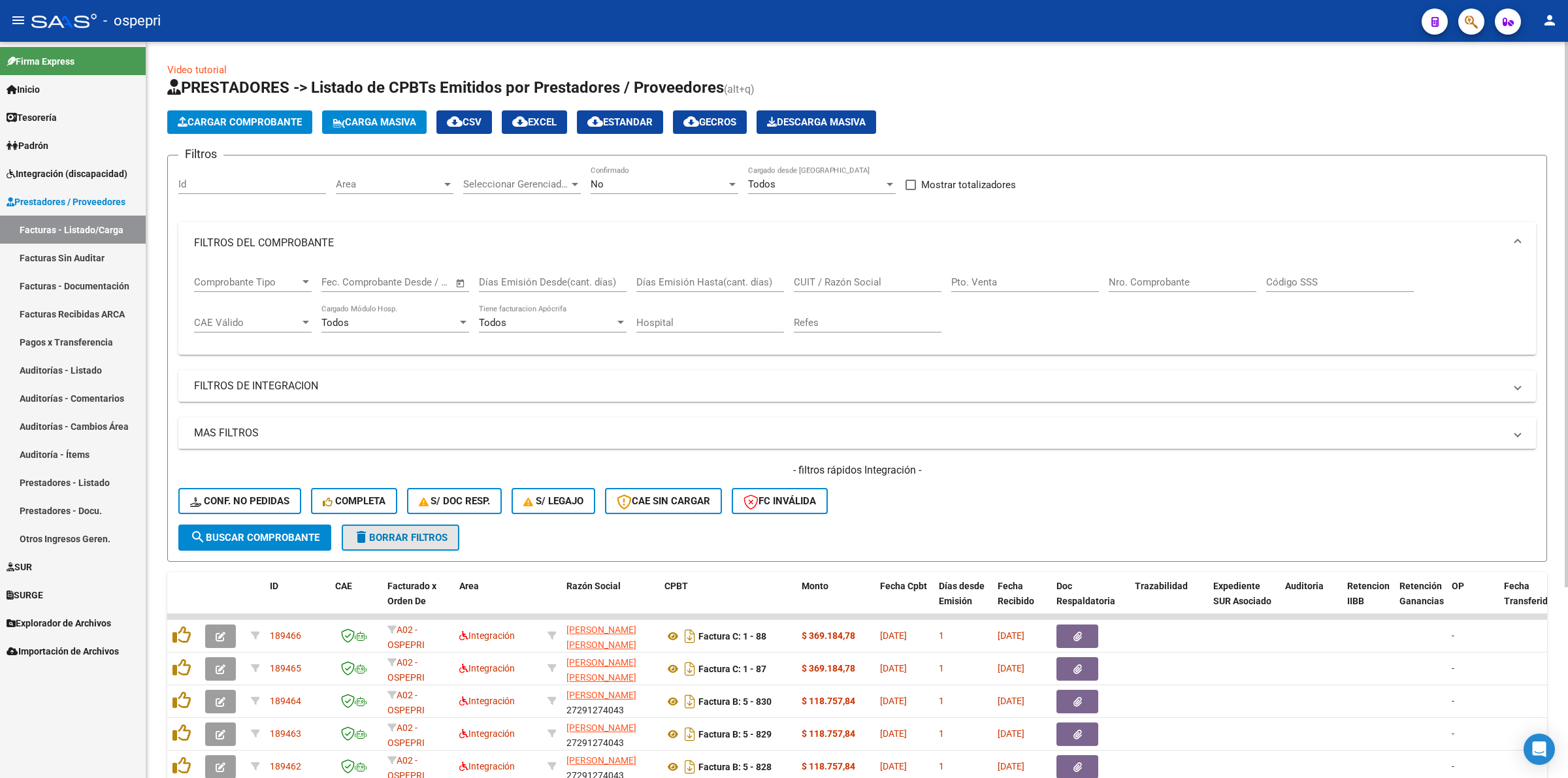
drag, startPoint x: 391, startPoint y: 539, endPoint x: 665, endPoint y: 453, distance: 287.2
click at [392, 539] on span "delete Borrar Filtros" at bounding box center [401, 538] width 94 height 12
click at [812, 268] on div "CUIT / Razón Social" at bounding box center [868, 278] width 148 height 28
click at [815, 278] on input "CUIT / Razón Social" at bounding box center [868, 282] width 148 height 12
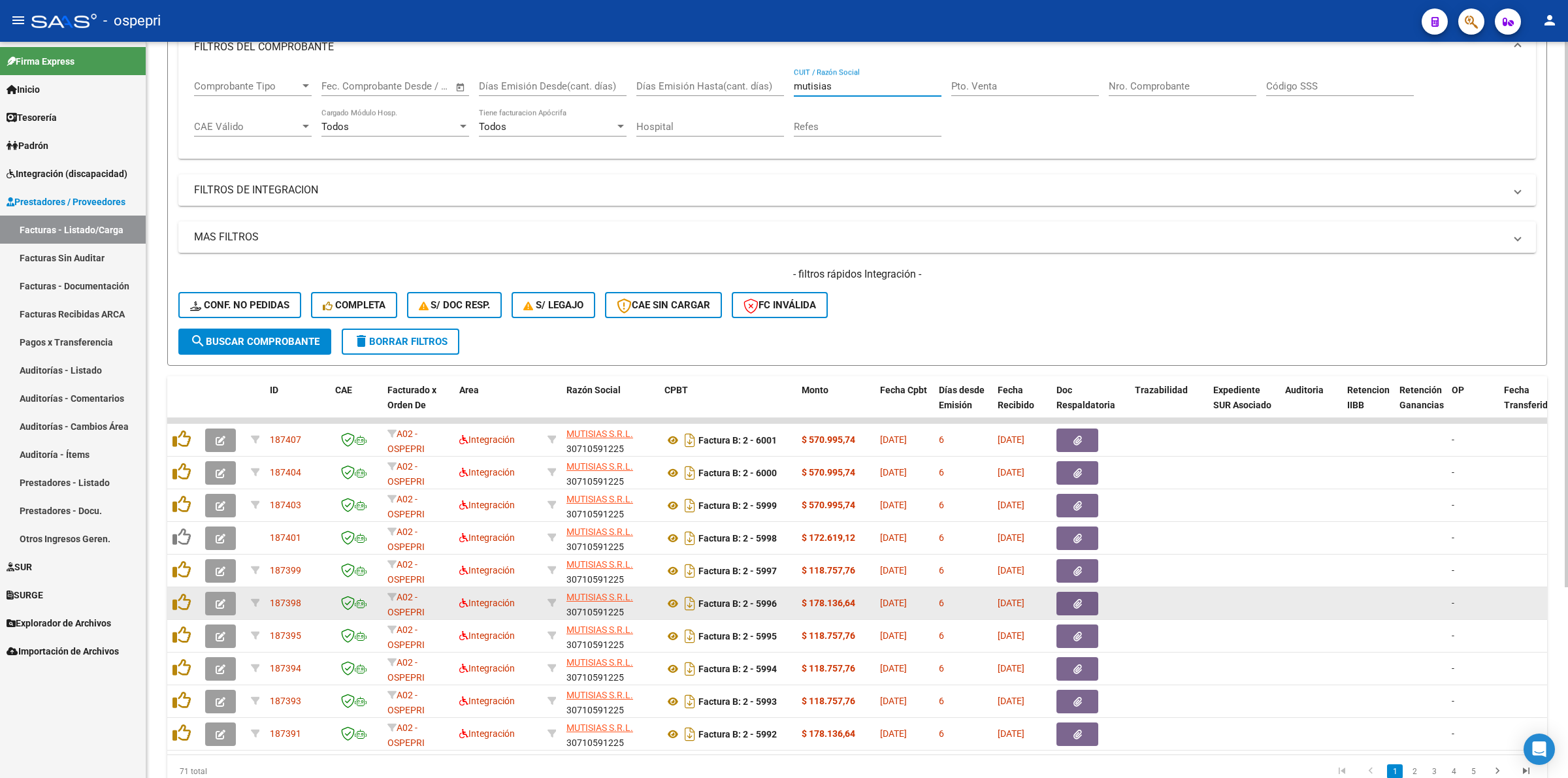
scroll to position [257, 0]
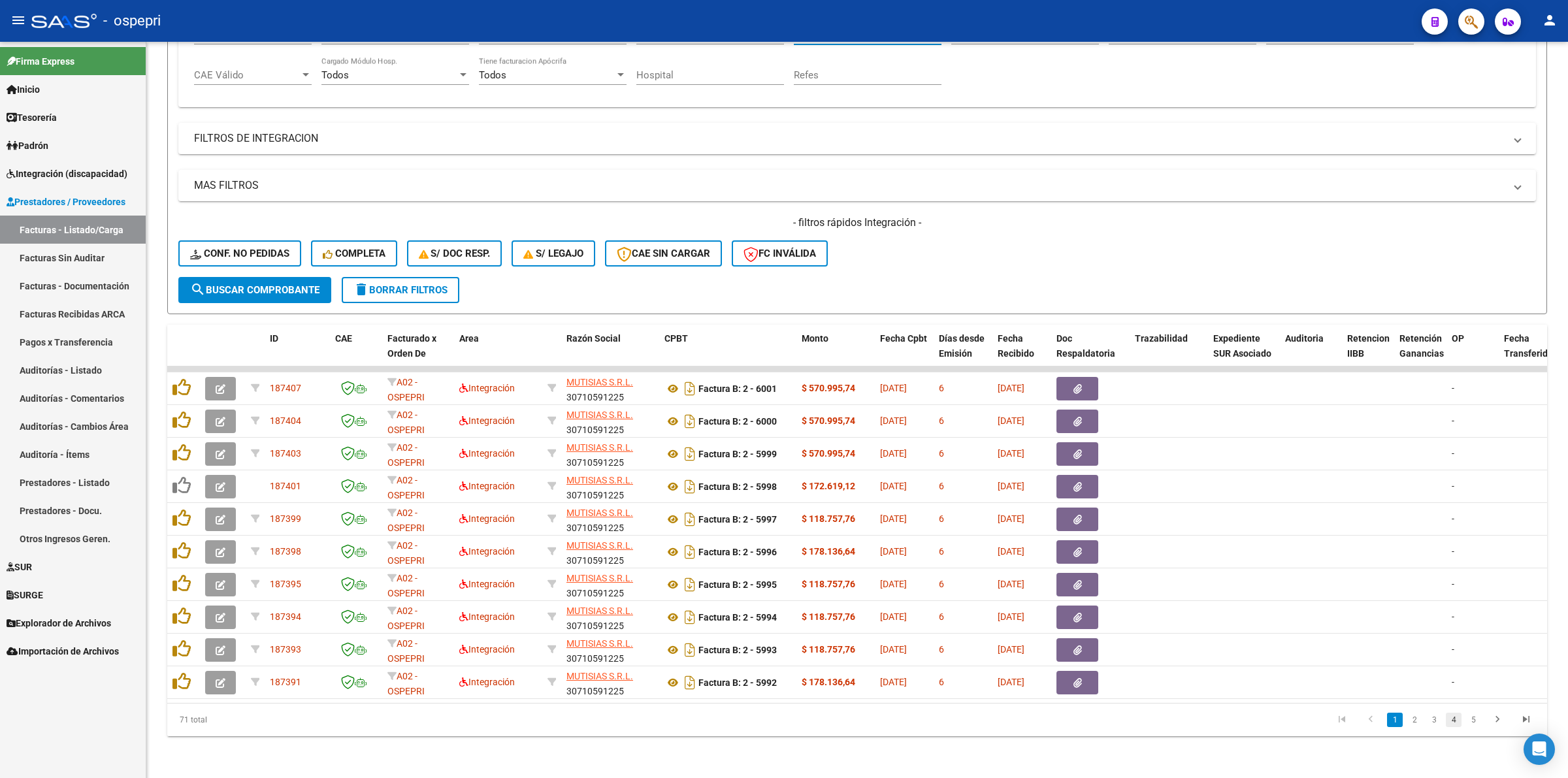
type input "mutisias"
click at [1451, 720] on link "4" at bounding box center [1454, 719] width 15 height 14
click at [1454, 722] on link "5" at bounding box center [1454, 719] width 15 height 14
click at [1370, 714] on icon "go to previous page" at bounding box center [1370, 720] width 17 height 15
click at [1372, 723] on icon "go to previous page" at bounding box center [1370, 720] width 17 height 15
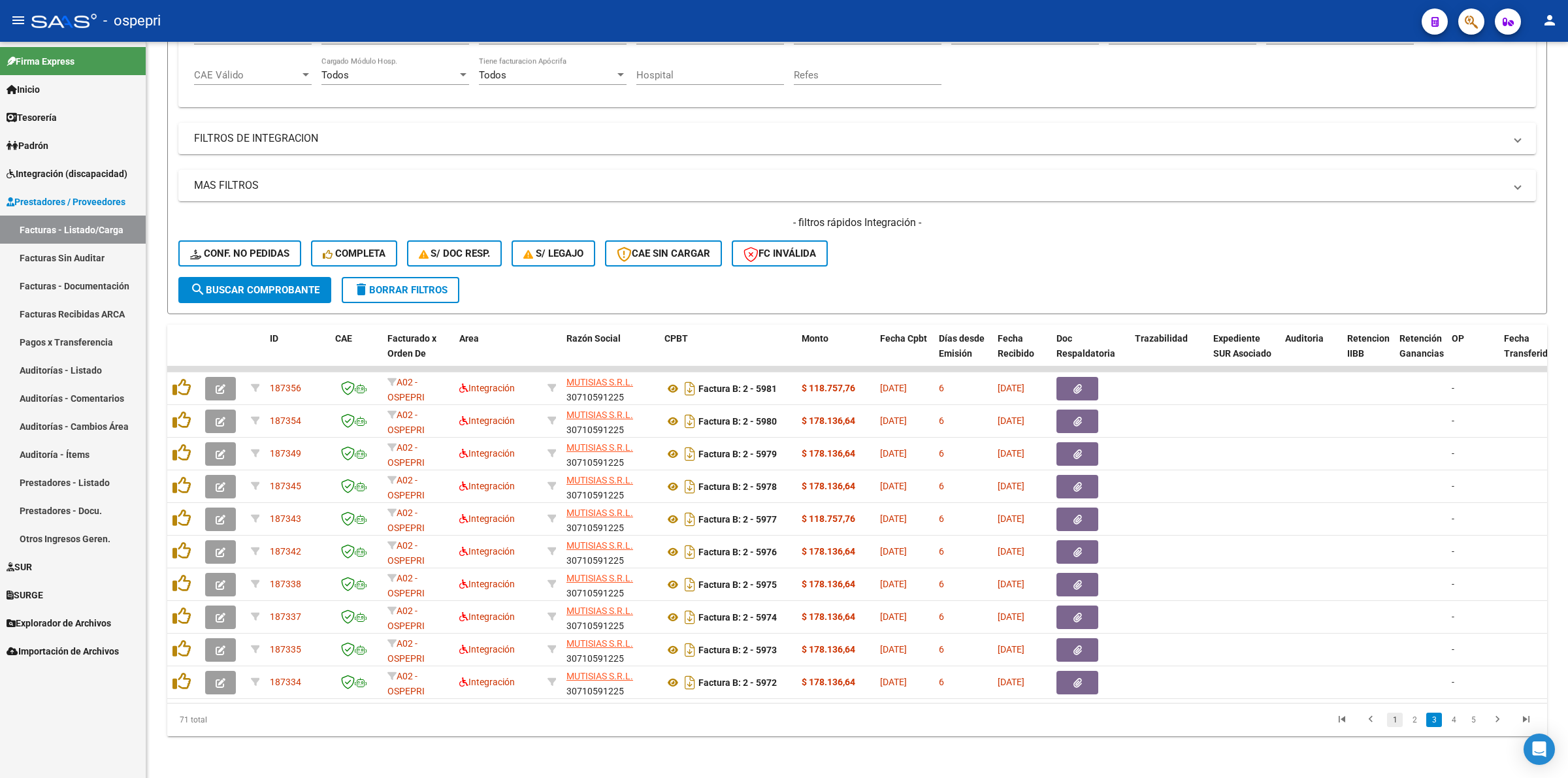
click at [1392, 718] on link "1" at bounding box center [1395, 719] width 15 height 14
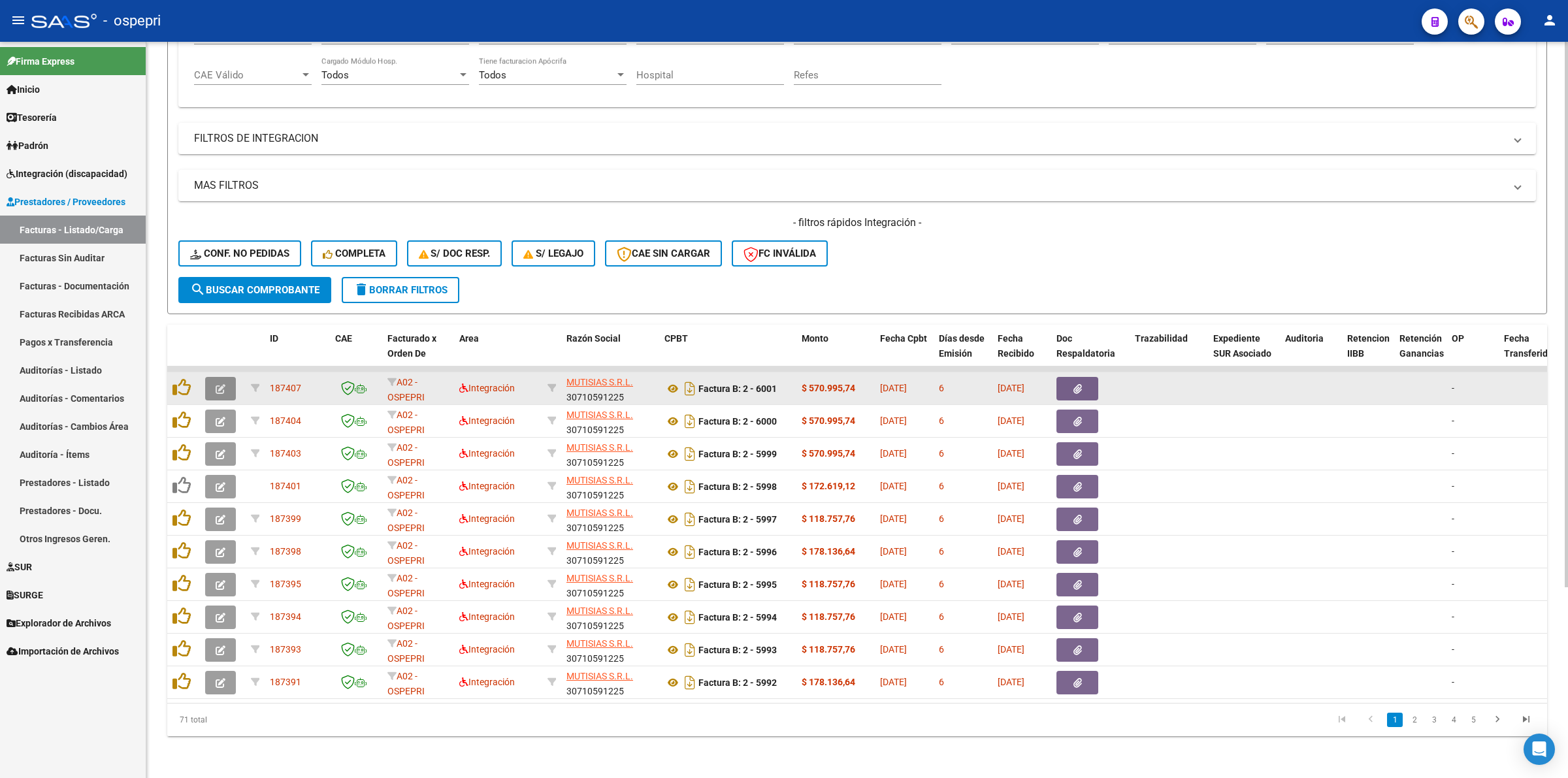
click at [230, 377] on button "button" at bounding box center [221, 389] width 31 height 24
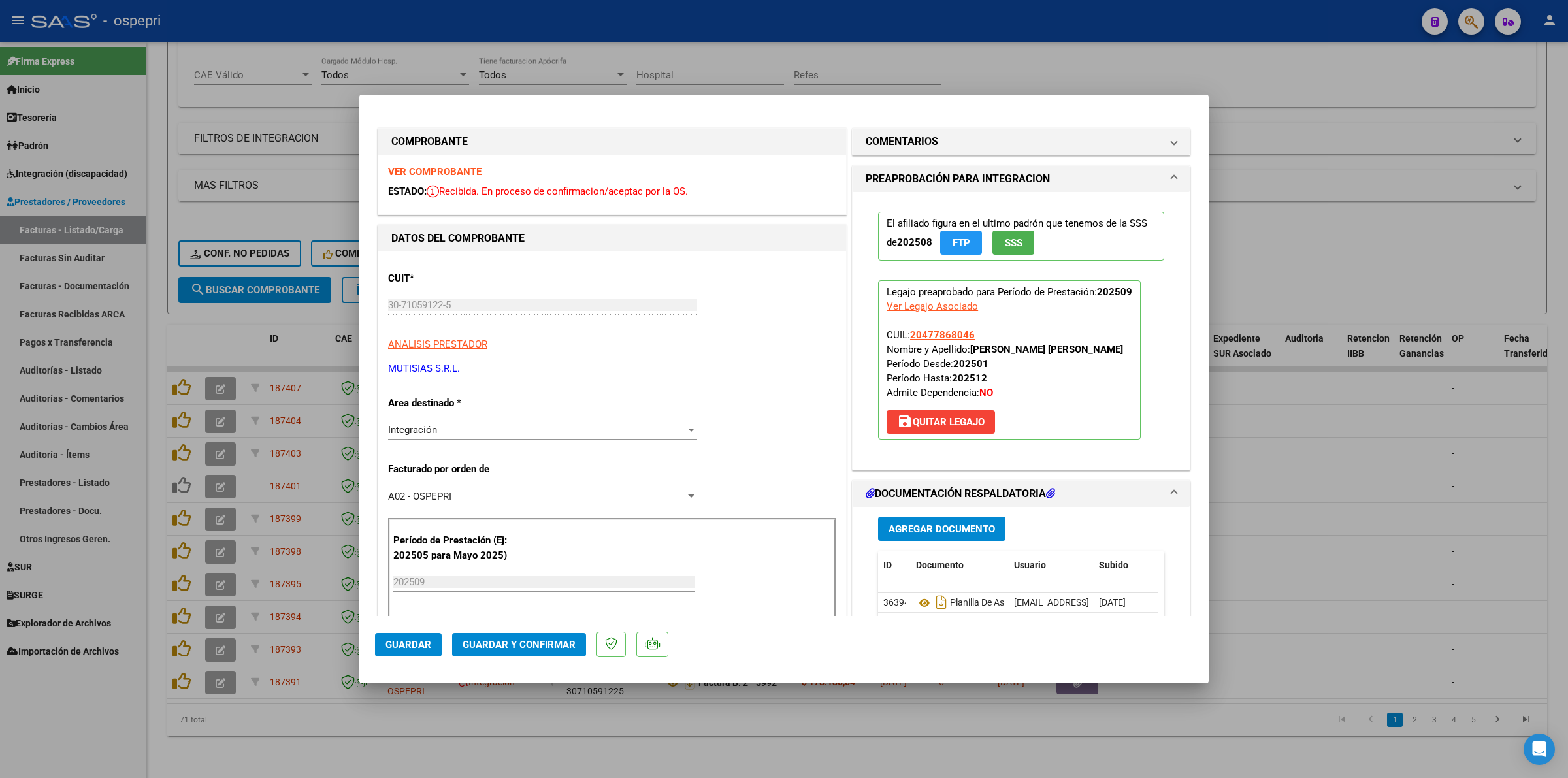
click at [457, 170] on strong "VER COMPROBANTE" at bounding box center [435, 172] width 94 height 12
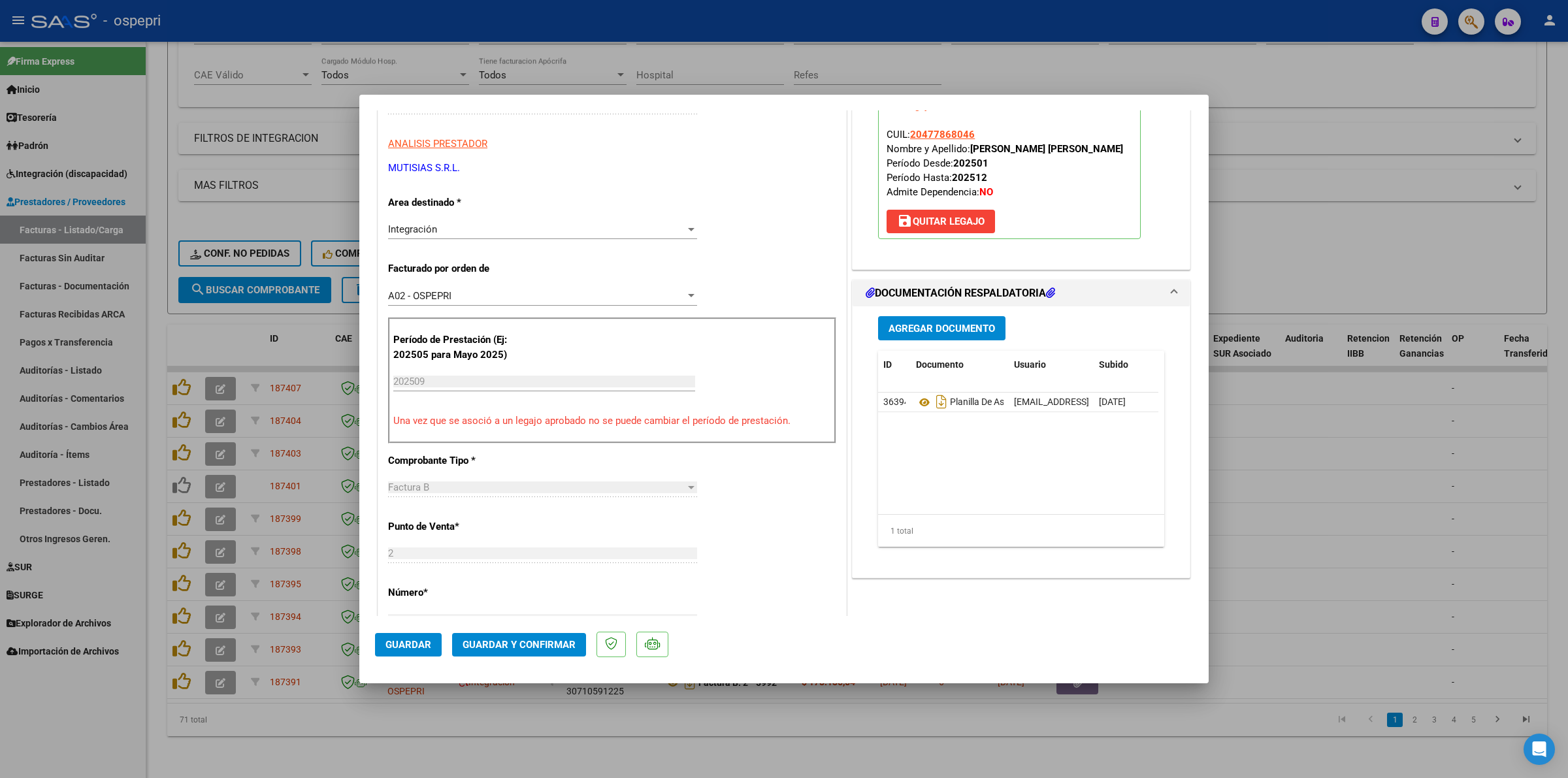
scroll to position [245, 0]
